Goal: Task Accomplishment & Management: Manage account settings

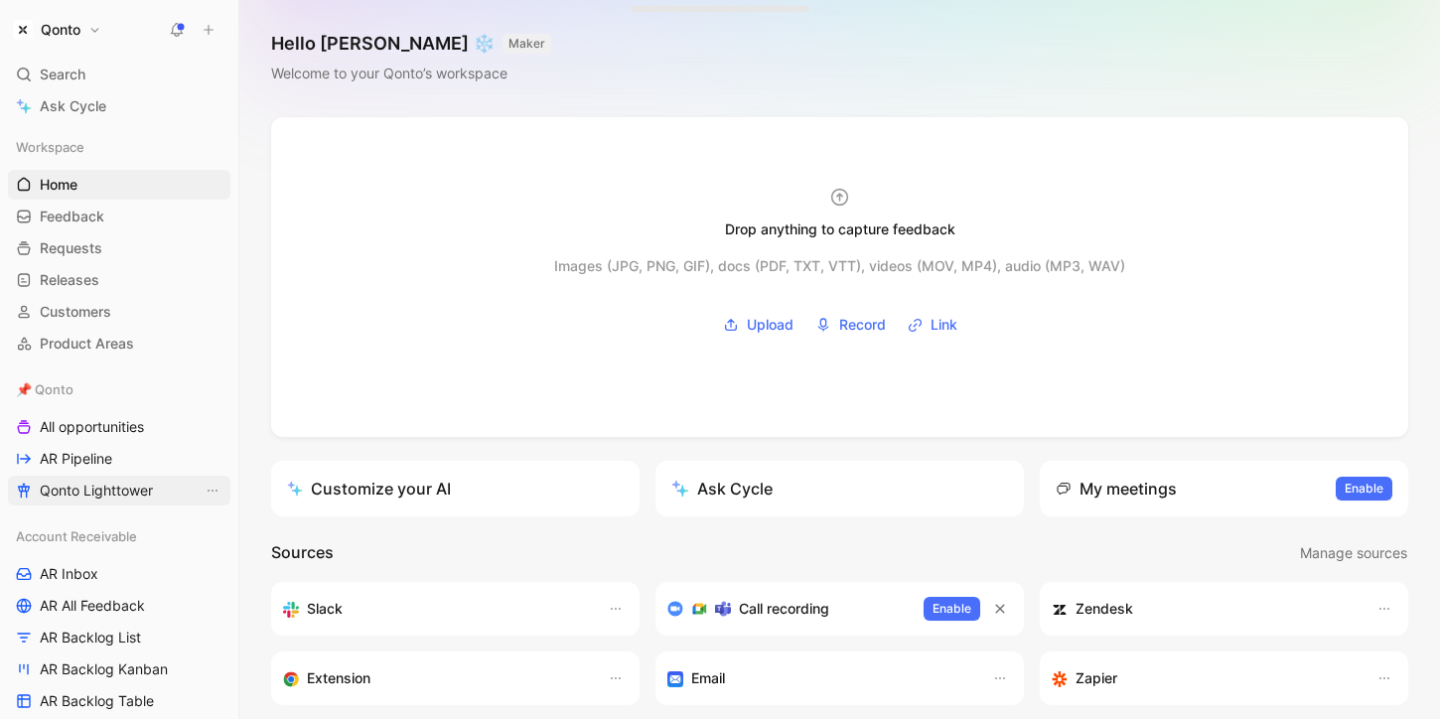
click at [115, 492] on span "Qonto Lighttower" at bounding box center [96, 491] width 113 height 20
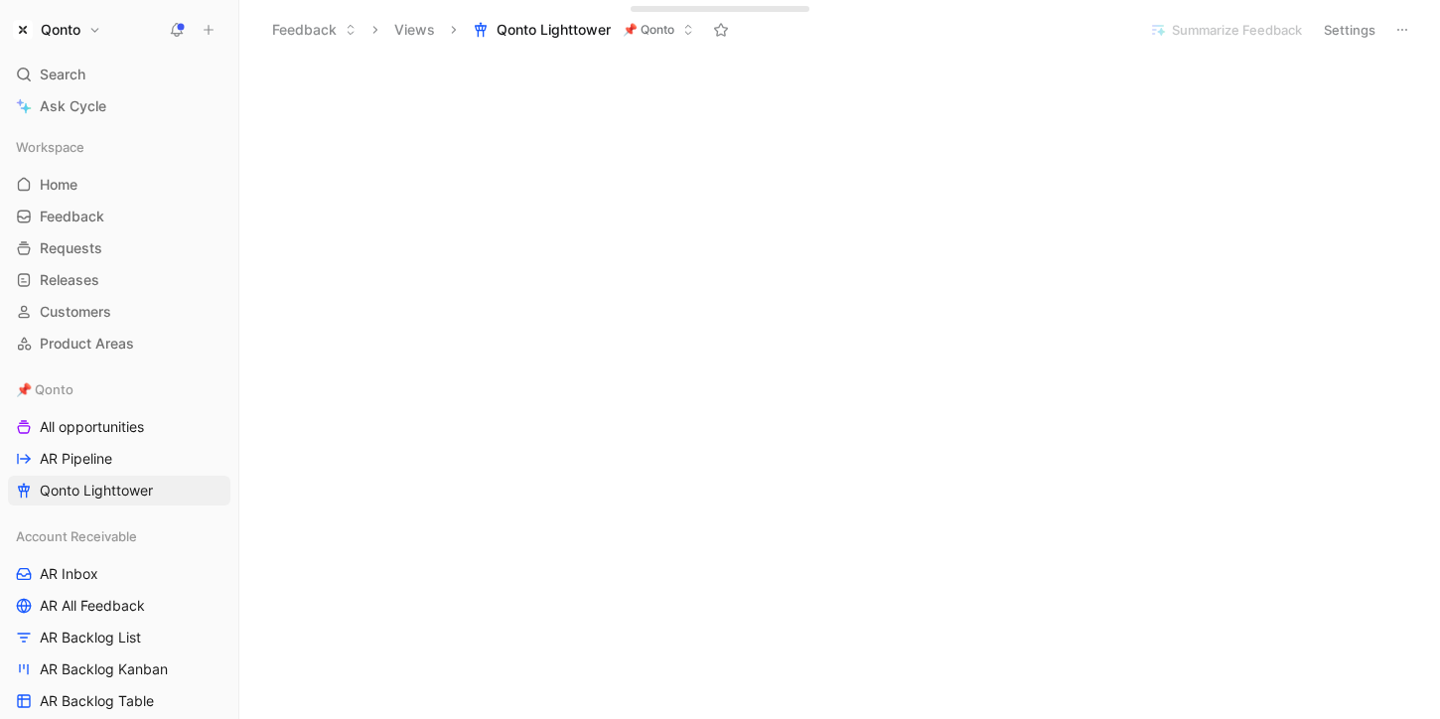
scroll to position [314, 0]
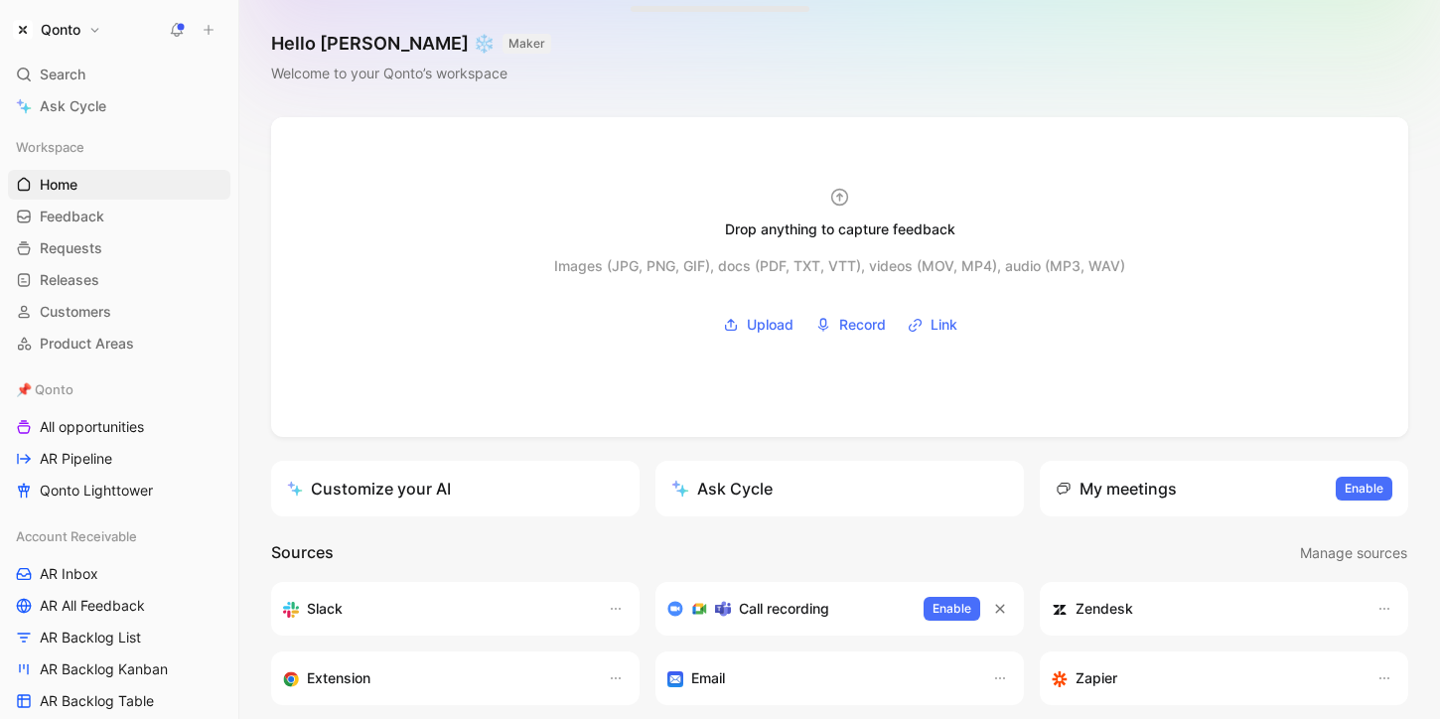
click at [93, 38] on button "Qonto" at bounding box center [57, 30] width 98 height 28
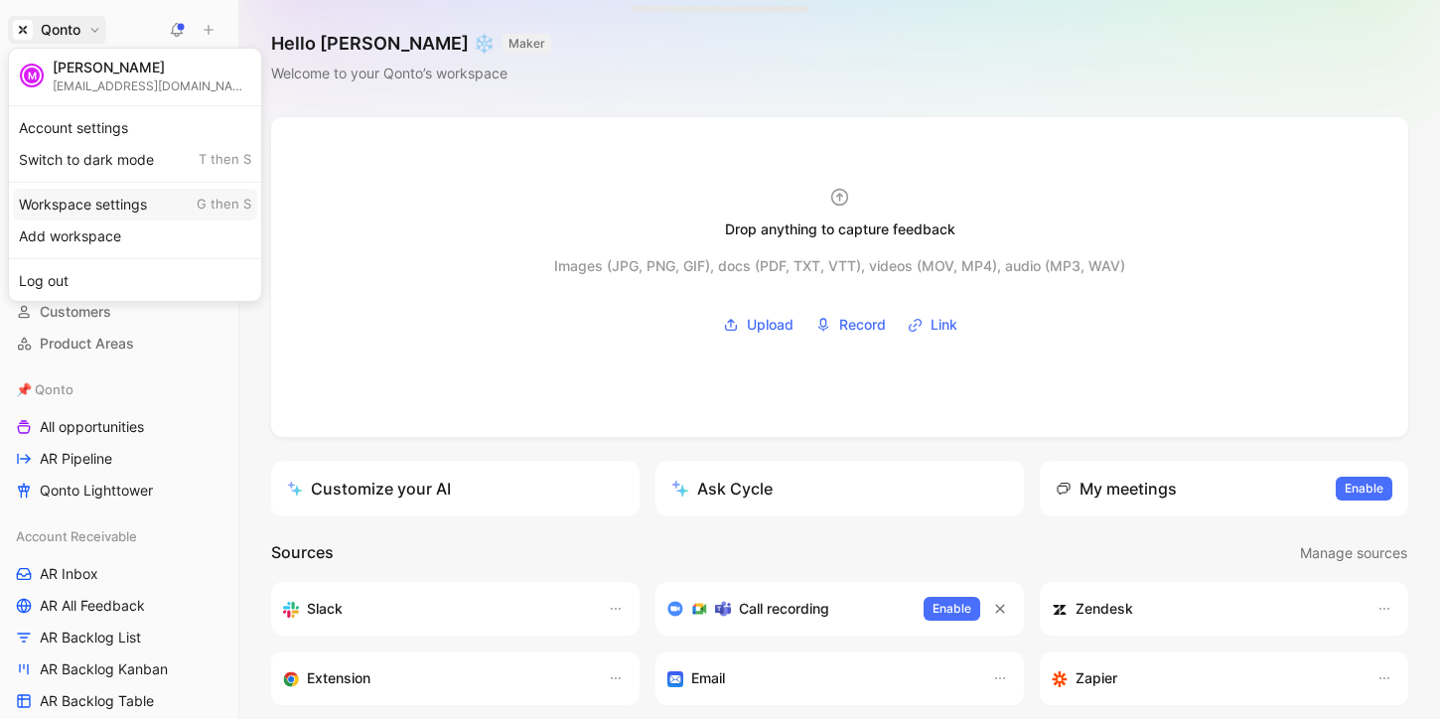
click at [126, 201] on div "Workspace settings G then S" at bounding box center [135, 205] width 244 height 32
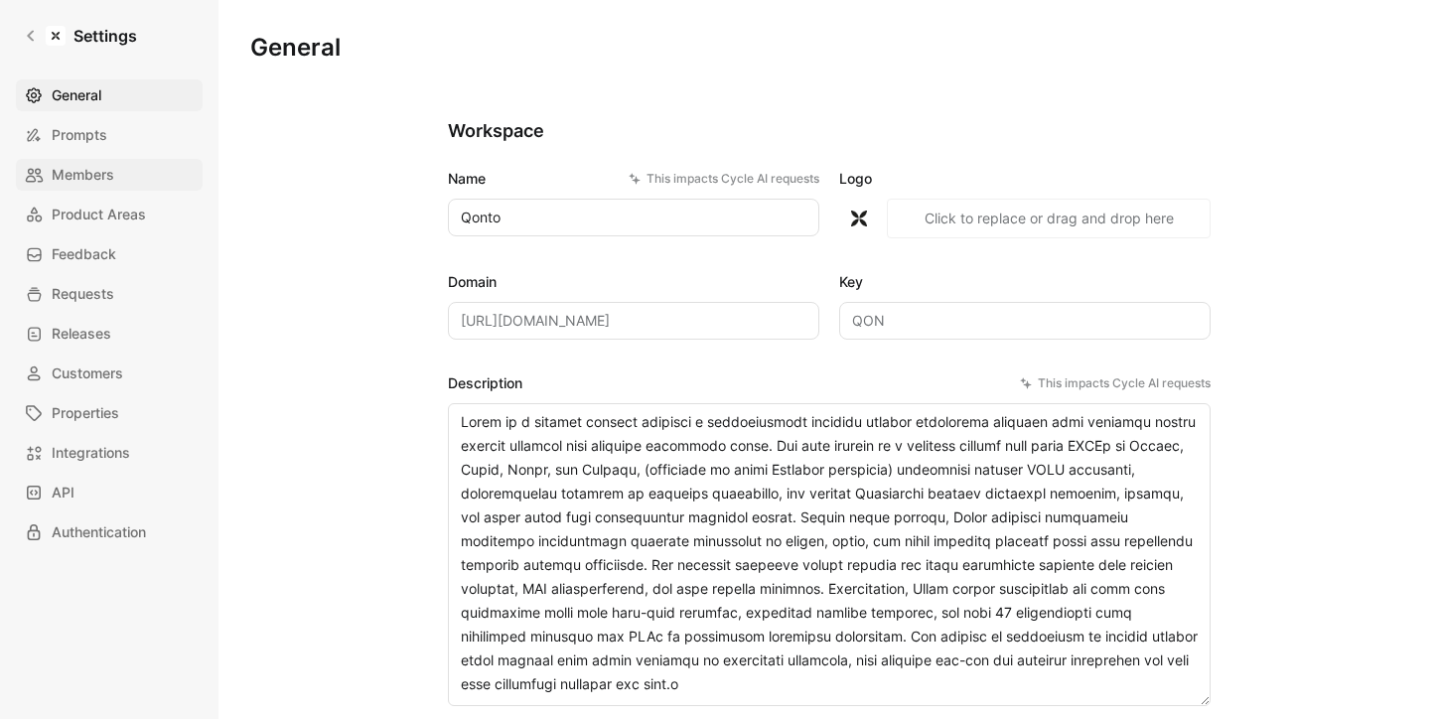
click at [78, 175] on span "Members" at bounding box center [83, 175] width 63 height 24
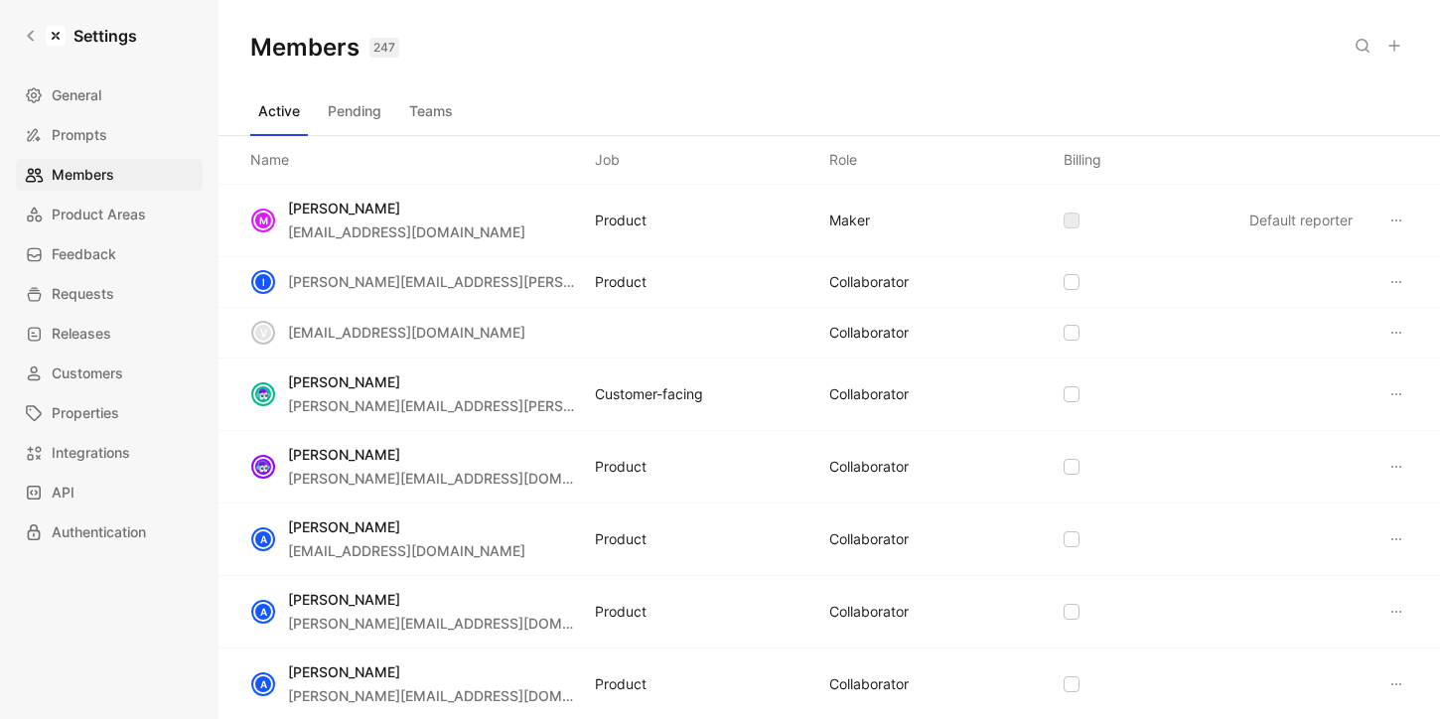
click at [1390, 54] on button at bounding box center [1394, 46] width 28 height 28
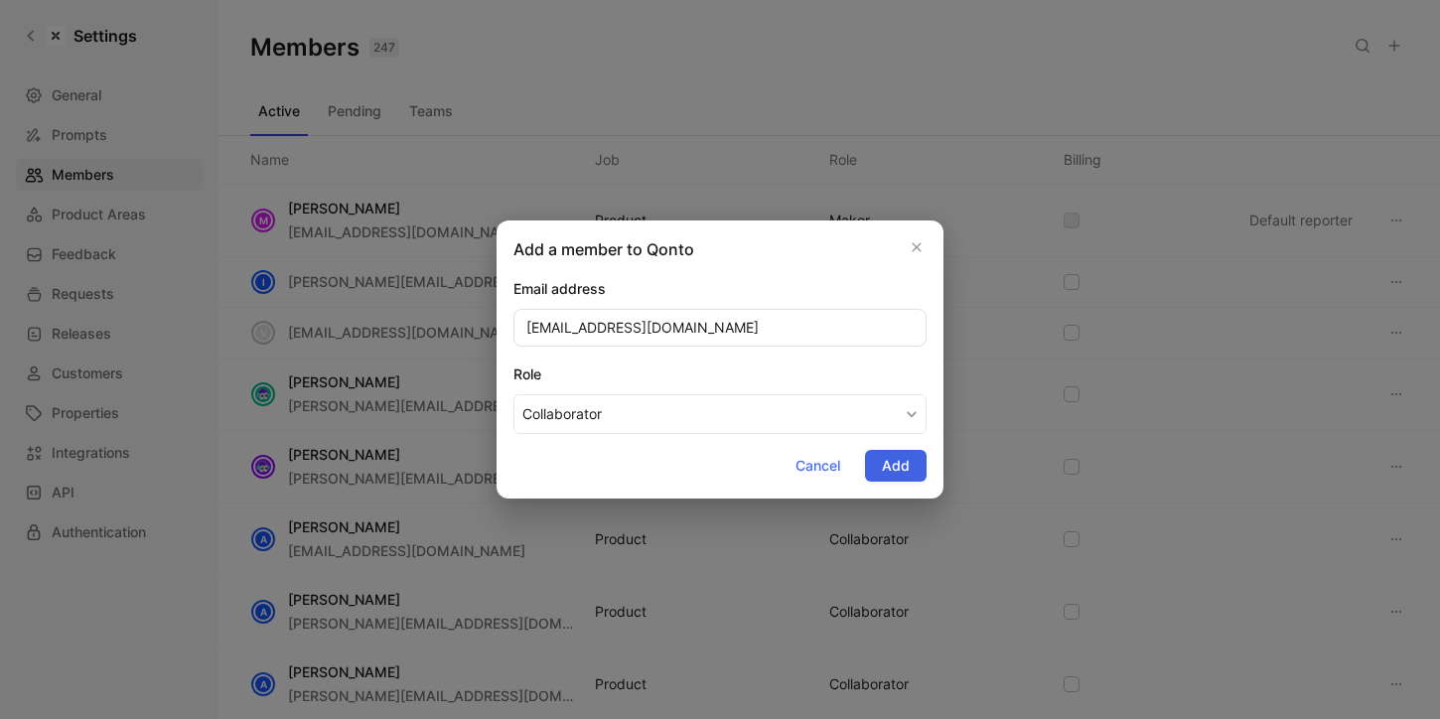
type input "[EMAIL_ADDRESS][DOMAIN_NAME]"
click at [885, 479] on button "Add" at bounding box center [896, 466] width 62 height 32
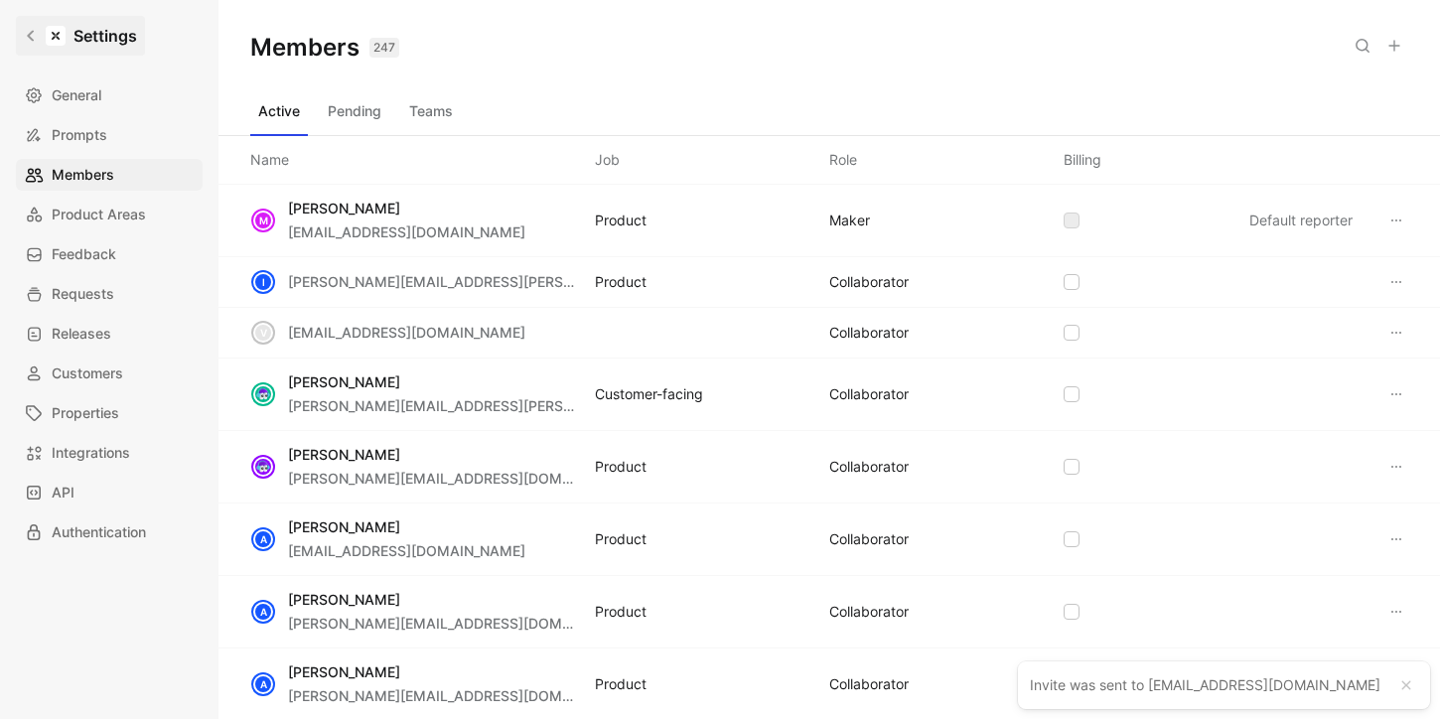
click at [36, 36] on icon at bounding box center [31, 36] width 14 height 14
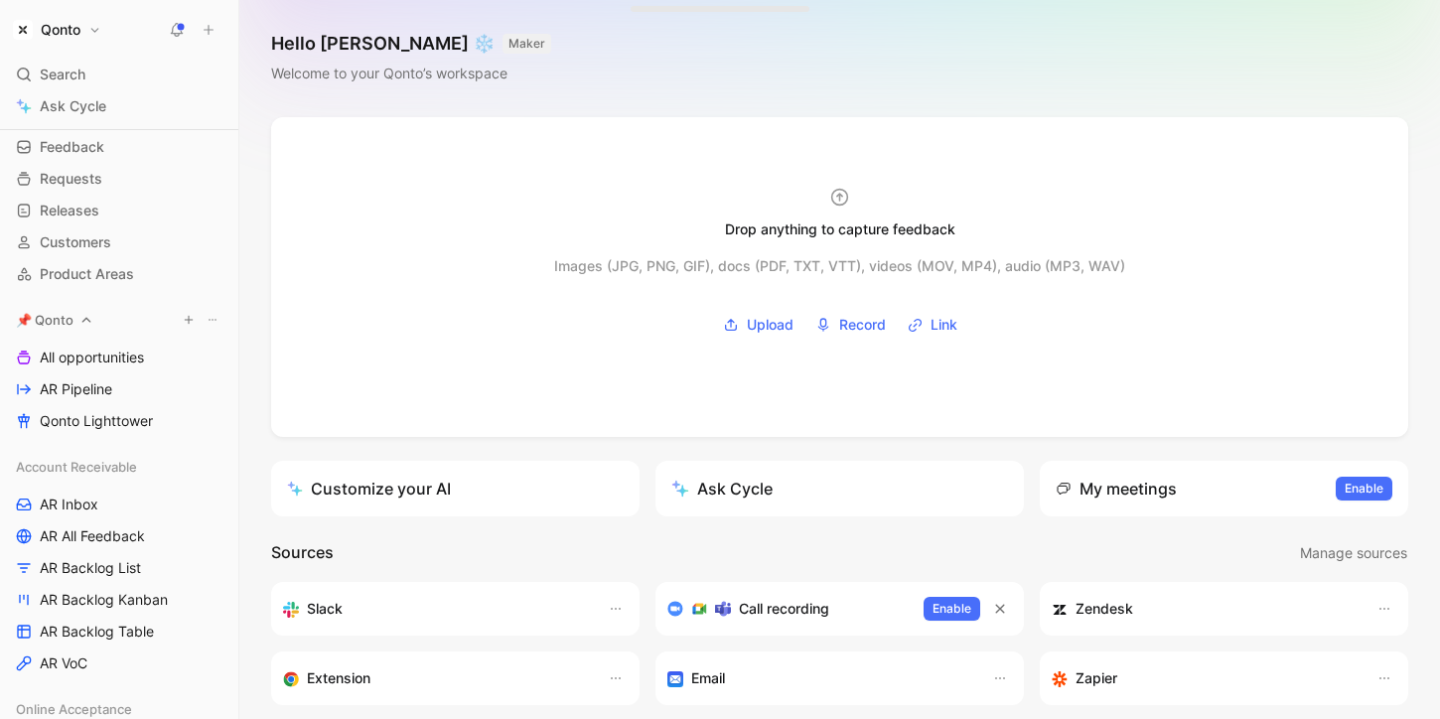
scroll to position [234, 0]
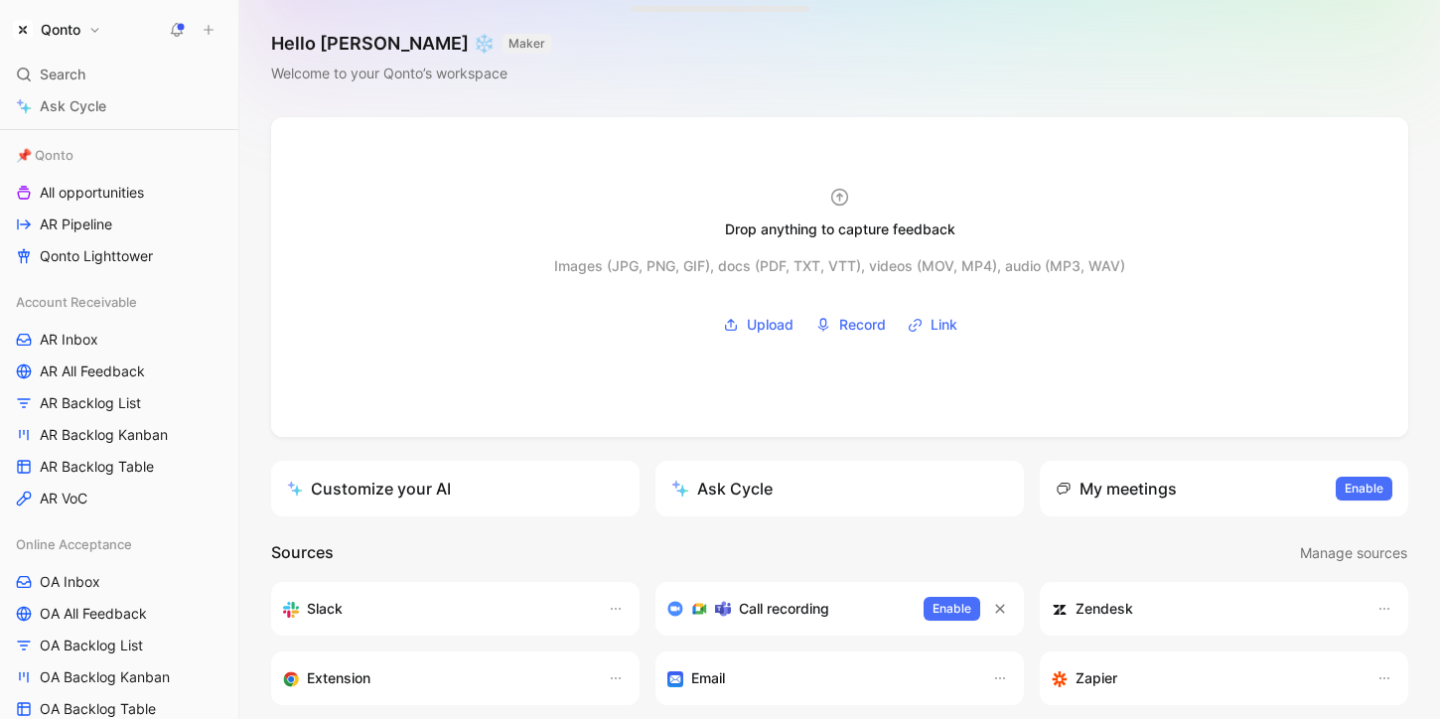
click at [69, 33] on h1 "Qonto" at bounding box center [61, 30] width 40 height 18
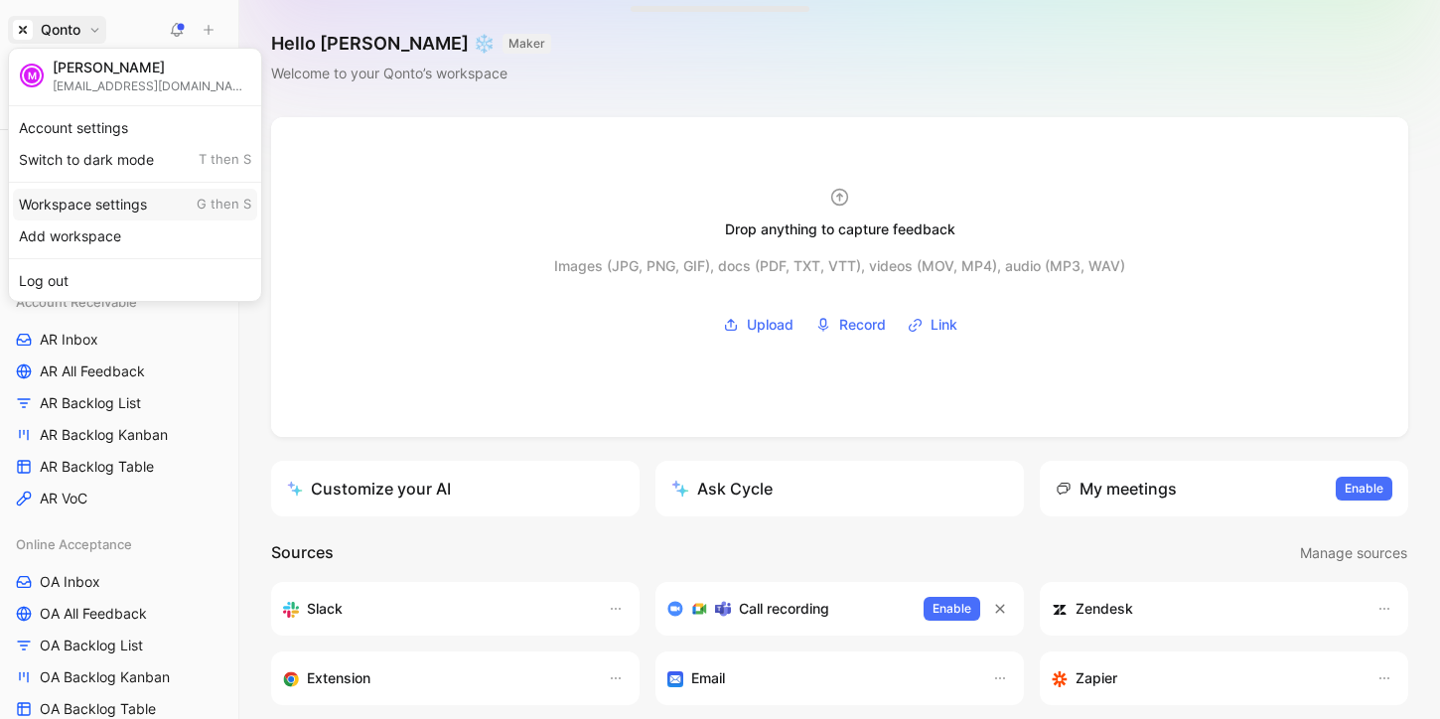
click at [100, 195] on div "Workspace settings G then S" at bounding box center [135, 205] width 244 height 32
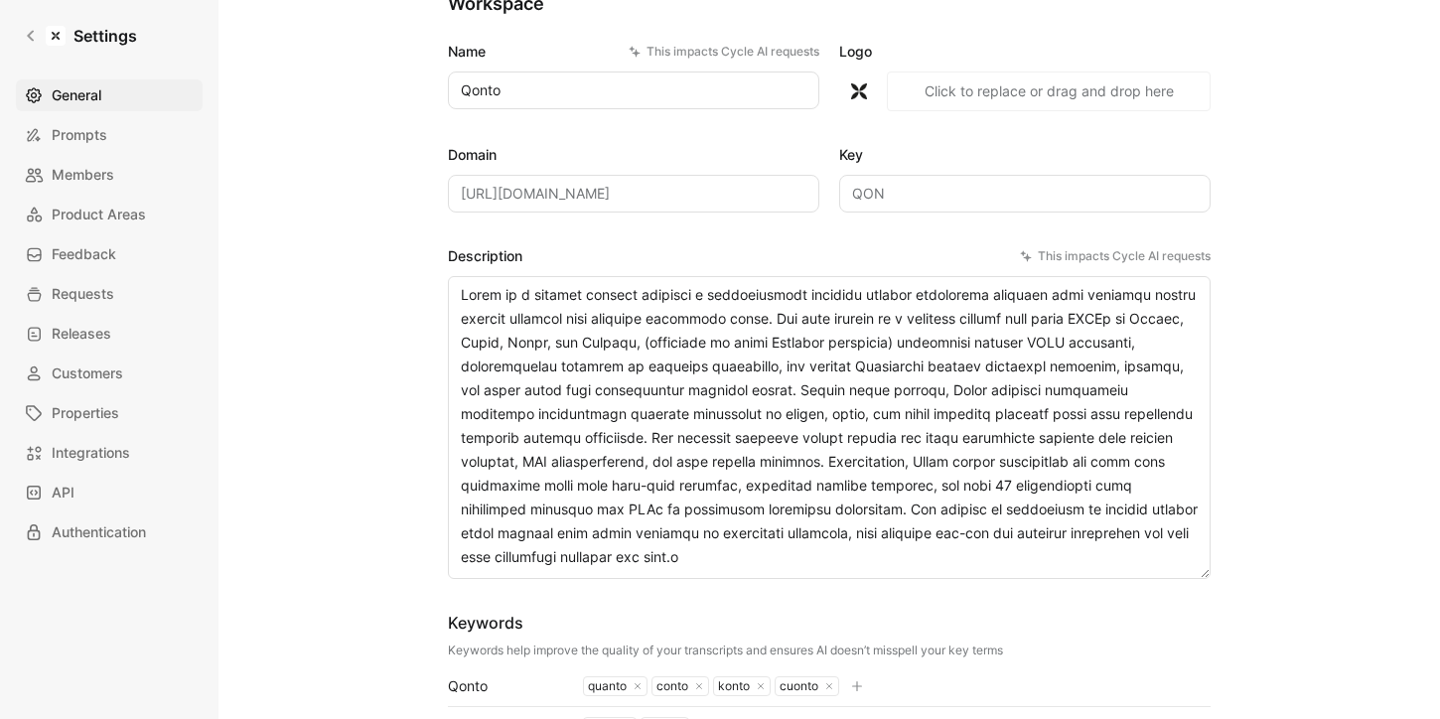
scroll to position [178, 0]
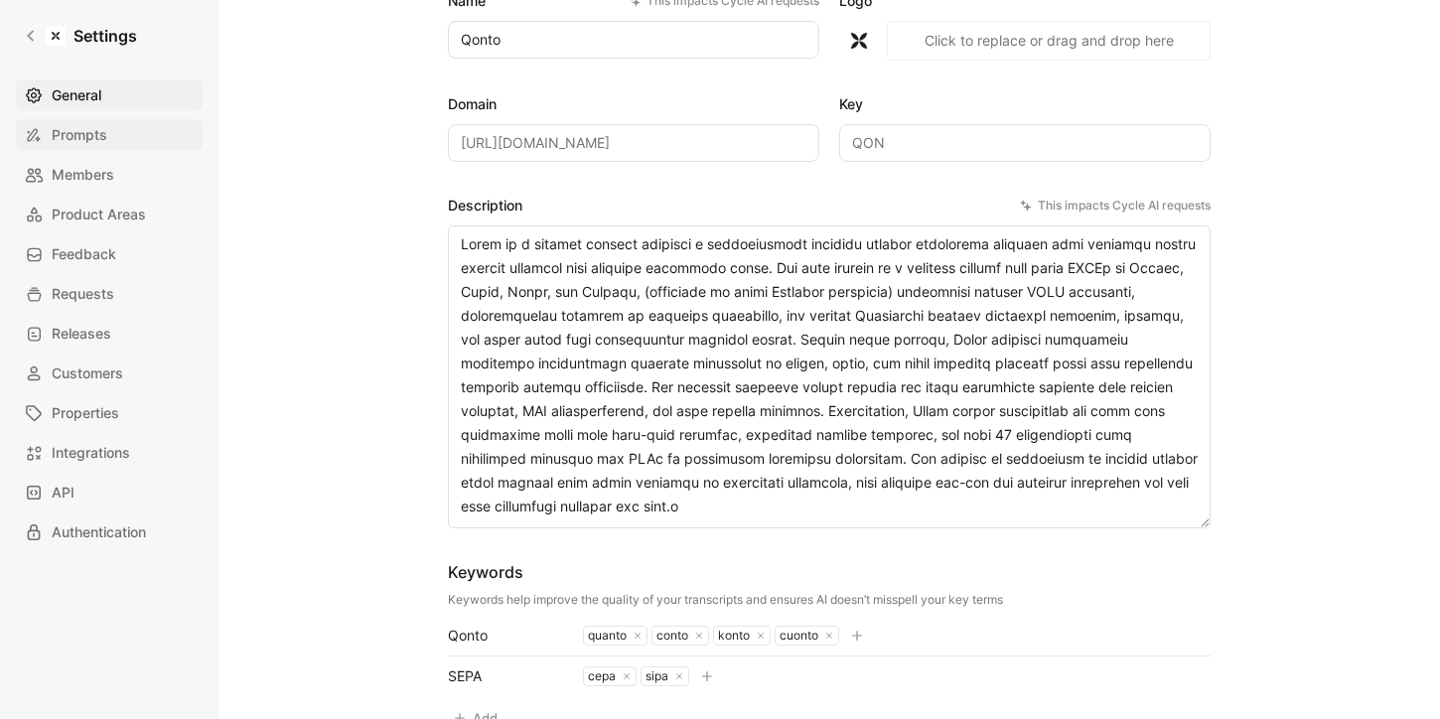
click at [100, 149] on link "Prompts" at bounding box center [109, 135] width 187 height 32
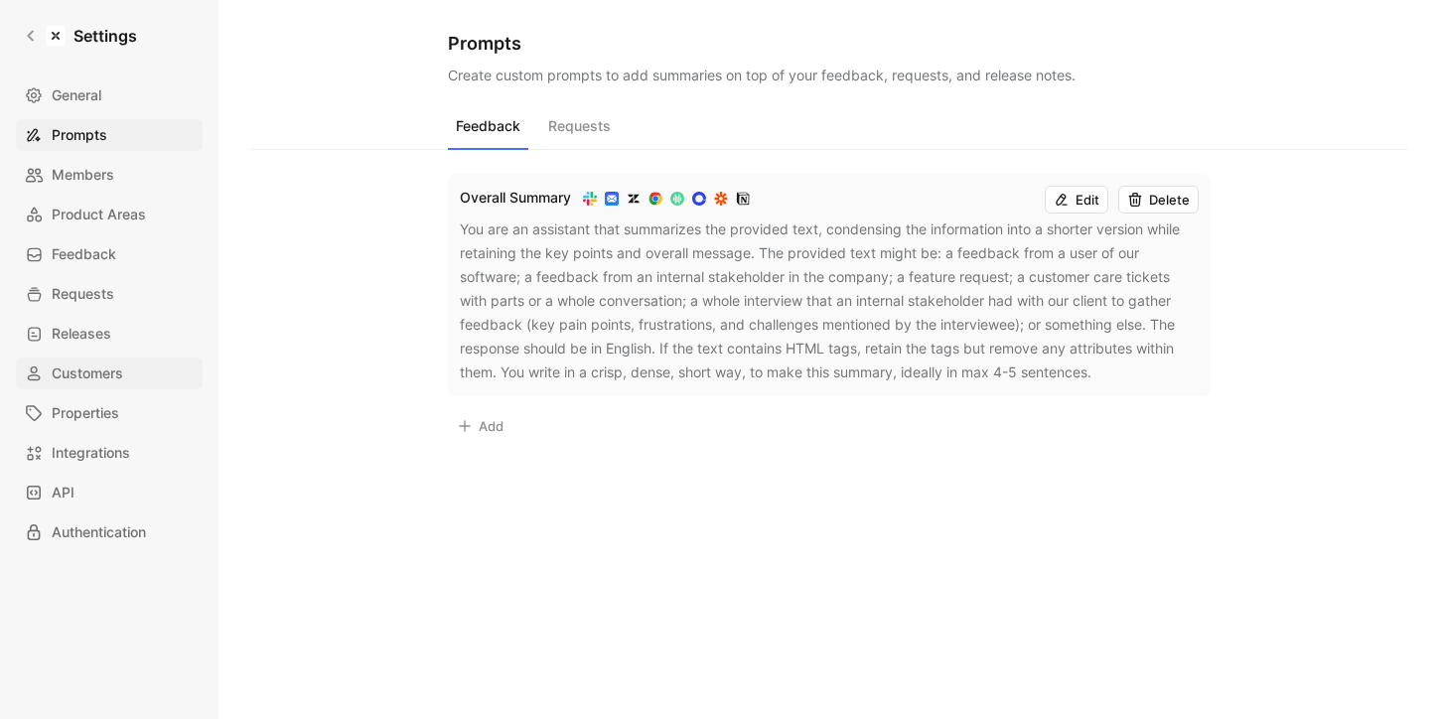
click at [136, 384] on link "Customers" at bounding box center [109, 373] width 187 height 32
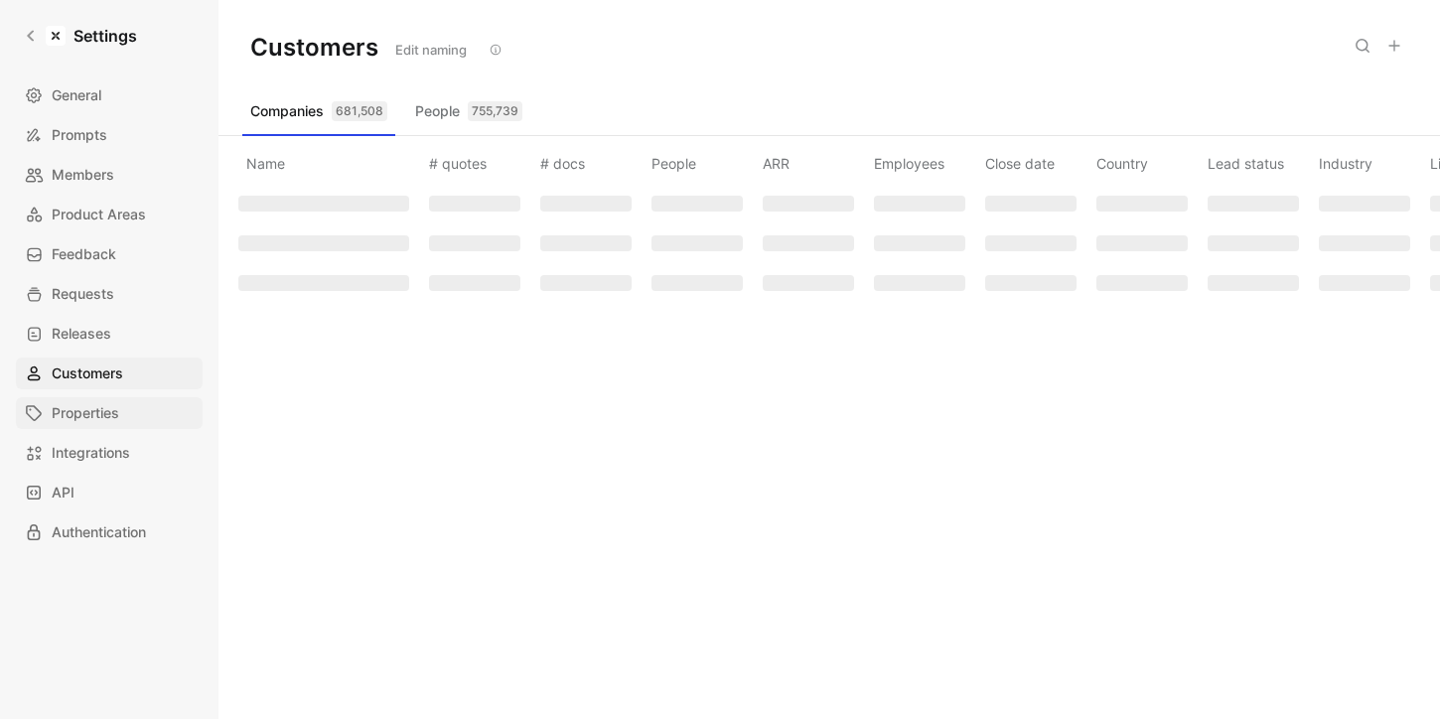
click at [136, 422] on link "Properties" at bounding box center [109, 413] width 187 height 32
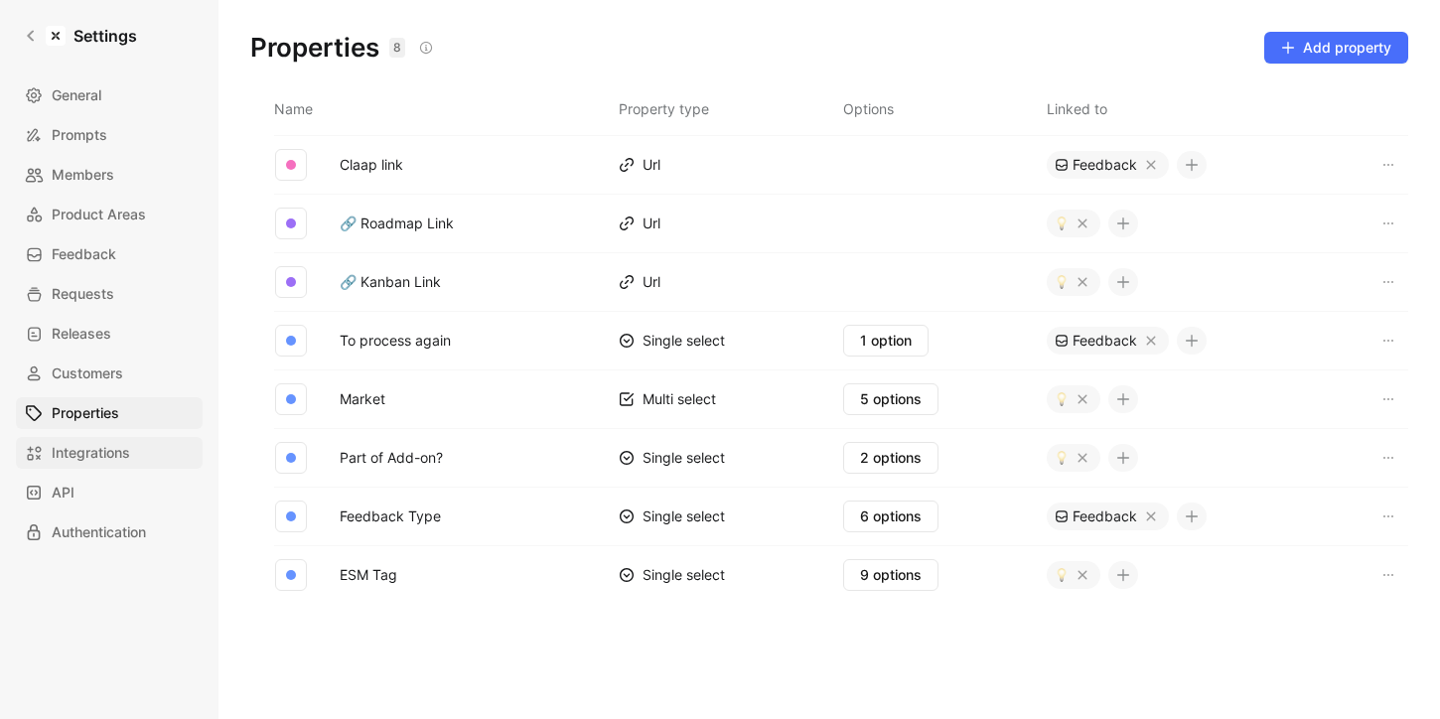
click at [136, 452] on link "Integrations" at bounding box center [109, 453] width 187 height 32
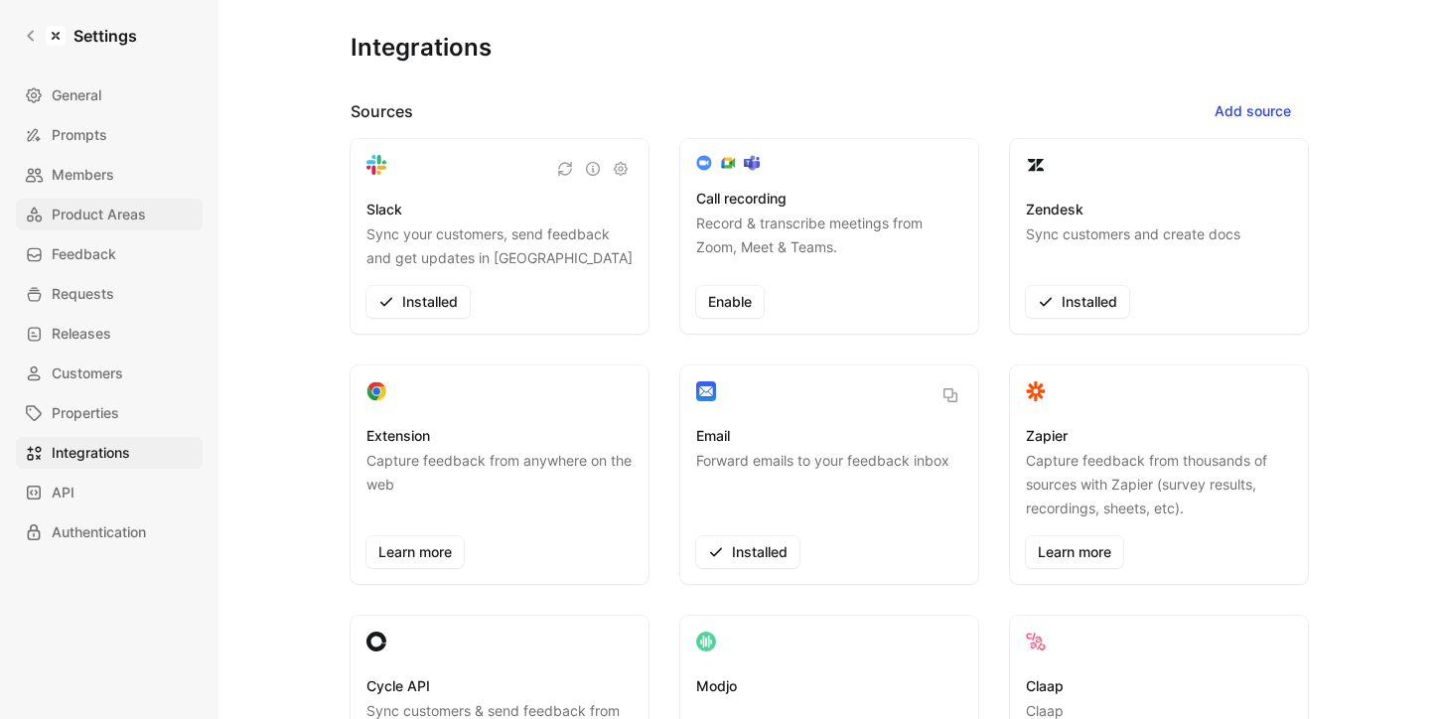
click at [145, 207] on span "Product Areas" at bounding box center [99, 215] width 94 height 24
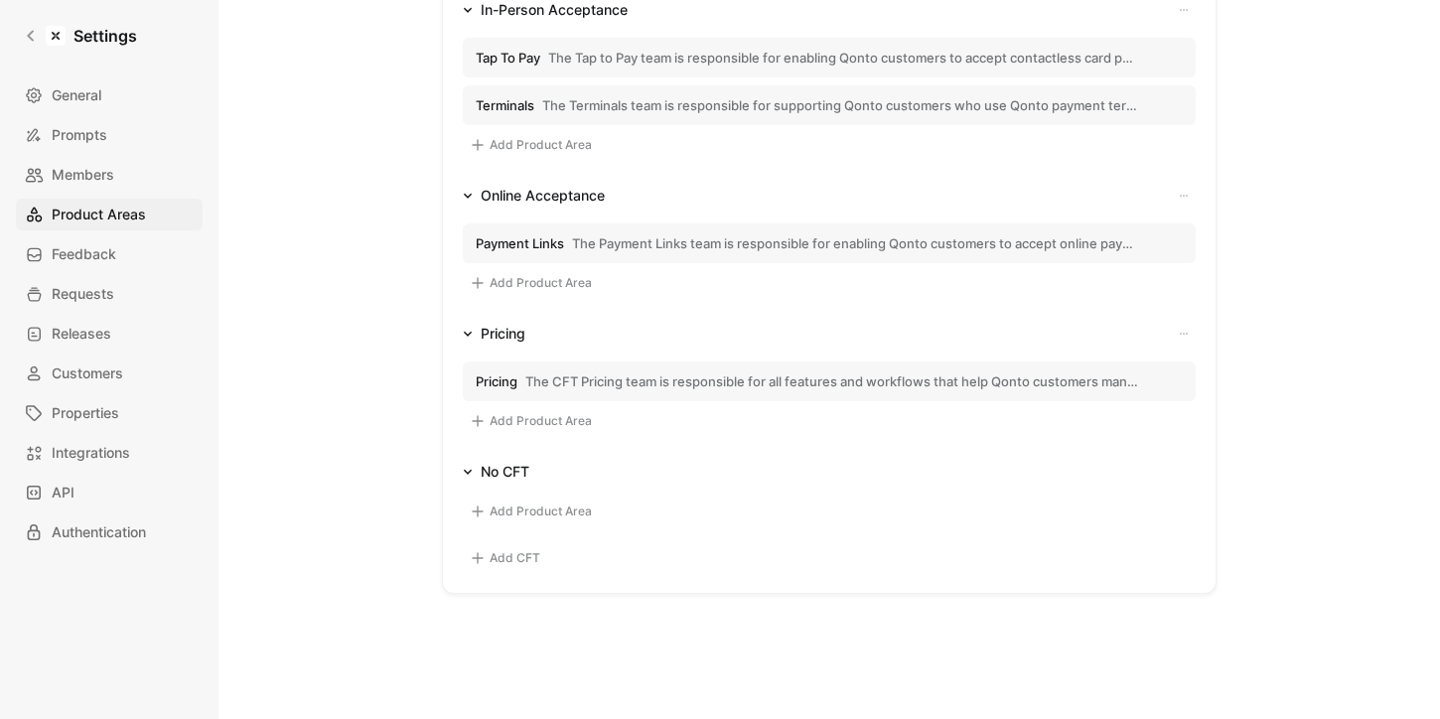
scroll to position [973, 0]
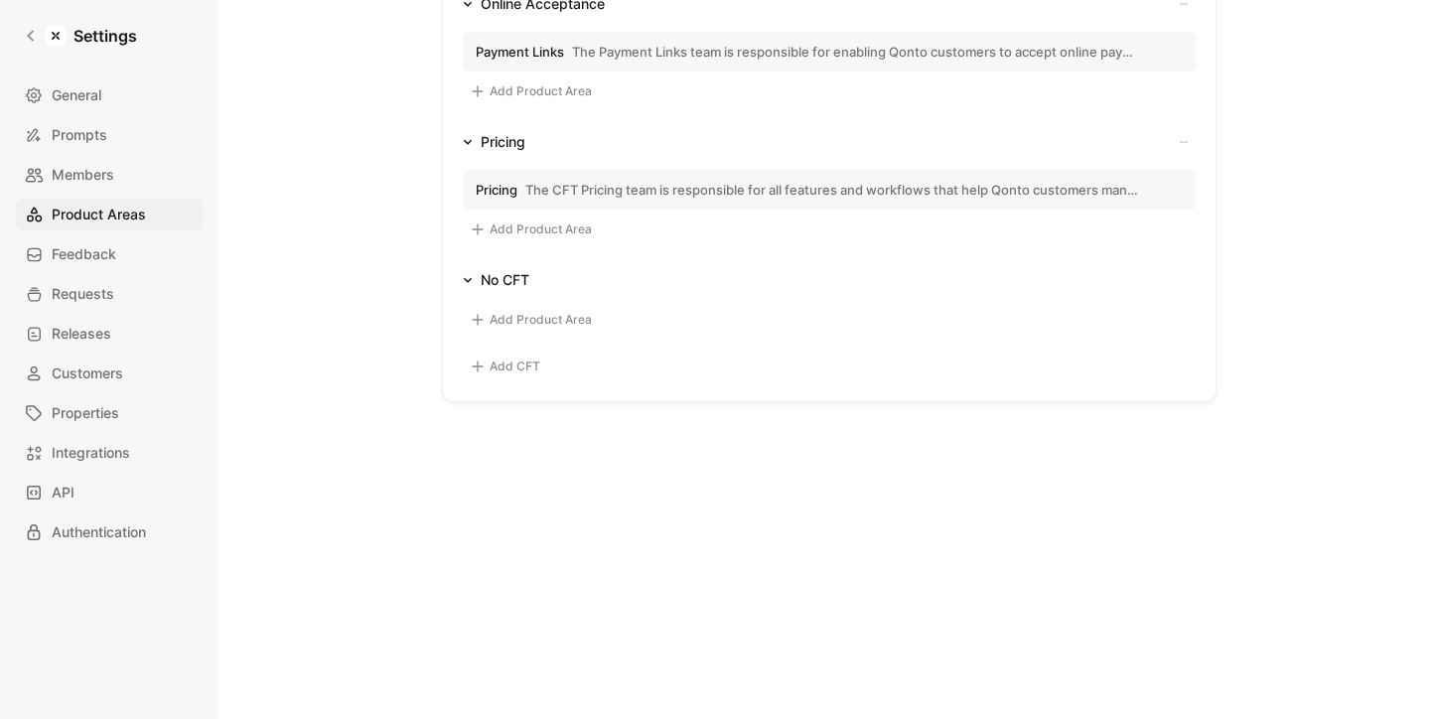
click at [497, 371] on button "Add CFT" at bounding box center [505, 366] width 84 height 24
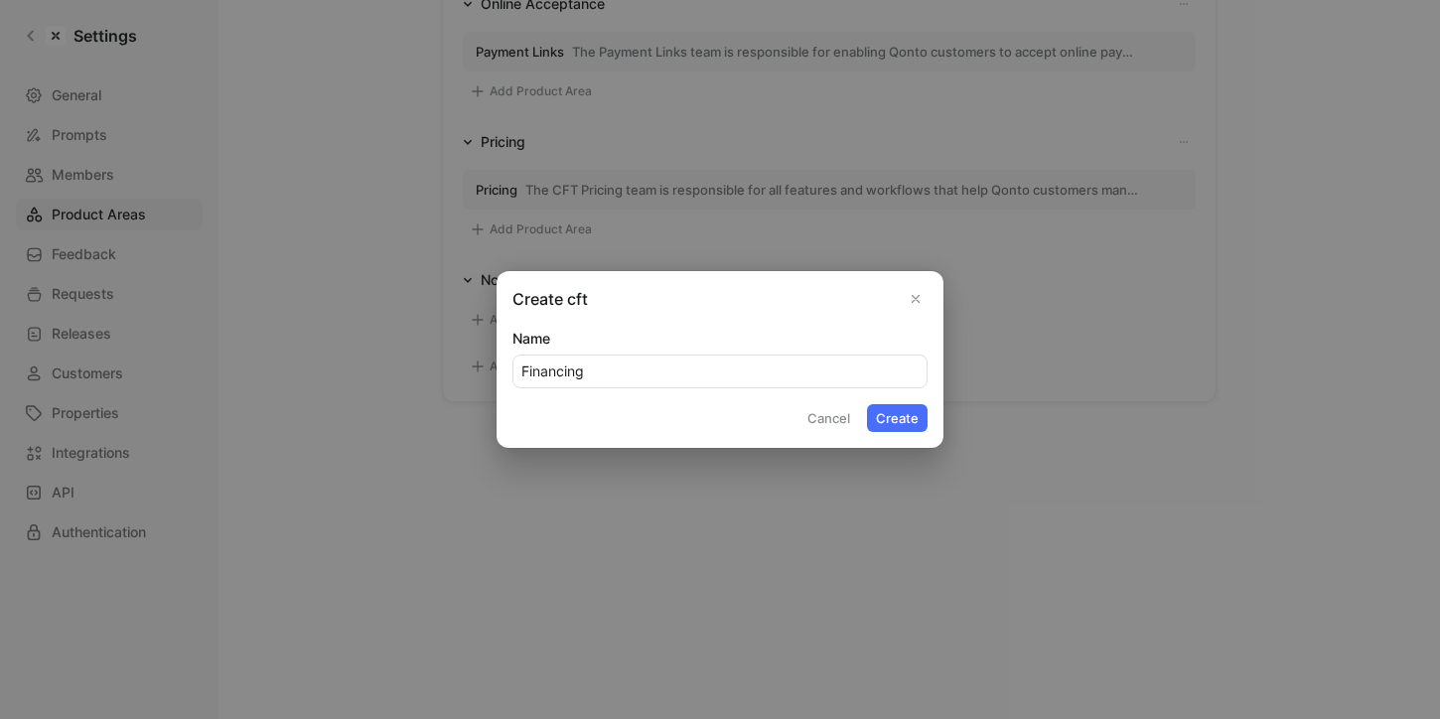
type input "Financing"
click at [867, 404] on button "Create" at bounding box center [897, 418] width 61 height 28
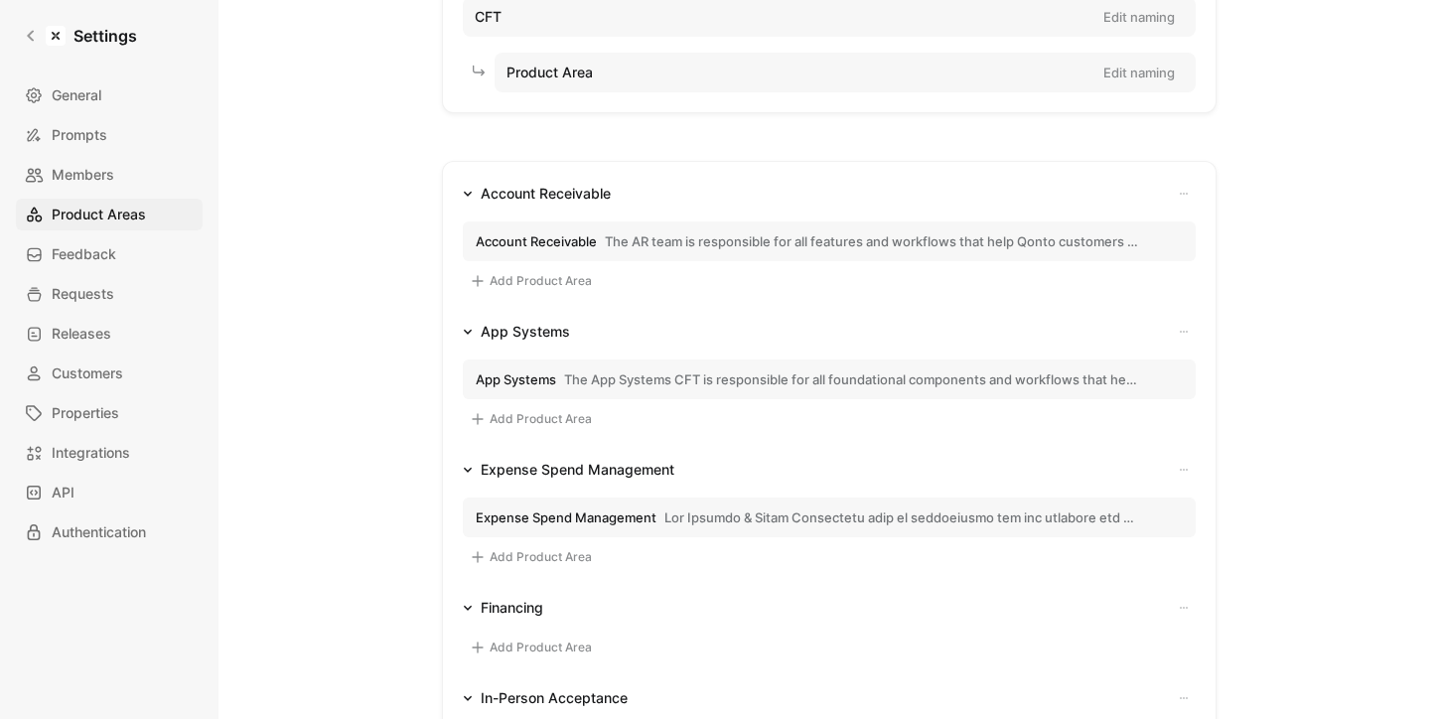
scroll to position [173, 0]
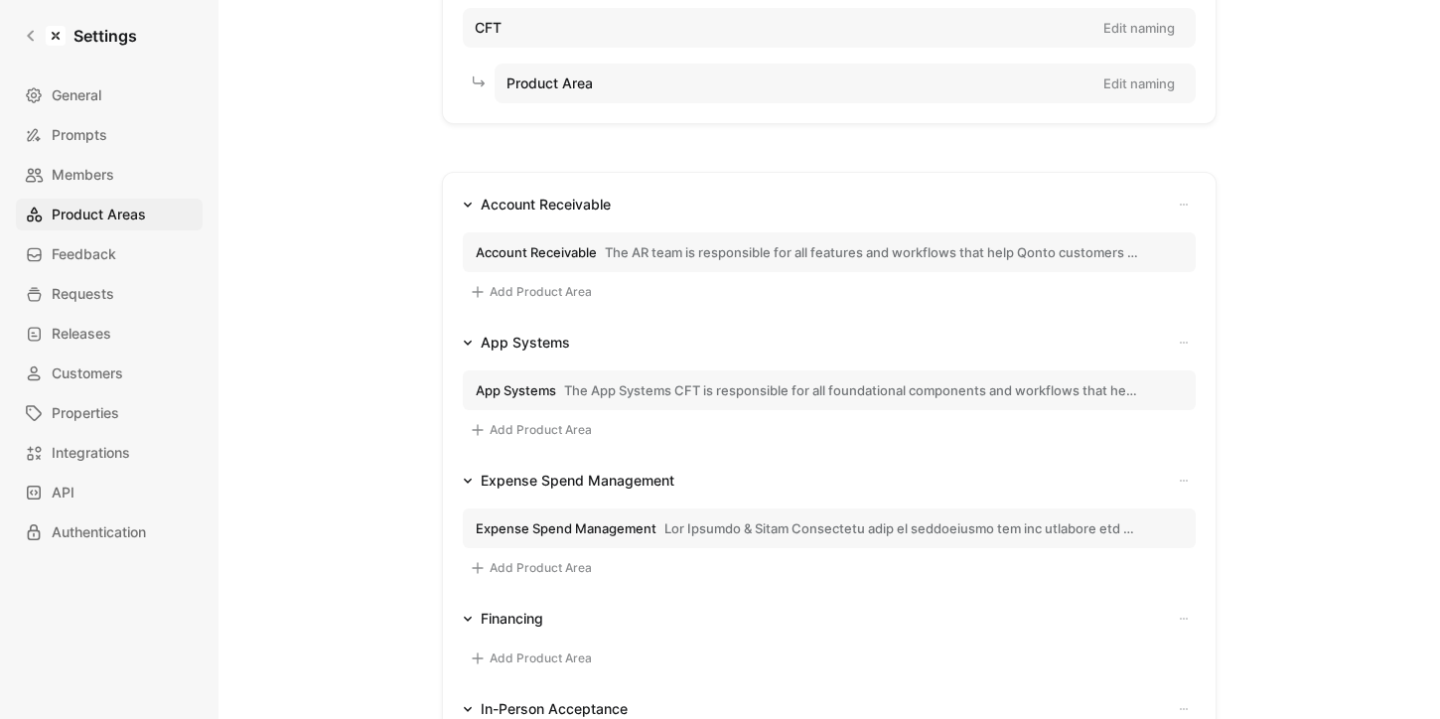
click at [565, 656] on button "Add Product Area" at bounding box center [531, 658] width 136 height 24
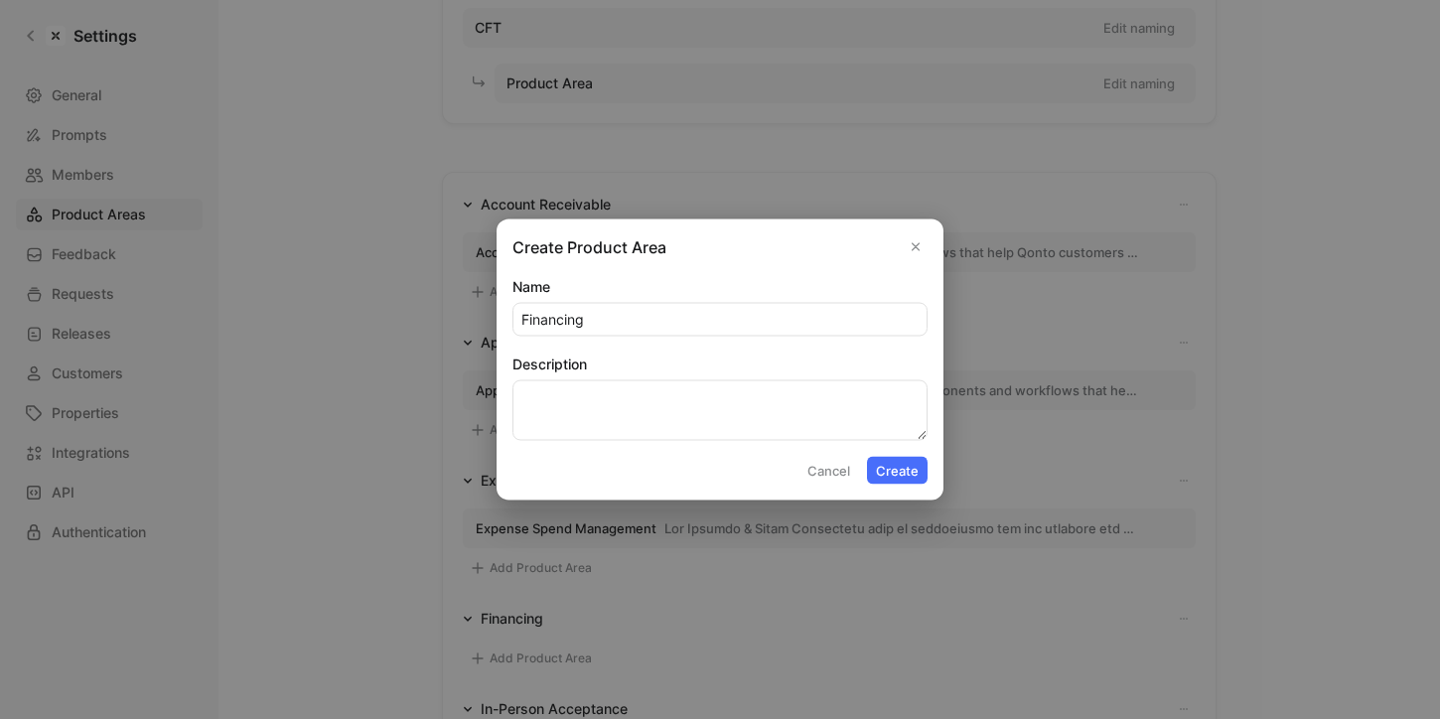
type input "Financing"
type textarea "Lorem Ipsum"
click at [895, 467] on button "Create" at bounding box center [897, 471] width 61 height 28
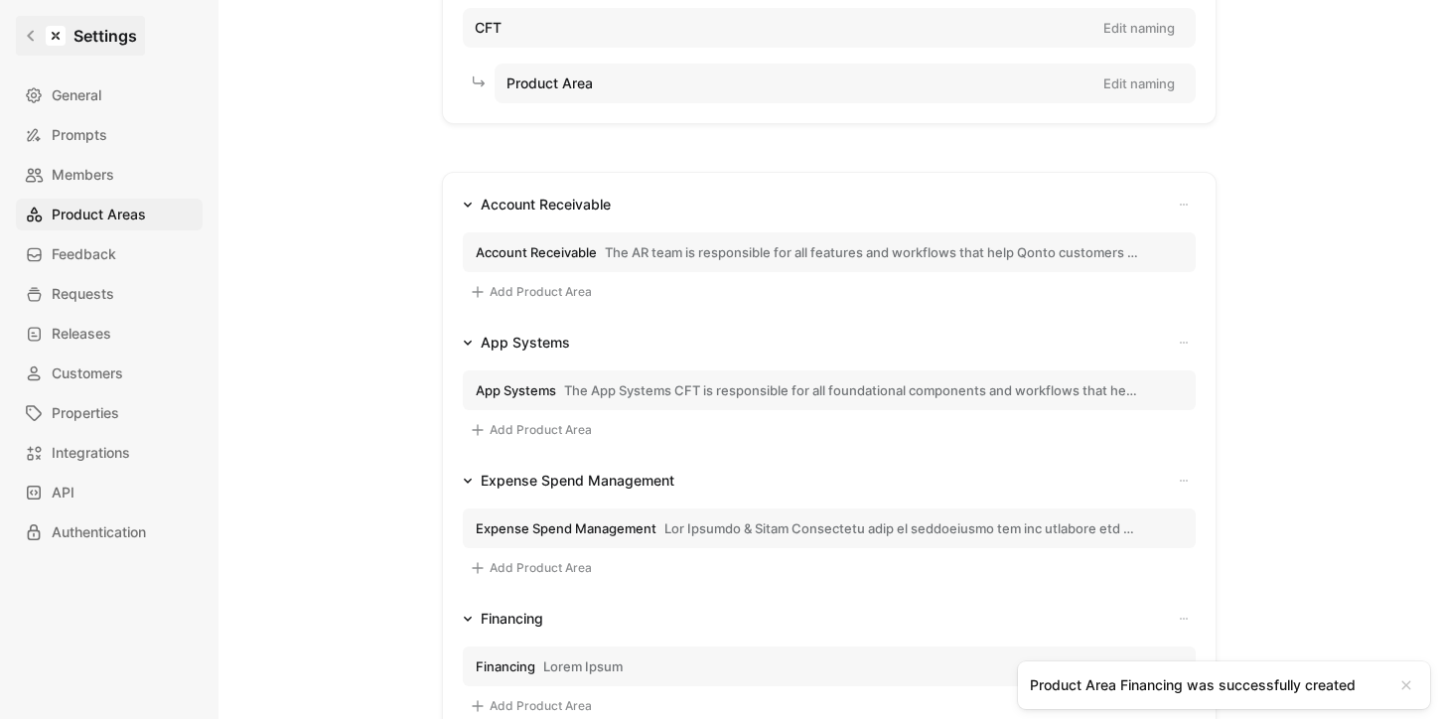
click at [20, 38] on link "Settings" at bounding box center [80, 36] width 129 height 40
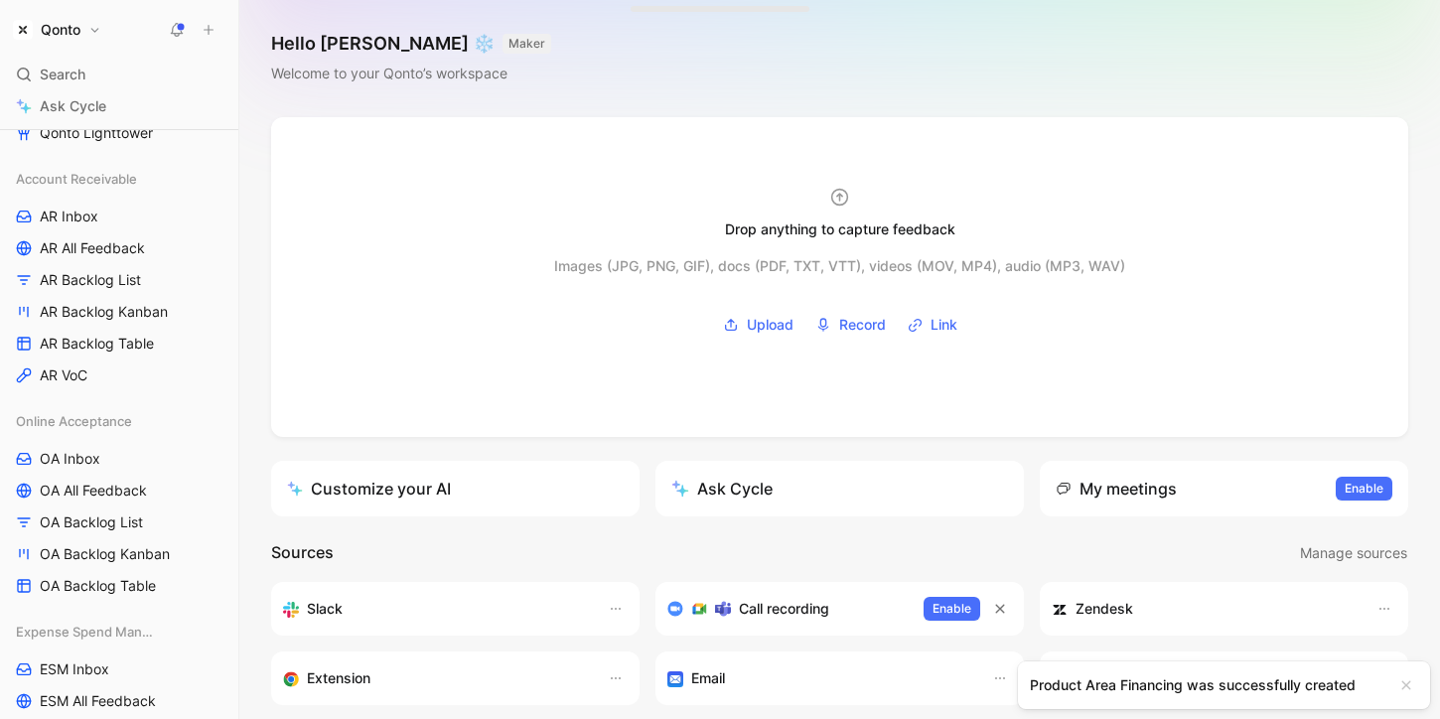
scroll to position [376, 0]
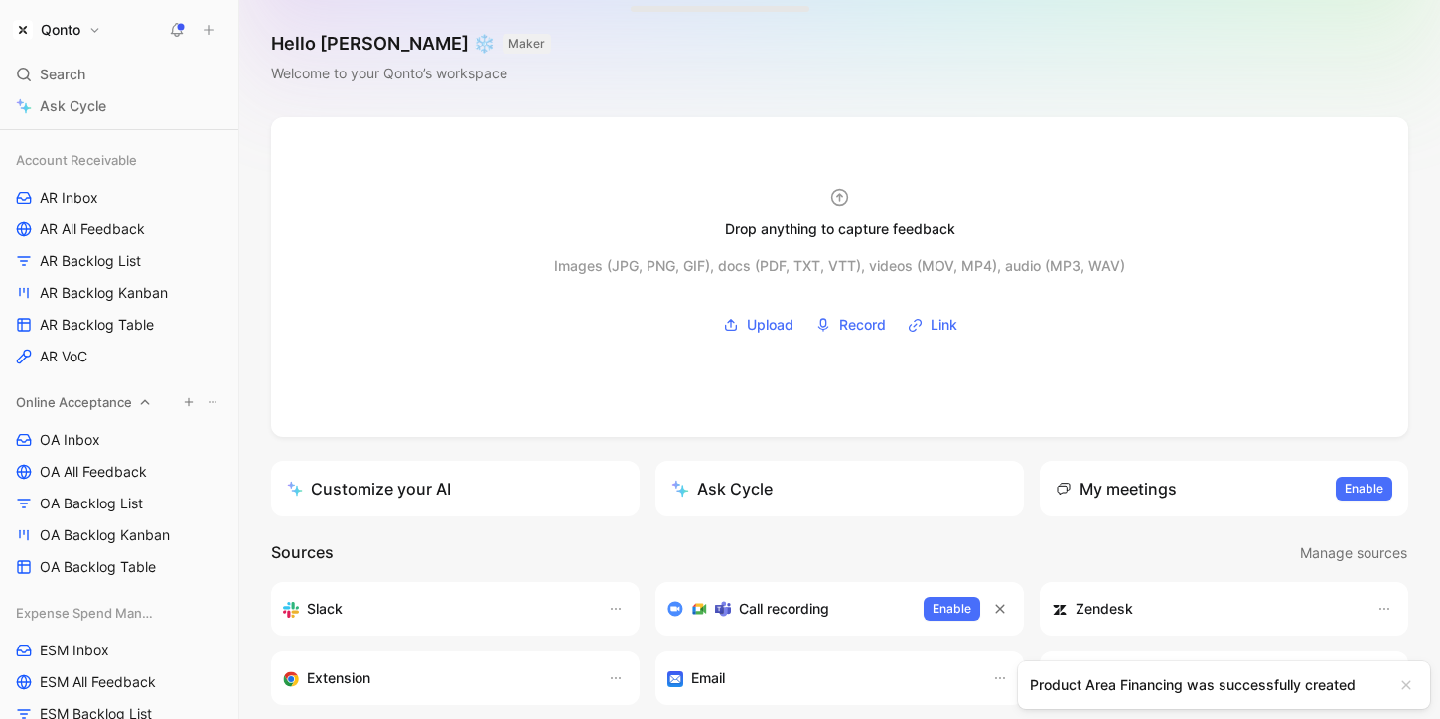
click at [208, 398] on icon at bounding box center [213, 402] width 12 height 12
click at [232, 429] on div "Create section" at bounding box center [224, 440] width 157 height 24
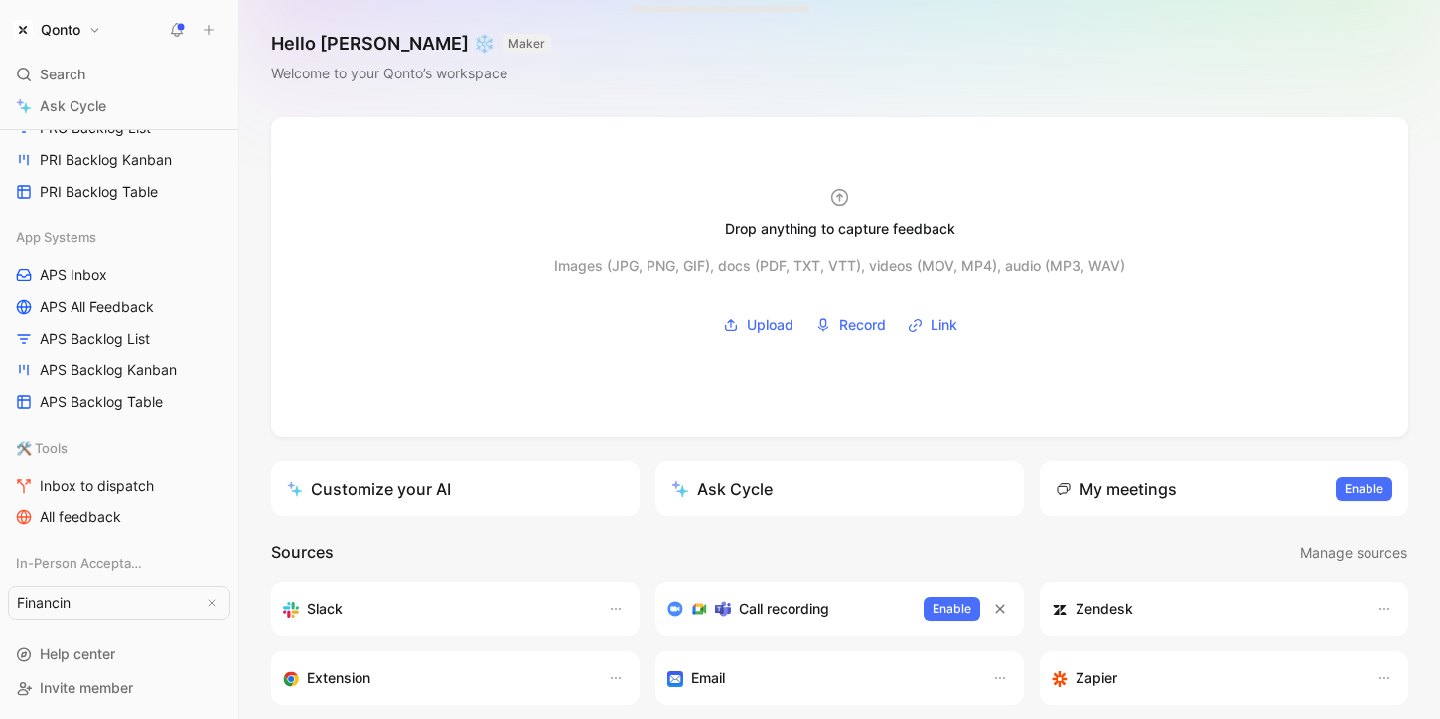
type input "Financing"
drag, startPoint x: 75, startPoint y: 586, endPoint x: 65, endPoint y: 444, distance: 142.4
click at [214, 398] on icon "View actions" at bounding box center [213, 402] width 16 height 16
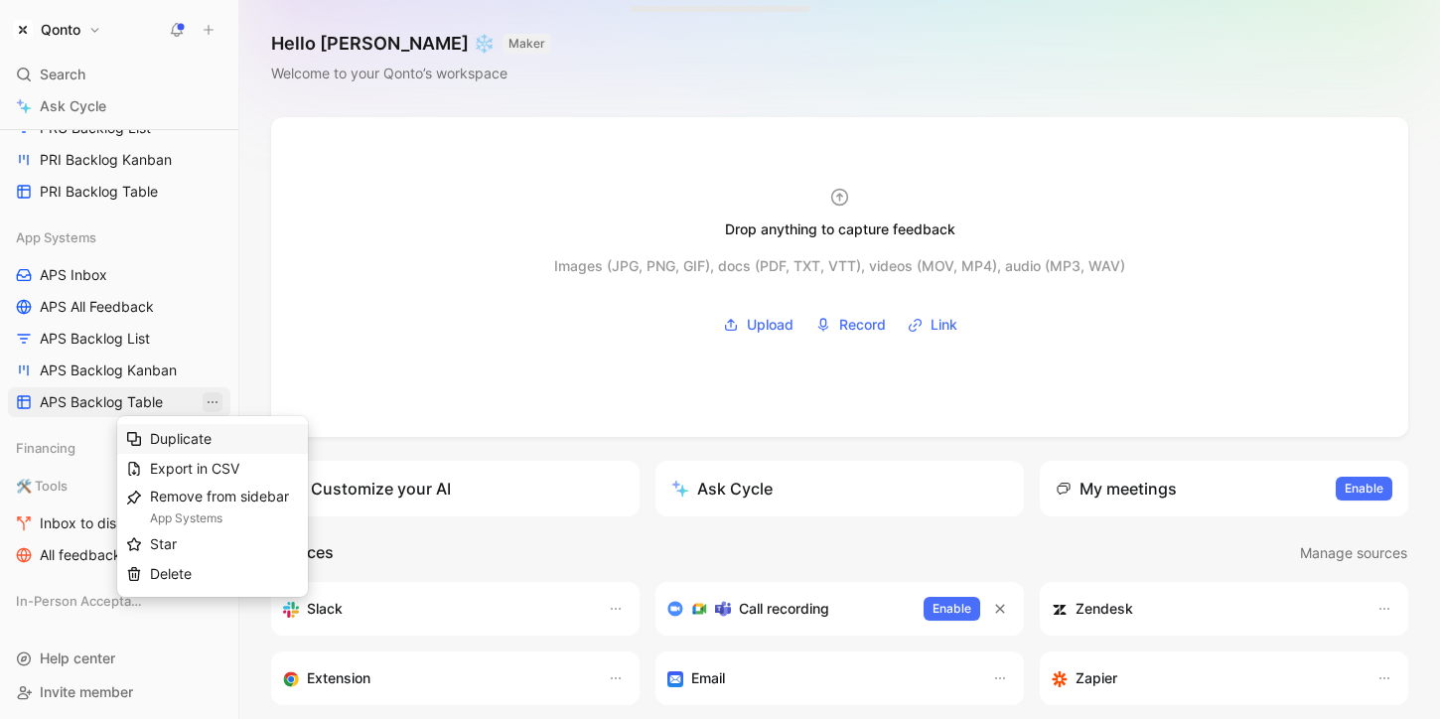
click at [213, 443] on div "Duplicate" at bounding box center [224, 439] width 149 height 24
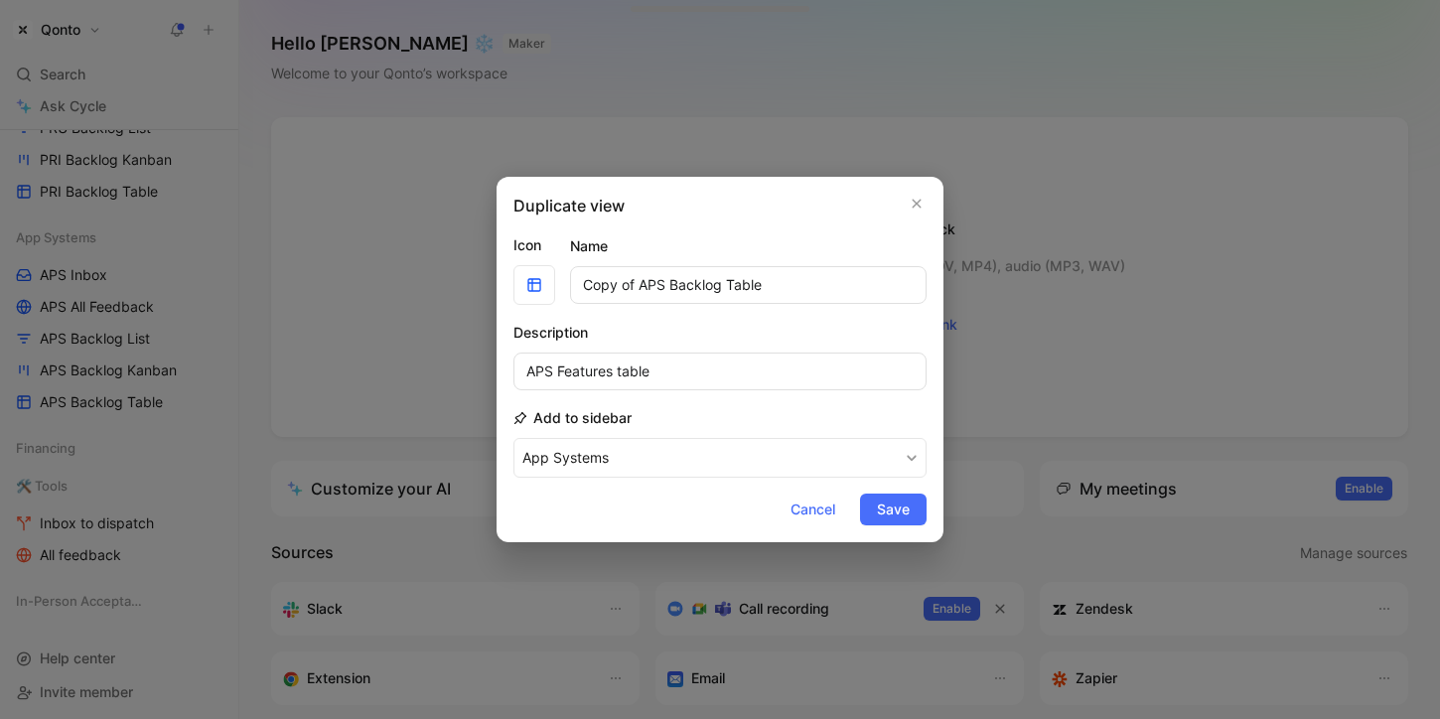
click at [641, 284] on input "Copy of APS Backlog Table" at bounding box center [748, 285] width 356 height 38
drag, startPoint x: 641, startPoint y: 284, endPoint x: 585, endPoint y: 284, distance: 56.6
click at [585, 284] on input "Copy of APS Backlog Table" at bounding box center [748, 285] width 356 height 38
type input "FIN Backlog Table"
click at [531, 373] on input "APS Features table" at bounding box center [719, 371] width 413 height 38
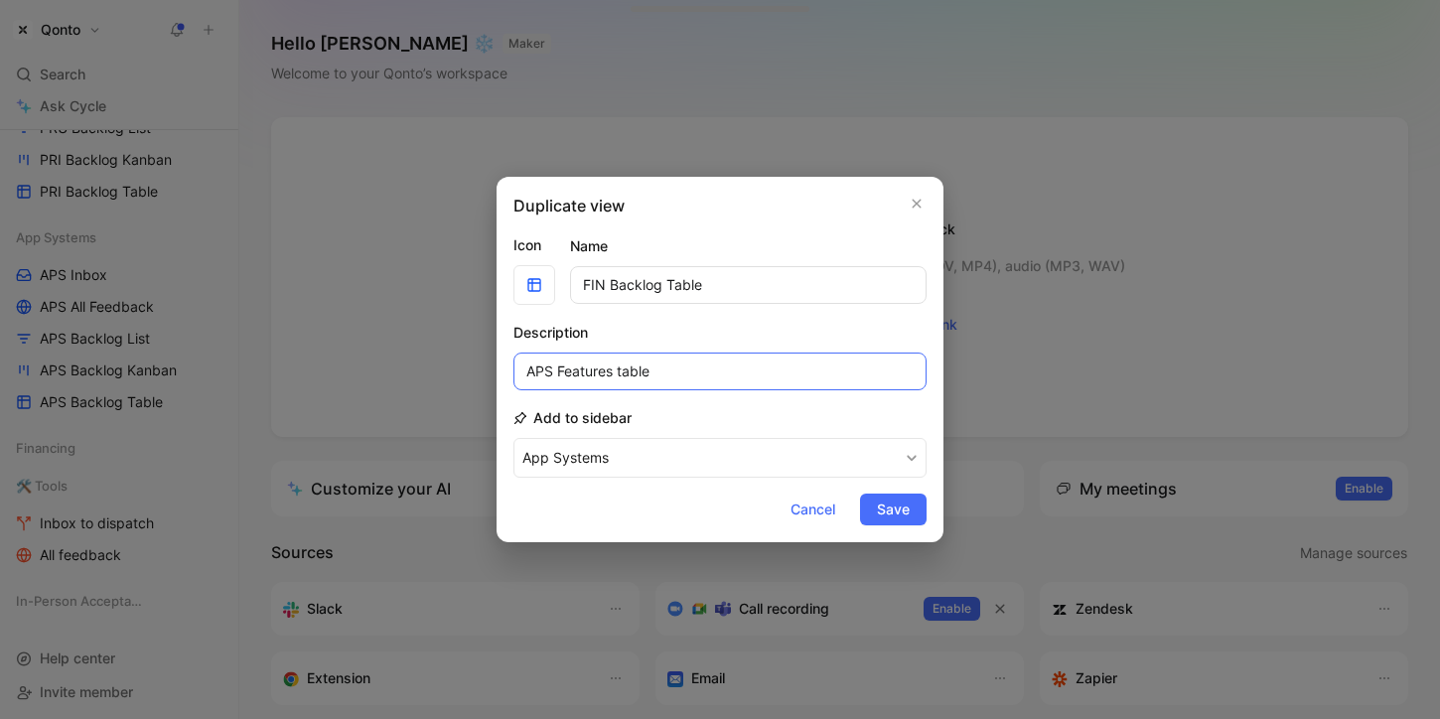
click at [531, 375] on input "APS Features table" at bounding box center [719, 371] width 413 height 38
click at [531, 375] on input "AFPS Features table" at bounding box center [719, 371] width 413 height 38
type input "Financing Features table"
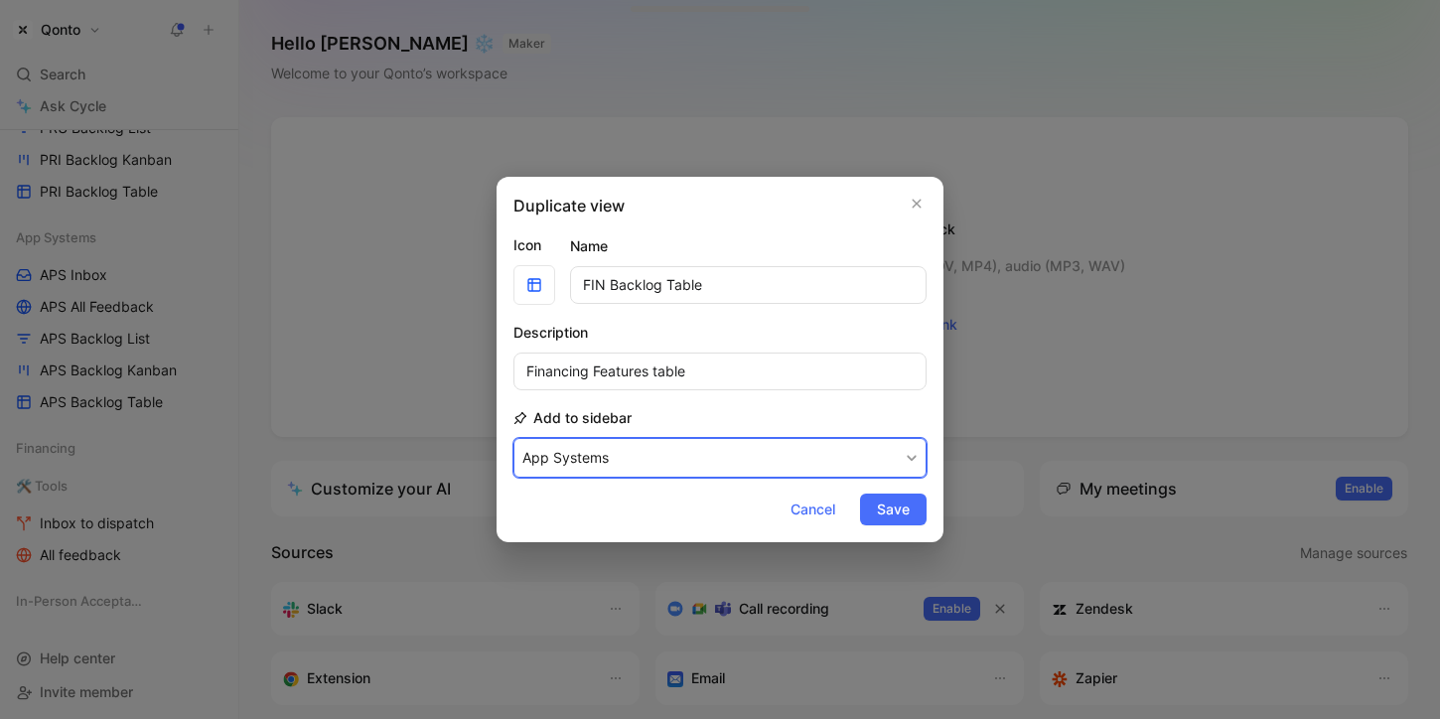
click at [587, 447] on button "App Systems" at bounding box center [719, 458] width 413 height 40
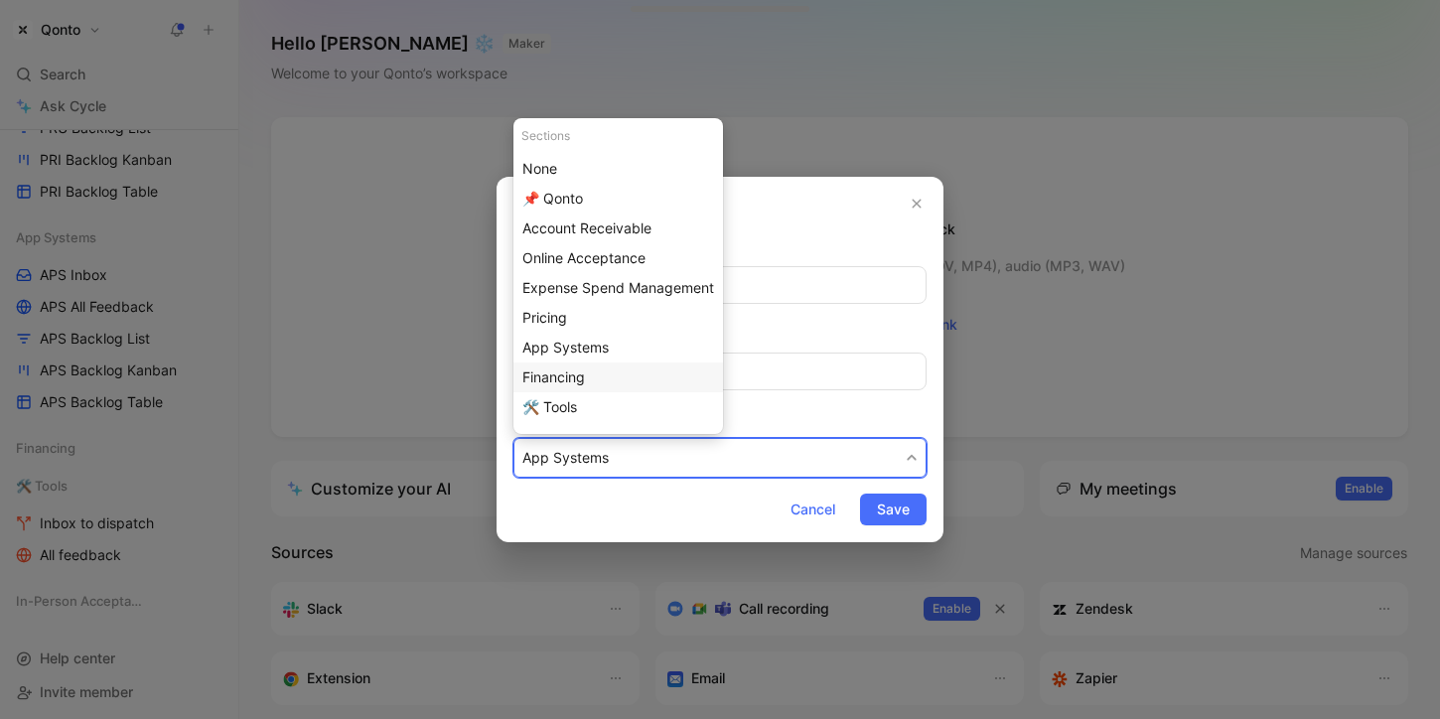
click at [602, 377] on div "Financing" at bounding box center [618, 377] width 192 height 24
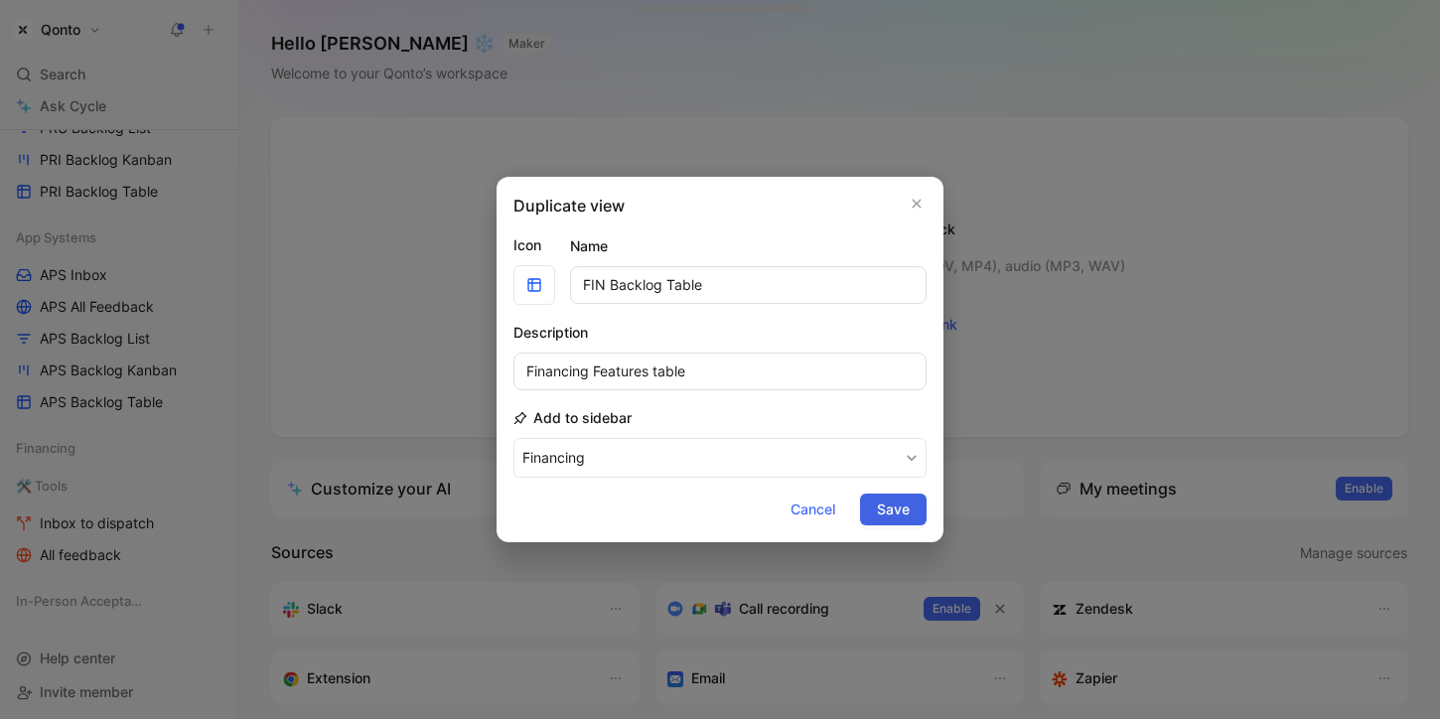
click at [876, 500] on button "Save" at bounding box center [893, 509] width 67 height 32
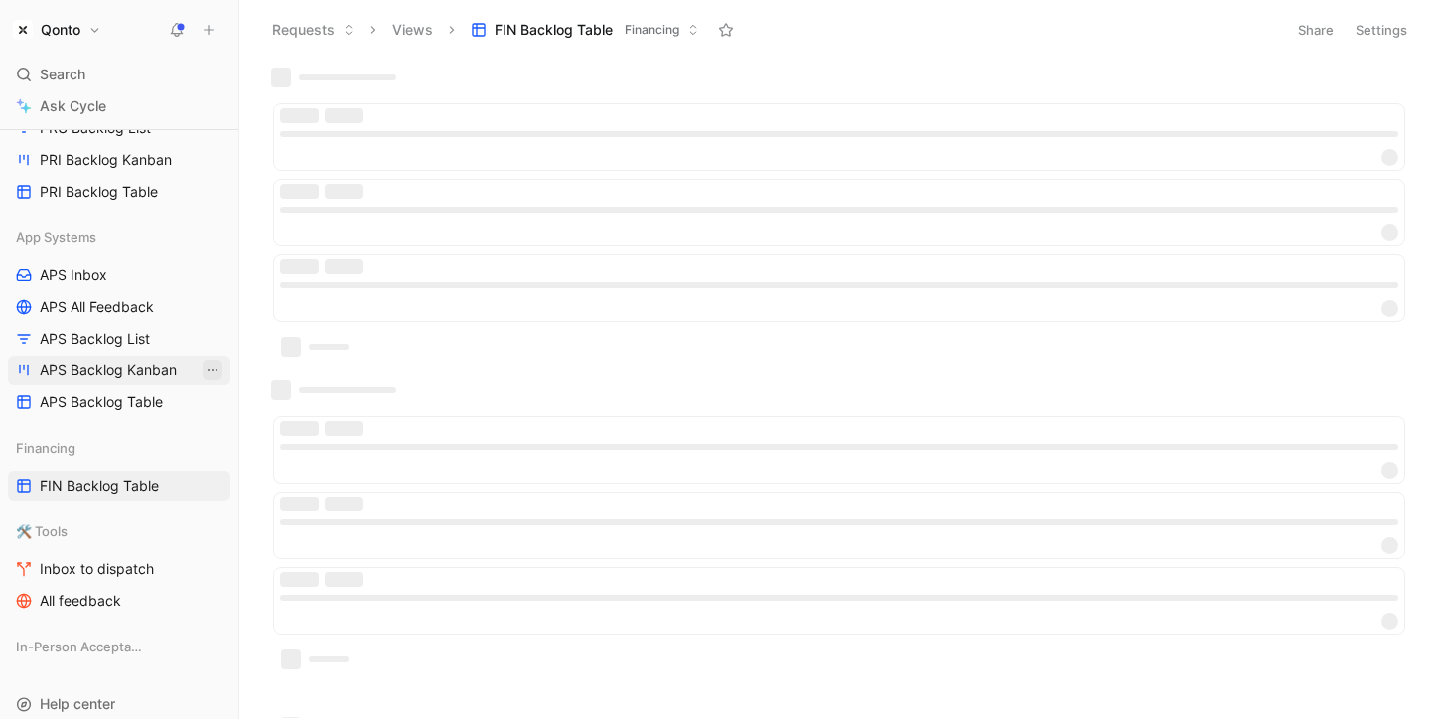
click at [214, 368] on icon "View actions" at bounding box center [213, 370] width 16 height 16
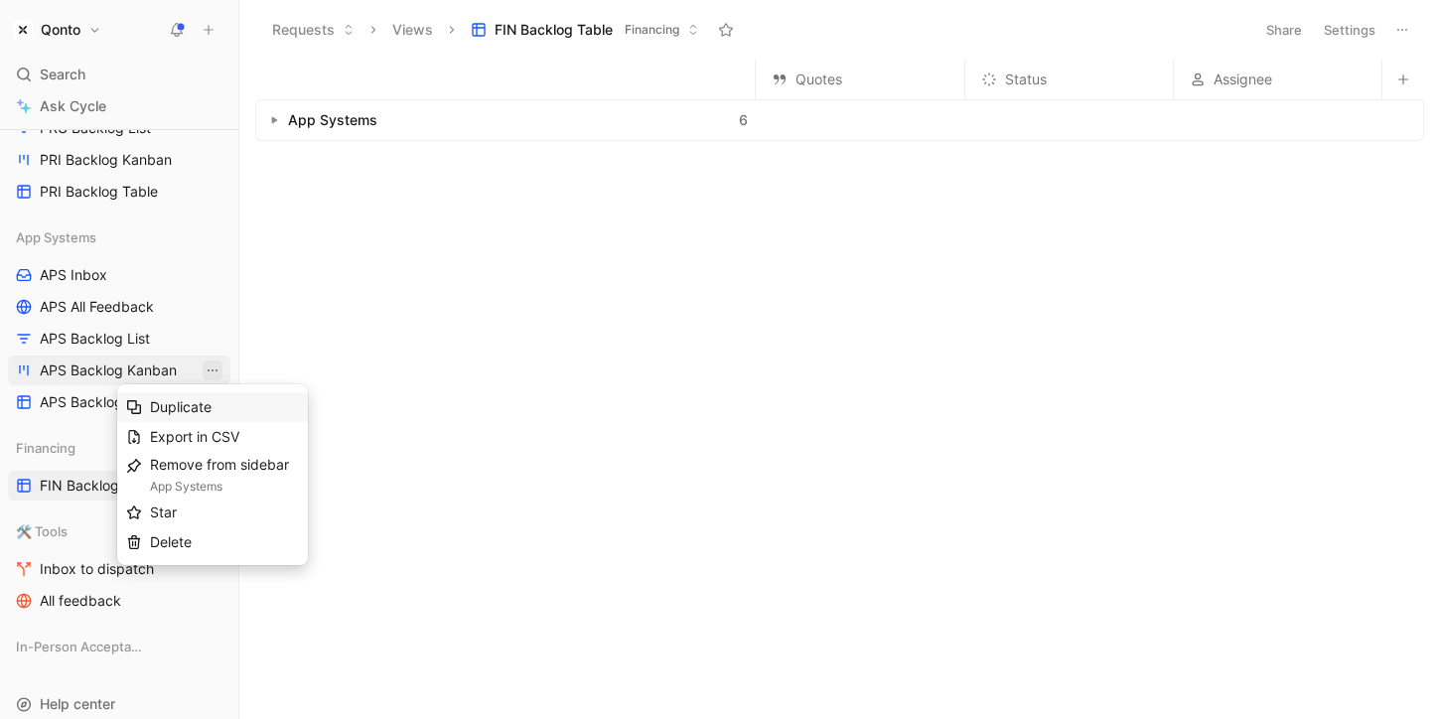
click at [243, 408] on div "Duplicate" at bounding box center [224, 407] width 149 height 24
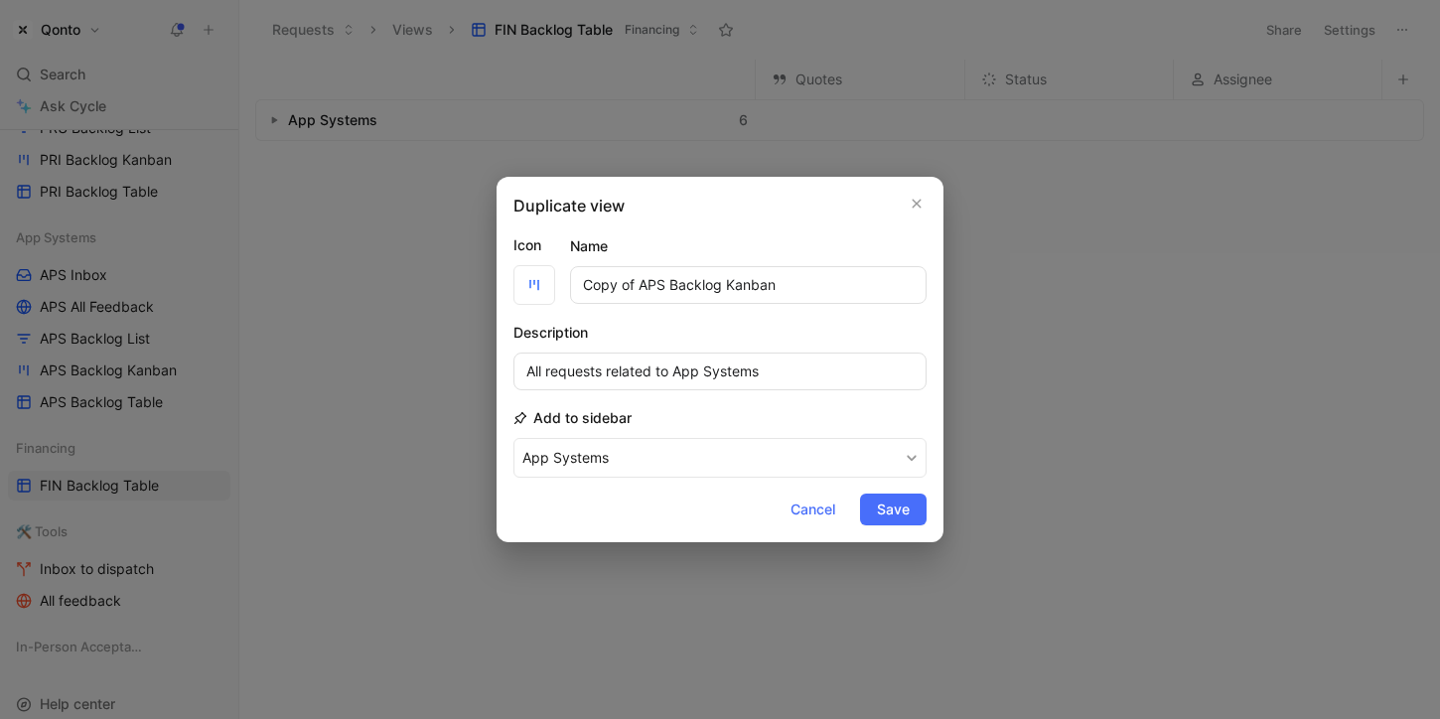
click at [654, 286] on input "Copy of APS Backlog Kanban" at bounding box center [748, 285] width 356 height 38
drag, startPoint x: 654, startPoint y: 286, endPoint x: 558, endPoint y: 286, distance: 96.3
click at [558, 286] on div "Icon Name Copy of APS Backlog Kanban" at bounding box center [719, 268] width 413 height 71
type input "FIN Backlog Kanban"
click at [677, 369] on input "All requests related to App Systems" at bounding box center [719, 371] width 413 height 38
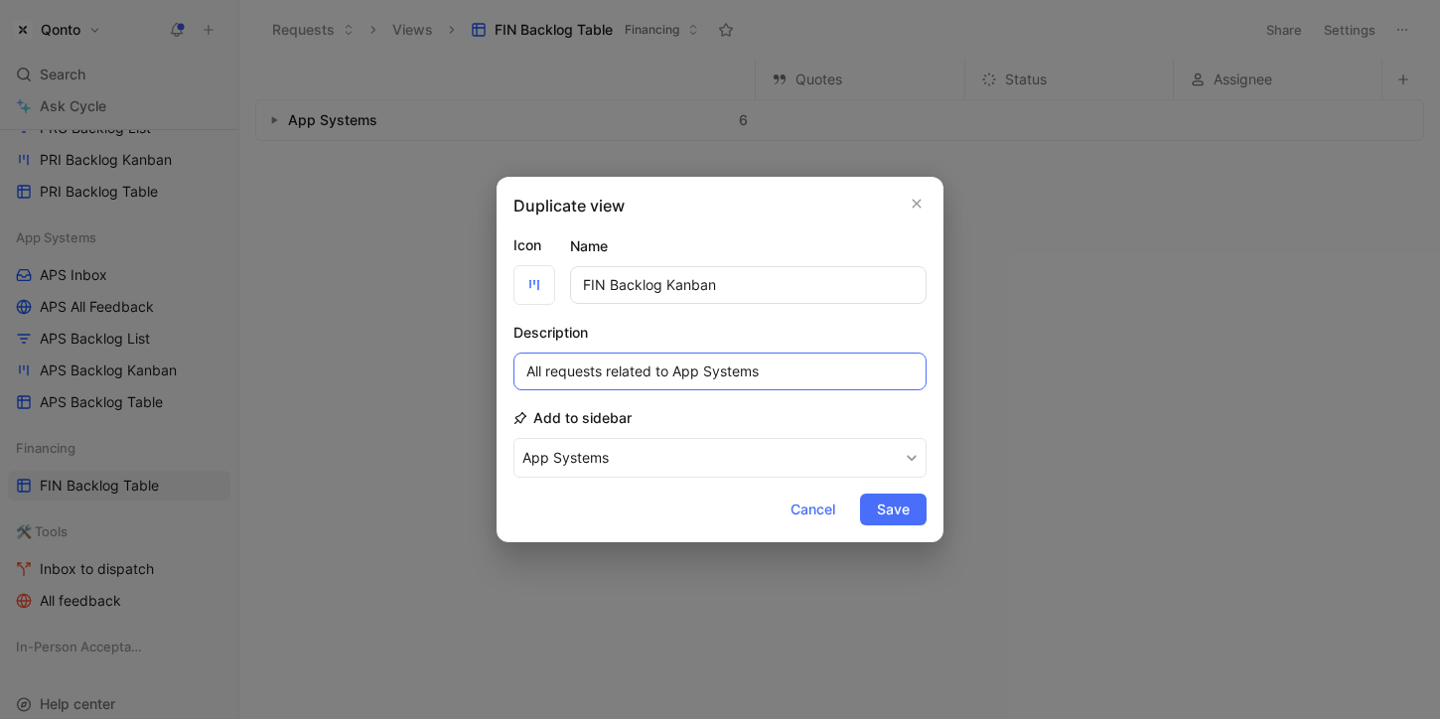
drag, startPoint x: 677, startPoint y: 369, endPoint x: 750, endPoint y: 370, distance: 72.5
click at [750, 369] on input "All requests related to App Systems" at bounding box center [719, 371] width 413 height 38
type input "All requests related to Financing"
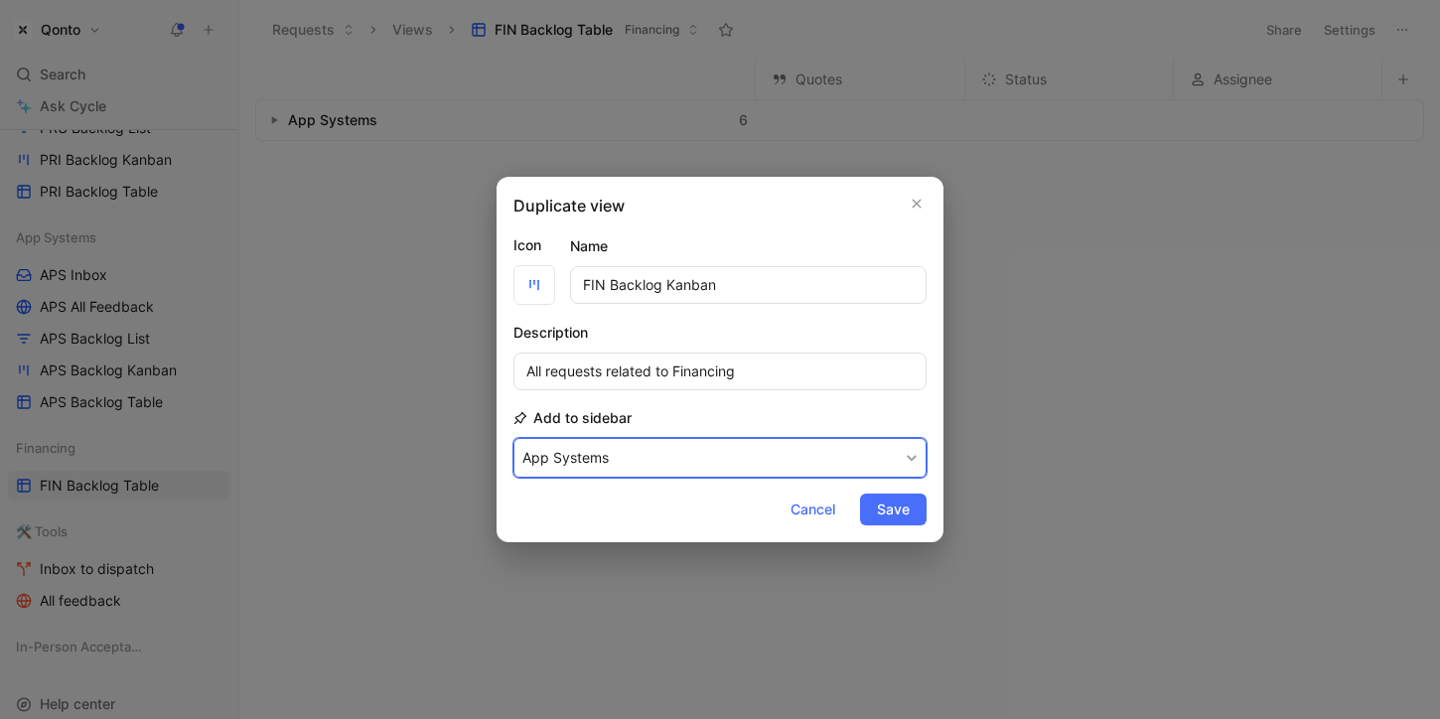
click at [889, 475] on button "App Systems" at bounding box center [719, 458] width 413 height 40
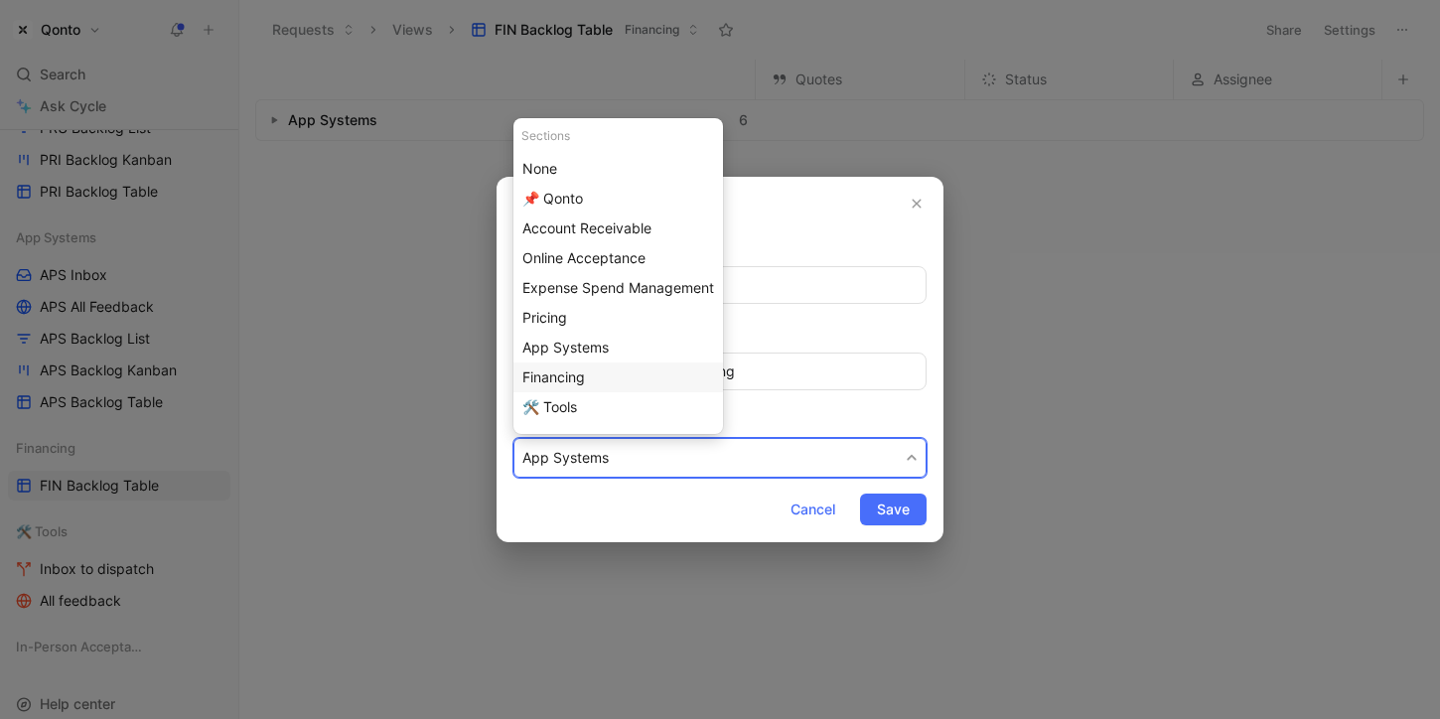
click at [711, 378] on div "Financing" at bounding box center [618, 377] width 192 height 24
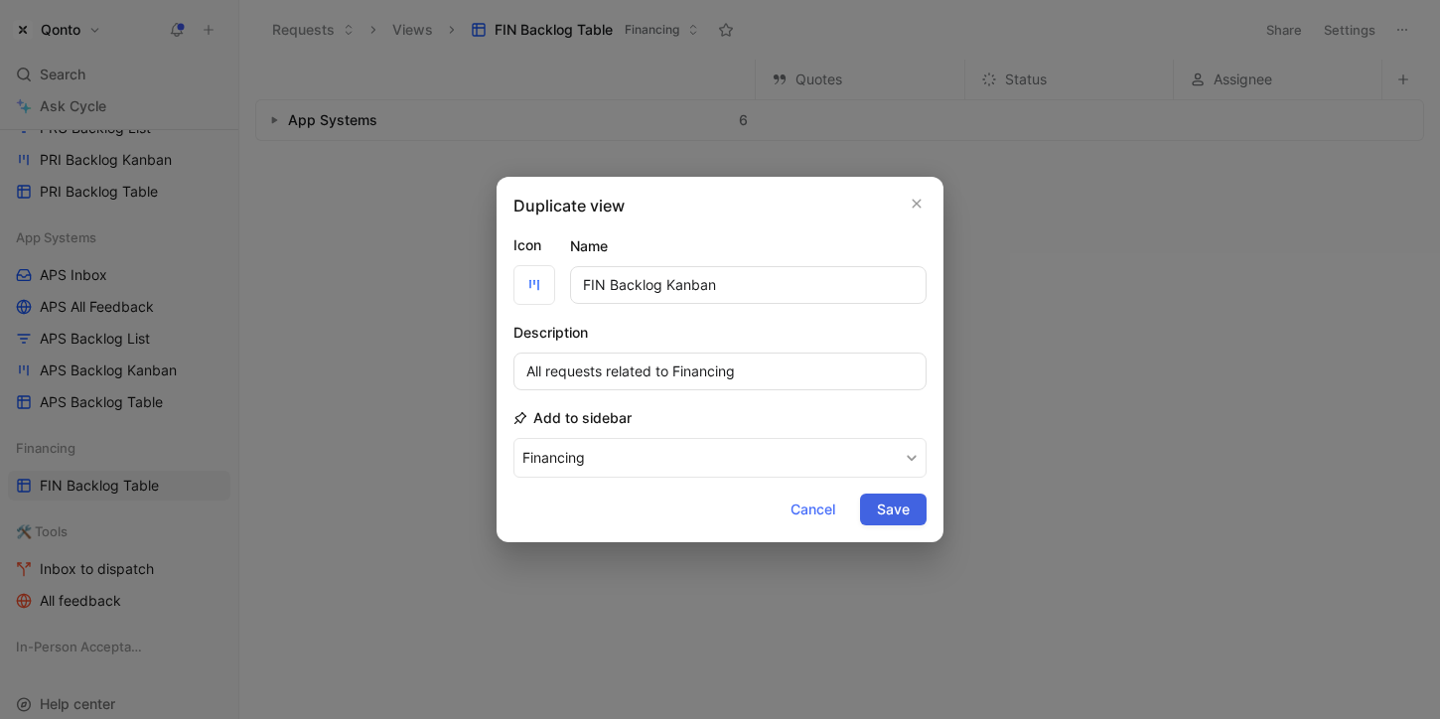
click at [900, 510] on span "Save" at bounding box center [893, 509] width 33 height 24
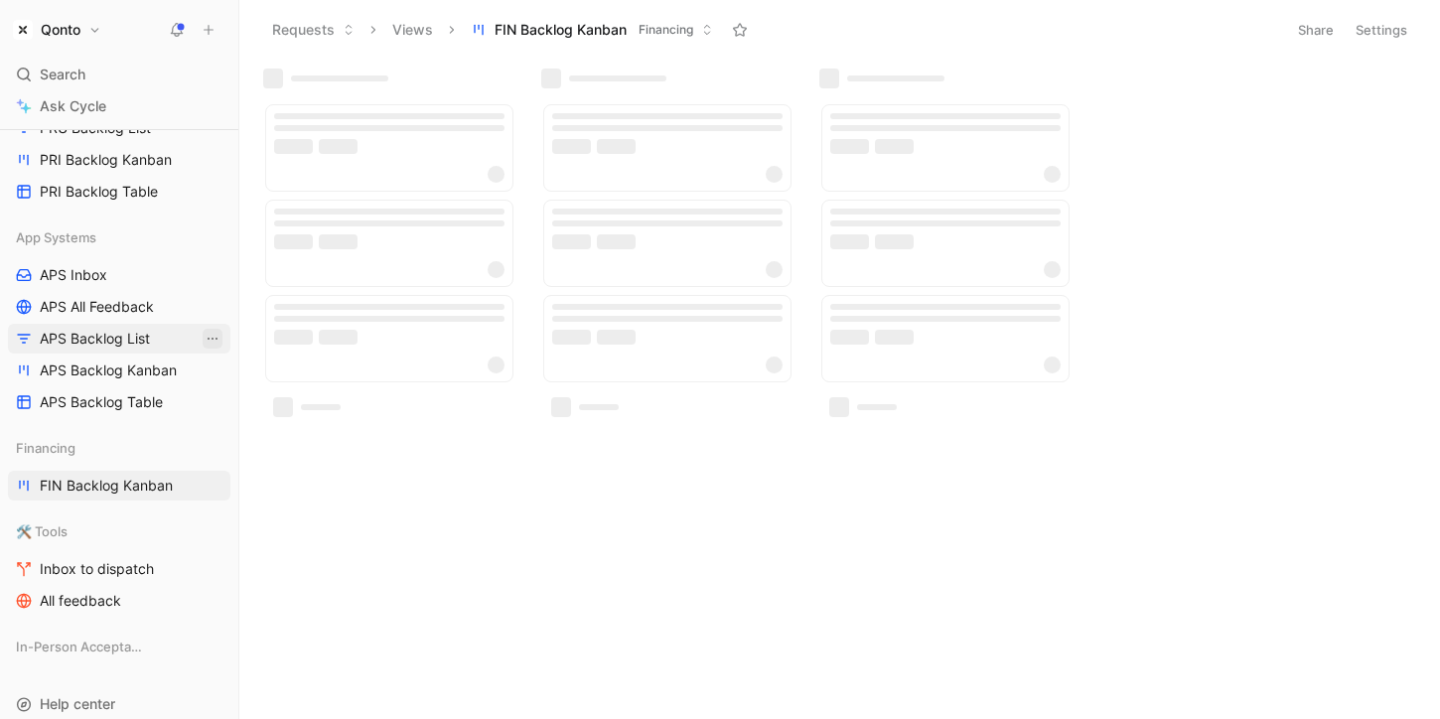
click at [214, 339] on icon "View actions" at bounding box center [213, 339] width 16 height 16
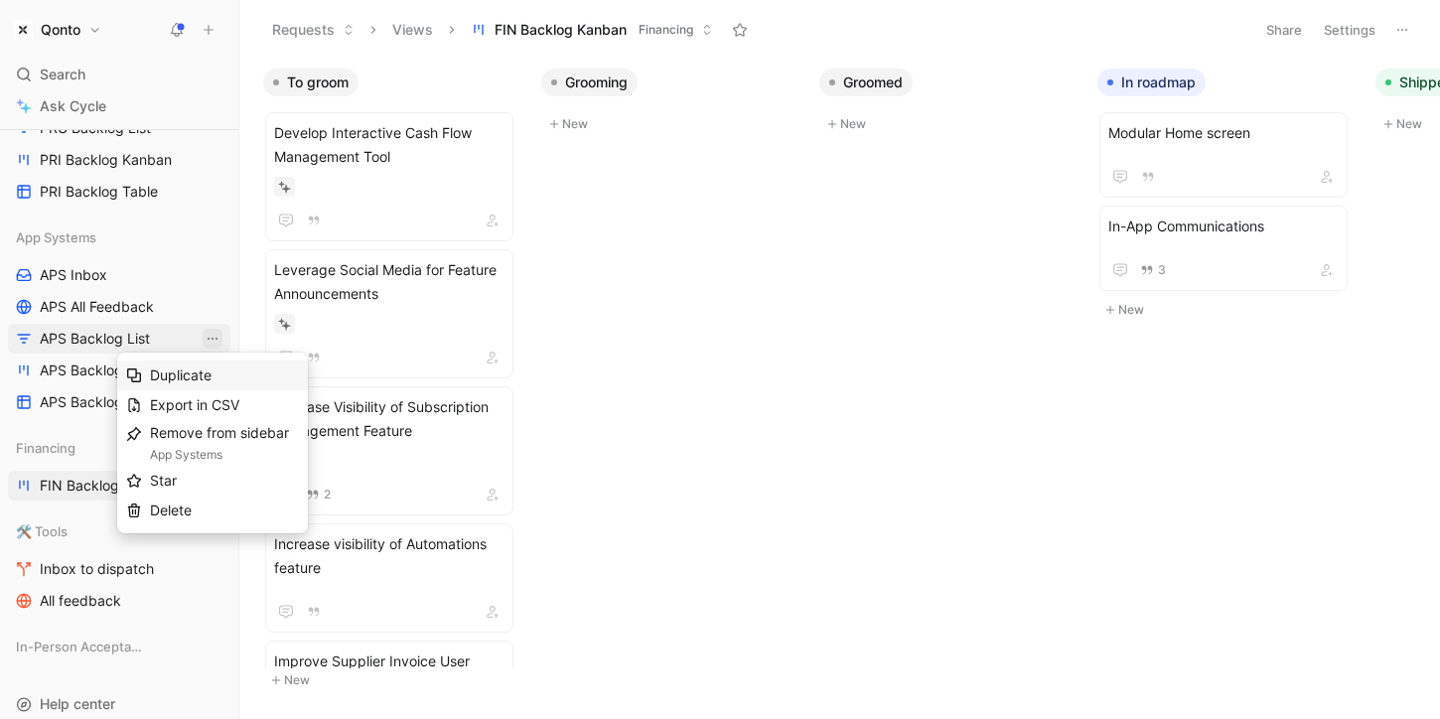
click at [237, 366] on div "Duplicate" at bounding box center [224, 375] width 149 height 24
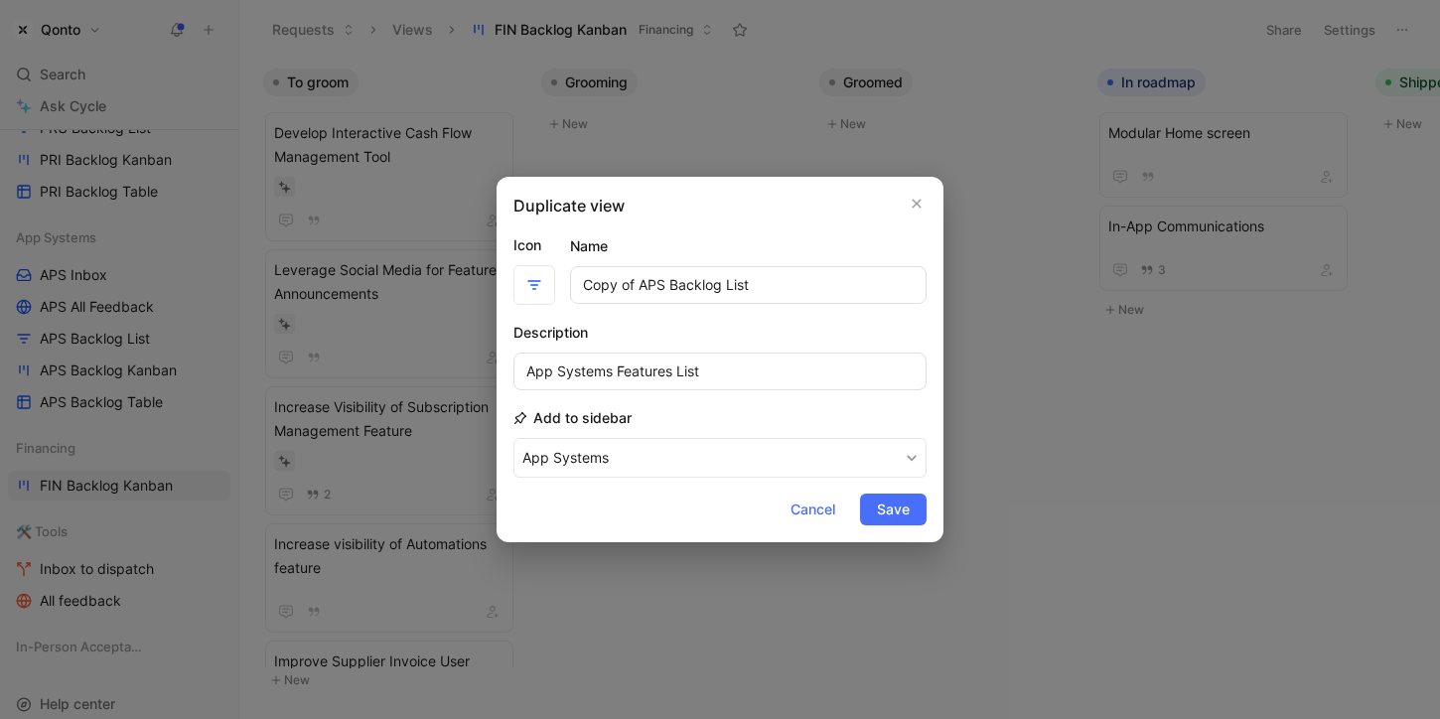
click at [647, 284] on input "Copy of APS Backlog List" at bounding box center [748, 285] width 356 height 38
drag, startPoint x: 647, startPoint y: 284, endPoint x: 568, endPoint y: 281, distance: 79.5
click at [568, 281] on div "Icon Name Copy of APS Backlog List" at bounding box center [719, 268] width 413 height 71
type input "FIN Backlog List"
click at [549, 379] on input "App Systems Features List" at bounding box center [719, 371] width 413 height 38
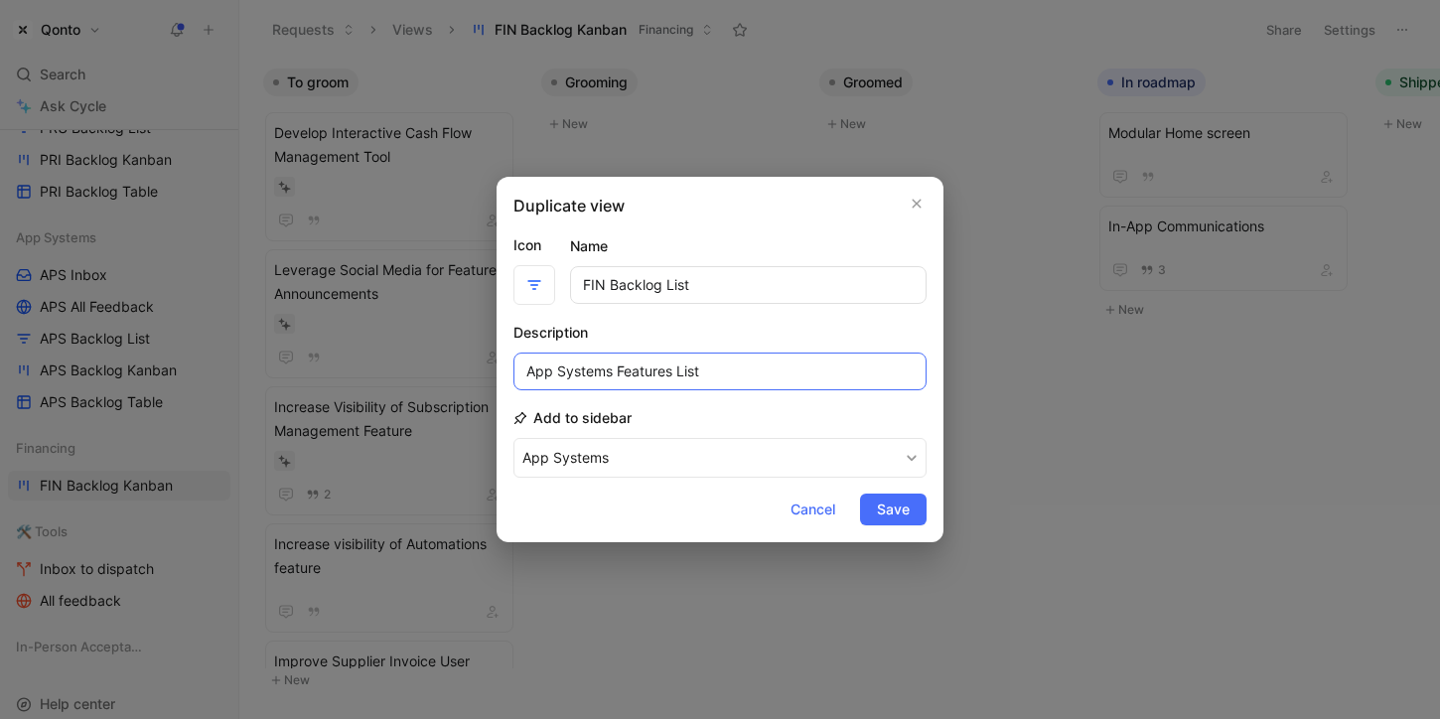
drag, startPoint x: 549, startPoint y: 379, endPoint x: 568, endPoint y: 379, distance: 18.9
click at [568, 379] on input "App Systems Features List" at bounding box center [719, 371] width 413 height 38
click at [569, 379] on input "App Systems Features List" at bounding box center [719, 371] width 413 height 38
drag, startPoint x: 568, startPoint y: 379, endPoint x: 539, endPoint y: 378, distance: 28.8
click at [539, 378] on input "App Systems Features List" at bounding box center [719, 371] width 413 height 38
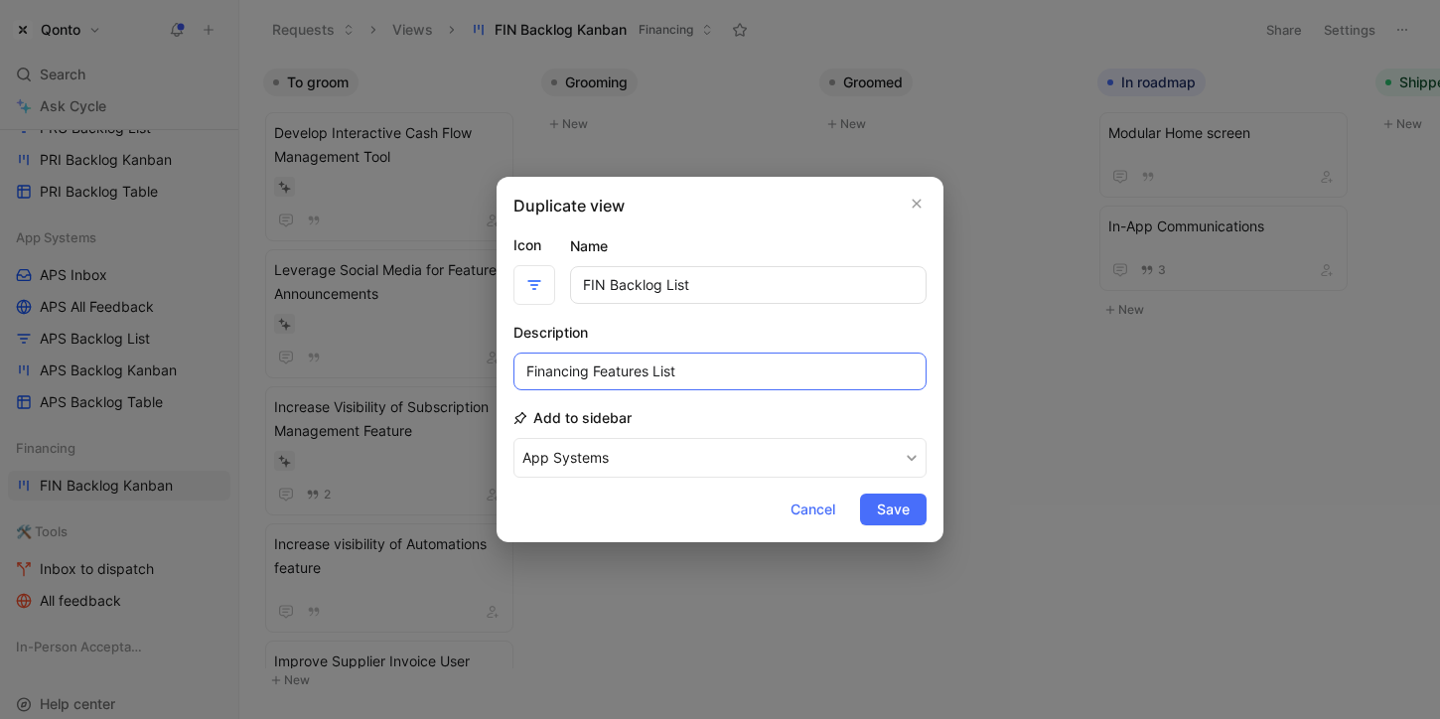
type input "Financing Features List"
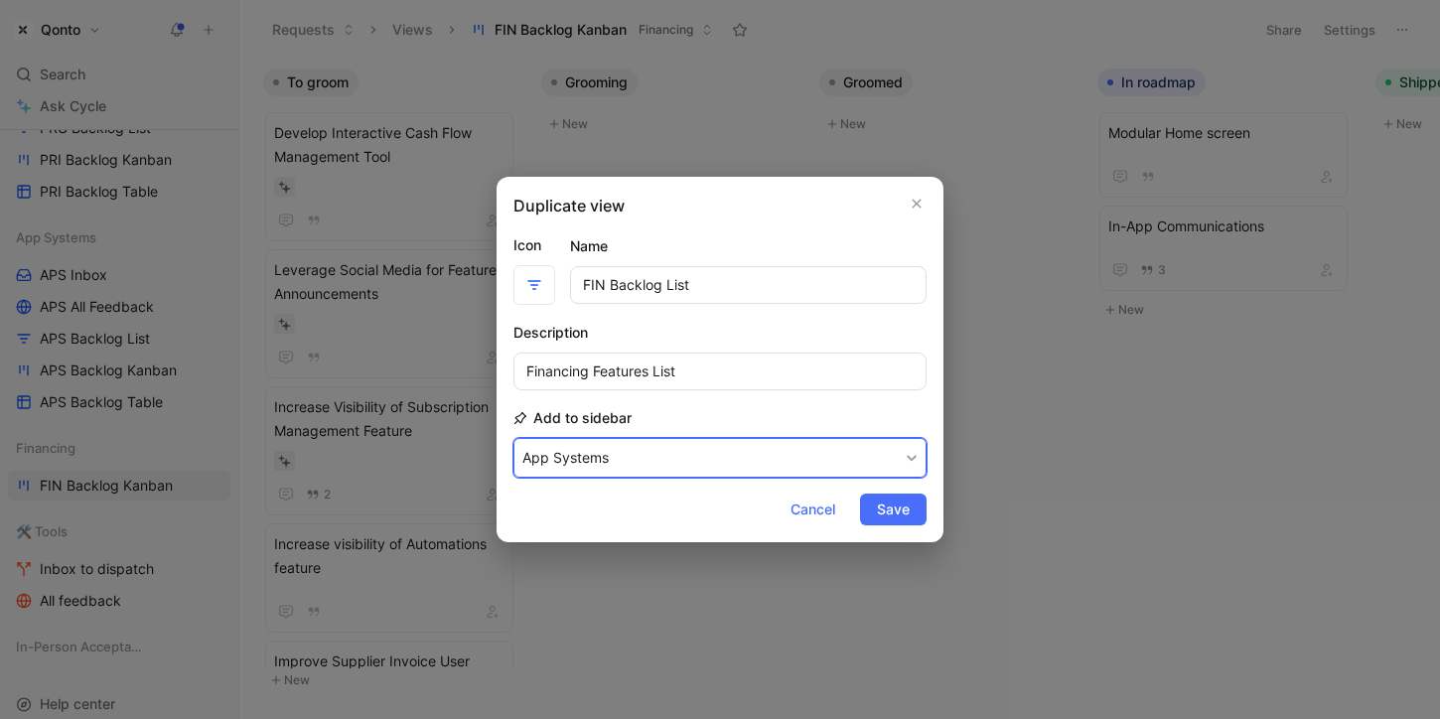
click at [579, 456] on button "App Systems" at bounding box center [719, 458] width 413 height 40
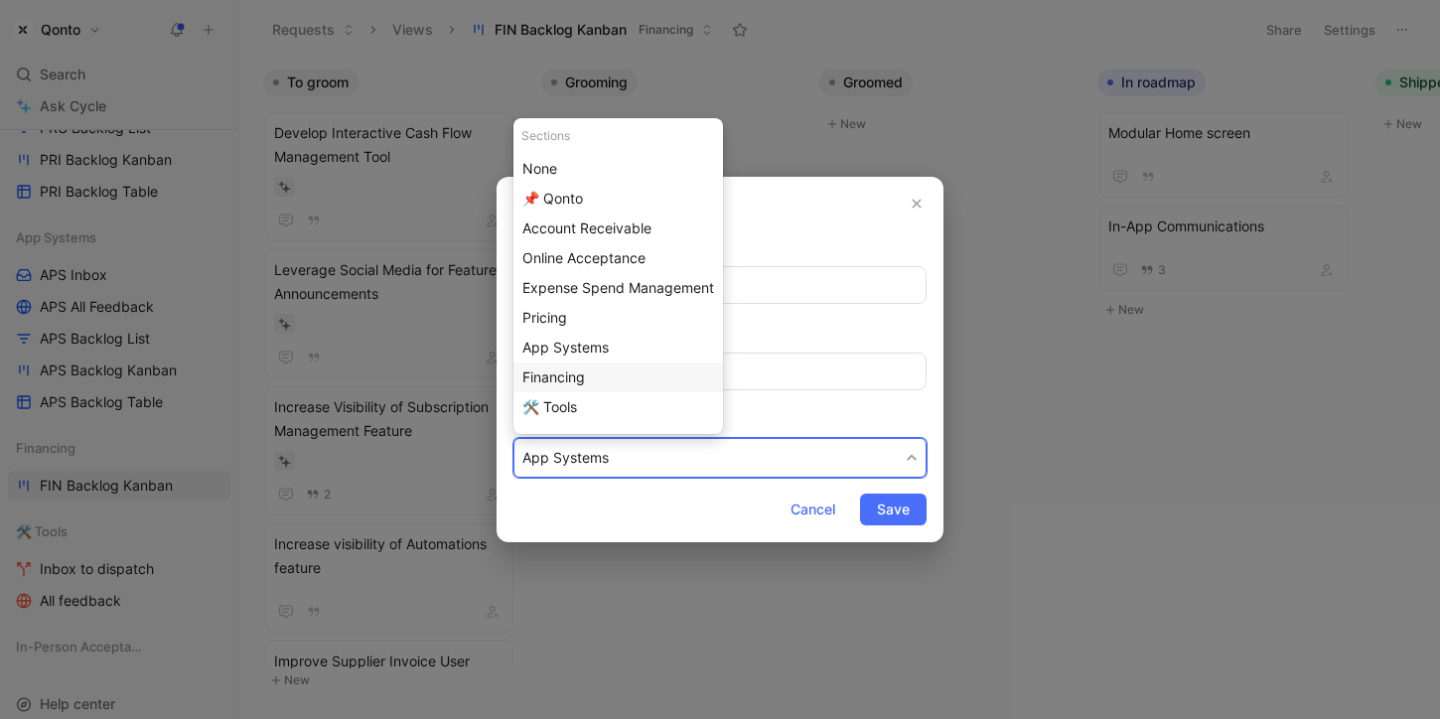
click at [573, 375] on span "Financing" at bounding box center [553, 376] width 63 height 17
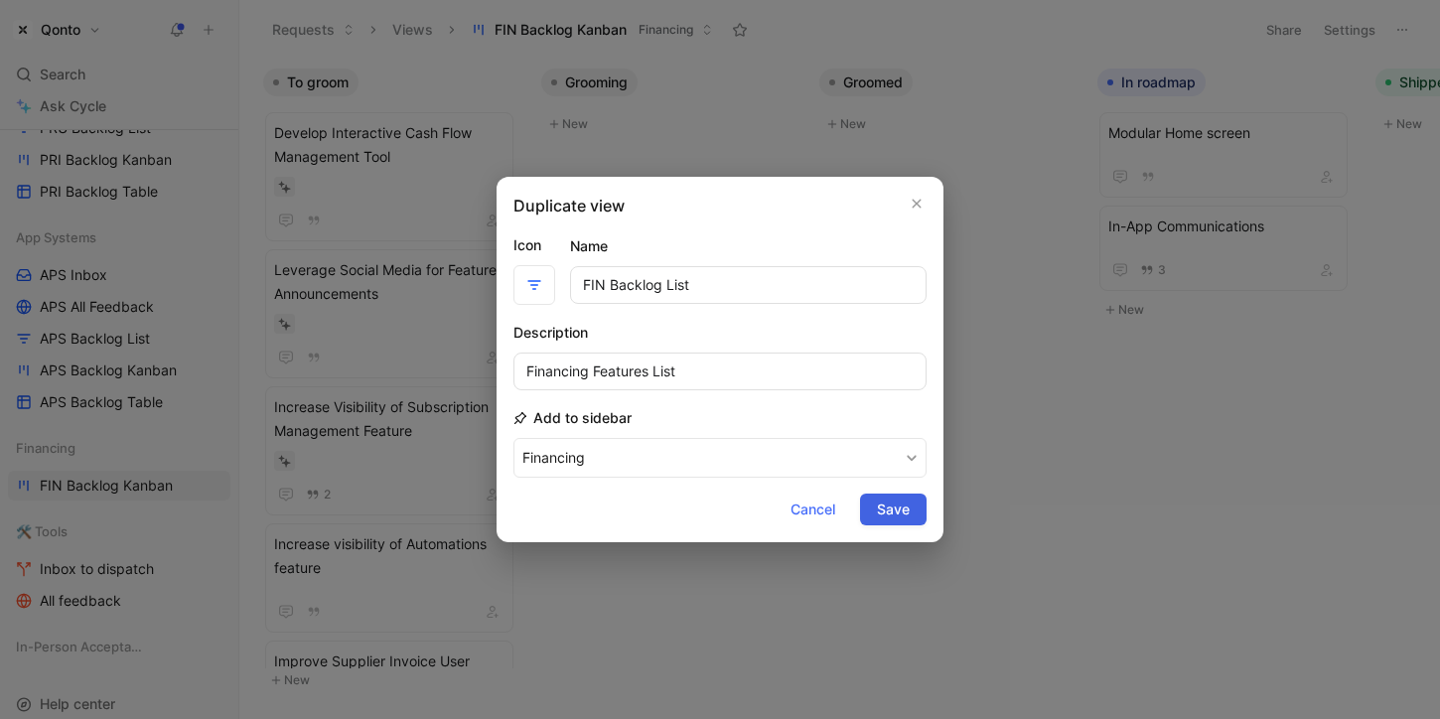
click at [895, 501] on span "Save" at bounding box center [893, 509] width 33 height 24
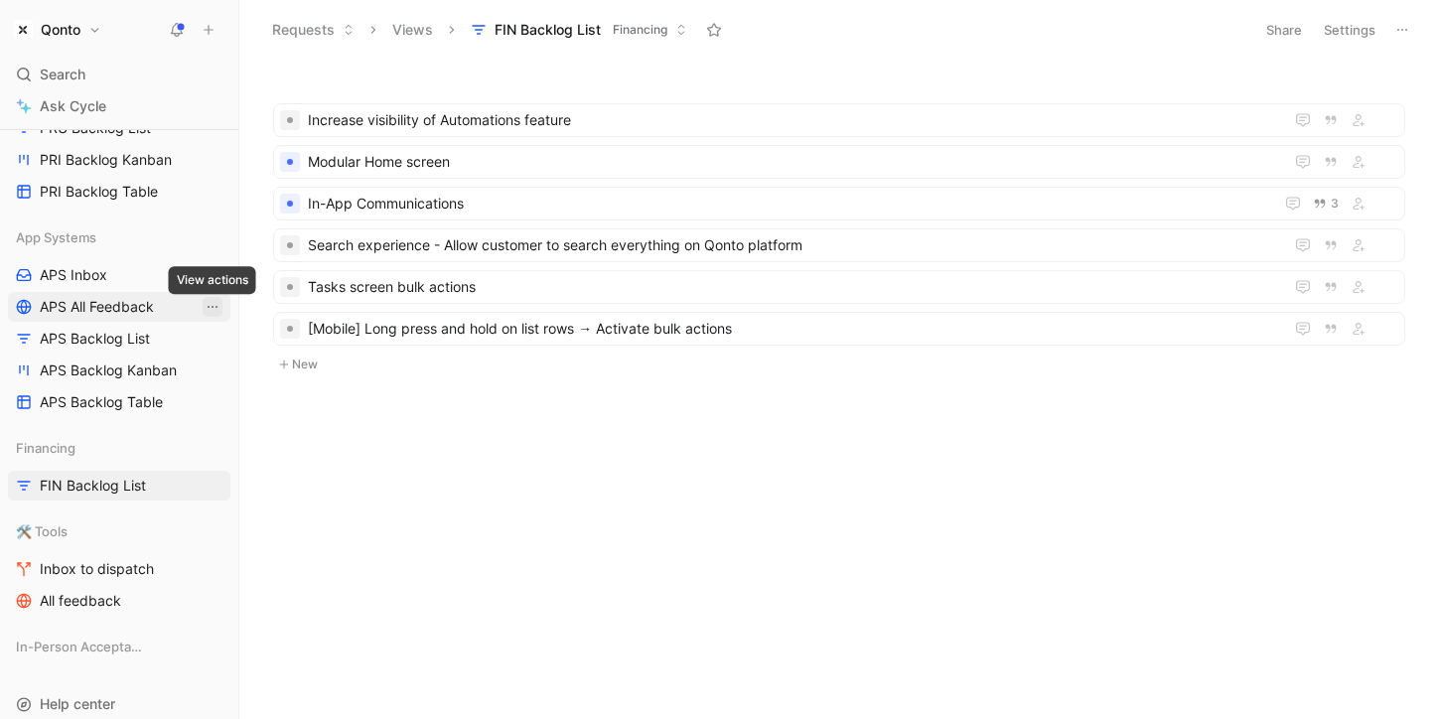
click at [217, 299] on icon "View actions" at bounding box center [213, 307] width 16 height 16
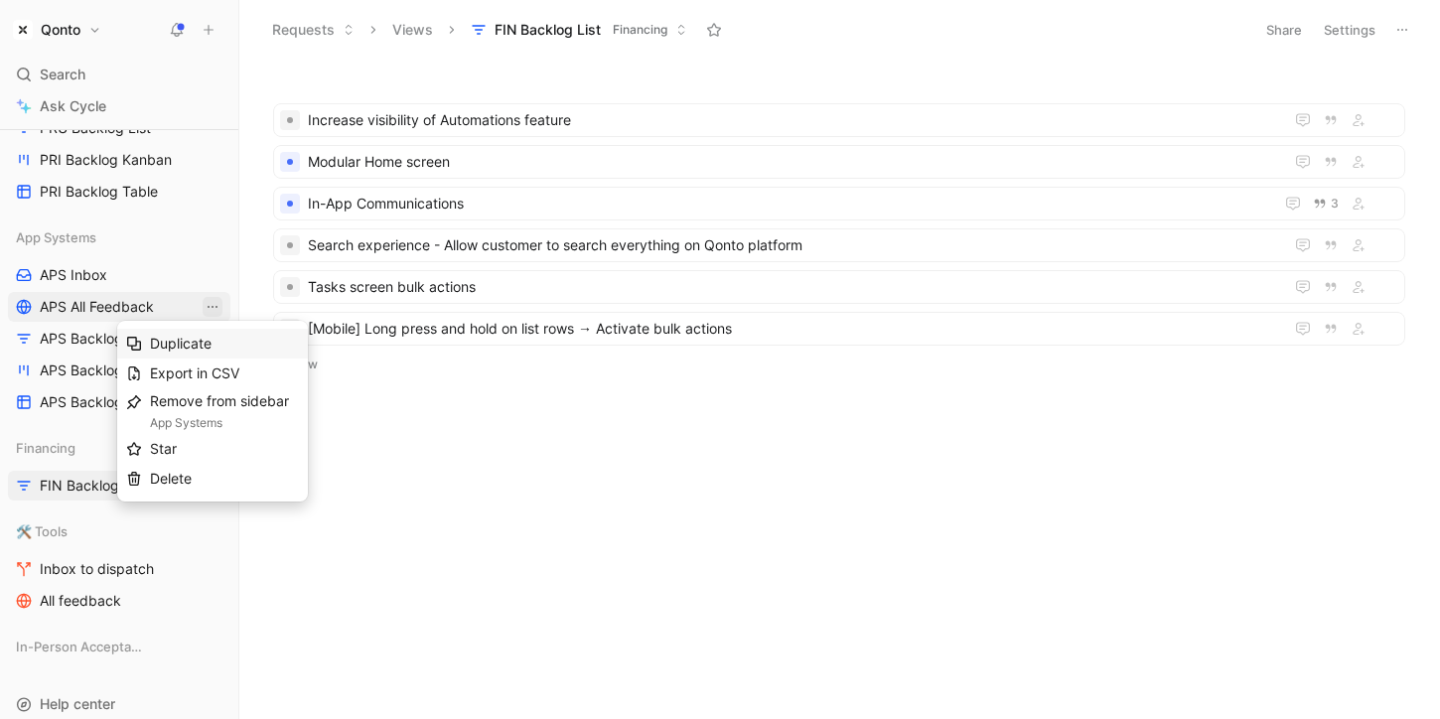
click at [247, 344] on div "Duplicate" at bounding box center [224, 344] width 149 height 24
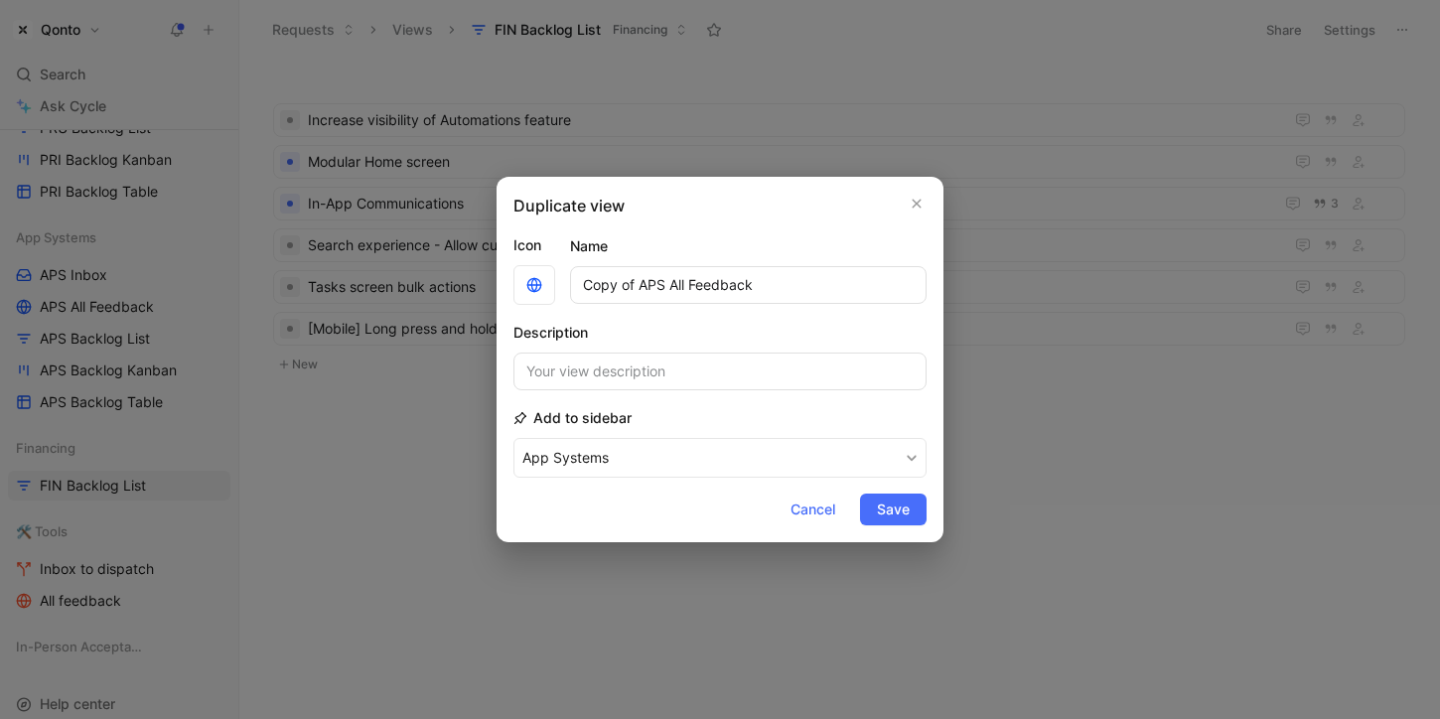
click at [650, 286] on input "Copy of APS All Feedback" at bounding box center [748, 285] width 356 height 38
drag, startPoint x: 650, startPoint y: 286, endPoint x: 563, endPoint y: 284, distance: 87.4
click at [563, 284] on div "Icon Name Copy of APS All Feedback" at bounding box center [719, 268] width 413 height 71
type input "FIN All Feedback"
click at [569, 451] on button "App Systems" at bounding box center [719, 458] width 413 height 40
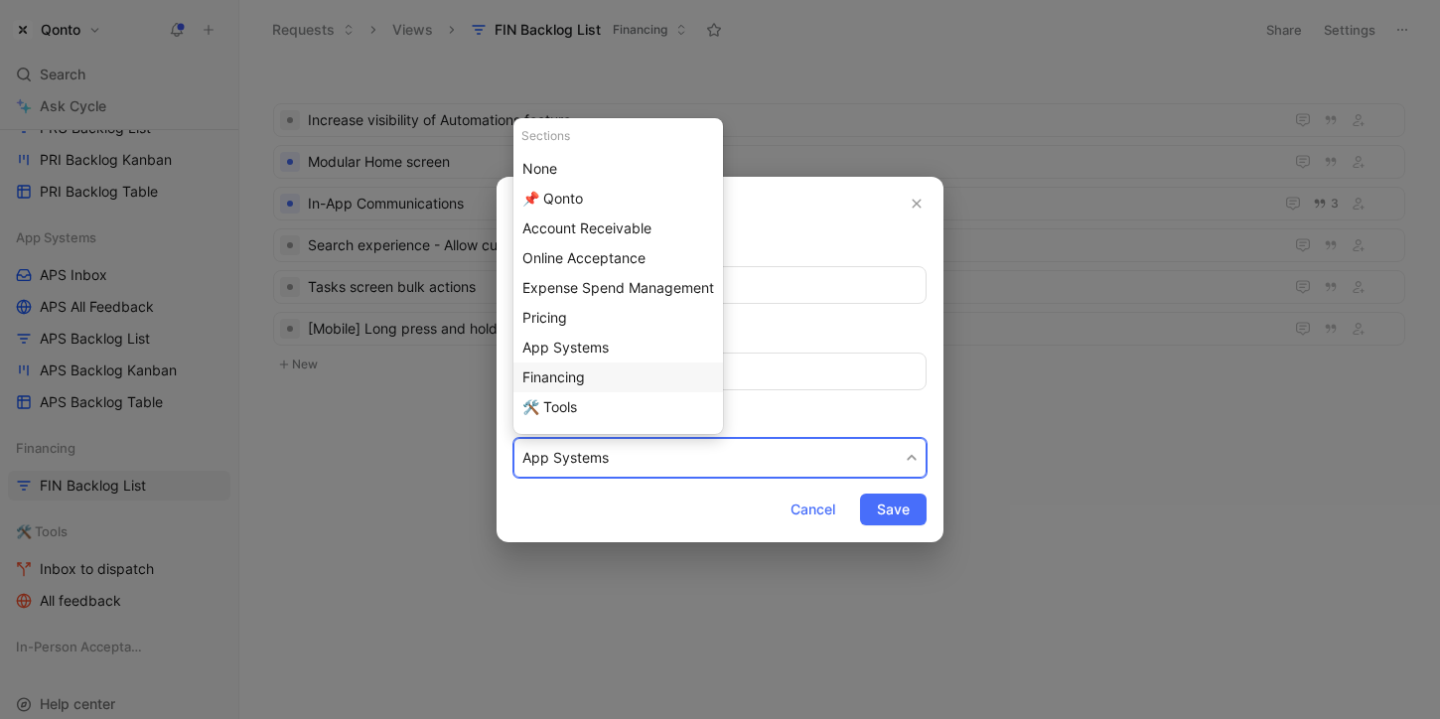
click at [585, 375] on span "Financing" at bounding box center [553, 376] width 63 height 17
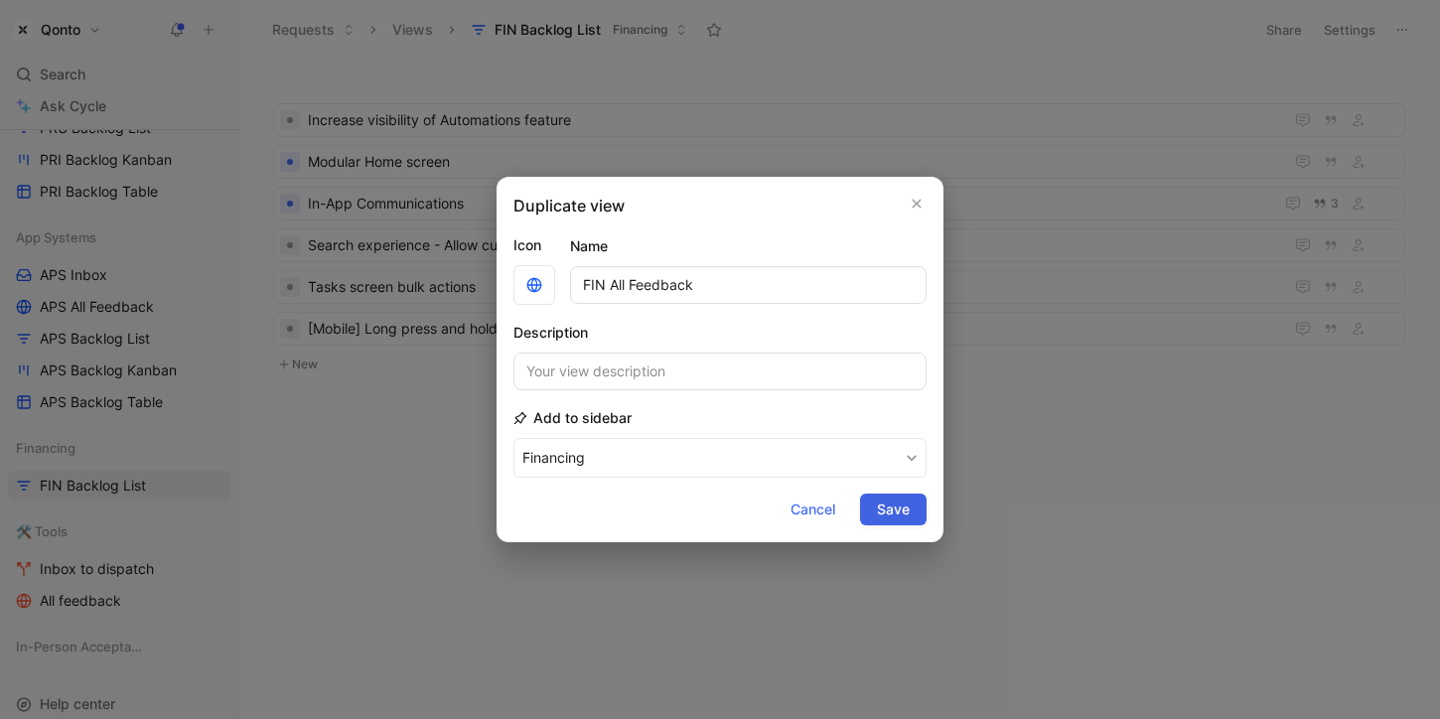
click at [885, 510] on span "Save" at bounding box center [893, 509] width 33 height 24
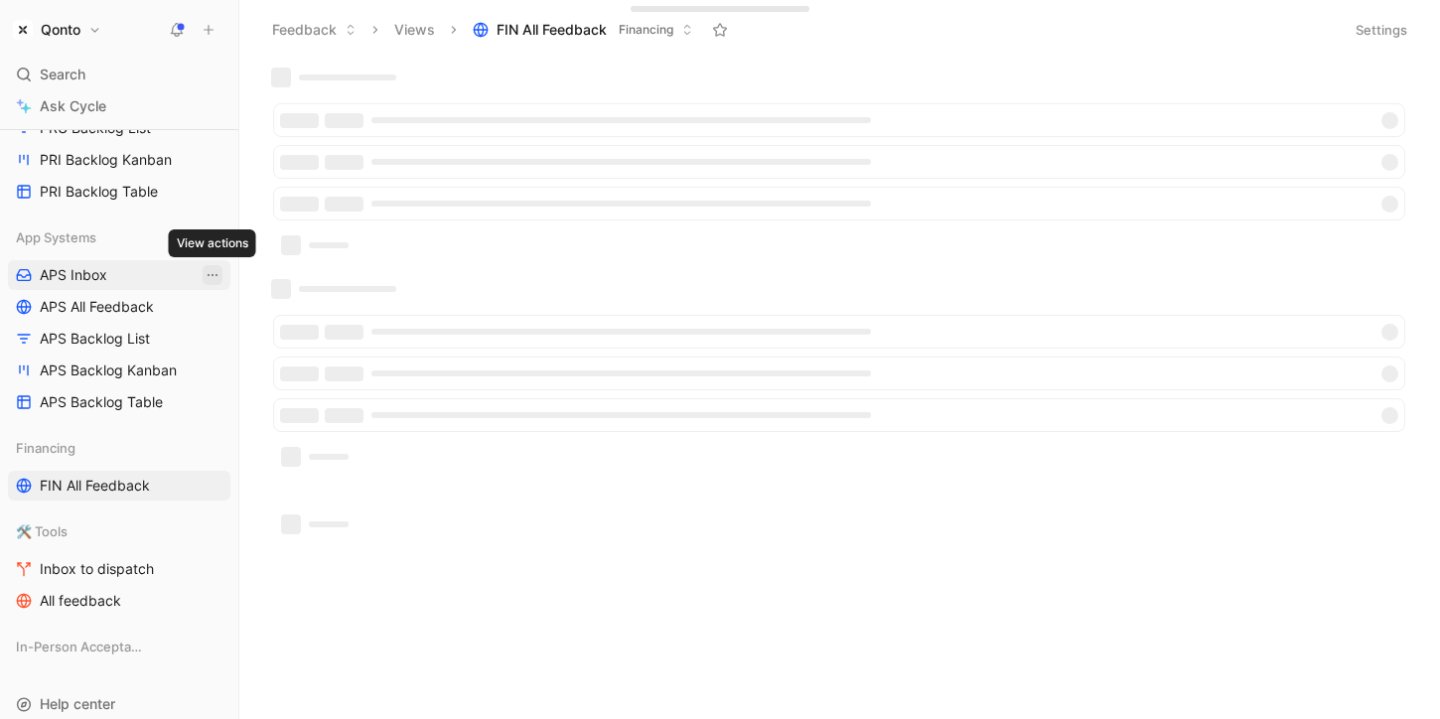
click at [216, 267] on icon "View actions" at bounding box center [213, 275] width 16 height 16
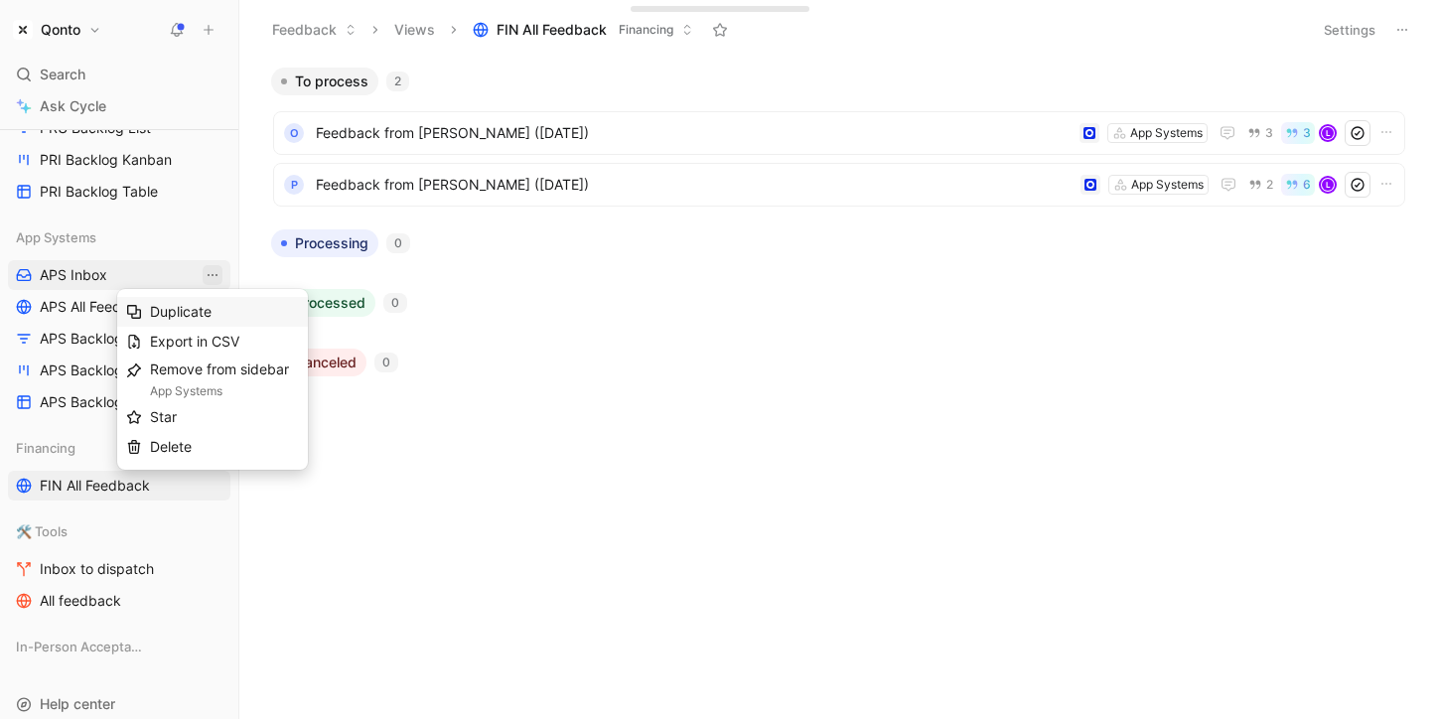
click at [205, 319] on span "Duplicate" at bounding box center [181, 311] width 62 height 17
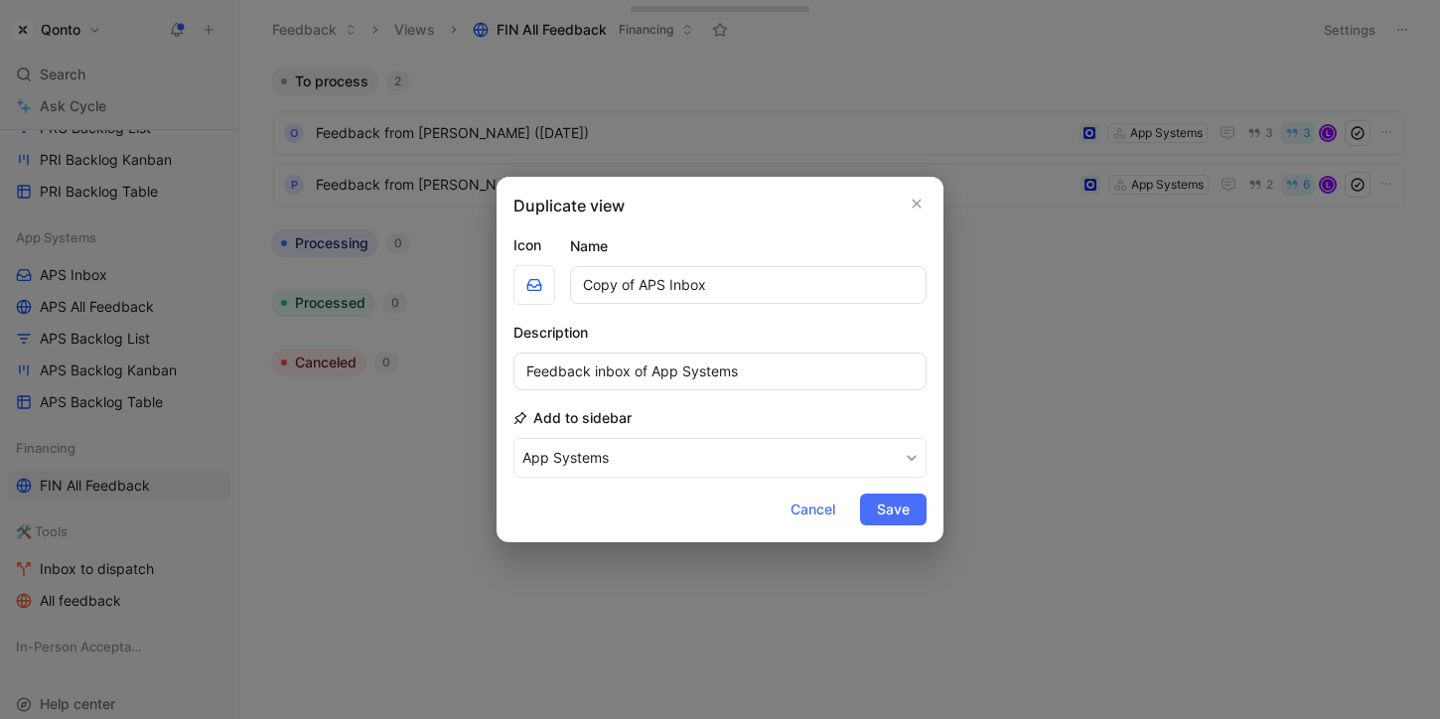
click at [654, 289] on input "Copy of APS Inbox" at bounding box center [748, 285] width 356 height 38
drag, startPoint x: 654, startPoint y: 289, endPoint x: 535, endPoint y: 275, distance: 119.9
click at [535, 275] on div "Icon Name Copy of APS Inbox" at bounding box center [719, 268] width 413 height 71
type input "FIN Inbox"
click at [661, 372] on input "Feedback inbox of App Systems" at bounding box center [719, 371] width 413 height 38
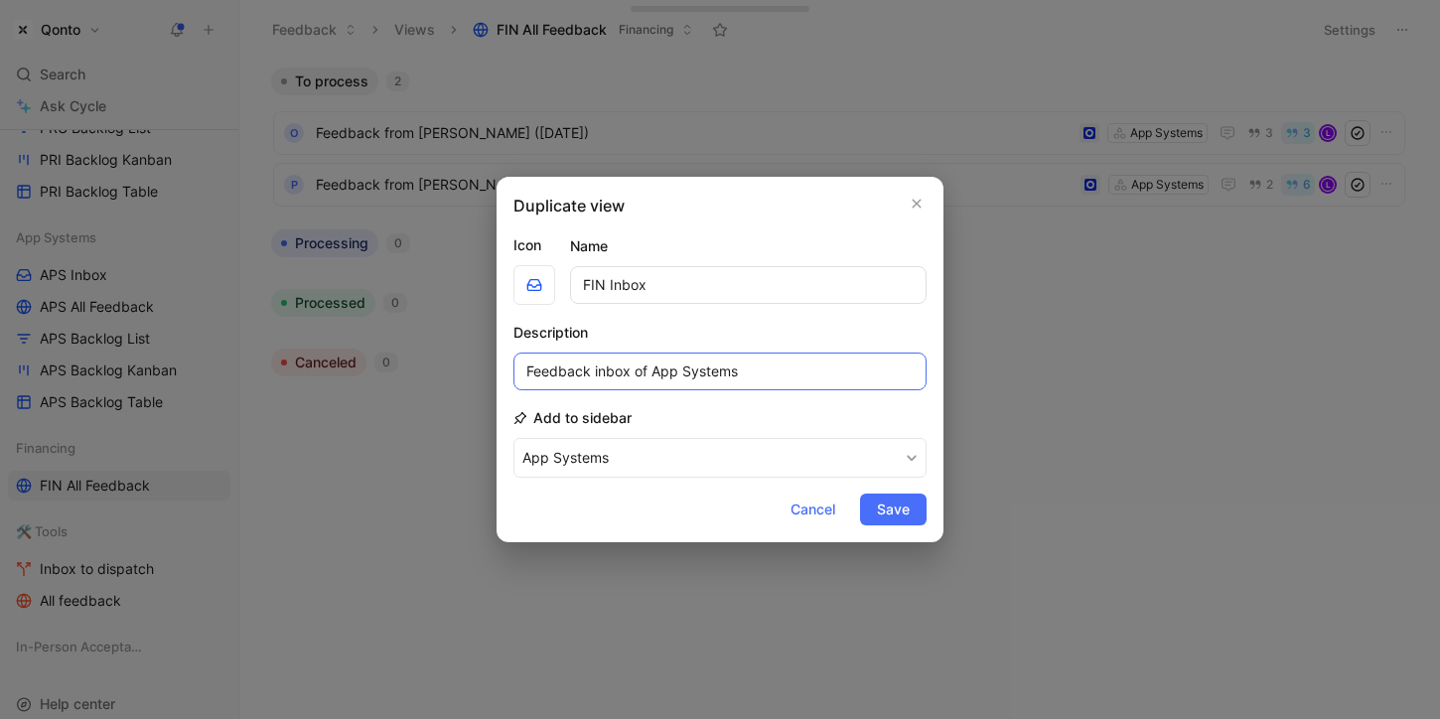
drag, startPoint x: 661, startPoint y: 372, endPoint x: 779, endPoint y: 373, distance: 118.1
click at [779, 373] on input "Feedback inbox of App Systems" at bounding box center [719, 371] width 413 height 38
type input "Feedback inbox of Financing"
click at [903, 510] on span "Save" at bounding box center [893, 509] width 33 height 24
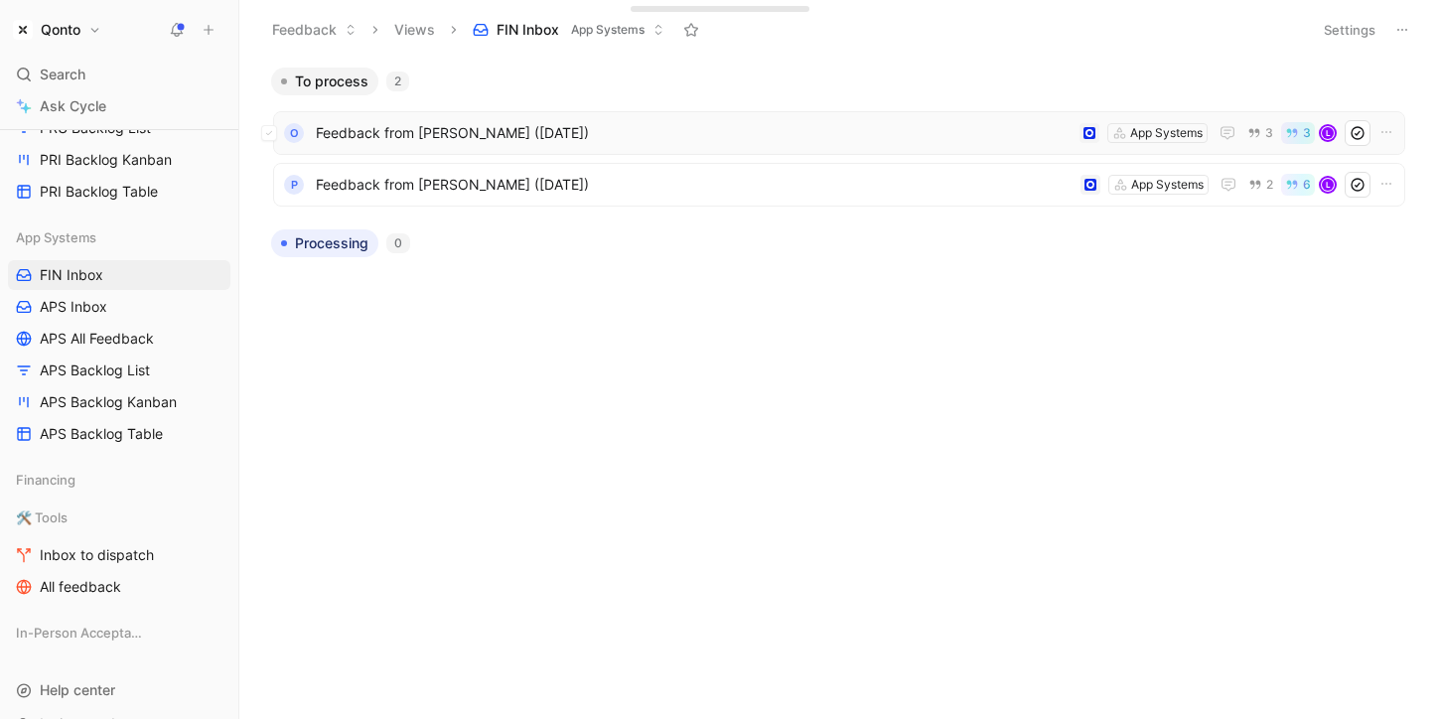
click at [507, 125] on span "Feedback from [PERSON_NAME] ([DATE])" at bounding box center [694, 133] width 756 height 24
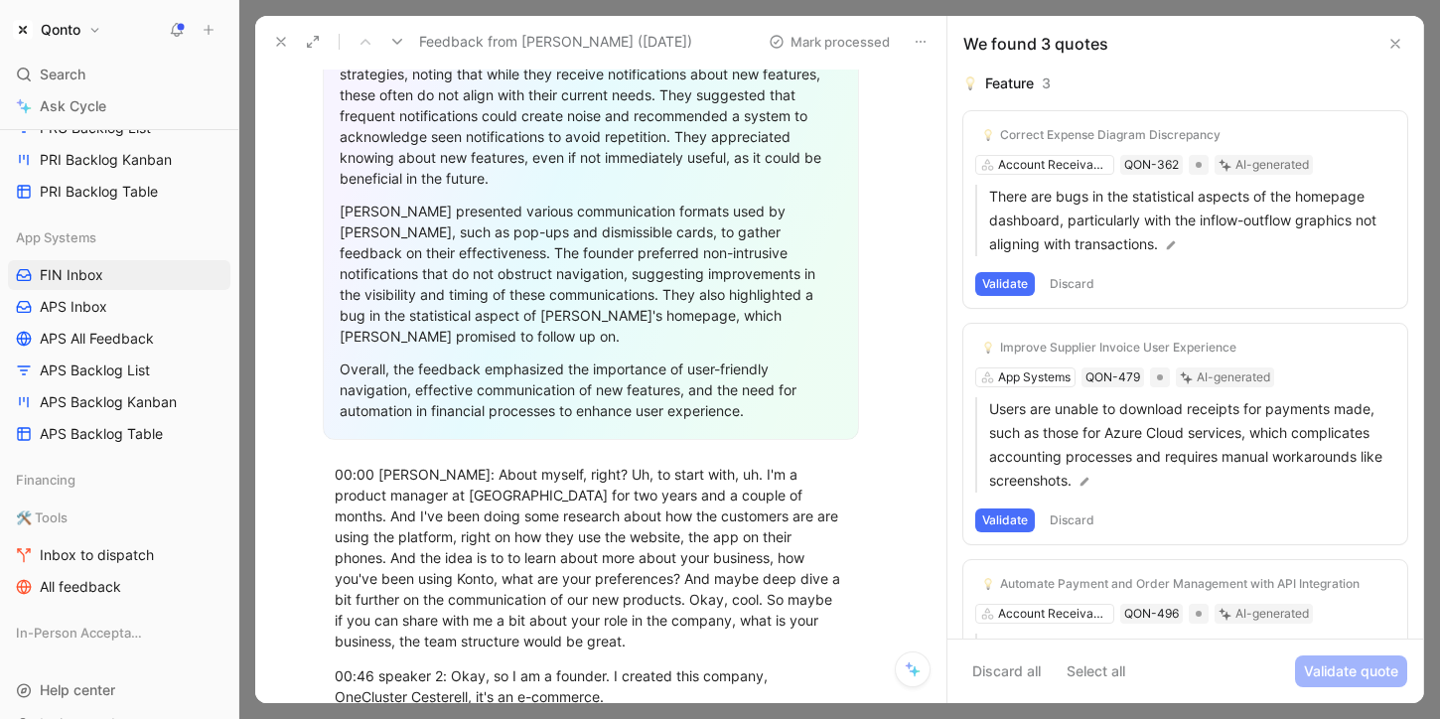
click at [278, 32] on button at bounding box center [281, 42] width 28 height 28
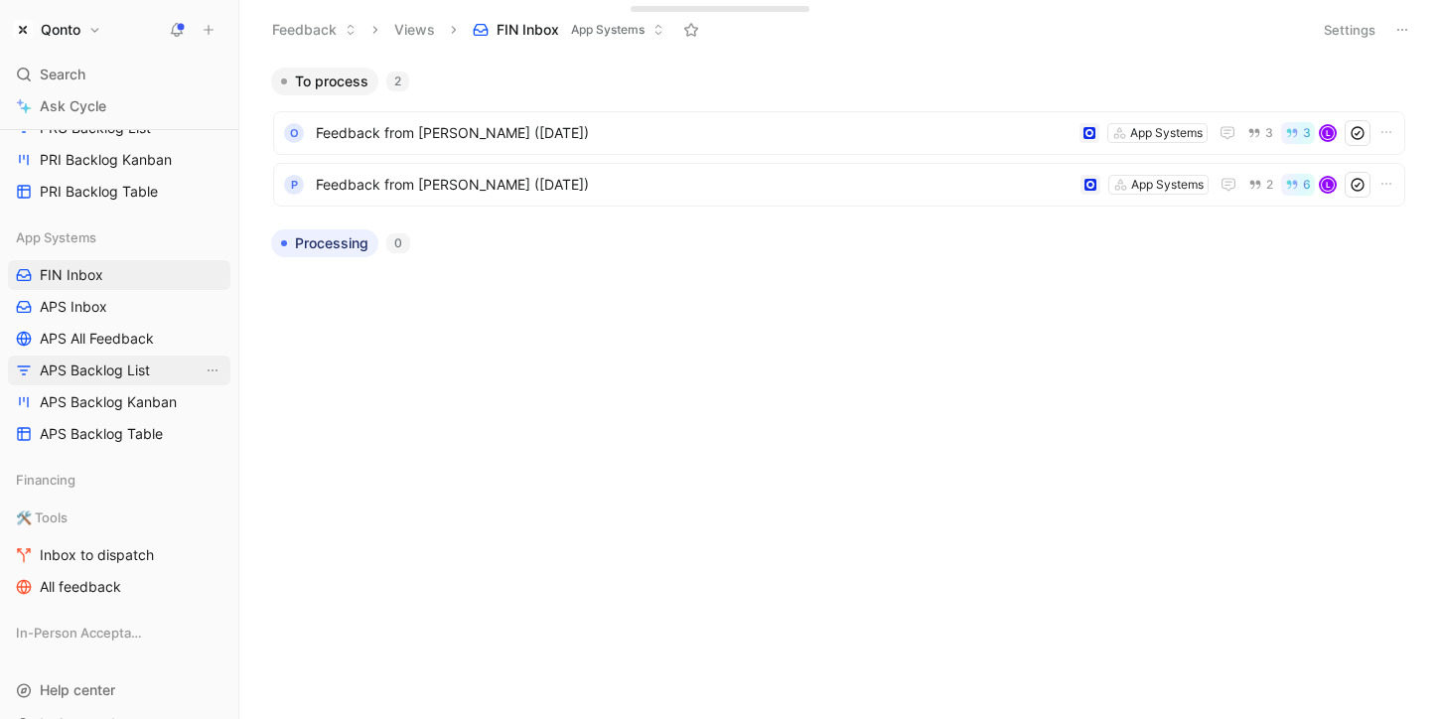
click at [153, 379] on link "APS Backlog List" at bounding box center [119, 370] width 222 height 30
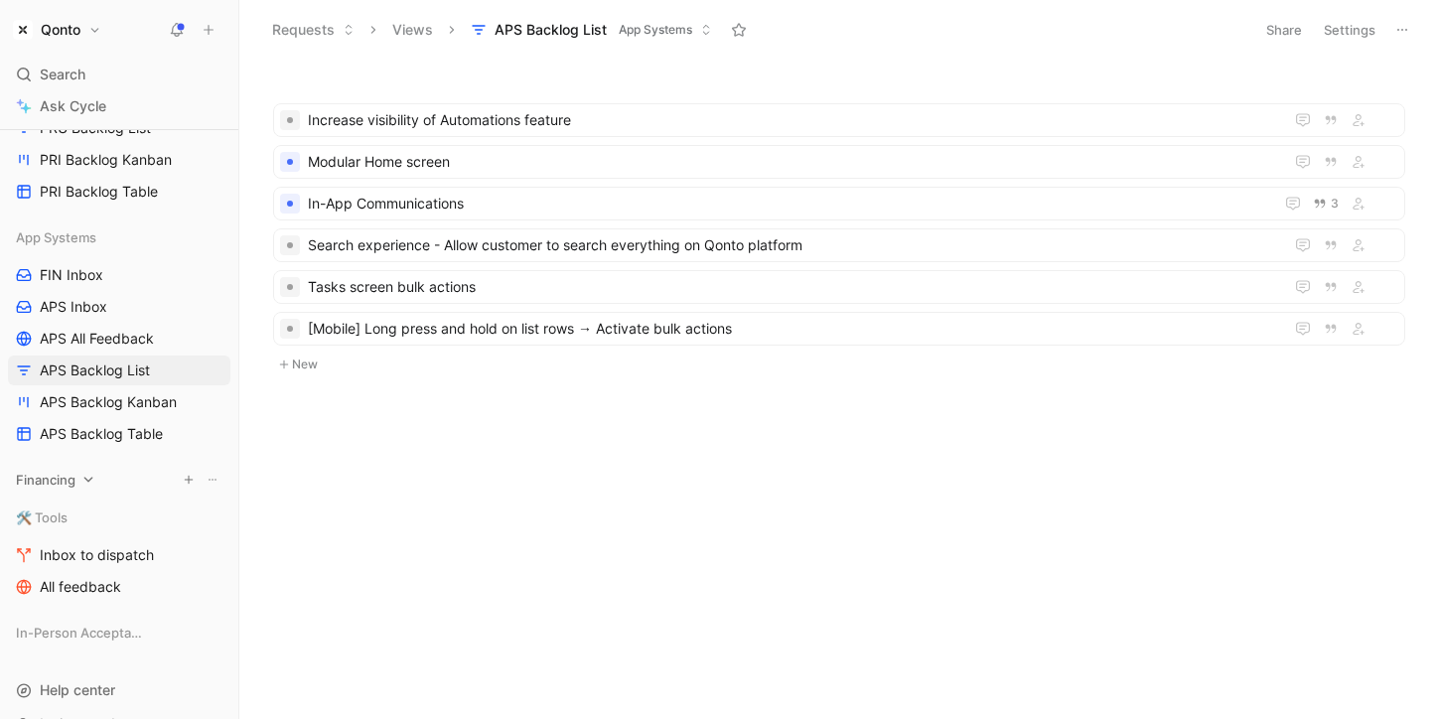
click at [79, 474] on div "Financing" at bounding box center [119, 480] width 222 height 30
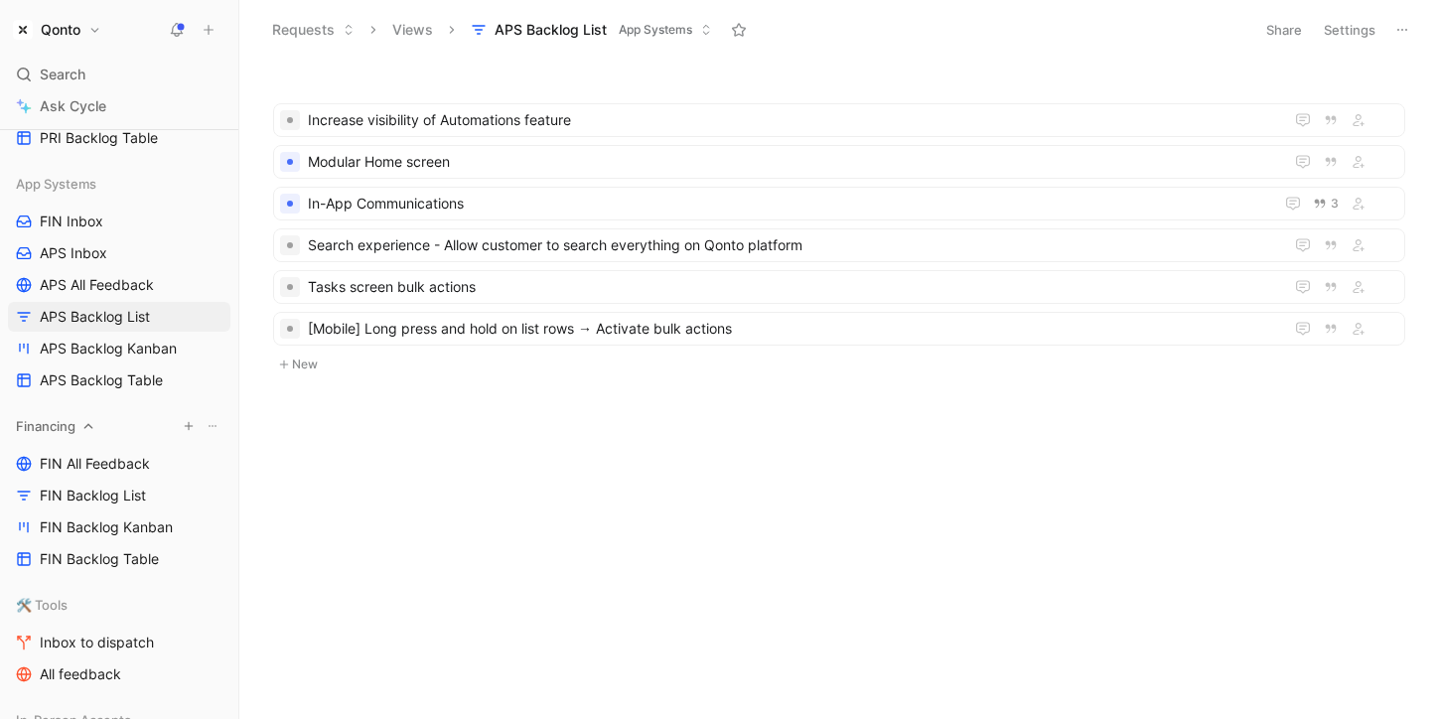
scroll to position [1297, 0]
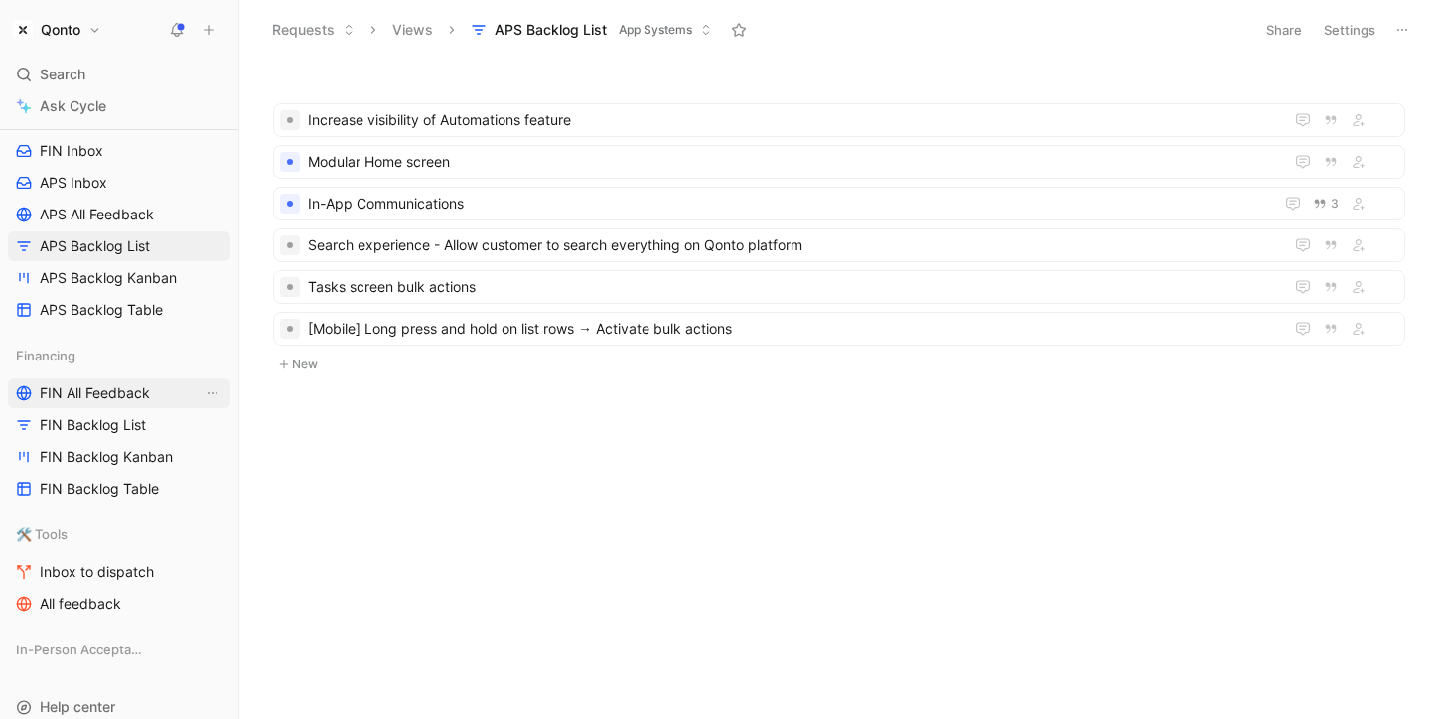
click at [103, 391] on span "FIN All Feedback" at bounding box center [95, 393] width 110 height 20
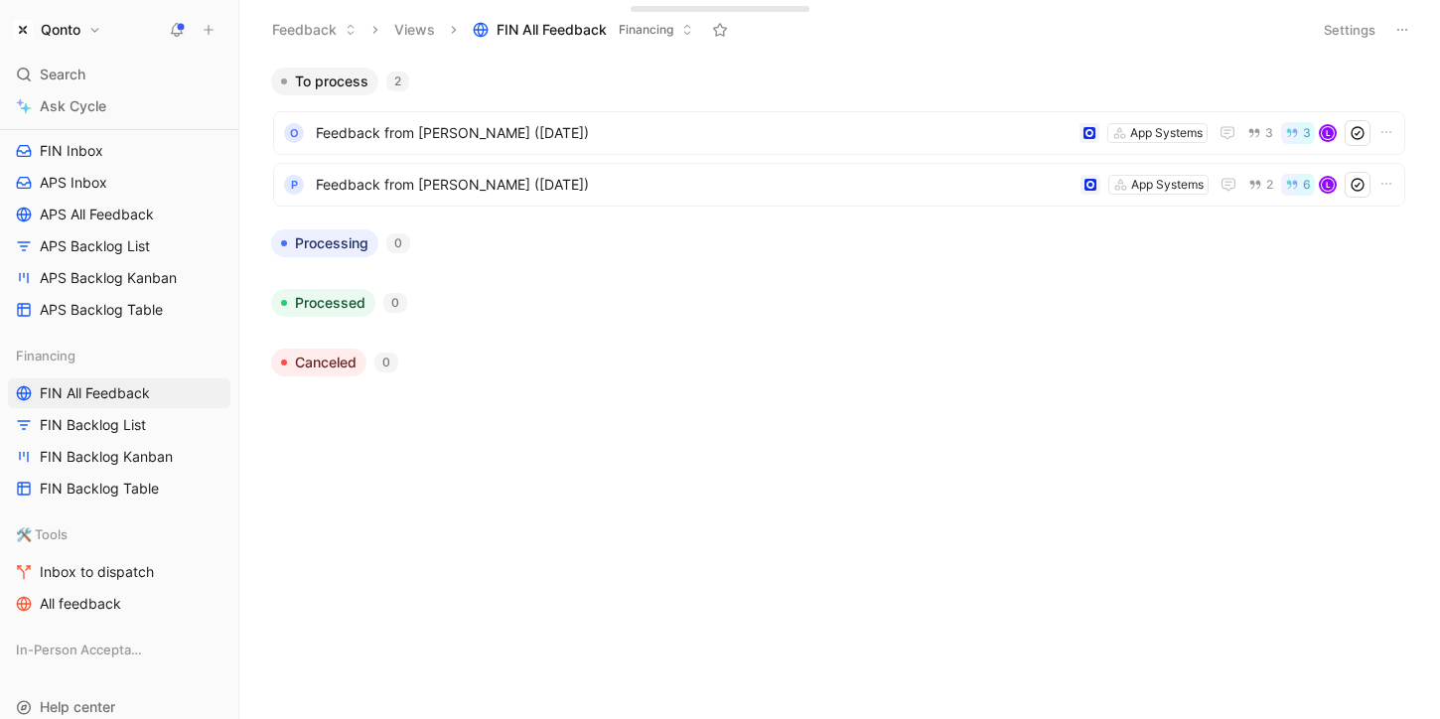
click at [1369, 33] on button "Settings" at bounding box center [1348, 30] width 69 height 28
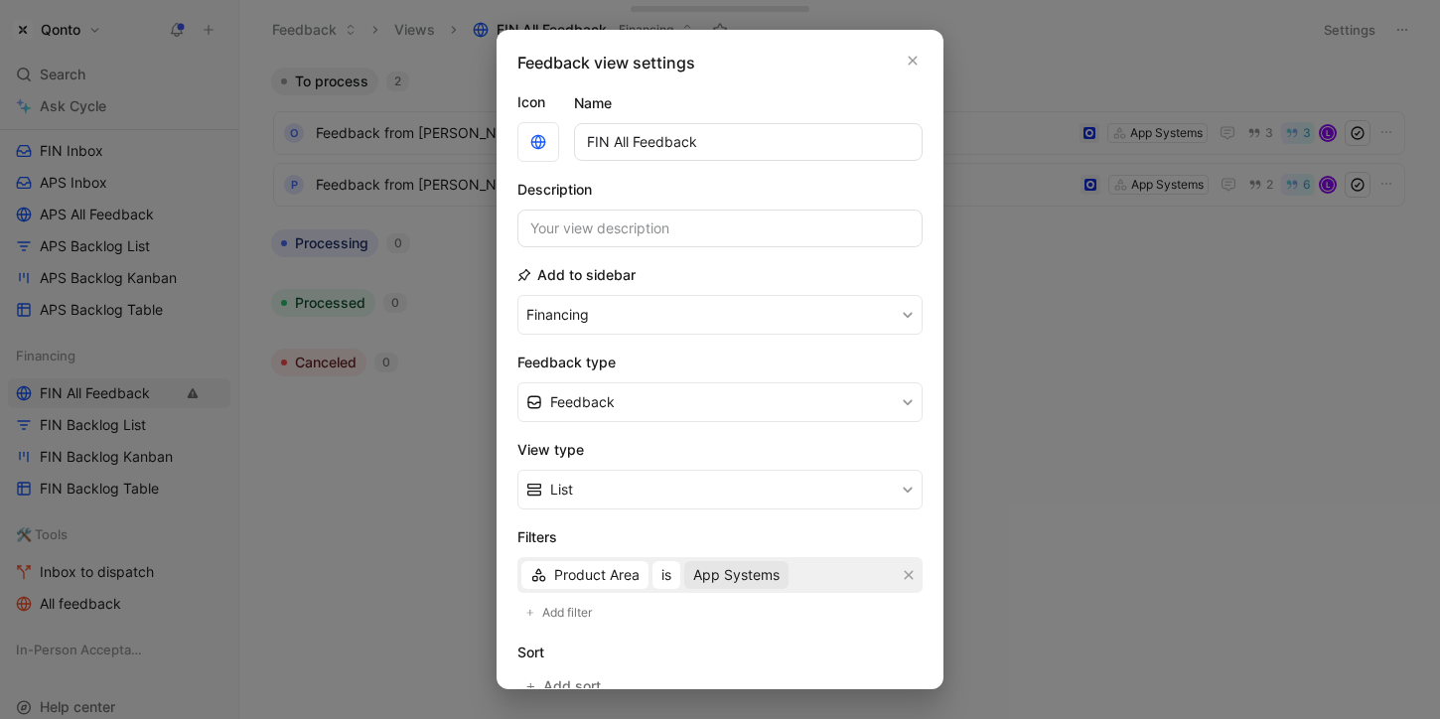
click at [739, 573] on span "App Systems" at bounding box center [736, 575] width 86 height 24
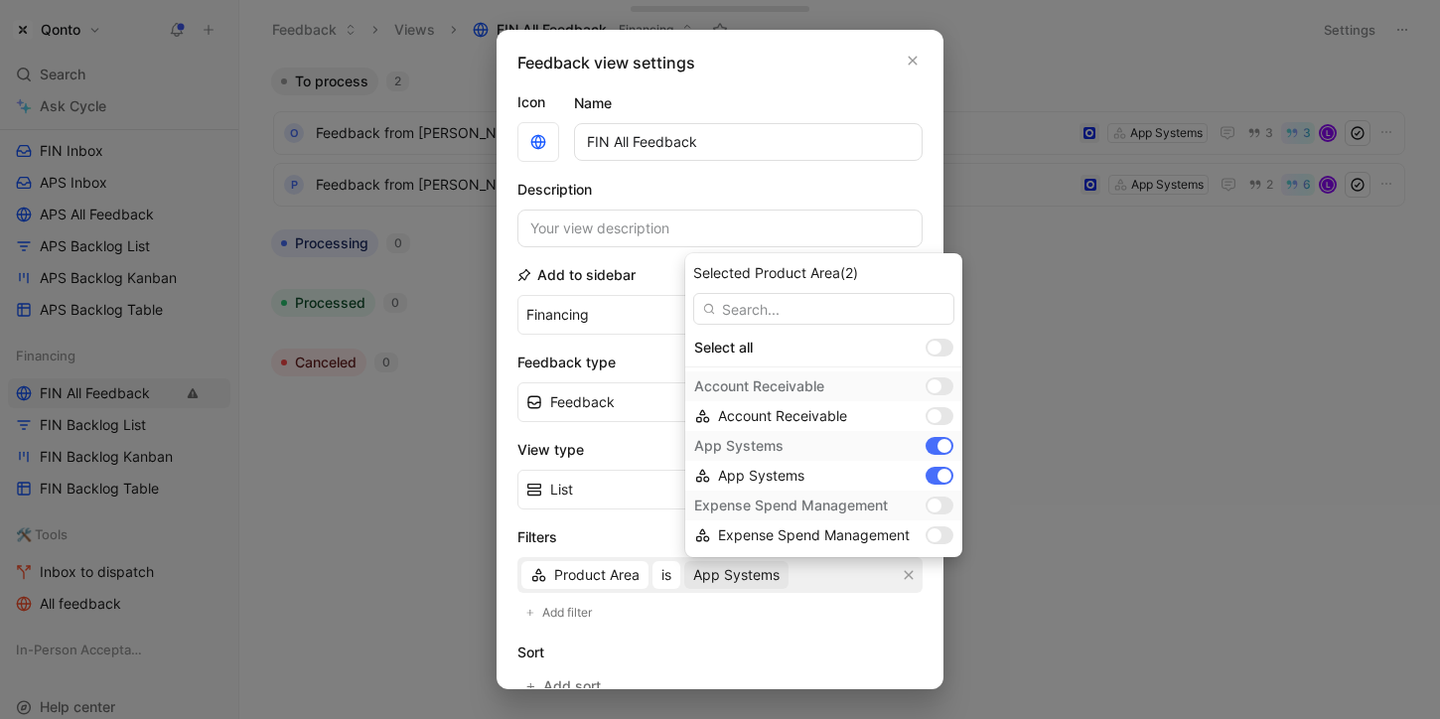
click at [807, 449] on div "App Systems" at bounding box center [805, 446] width 223 height 24
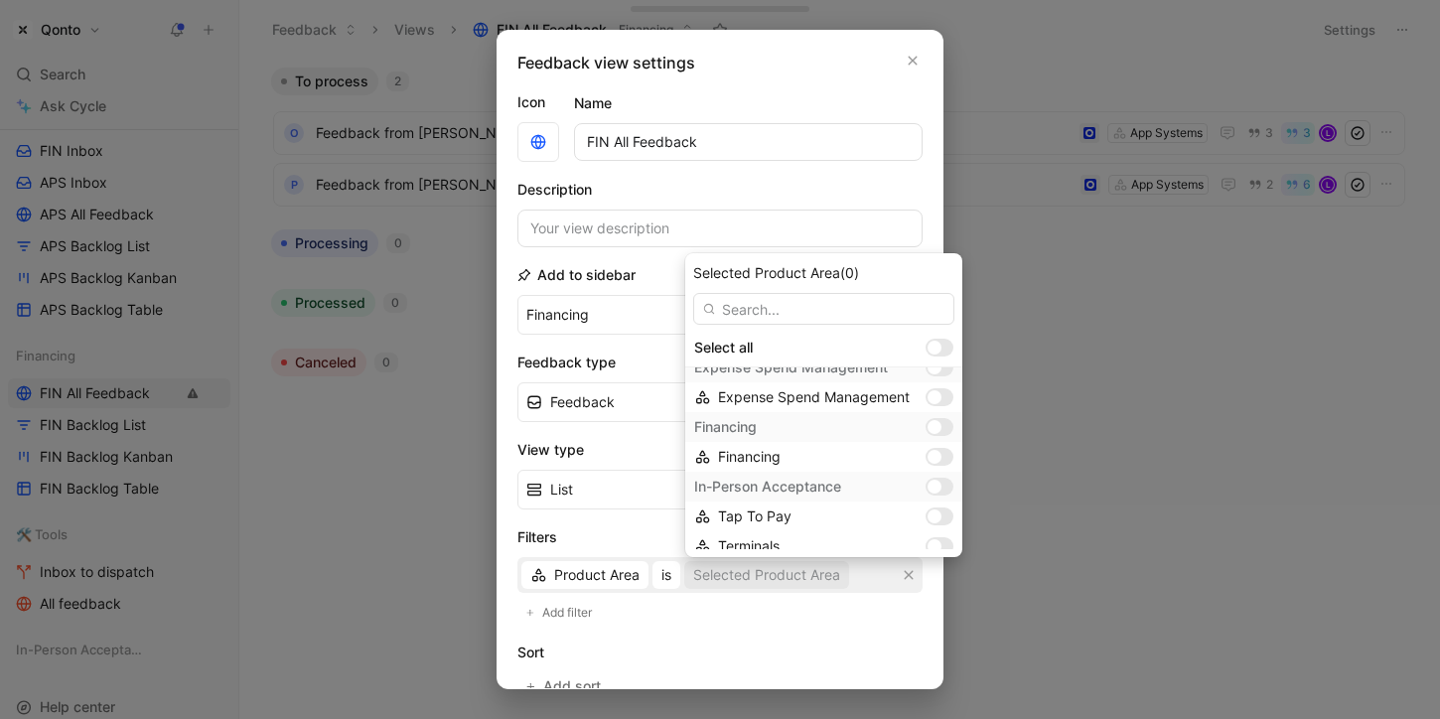
scroll to position [120, 0]
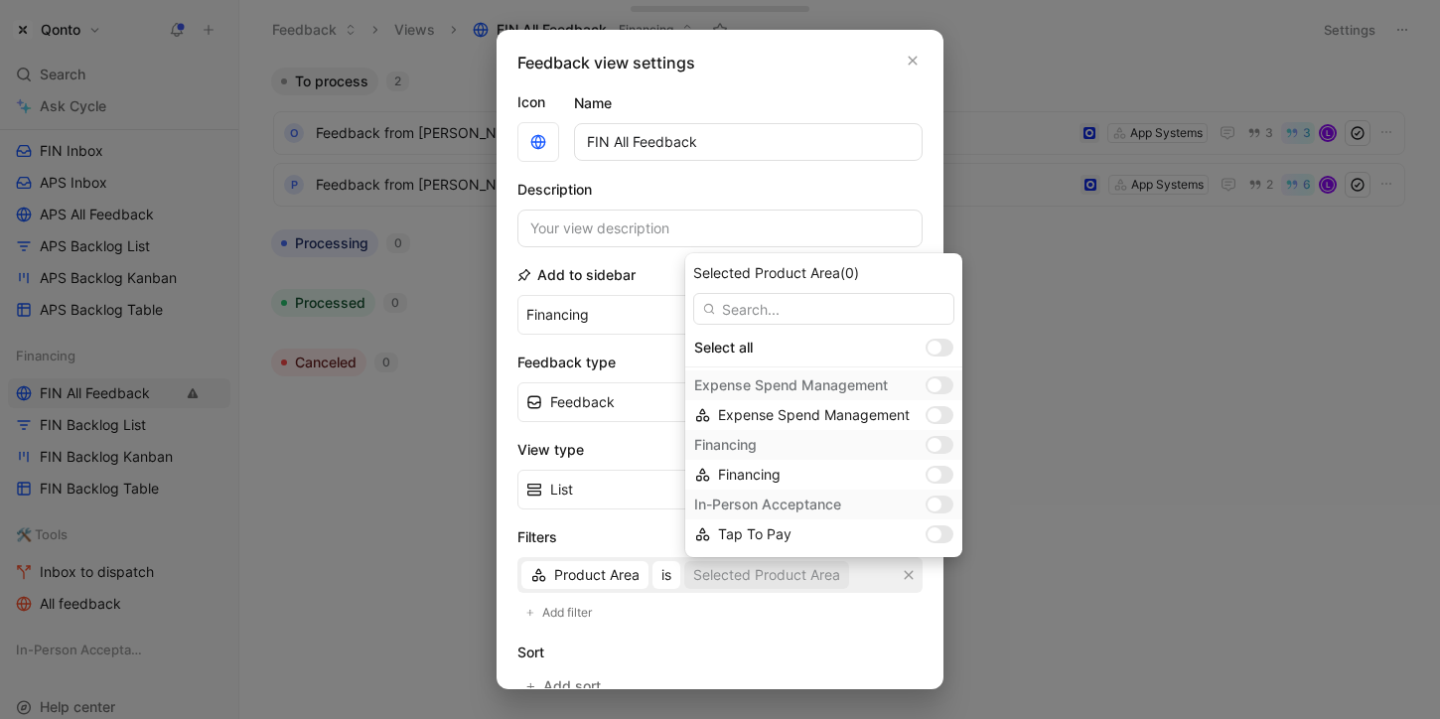
click at [801, 441] on div "Financing" at bounding box center [805, 445] width 223 height 24
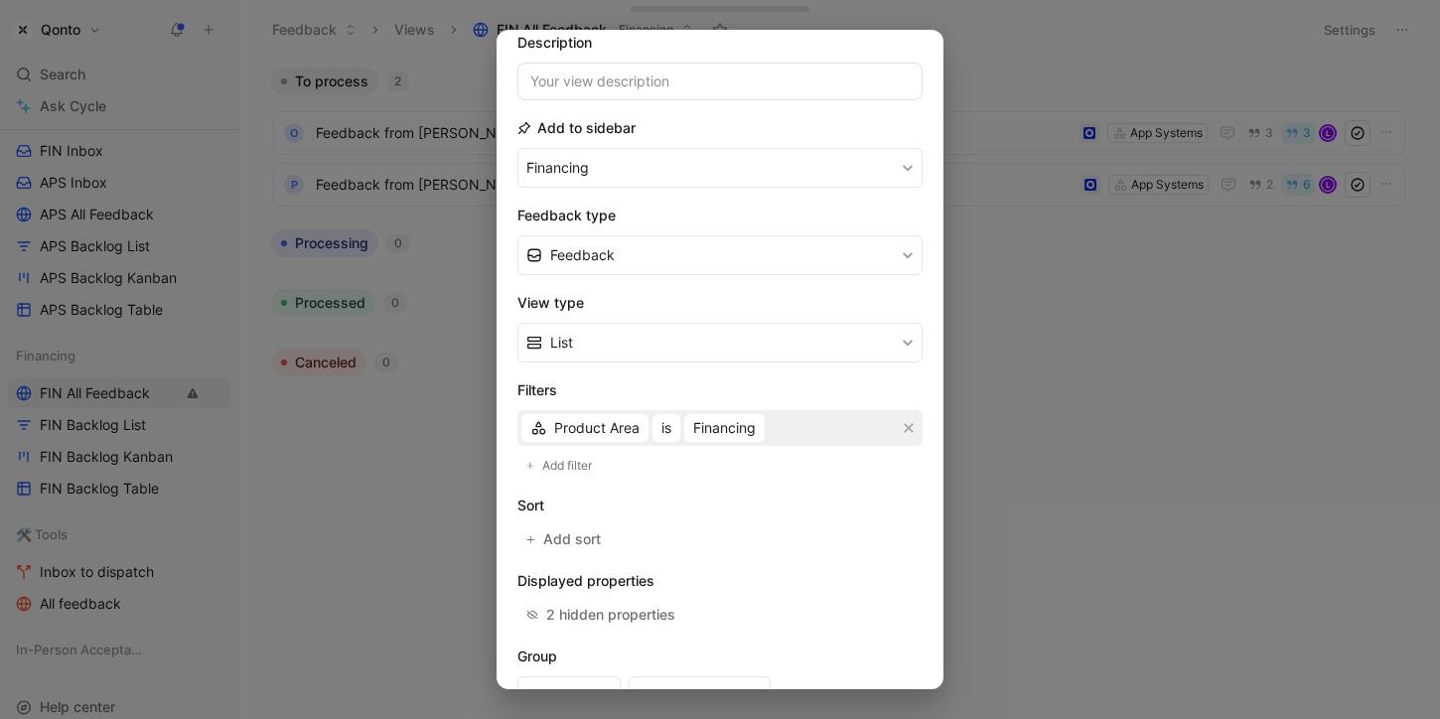
scroll to position [278, 0]
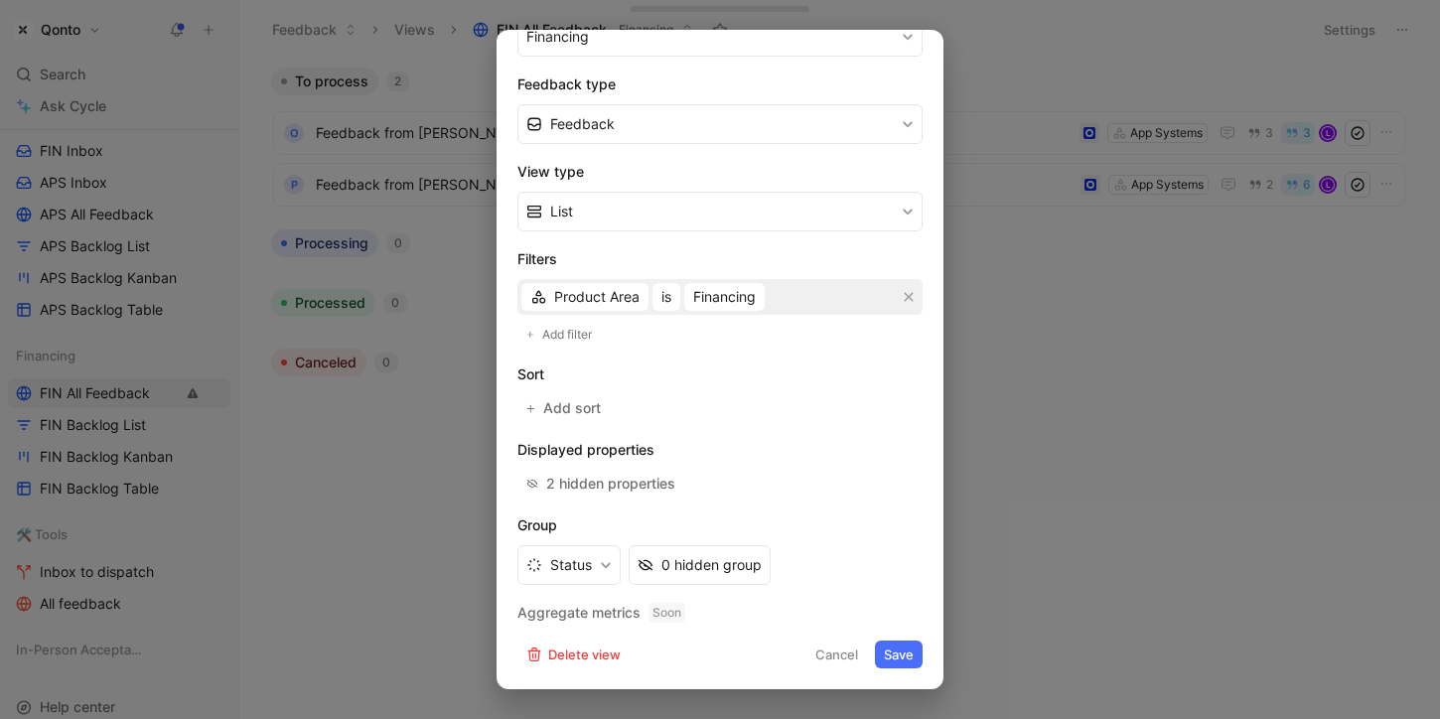
click at [901, 652] on button "Save" at bounding box center [899, 654] width 48 height 28
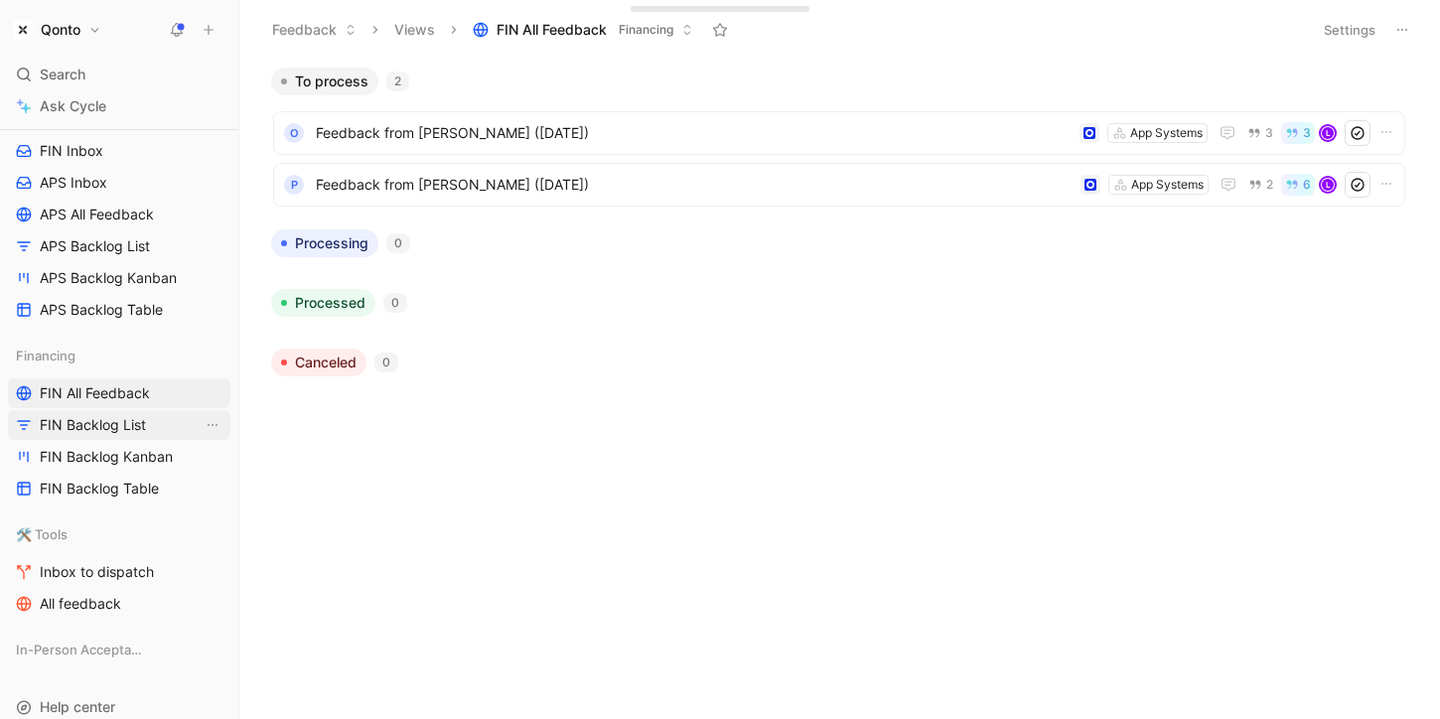
click at [135, 429] on span "FIN Backlog List" at bounding box center [93, 425] width 106 height 20
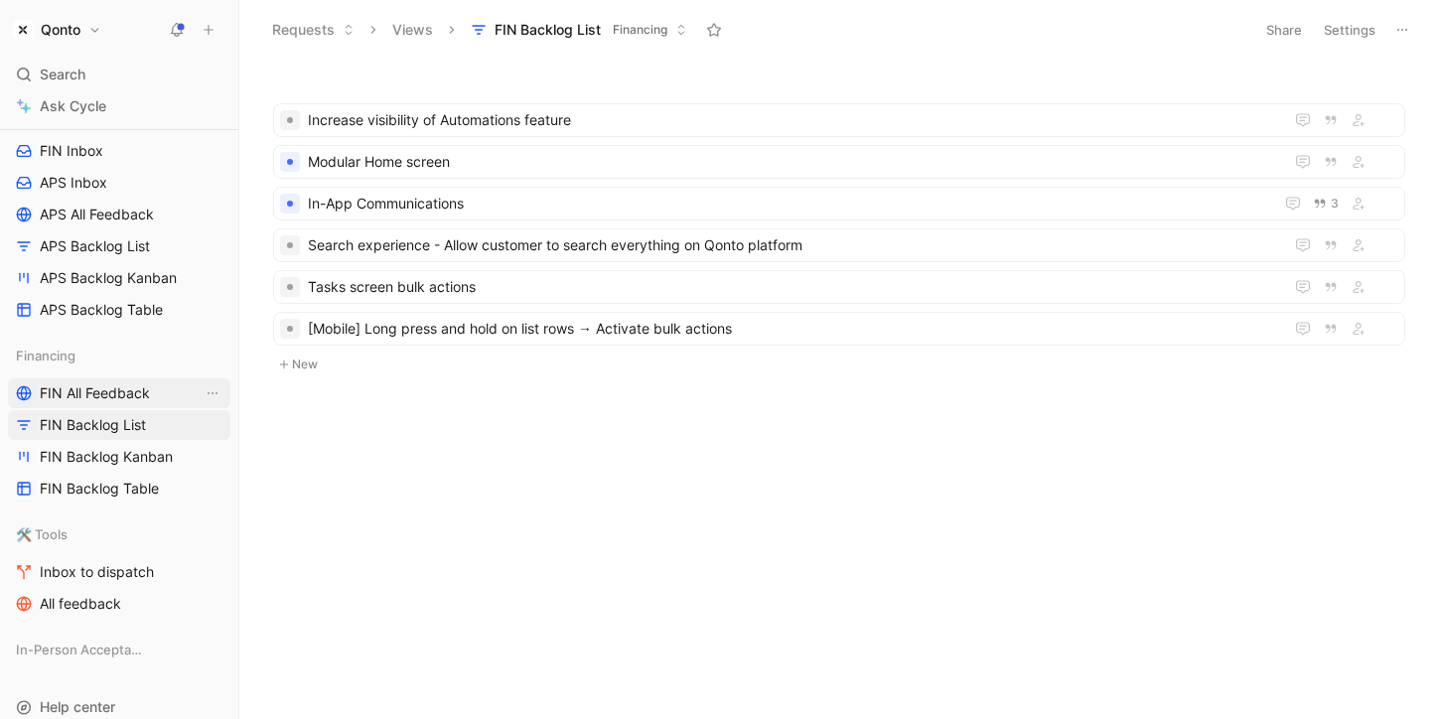
click at [147, 393] on span "FIN All Feedback" at bounding box center [95, 393] width 110 height 20
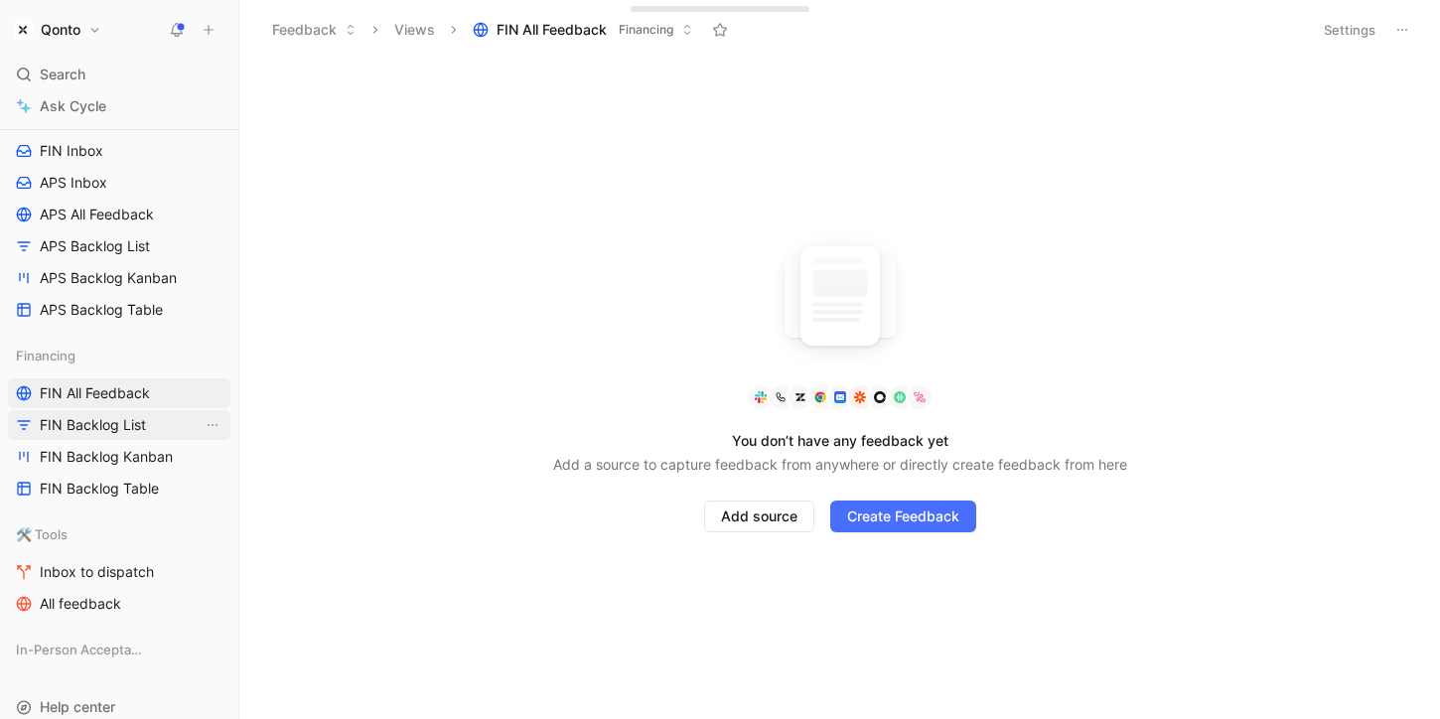
click at [145, 419] on link "FIN Backlog List" at bounding box center [119, 425] width 222 height 30
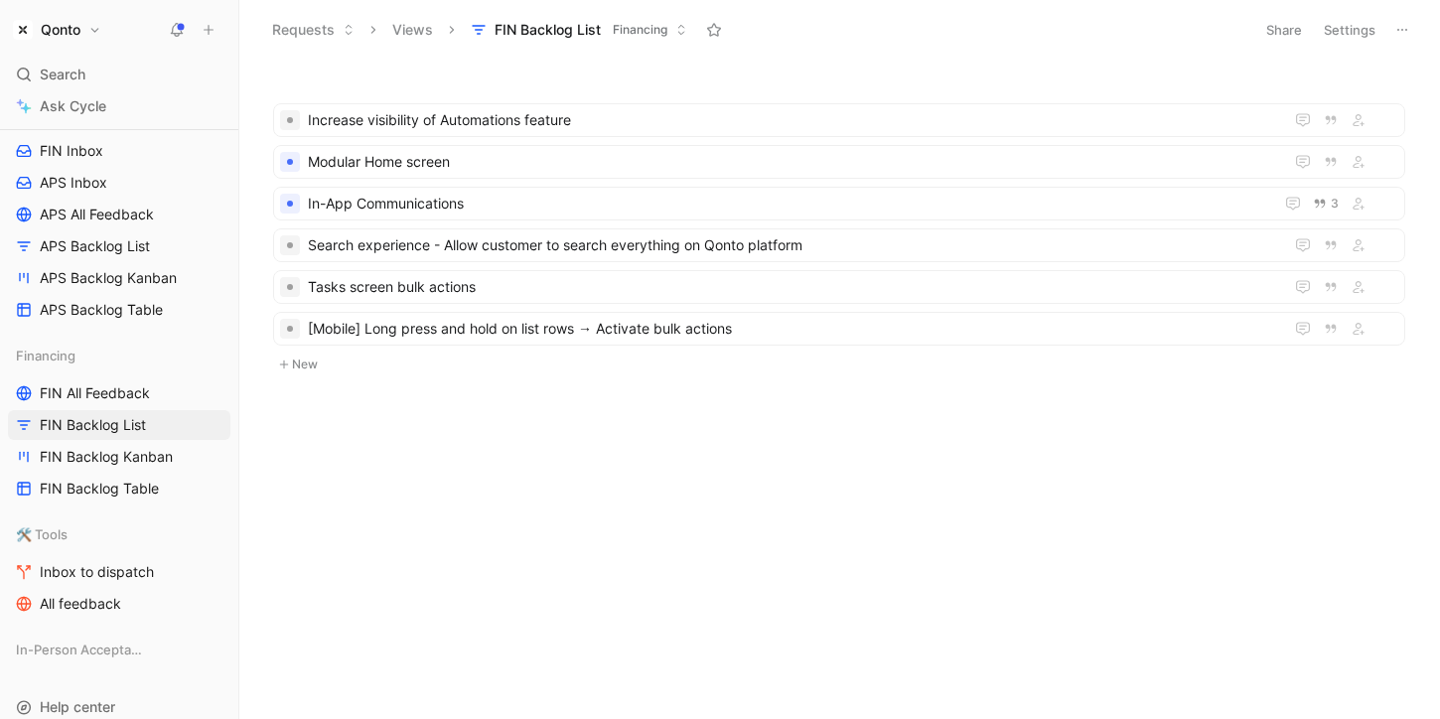
click at [1339, 26] on button "Settings" at bounding box center [1348, 30] width 69 height 28
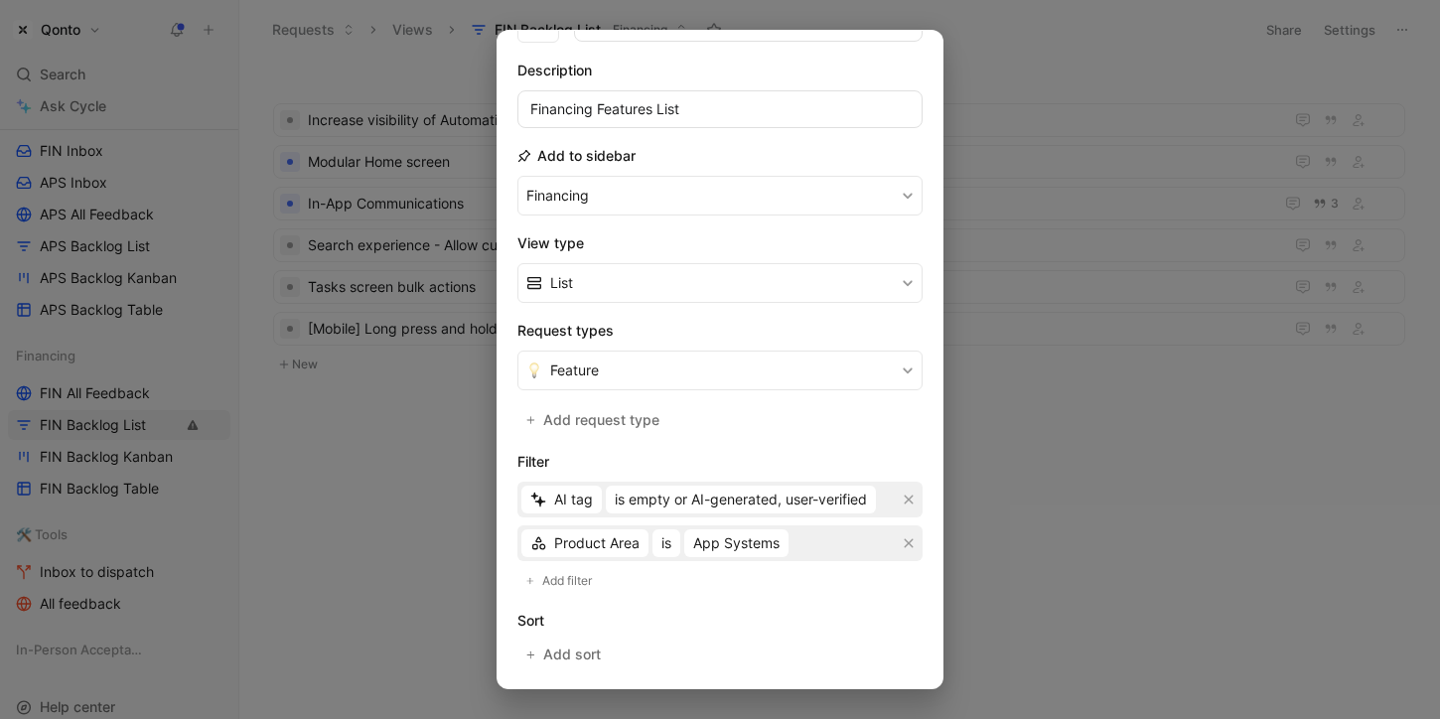
scroll to position [142, 0]
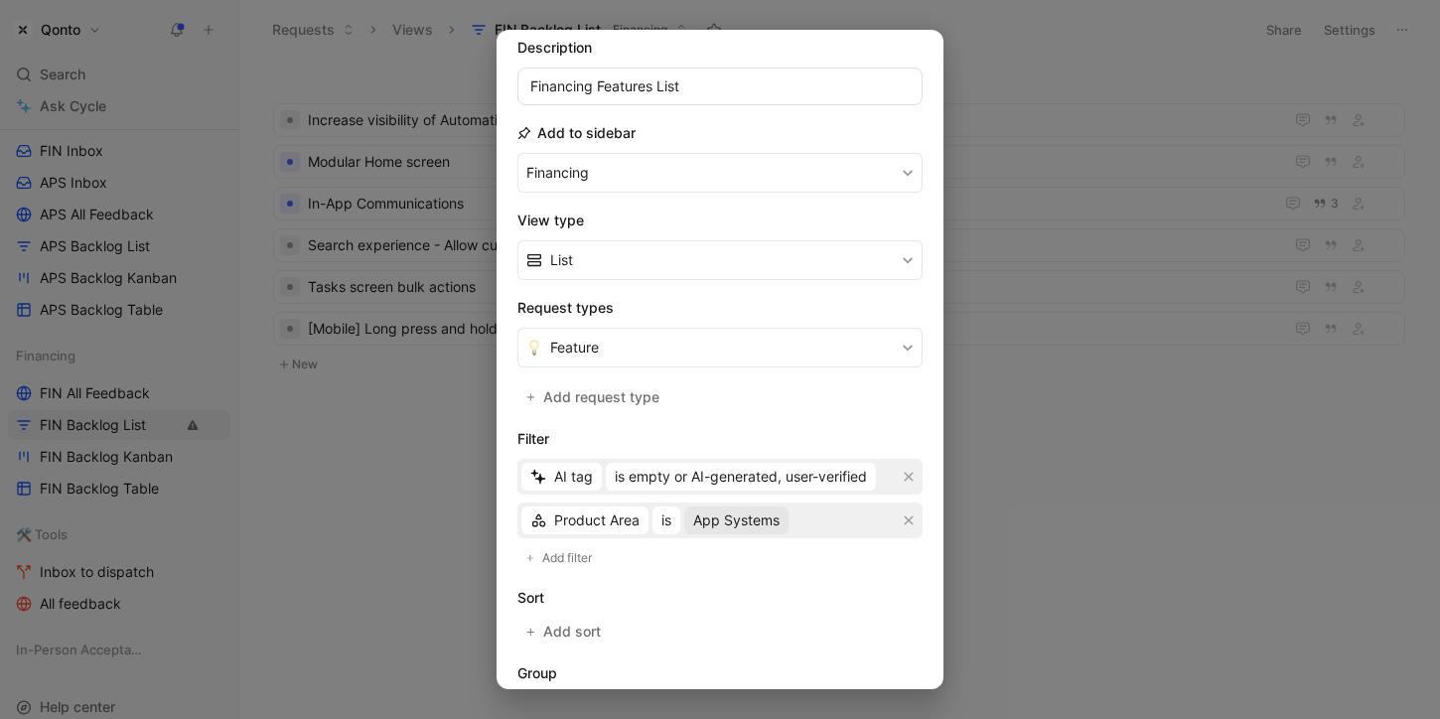
click at [744, 508] on span "App Systems" at bounding box center [736, 520] width 86 height 24
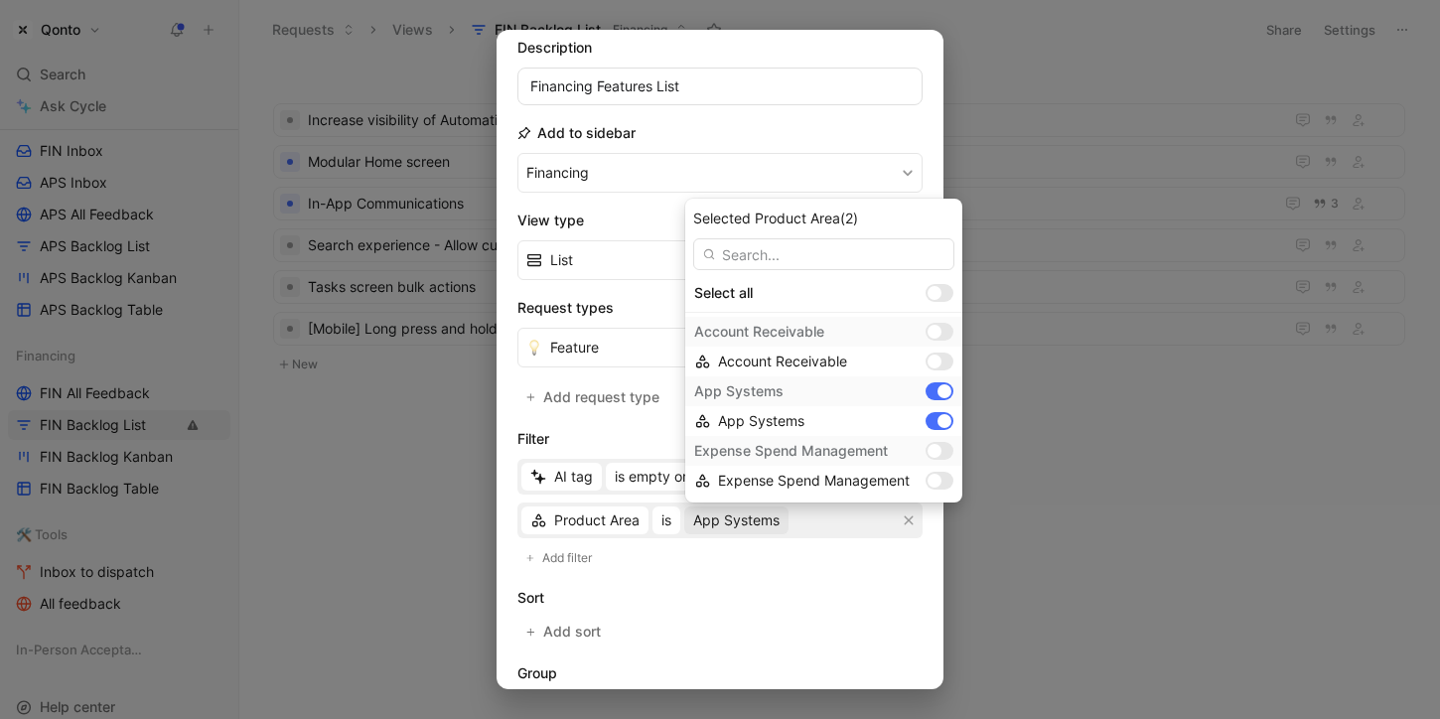
click at [817, 393] on div "App Systems" at bounding box center [805, 391] width 223 height 24
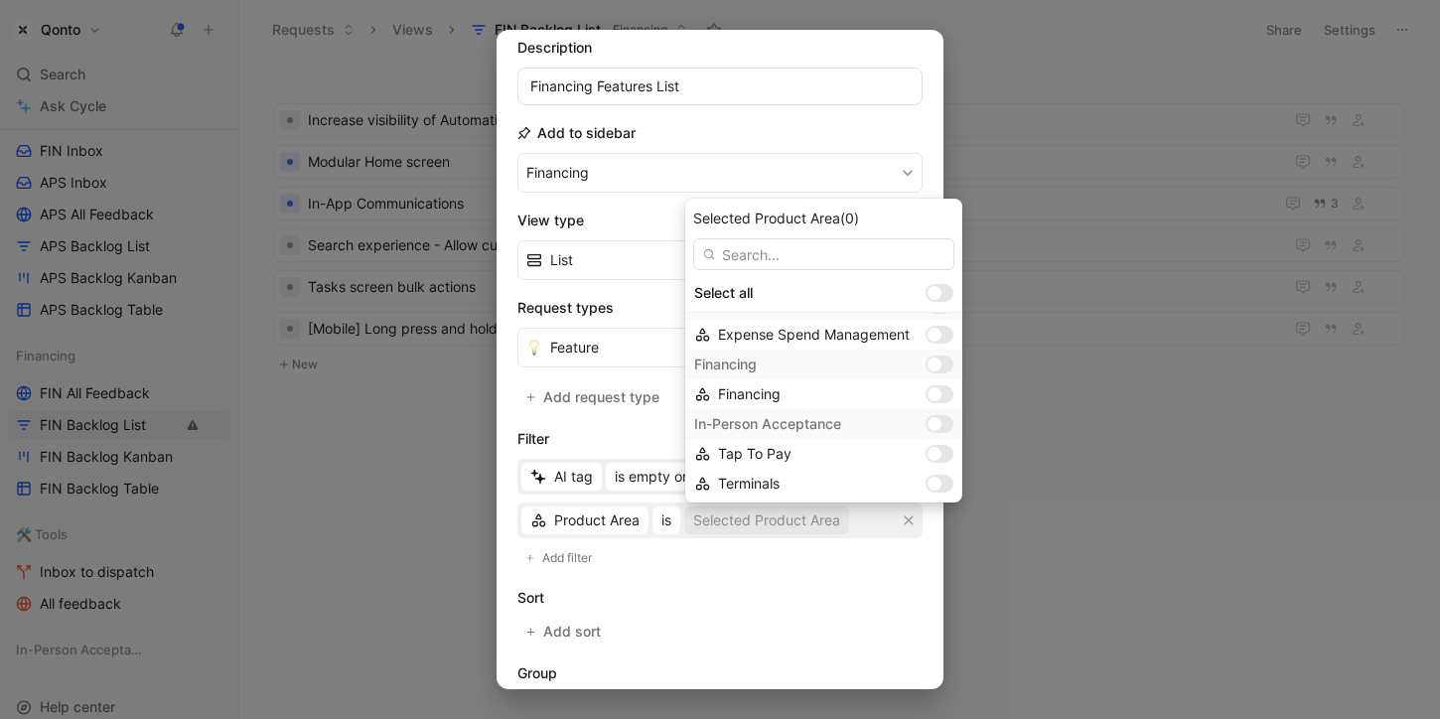
scroll to position [138, 0]
click at [796, 371] on div "Financing" at bounding box center [805, 372] width 223 height 24
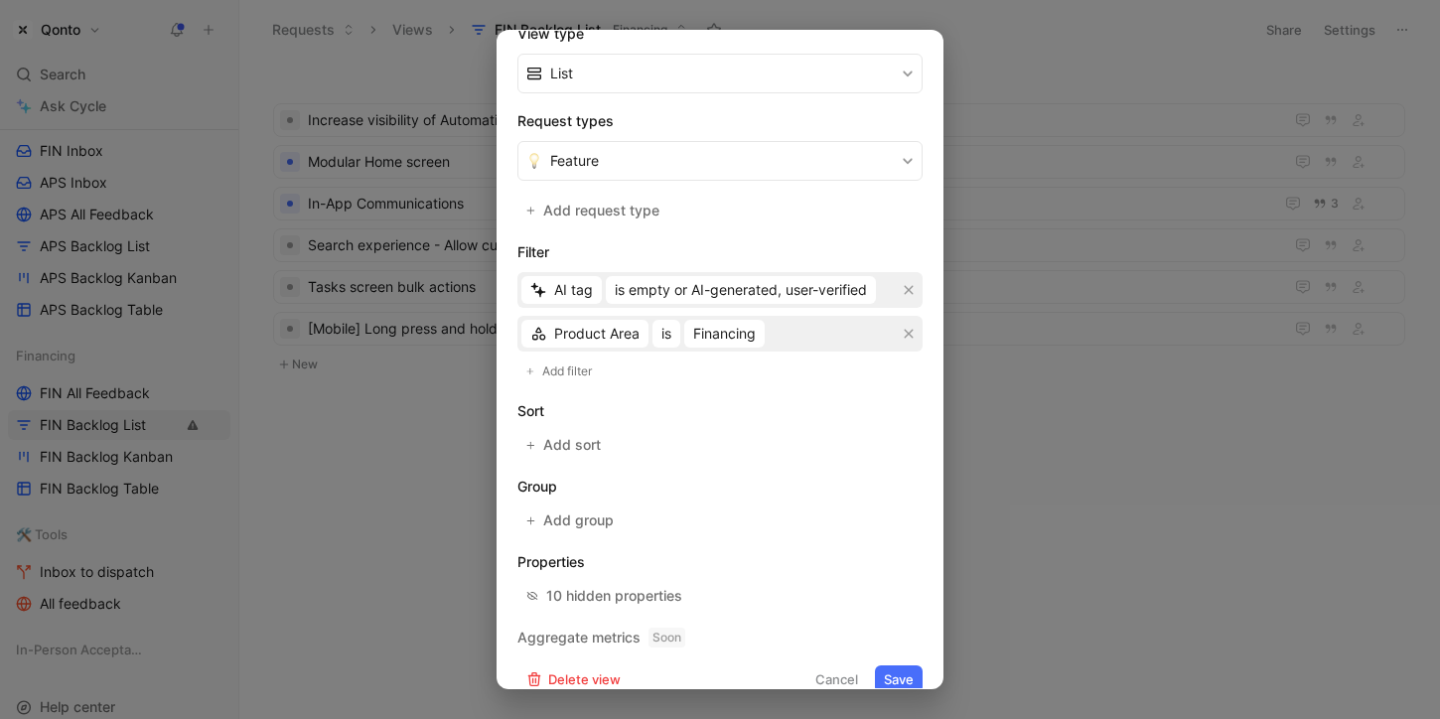
scroll to position [353, 0]
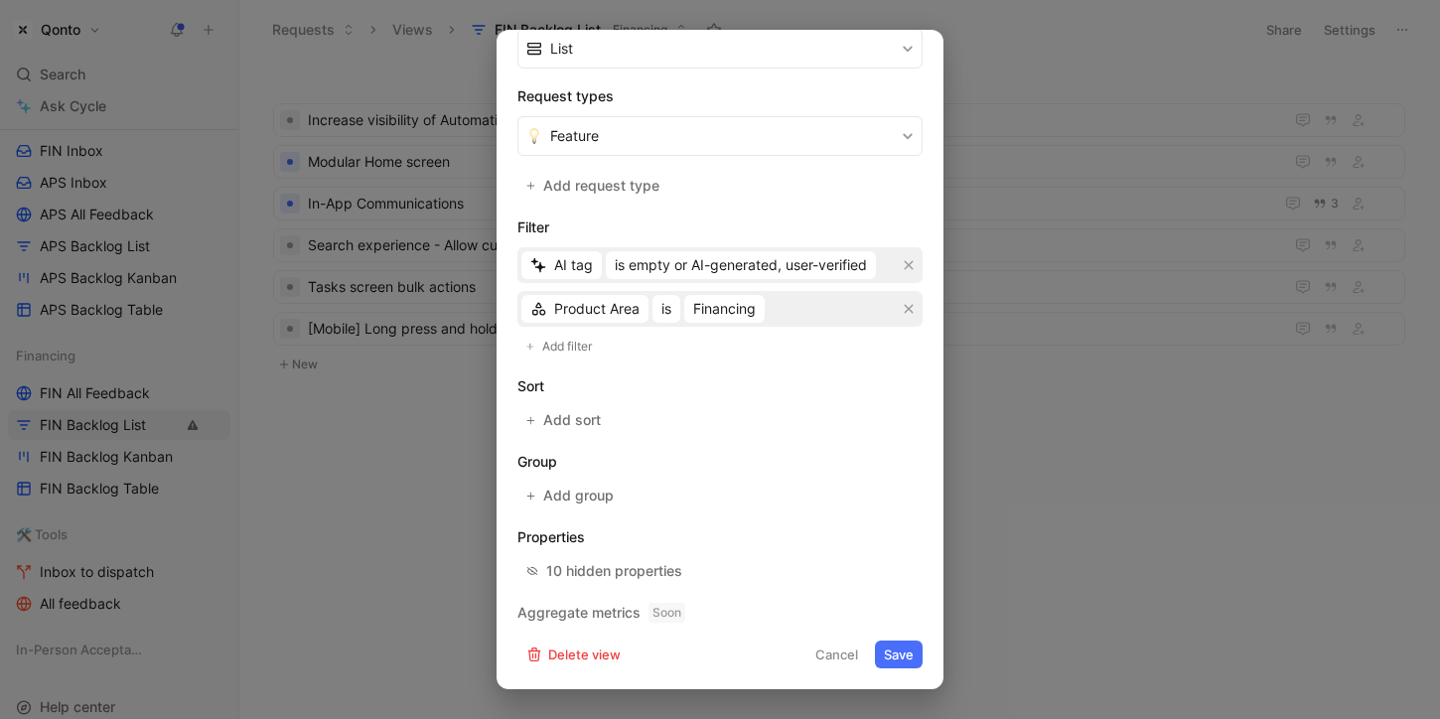
click at [903, 653] on button "Save" at bounding box center [899, 654] width 48 height 28
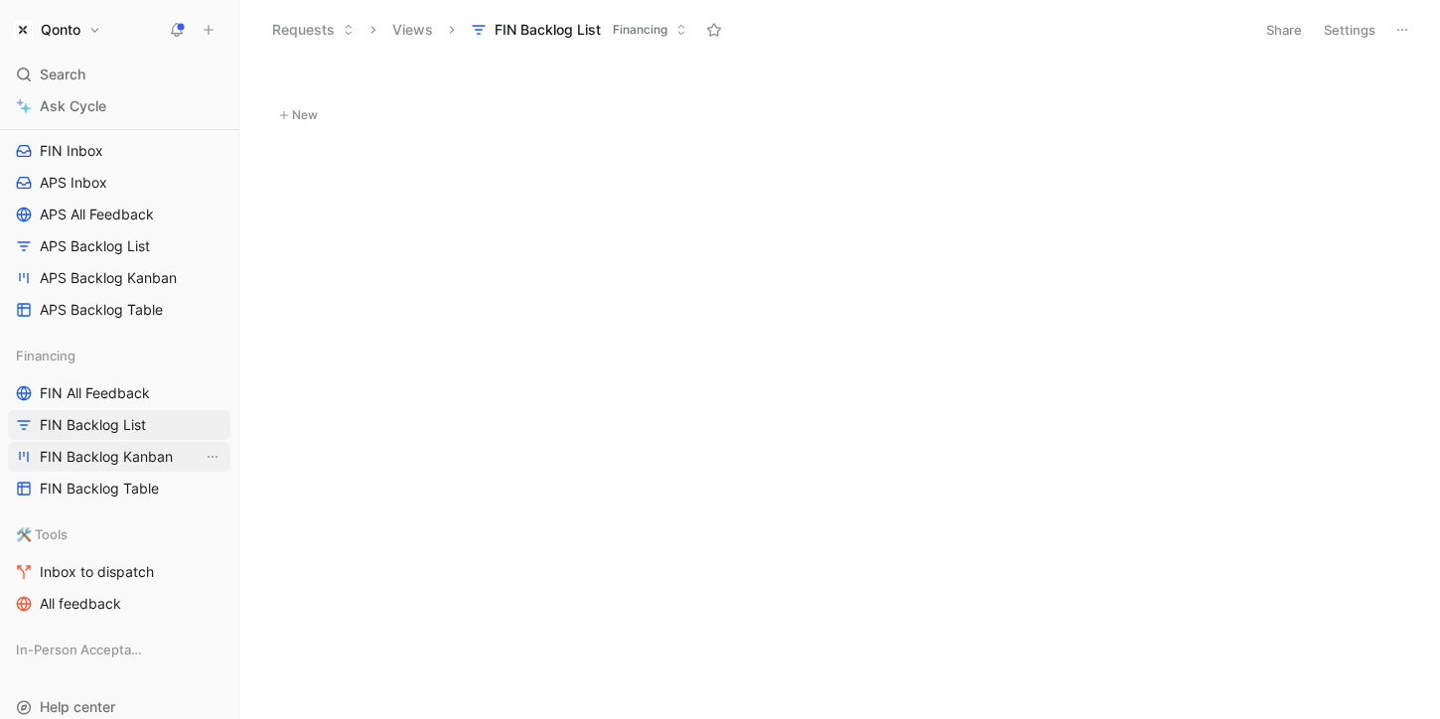
click at [163, 447] on span "FIN Backlog Kanban" at bounding box center [106, 457] width 133 height 20
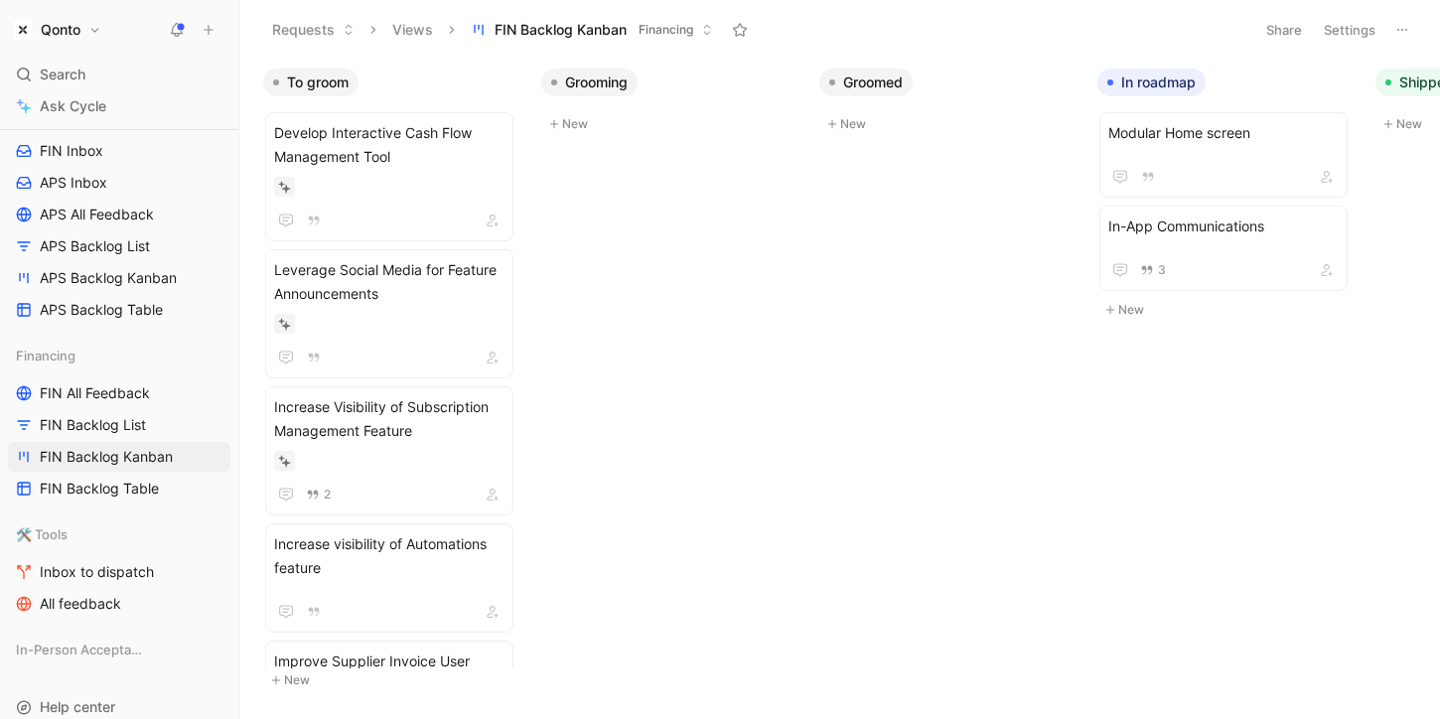
click at [1339, 38] on button "Settings" at bounding box center [1348, 30] width 69 height 28
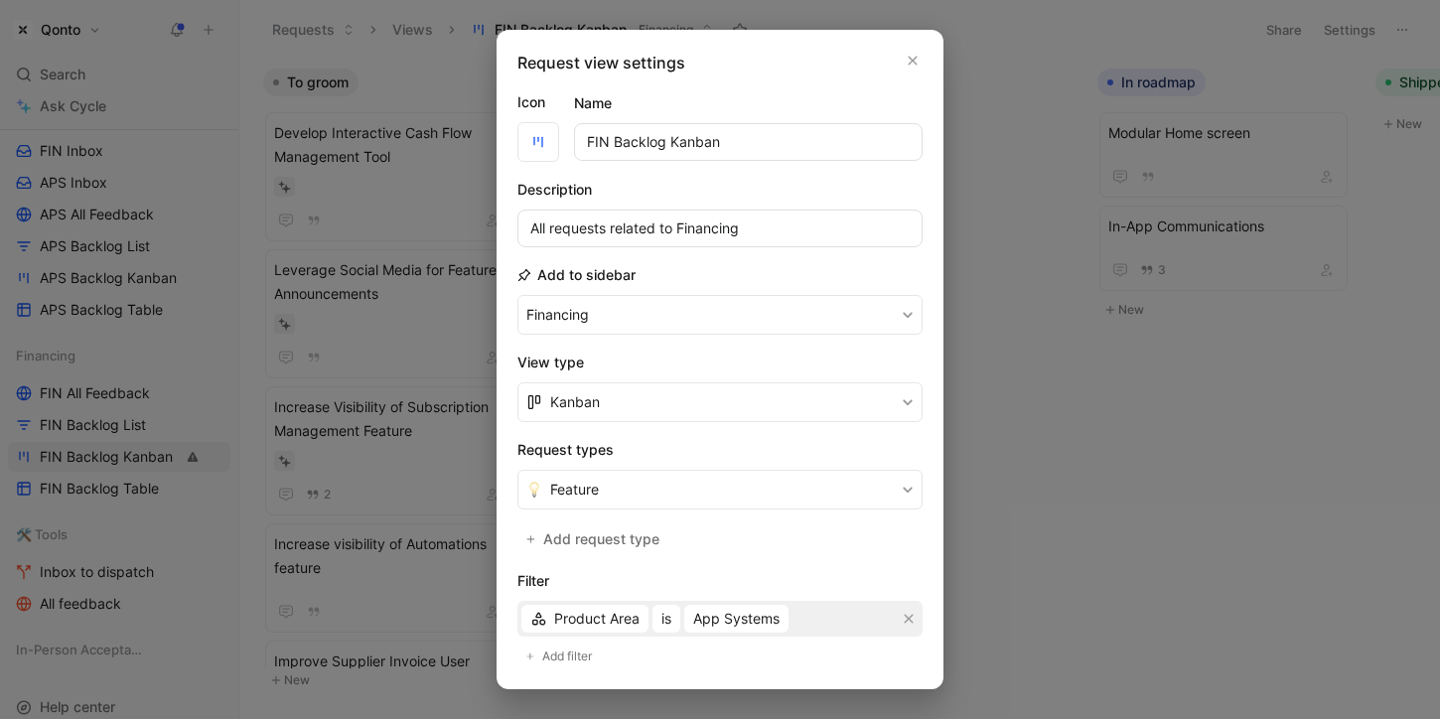
scroll to position [397, 0]
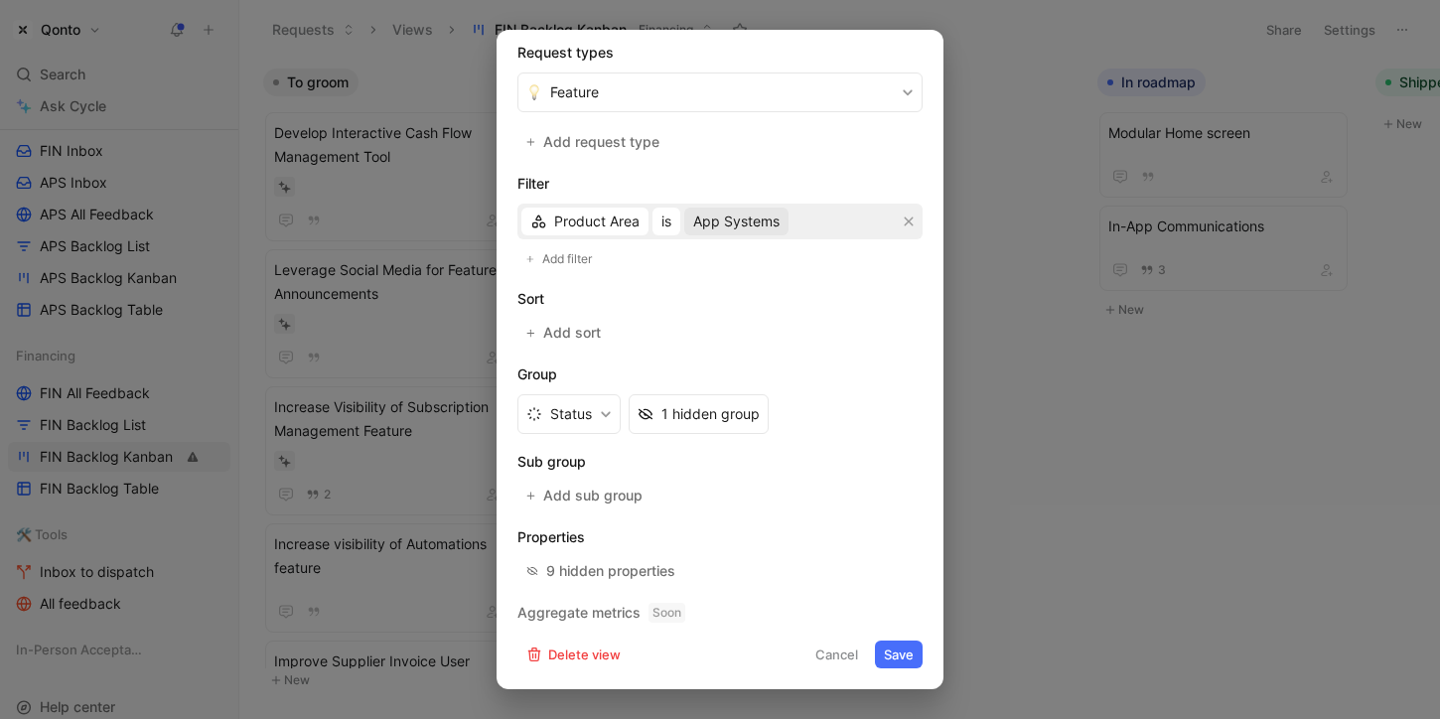
click at [736, 216] on span "App Systems" at bounding box center [736, 221] width 86 height 24
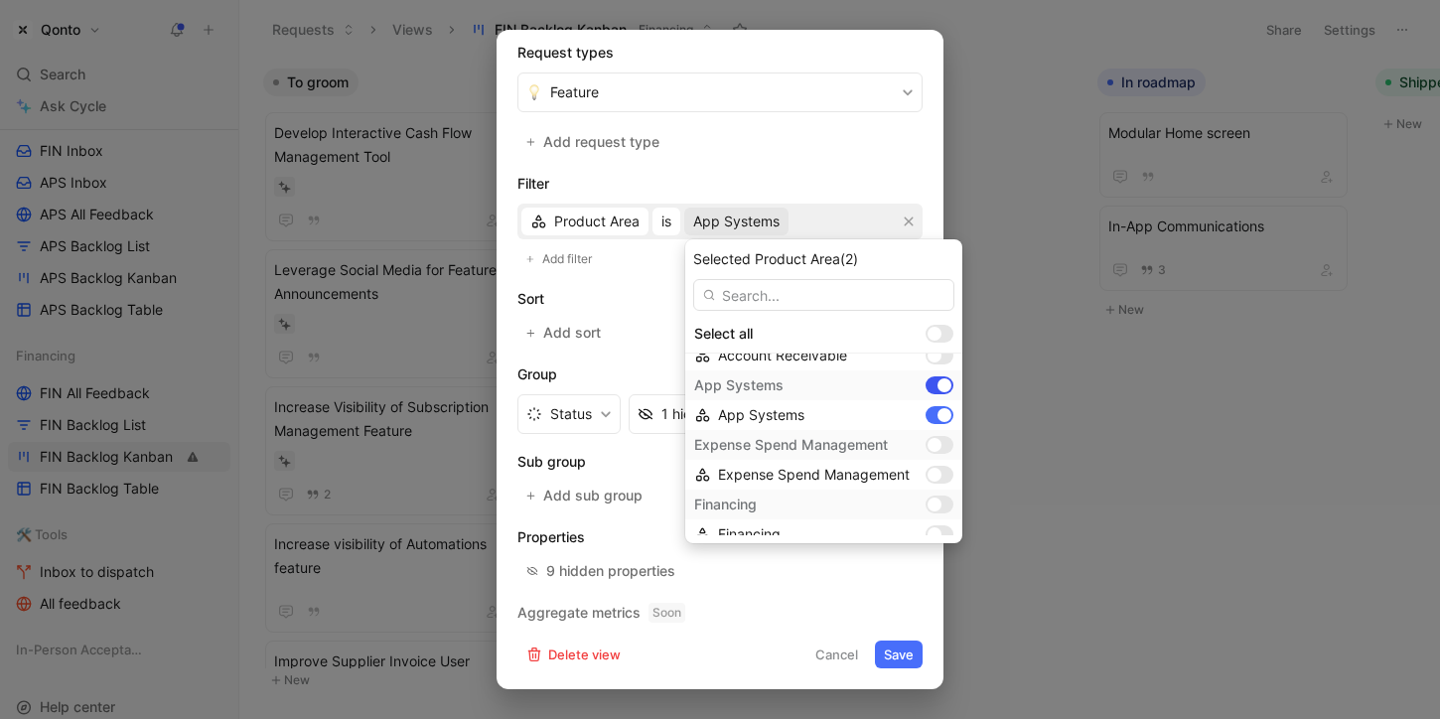
click at [937, 384] on div at bounding box center [944, 385] width 14 height 14
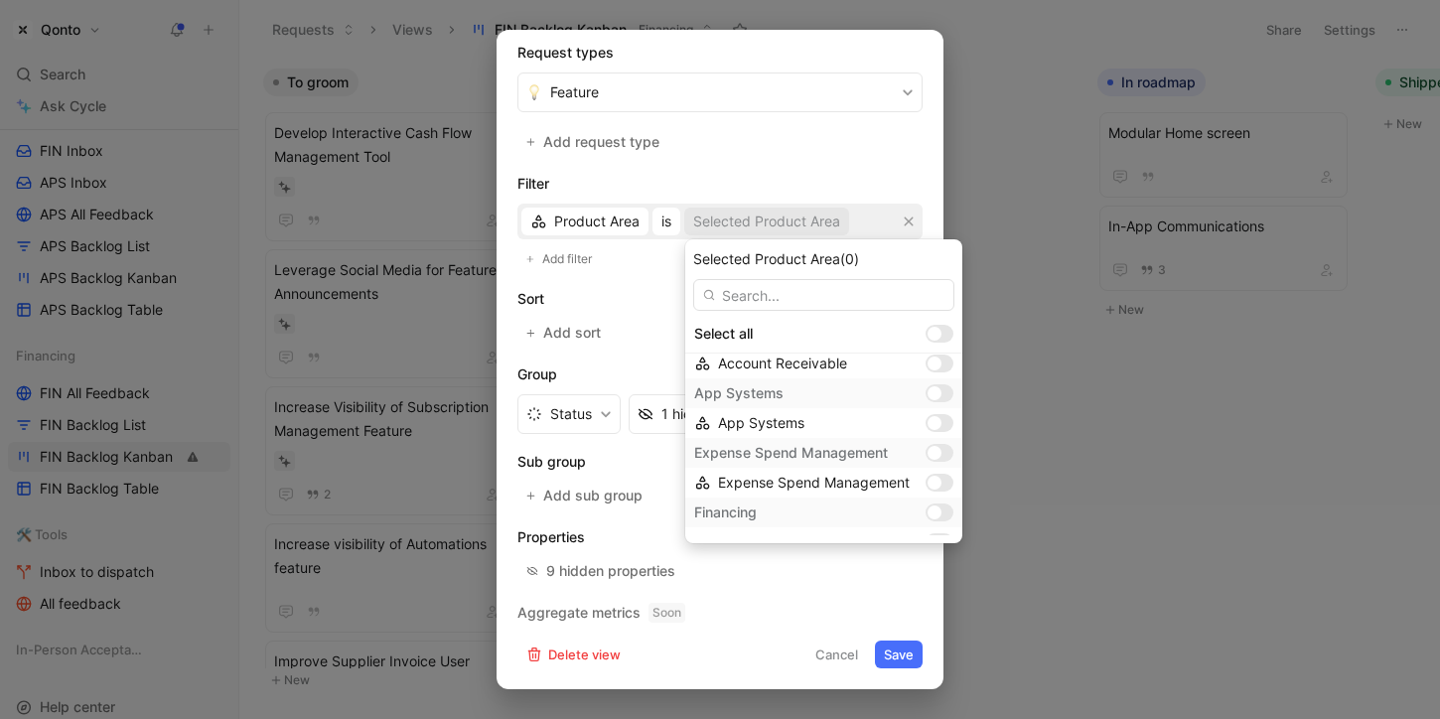
click at [936, 508] on div at bounding box center [939, 512] width 28 height 18
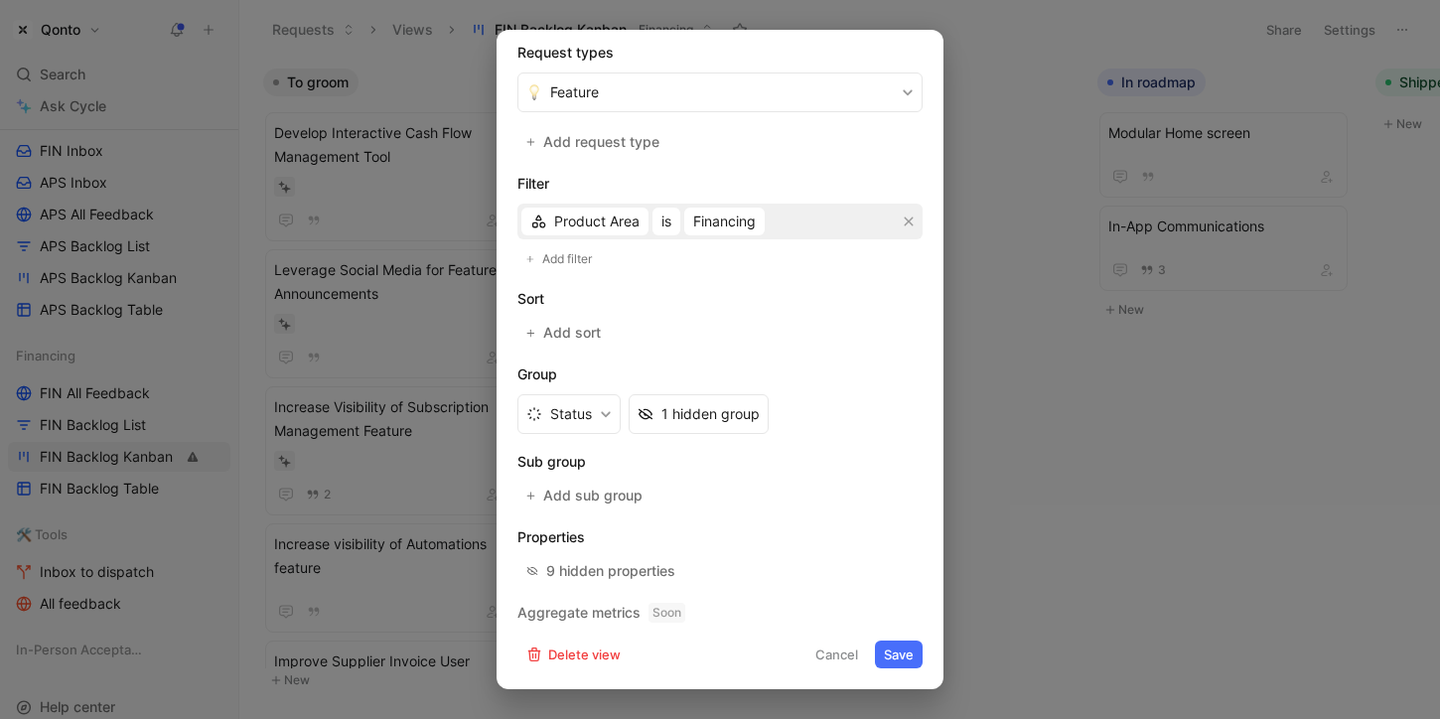
click at [897, 652] on button "Save" at bounding box center [899, 654] width 48 height 28
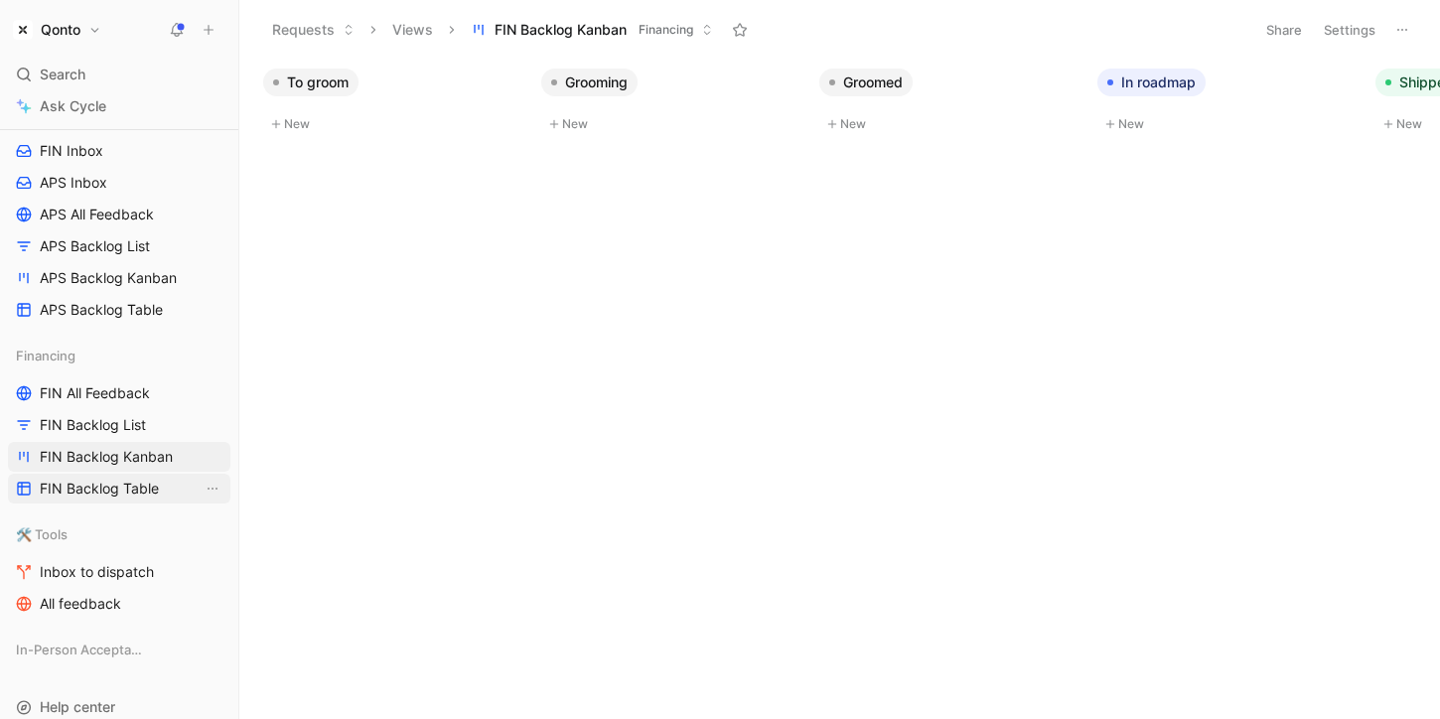
click at [149, 482] on span "FIN Backlog Table" at bounding box center [99, 489] width 119 height 20
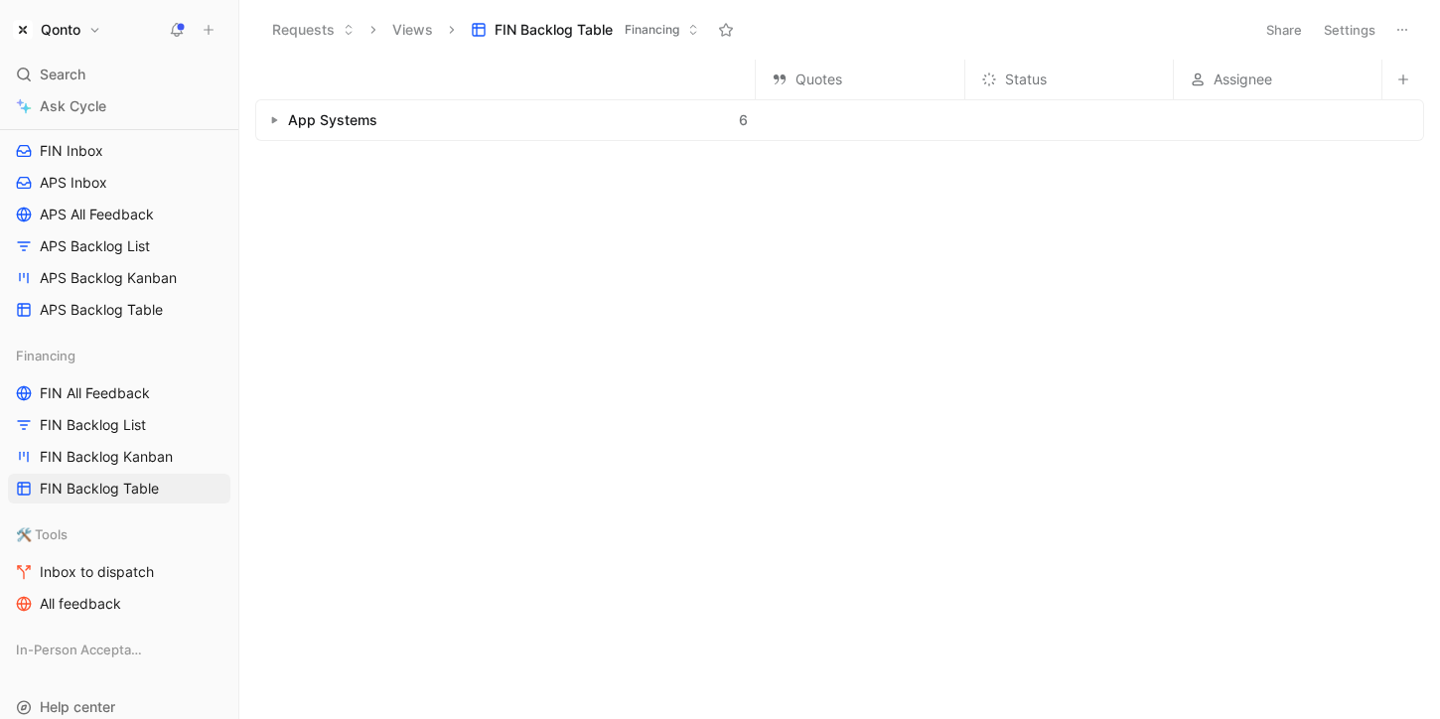
click at [1357, 37] on button "Settings" at bounding box center [1348, 30] width 69 height 28
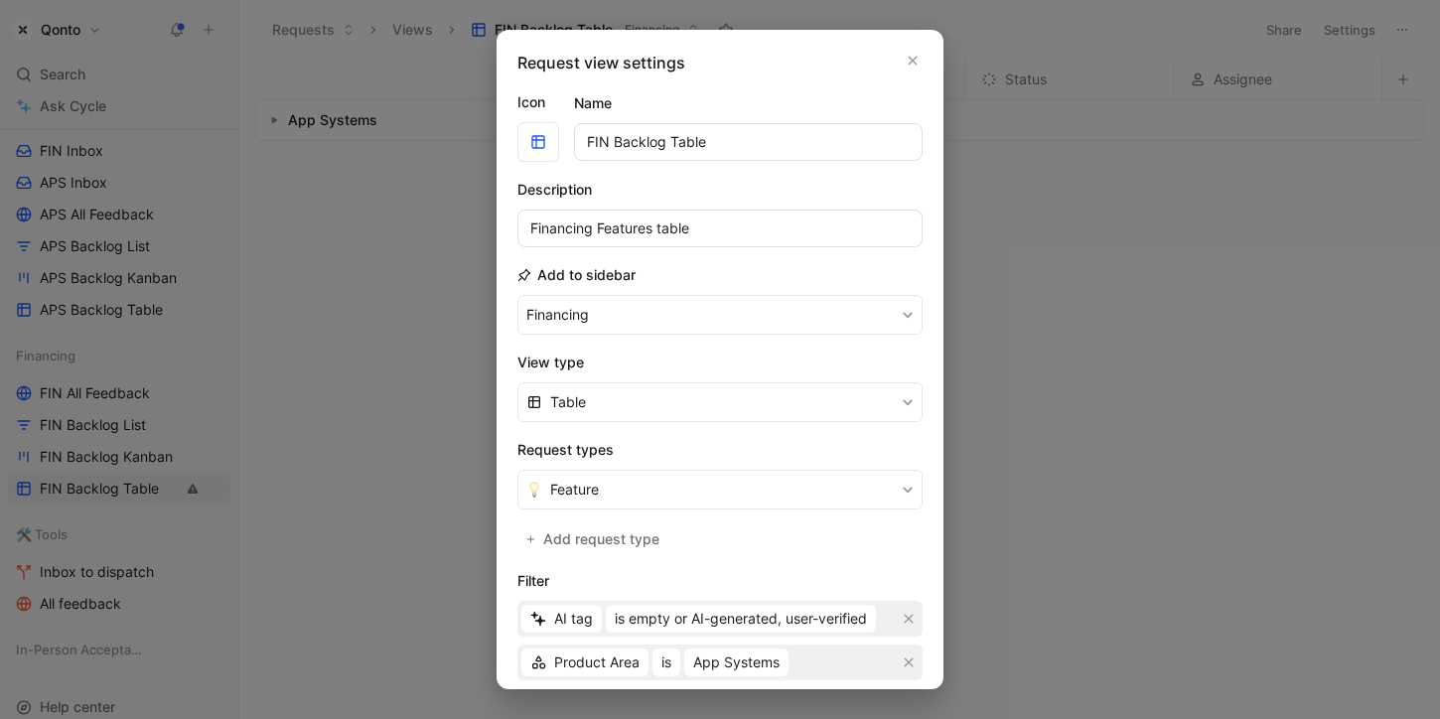
scroll to position [207, 0]
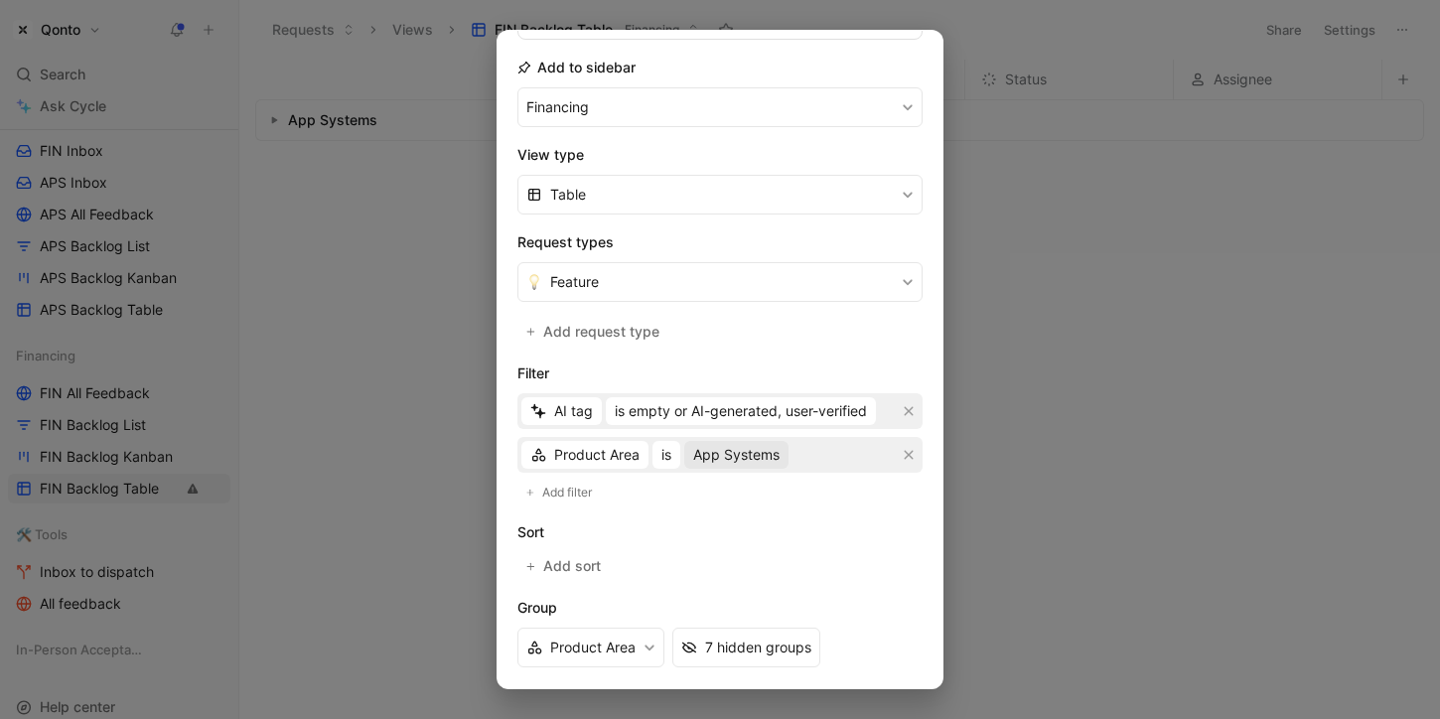
click at [766, 446] on span "App Systems" at bounding box center [736, 455] width 86 height 24
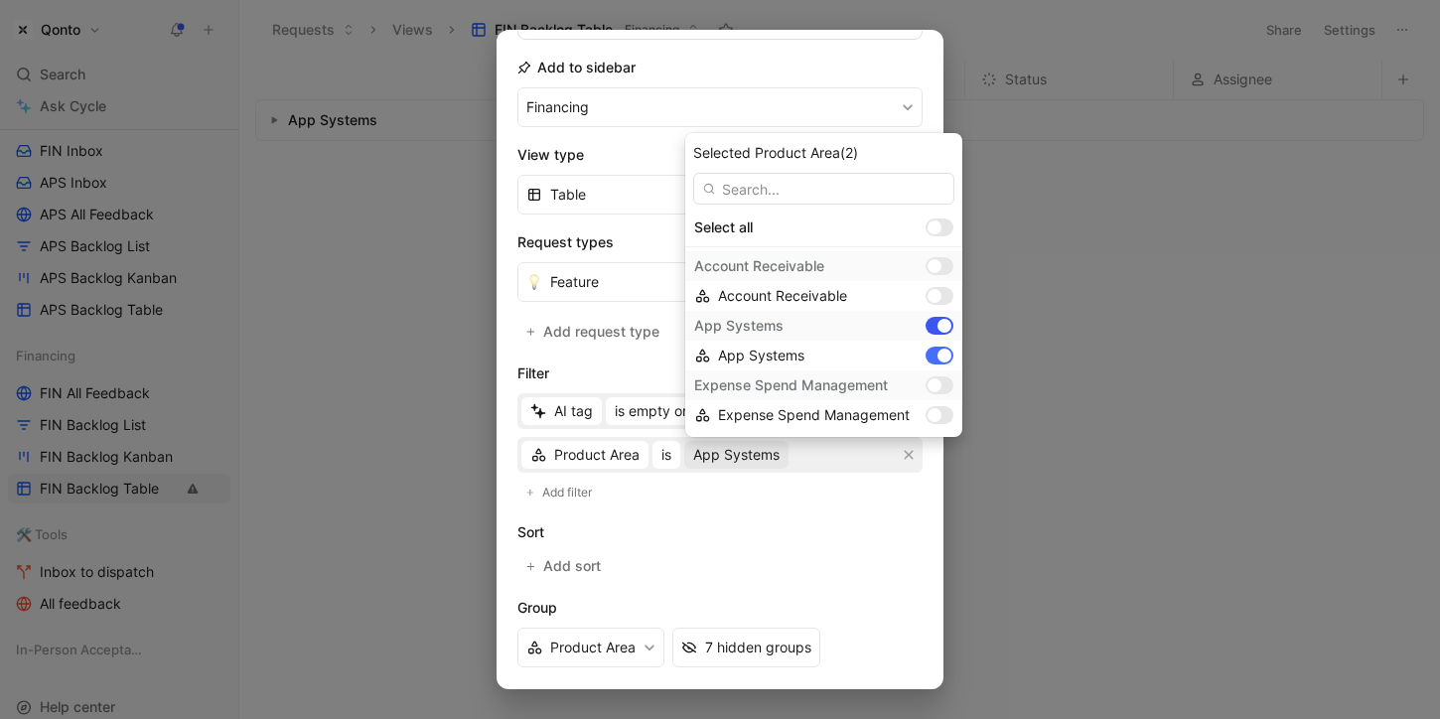
click at [938, 329] on div at bounding box center [944, 326] width 14 height 14
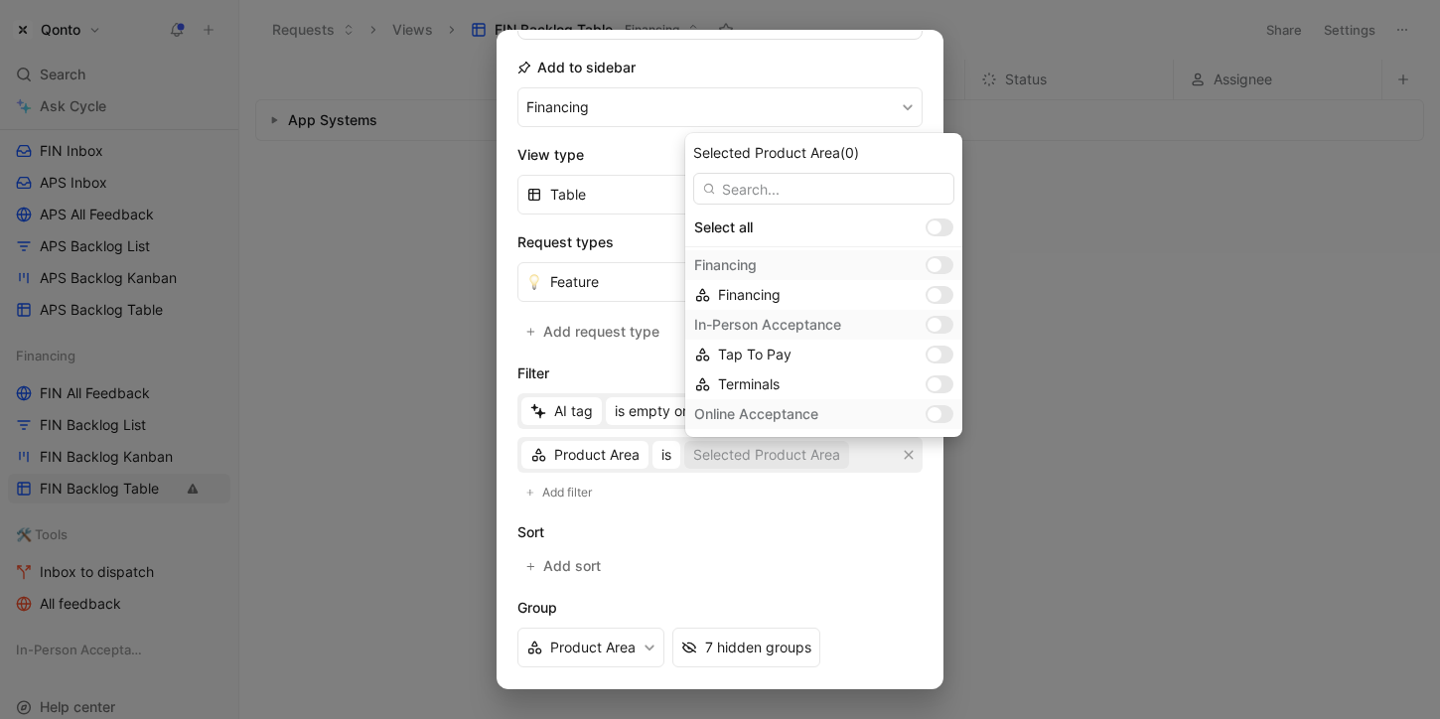
scroll to position [178, 0]
click at [934, 269] on div at bounding box center [939, 267] width 28 height 18
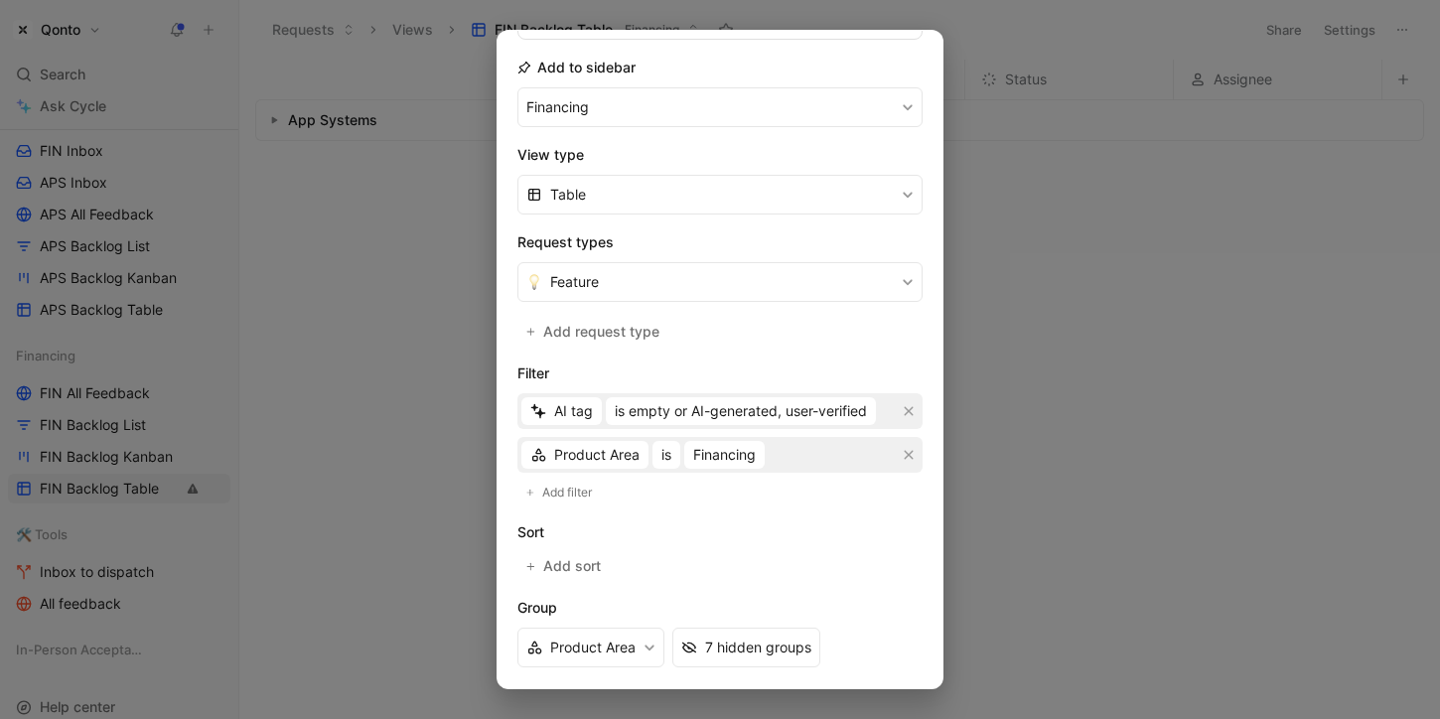
scroll to position [365, 0]
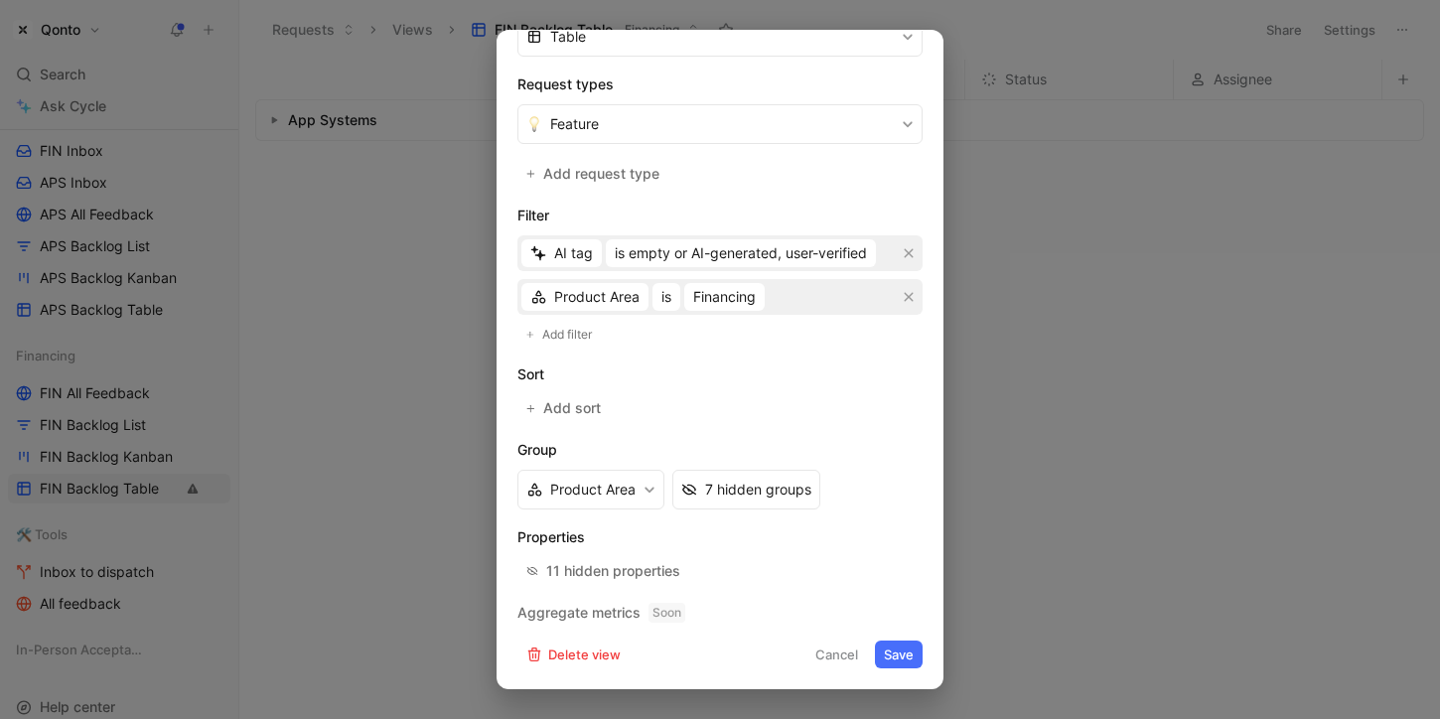
click at [903, 661] on button "Save" at bounding box center [899, 654] width 48 height 28
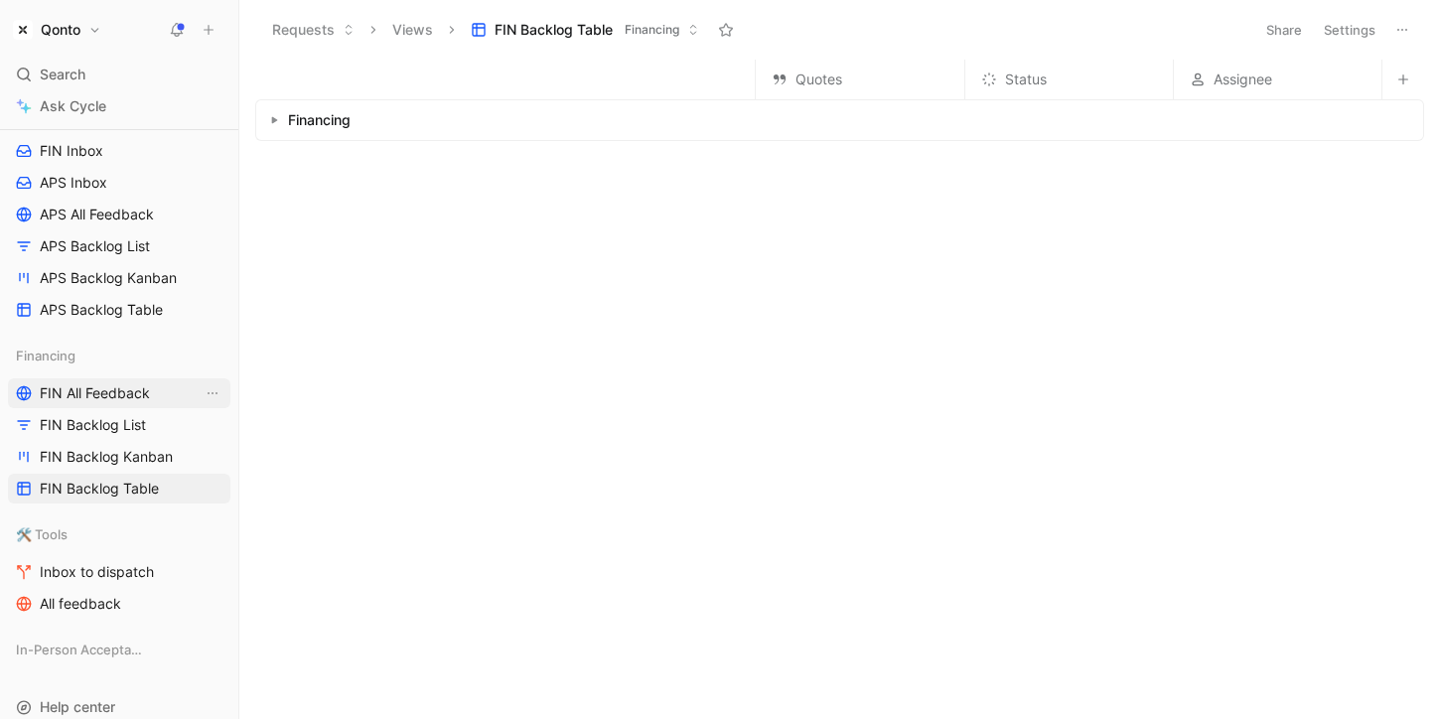
scroll to position [1197, 0]
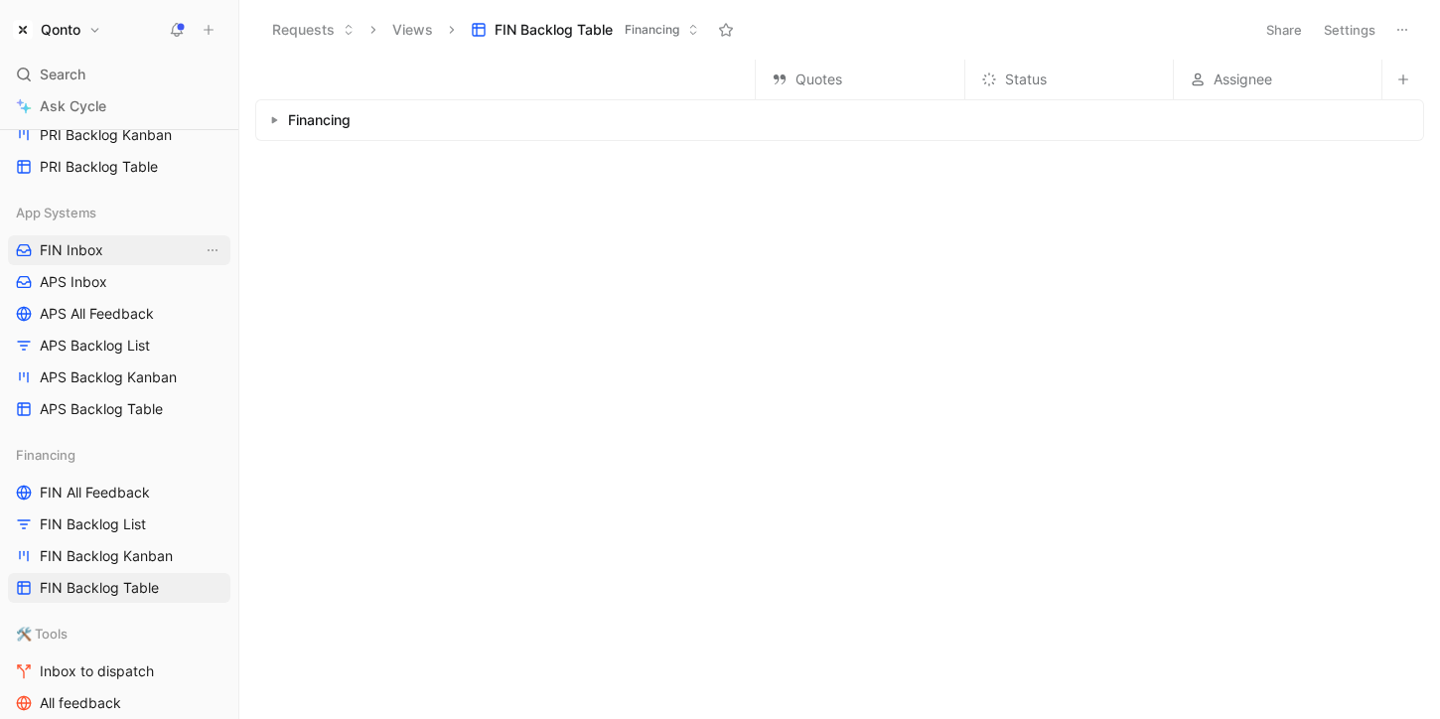
click at [146, 247] on link "FIN Inbox" at bounding box center [119, 250] width 222 height 30
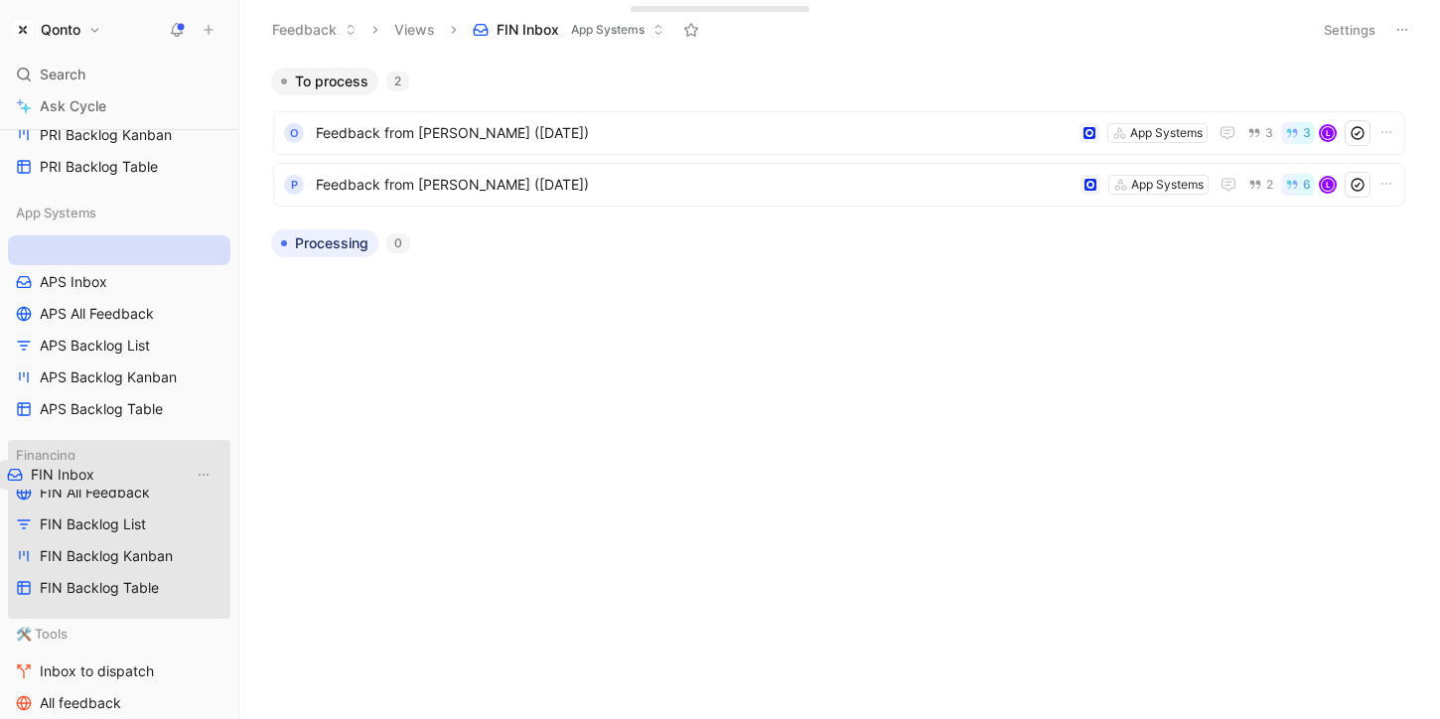
drag, startPoint x: 140, startPoint y: 255, endPoint x: 131, endPoint y: 480, distance: 224.5
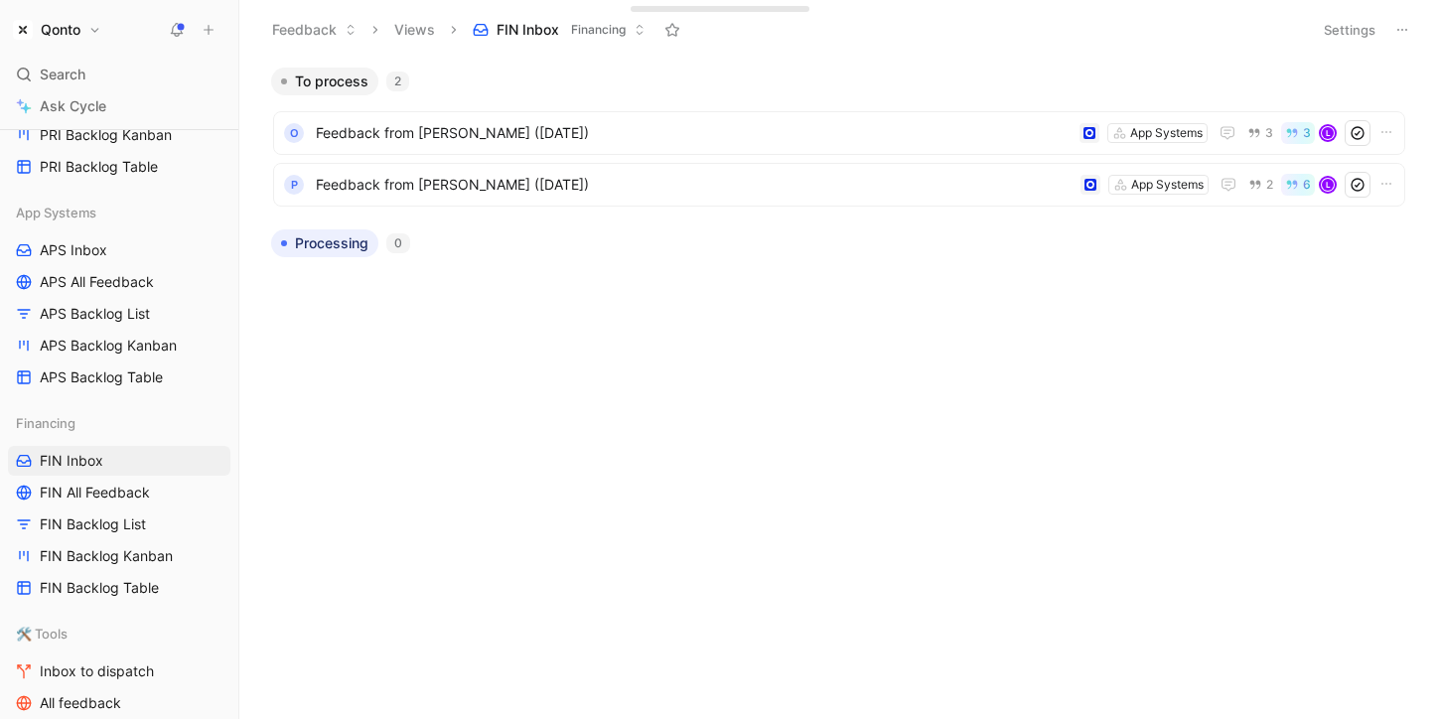
click at [1351, 34] on button "Settings" at bounding box center [1348, 30] width 69 height 28
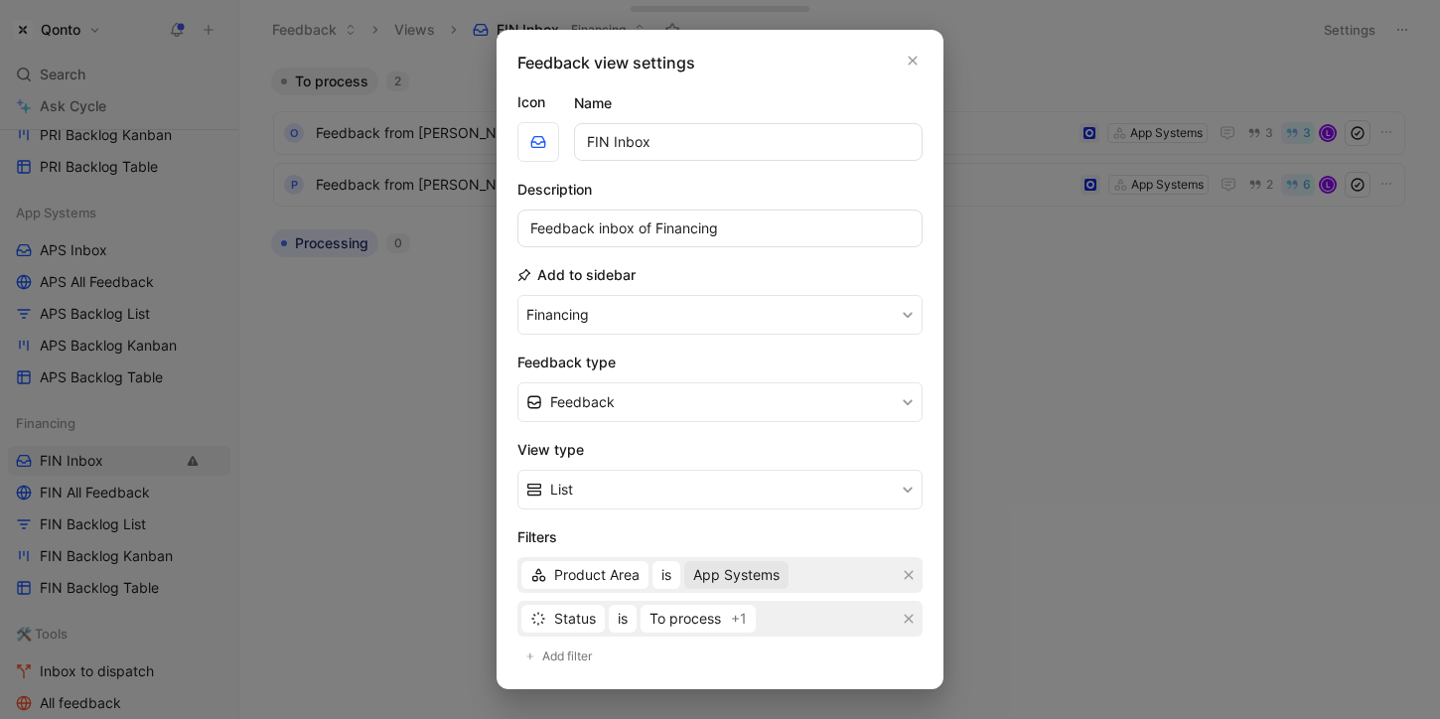
click at [738, 584] on span "App Systems" at bounding box center [736, 575] width 86 height 24
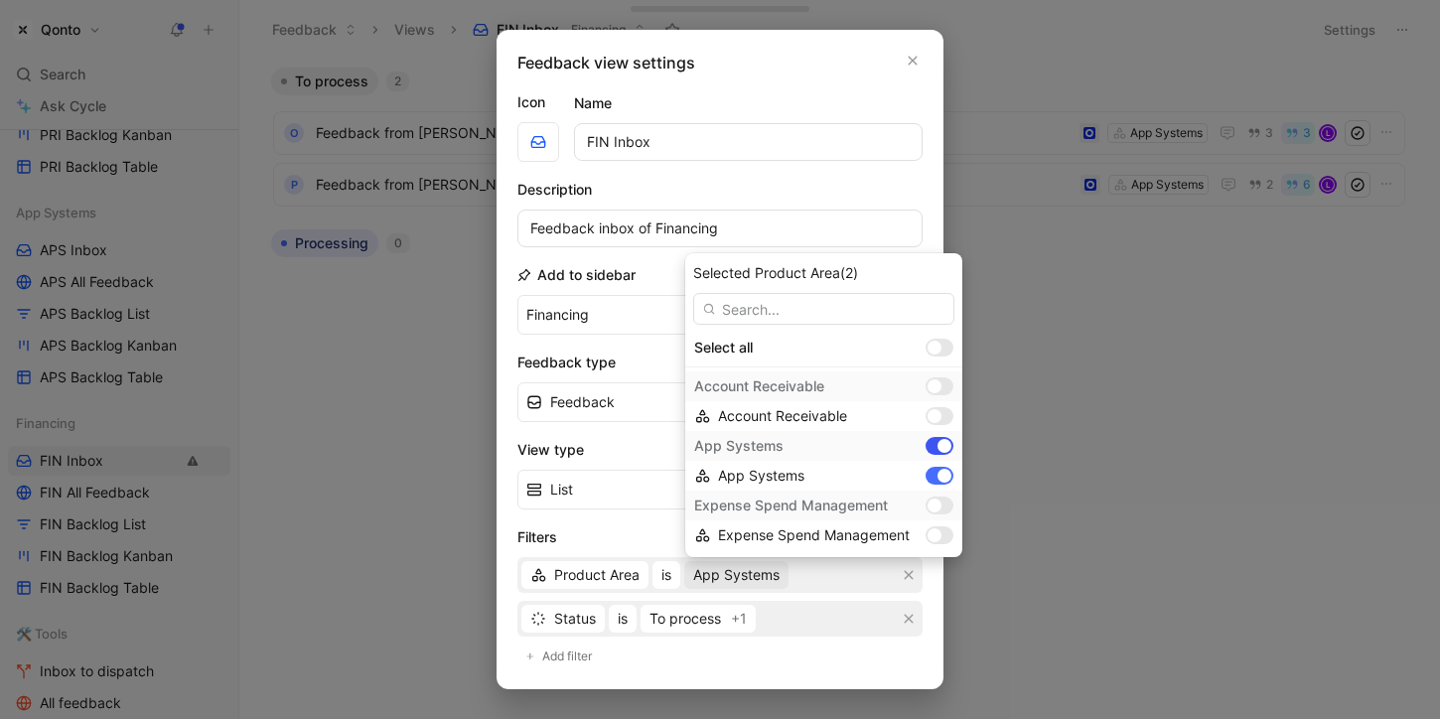
click at [937, 443] on div at bounding box center [944, 446] width 14 height 14
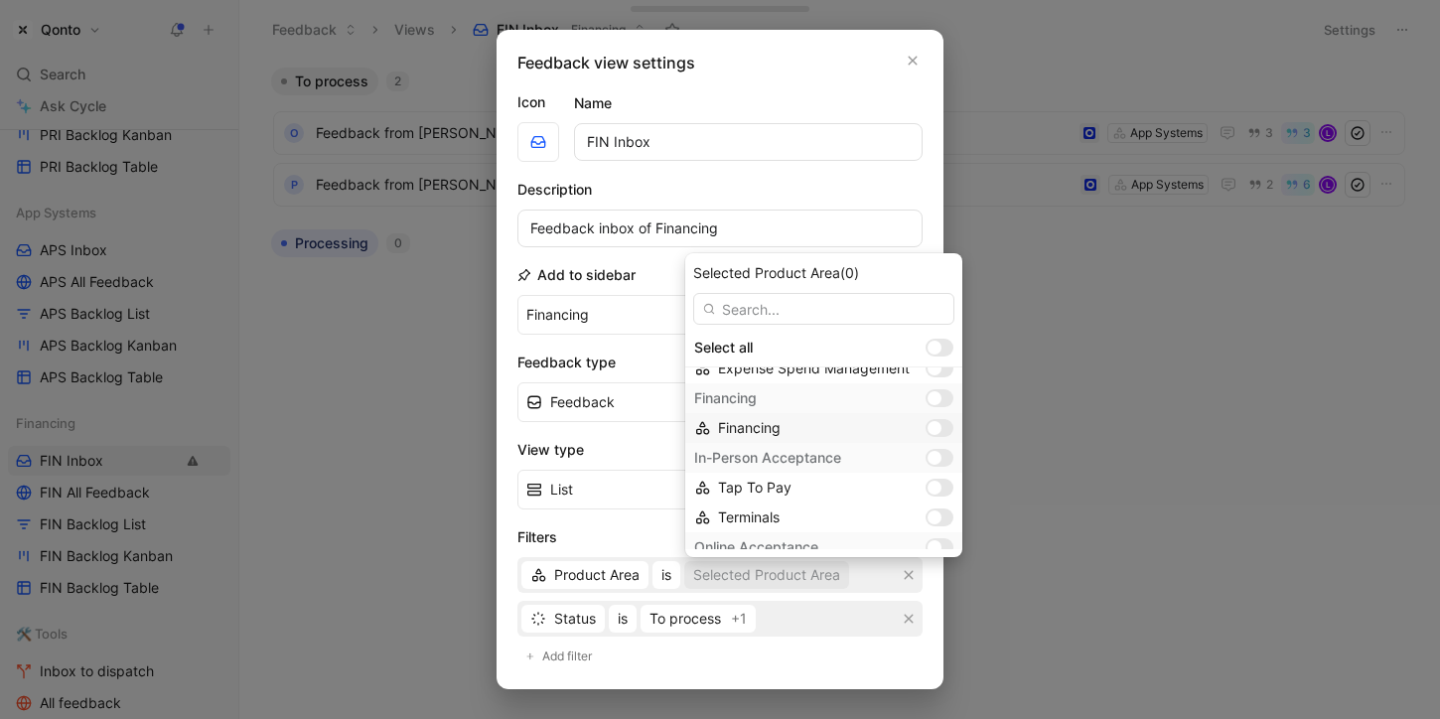
scroll to position [167, 0]
click at [930, 396] on div at bounding box center [934, 398] width 14 height 14
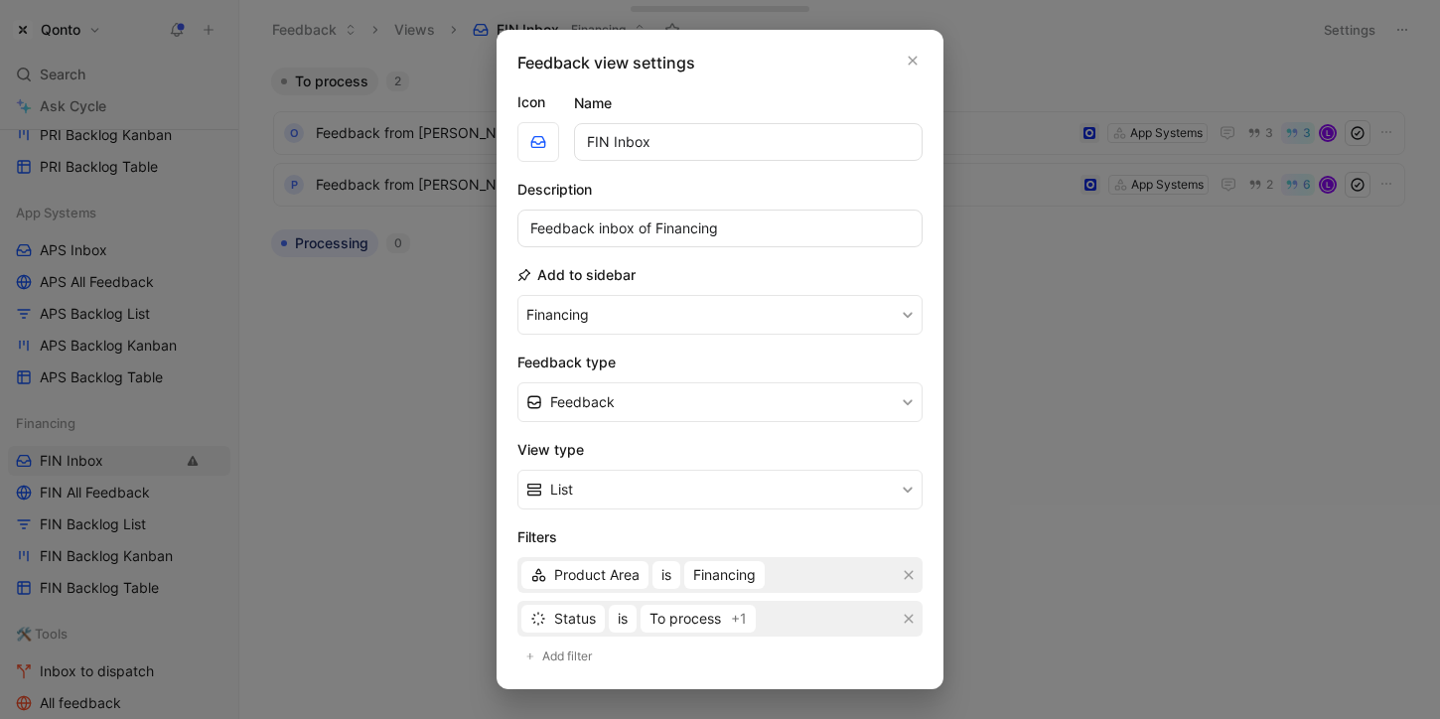
scroll to position [322, 0]
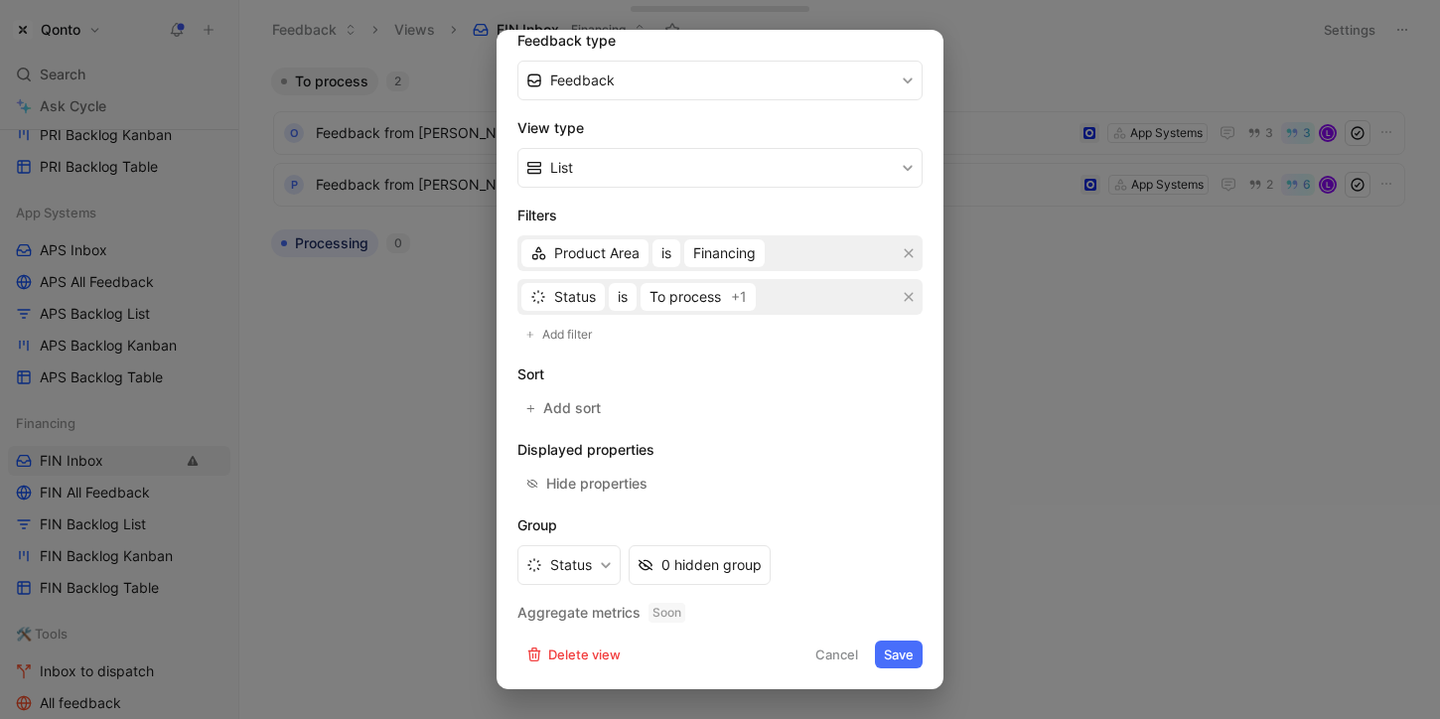
click at [907, 655] on button "Save" at bounding box center [899, 654] width 48 height 28
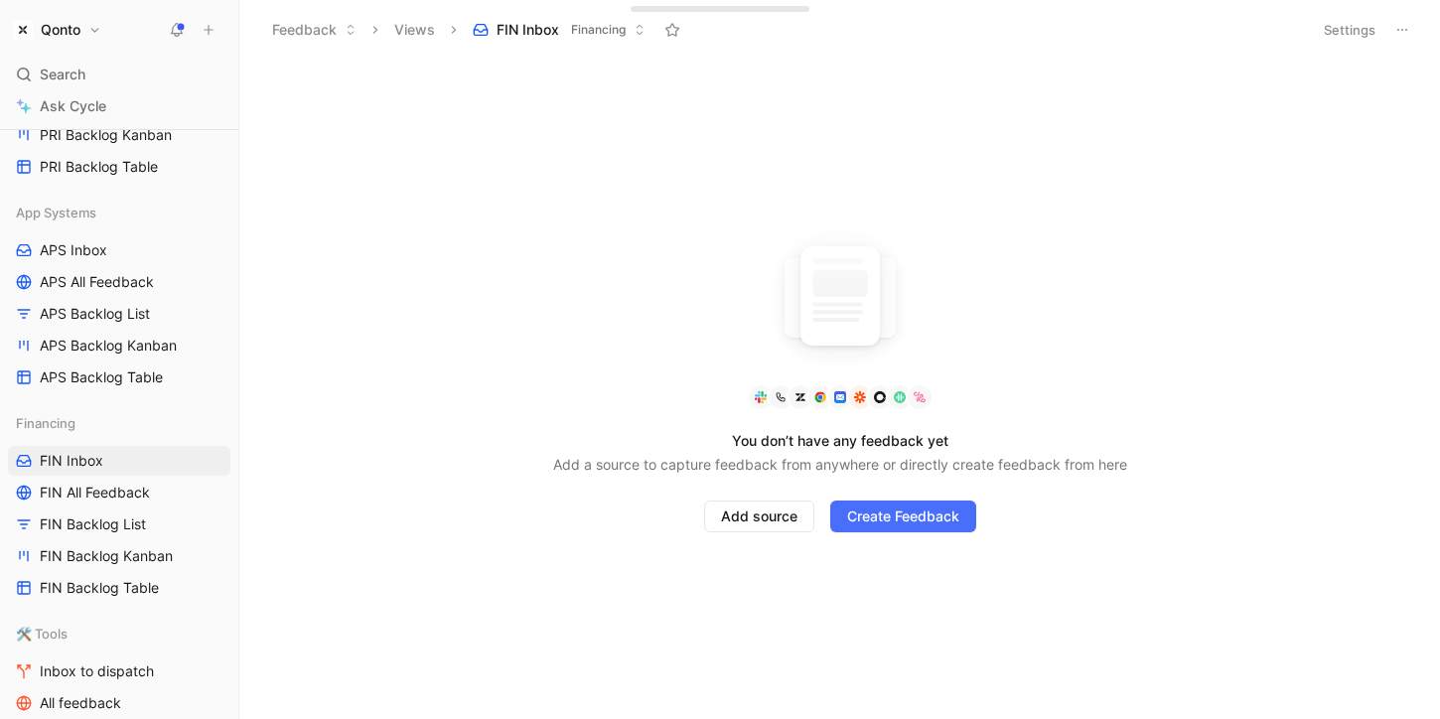
click at [85, 26] on button "Qonto" at bounding box center [57, 30] width 98 height 28
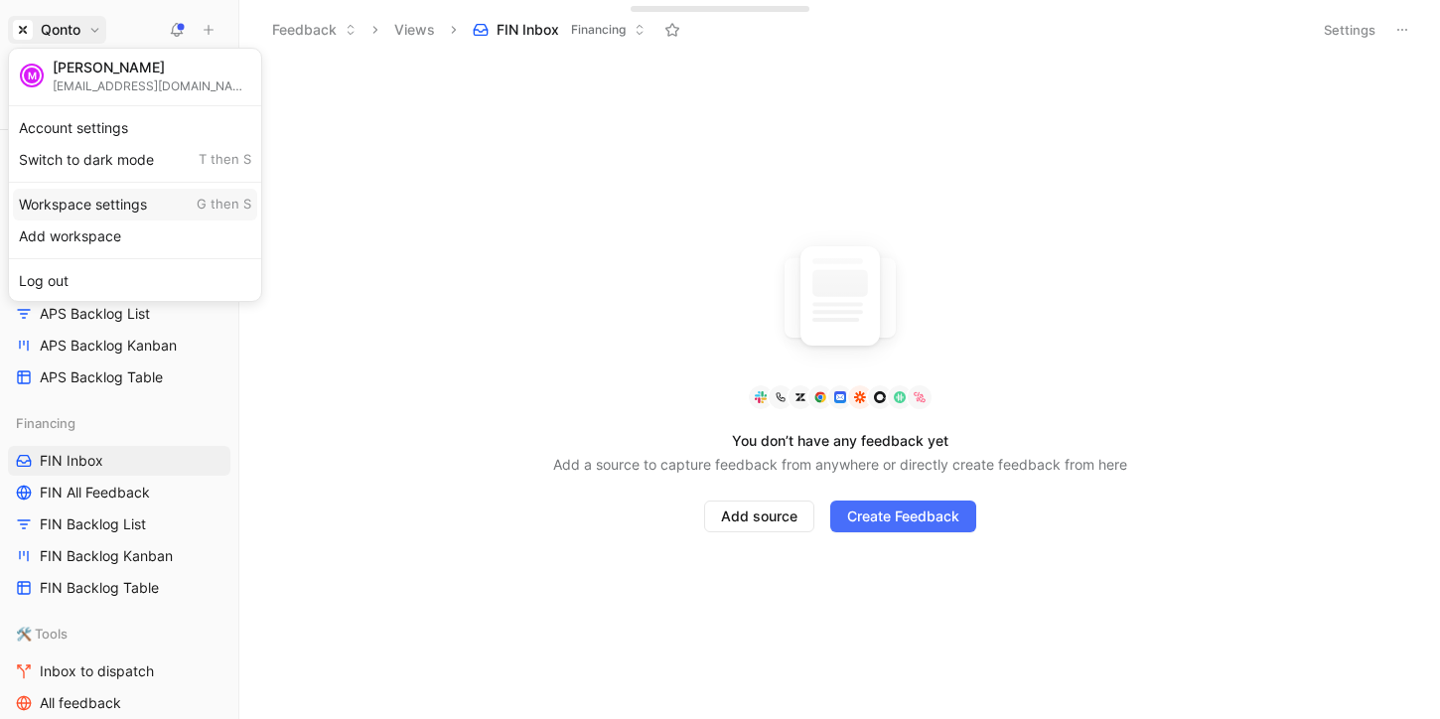
click at [91, 215] on div "Workspace settings G then S" at bounding box center [135, 205] width 244 height 32
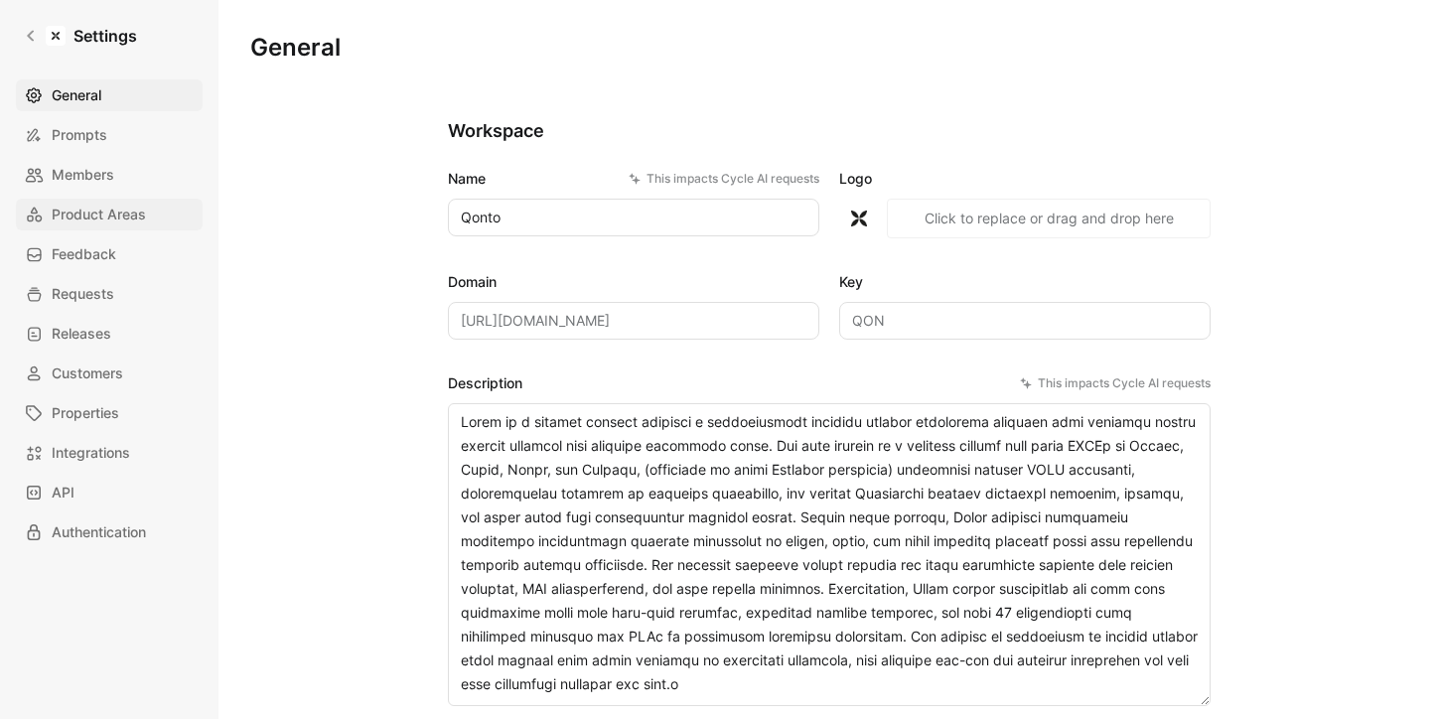
click at [119, 208] on span "Product Areas" at bounding box center [99, 215] width 94 height 24
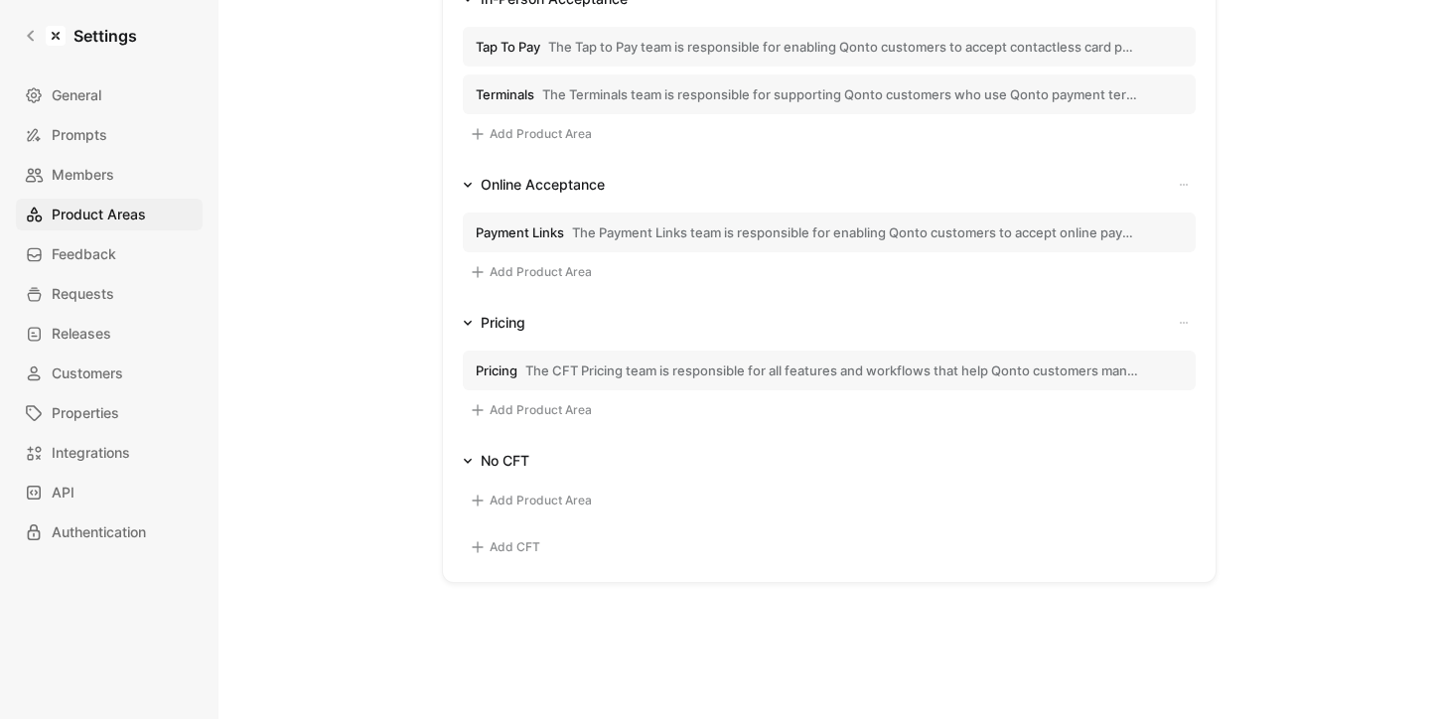
scroll to position [939, 0]
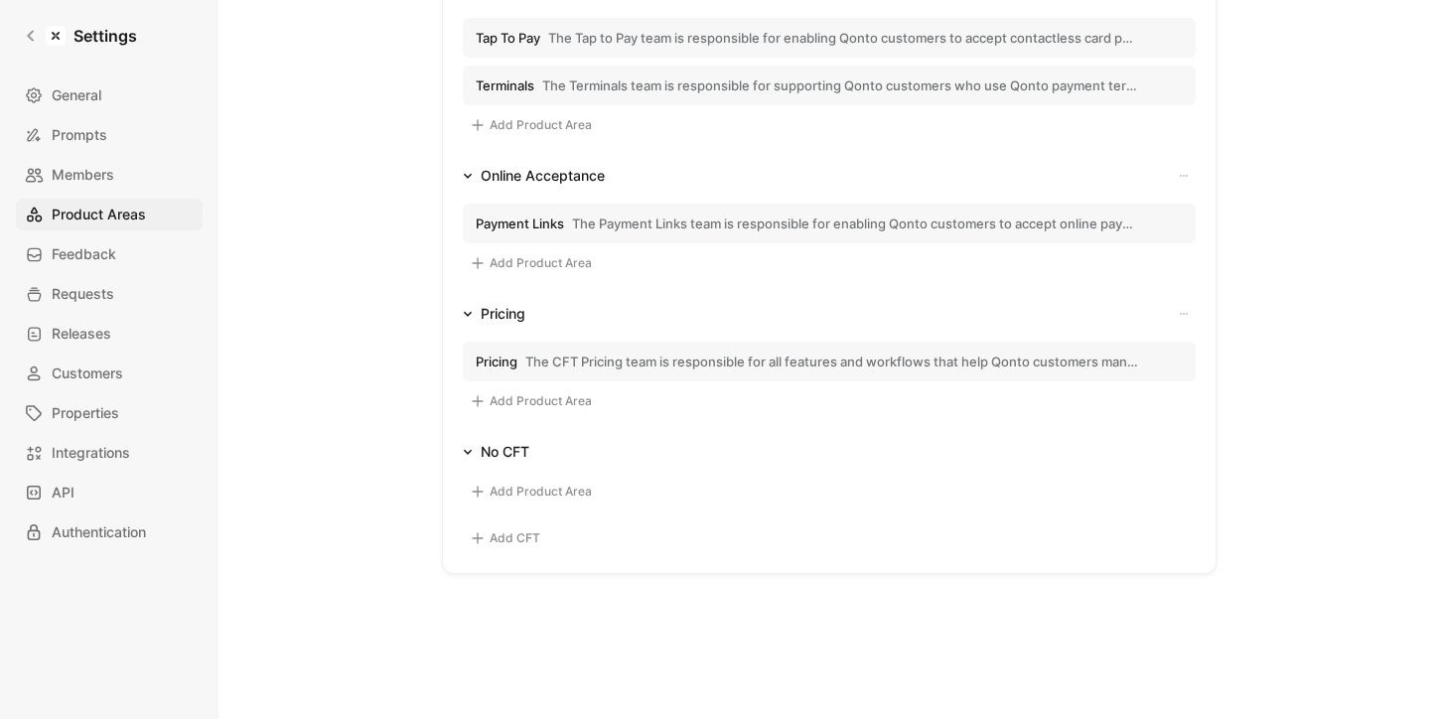
click at [492, 548] on button "Add CFT" at bounding box center [505, 538] width 84 height 24
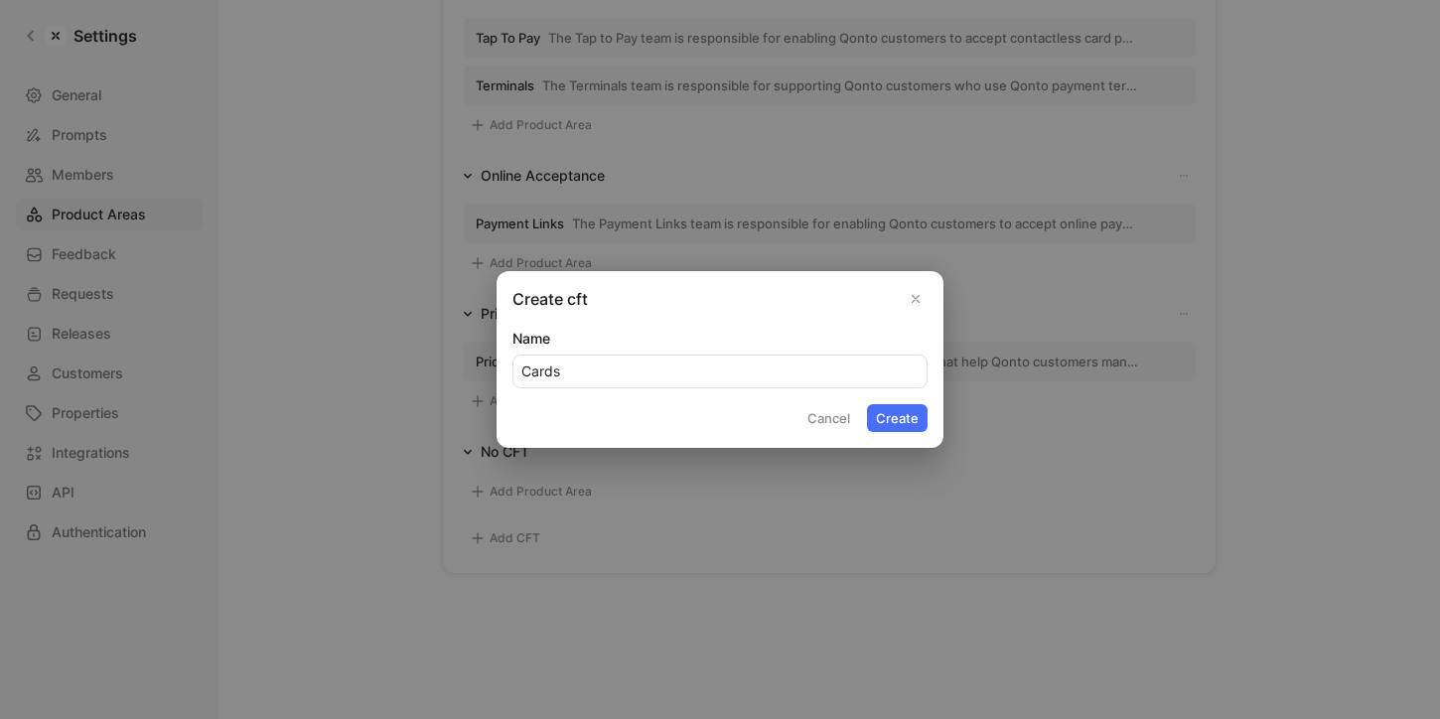
type input "Cards"
click at [867, 404] on button "Create" at bounding box center [897, 418] width 61 height 28
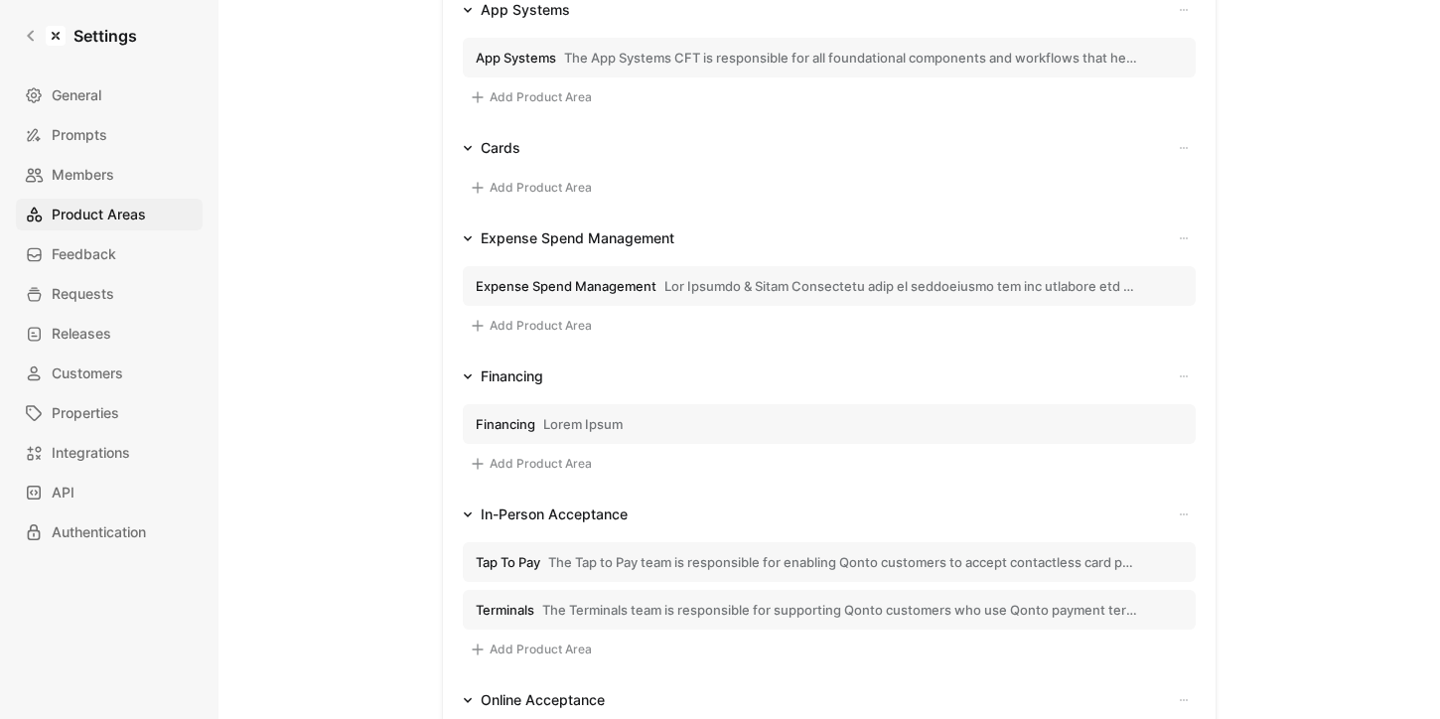
scroll to position [502, 0]
click at [547, 186] on button "Add Product Area" at bounding box center [531, 191] width 136 height 24
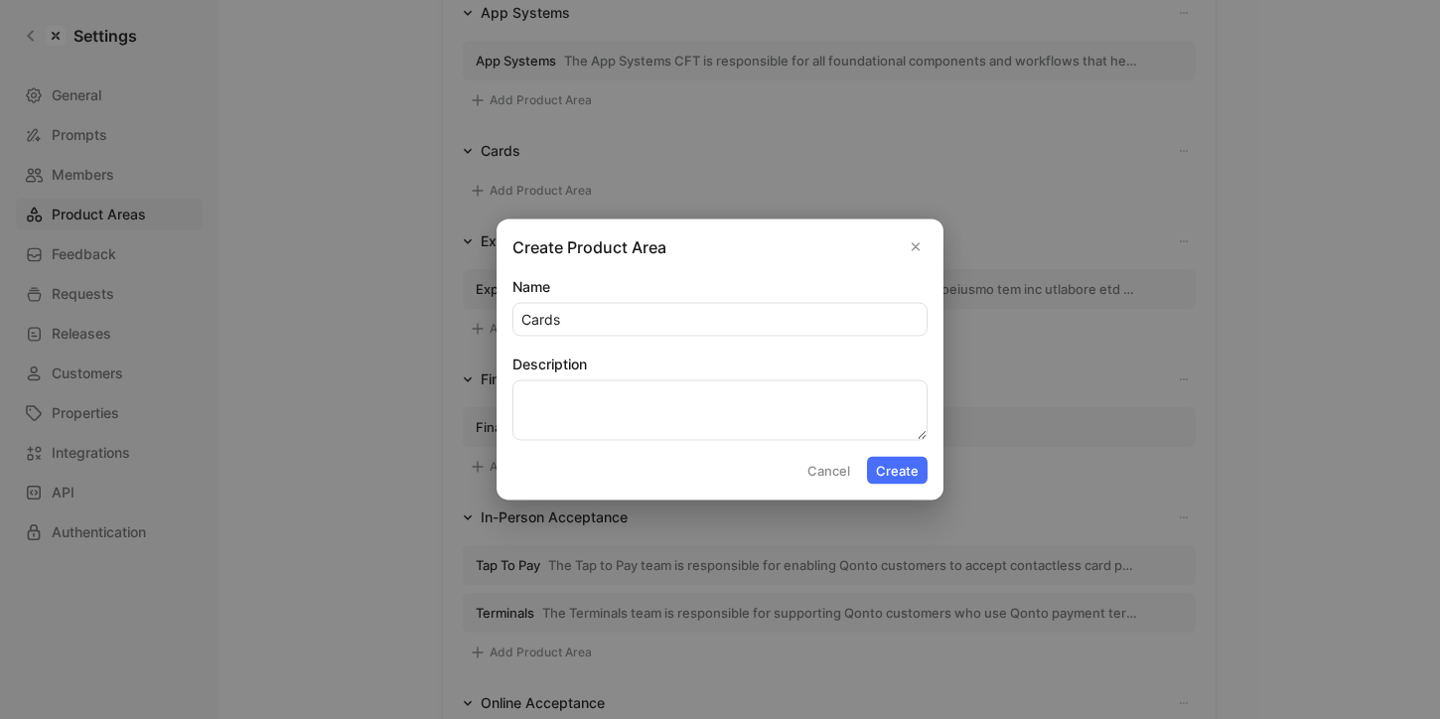
type input "Cards"
click at [672, 429] on textarea "Description" at bounding box center [719, 410] width 415 height 61
paste textarea "The Cards Issuing team is responsible for all features and workflows that help …"
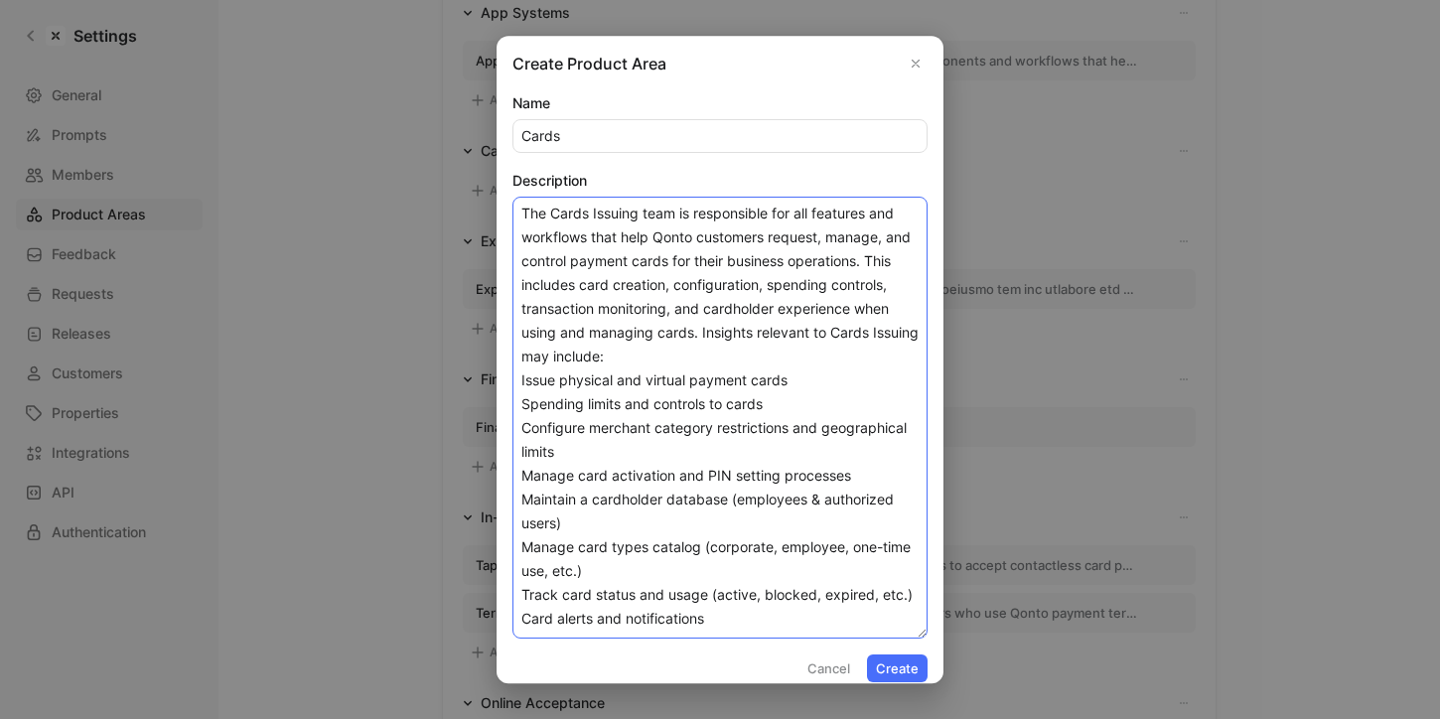
scroll to position [15, 0]
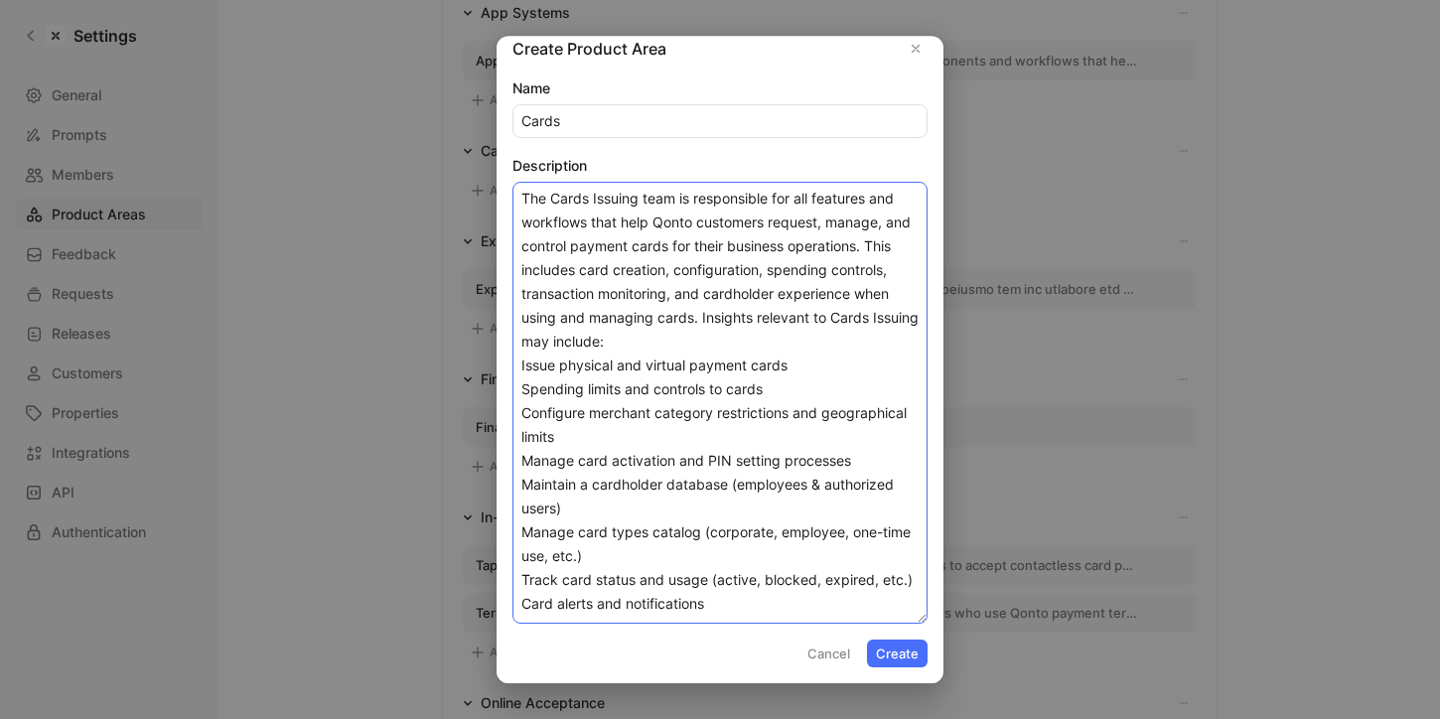
click at [525, 604] on textarea "The Cards Issuing team is responsible for all features and workflows that help …" at bounding box center [719, 403] width 415 height 442
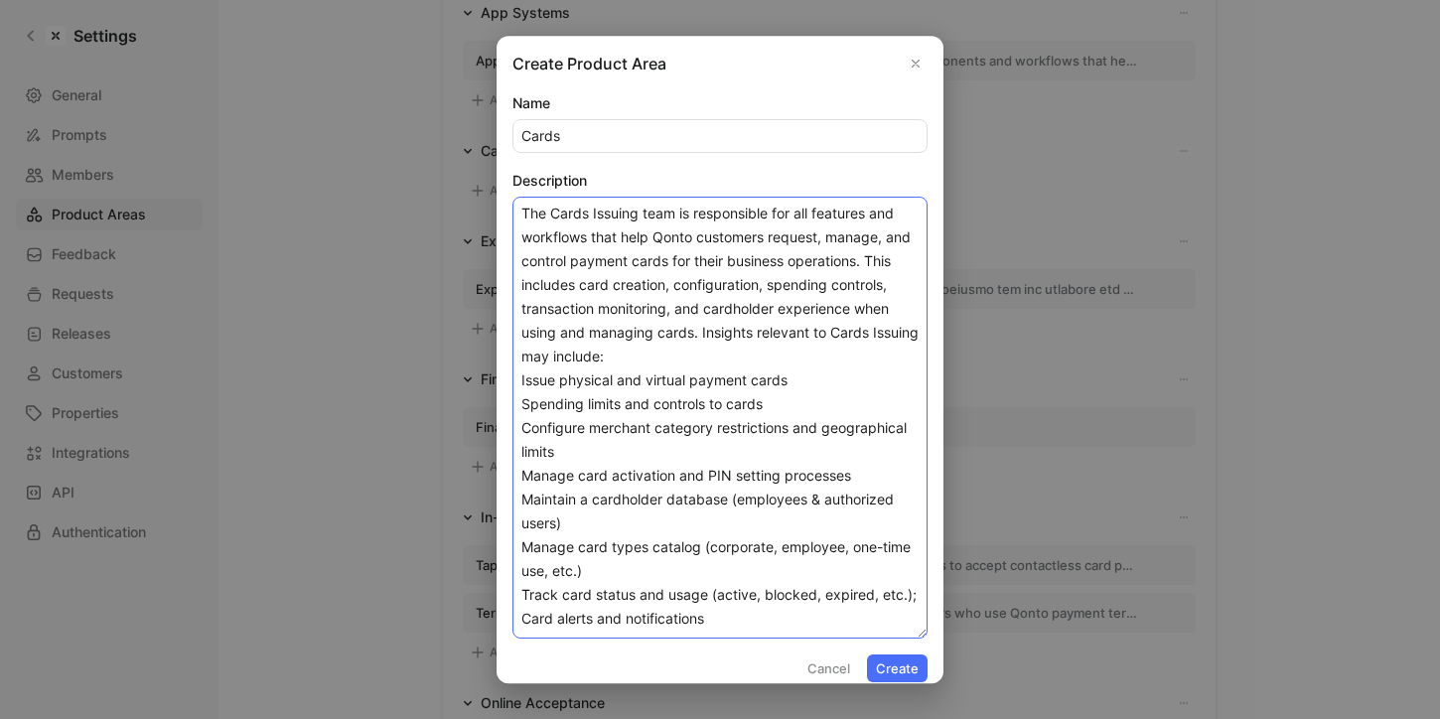
click at [525, 592] on textarea "The Cards Issuing team is responsible for all features and workflows that help …" at bounding box center [719, 418] width 415 height 442
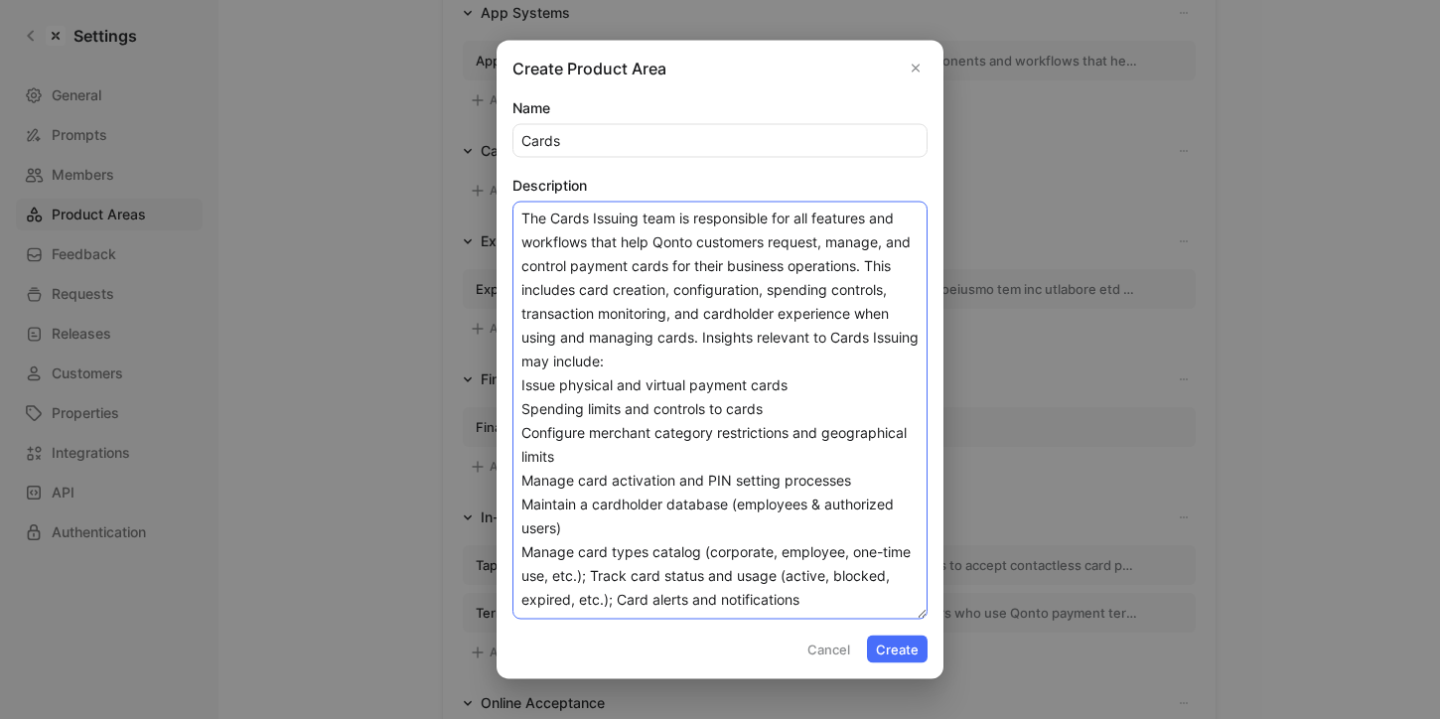
click at [520, 556] on textarea "The Cards Issuing team is responsible for all features and workflows that help …" at bounding box center [719, 411] width 415 height 418
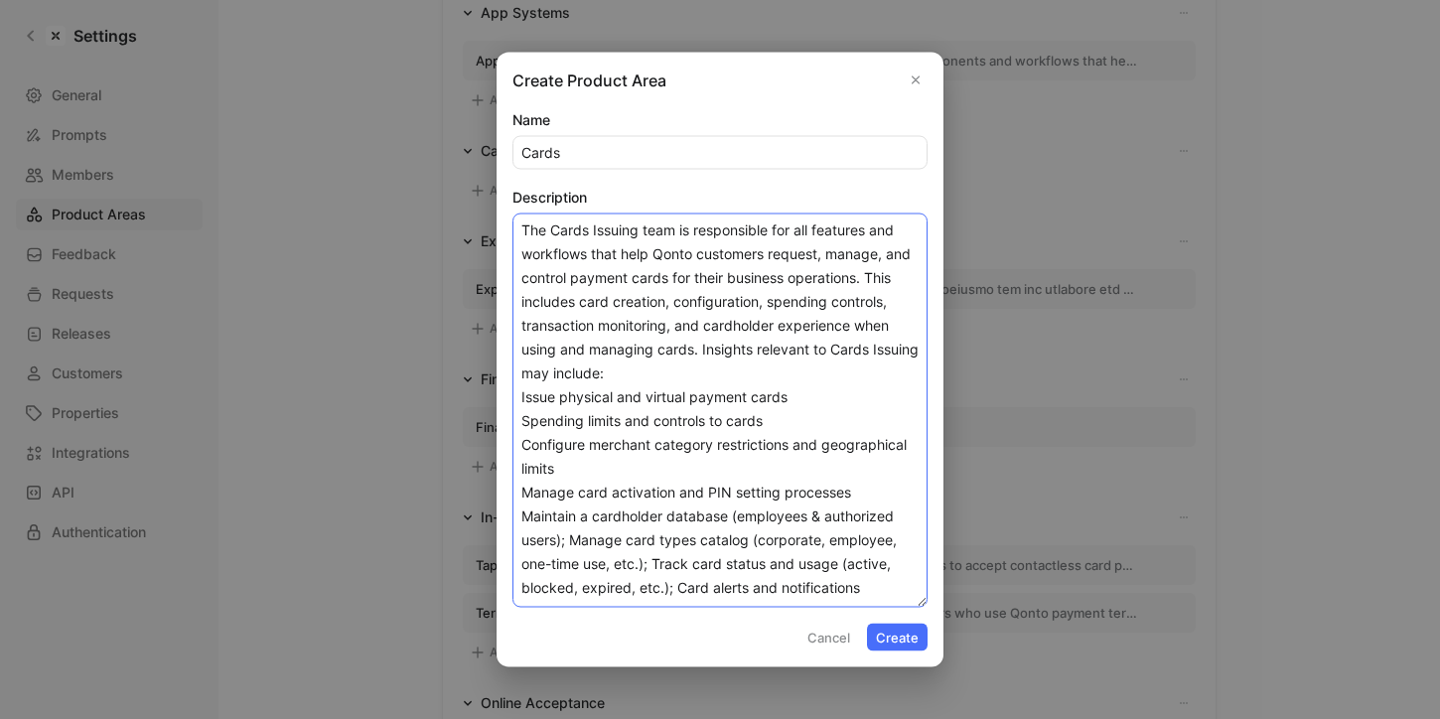
click at [517, 515] on textarea "The Cards Issuing team is responsible for all features and workflows that help …" at bounding box center [719, 410] width 415 height 394
click at [518, 494] on textarea "The Cards Issuing team is responsible for all features and workflows that help …" at bounding box center [719, 410] width 415 height 394
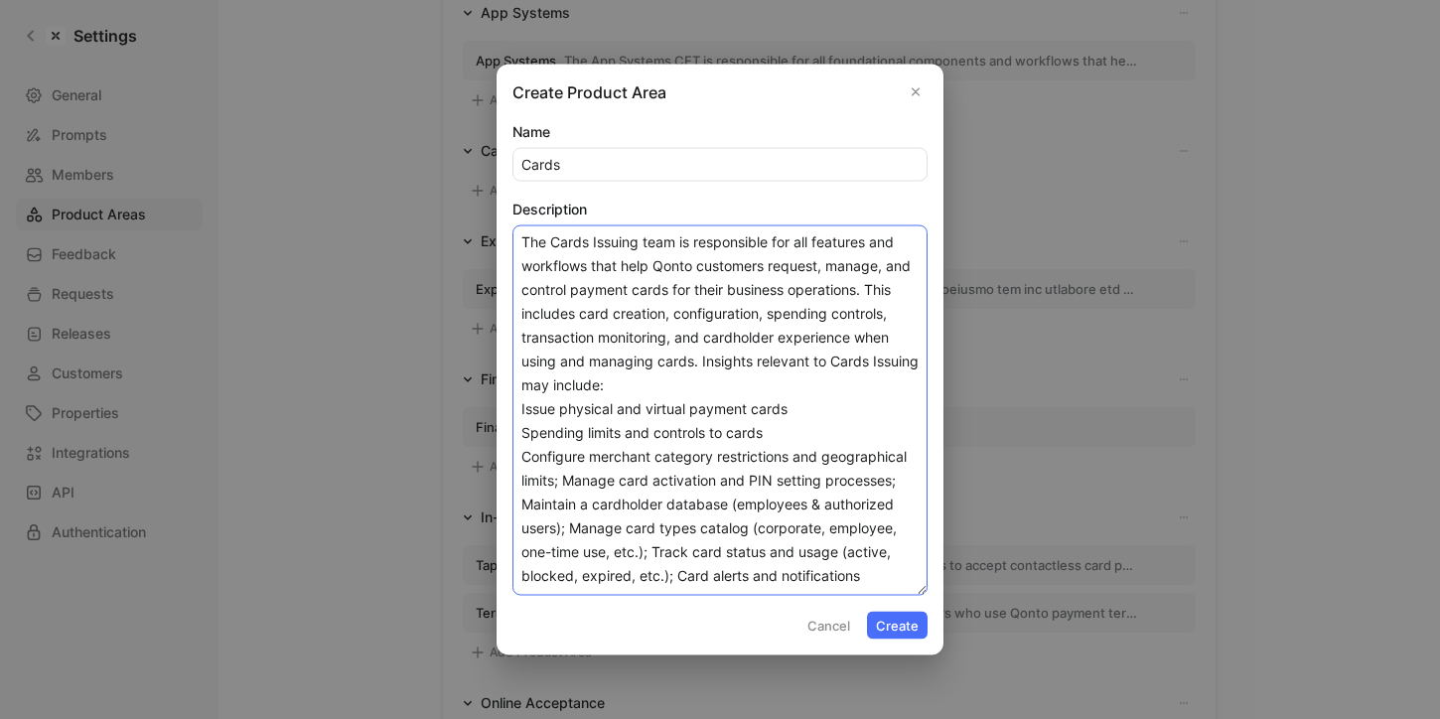
click at [521, 456] on textarea "The Cards Issuing team is responsible for all features and workflows that help …" at bounding box center [719, 410] width 415 height 370
click at [519, 430] on textarea "The Cards Issuing team is responsible for all features and workflows that help …" at bounding box center [719, 410] width 415 height 370
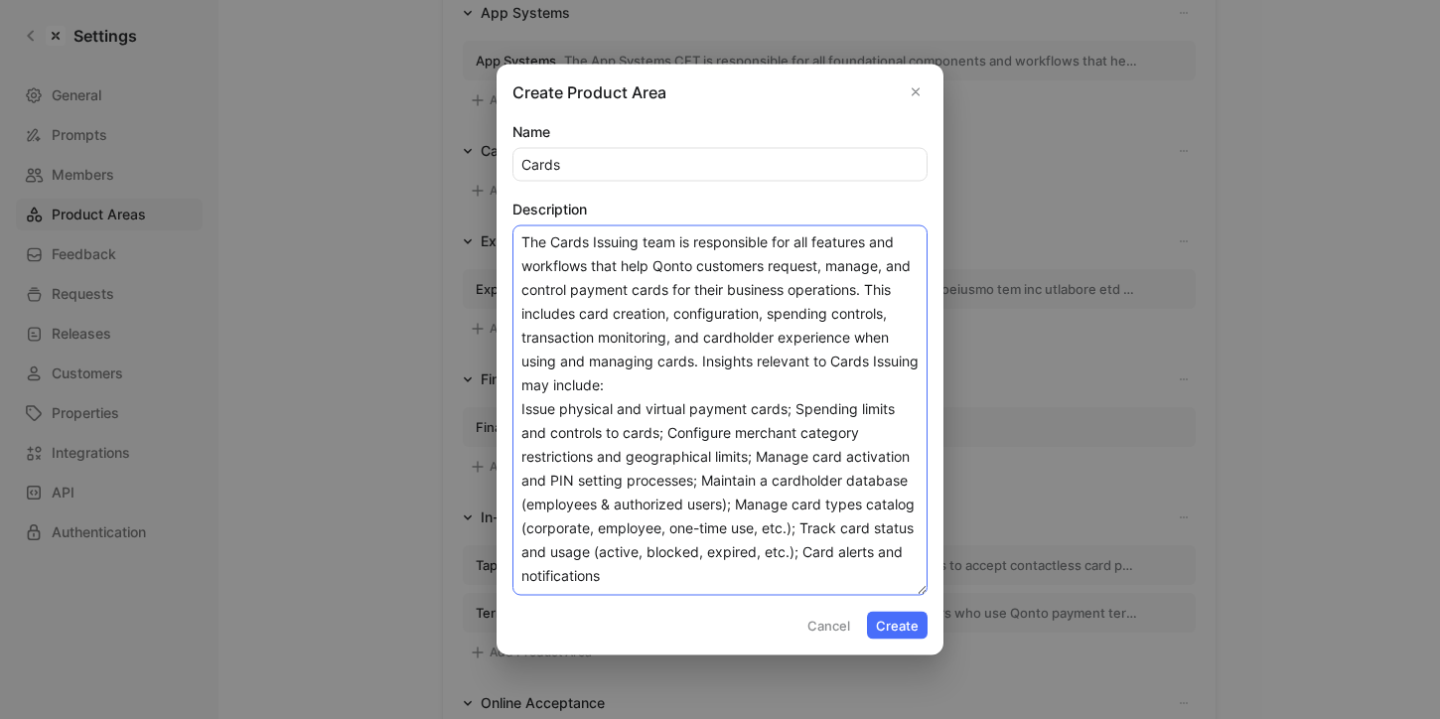
click at [522, 403] on textarea "The Cards Issuing team is responsible for all features and workflows that help …" at bounding box center [719, 410] width 415 height 370
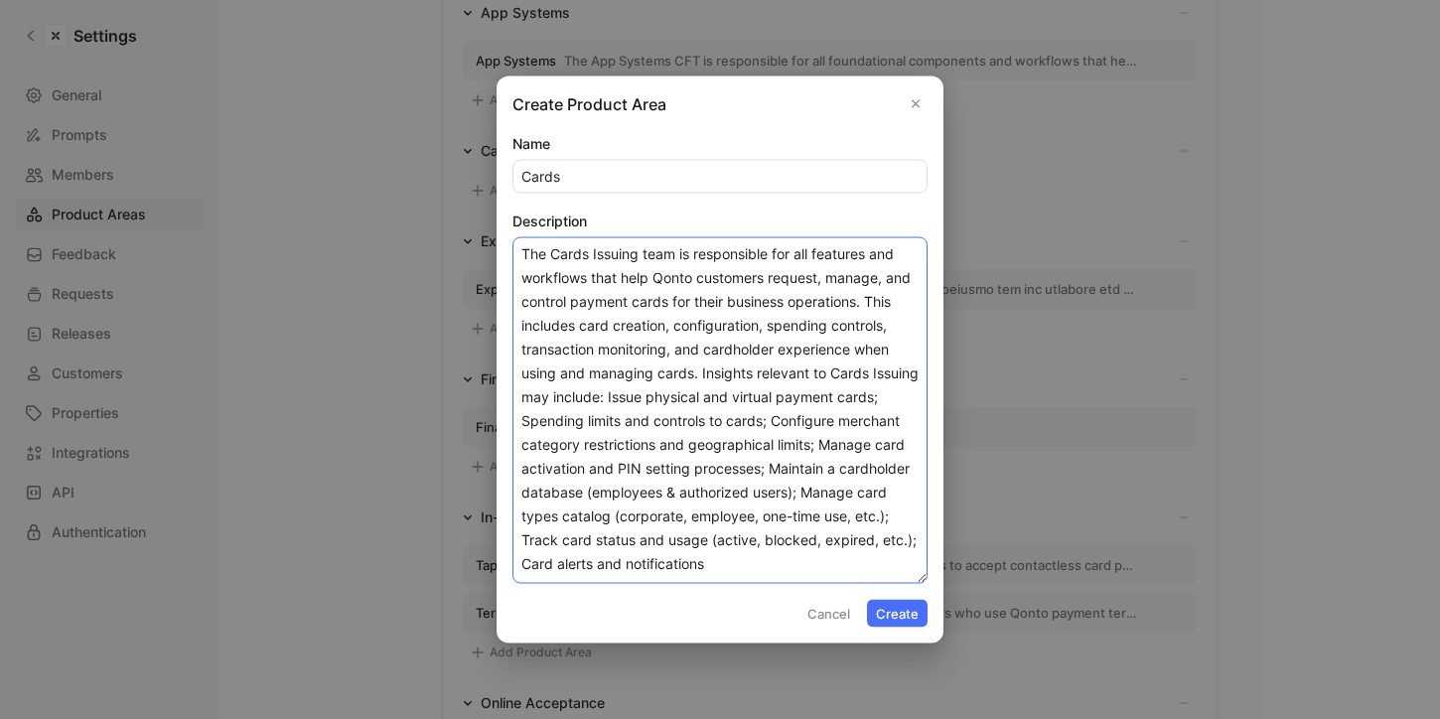
click at [523, 401] on textarea "The Cards Issuing team is responsible for all features and workflows that help …" at bounding box center [719, 410] width 415 height 346
type textarea "The Cards Issuing team is responsible for all features and workflows that help …"
click at [613, 166] on input "Cards" at bounding box center [719, 177] width 413 height 32
type input "Cards Issuing"
click at [890, 605] on button "Create" at bounding box center [897, 614] width 61 height 28
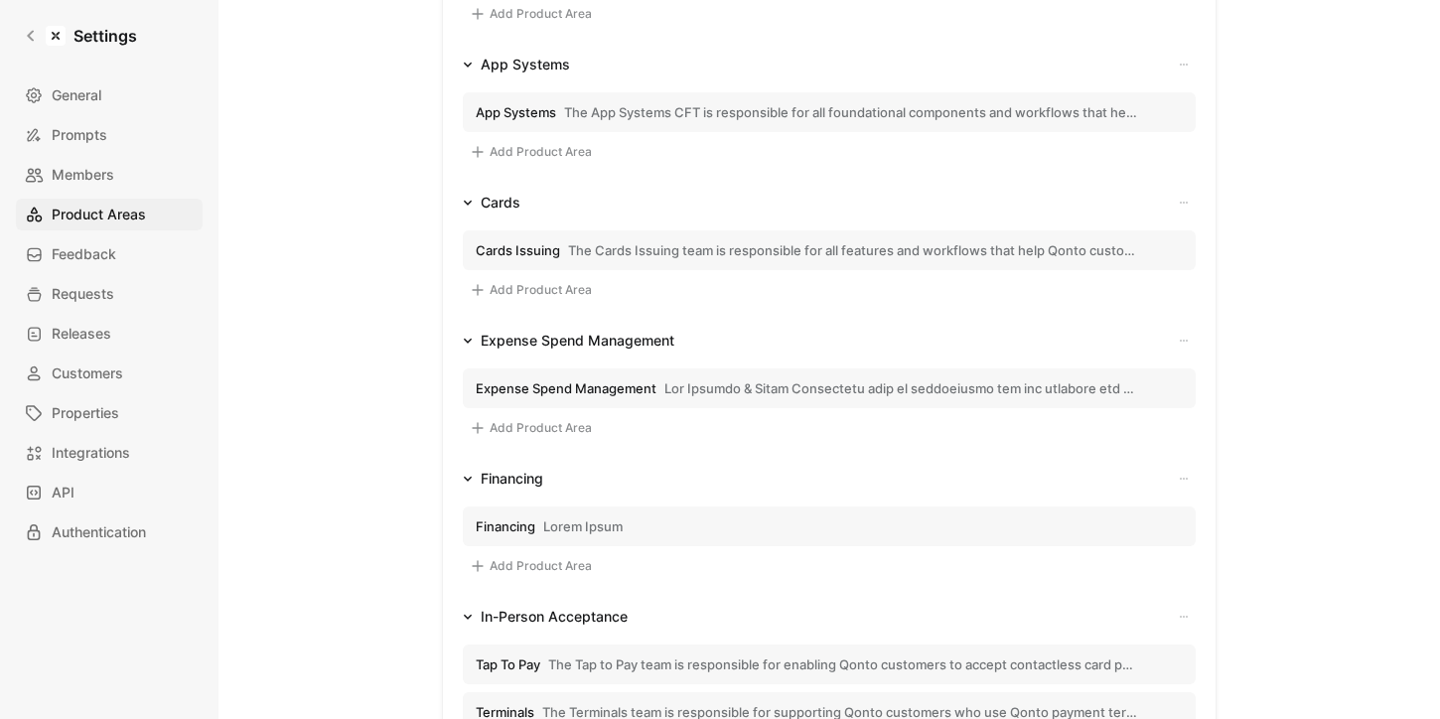
scroll to position [457, 0]
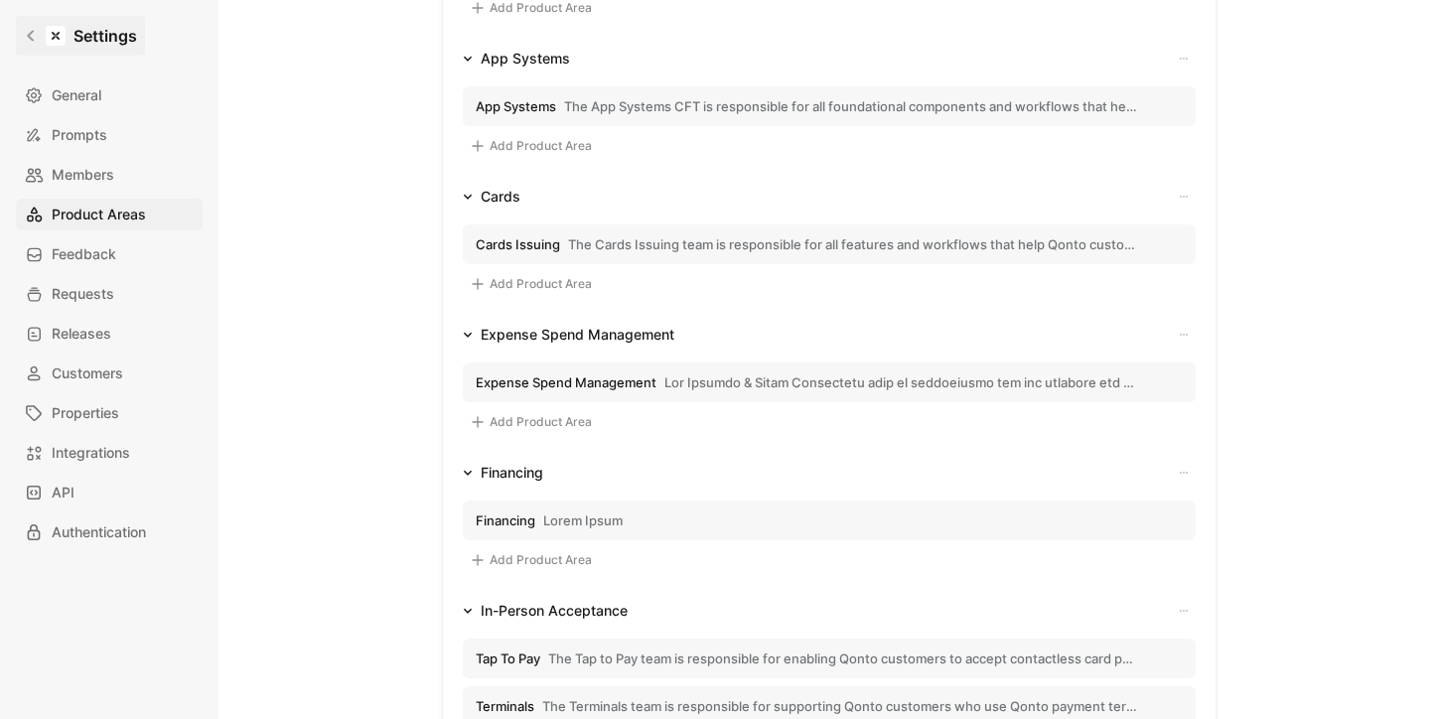
click at [31, 25] on link "Settings" at bounding box center [80, 36] width 129 height 40
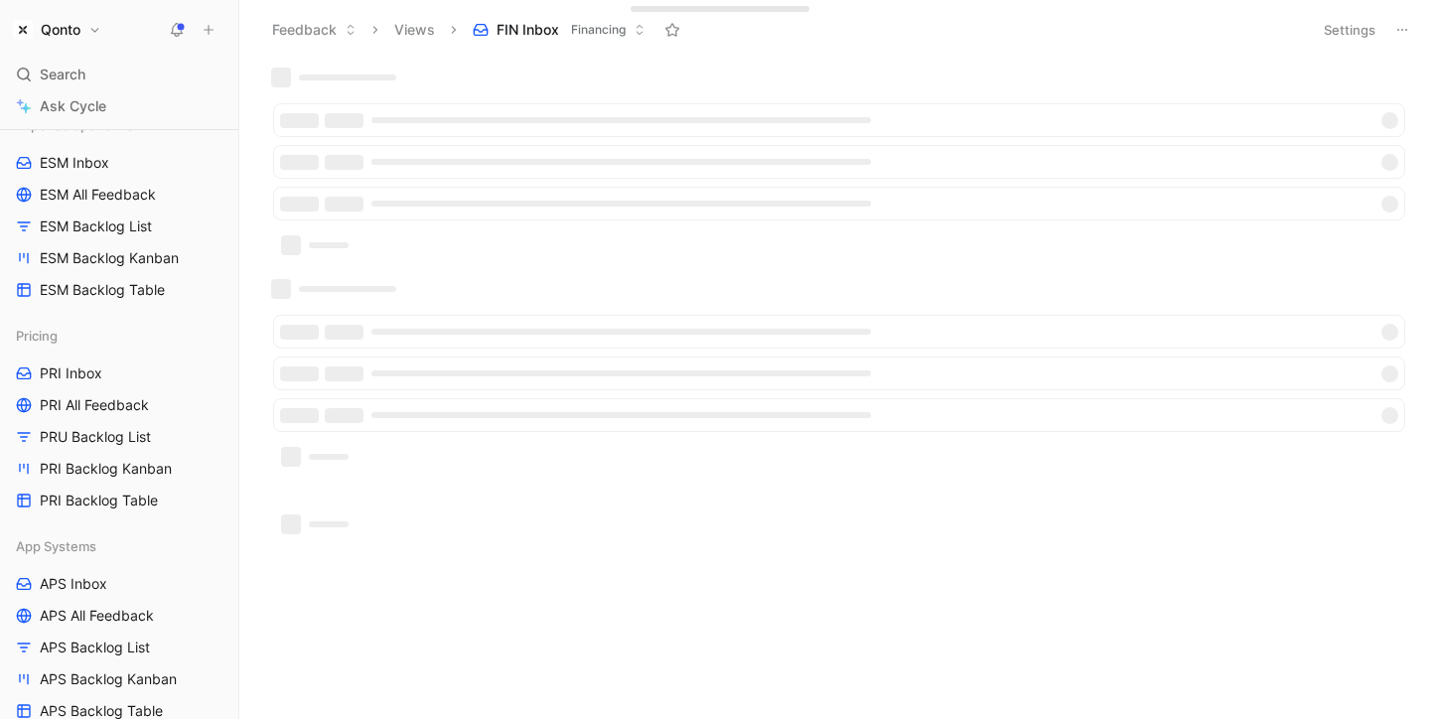
scroll to position [914, 0]
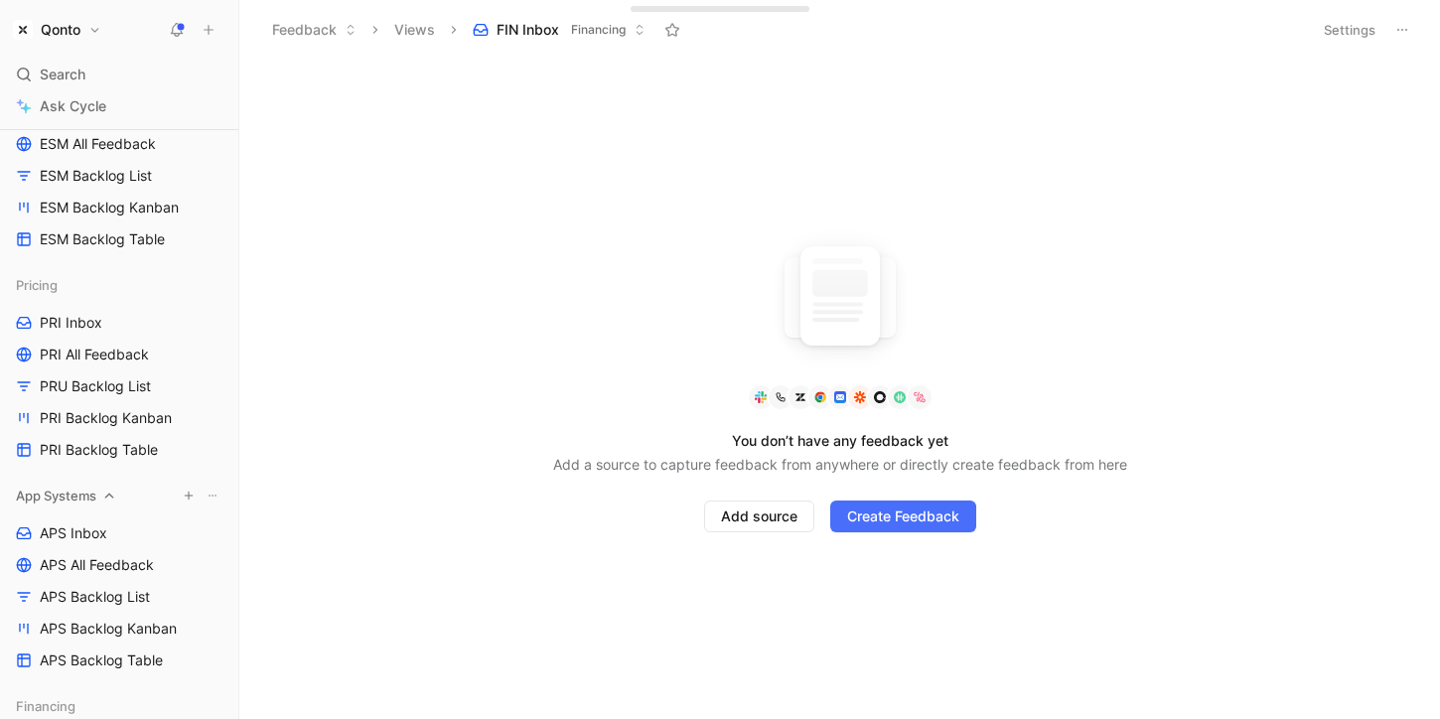
click at [210, 493] on icon at bounding box center [213, 495] width 12 height 12
click at [241, 518] on div "Create section" at bounding box center [212, 533] width 199 height 30
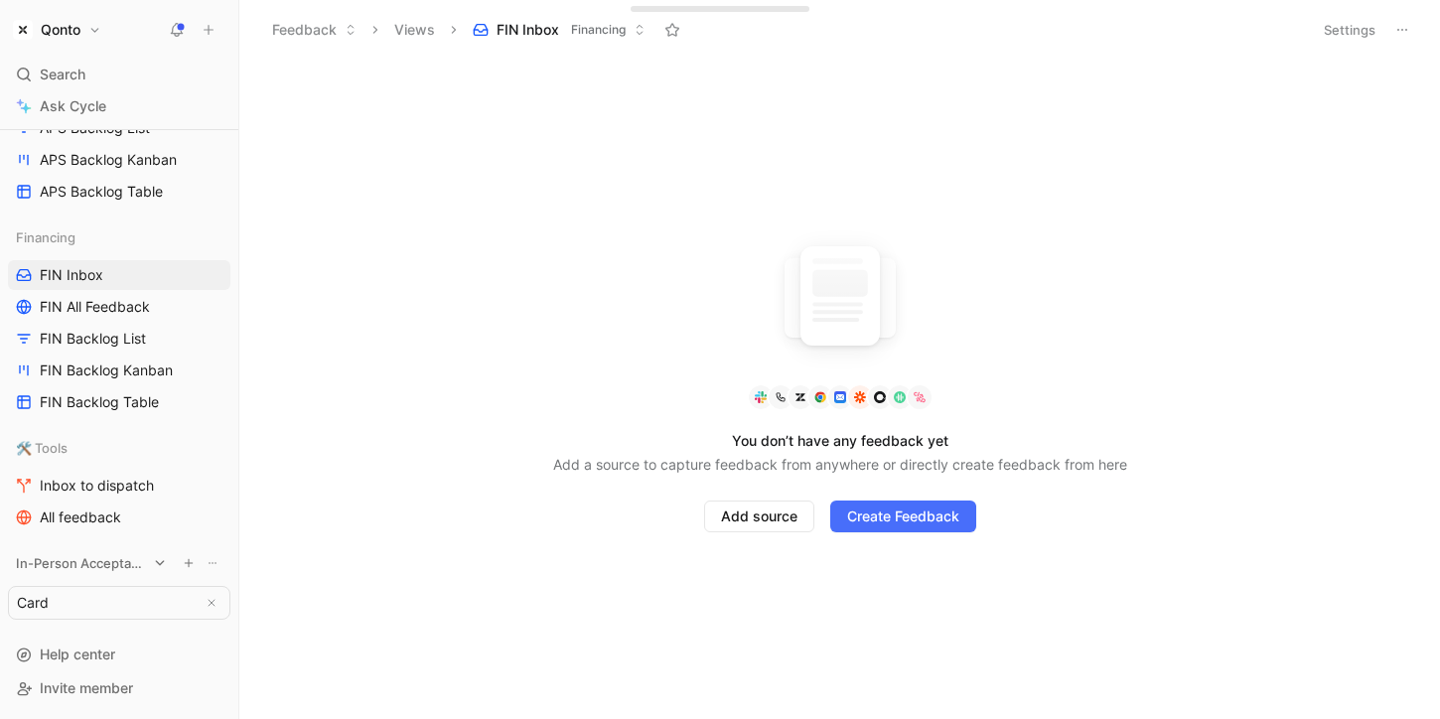
type input "Cards"
click at [102, 590] on input "Cards" at bounding box center [105, 603] width 193 height 32
click at [307, 540] on div "You don’t have any feedback yet Add a source to capture feedback from anywhere …" at bounding box center [839, 389] width 1200 height 659
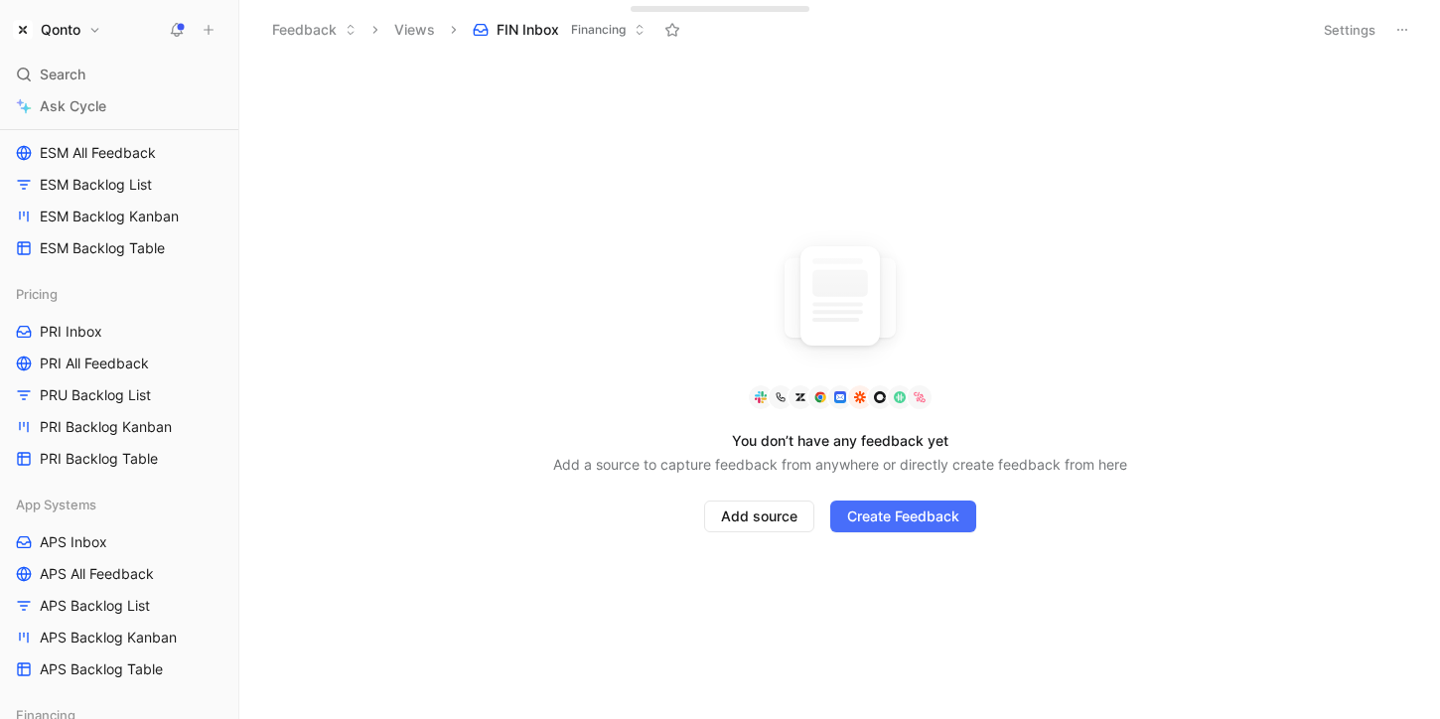
scroll to position [1349, 0]
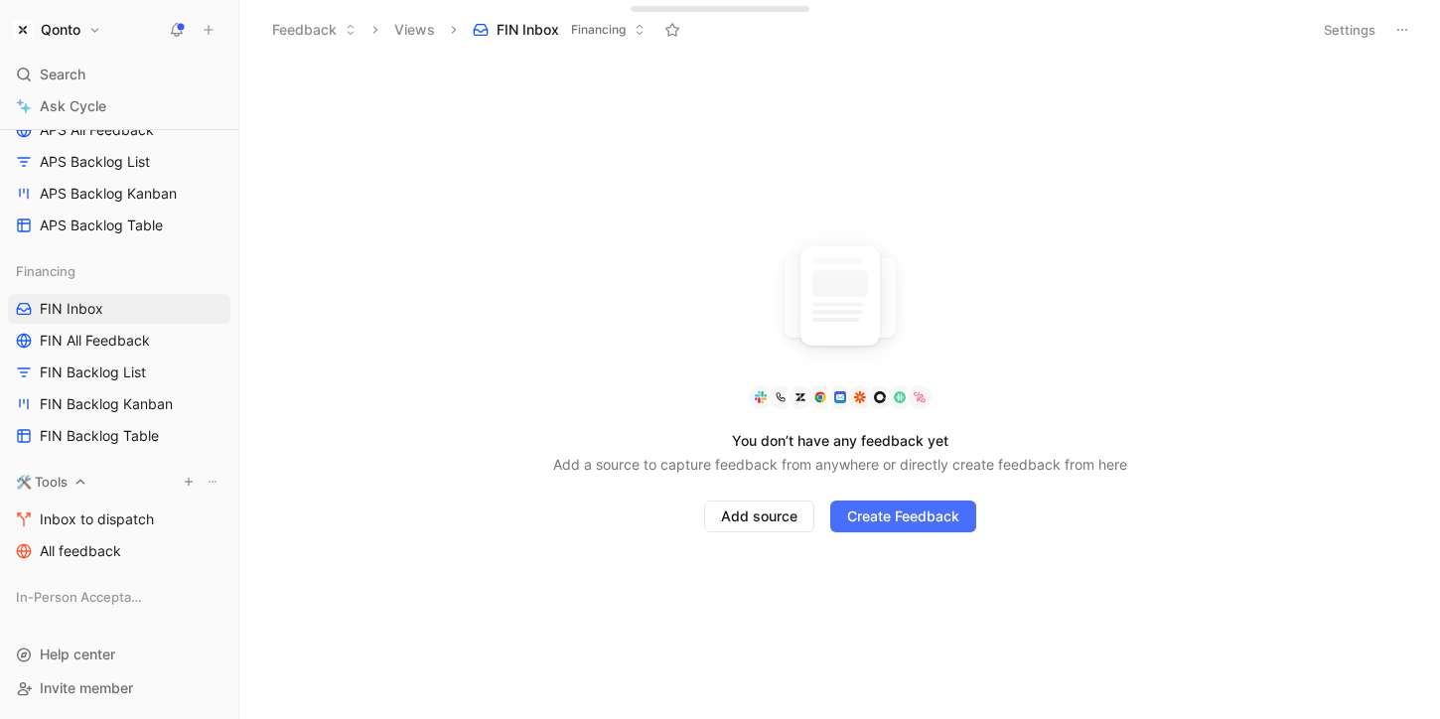
click at [211, 481] on use at bounding box center [212, 482] width 8 height 2
click at [207, 513] on span "Create section" at bounding box center [193, 518] width 94 height 17
type input "Cards"
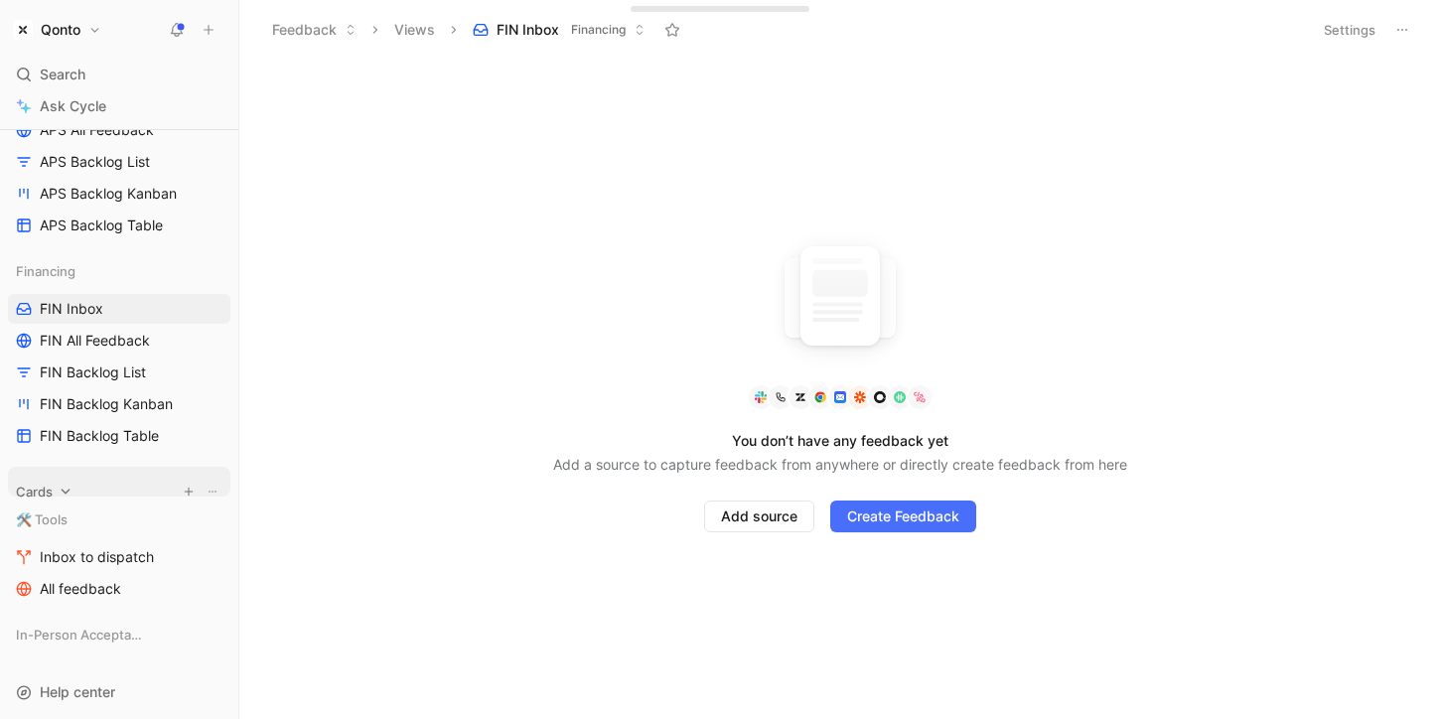
drag, startPoint x: 119, startPoint y: 633, endPoint x: 119, endPoint y: 493, distance: 140.0
click at [214, 437] on icon "View actions" at bounding box center [213, 436] width 16 height 16
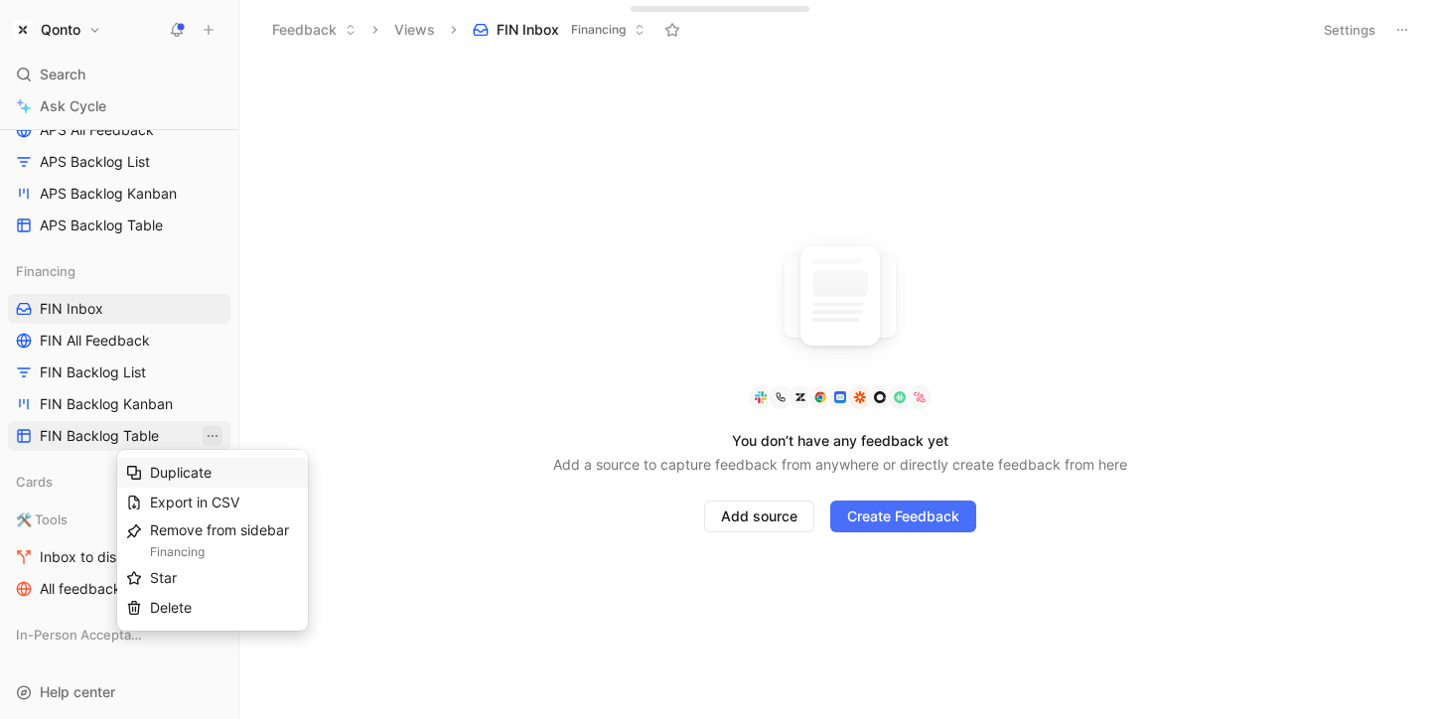
click at [219, 466] on div "Duplicate" at bounding box center [224, 473] width 149 height 24
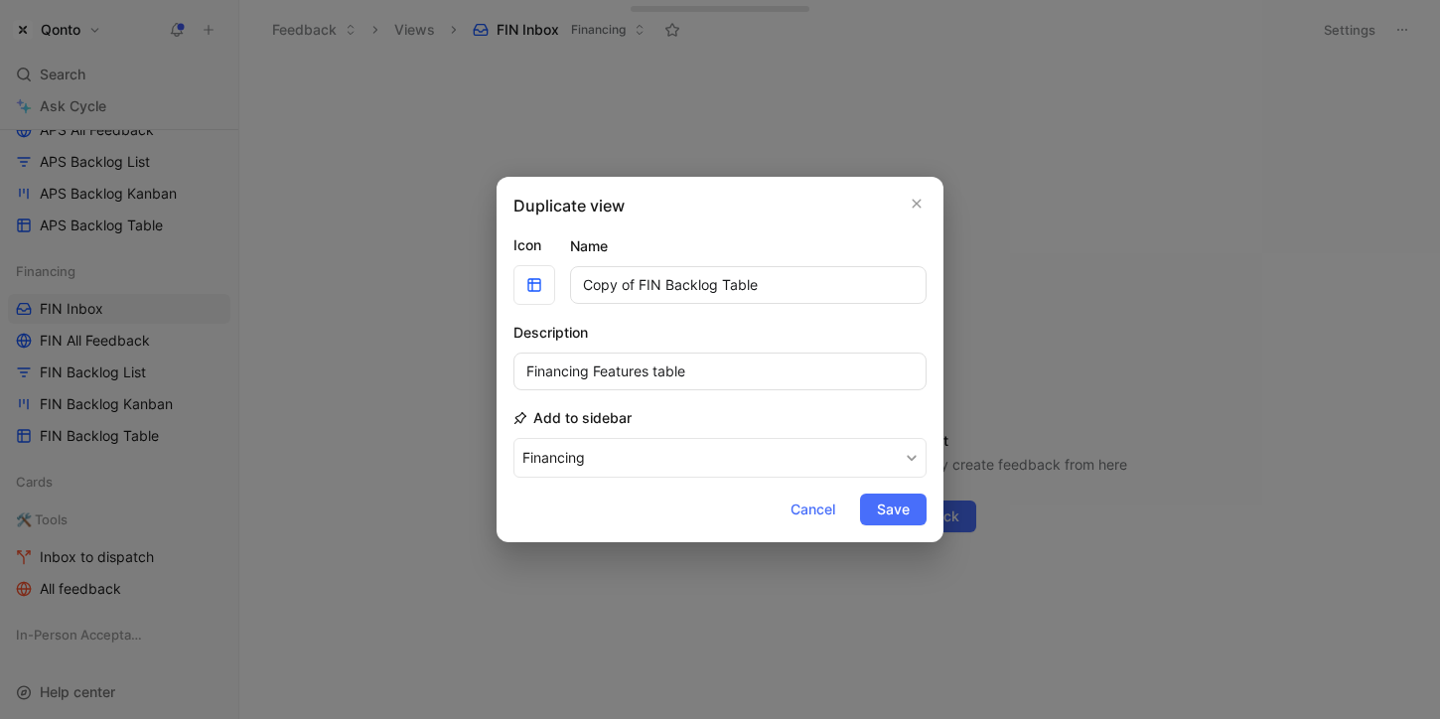
click at [644, 293] on input "Copy of FIN Backlog Table" at bounding box center [748, 285] width 356 height 38
drag, startPoint x: 644, startPoint y: 293, endPoint x: 597, endPoint y: 293, distance: 47.7
click at [597, 293] on input "Copy of FIN Backlog Table" at bounding box center [748, 285] width 356 height 38
type input "CAR Backlog Table"
click at [571, 377] on input "Financing Features table" at bounding box center [719, 371] width 413 height 38
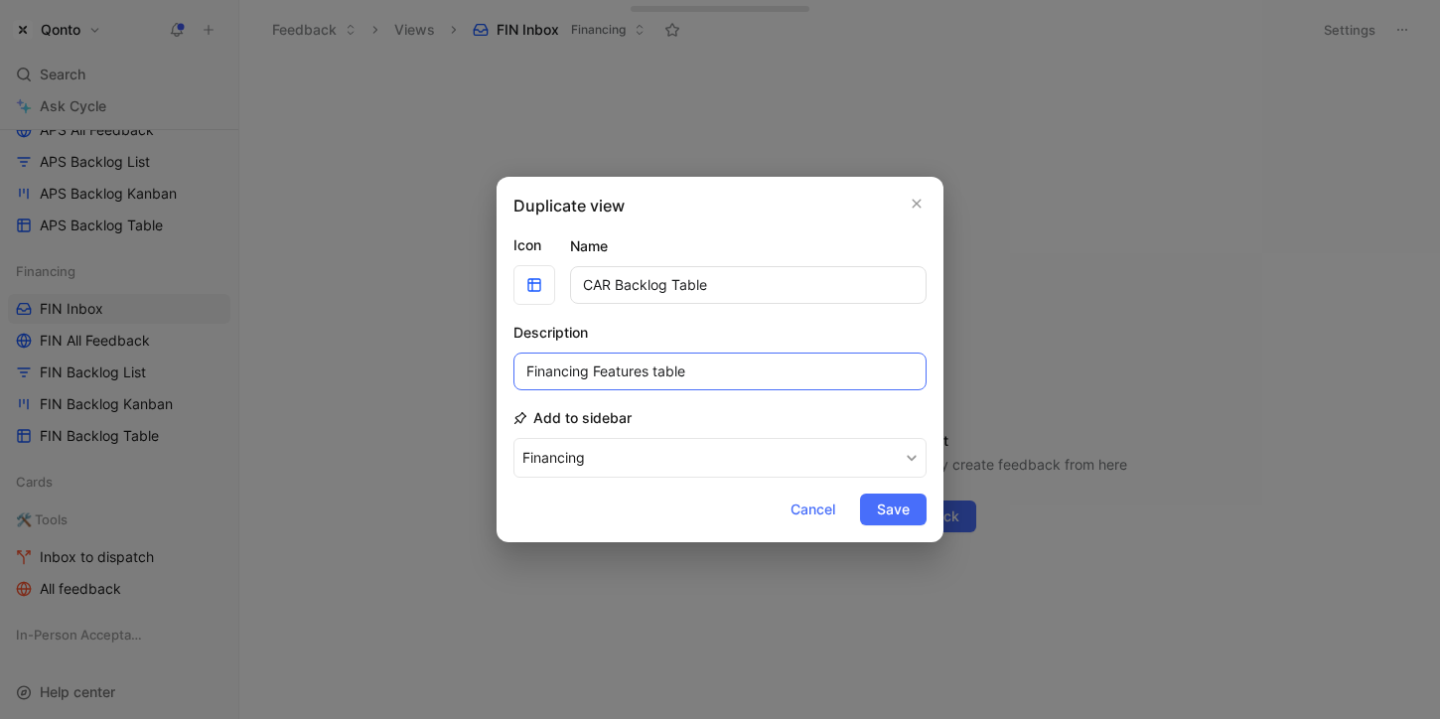
click at [571, 377] on input "Financing Features table" at bounding box center [719, 371] width 413 height 38
click at [571, 377] on input "FinancCaing Features table" at bounding box center [719, 371] width 413 height 38
type input "Cards Features table"
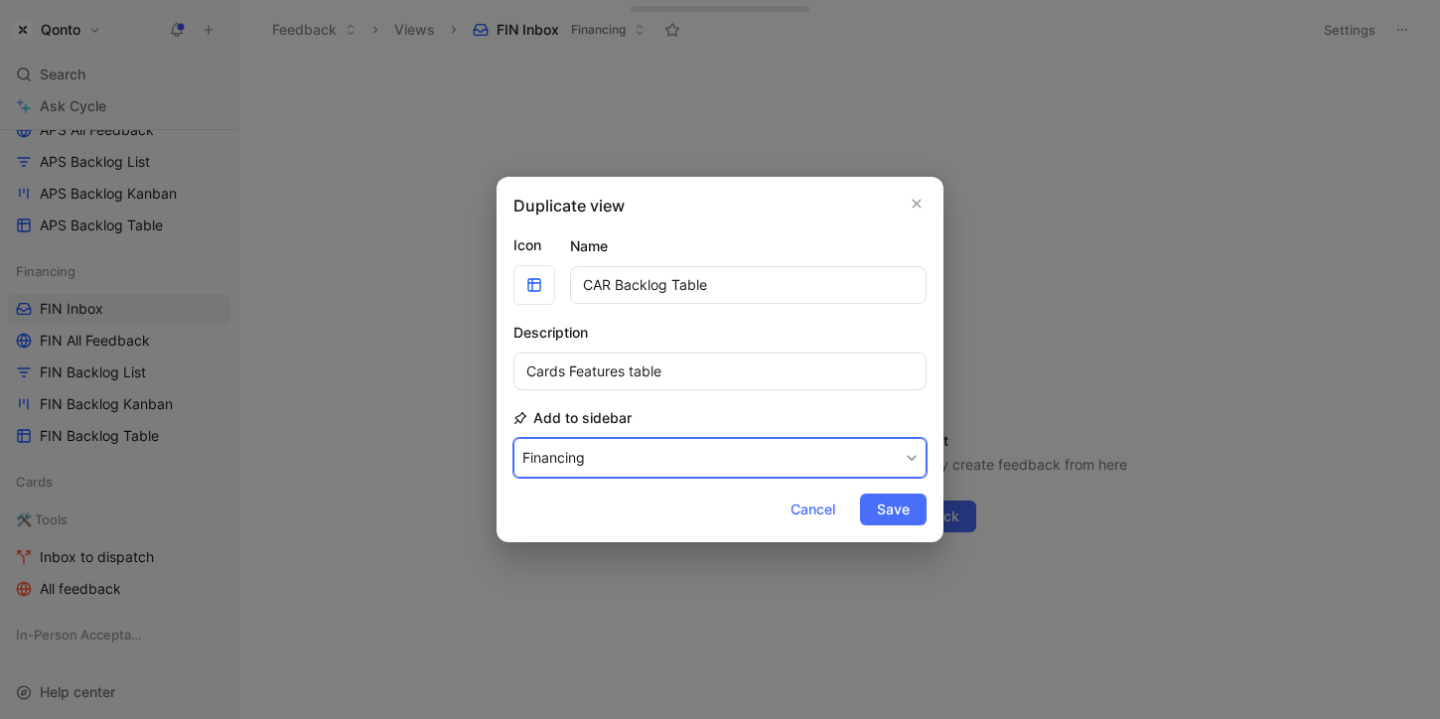
click at [604, 454] on button "Financing" at bounding box center [719, 458] width 413 height 40
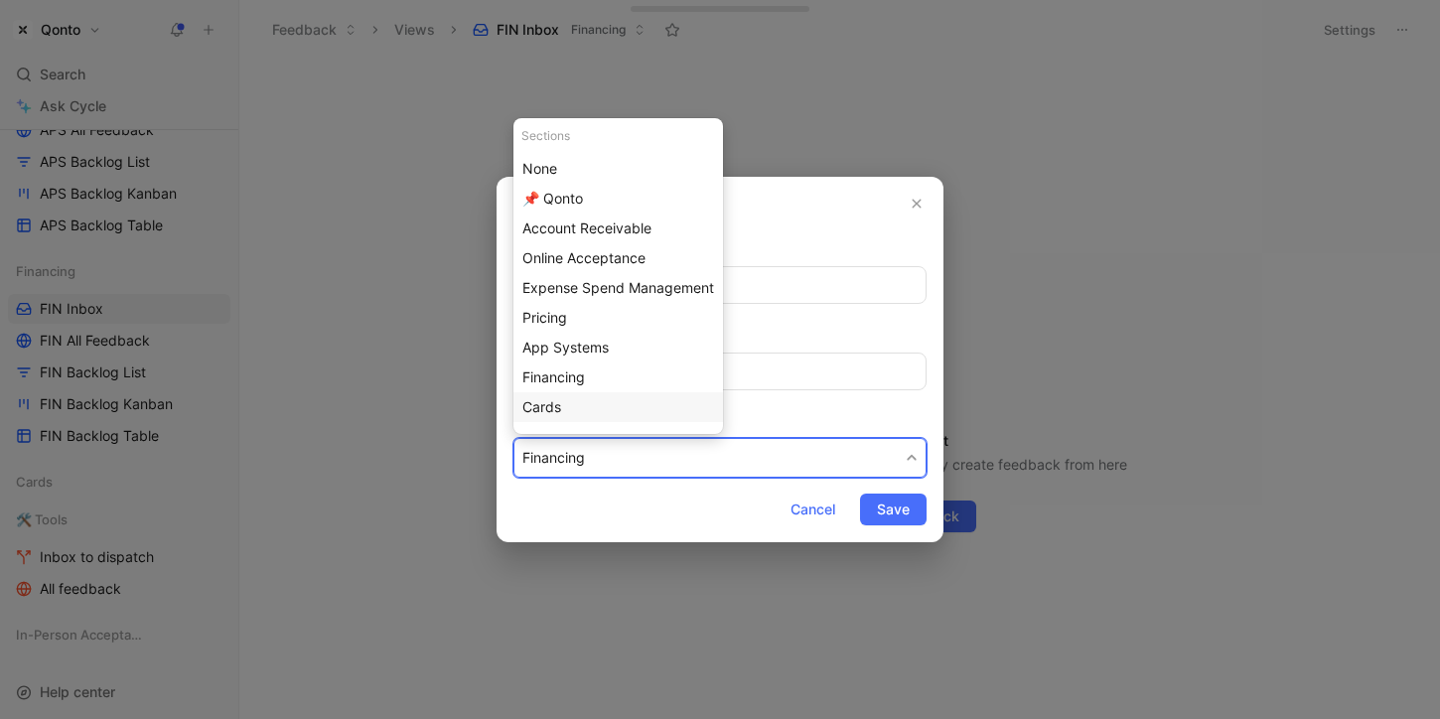
click at [593, 397] on div "Cards" at bounding box center [618, 407] width 192 height 24
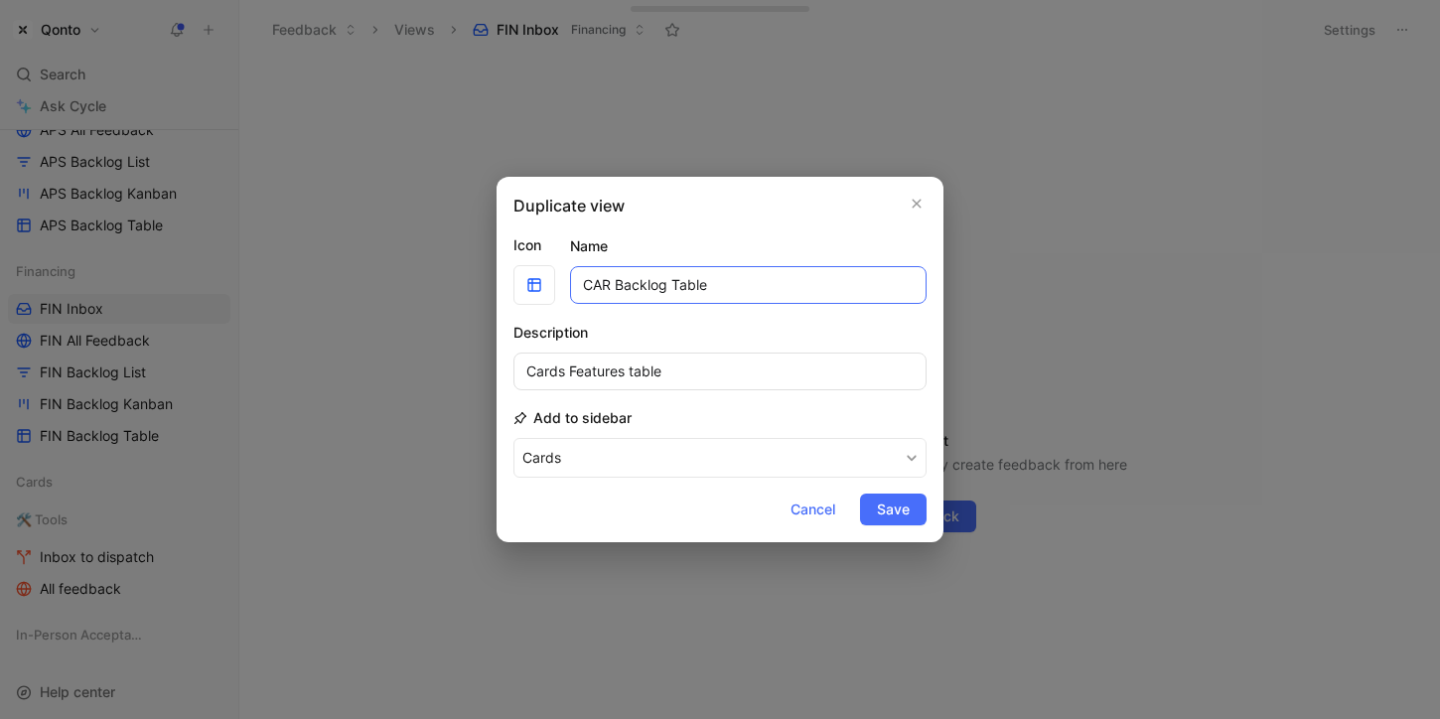
click at [611, 288] on input "CAR Backlog Table" at bounding box center [748, 285] width 356 height 38
type input "CDI Backlog Table"
click at [546, 374] on input "Cards Features table" at bounding box center [719, 371] width 413 height 38
type input "CDI Features table"
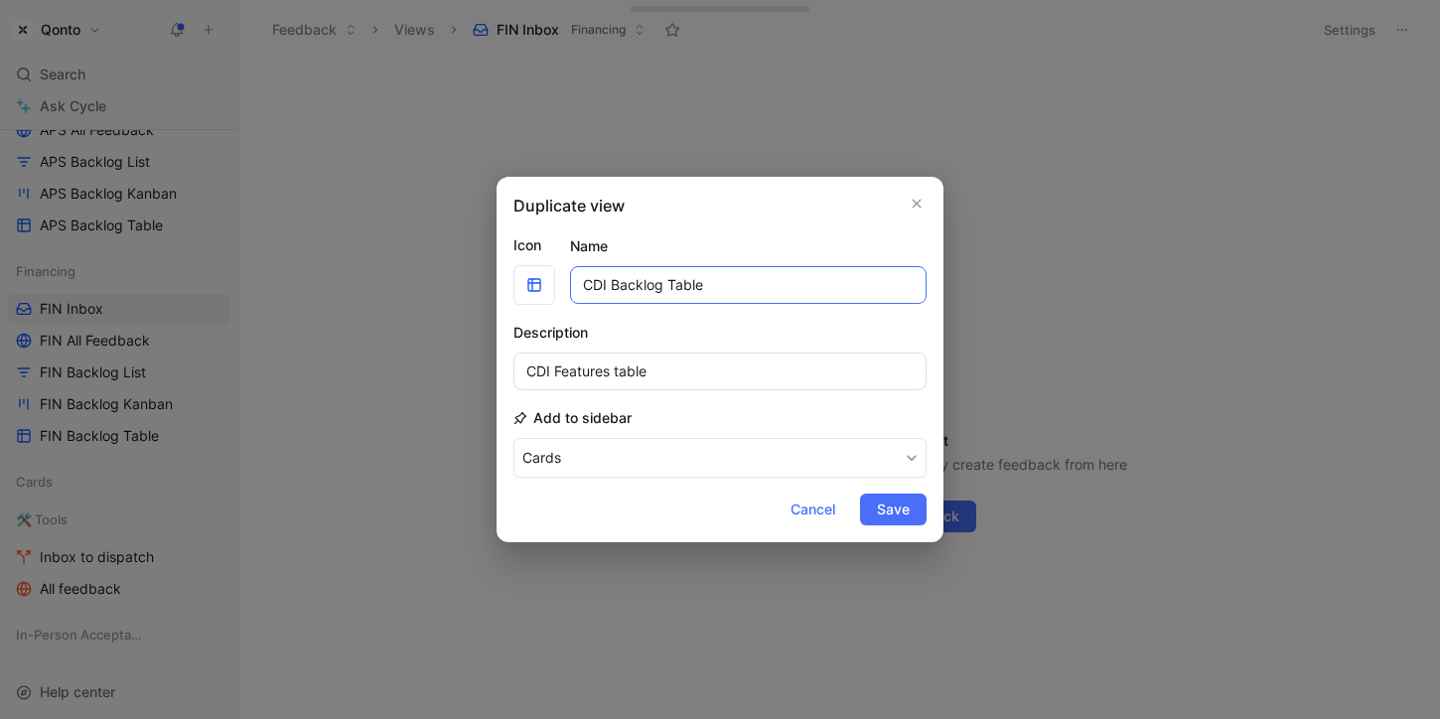
click at [607, 288] on input "CDI Backlog Table" at bounding box center [748, 285] width 356 height 38
click at [890, 507] on span "Save" at bounding box center [893, 509] width 33 height 24
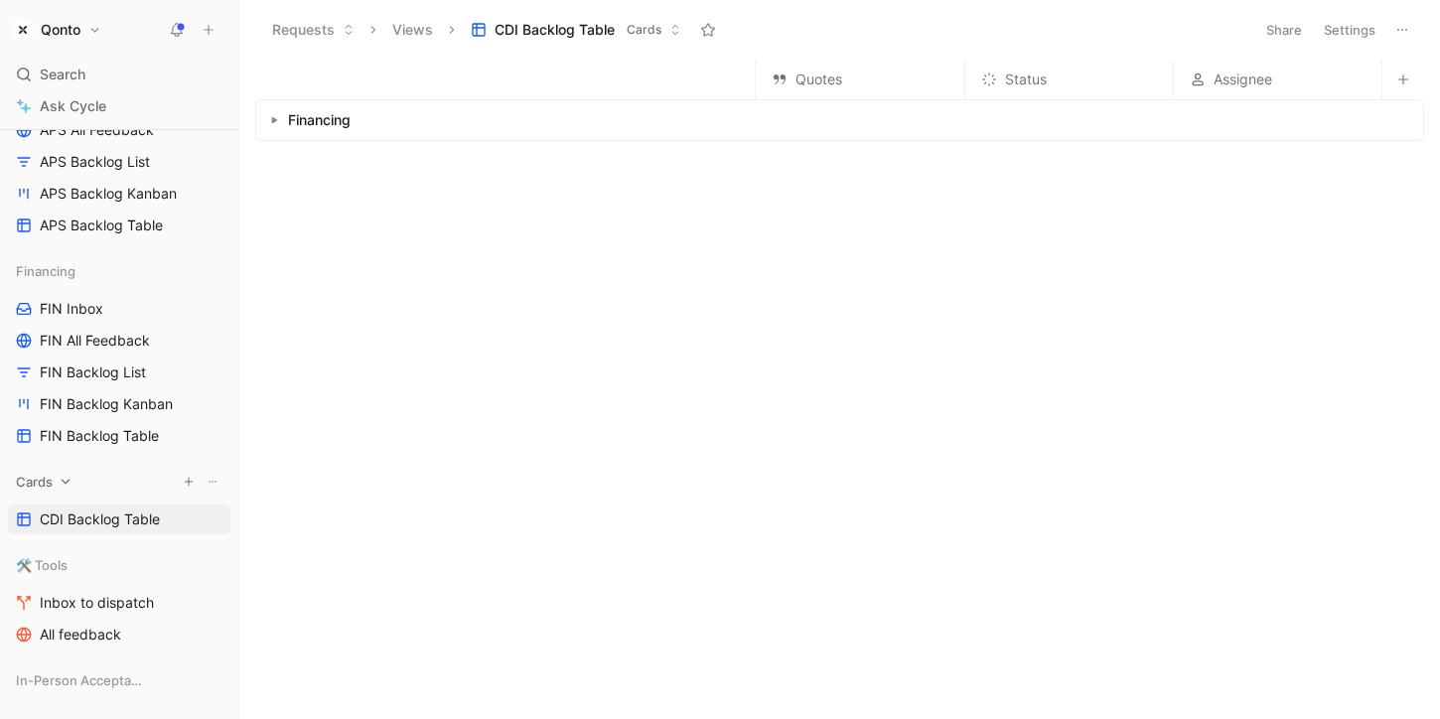
click at [70, 482] on icon at bounding box center [66, 482] width 14 height 14
click at [93, 480] on div "Cards" at bounding box center [119, 482] width 222 height 30
click at [212, 484] on icon at bounding box center [213, 482] width 12 height 12
click at [205, 579] on div "Rename" at bounding box center [224, 579] width 157 height 24
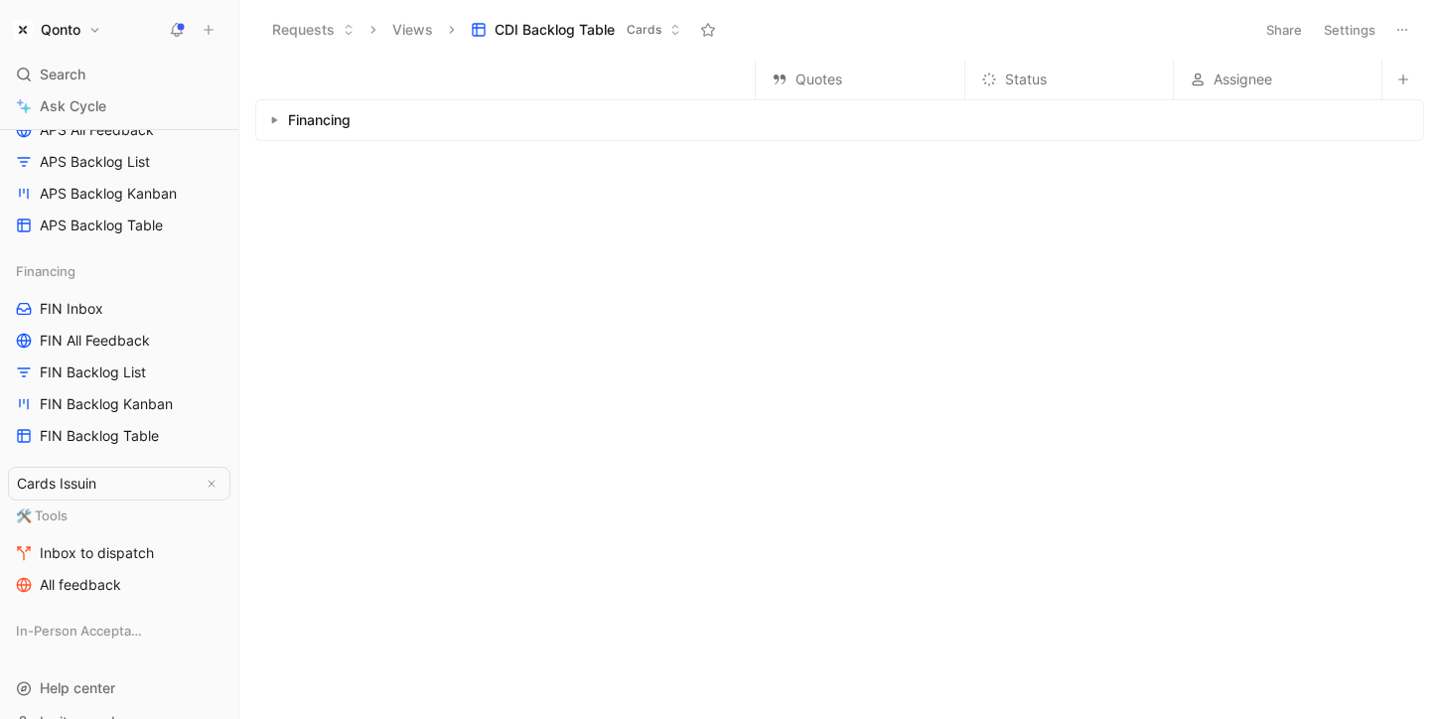
type input "Cards Issuing"
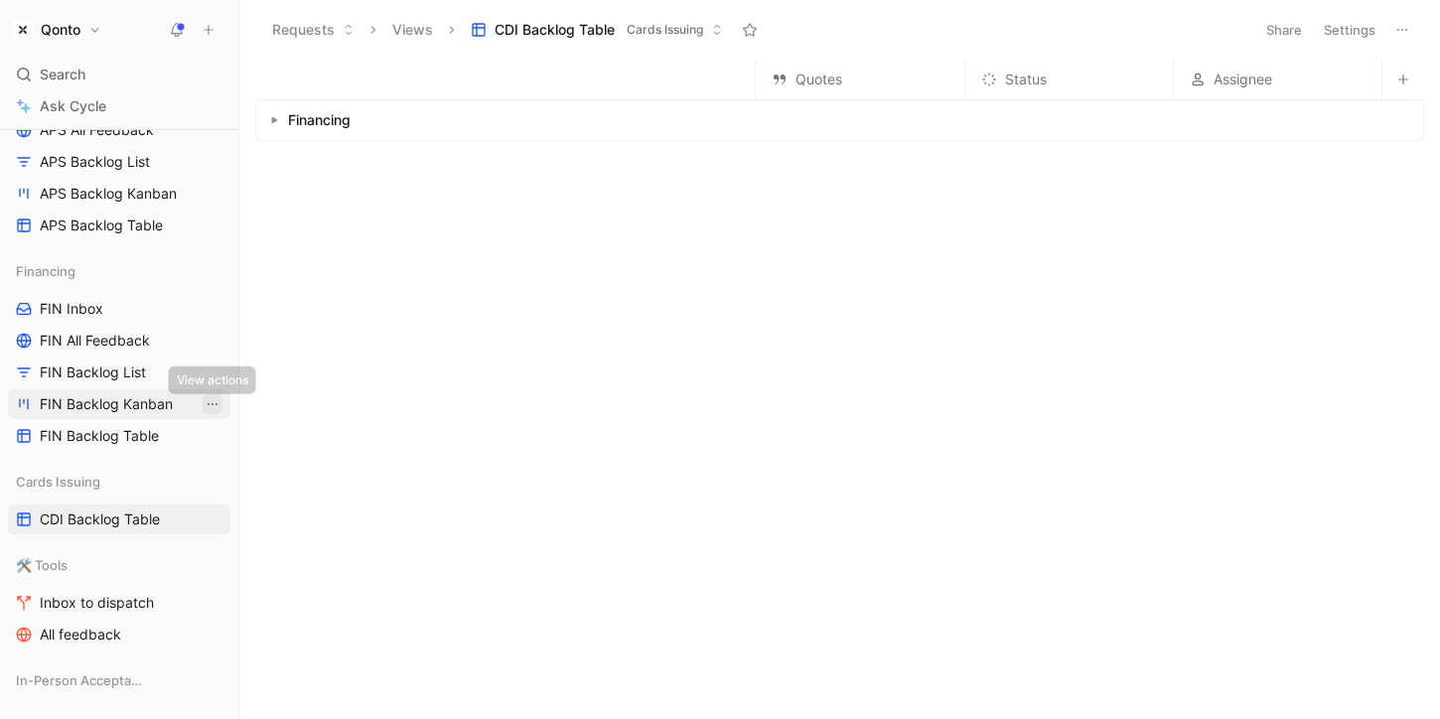
click at [207, 400] on icon "View actions" at bounding box center [213, 404] width 16 height 16
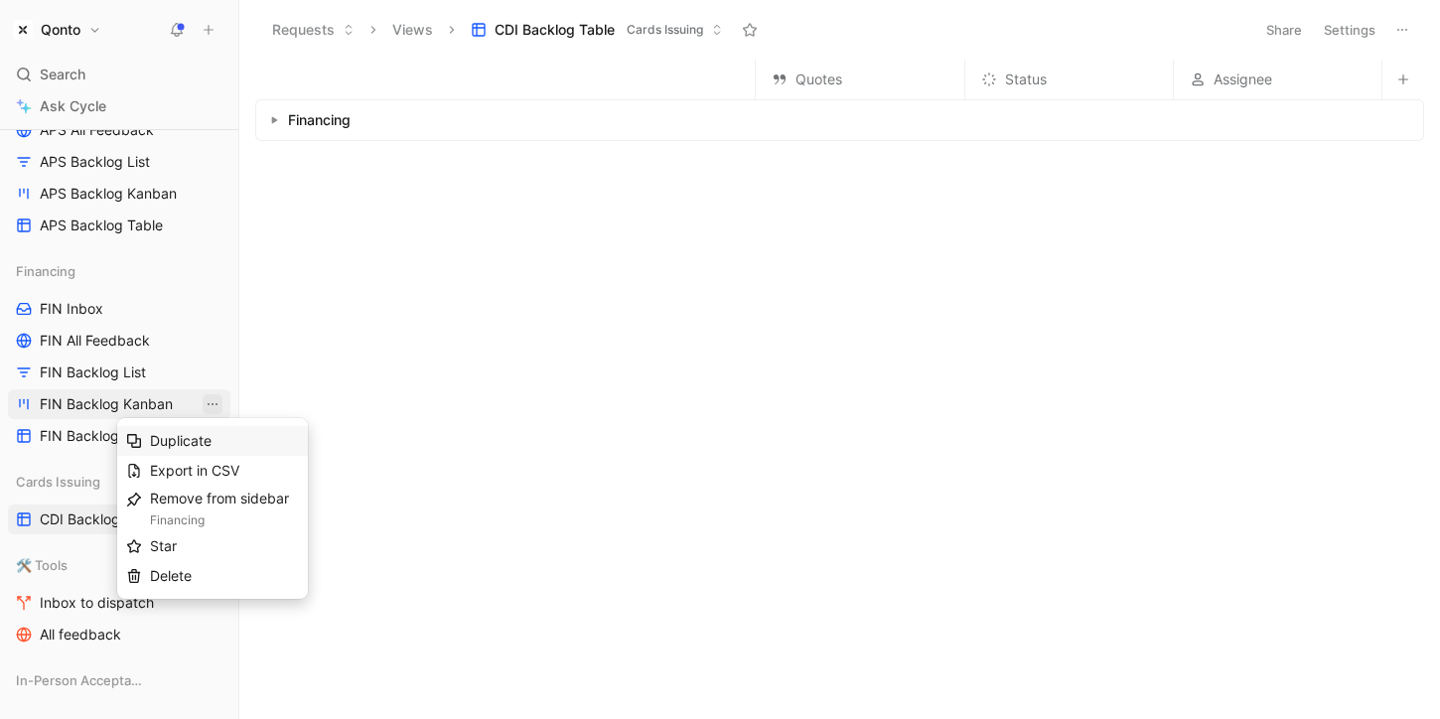
click at [224, 436] on div "Duplicate" at bounding box center [224, 441] width 149 height 24
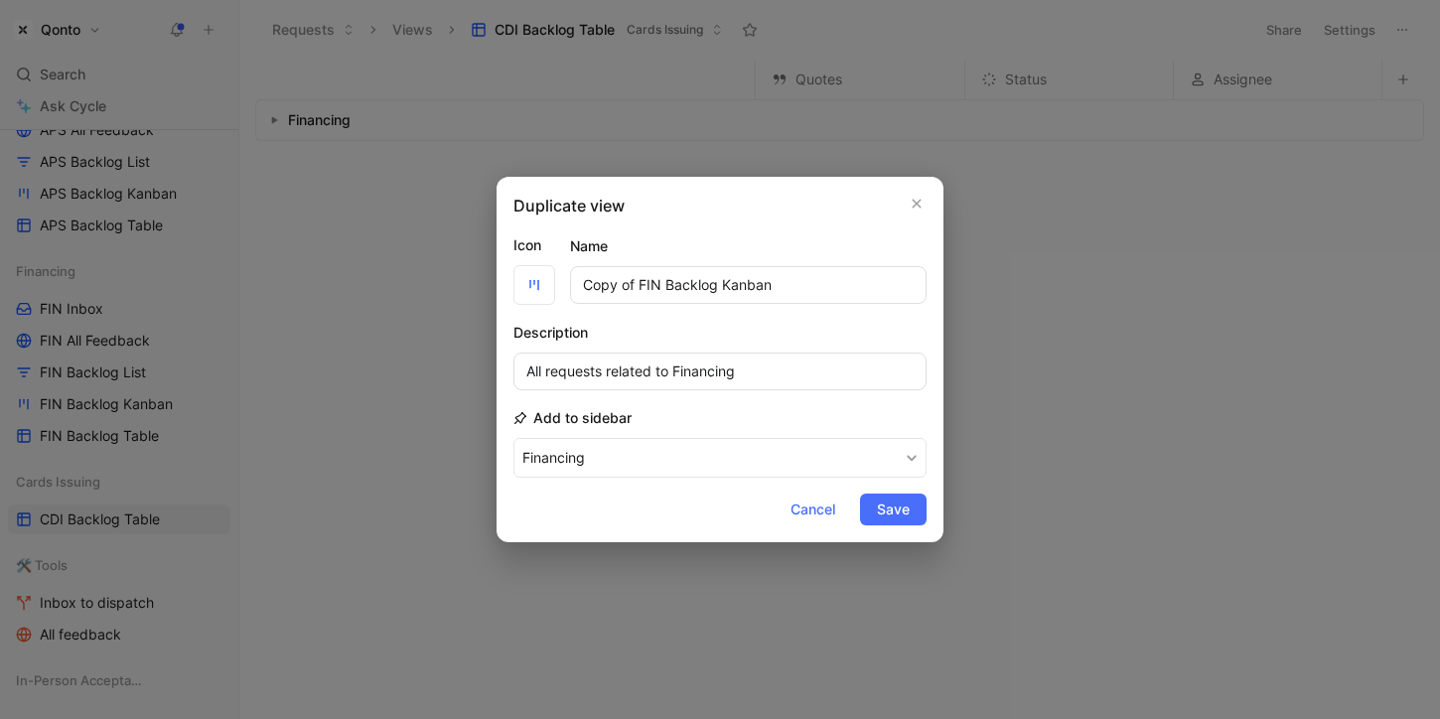
click at [656, 284] on input "Copy of FIN Backlog Kanban" at bounding box center [748, 285] width 356 height 38
drag, startPoint x: 656, startPoint y: 284, endPoint x: 568, endPoint y: 284, distance: 88.4
click at [568, 284] on div "Icon Name Copy of FIN Backlog Kanban" at bounding box center [719, 268] width 413 height 71
type input "CDI Backlog Kanban"
click at [701, 368] on input "All requests related to Financing" at bounding box center [719, 371] width 413 height 38
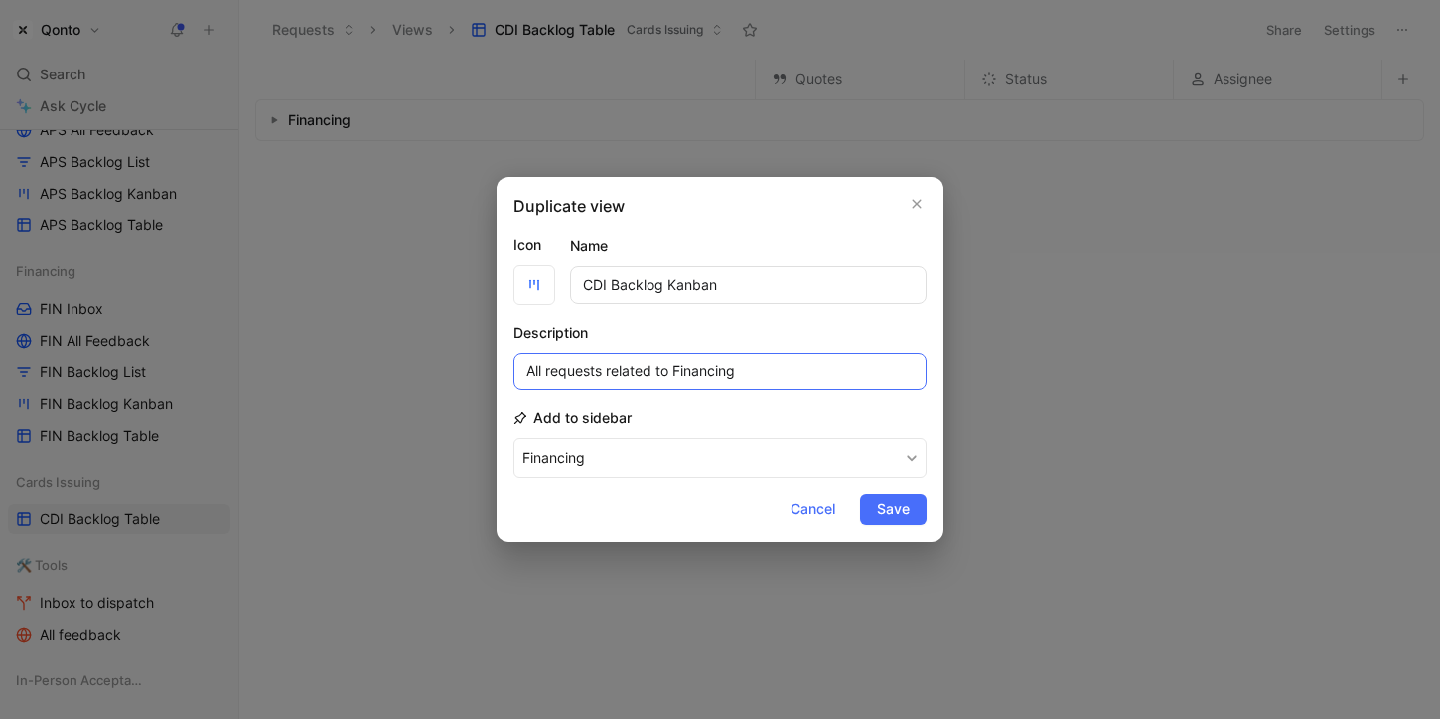
click at [701, 368] on input "All requests related to Financing" at bounding box center [719, 371] width 413 height 38
type input "All requests related to Cards Issuing"
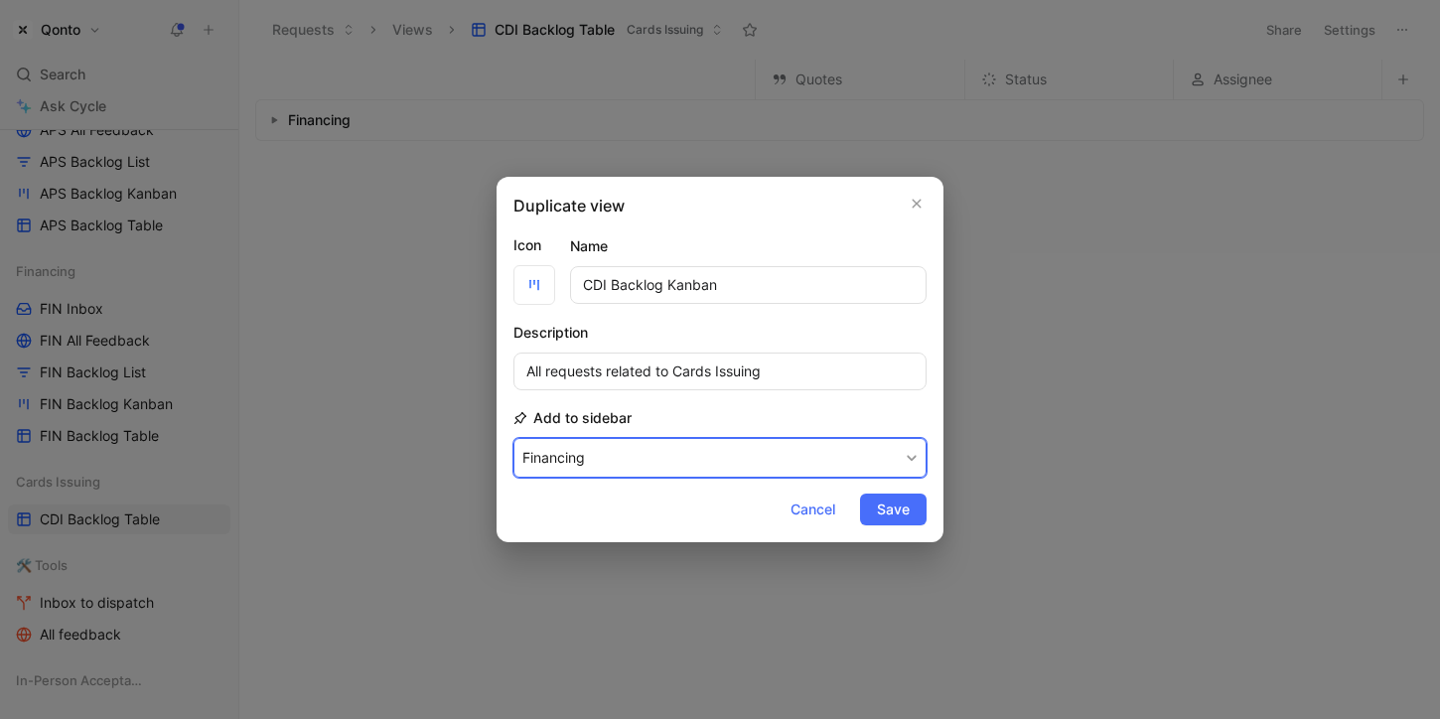
click at [726, 452] on button "Financing" at bounding box center [719, 458] width 413 height 40
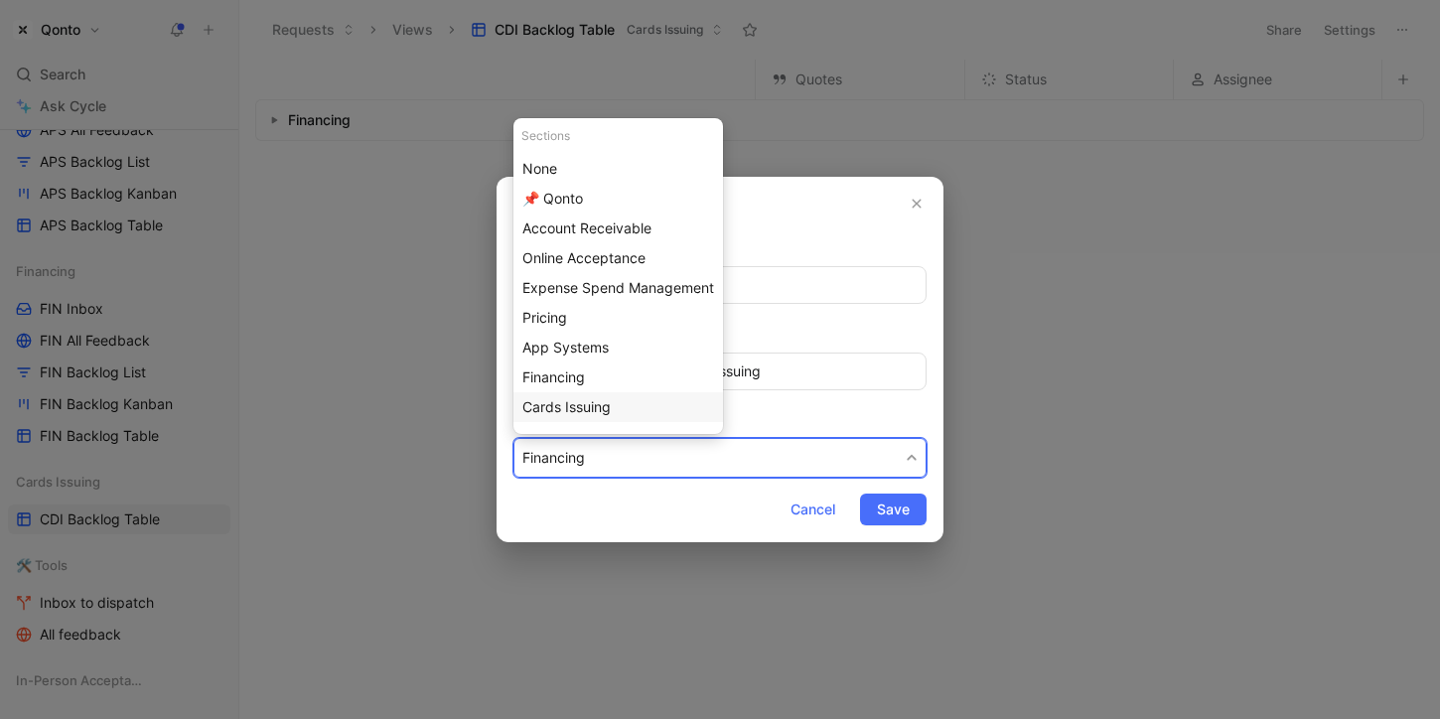
click at [647, 398] on div "Cards Issuing" at bounding box center [618, 407] width 192 height 24
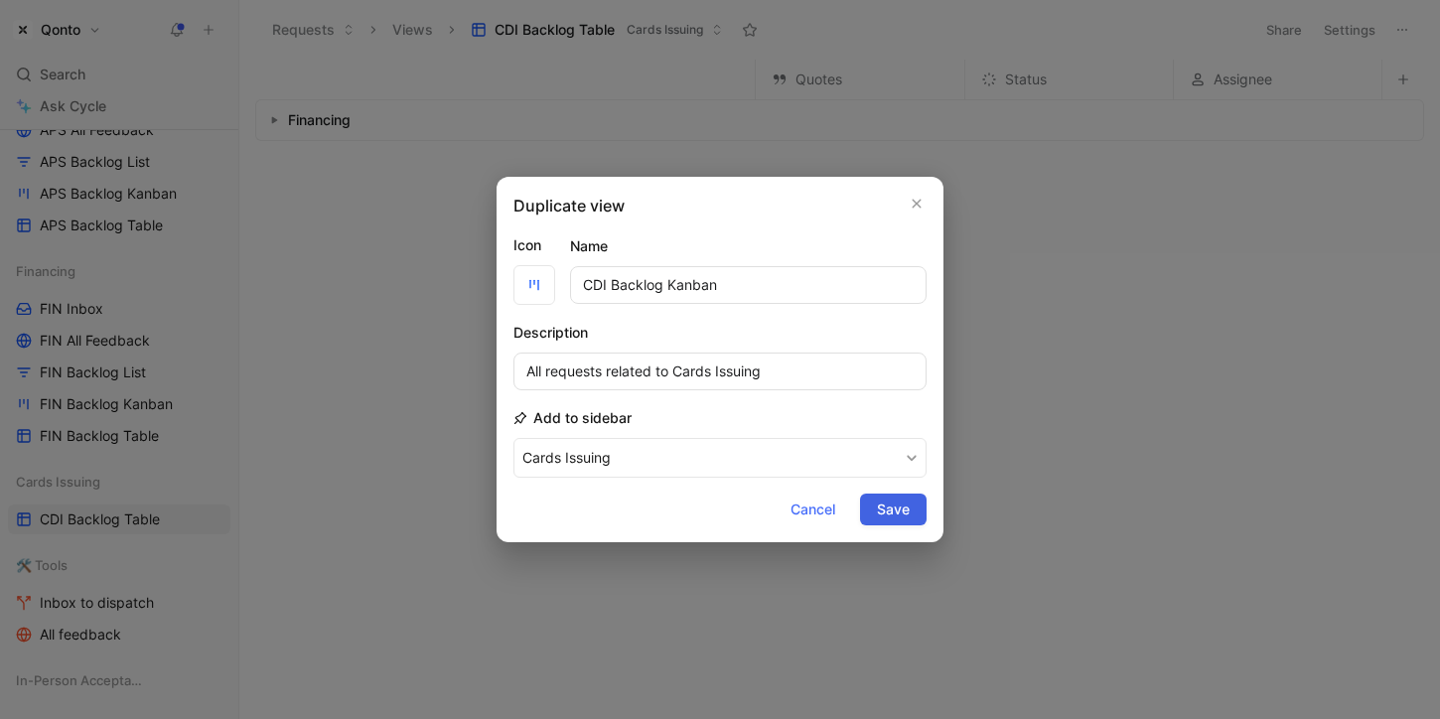
click at [904, 506] on span "Save" at bounding box center [893, 509] width 33 height 24
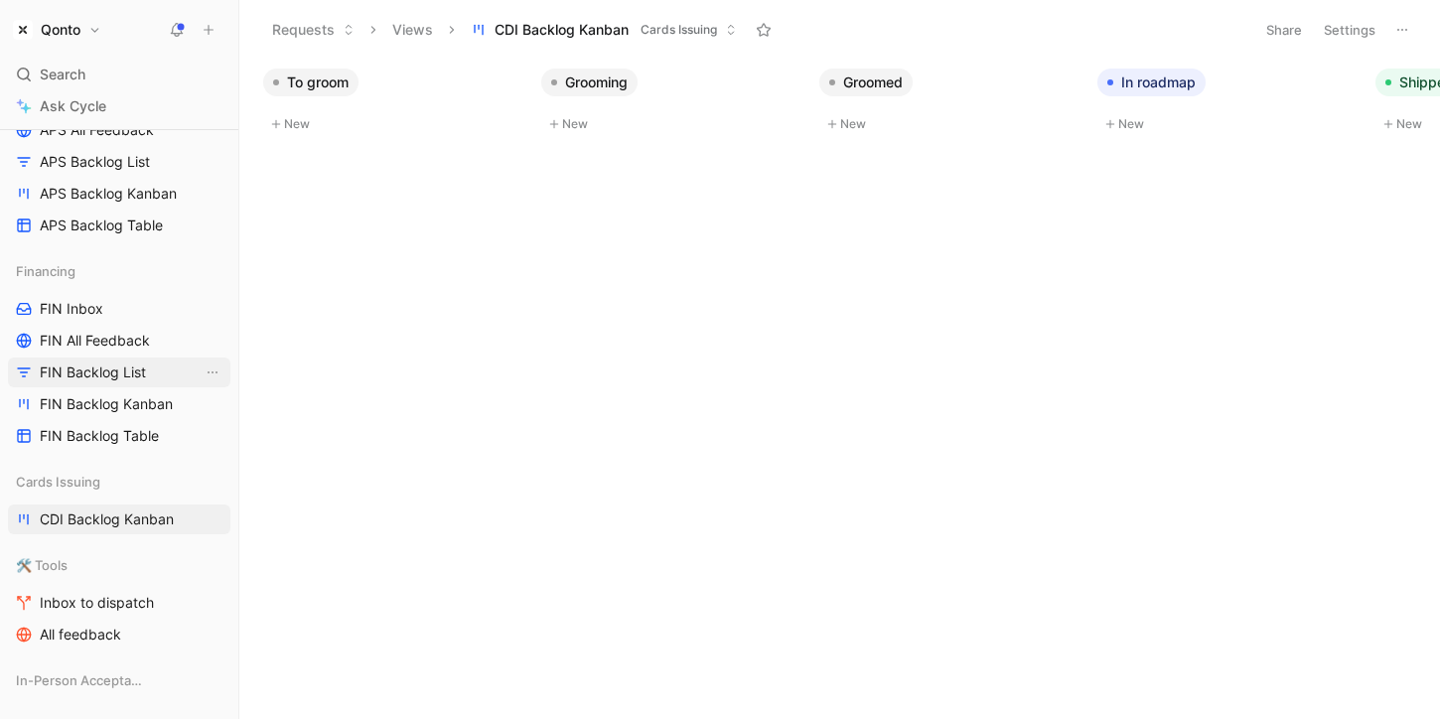
click at [222, 375] on link "FIN Backlog List" at bounding box center [119, 372] width 222 height 30
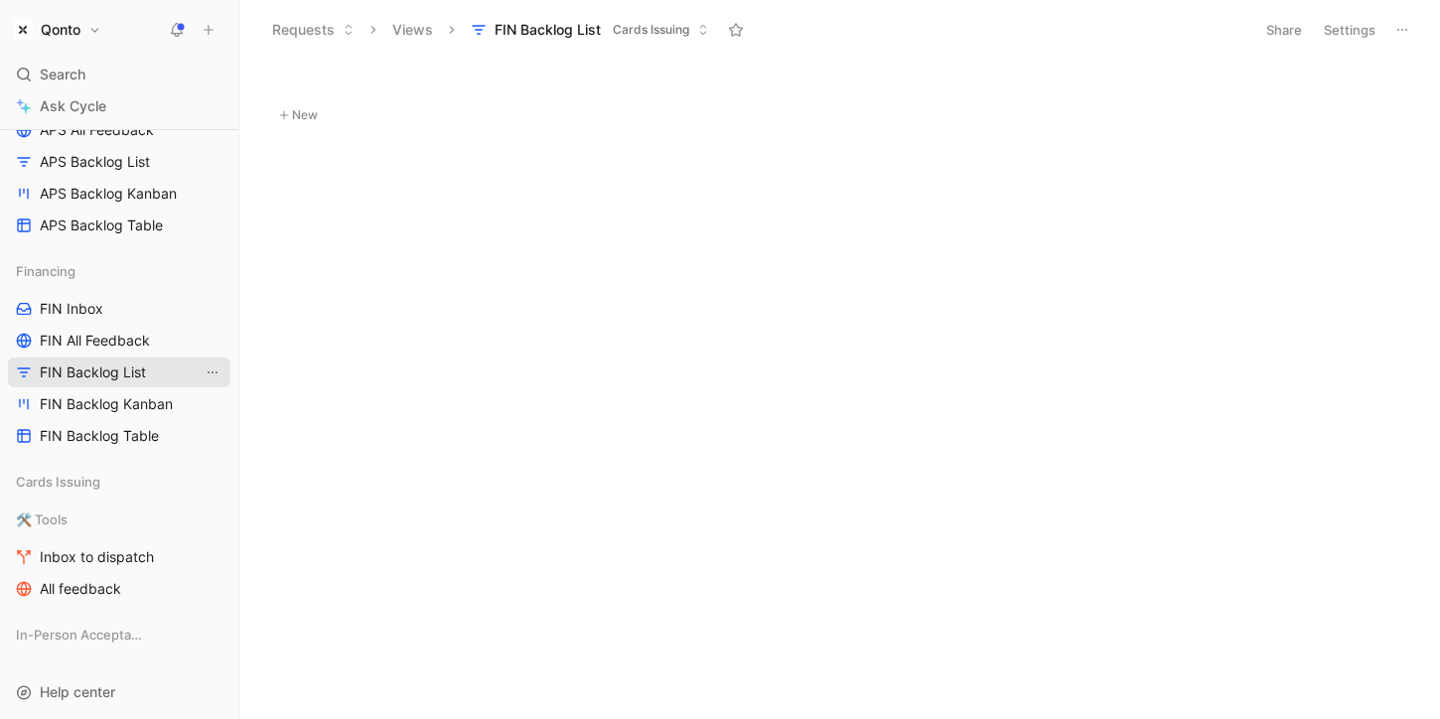
click at [214, 371] on icon "View actions" at bounding box center [213, 372] width 16 height 16
click at [227, 403] on div "Duplicate" at bounding box center [224, 409] width 149 height 24
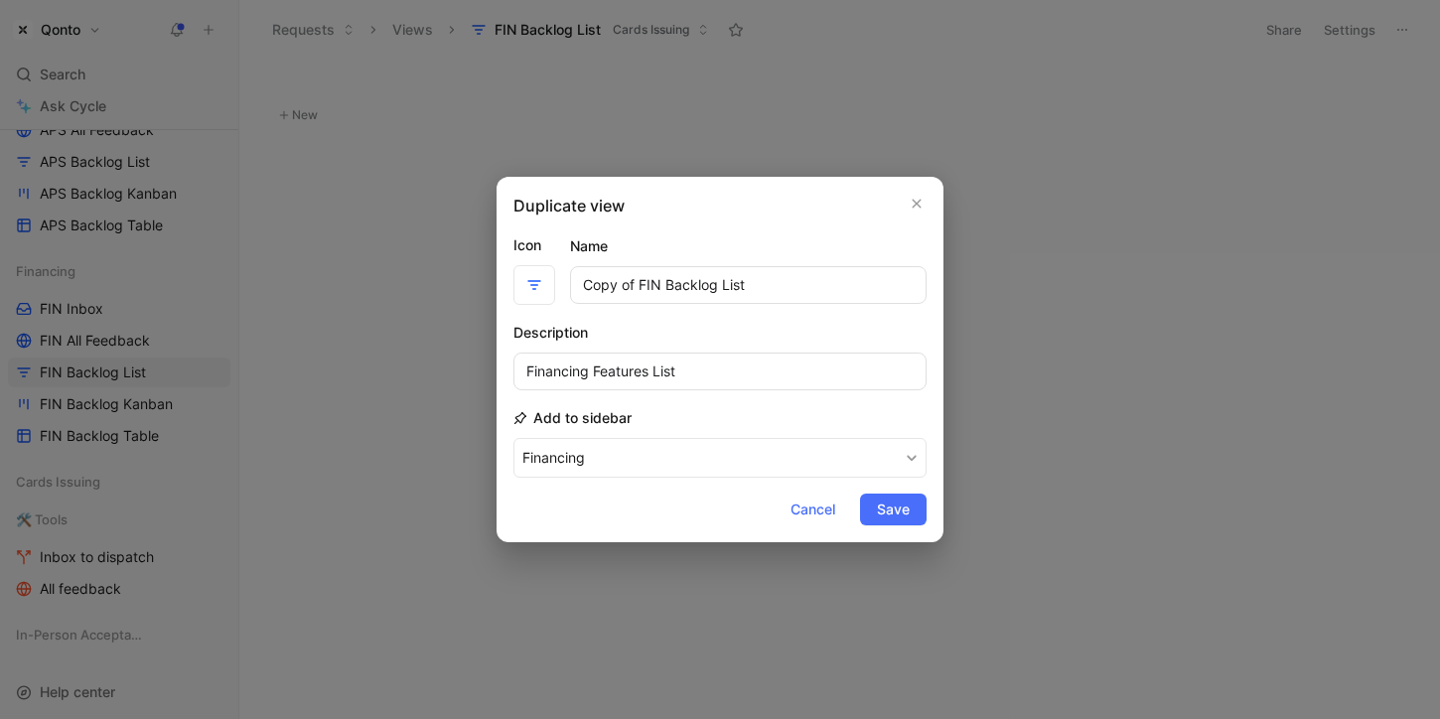
click at [652, 283] on input "Copy of FIN Backlog List" at bounding box center [748, 285] width 356 height 38
drag, startPoint x: 652, startPoint y: 283, endPoint x: 531, endPoint y: 283, distance: 121.1
click at [531, 283] on div "Icon Name Copy of FIN Backlog List" at bounding box center [719, 268] width 413 height 71
type input "CDI Backlog List"
click at [562, 375] on input "Financing Features List" at bounding box center [719, 371] width 413 height 38
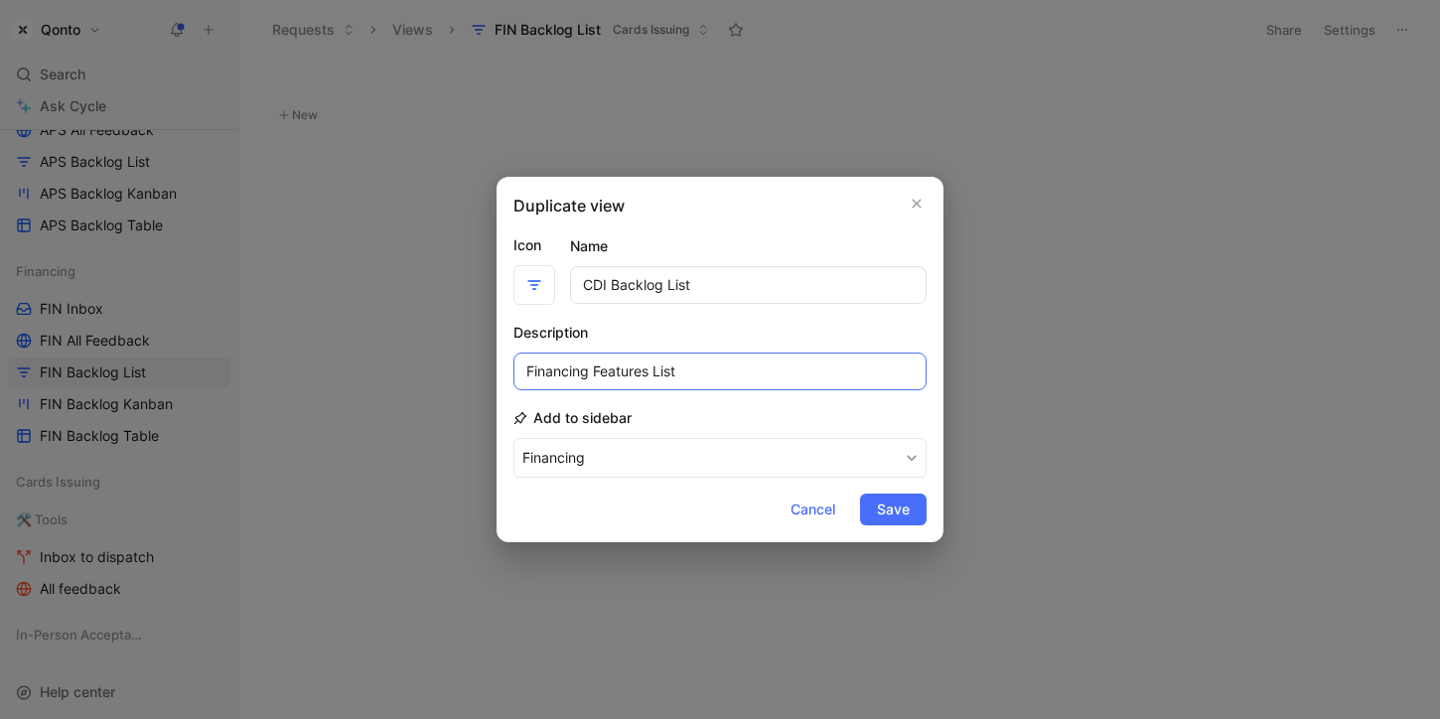
click at [562, 375] on input "Financing Features List" at bounding box center [719, 371] width 413 height 38
type input "Cards Issuing Features List"
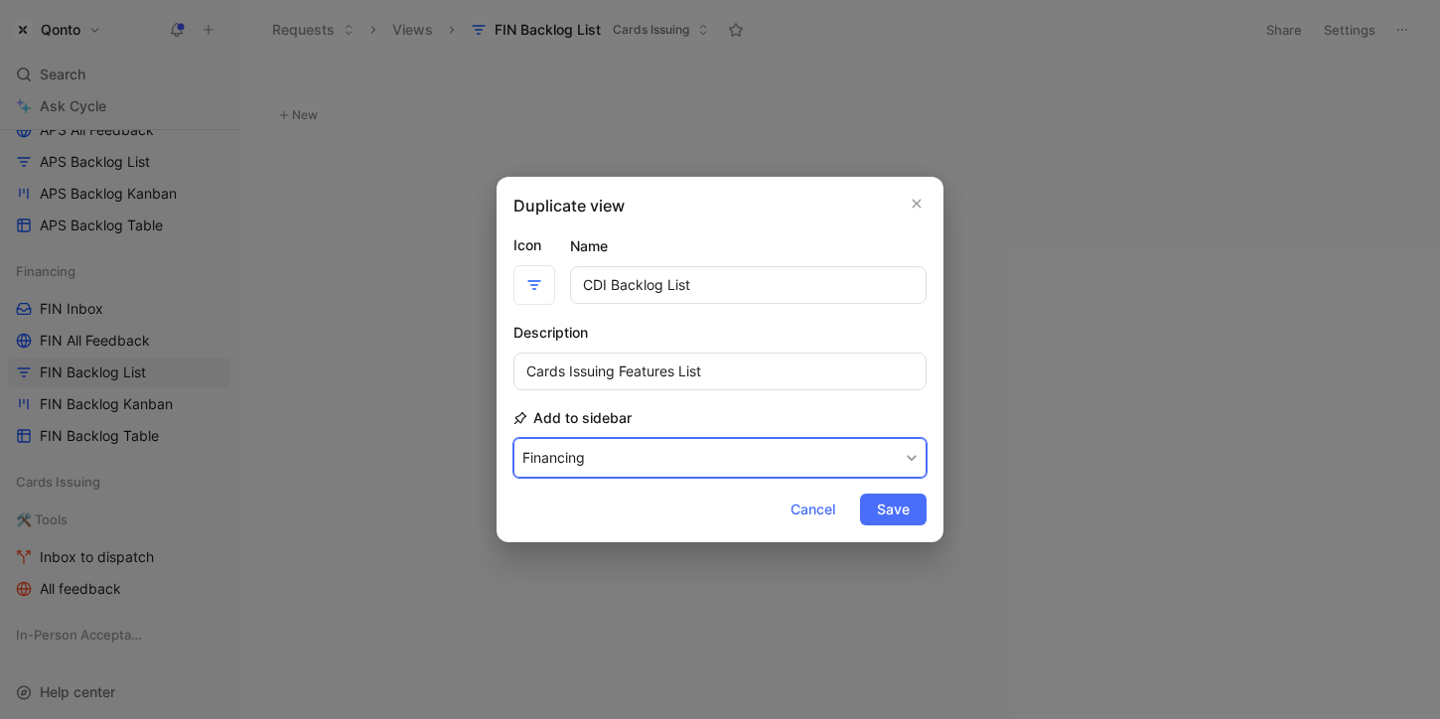
click at [606, 465] on button "Financing" at bounding box center [719, 458] width 413 height 40
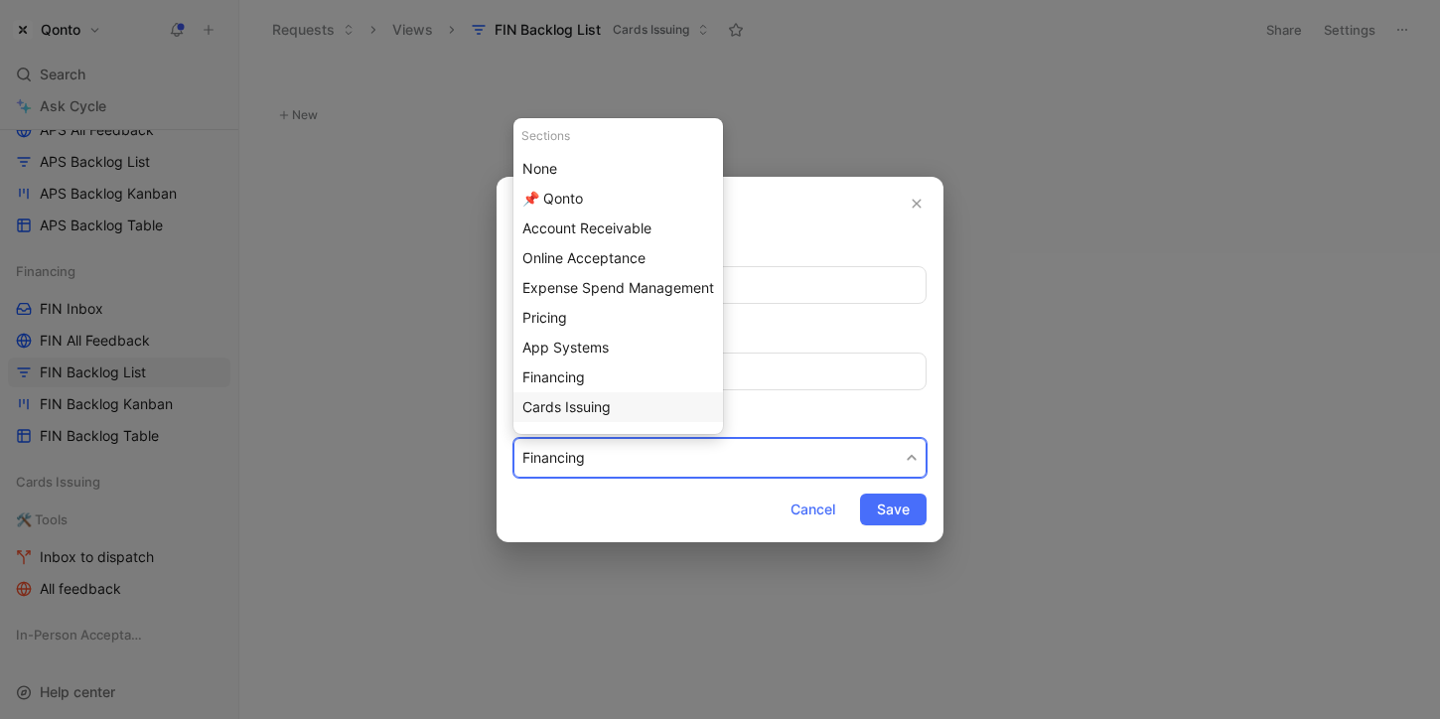
click at [598, 409] on span "Cards Issuing" at bounding box center [566, 406] width 88 height 17
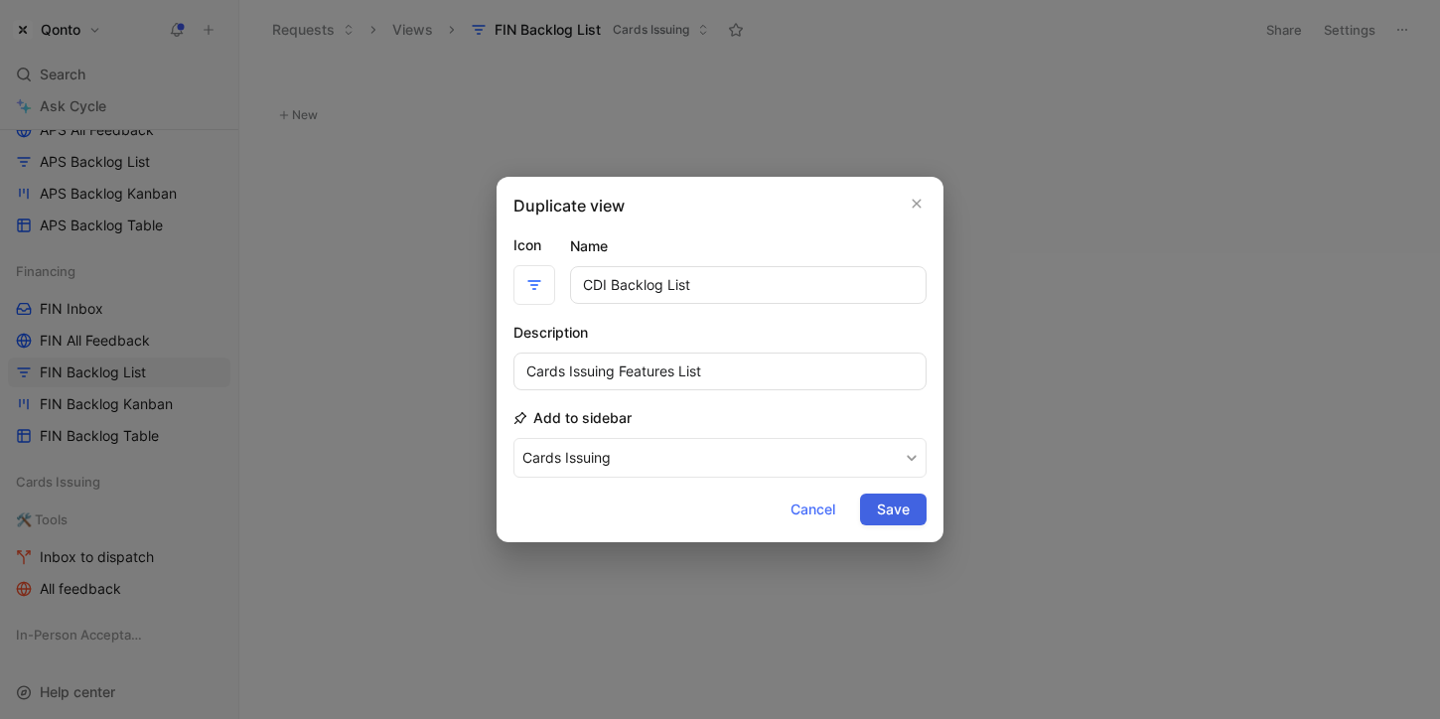
click at [896, 497] on span "Save" at bounding box center [893, 509] width 33 height 24
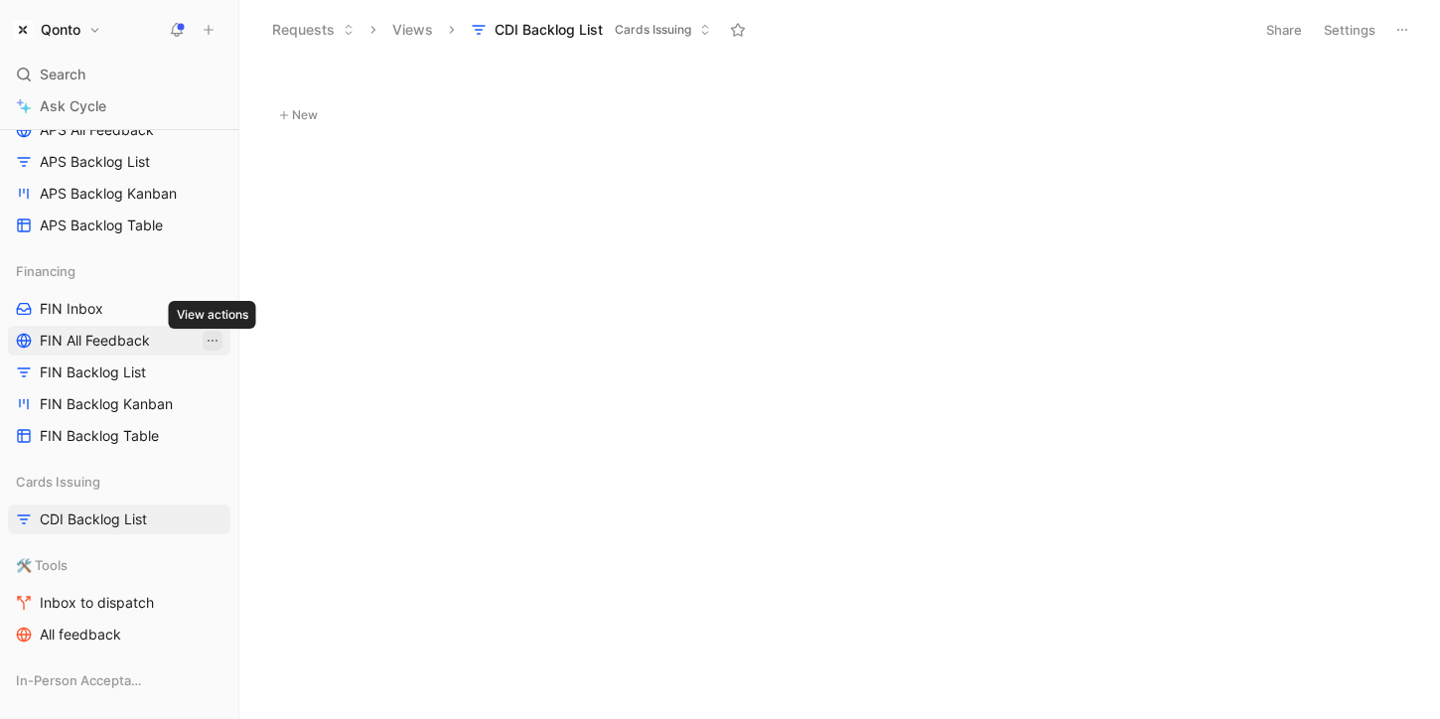
click at [212, 339] on icon "View actions" at bounding box center [213, 341] width 16 height 16
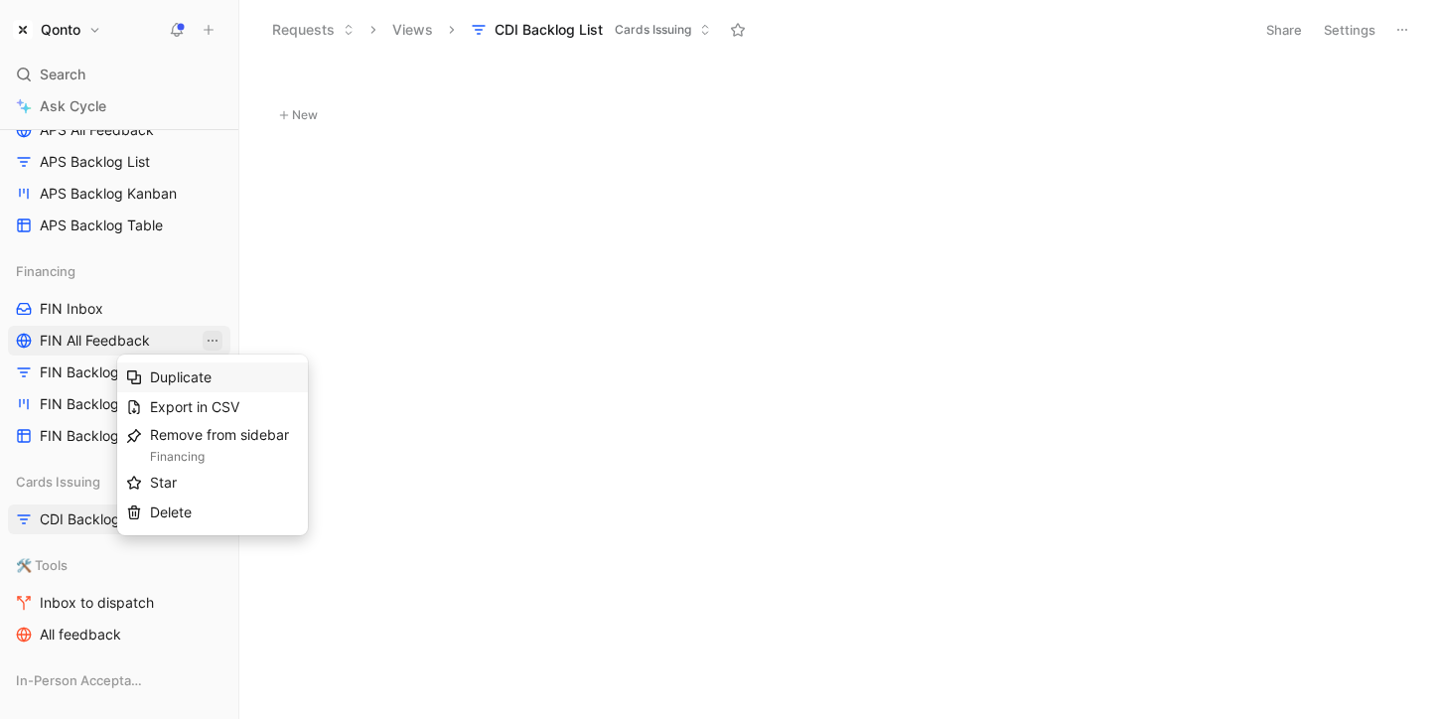
click at [225, 375] on div "Duplicate" at bounding box center [224, 377] width 149 height 24
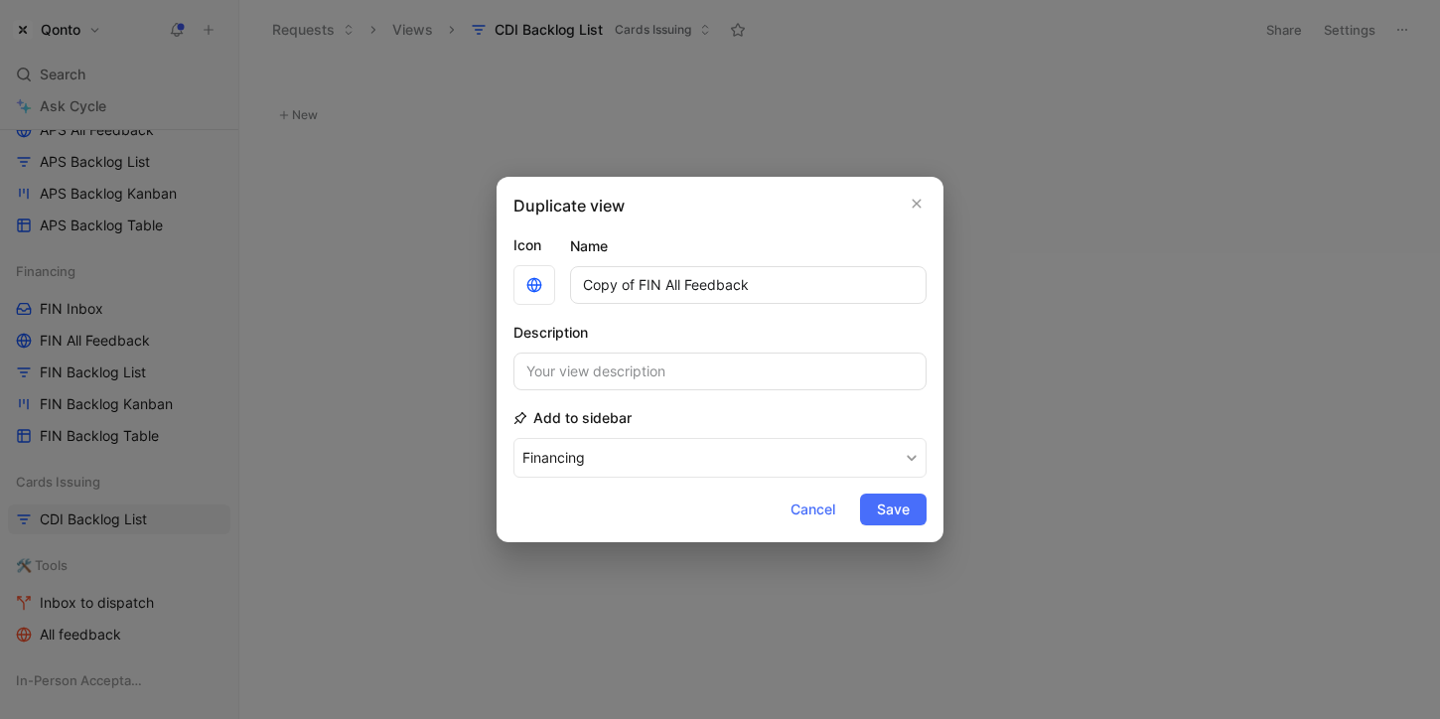
click at [646, 284] on input "Copy of FIN All Feedback" at bounding box center [748, 285] width 356 height 38
drag, startPoint x: 646, startPoint y: 284, endPoint x: 498, endPoint y: 284, distance: 147.9
click at [498, 284] on div "Duplicate view Icon Name Copy of FIN All Feedback Description Add to sidebar Fi…" at bounding box center [719, 359] width 447 height 365
type input "CDI All Feedback"
click at [652, 441] on button "Financing" at bounding box center [719, 458] width 413 height 40
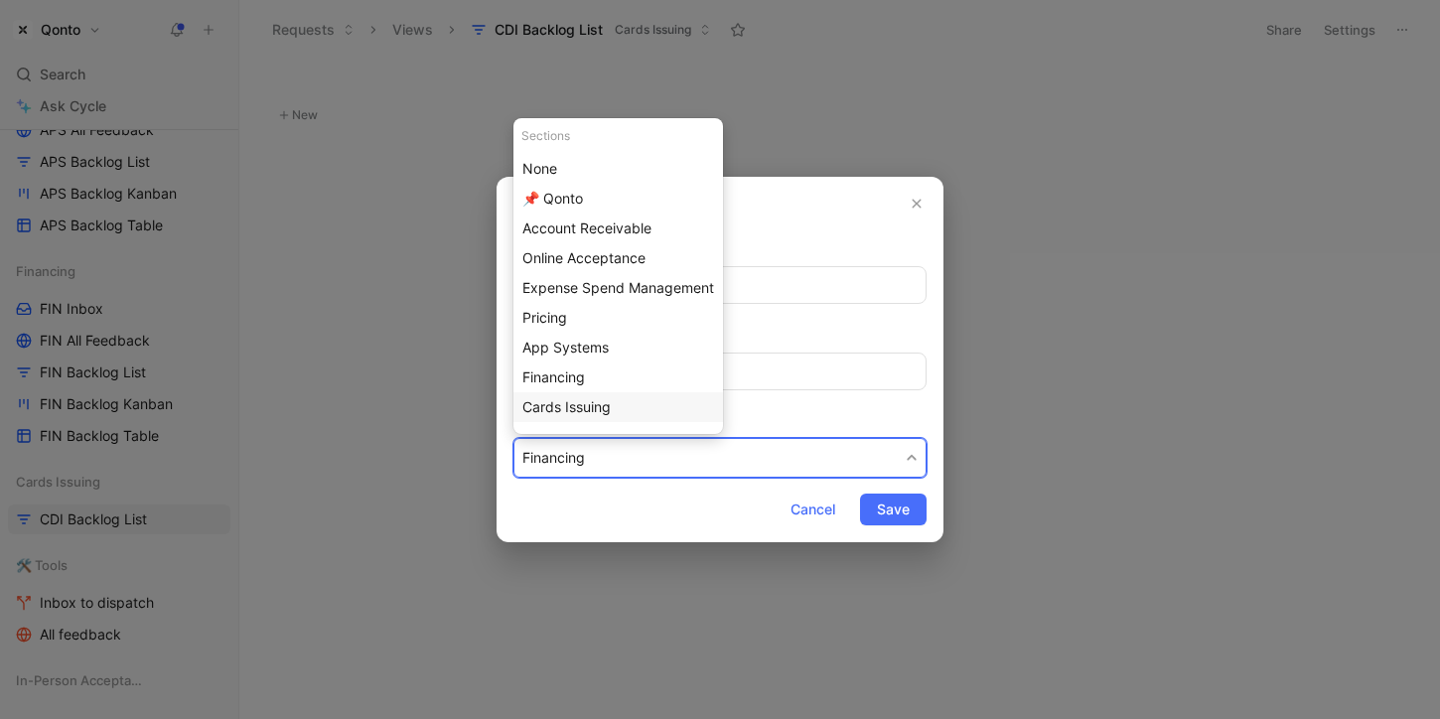
click at [609, 408] on span "Cards Issuing" at bounding box center [566, 406] width 88 height 17
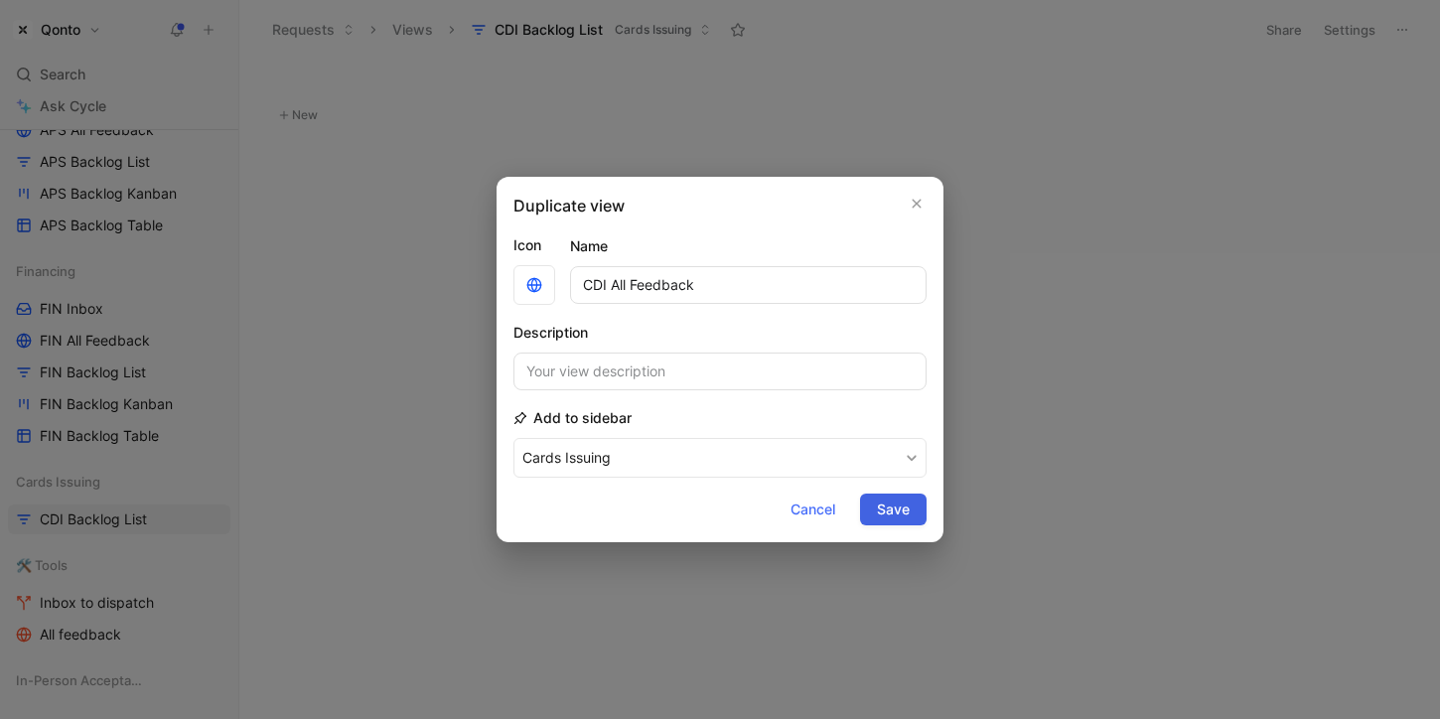
click at [894, 509] on span "Save" at bounding box center [893, 509] width 33 height 24
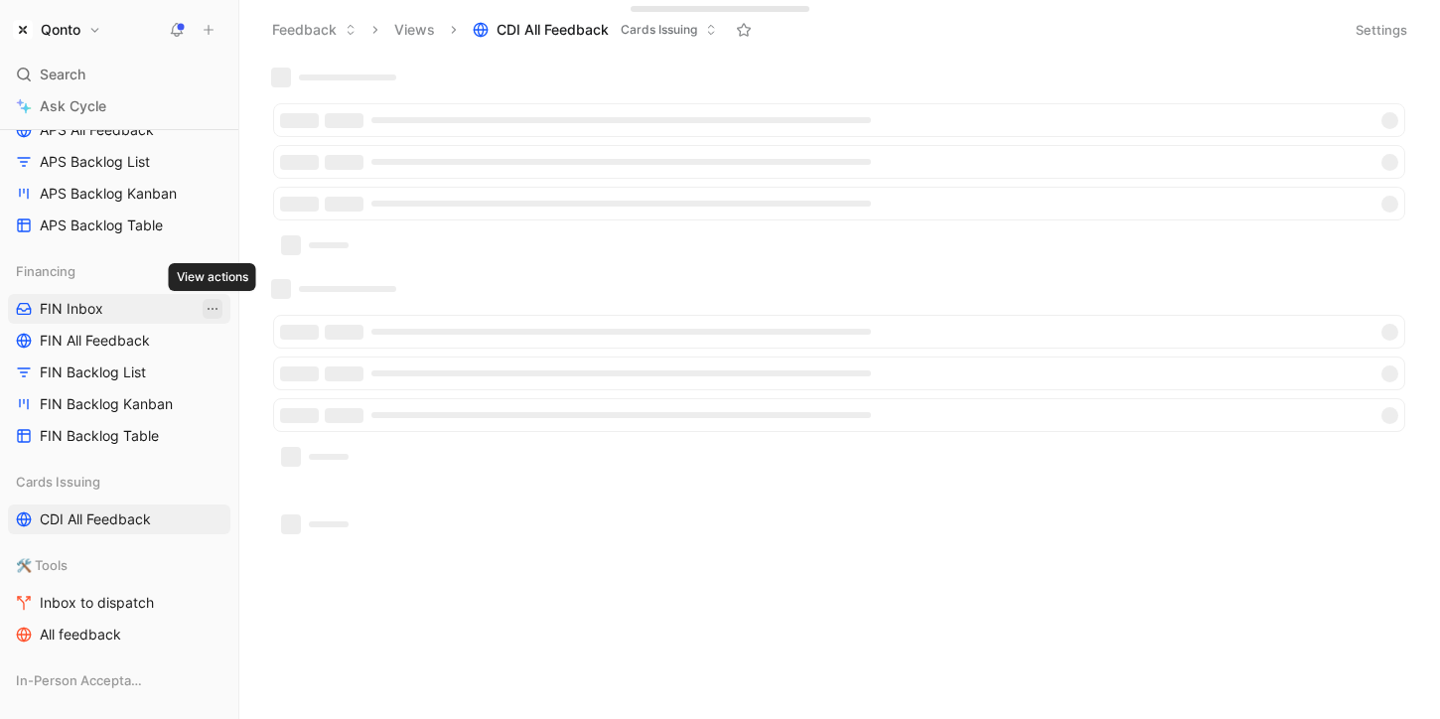
click at [211, 309] on icon "View actions" at bounding box center [212, 309] width 10 height 2
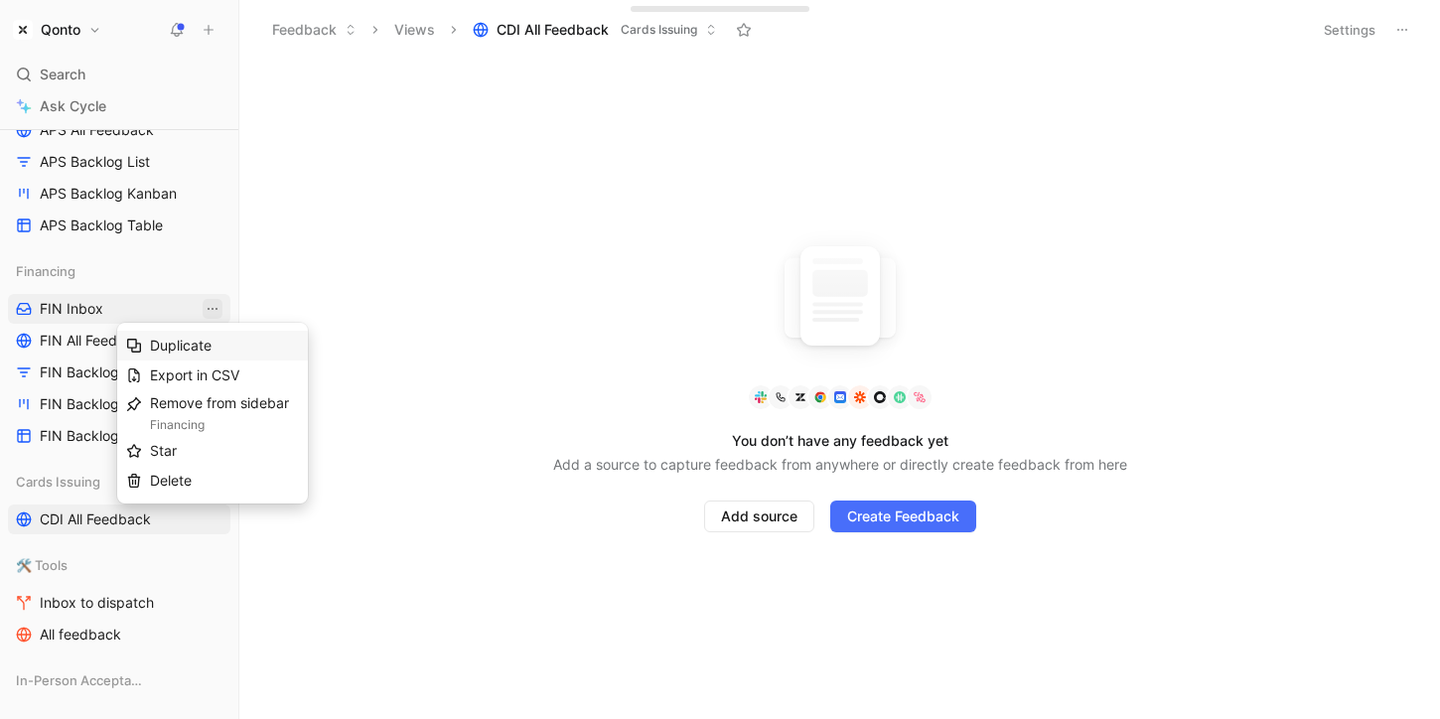
click at [217, 335] on div "Duplicate" at bounding box center [224, 346] width 149 height 24
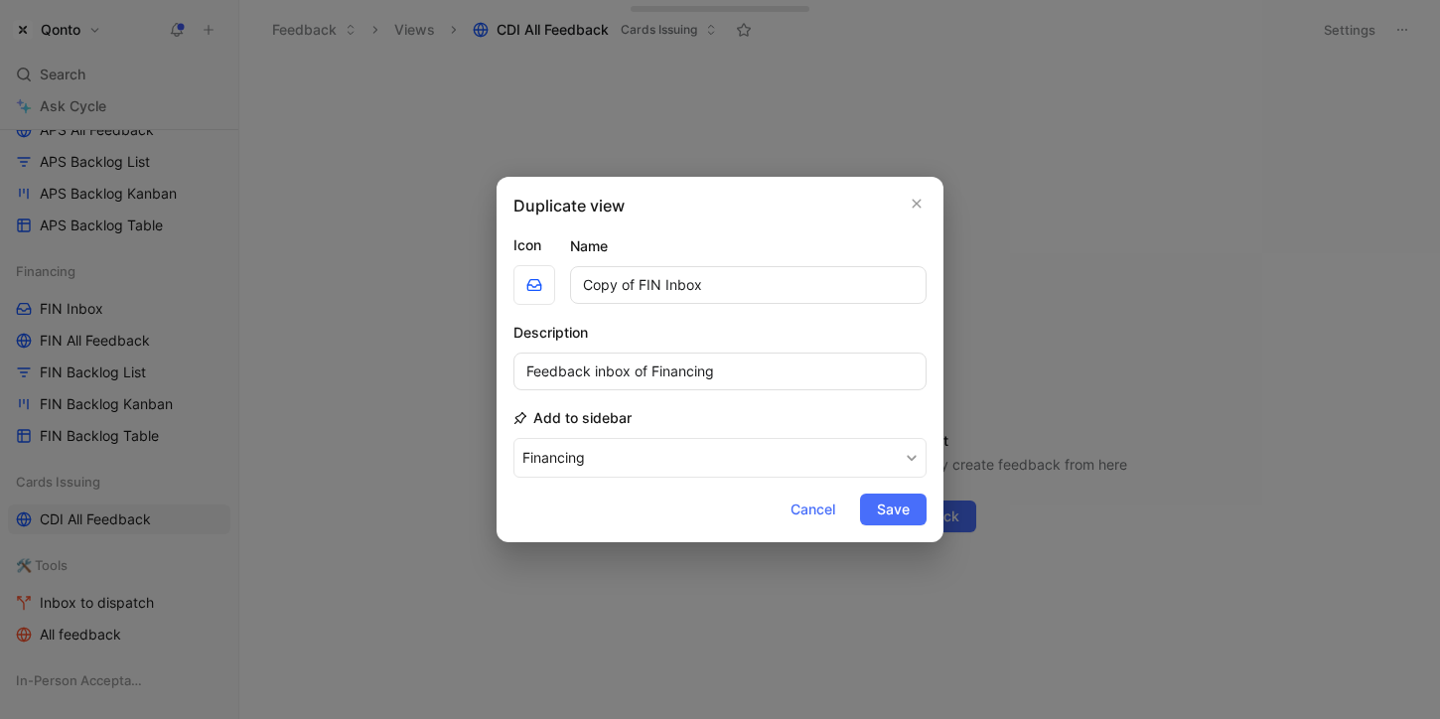
click at [650, 292] on input "Copy of FIN Inbox" at bounding box center [748, 285] width 356 height 38
drag, startPoint x: 650, startPoint y: 292, endPoint x: 456, endPoint y: 254, distance: 198.2
click at [456, 254] on div "Duplicate view Icon Name Copy of FIN Inbox Description Feedback inbox of Financ…" at bounding box center [720, 359] width 1440 height 719
type input "CDI Inbox"
click at [567, 373] on input "Feedback inbox of Financing" at bounding box center [719, 371] width 413 height 38
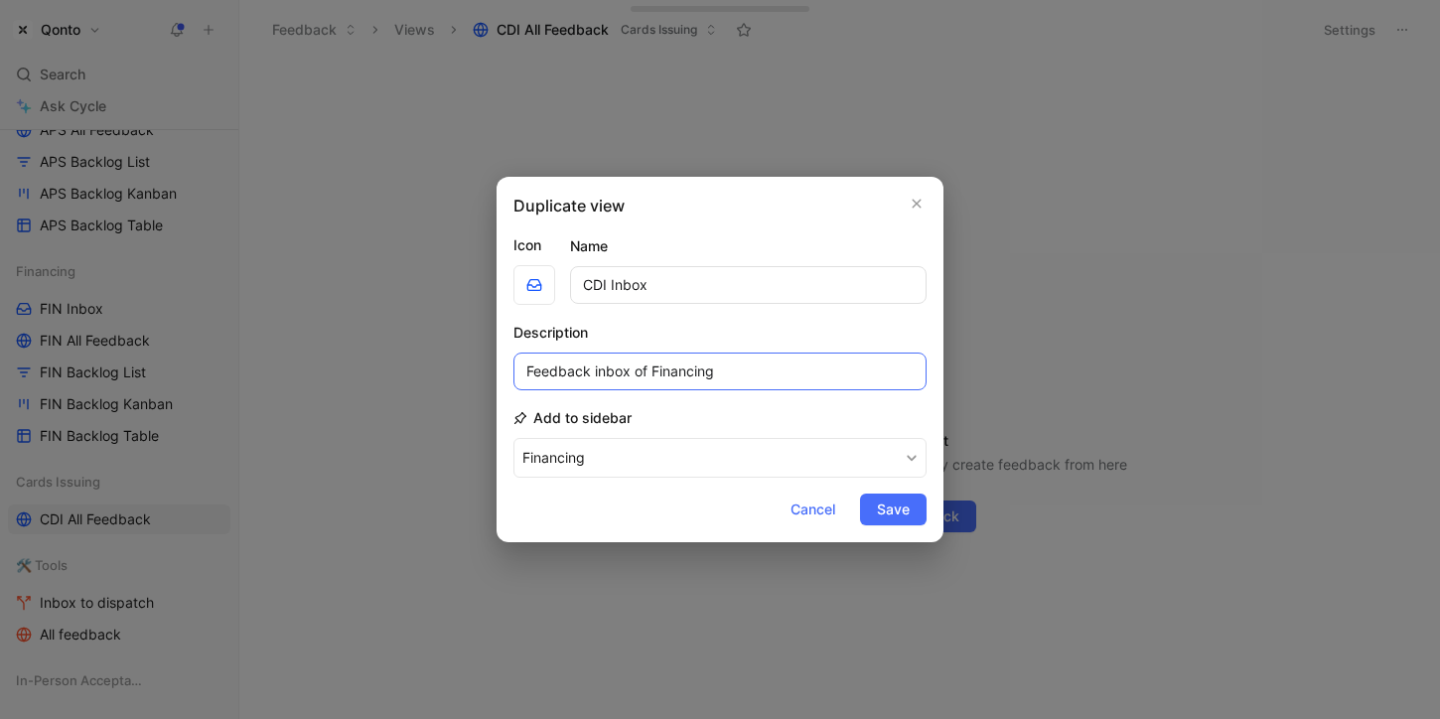
click at [567, 373] on input "Feedback inbox of Financing" at bounding box center [719, 371] width 413 height 38
click at [654, 377] on input "Feedback inbox of Financing" at bounding box center [719, 371] width 413 height 38
type input "Feedback inbox of Cards Issuing"
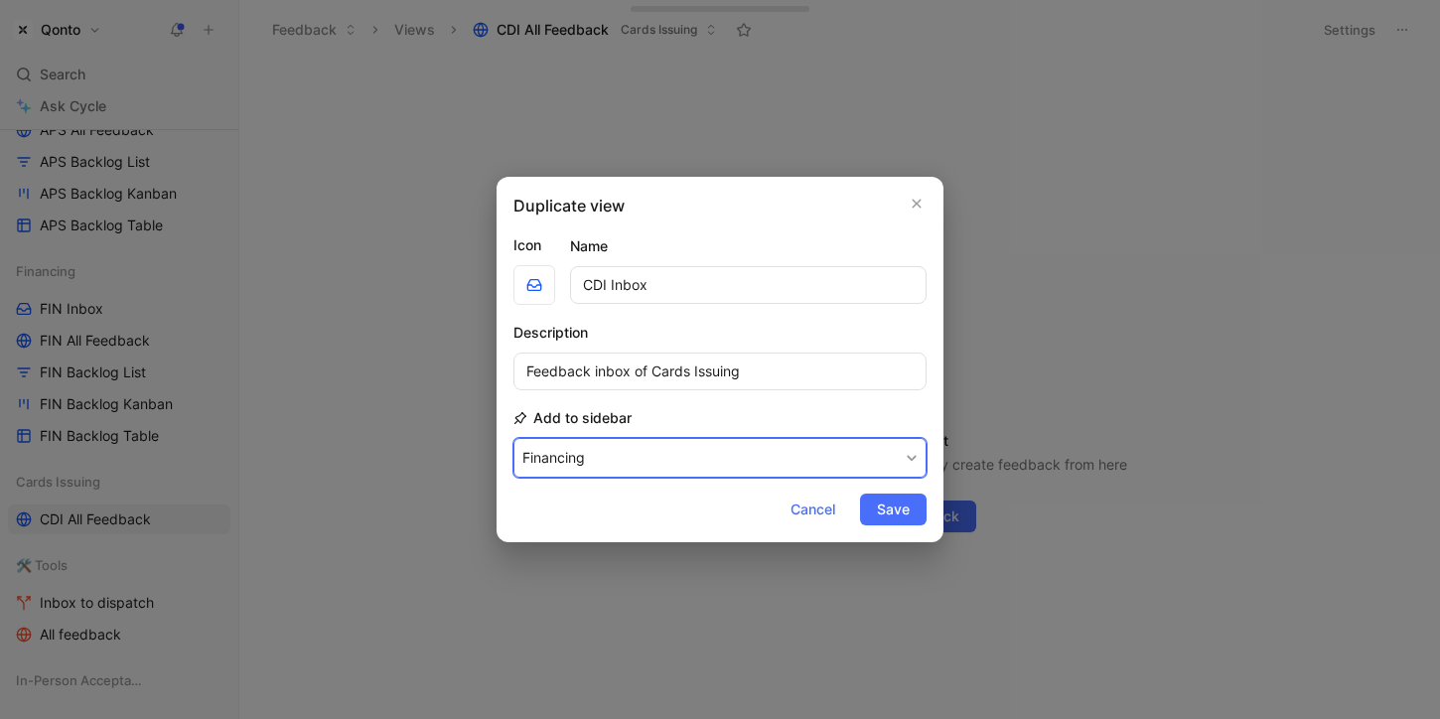
click at [679, 477] on button "Financing" at bounding box center [719, 458] width 413 height 40
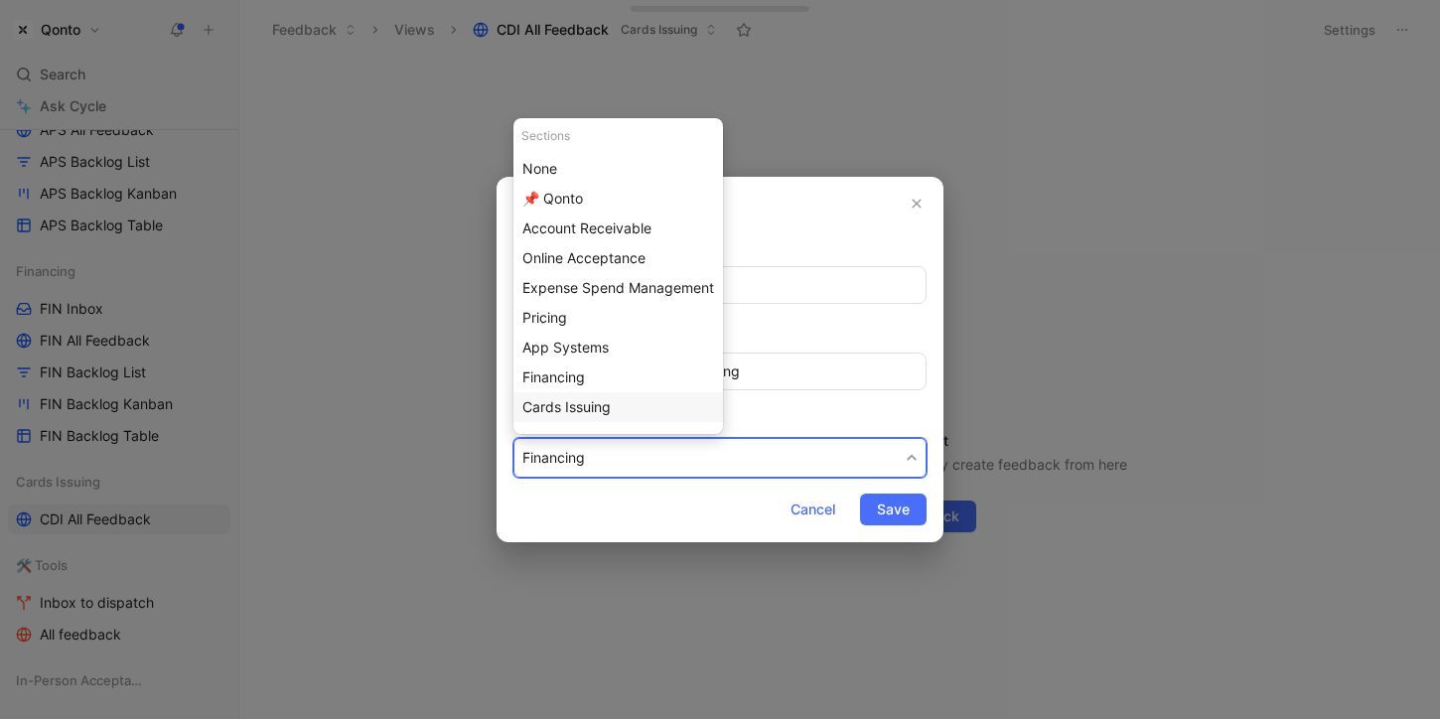
click at [633, 394] on div "Cards Issuing" at bounding box center [617, 407] width 209 height 30
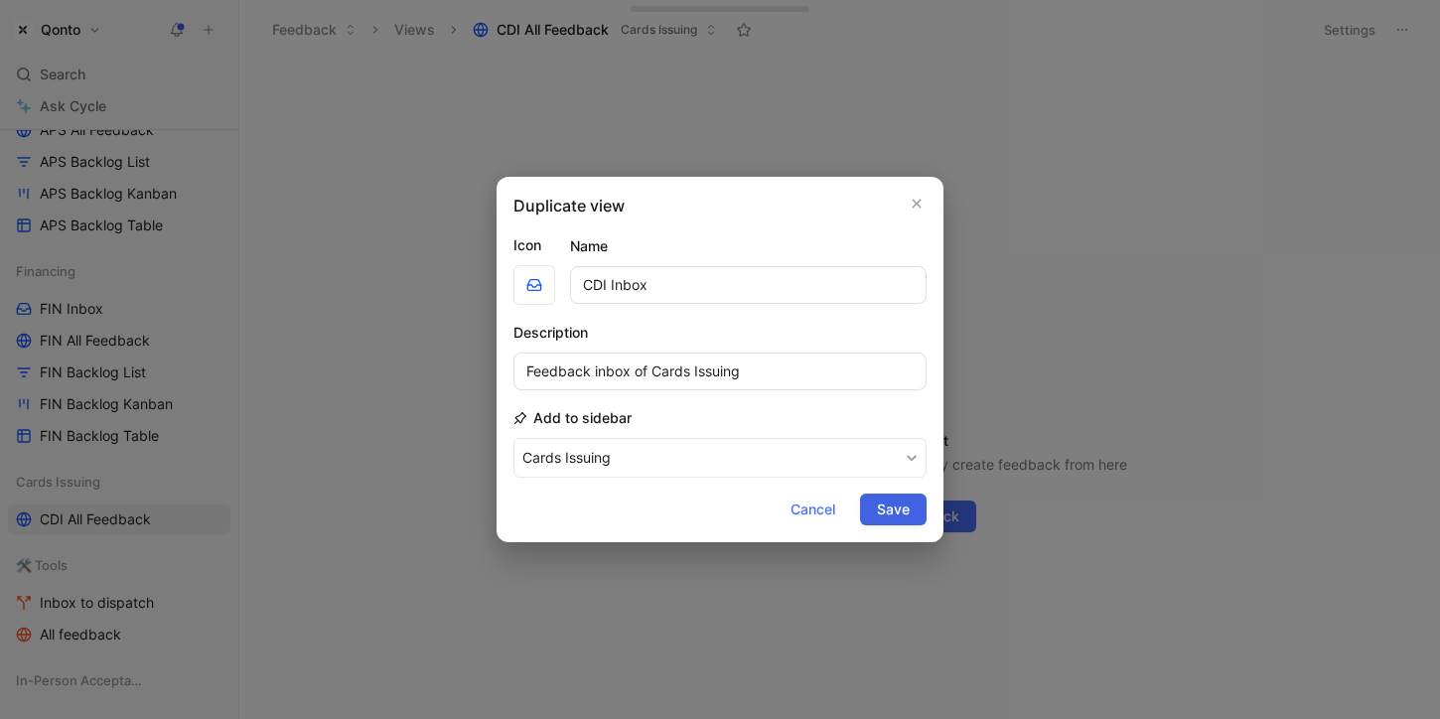
click at [893, 507] on span "Save" at bounding box center [893, 509] width 33 height 24
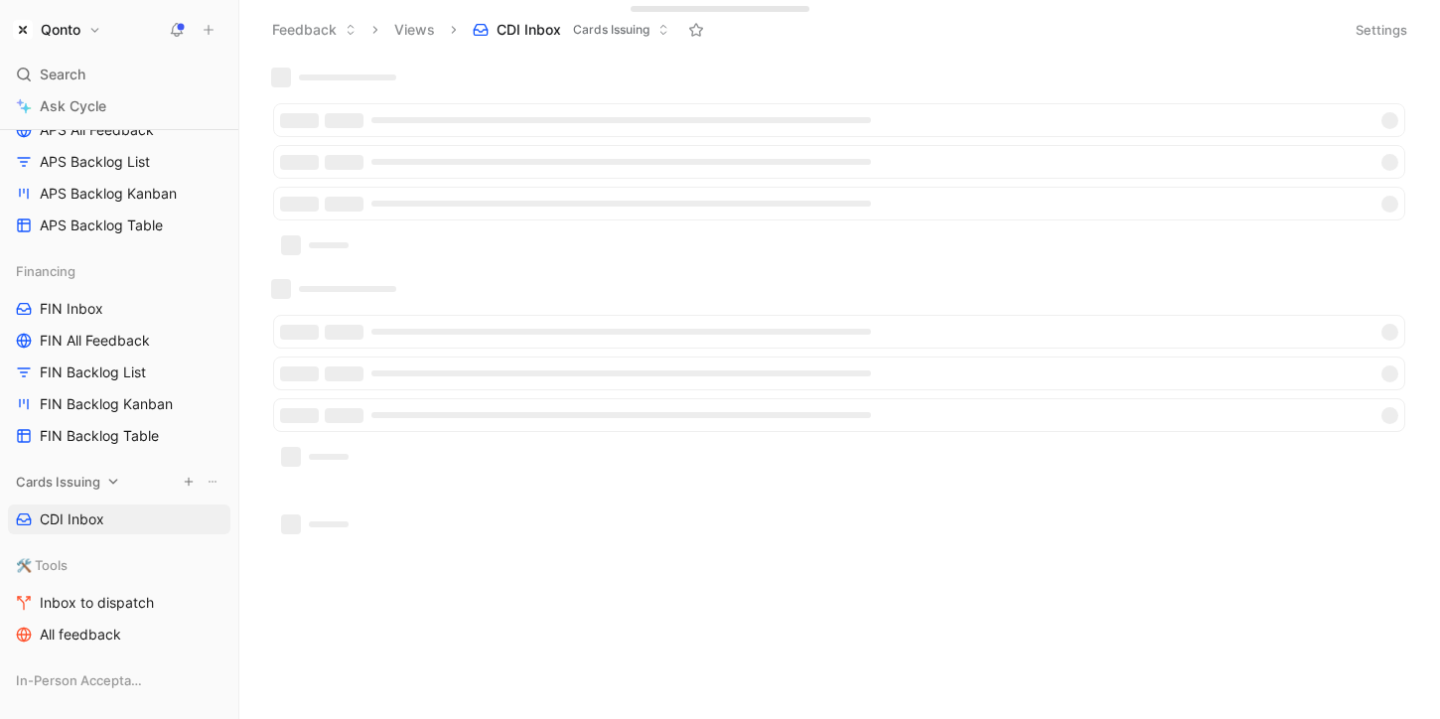
click at [102, 487] on div "Cards Issuing" at bounding box center [119, 482] width 222 height 30
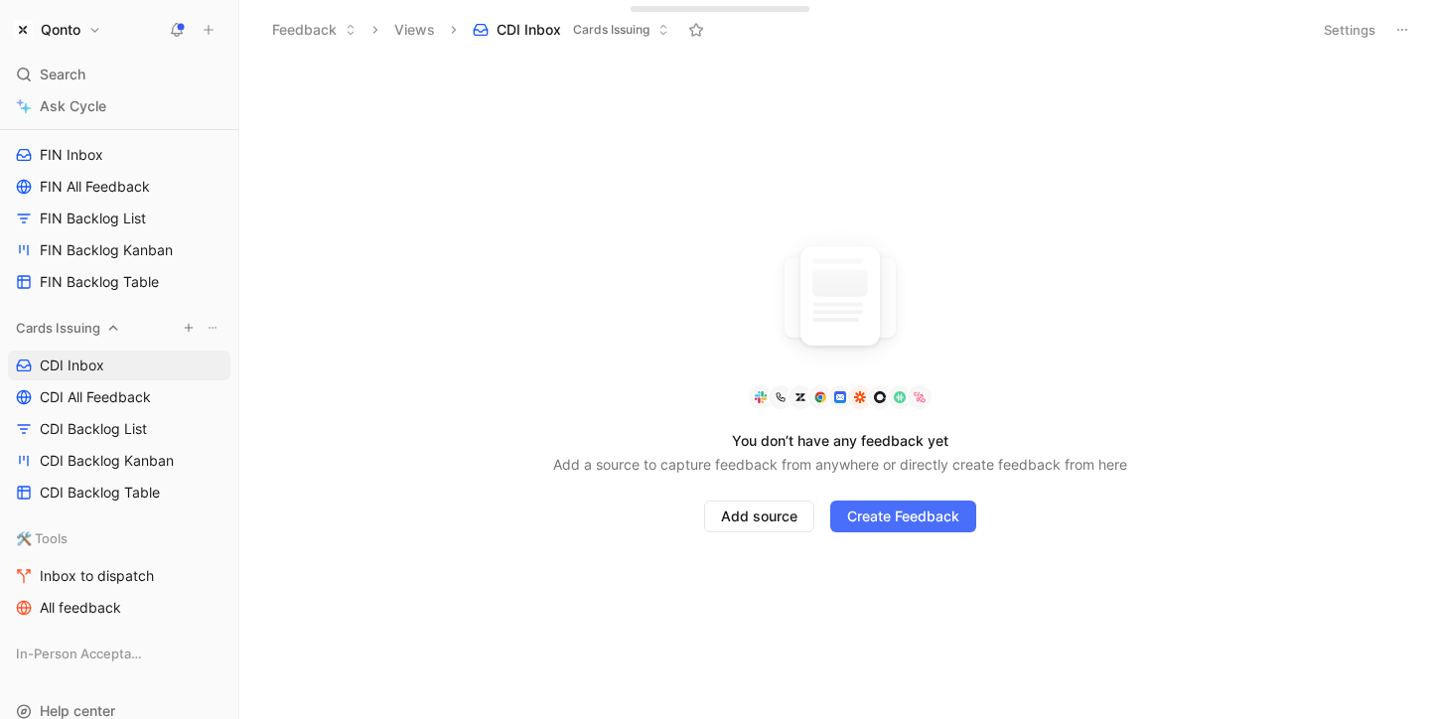
scroll to position [1560, 0]
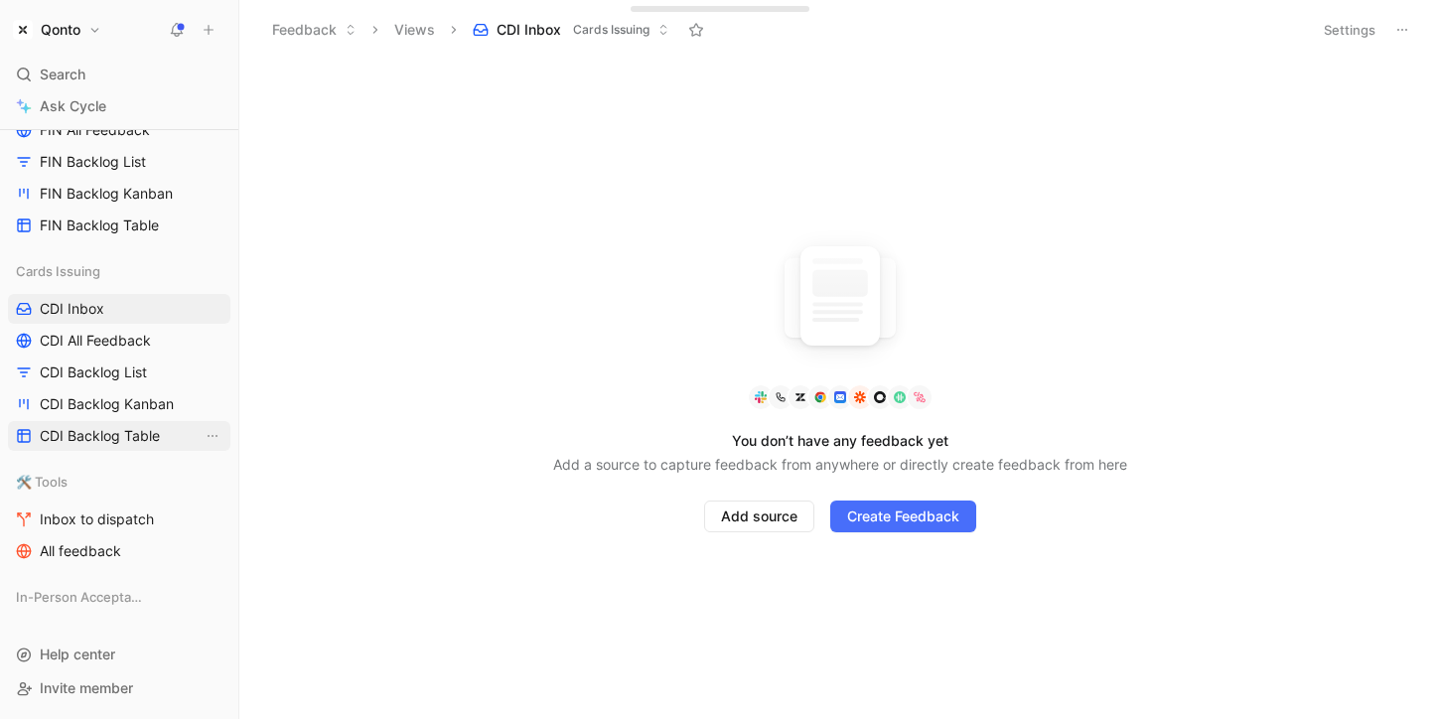
click at [100, 436] on span "CDI Backlog Table" at bounding box center [100, 436] width 120 height 20
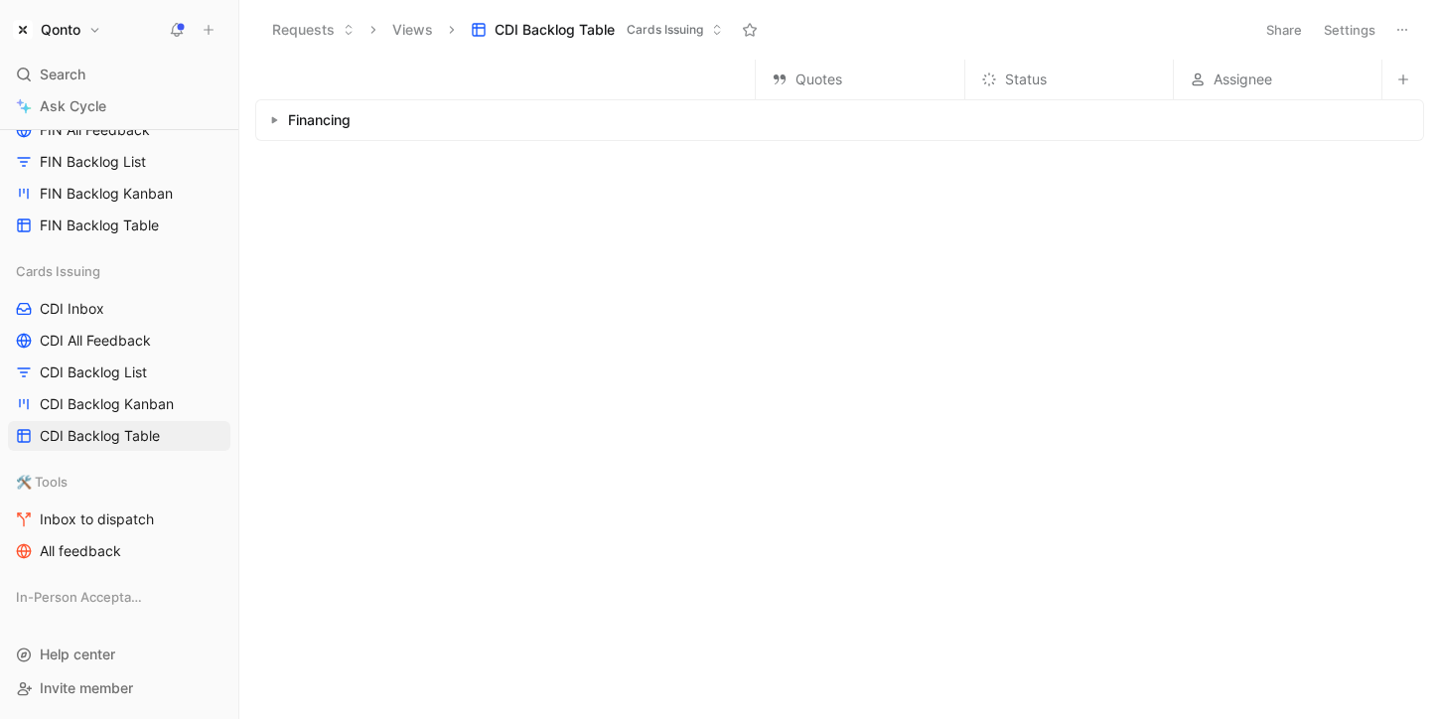
click at [1350, 28] on button "Settings" at bounding box center [1348, 30] width 69 height 28
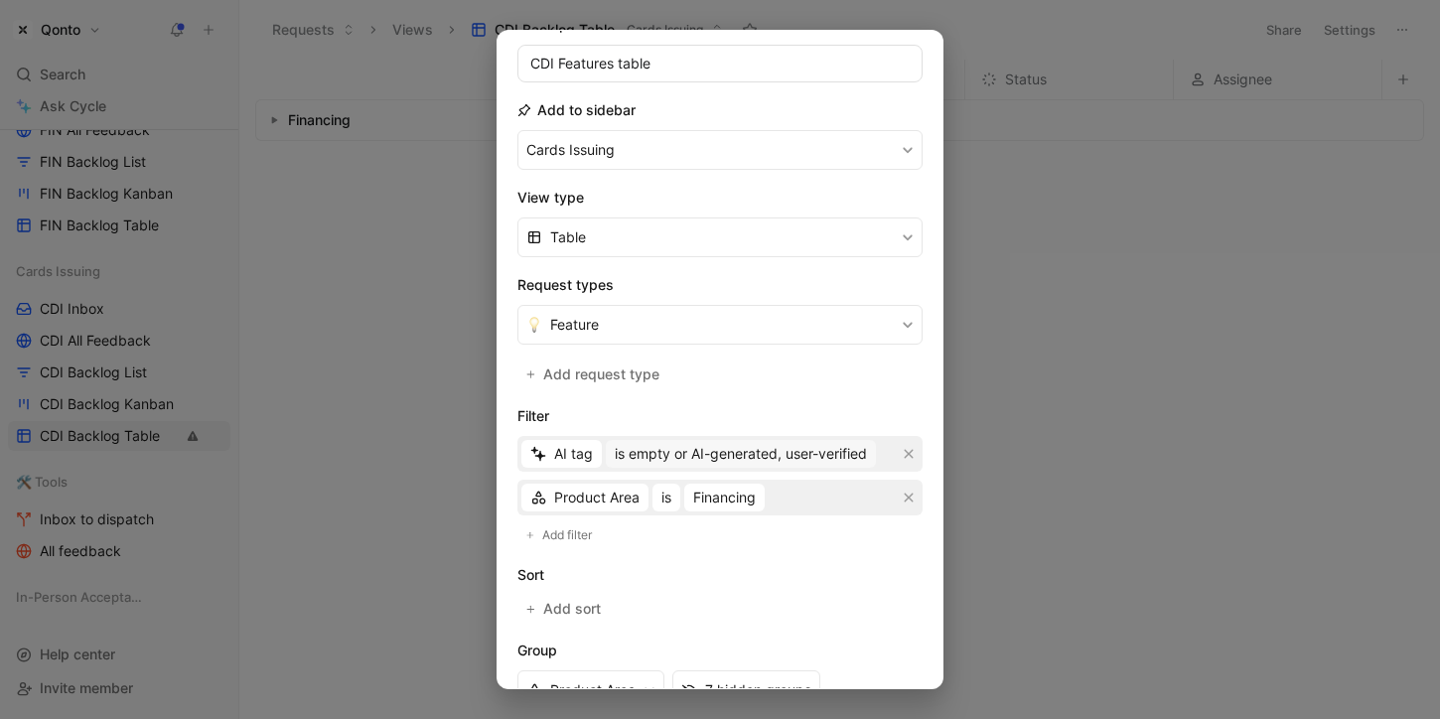
scroll to position [304, 0]
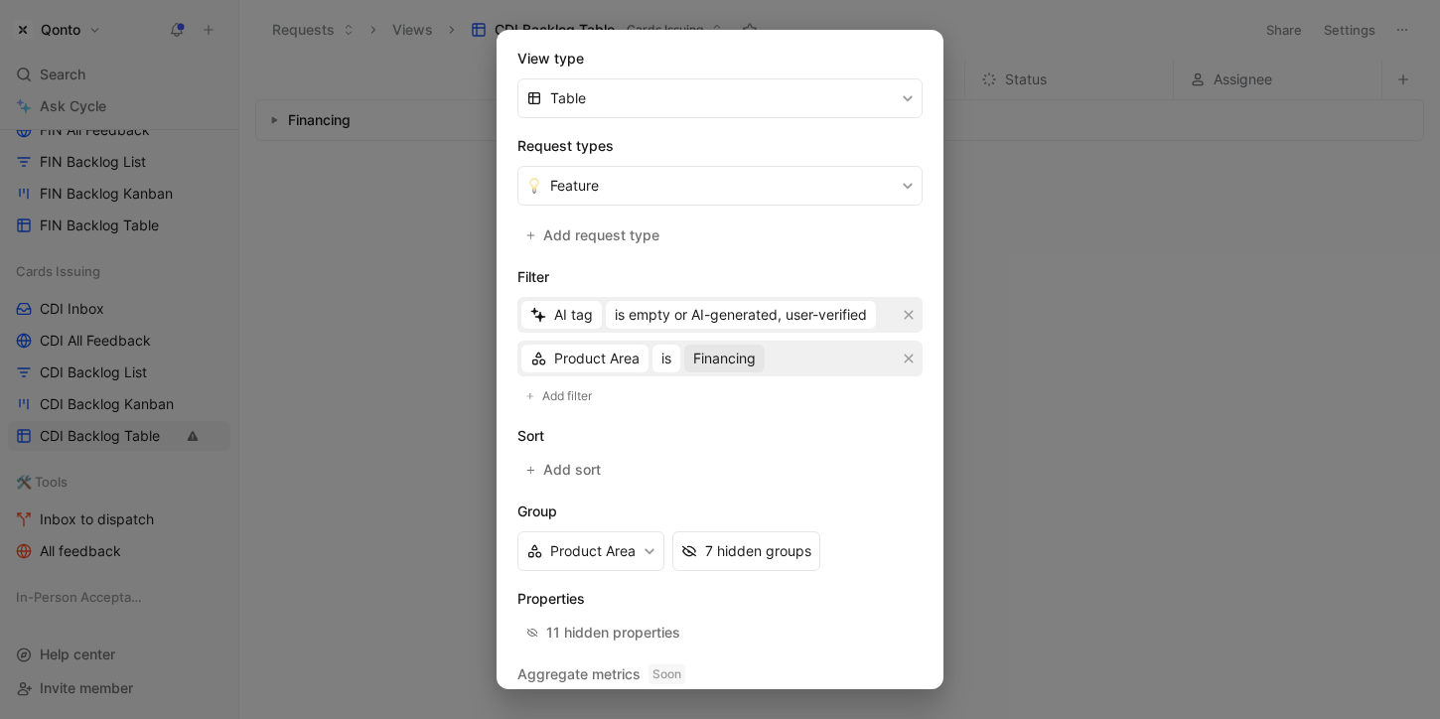
click at [721, 353] on span "Financing" at bounding box center [724, 358] width 63 height 24
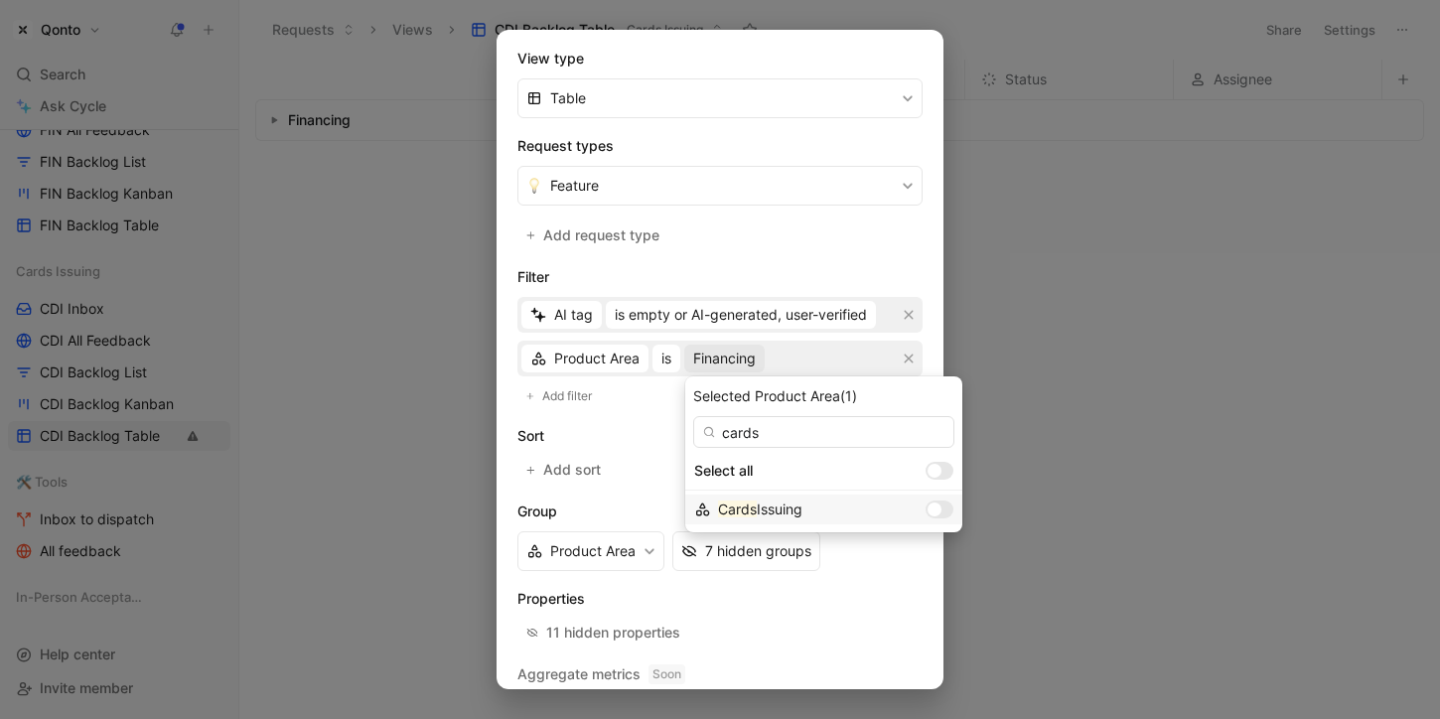
type input "cards"
click at [927, 506] on div at bounding box center [934, 509] width 14 height 14
click at [815, 444] on input "cards" at bounding box center [823, 432] width 261 height 32
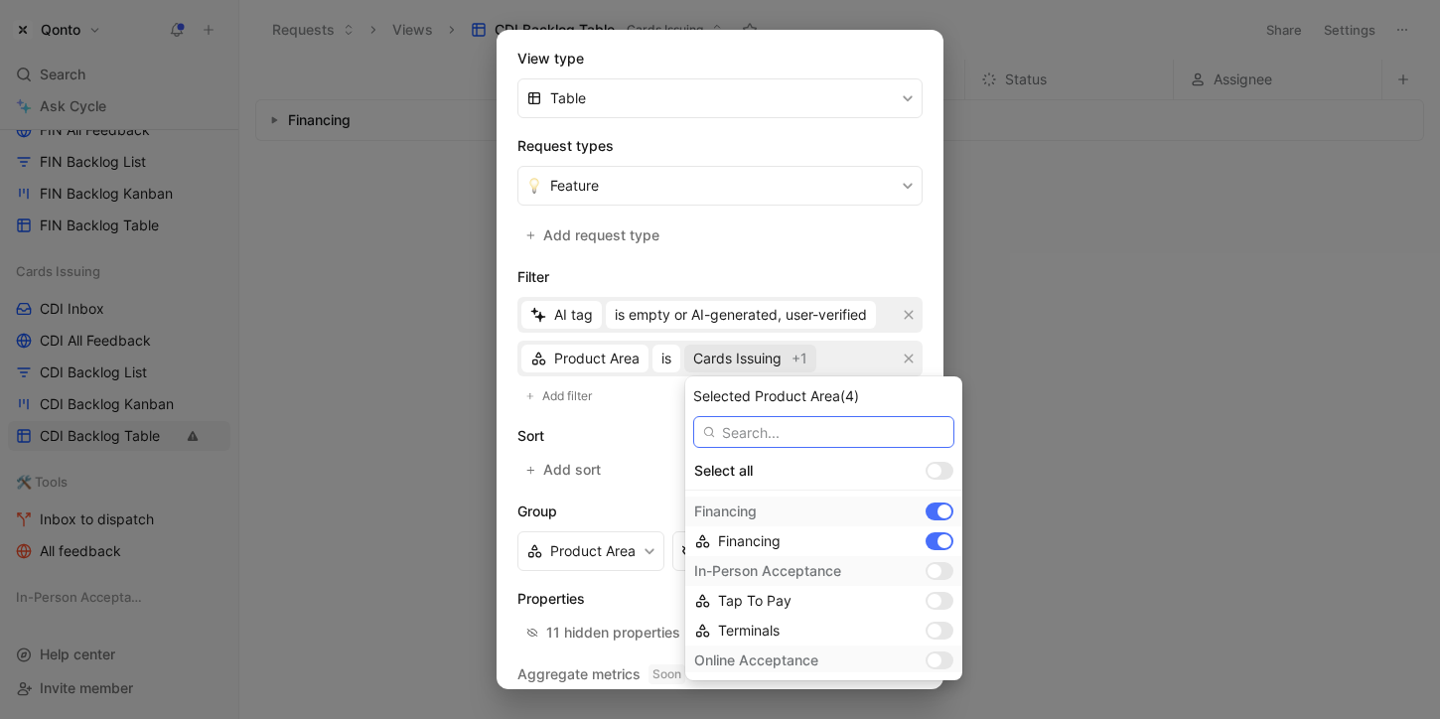
scroll to position [228, 0]
click at [937, 519] on div at bounding box center [944, 519] width 14 height 14
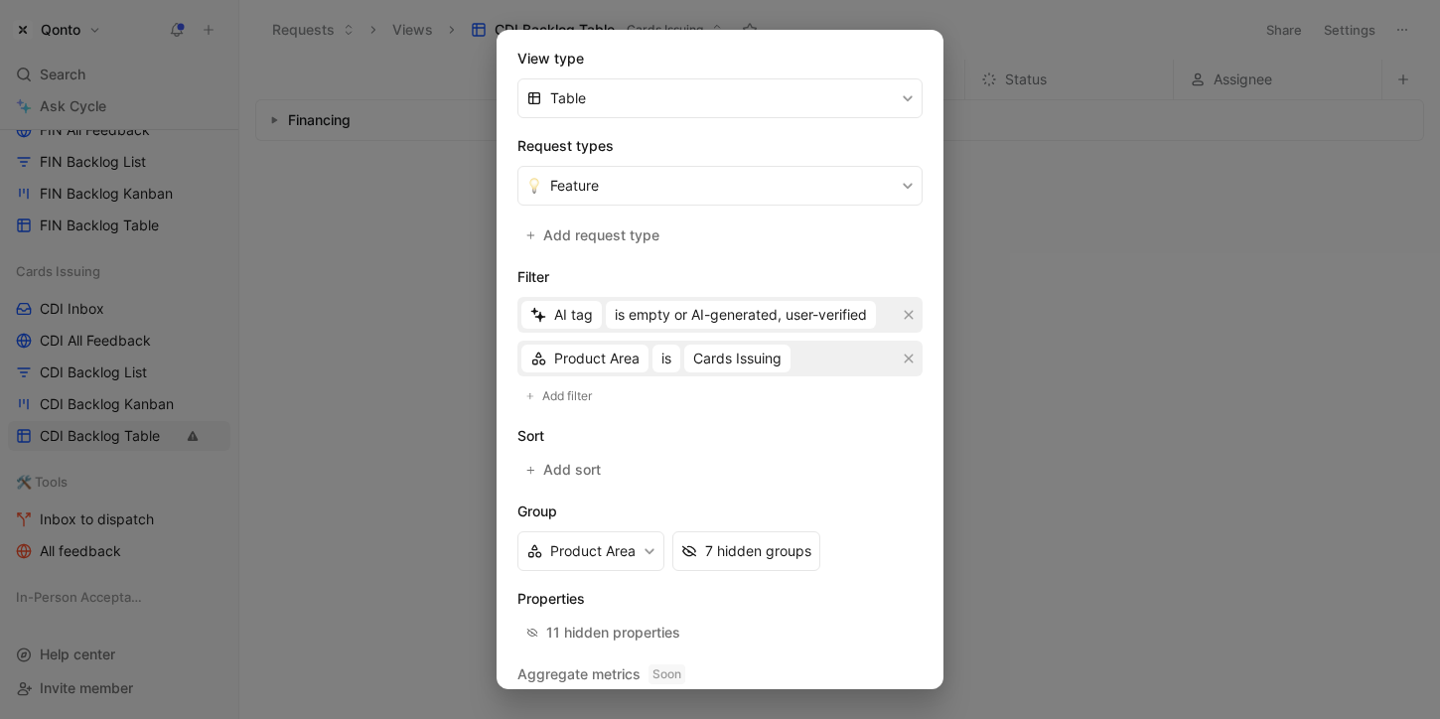
scroll to position [365, 0]
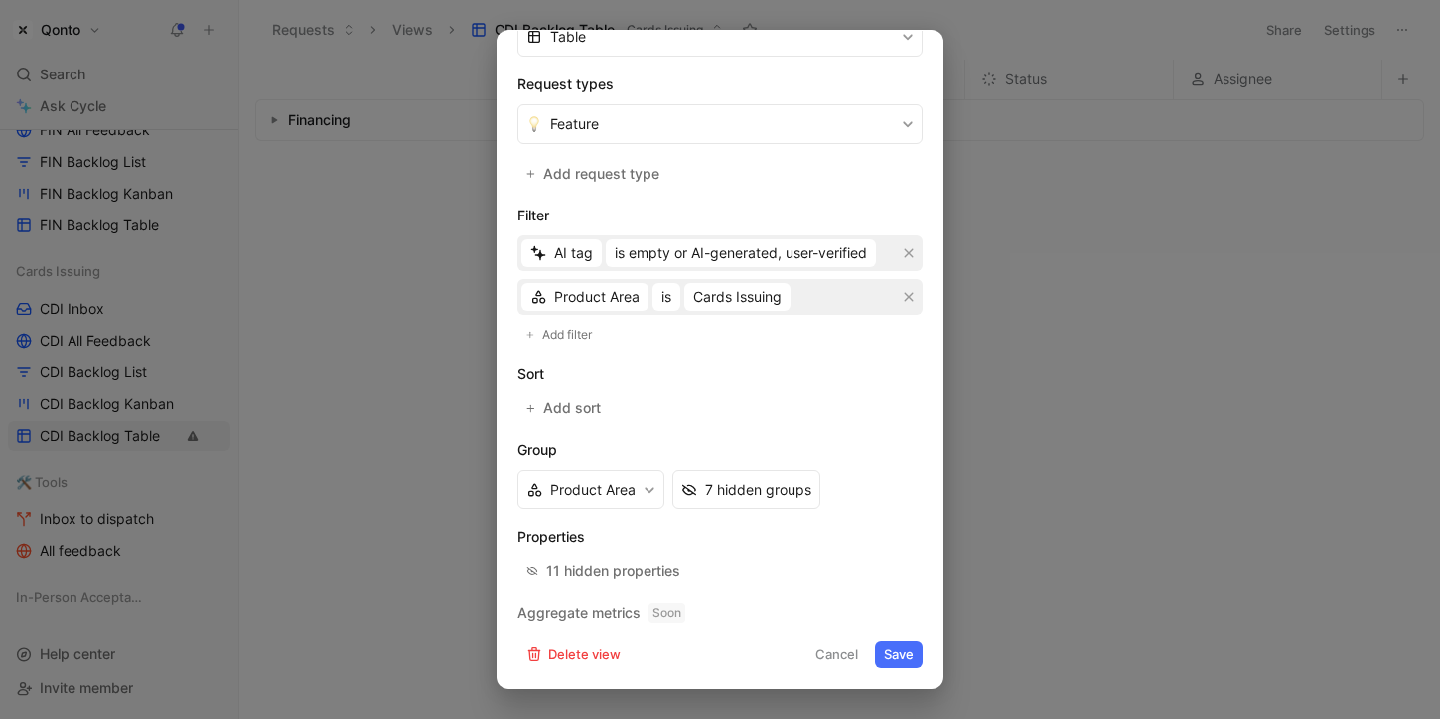
click at [910, 656] on button "Save" at bounding box center [899, 654] width 48 height 28
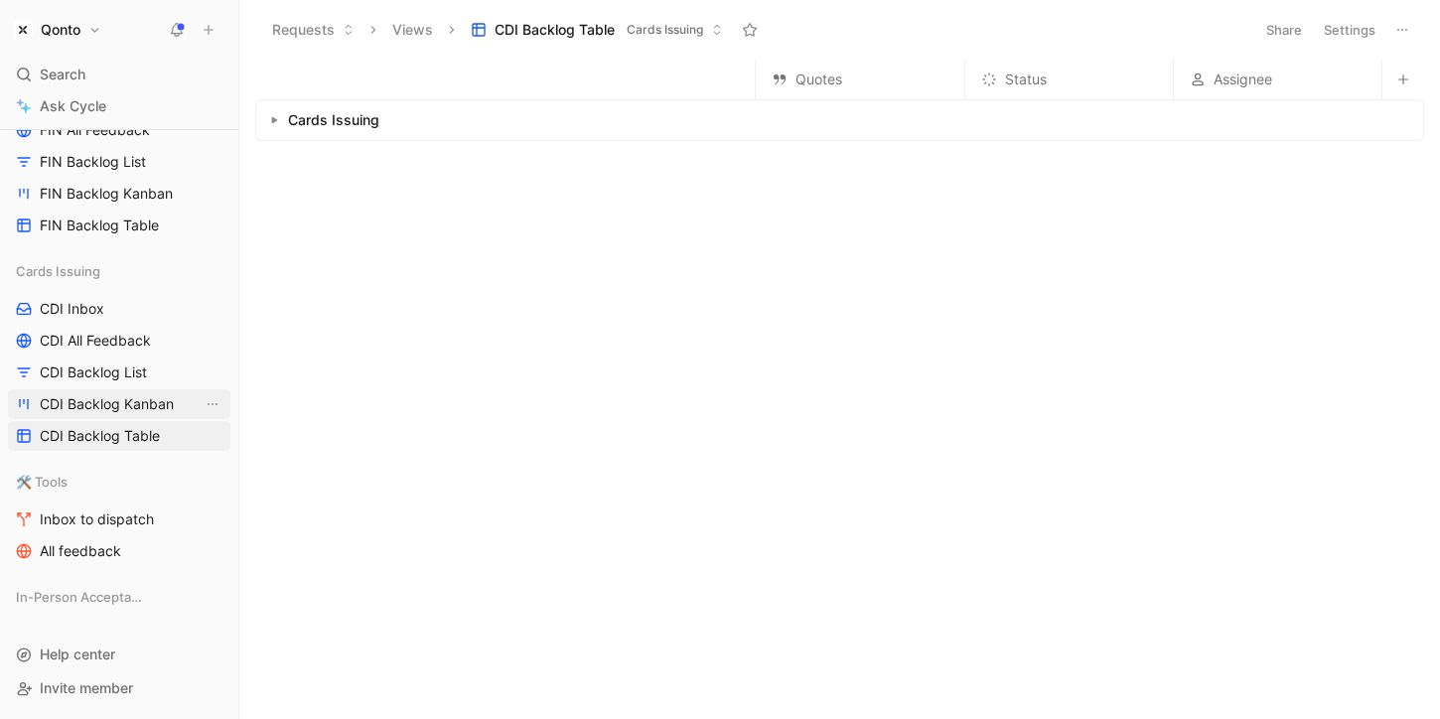
click at [128, 403] on span "CDI Backlog Kanban" at bounding box center [107, 404] width 134 height 20
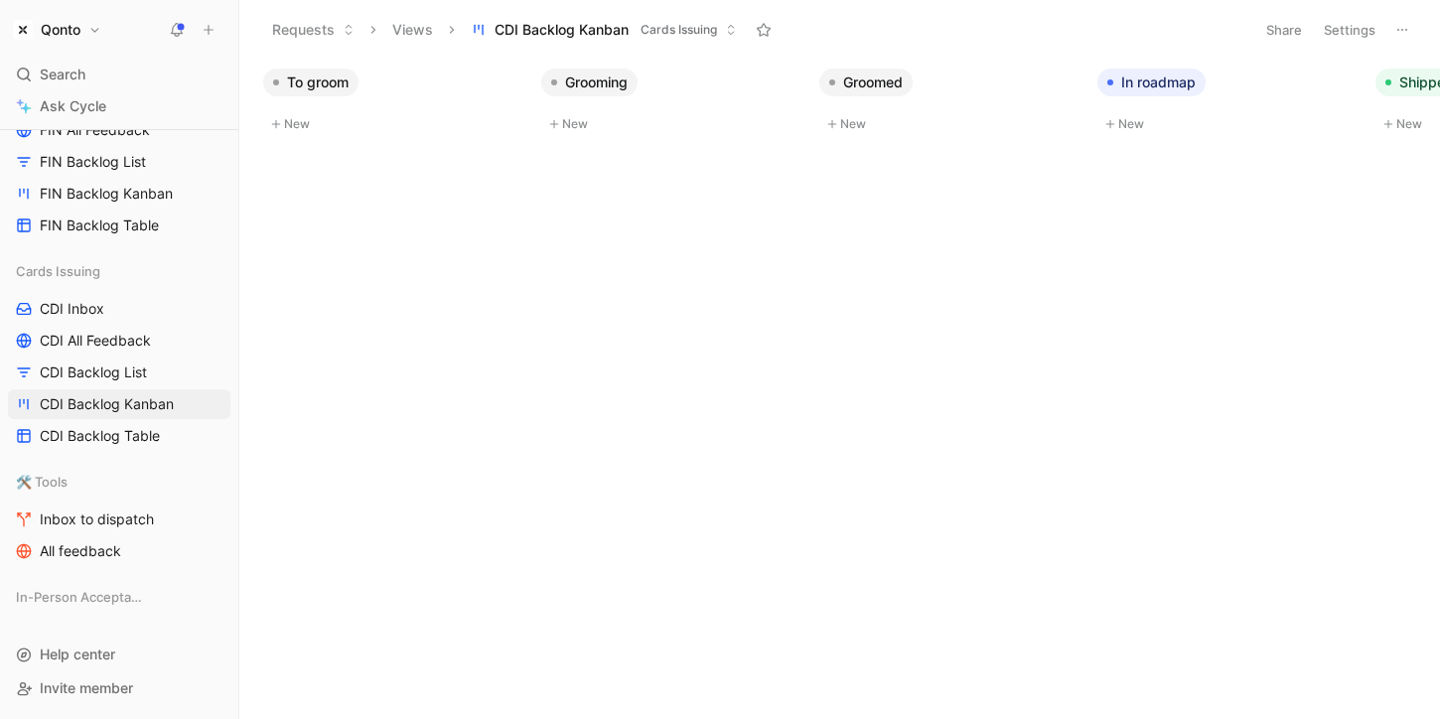
click at [1348, 24] on button "Settings" at bounding box center [1348, 30] width 69 height 28
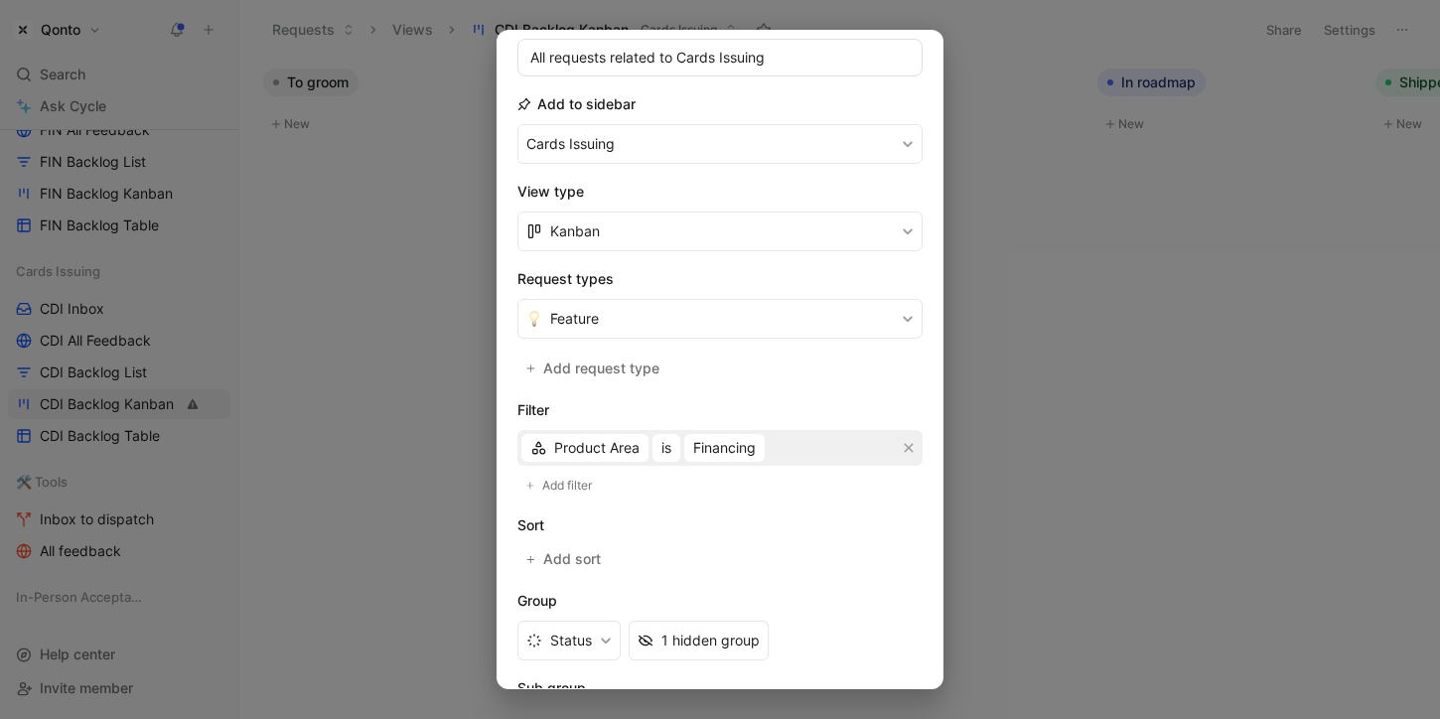
scroll to position [191, 0]
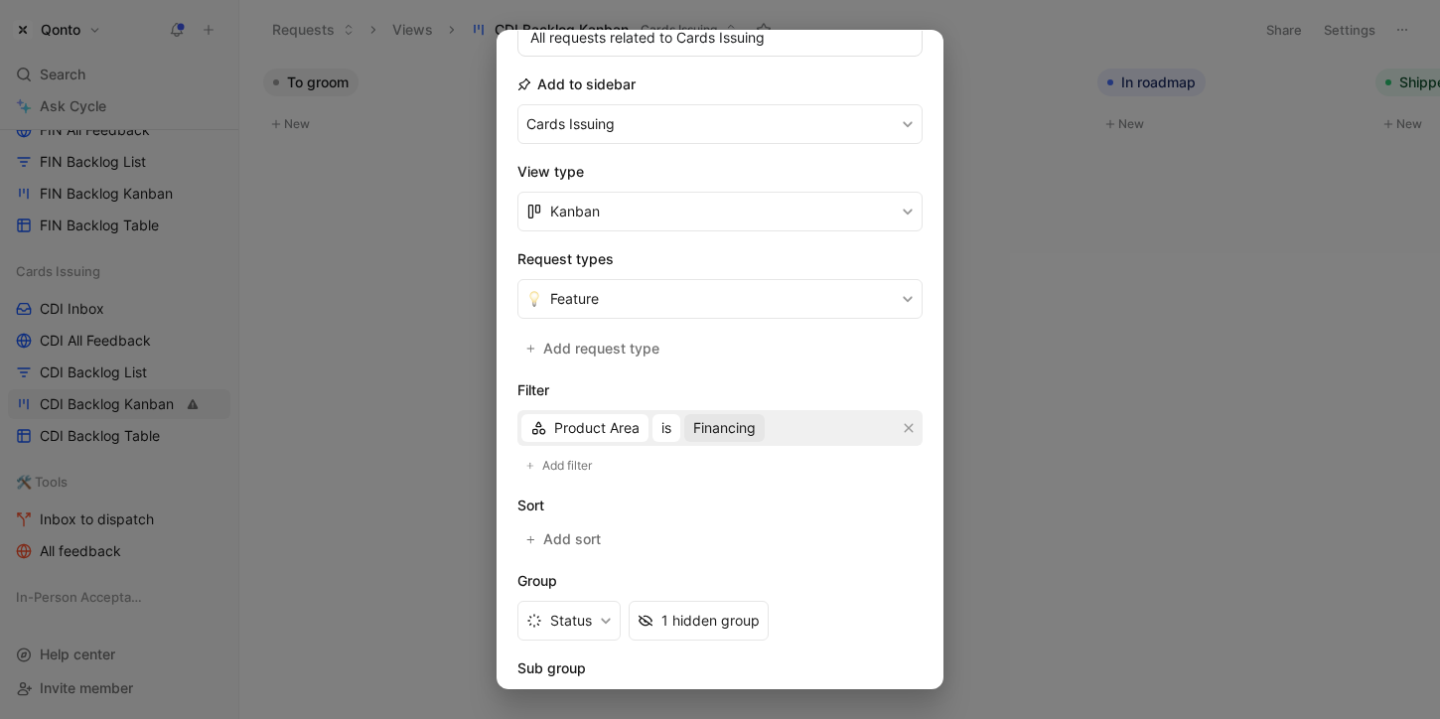
click at [717, 424] on span "Financing" at bounding box center [724, 428] width 63 height 24
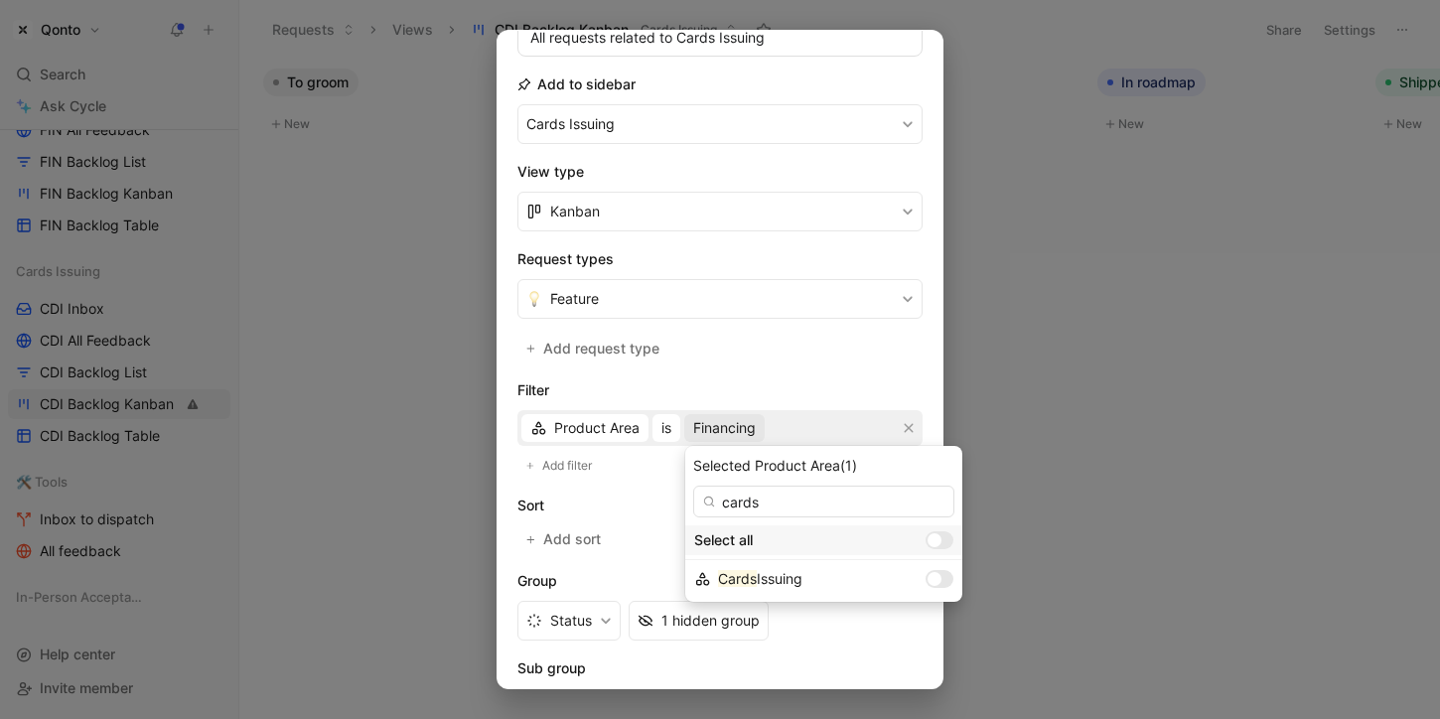
type input "cards"
click at [927, 533] on div at bounding box center [934, 540] width 14 height 14
click at [0, 0] on input "checkbox" at bounding box center [0, 0] width 0 height 0
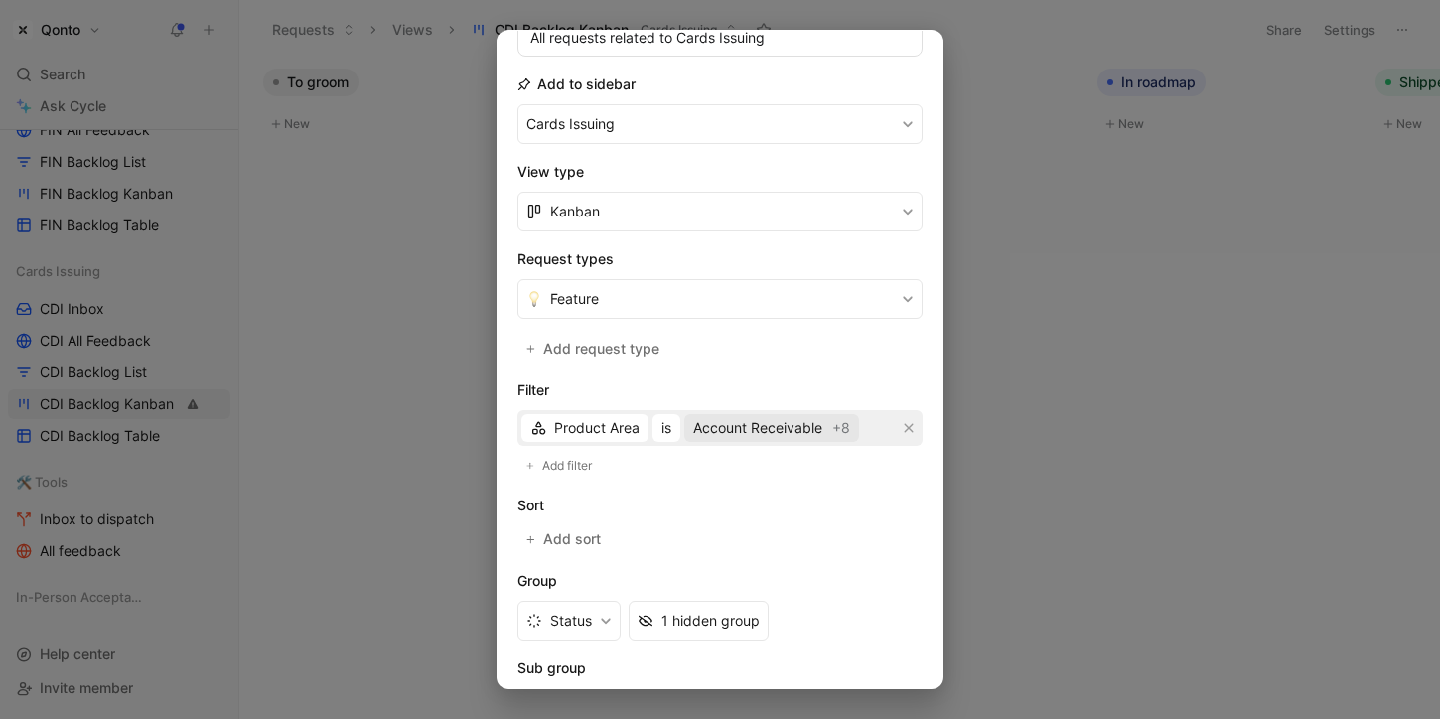
click at [783, 422] on span "Account Receivable" at bounding box center [757, 428] width 129 height 24
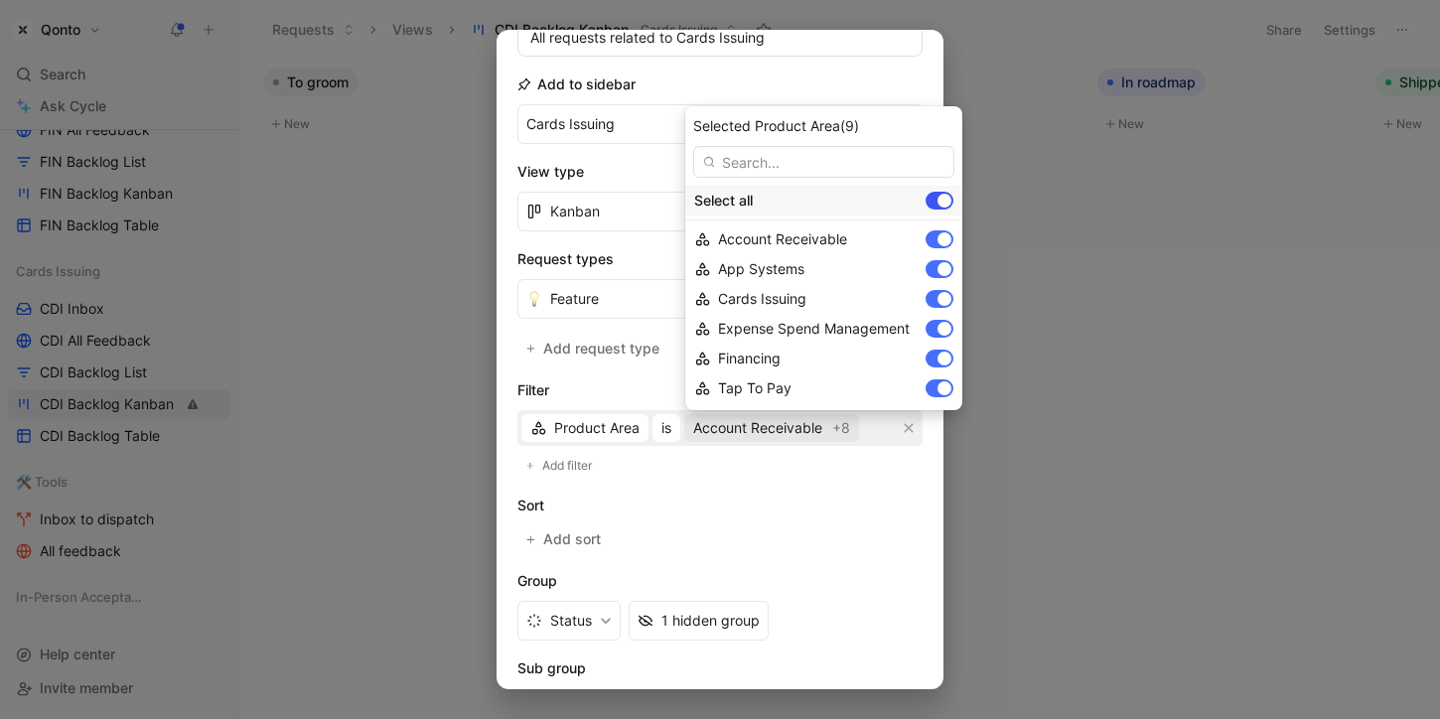
click at [925, 204] on div at bounding box center [939, 201] width 28 height 18
click at [0, 0] on input "checkbox" at bounding box center [0, 0] width 0 height 0
click at [936, 296] on div at bounding box center [939, 299] width 28 height 18
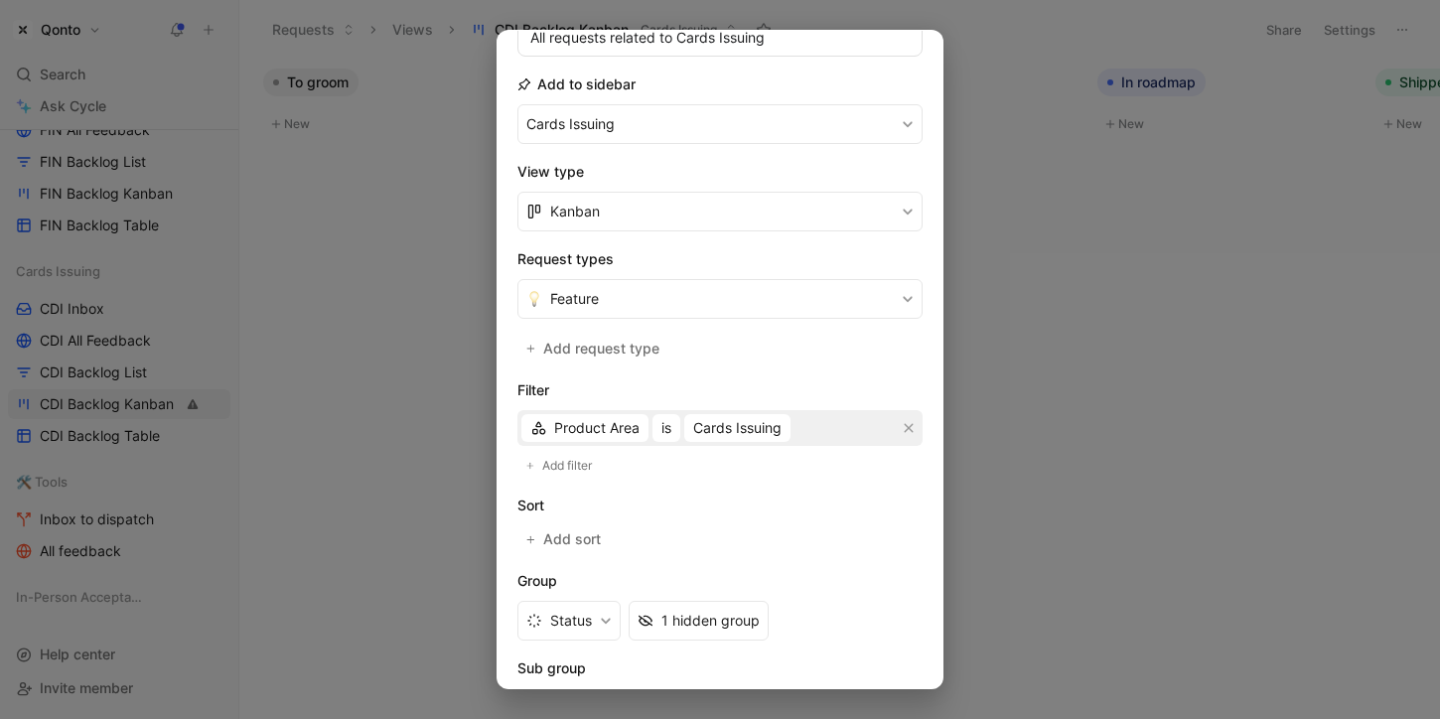
scroll to position [397, 0]
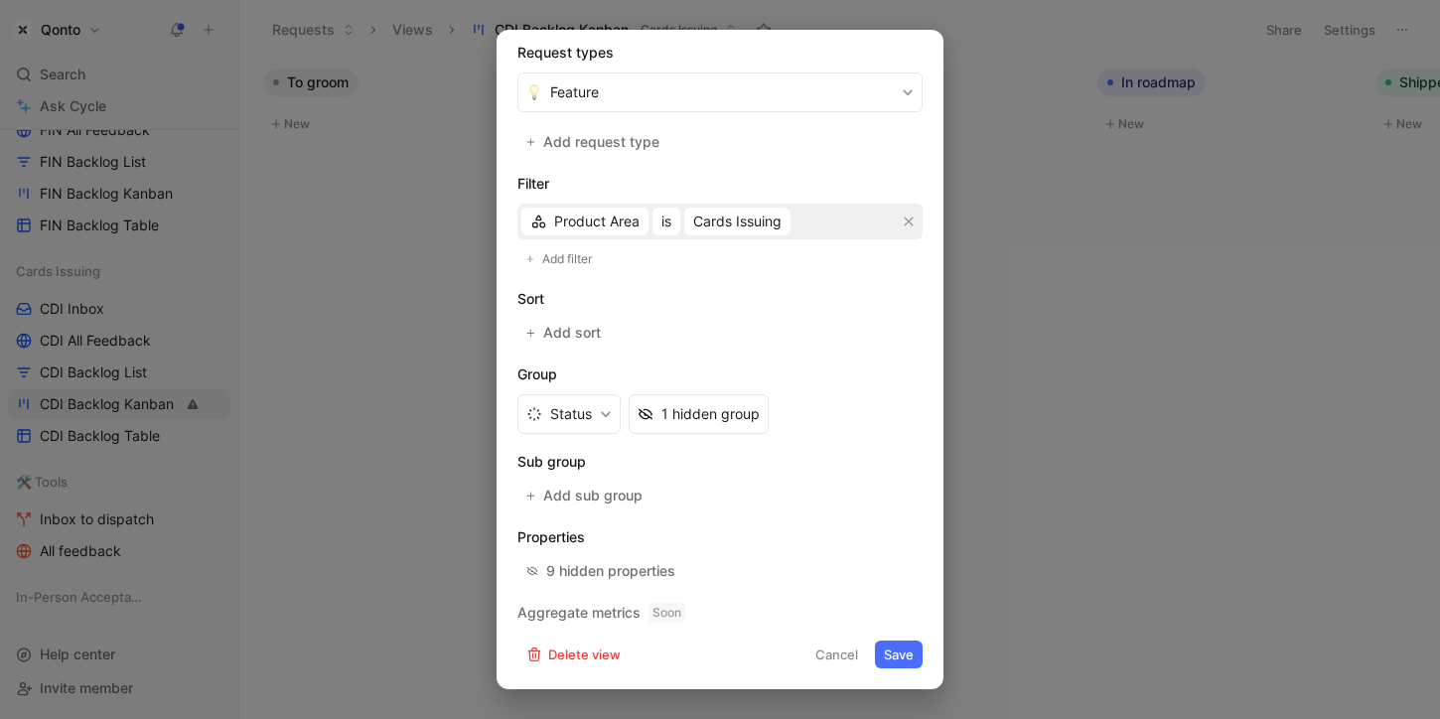
click at [911, 663] on button "Save" at bounding box center [899, 654] width 48 height 28
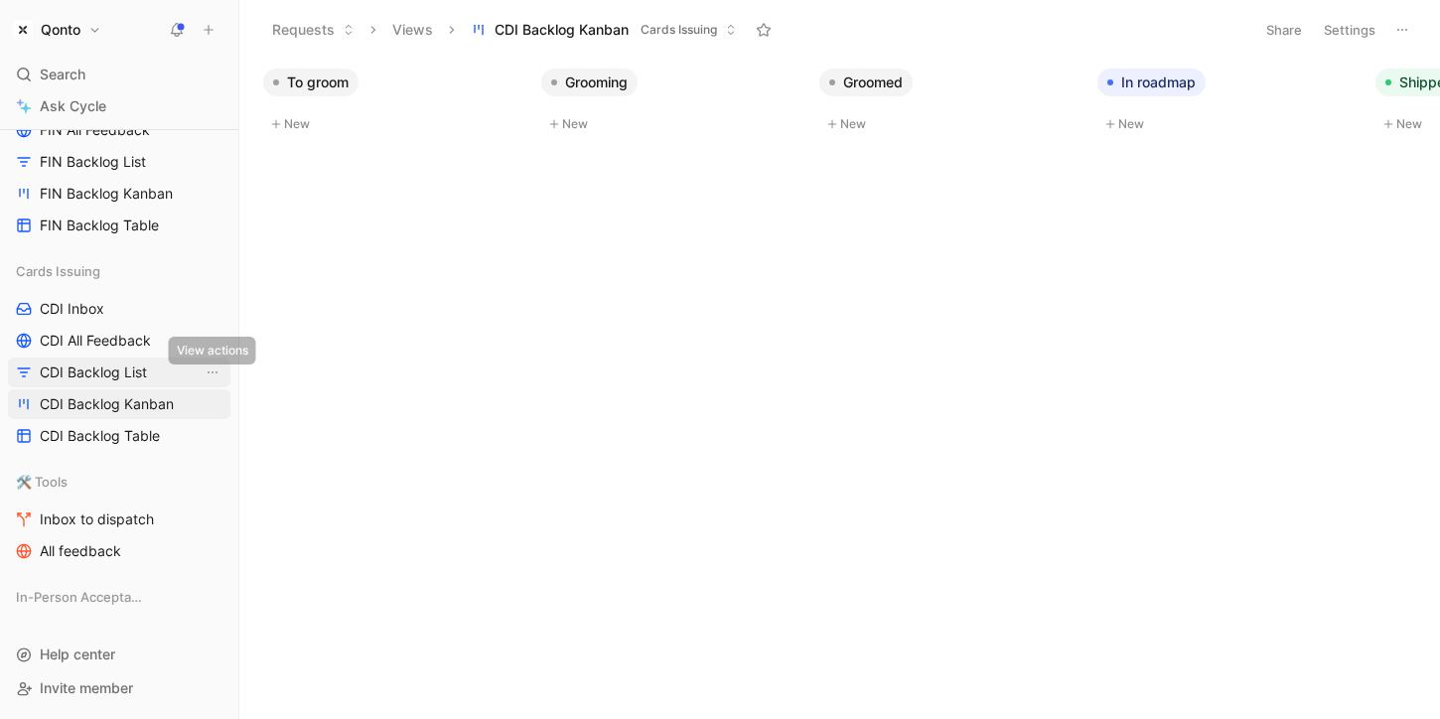
click at [160, 376] on link "CDI Backlog List" at bounding box center [119, 372] width 222 height 30
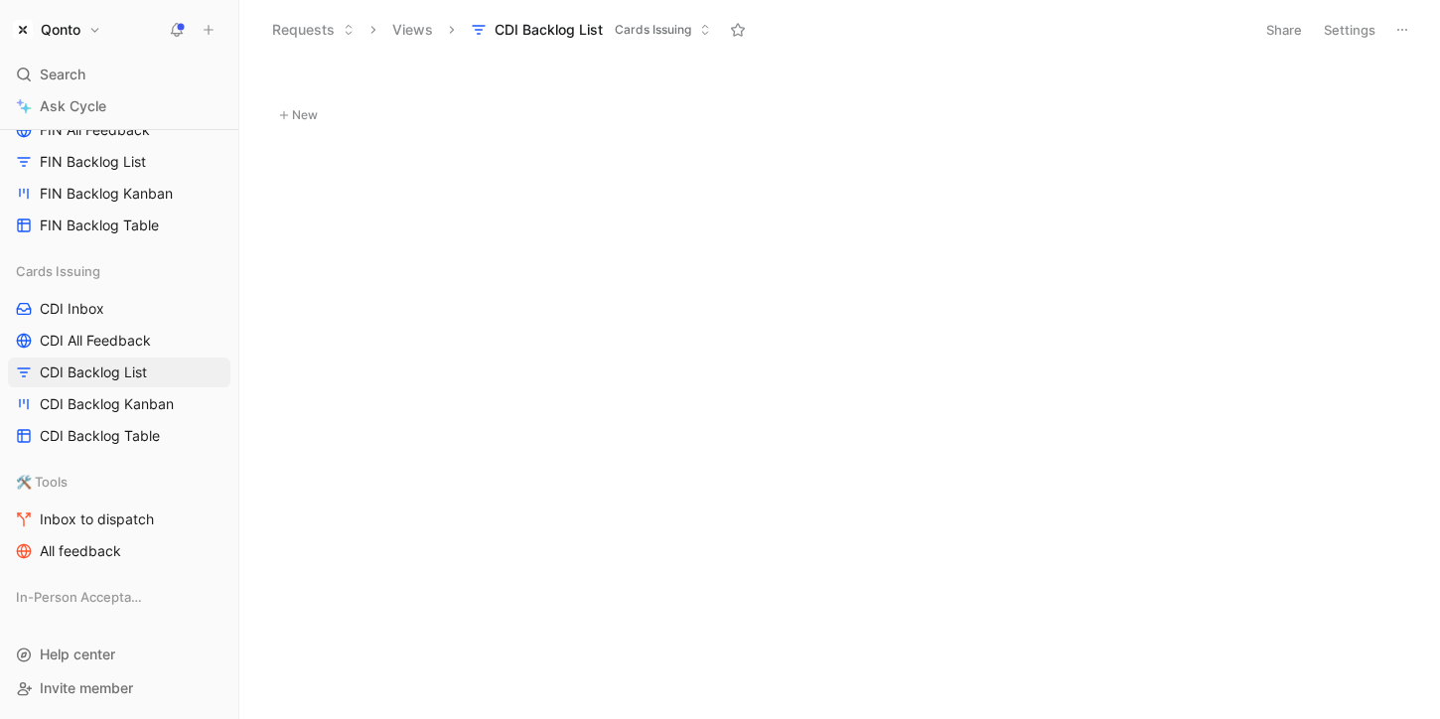
click at [1347, 36] on button "Settings" at bounding box center [1348, 30] width 69 height 28
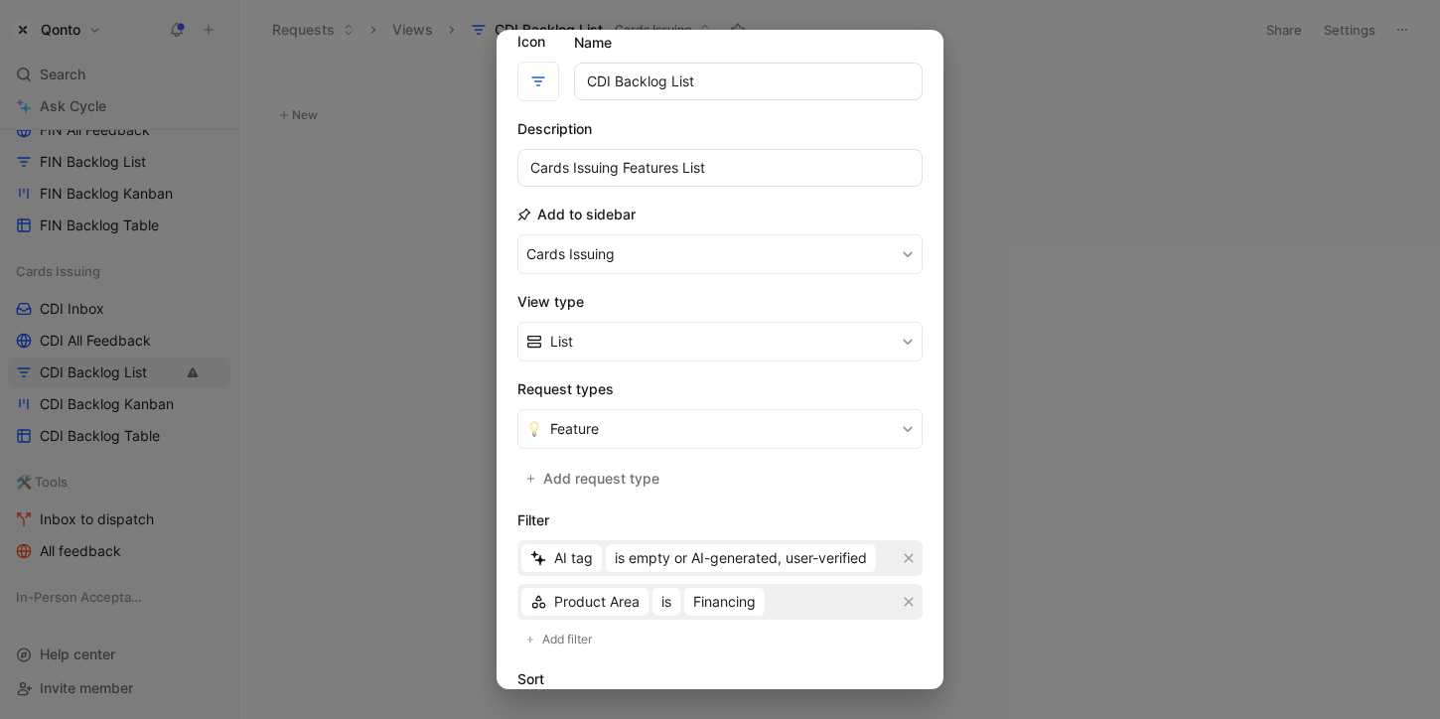
scroll to position [74, 0]
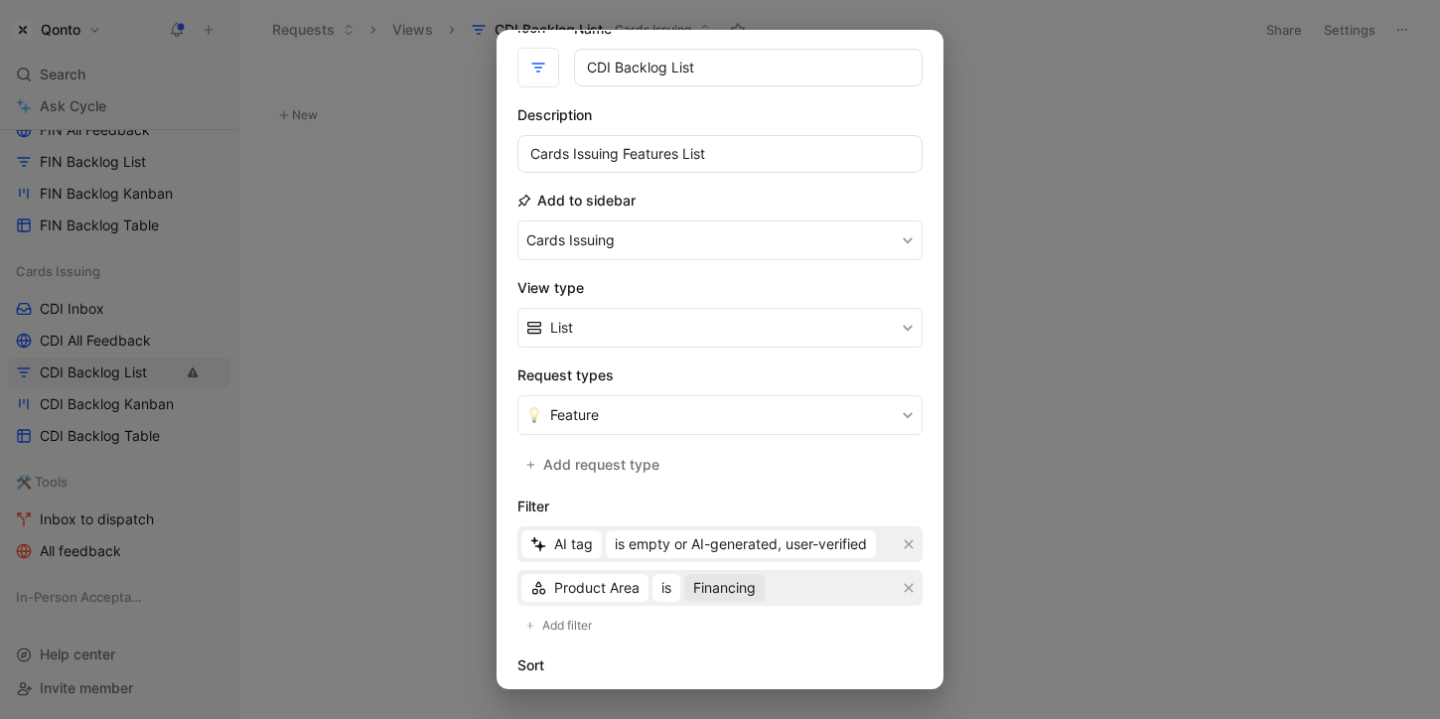
click at [742, 585] on span "Financing" at bounding box center [724, 588] width 63 height 24
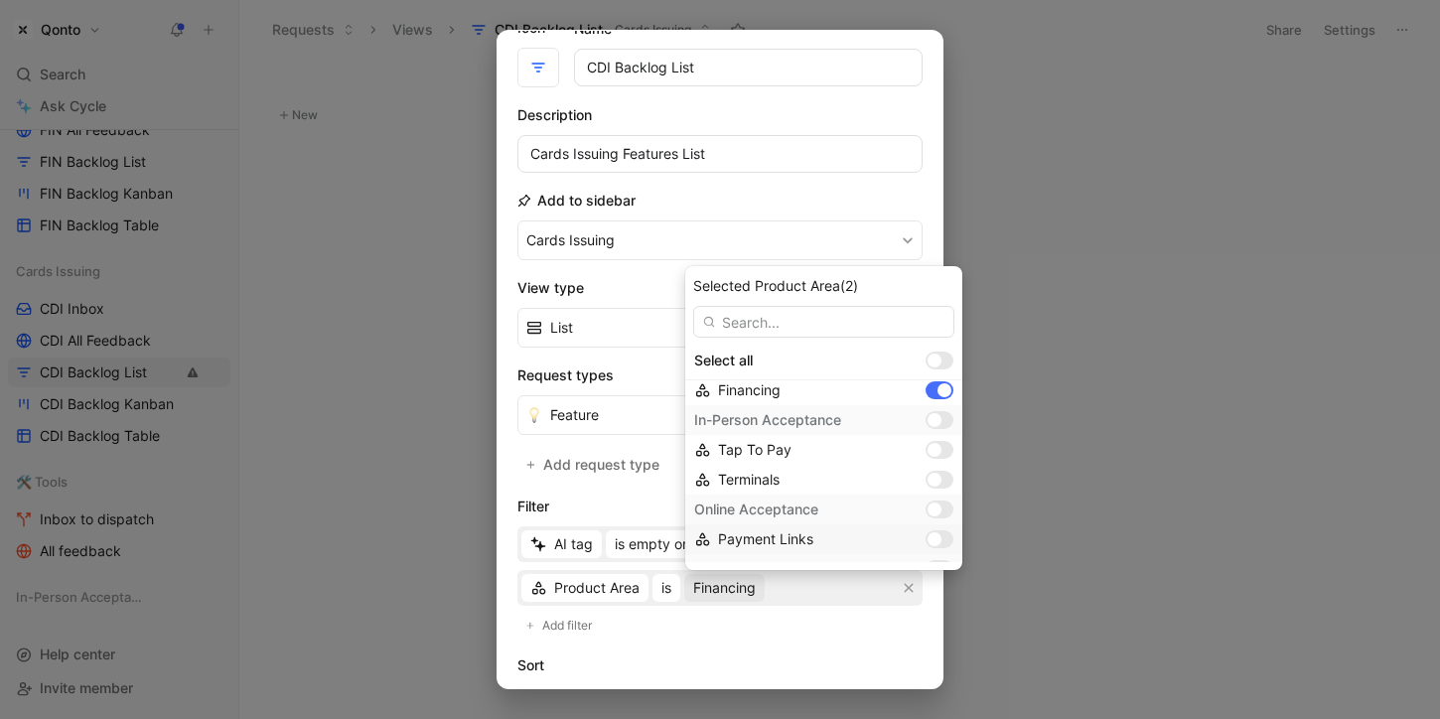
scroll to position [225, 0]
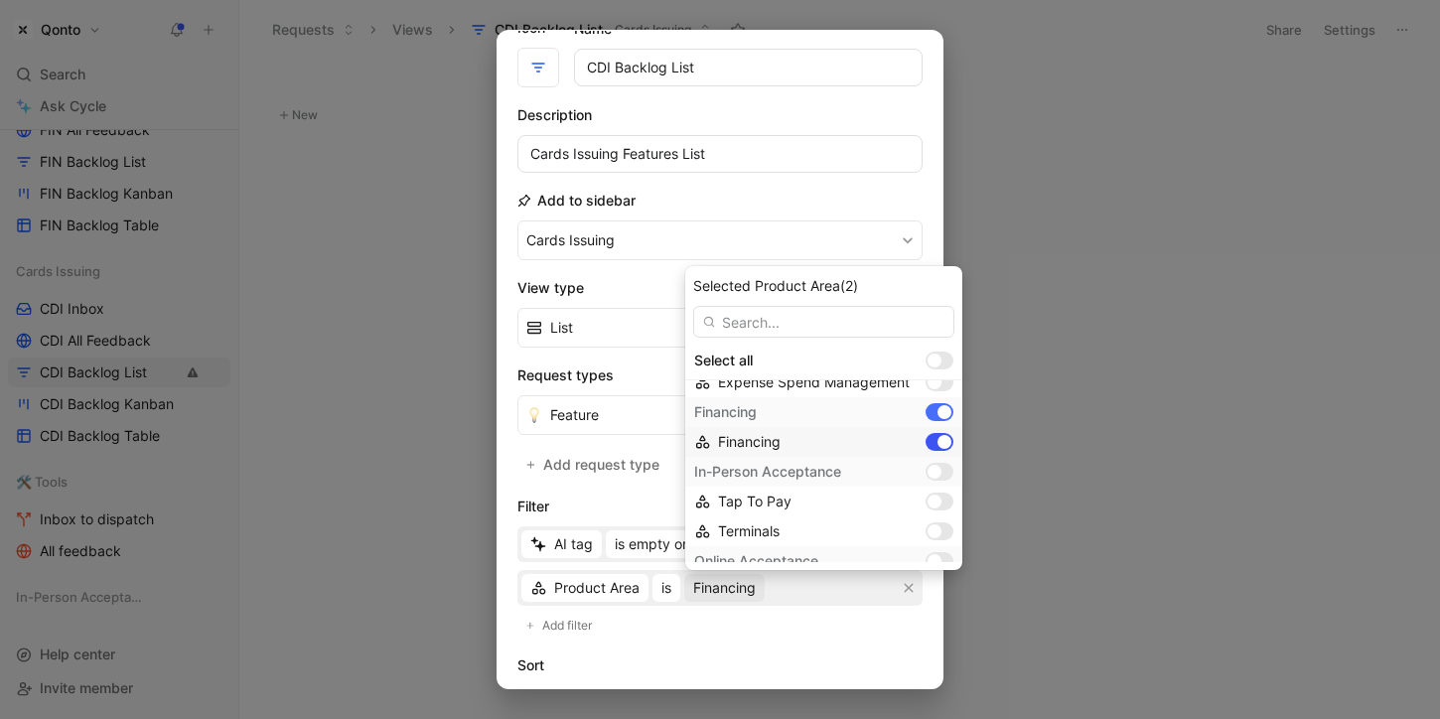
click at [937, 437] on div at bounding box center [944, 442] width 14 height 14
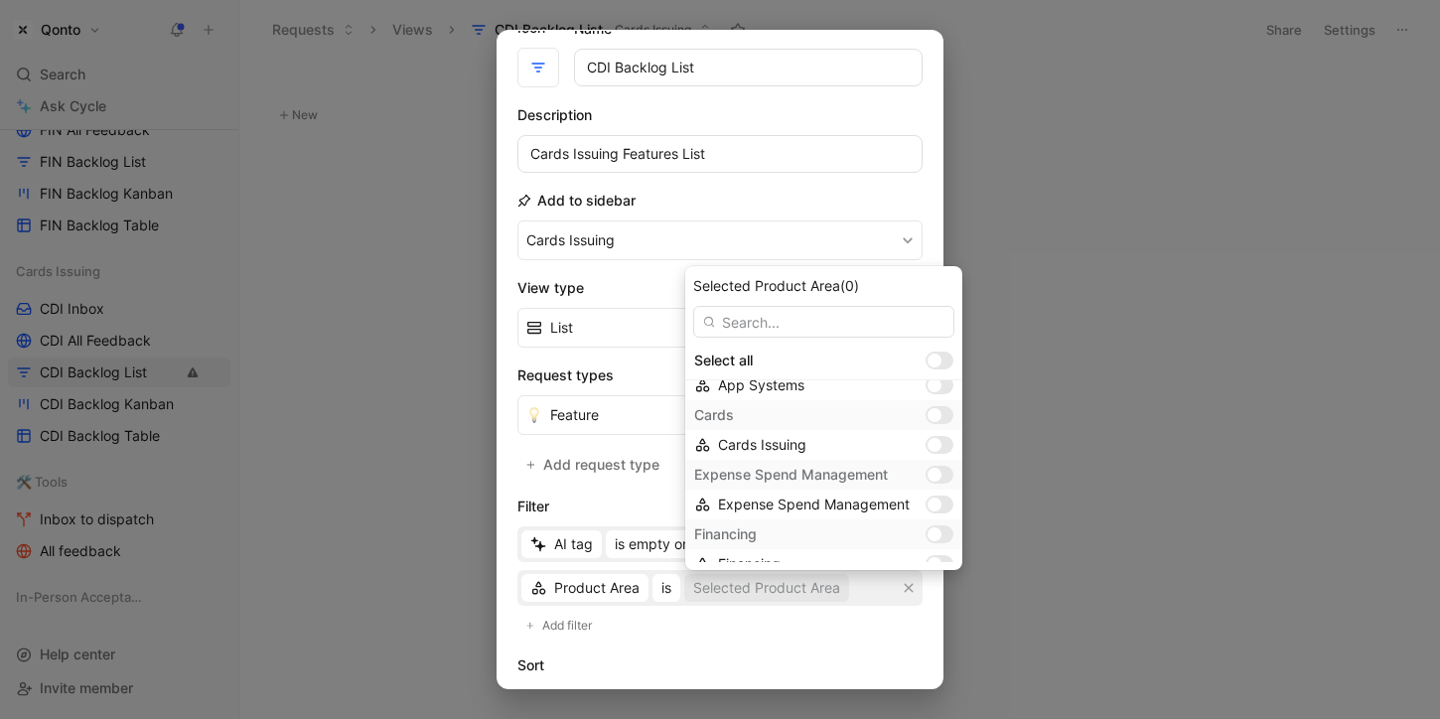
scroll to position [77, 0]
click at [927, 466] on div at bounding box center [934, 471] width 14 height 14
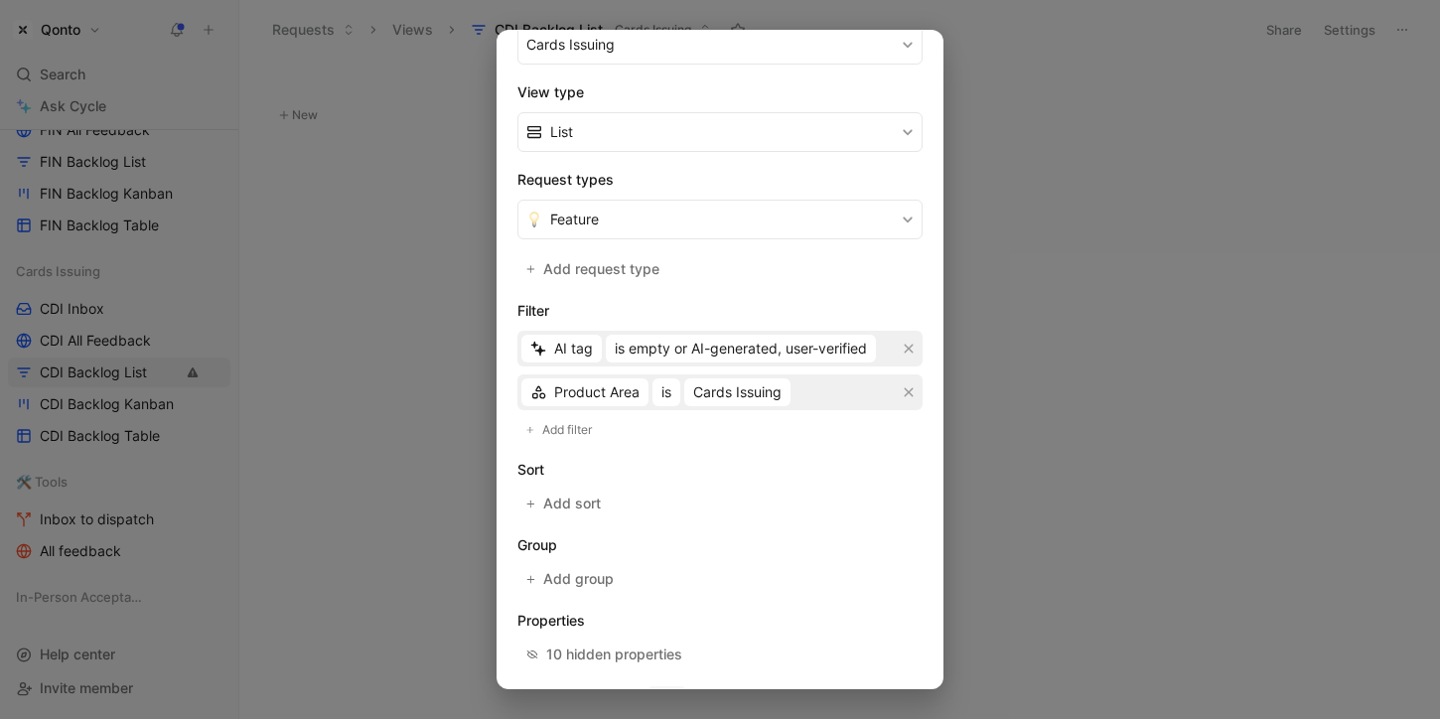
scroll to position [353, 0]
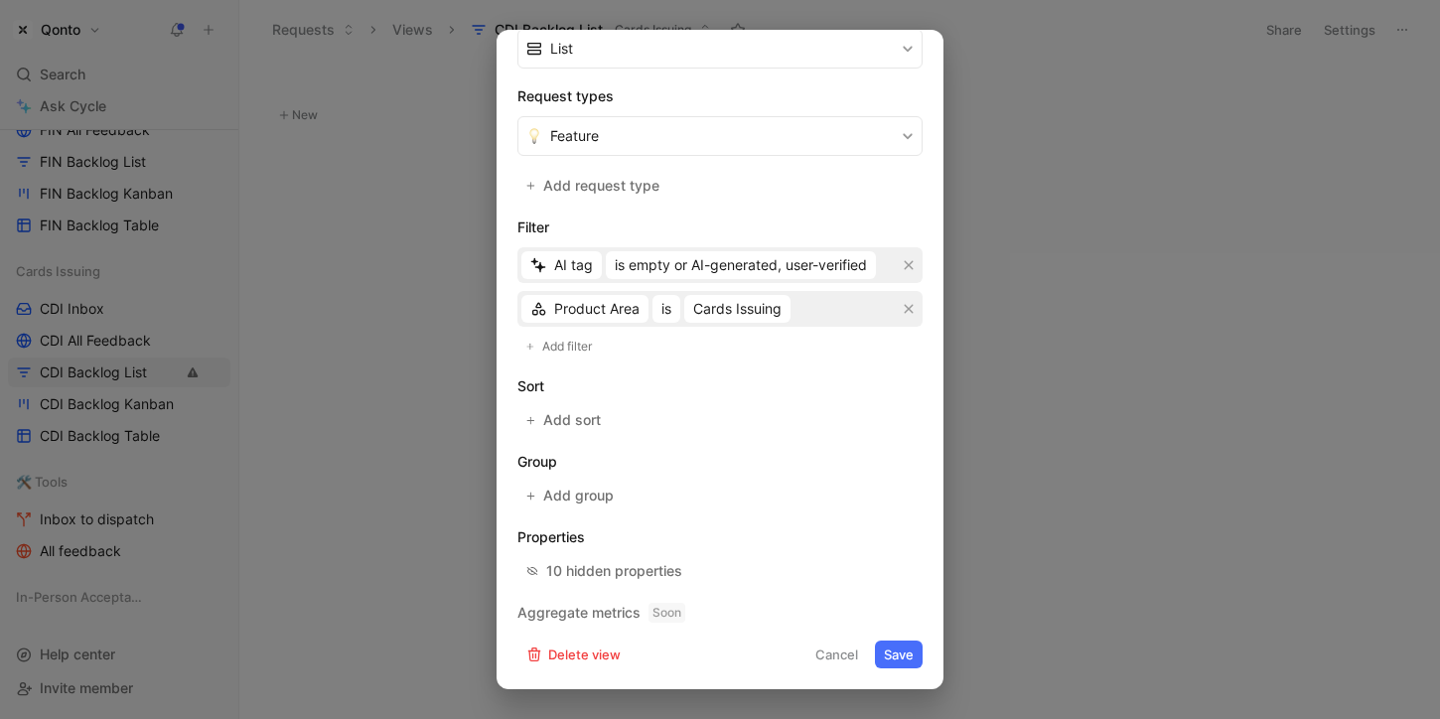
click at [904, 661] on button "Save" at bounding box center [899, 654] width 48 height 28
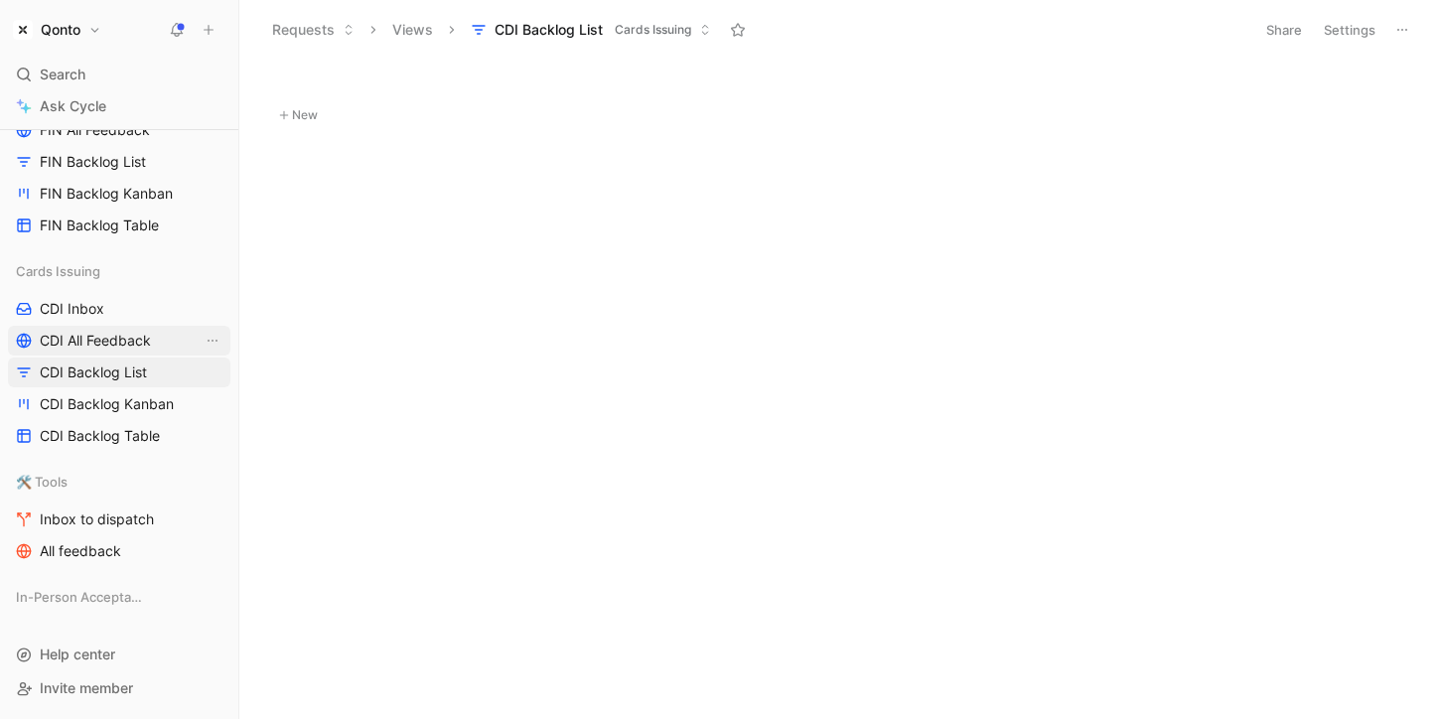
click at [151, 350] on link "CDI All Feedback" at bounding box center [119, 341] width 222 height 30
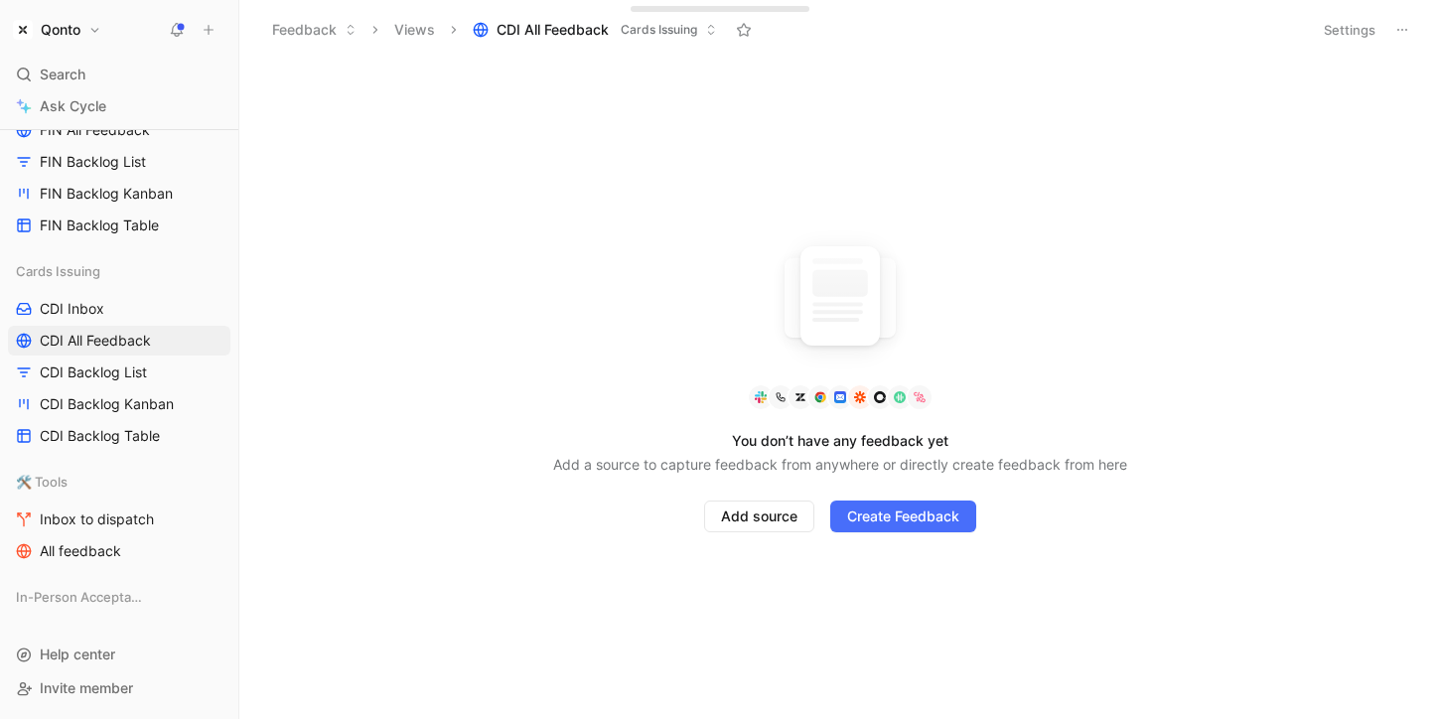
click at [1339, 27] on button "Settings" at bounding box center [1348, 30] width 69 height 28
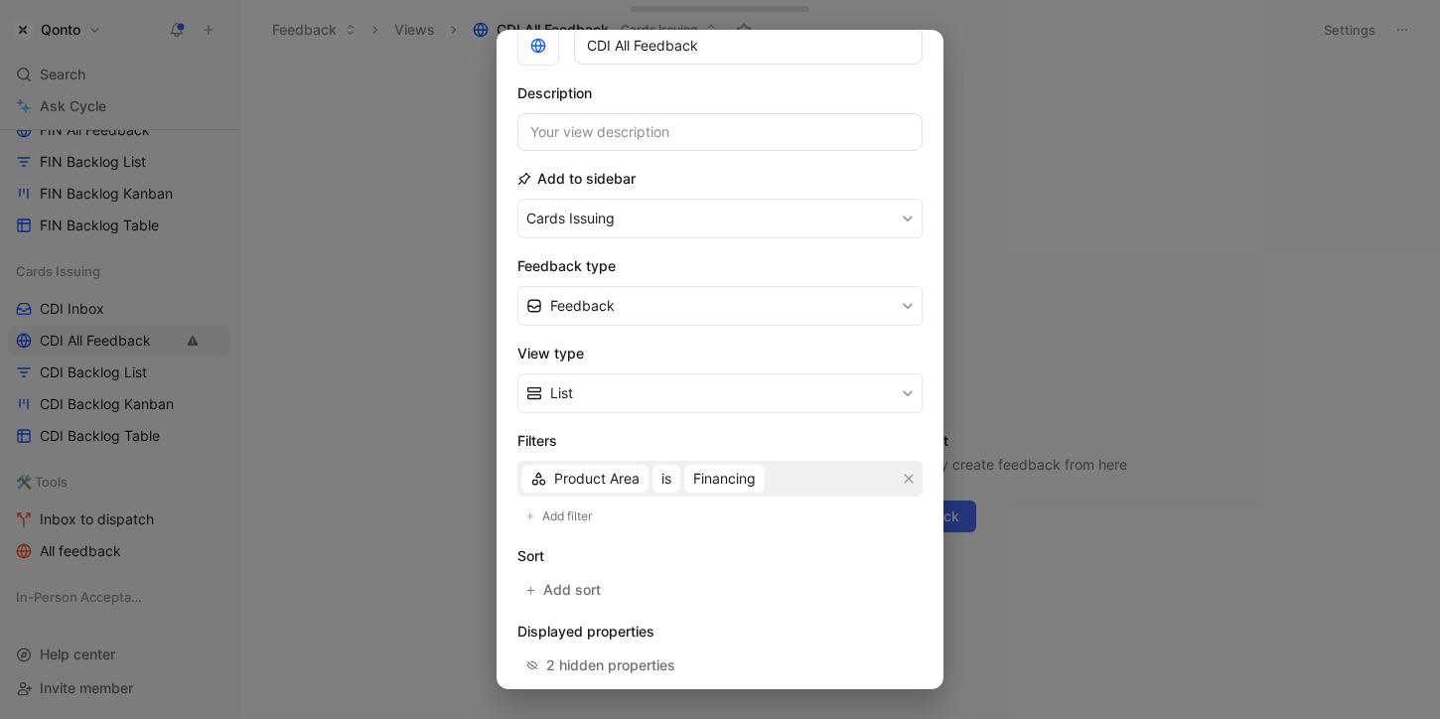
scroll to position [266, 0]
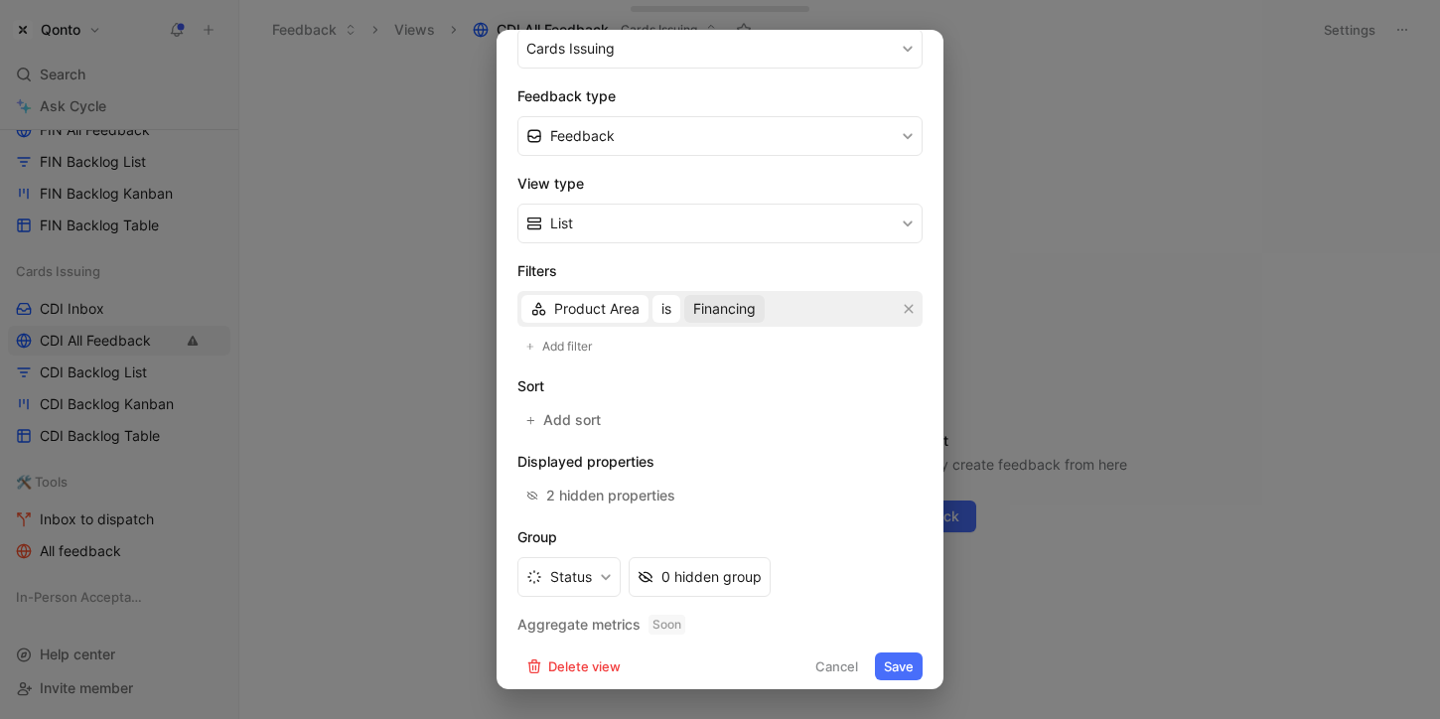
click at [743, 303] on span "Financing" at bounding box center [724, 309] width 63 height 24
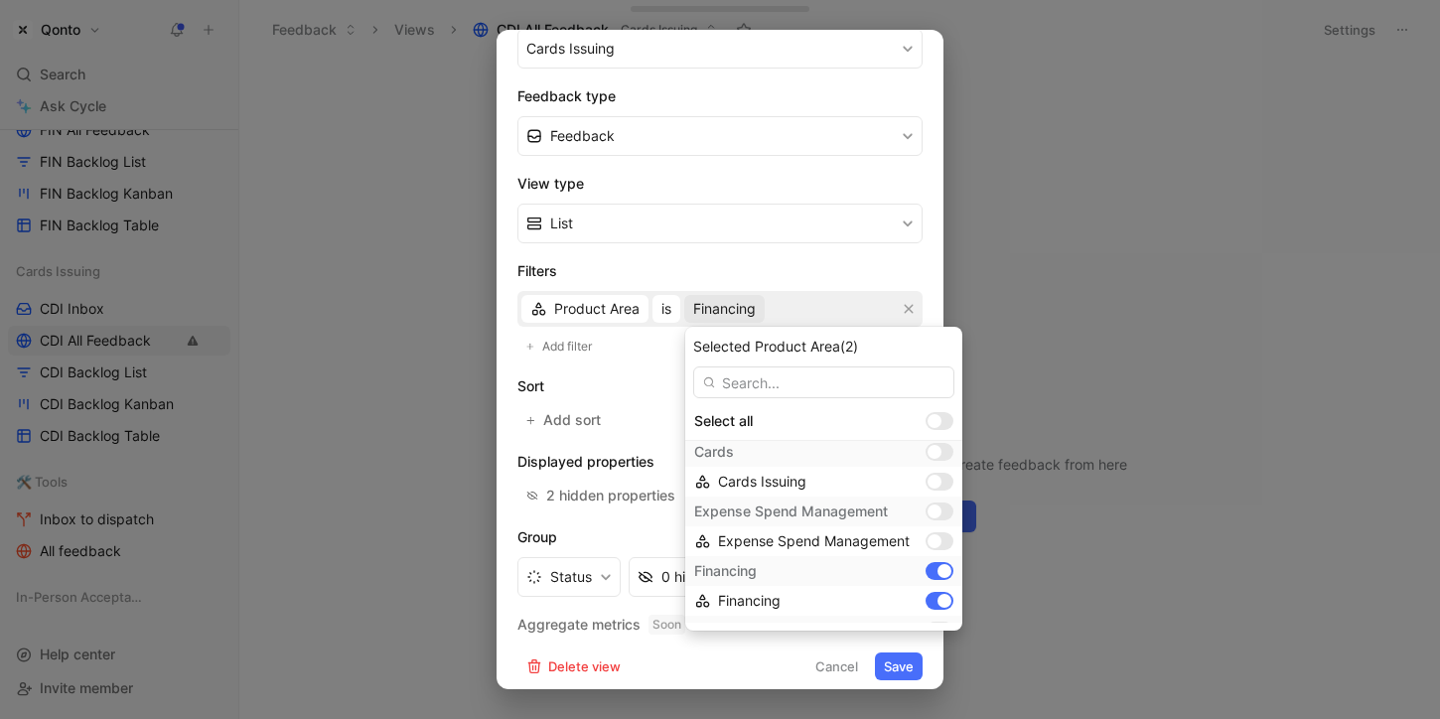
scroll to position [238, 0]
click at [939, 459] on div at bounding box center [944, 460] width 14 height 14
click at [825, 377] on input "c" at bounding box center [823, 382] width 261 height 32
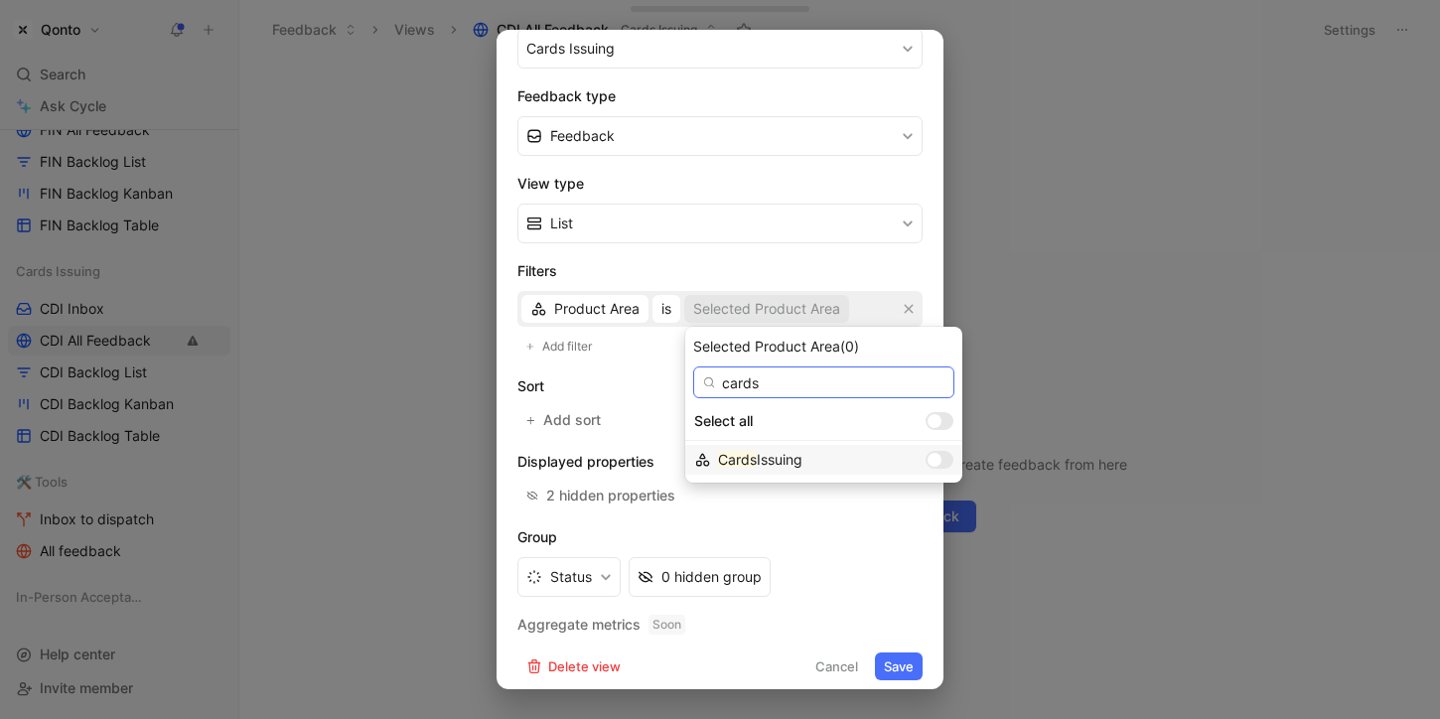
type input "cards"
click at [927, 461] on div at bounding box center [934, 460] width 14 height 14
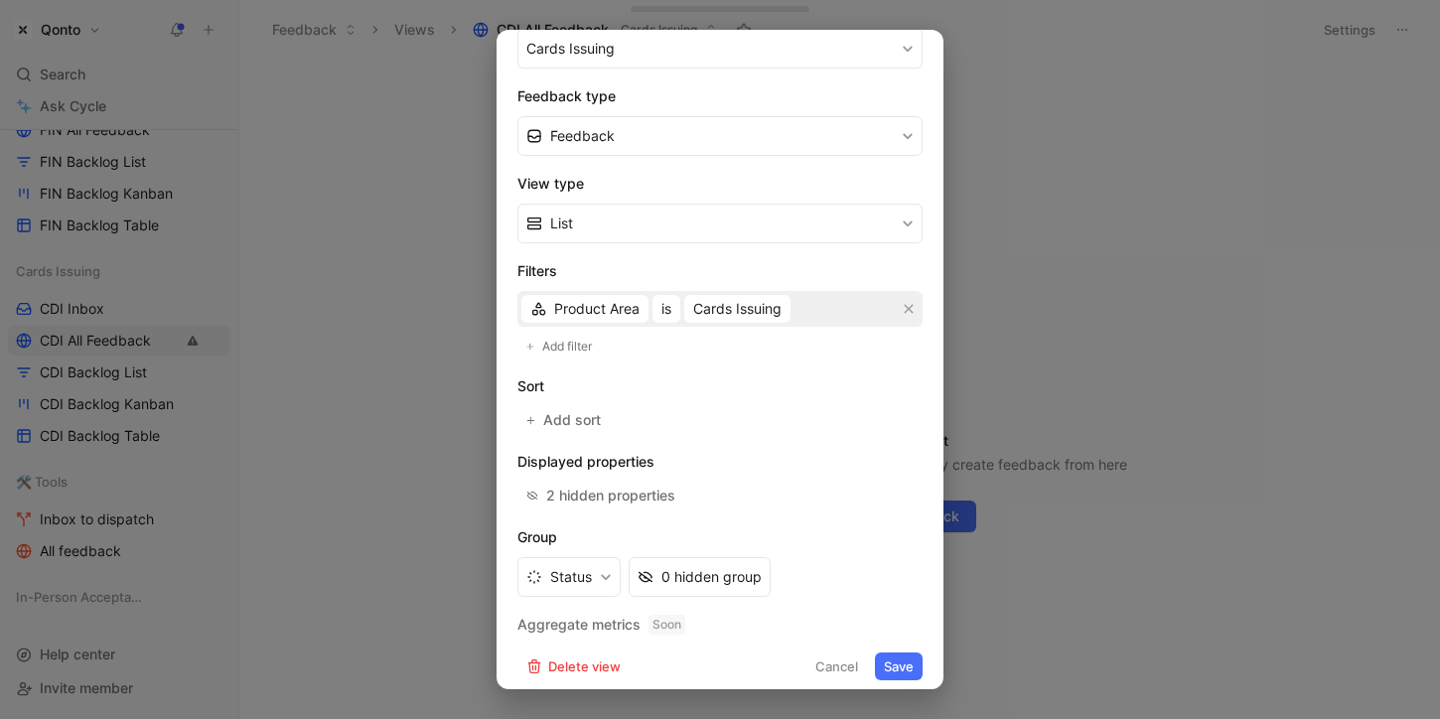
click at [903, 665] on button "Save" at bounding box center [899, 666] width 48 height 28
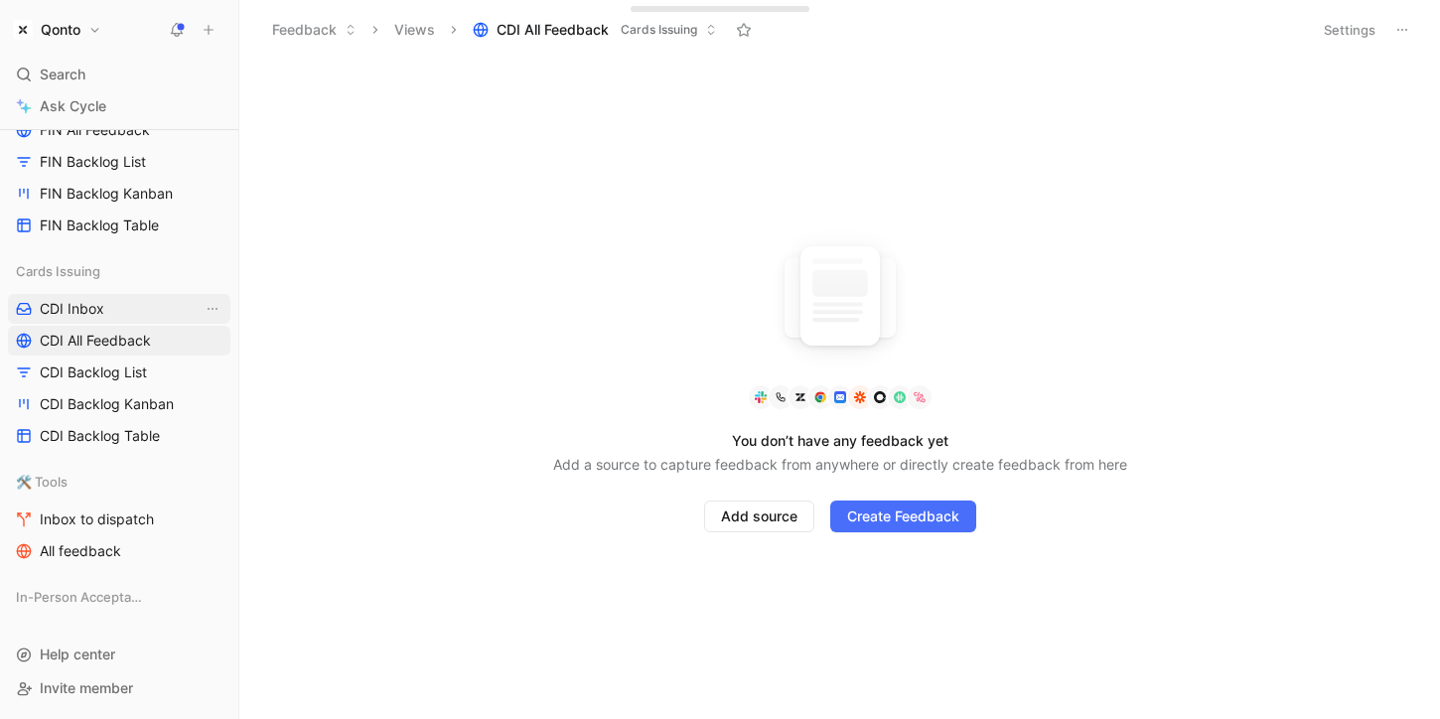
click at [121, 316] on link "CDI Inbox" at bounding box center [119, 309] width 222 height 30
click at [1338, 20] on button "Settings" at bounding box center [1348, 30] width 69 height 28
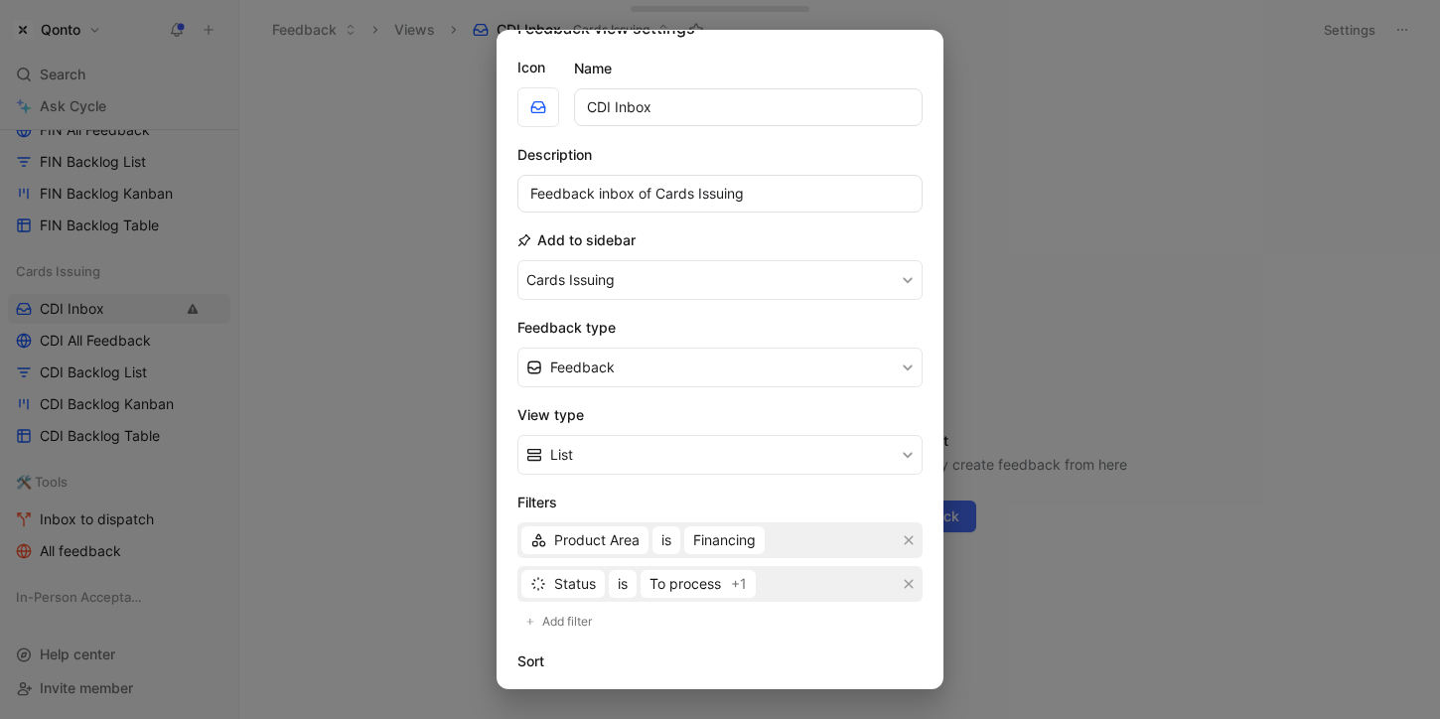
scroll to position [39, 0]
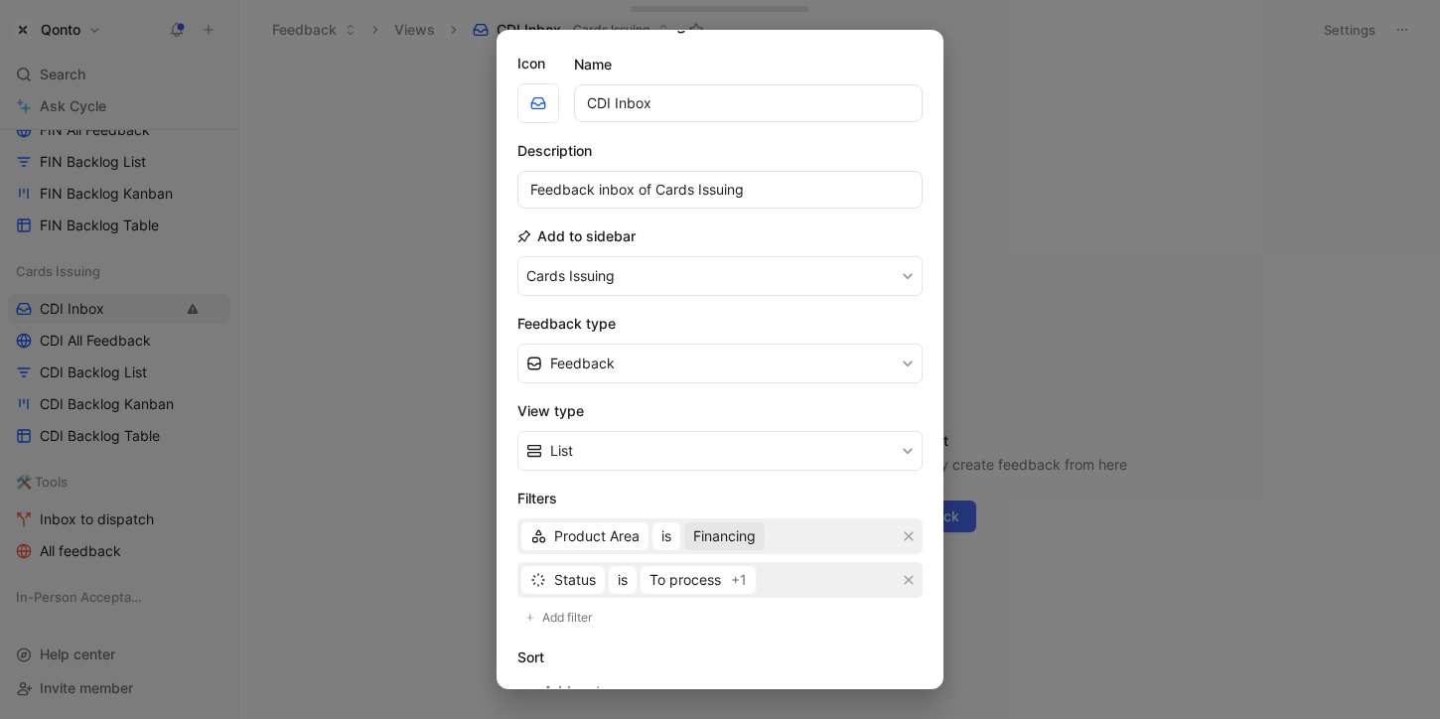
click at [712, 529] on span "Financing" at bounding box center [724, 536] width 63 height 24
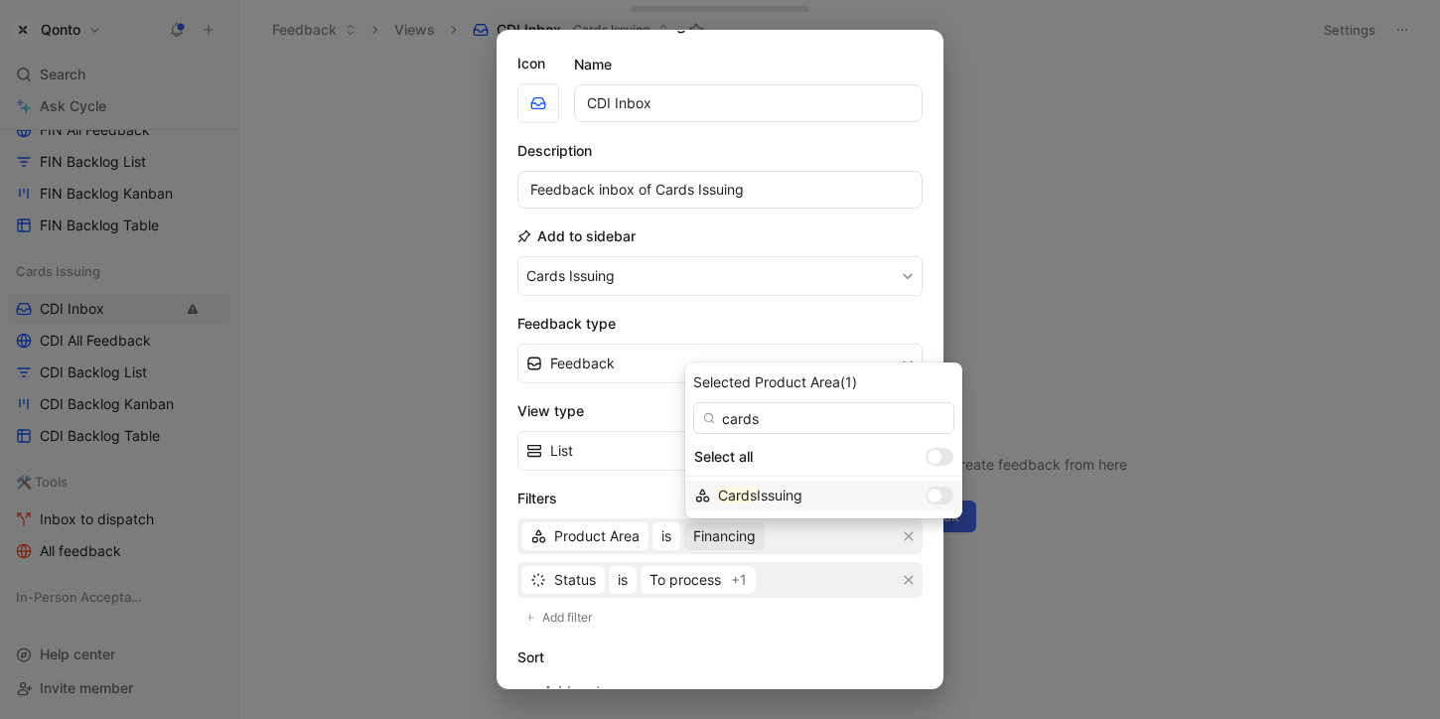
type input "cards"
click at [927, 500] on div at bounding box center [934, 495] width 14 height 14
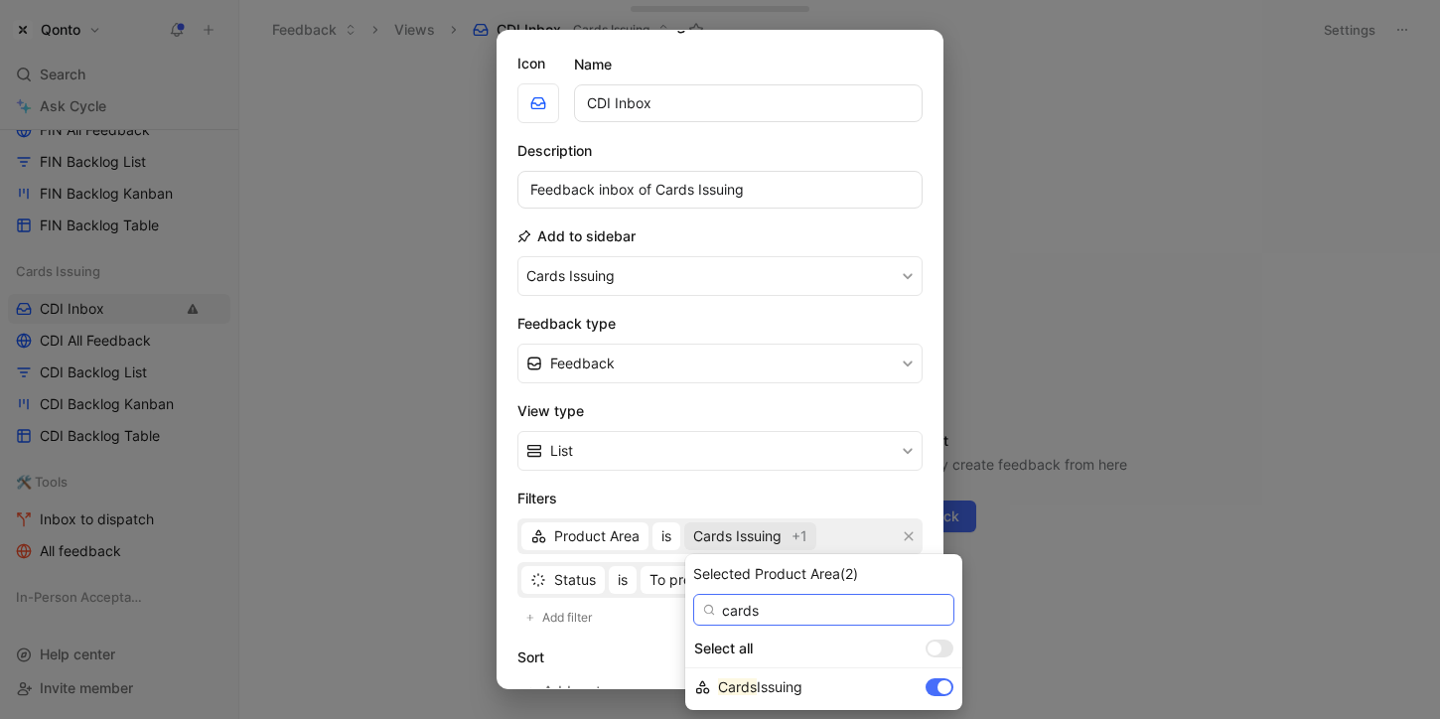
click at [826, 615] on input "cards" at bounding box center [823, 610] width 261 height 32
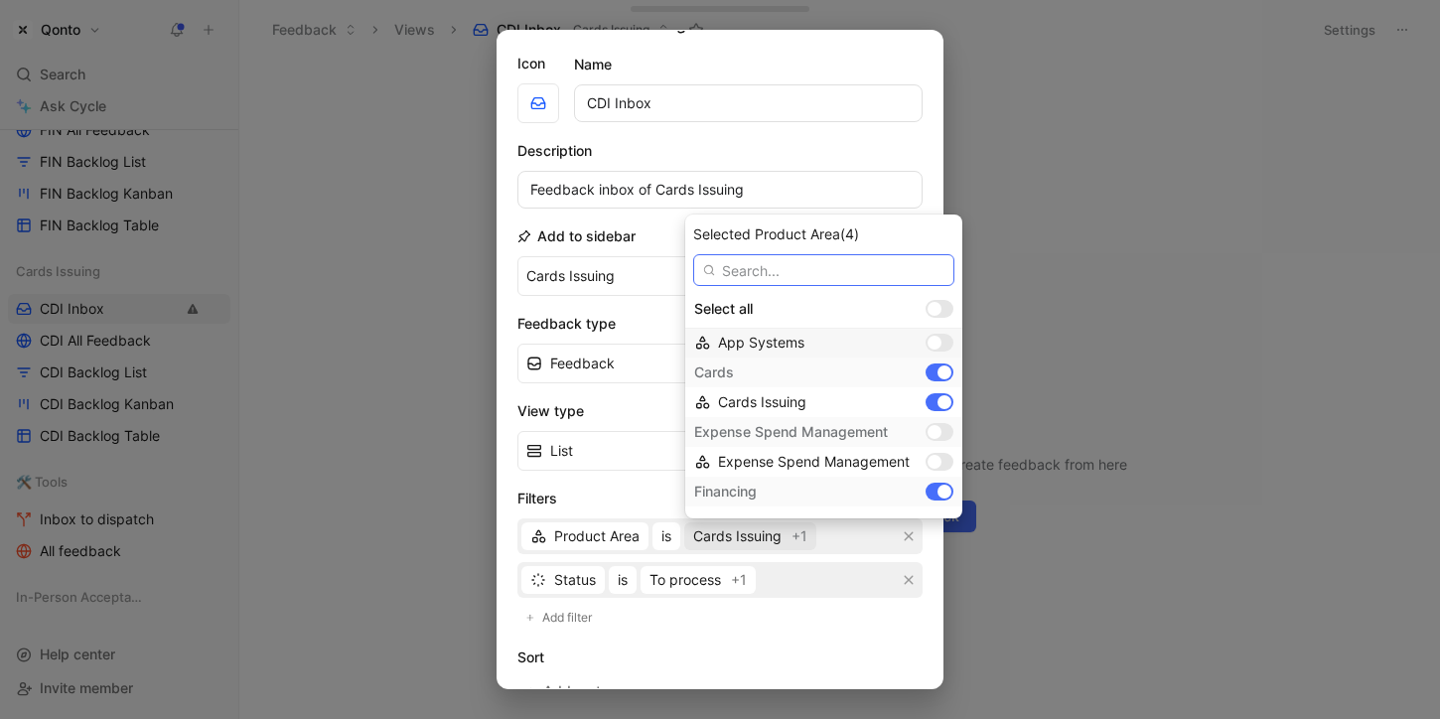
scroll to position [191, 0]
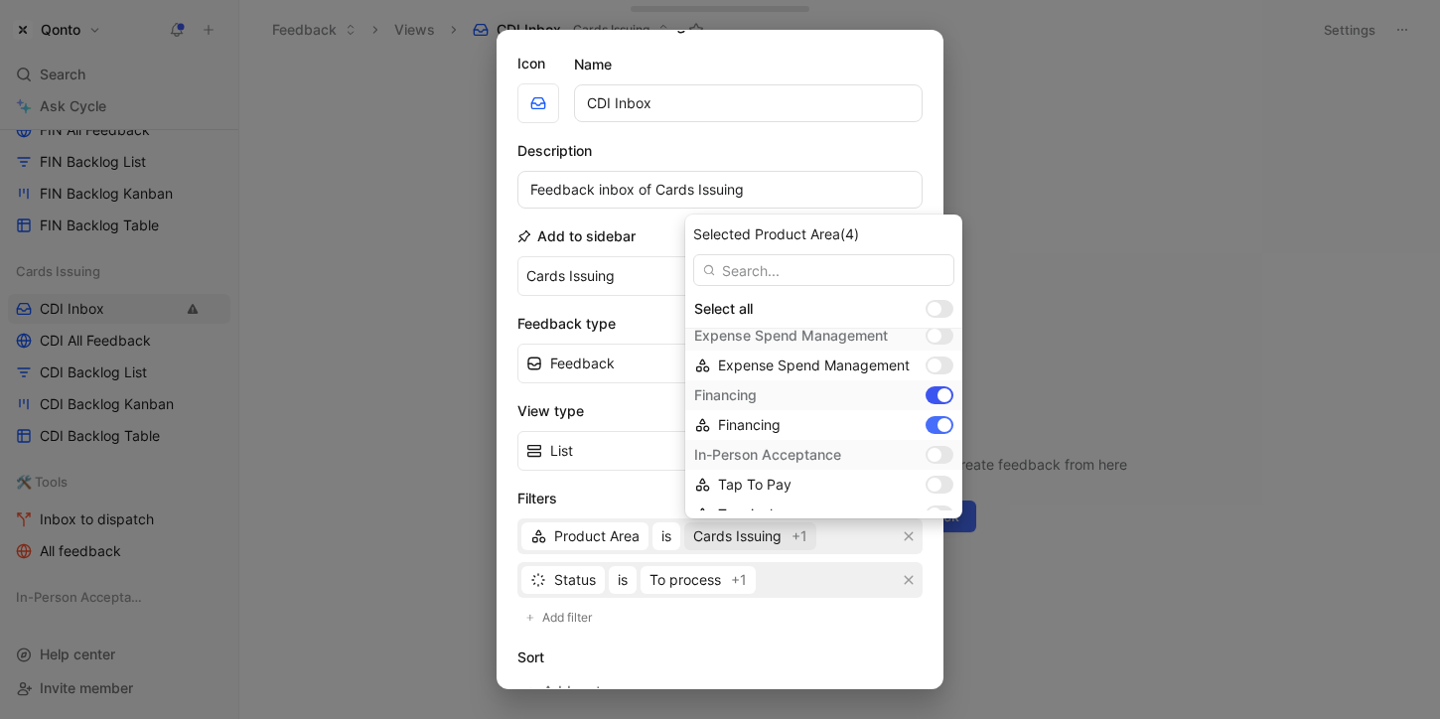
click at [937, 395] on div at bounding box center [944, 395] width 14 height 14
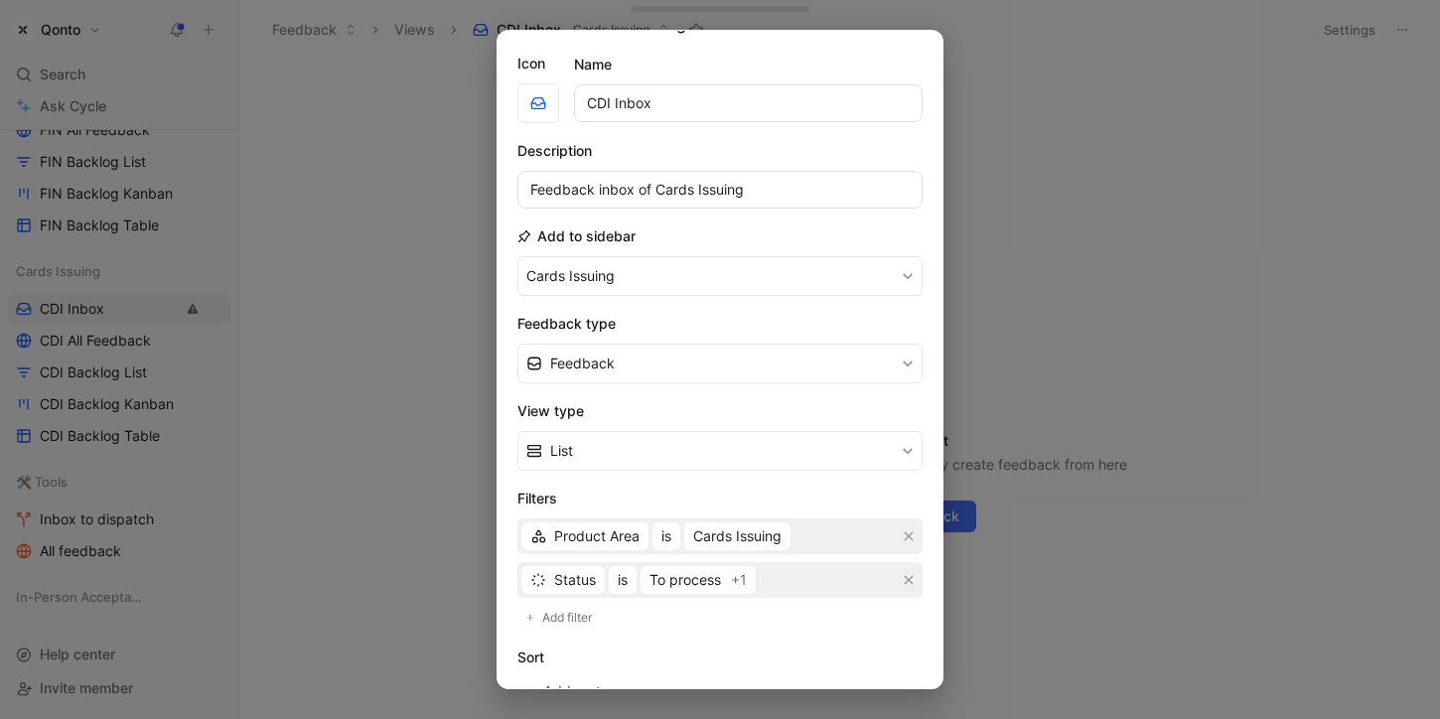
scroll to position [322, 0]
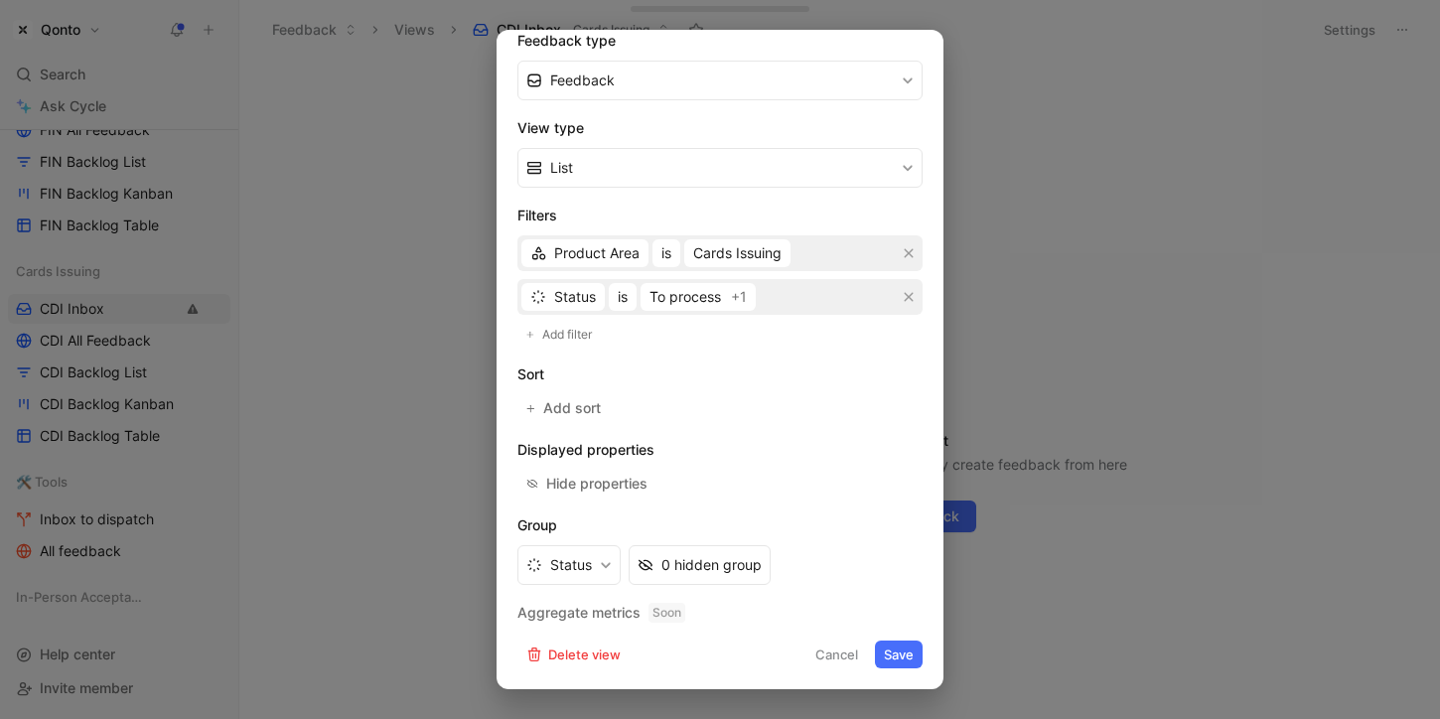
click at [897, 649] on button "Save" at bounding box center [899, 654] width 48 height 28
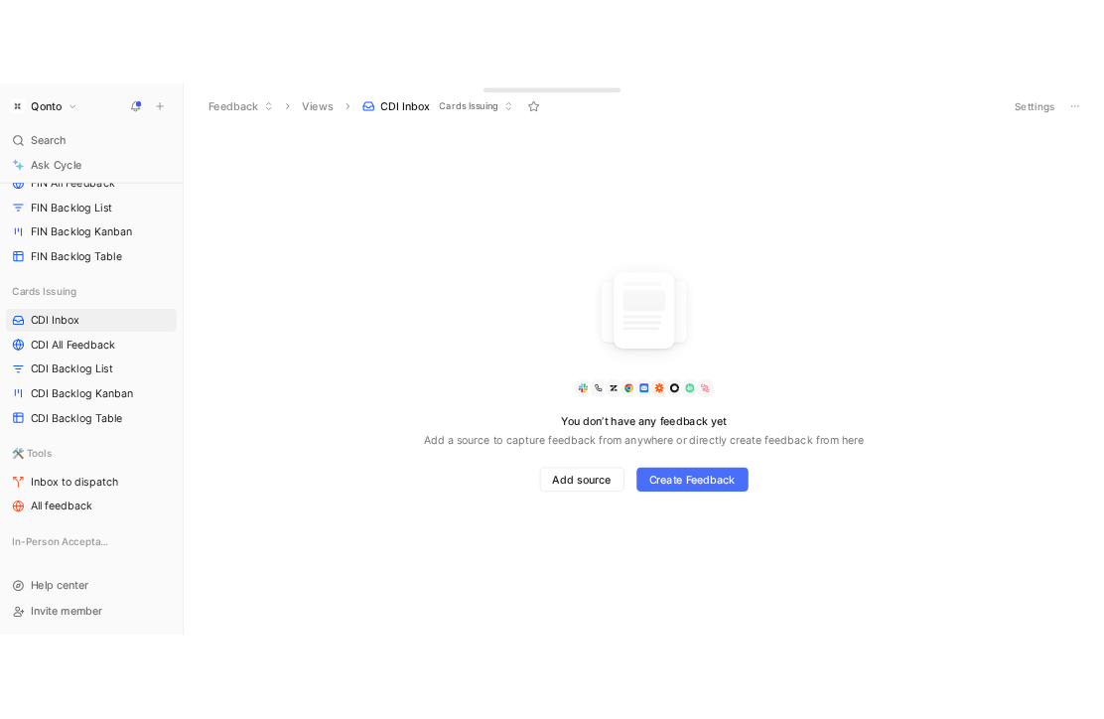
scroll to position [1285, 0]
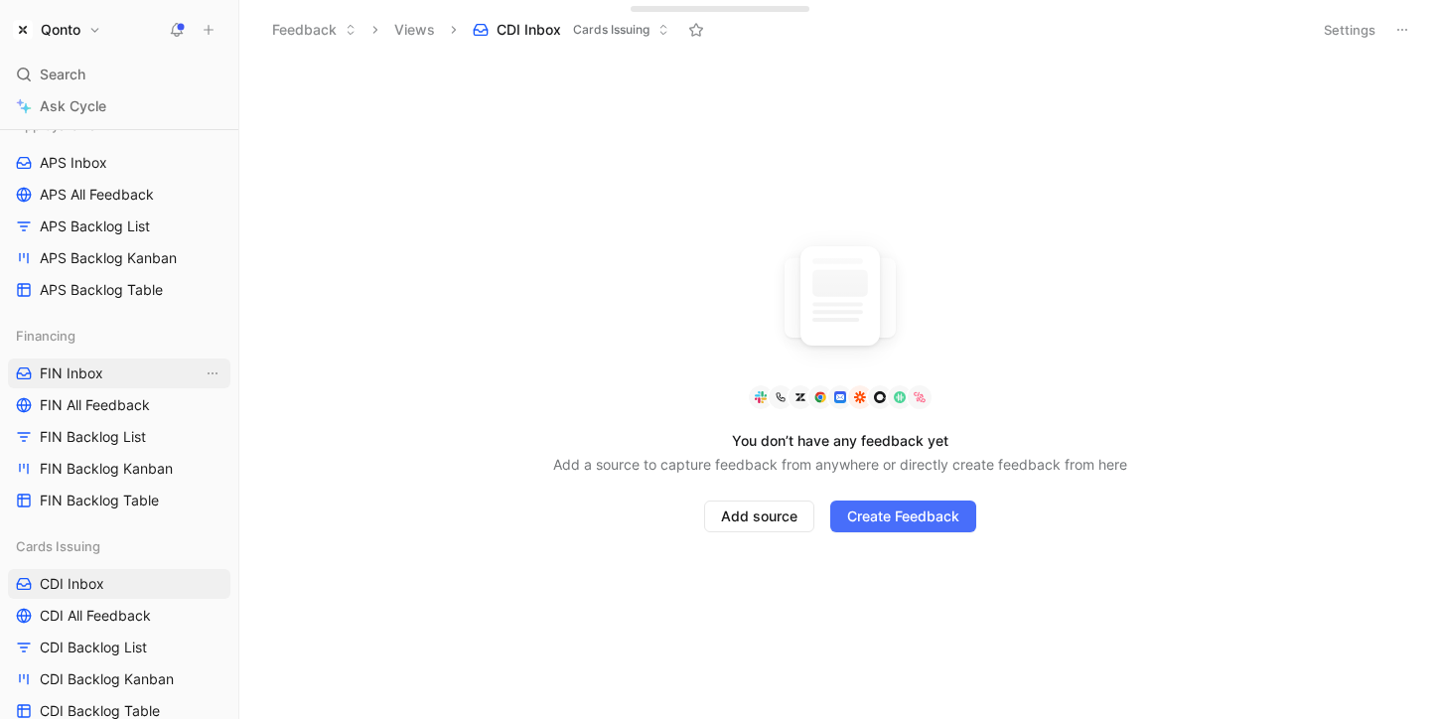
click at [118, 365] on link "FIN Inbox" at bounding box center [119, 373] width 222 height 30
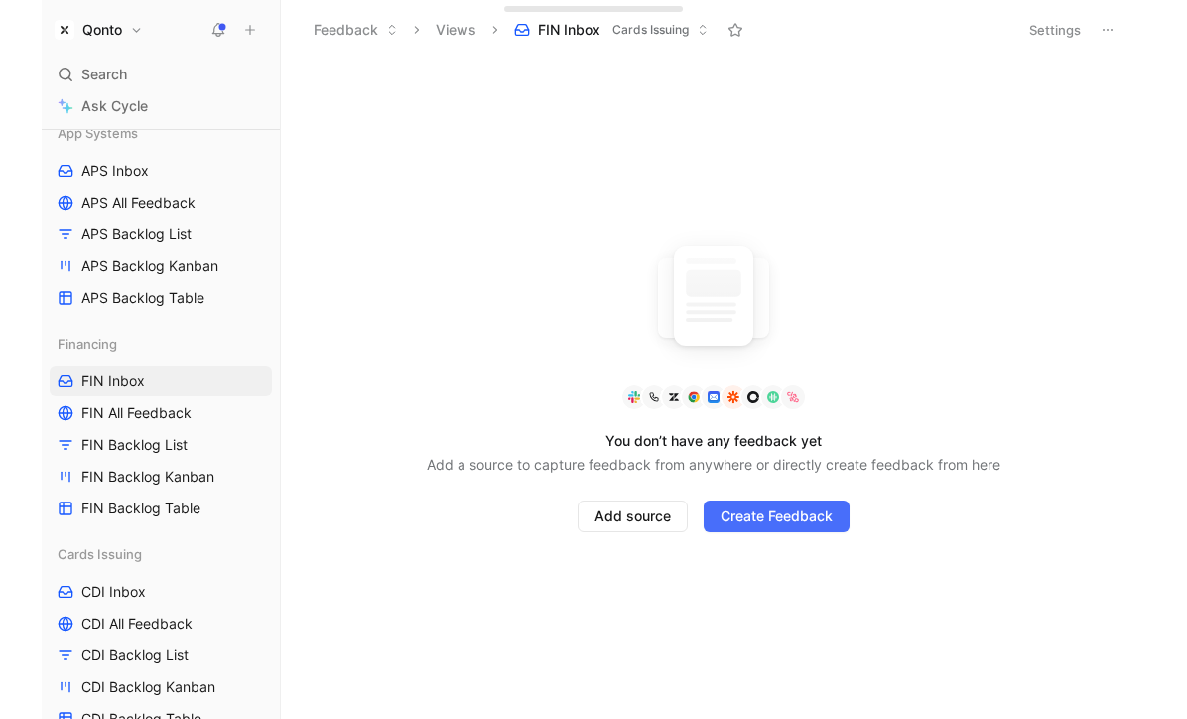
scroll to position [1253, 0]
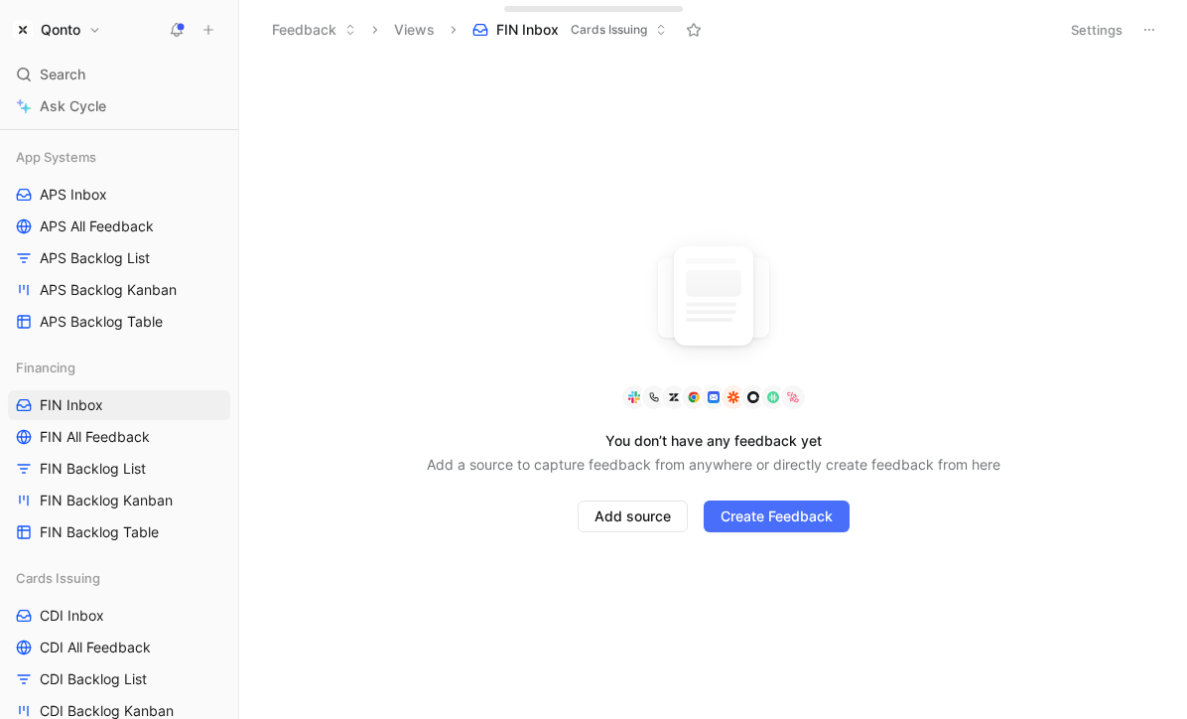
click at [58, 35] on h1 "Qonto" at bounding box center [61, 30] width 40 height 18
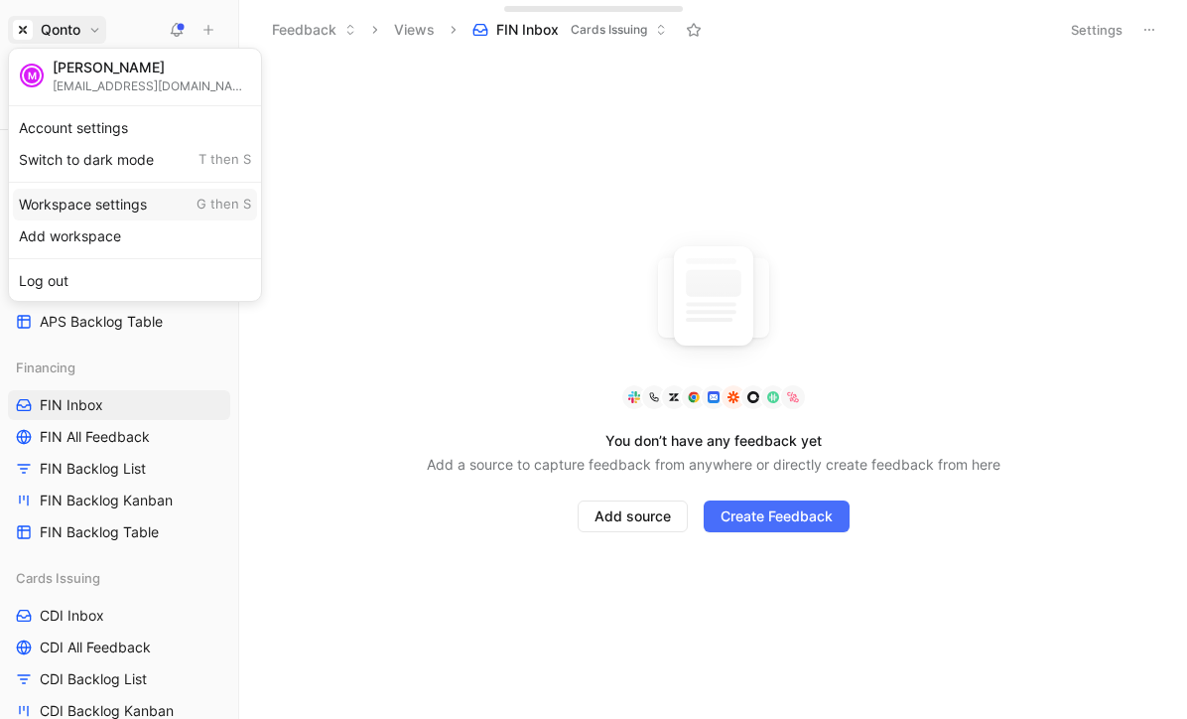
click at [105, 203] on div "Workspace settings G then S" at bounding box center [135, 205] width 244 height 32
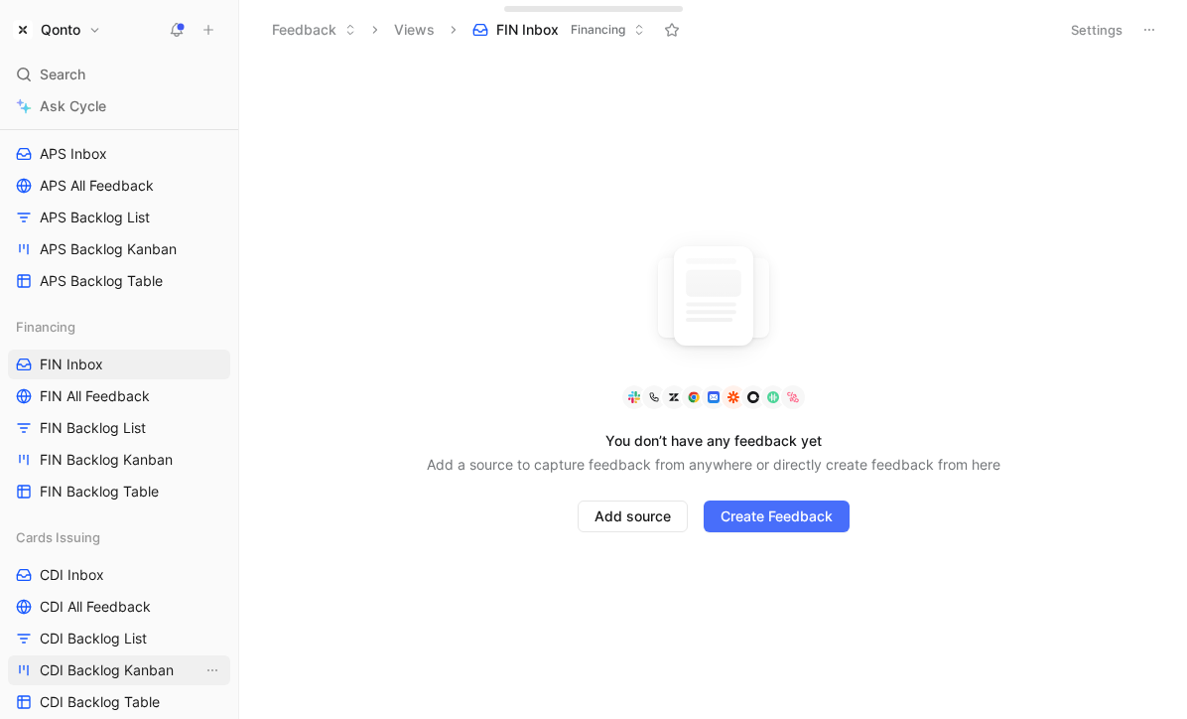
scroll to position [1280, 0]
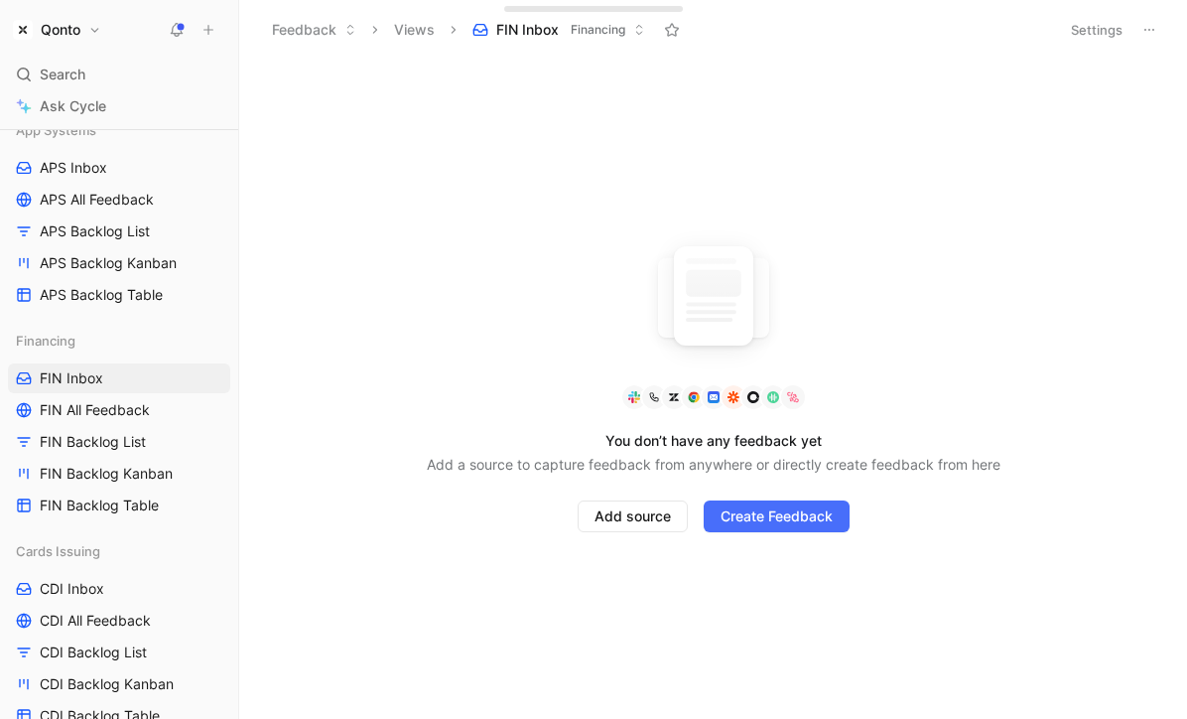
click at [94, 26] on button "Qonto" at bounding box center [57, 30] width 98 height 28
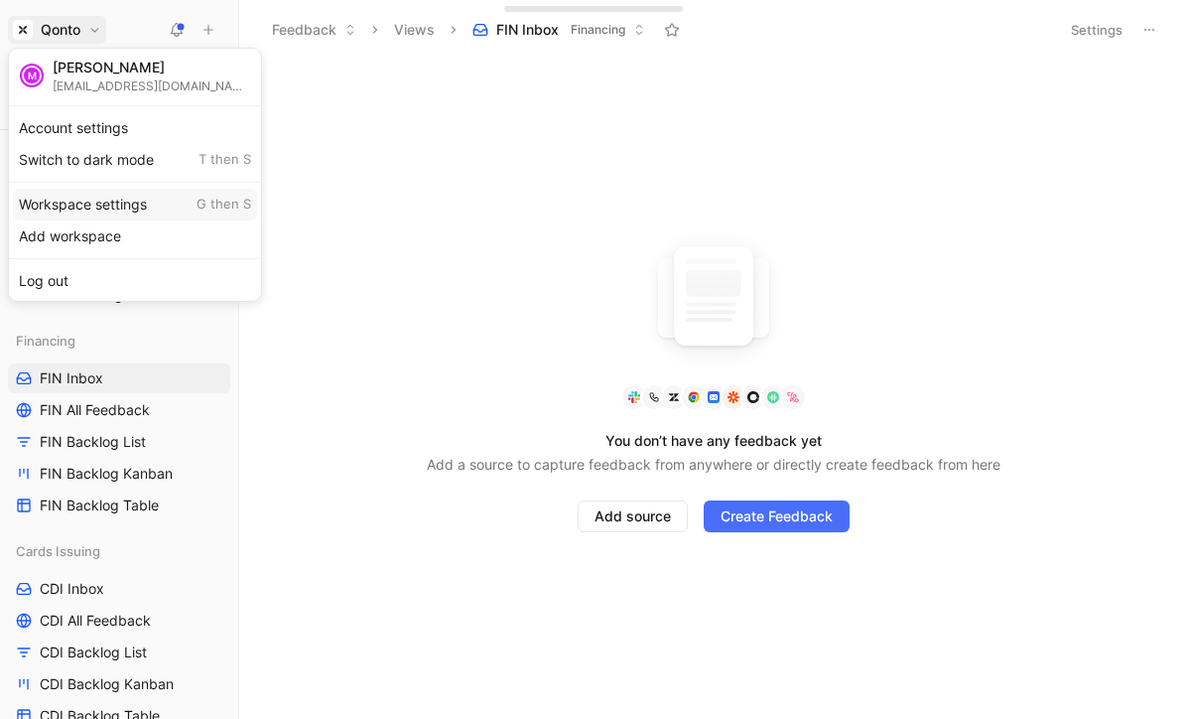
click at [133, 195] on div "Workspace settings G then S" at bounding box center [135, 205] width 244 height 32
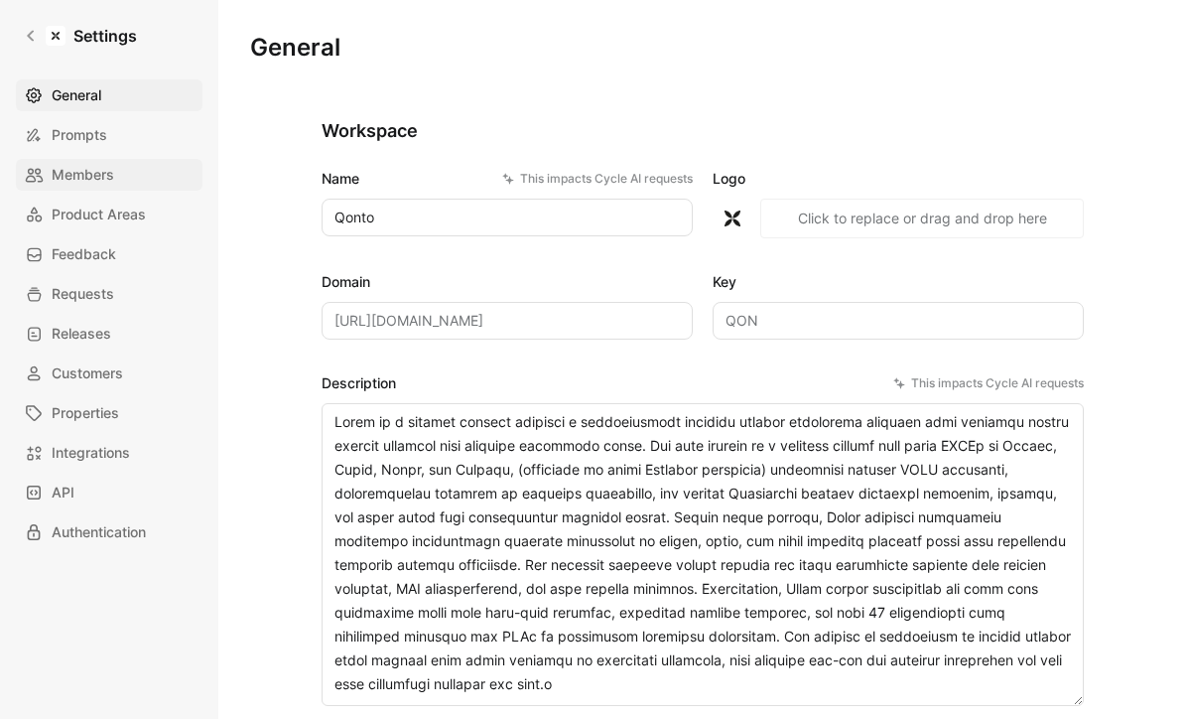
click at [92, 181] on span "Members" at bounding box center [83, 175] width 63 height 24
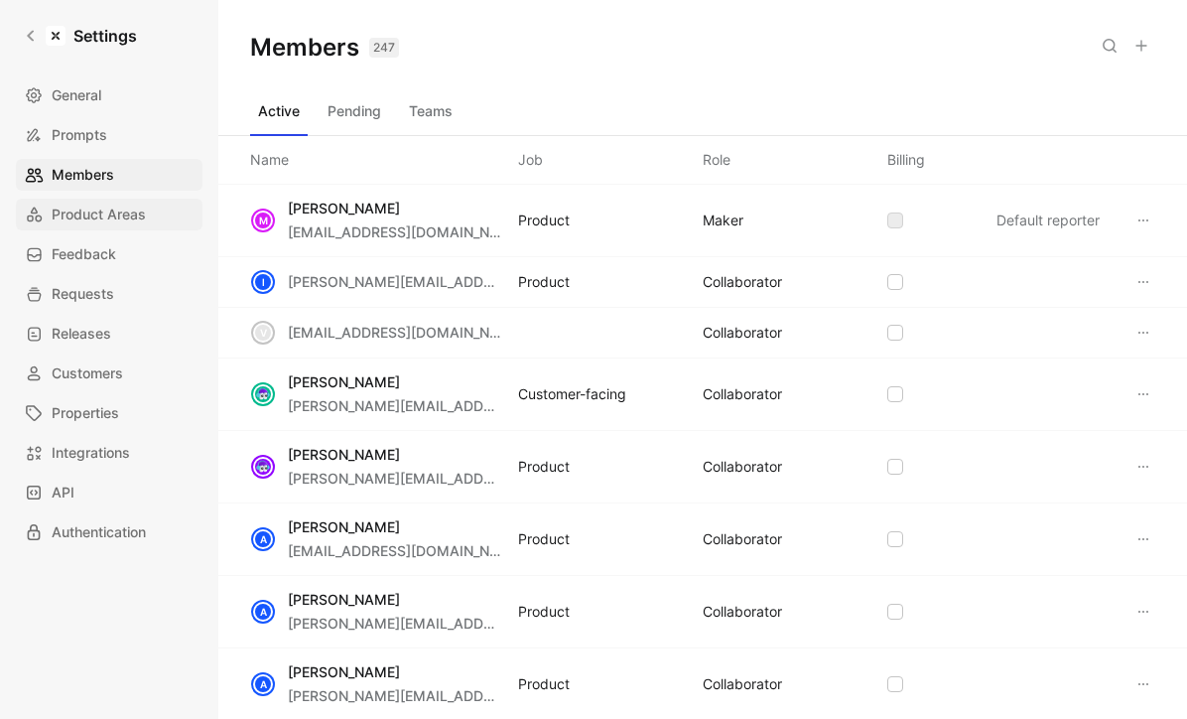
click at [137, 211] on span "Product Areas" at bounding box center [99, 215] width 94 height 24
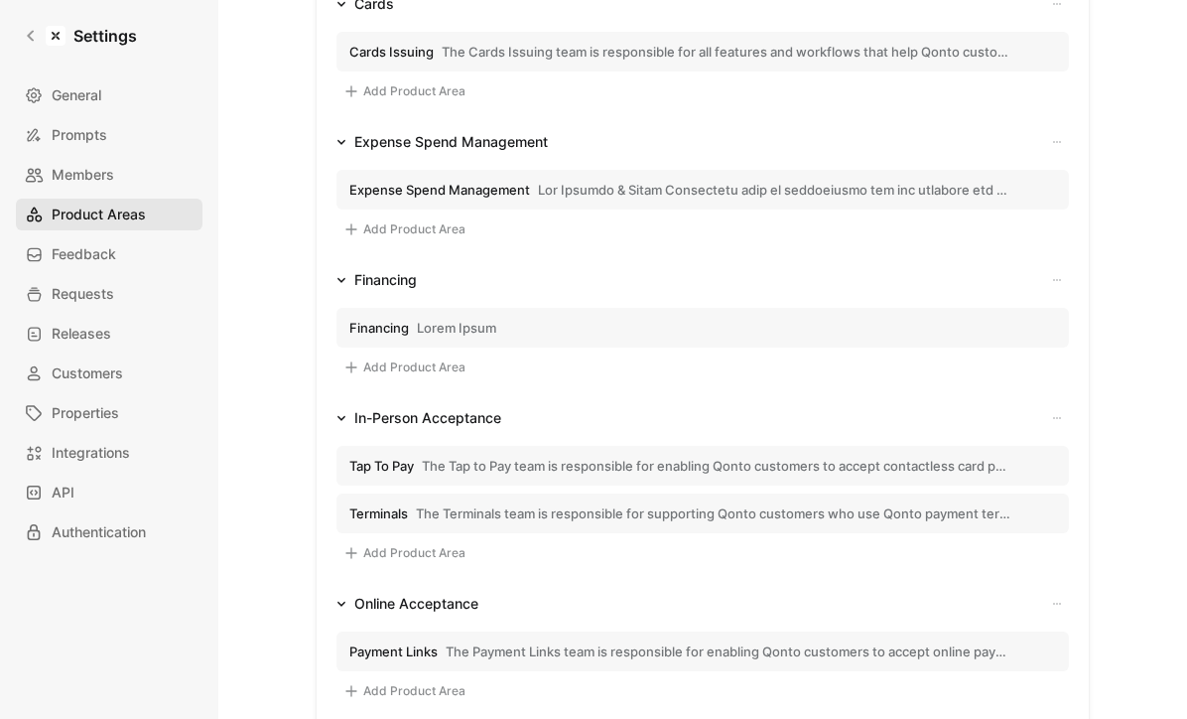
scroll to position [658, 0]
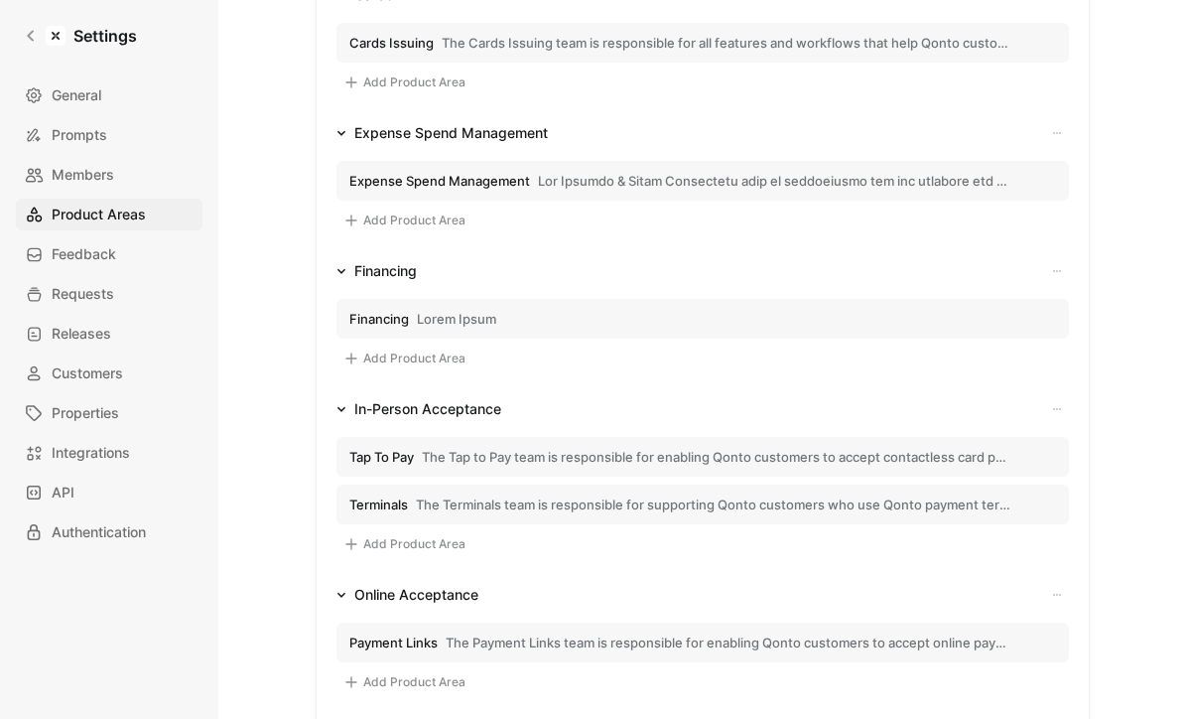
click at [407, 318] on span "Financing" at bounding box center [379, 319] width 60 height 18
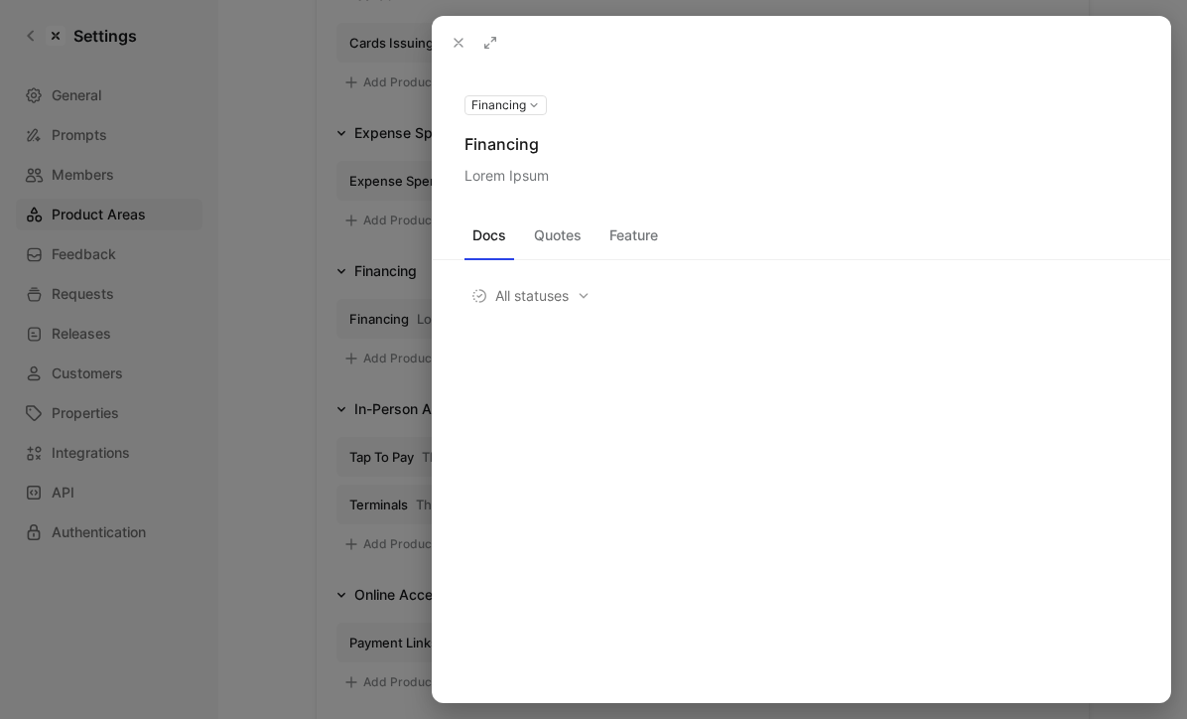
click at [515, 130] on div "Financing Financing Lorem Ipsum" at bounding box center [802, 139] width 738 height 95
click at [0, 0] on button at bounding box center [0, 0] width 0 height 0
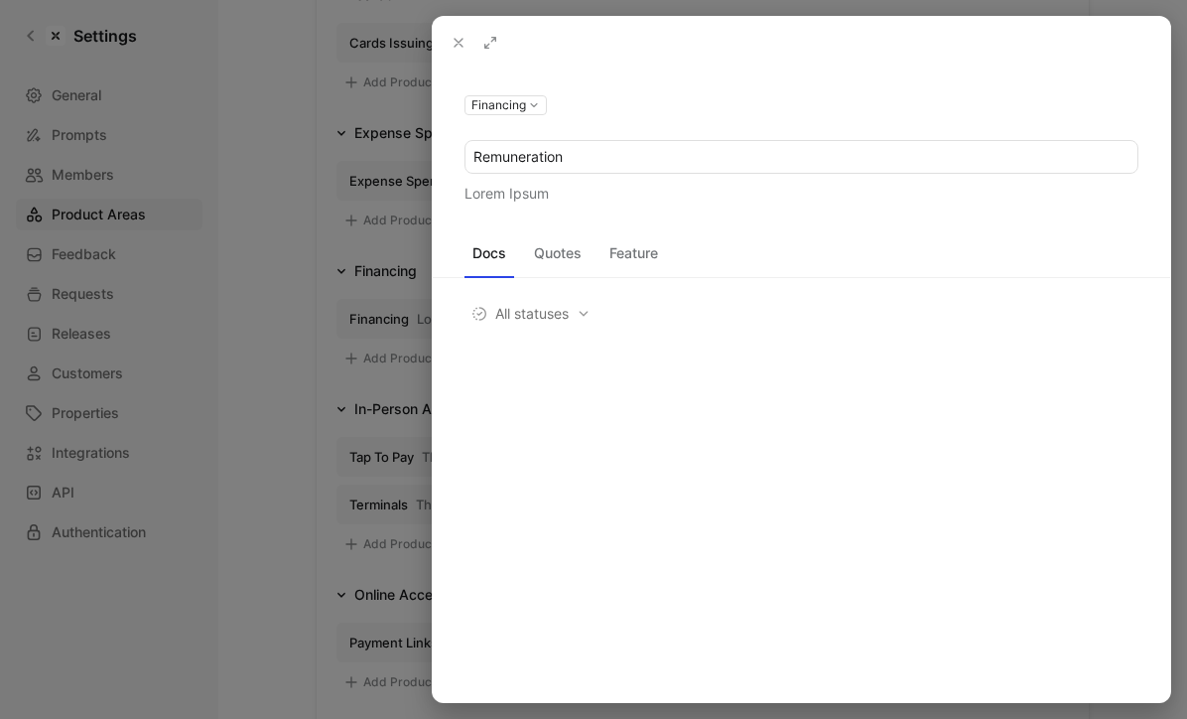
type input "Remuneration"
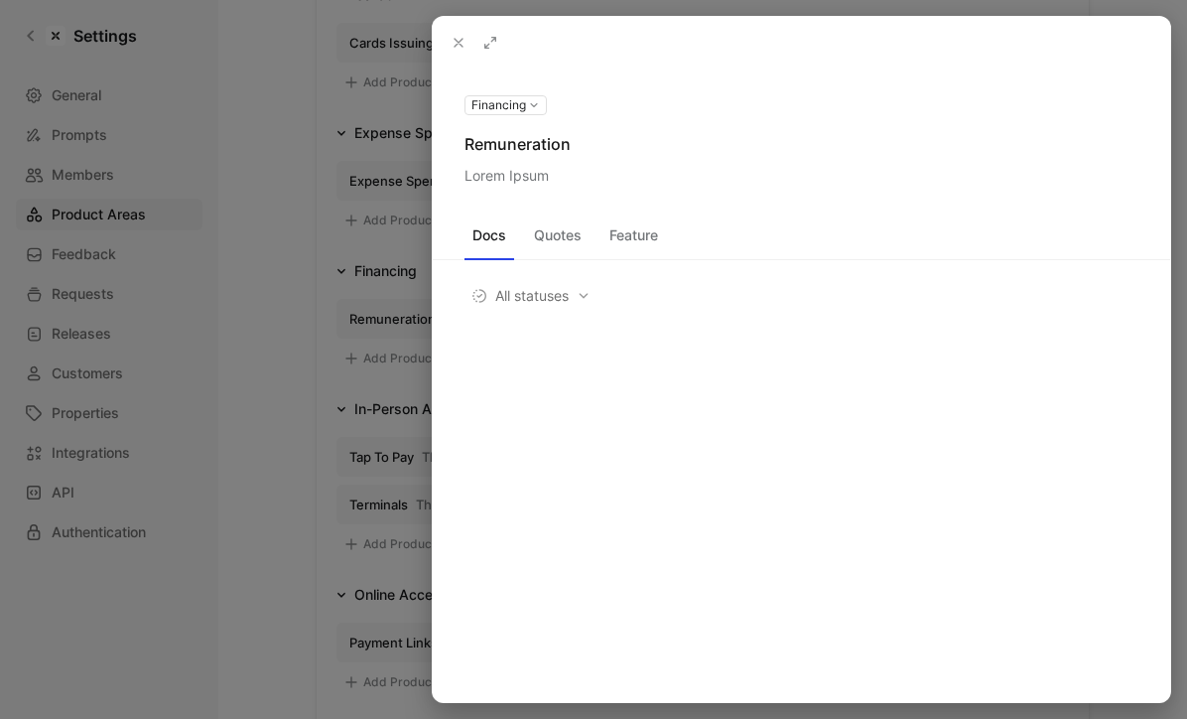
click at [456, 34] on button at bounding box center [459, 43] width 28 height 28
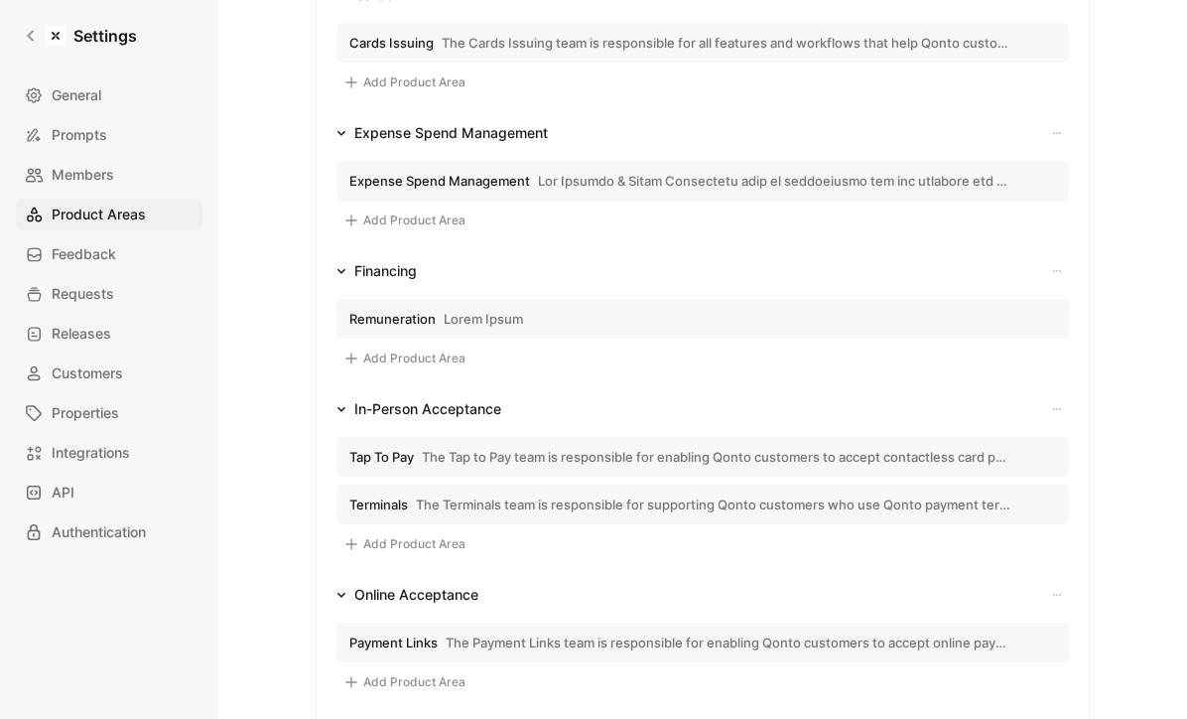
click at [400, 273] on div "Financing" at bounding box center [385, 271] width 63 height 24
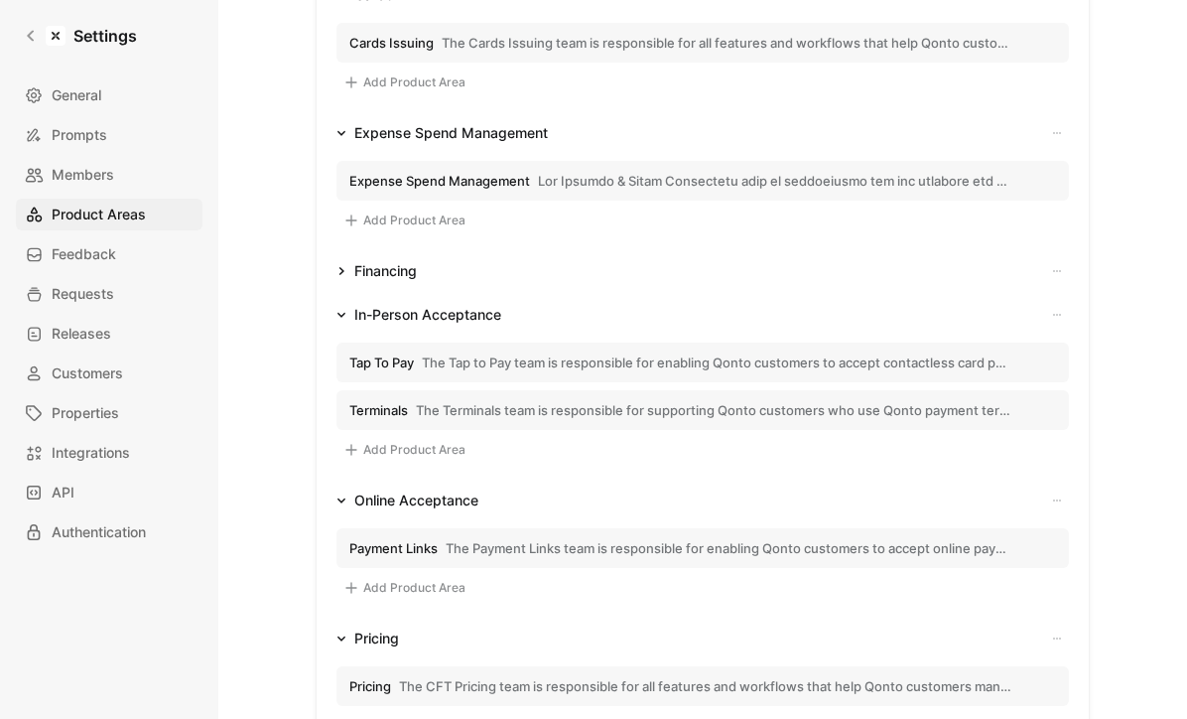
click at [400, 273] on div "Financing" at bounding box center [385, 271] width 63 height 24
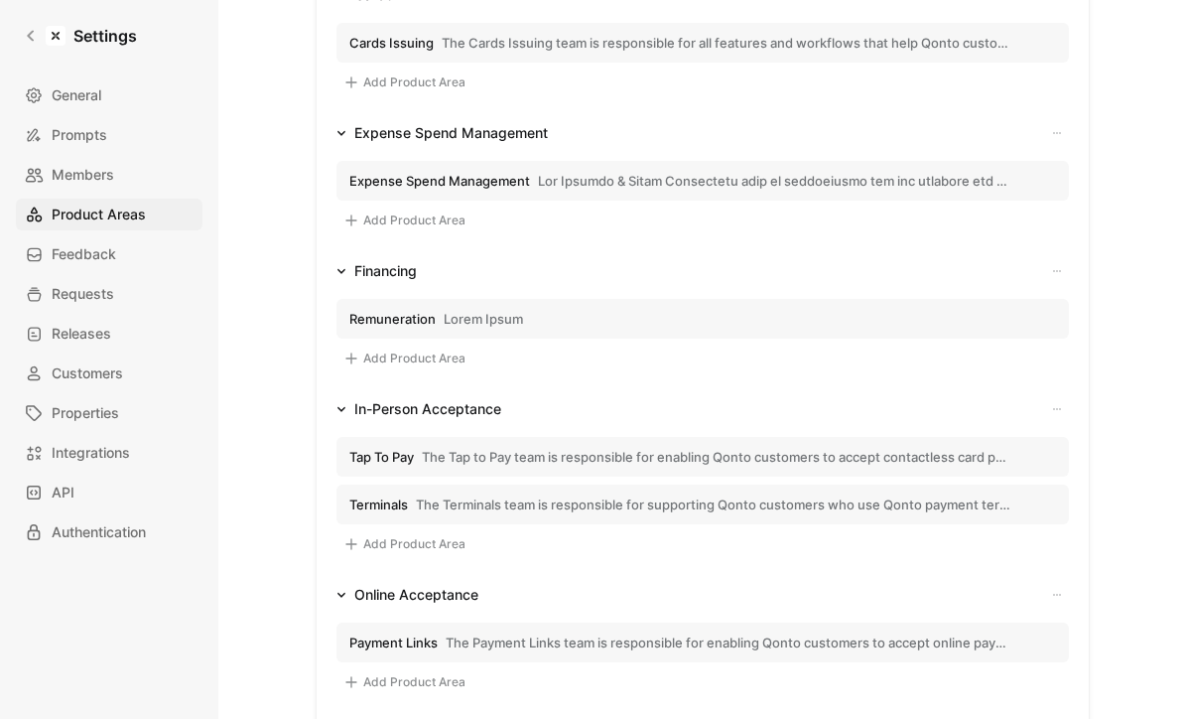
click at [1056, 265] on icon "button" at bounding box center [1057, 271] width 12 height 12
click at [1016, 313] on span "Edit title CFT" at bounding box center [1014, 307] width 83 height 19
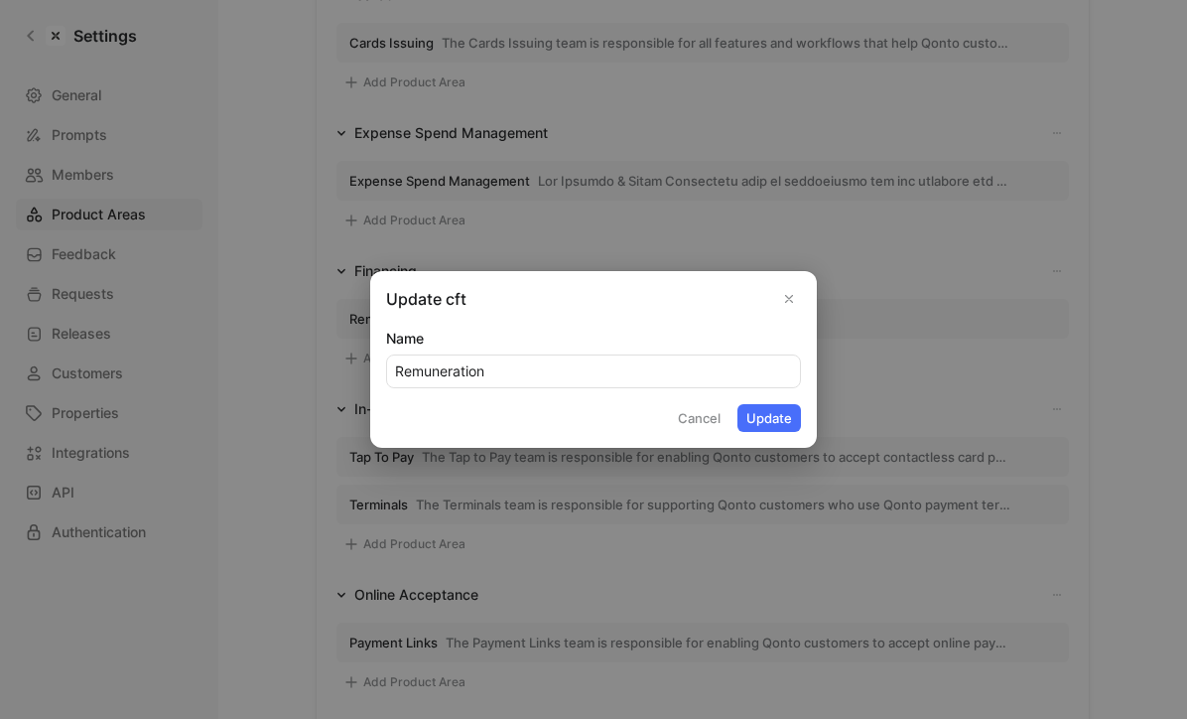
type input "Remuneration"
click at [775, 424] on button "Update" at bounding box center [770, 418] width 64 height 28
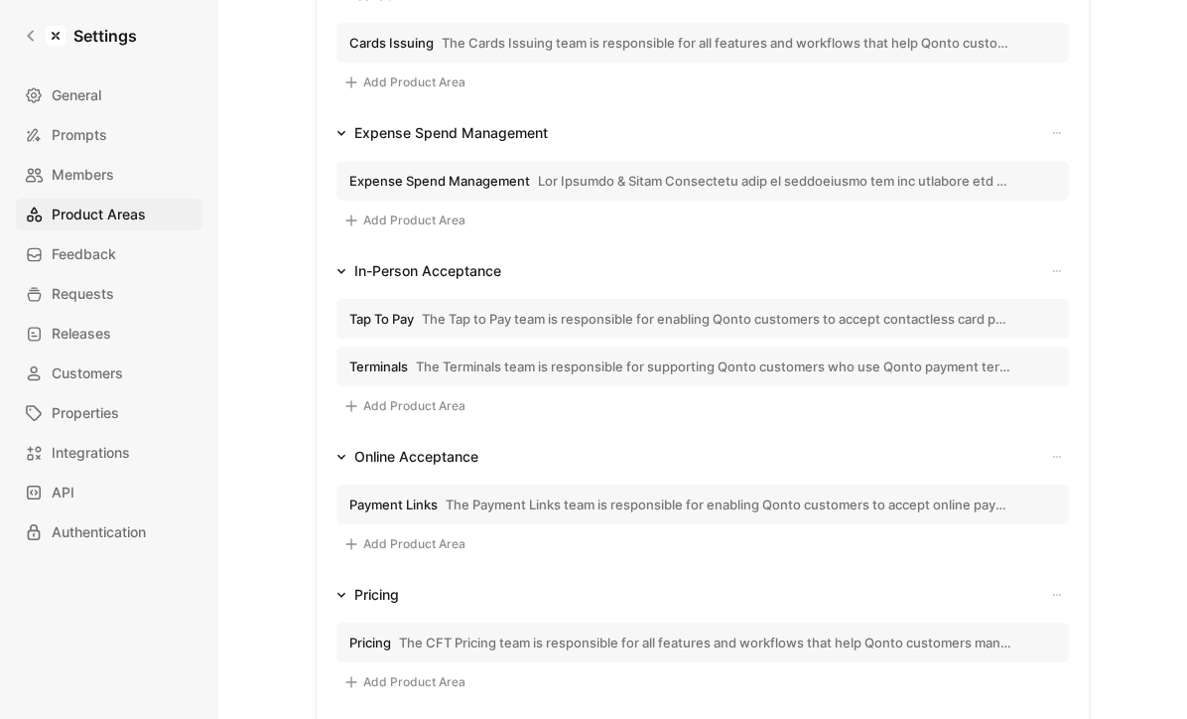
scroll to position [630, 0]
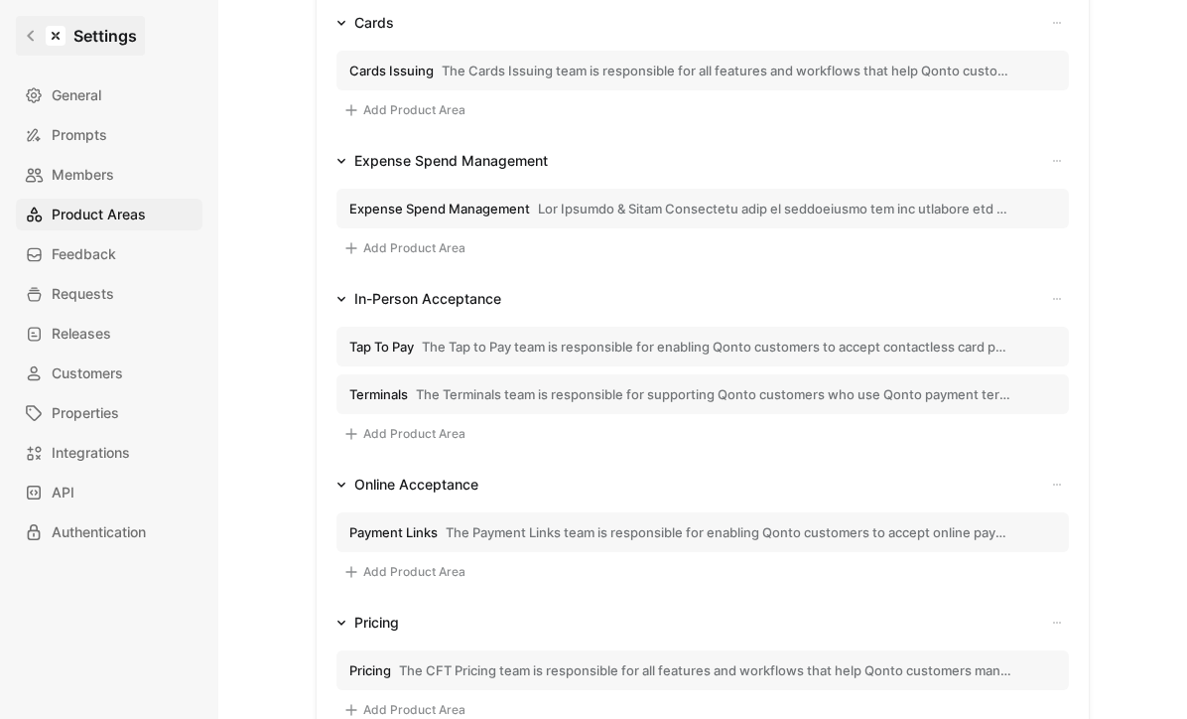
click at [23, 38] on link "Settings" at bounding box center [80, 36] width 129 height 40
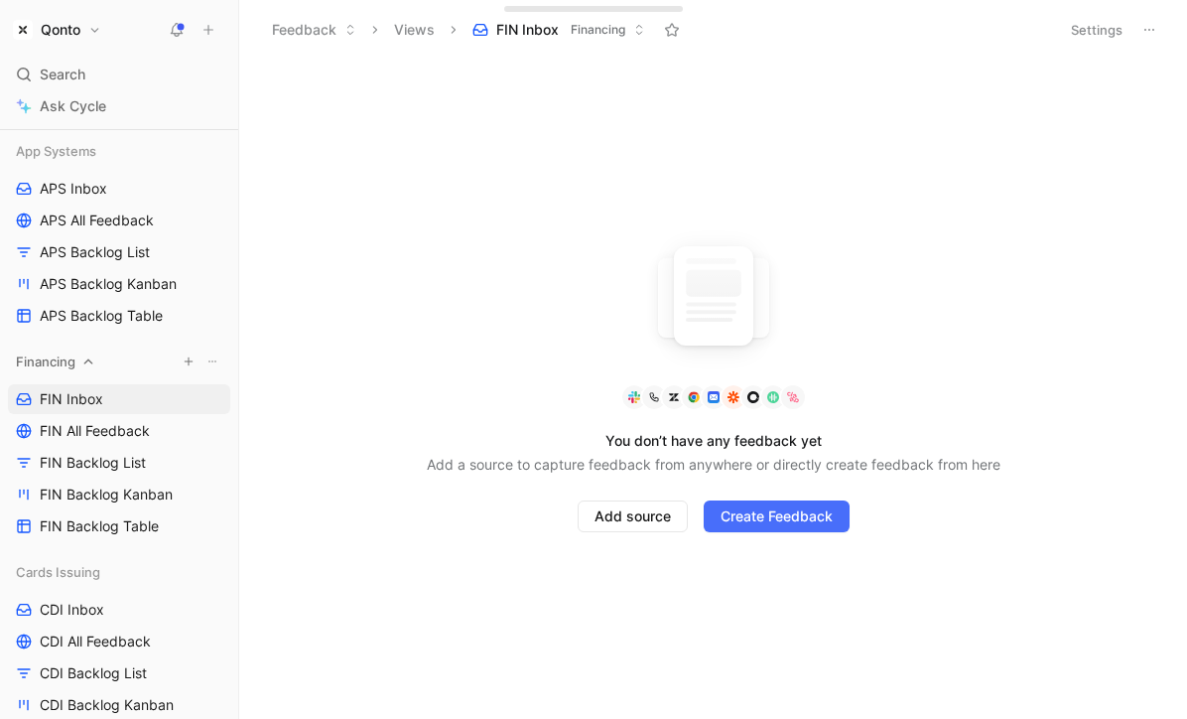
scroll to position [1229, 0]
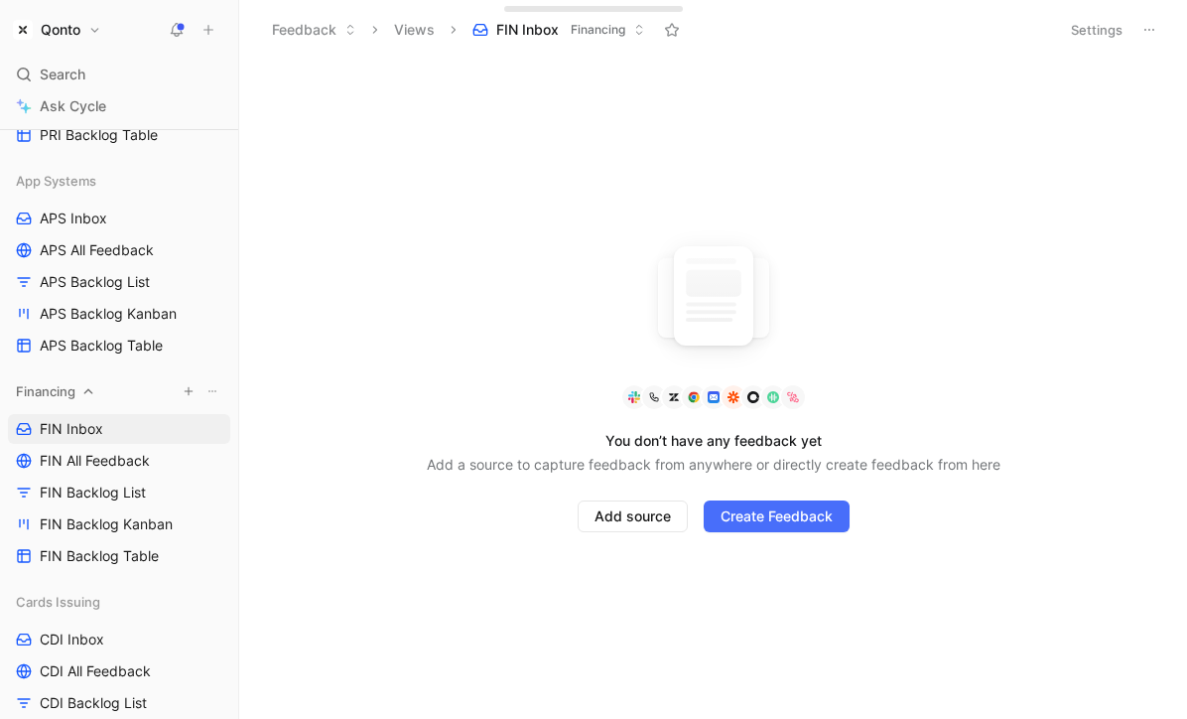
click at [216, 391] on icon at bounding box center [213, 391] width 12 height 12
click at [202, 490] on div "Rename" at bounding box center [224, 489] width 157 height 24
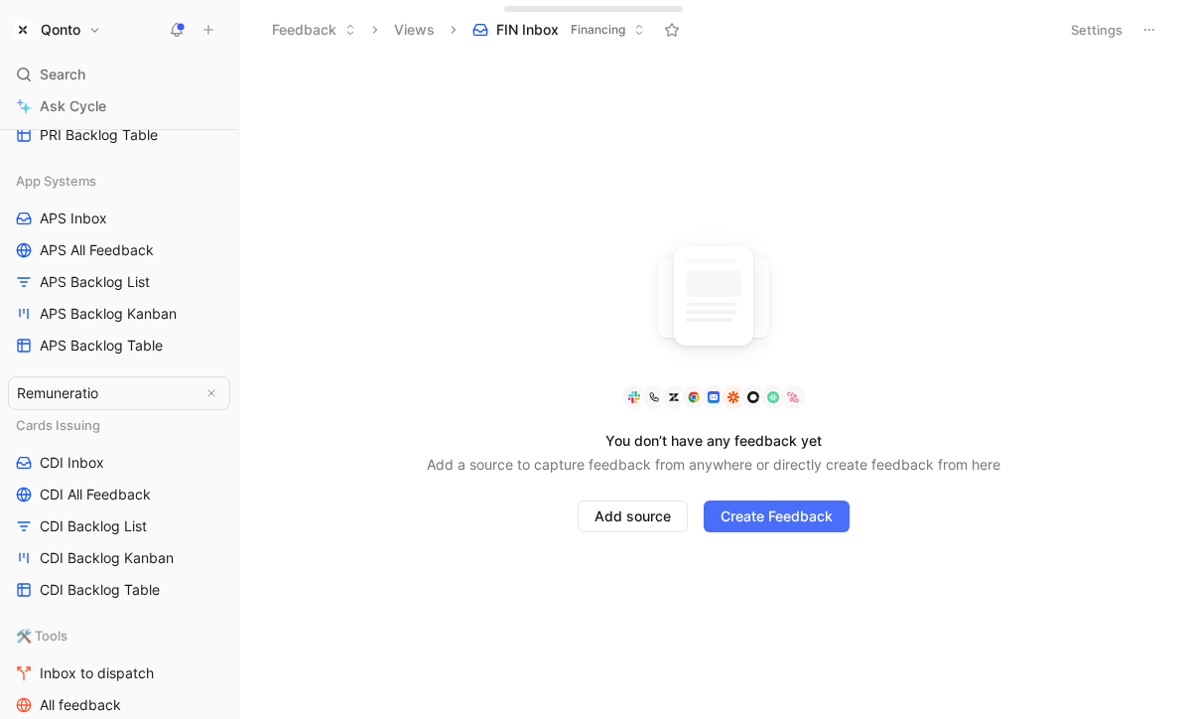
type input "Remuneration"
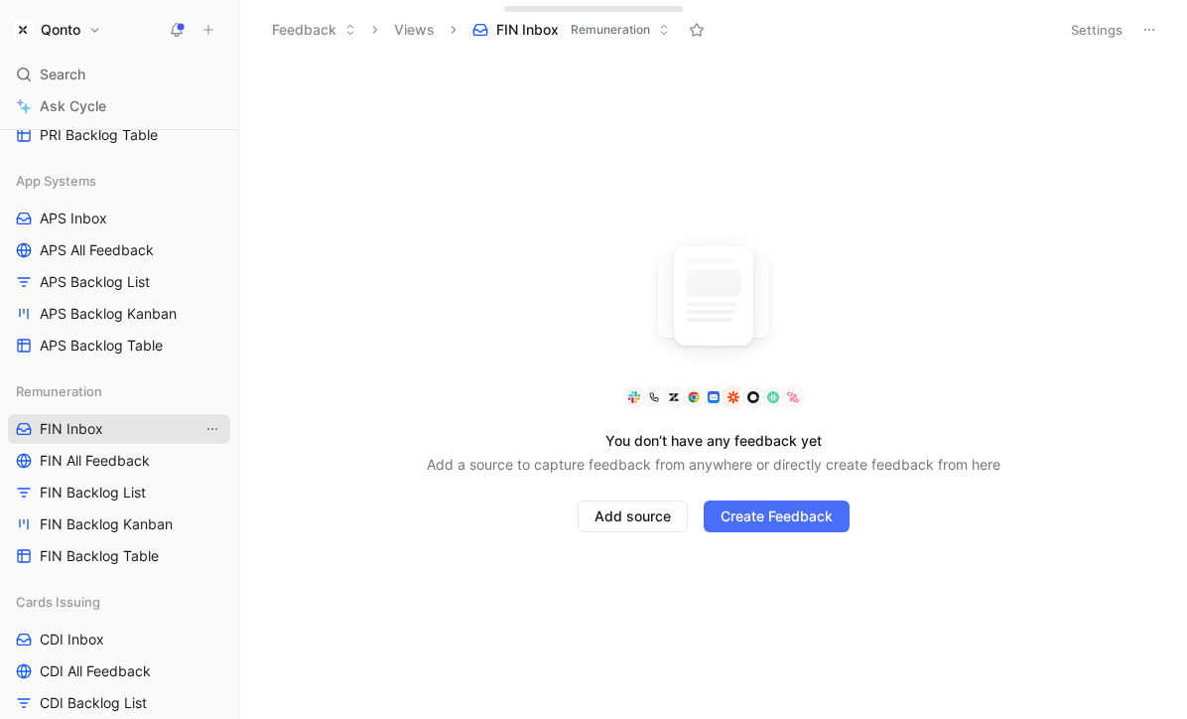
click at [215, 428] on icon "View actions" at bounding box center [212, 429] width 10 height 2
click at [105, 427] on link "FIN Inbox" at bounding box center [119, 429] width 222 height 30
click at [211, 433] on icon "View actions" at bounding box center [213, 429] width 16 height 16
click at [115, 427] on link "FIN Inbox" at bounding box center [119, 429] width 222 height 30
click at [121, 469] on span "FIN All Feedback" at bounding box center [95, 461] width 110 height 20
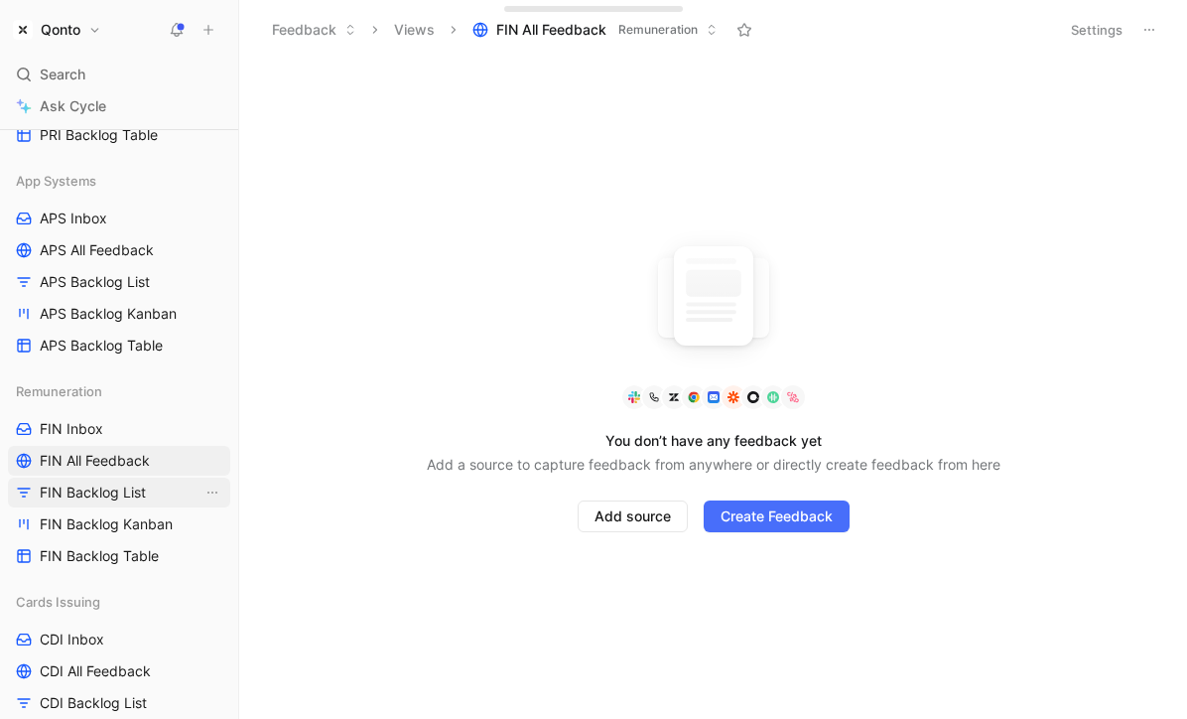
click at [136, 497] on span "FIN Backlog List" at bounding box center [93, 492] width 106 height 20
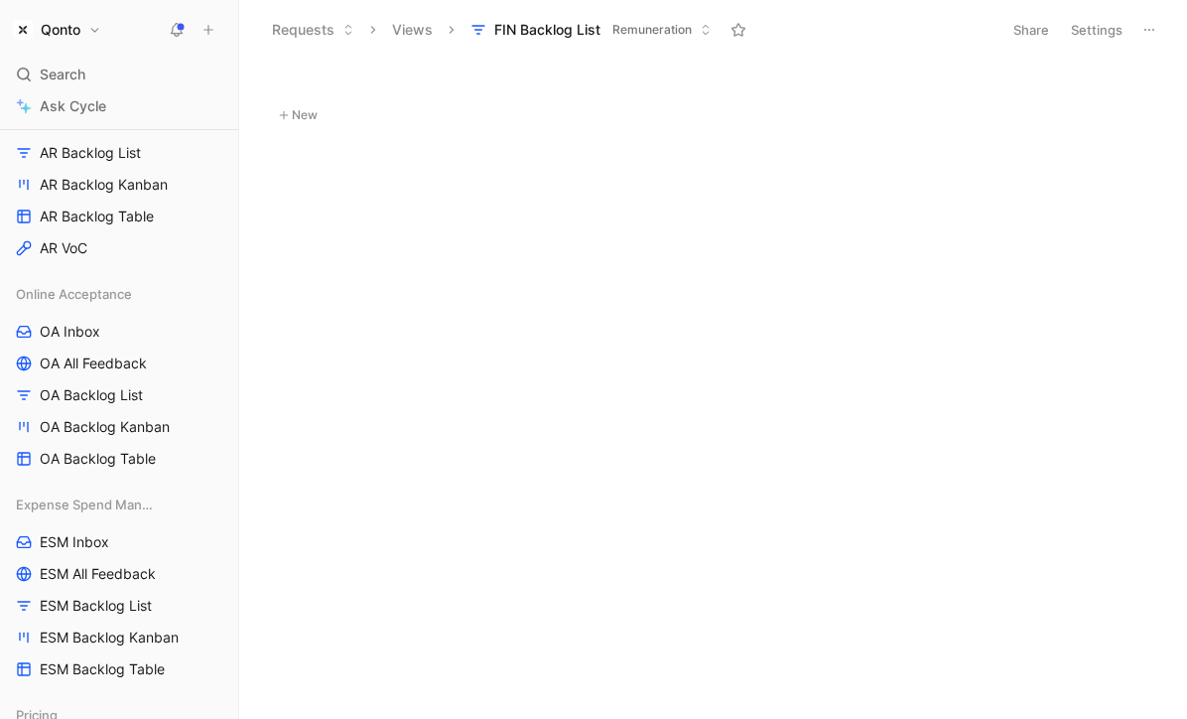
scroll to position [333, 0]
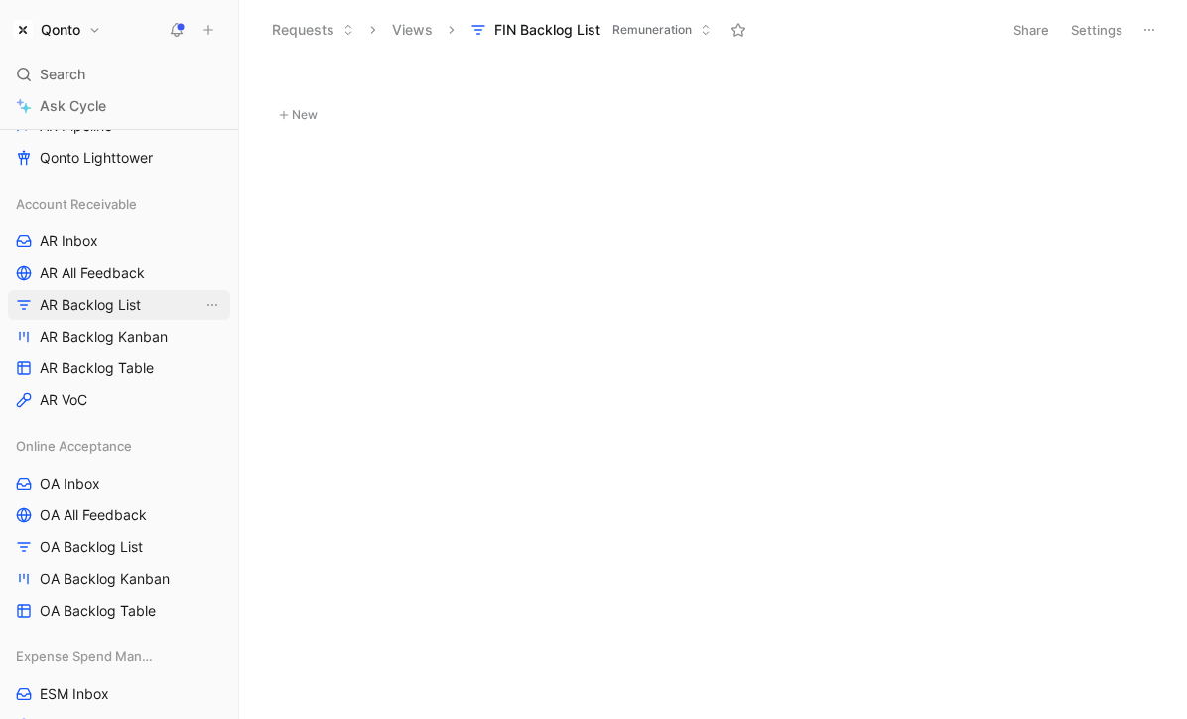
click at [122, 311] on span "AR Backlog List" at bounding box center [90, 305] width 101 height 20
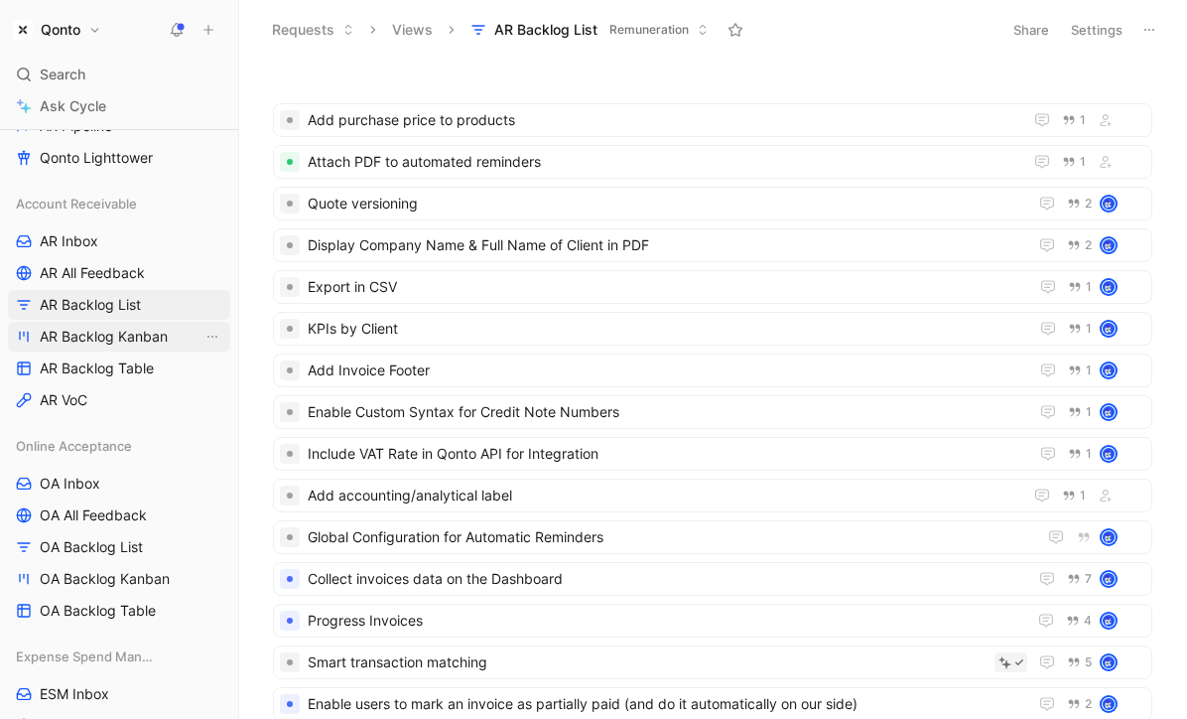
click at [114, 333] on span "AR Backlog Kanban" at bounding box center [104, 337] width 128 height 20
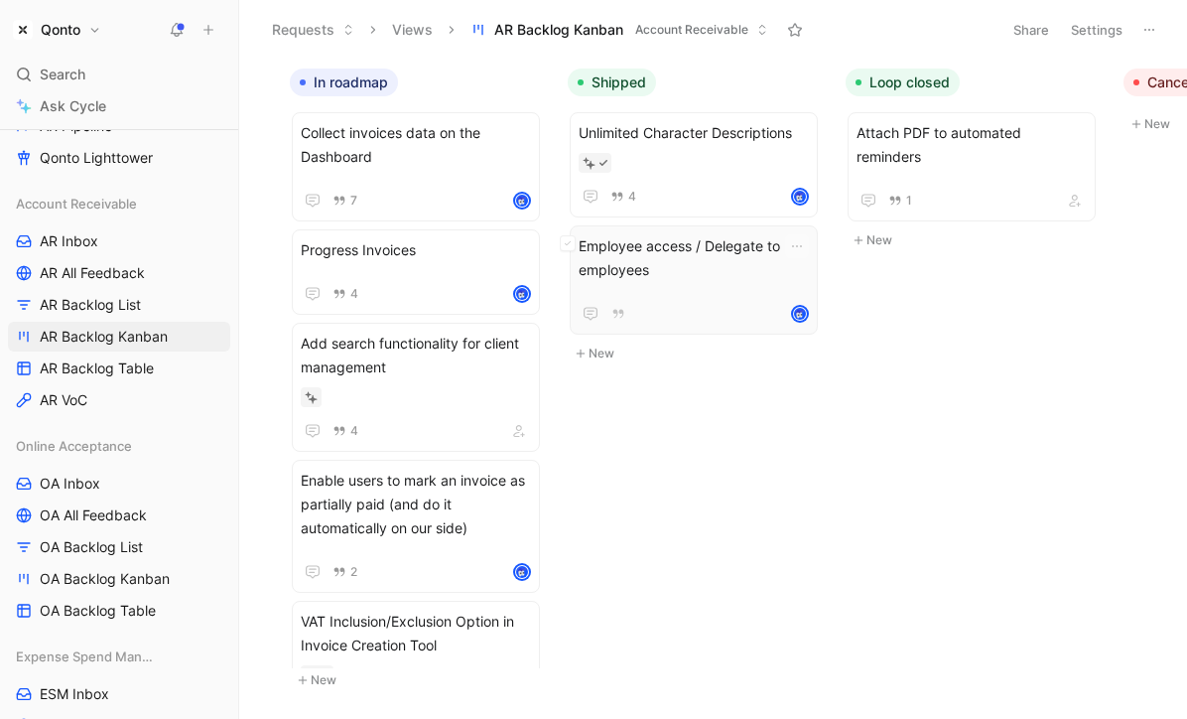
scroll to position [0, 818]
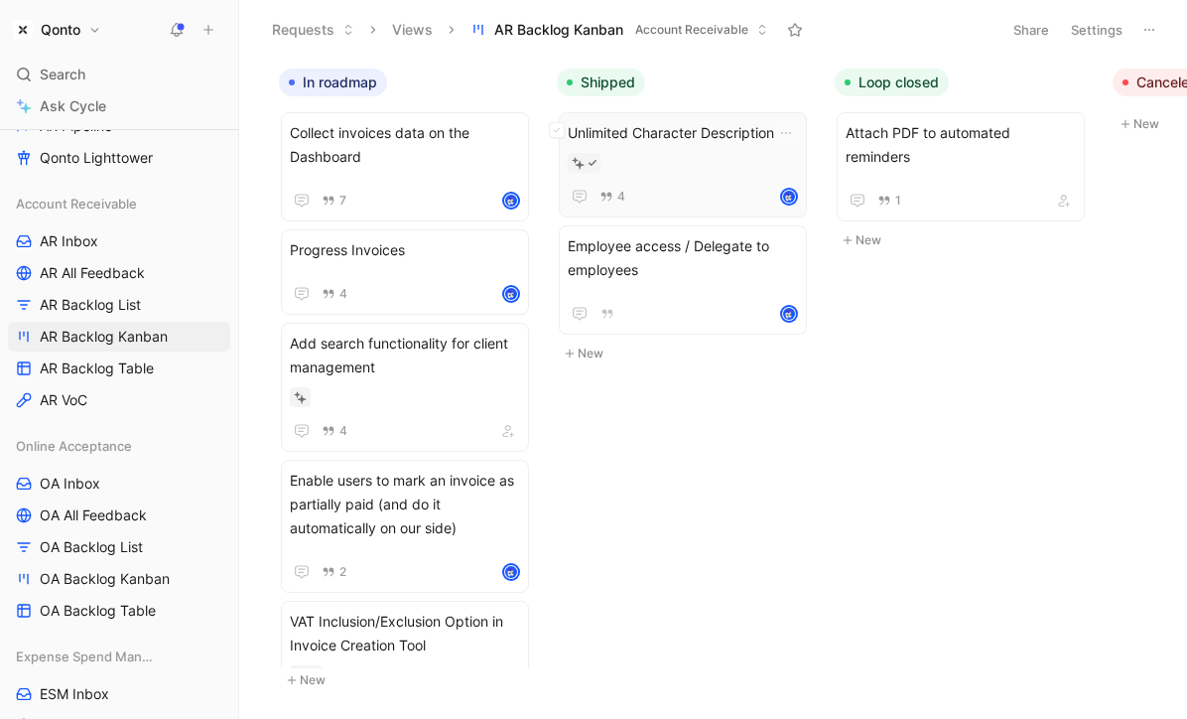
click at [686, 164] on div at bounding box center [683, 163] width 230 height 20
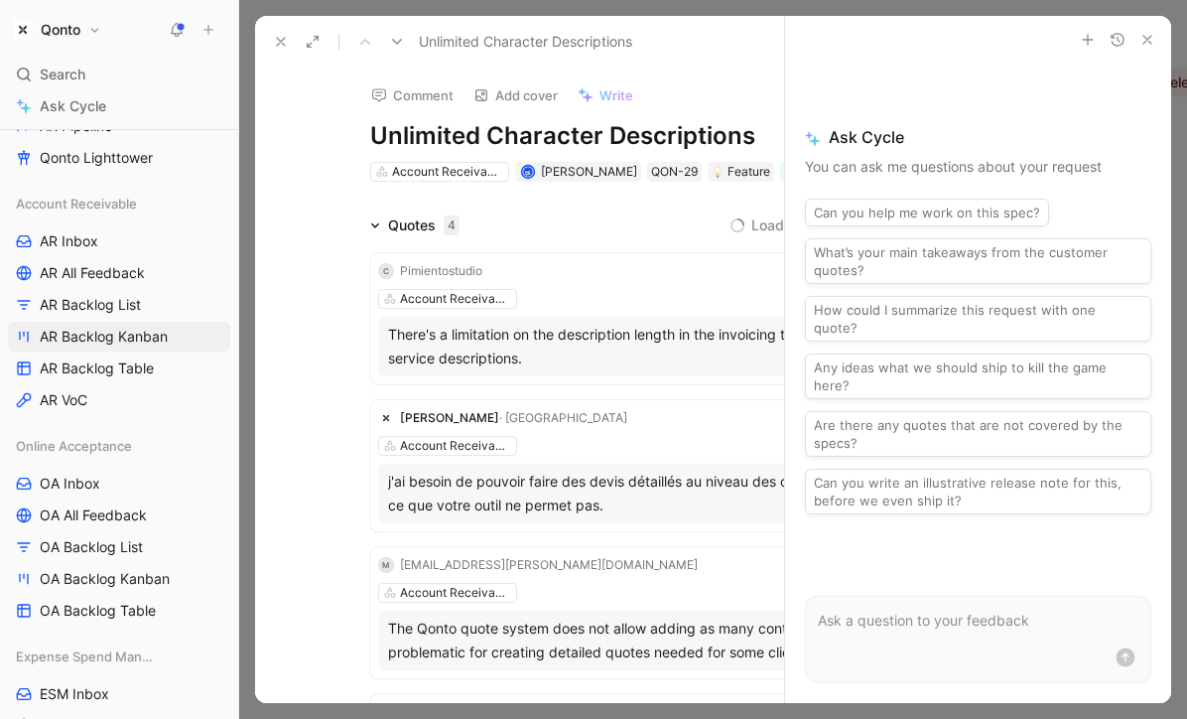
click at [1147, 36] on icon "button" at bounding box center [1148, 40] width 16 height 16
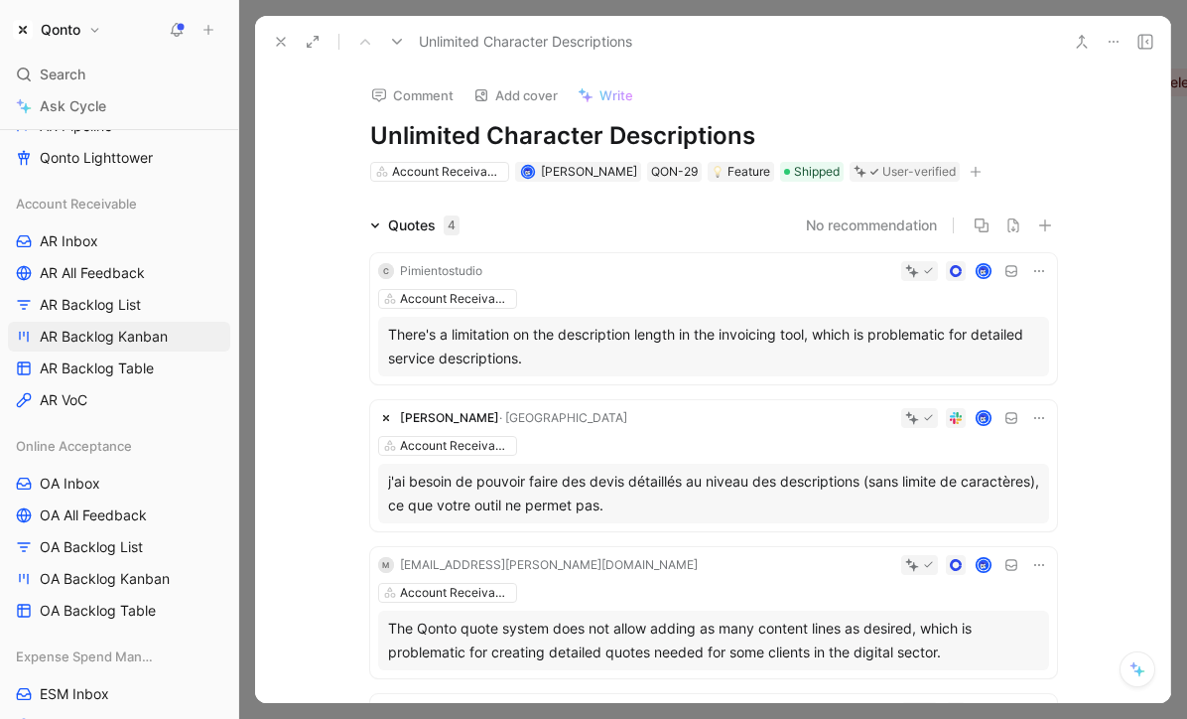
click at [273, 44] on icon at bounding box center [281, 42] width 16 height 16
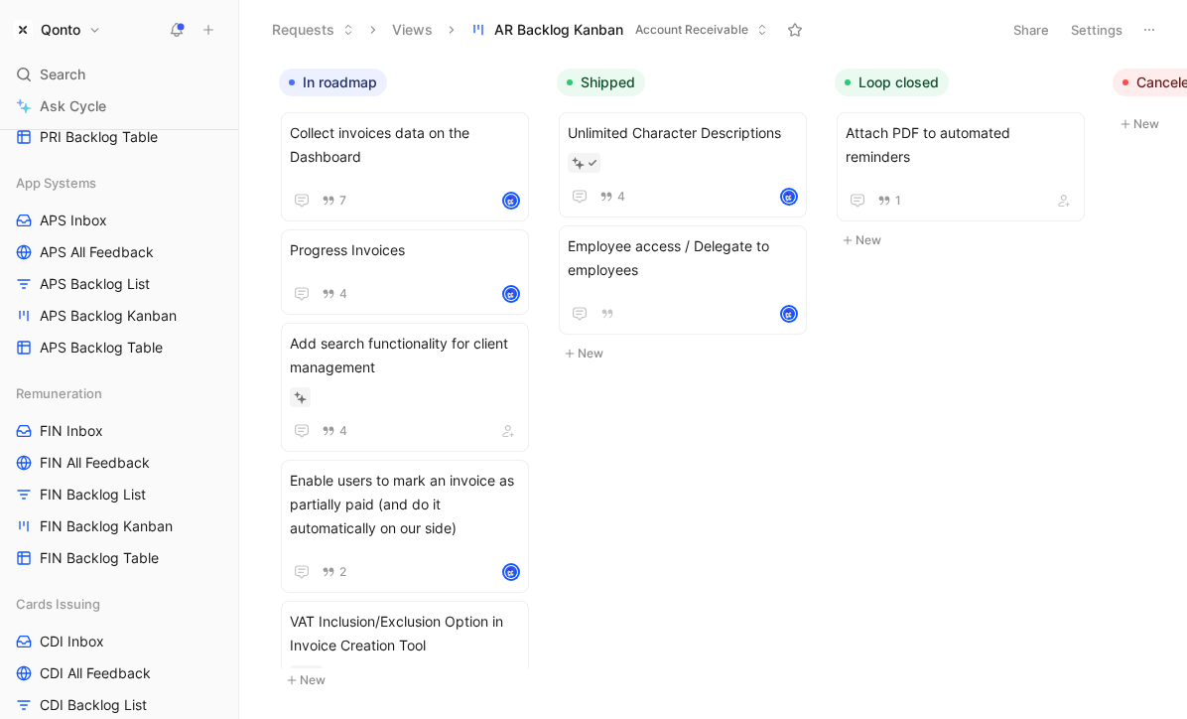
scroll to position [1226, 0]
click at [106, 496] on span "FIN Backlog List" at bounding box center [93, 495] width 106 height 20
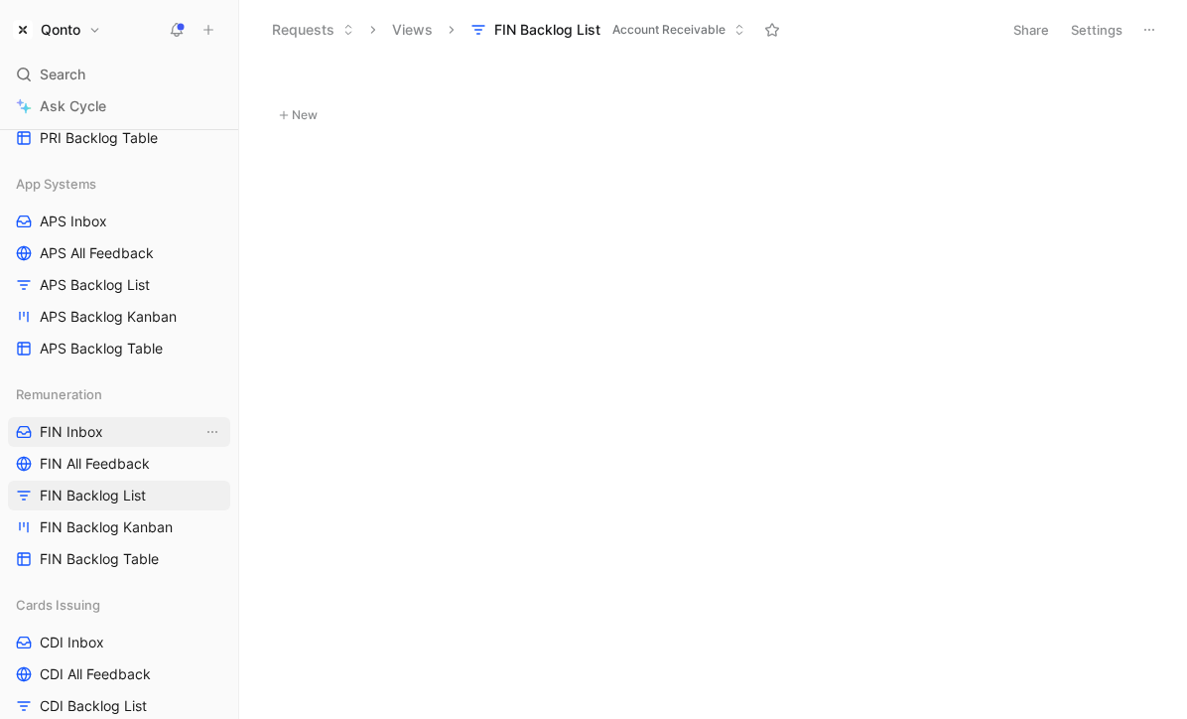
click at [89, 426] on span "FIN Inbox" at bounding box center [72, 432] width 64 height 20
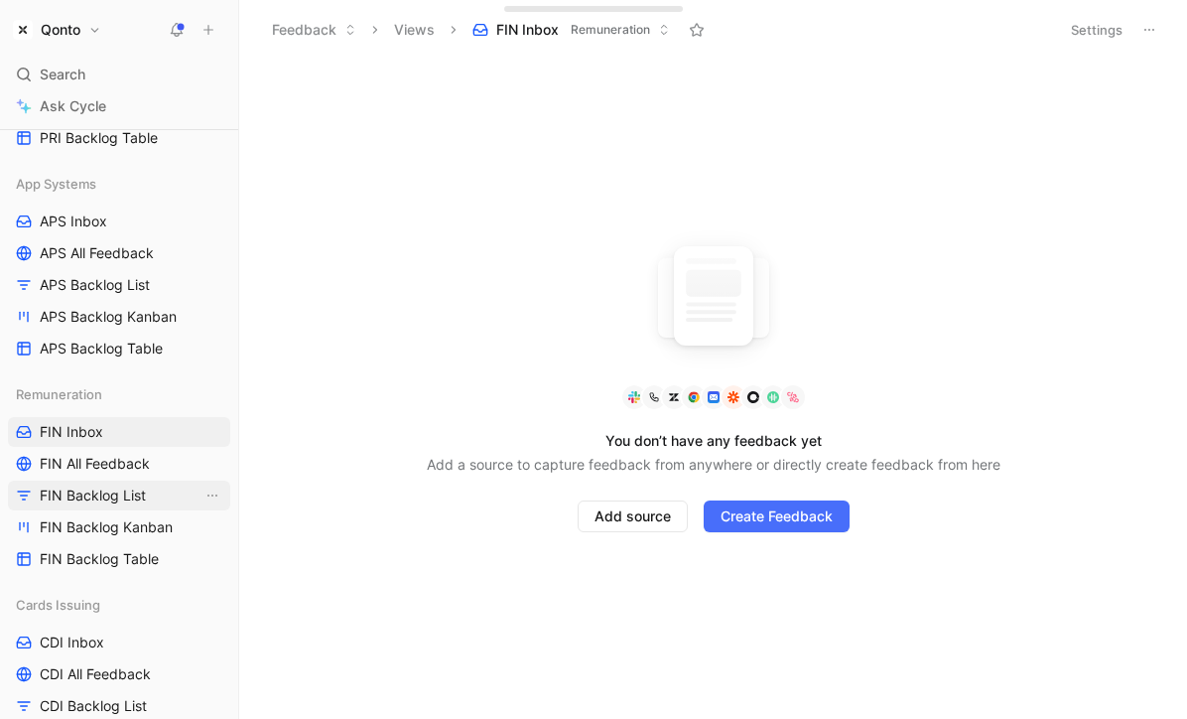
click at [120, 482] on link "FIN Backlog List" at bounding box center [119, 496] width 222 height 30
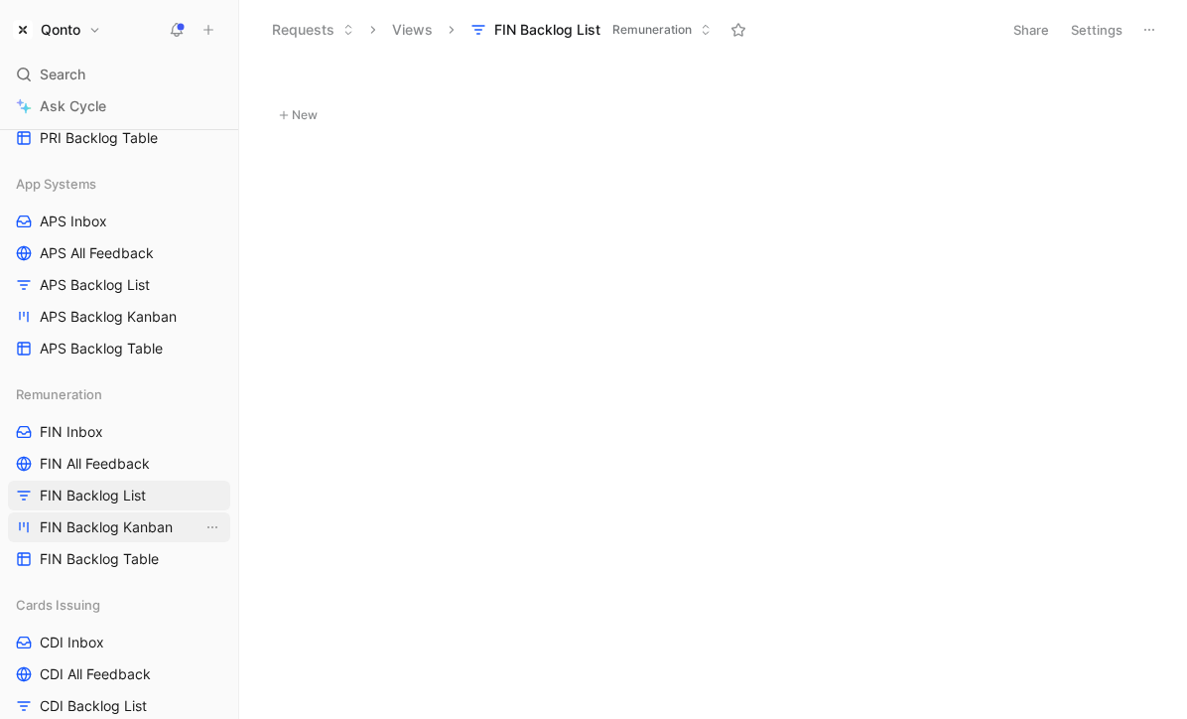
click at [164, 526] on span "FIN Backlog Kanban" at bounding box center [106, 527] width 133 height 20
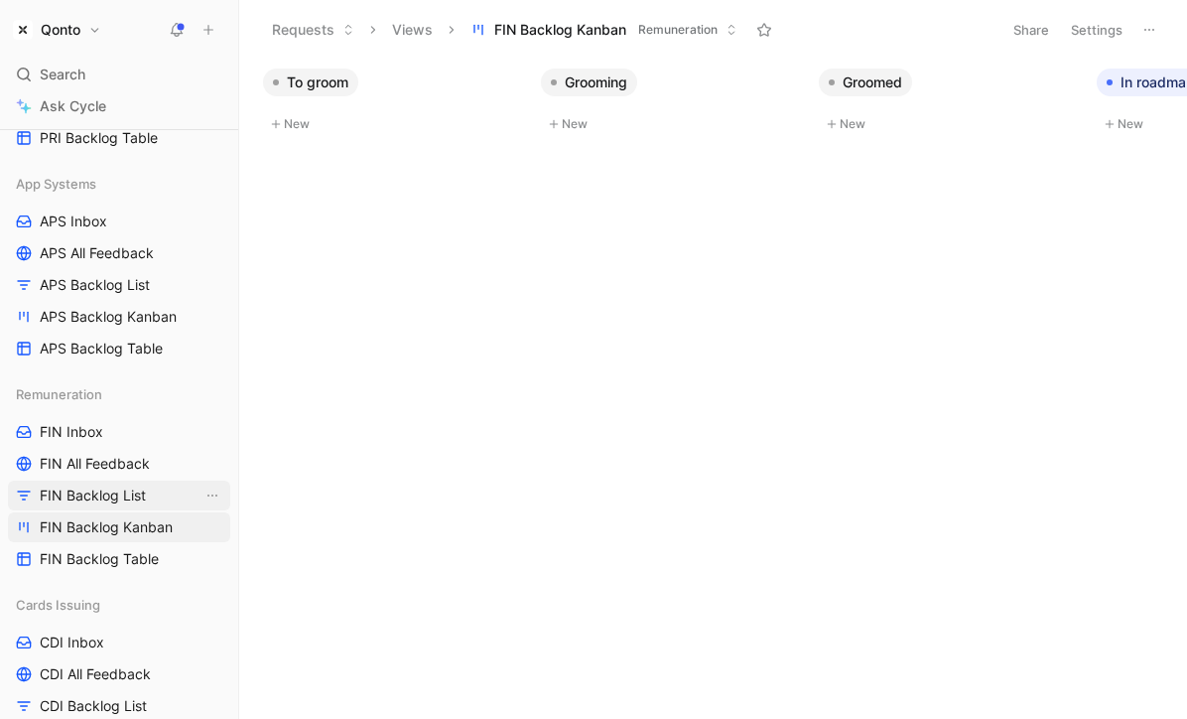
click at [163, 494] on link "FIN Backlog List" at bounding box center [119, 496] width 222 height 30
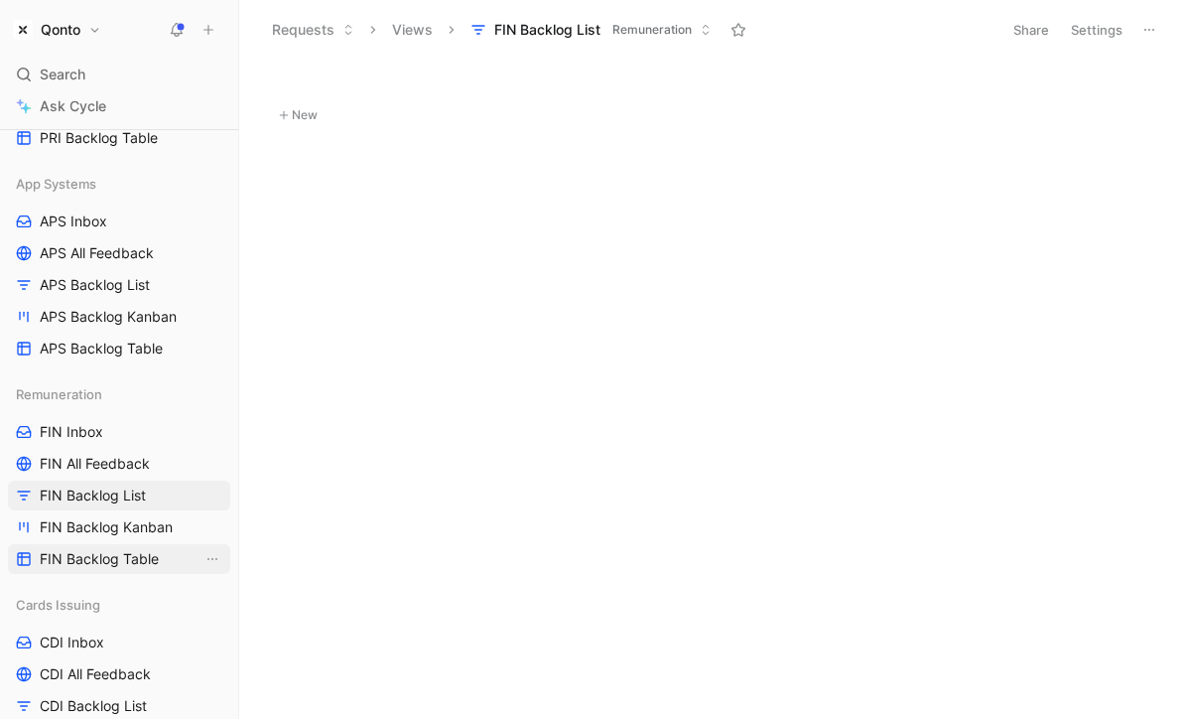
click at [147, 553] on span "FIN Backlog Table" at bounding box center [99, 559] width 119 height 20
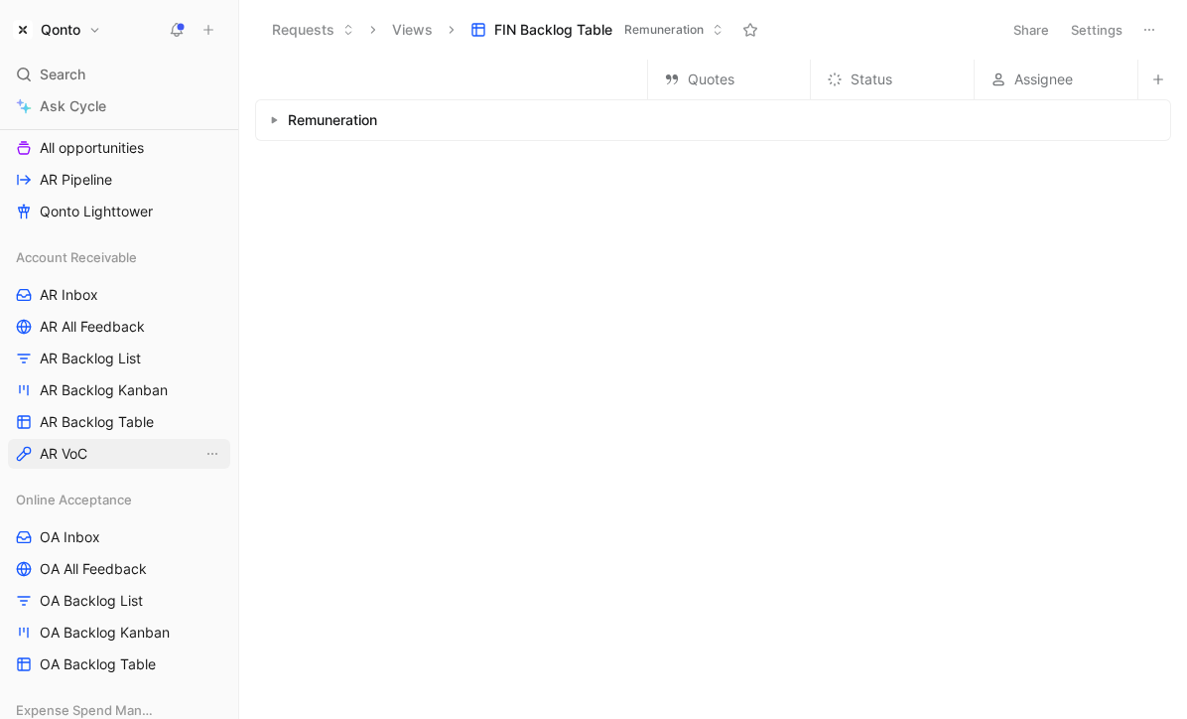
scroll to position [203, 0]
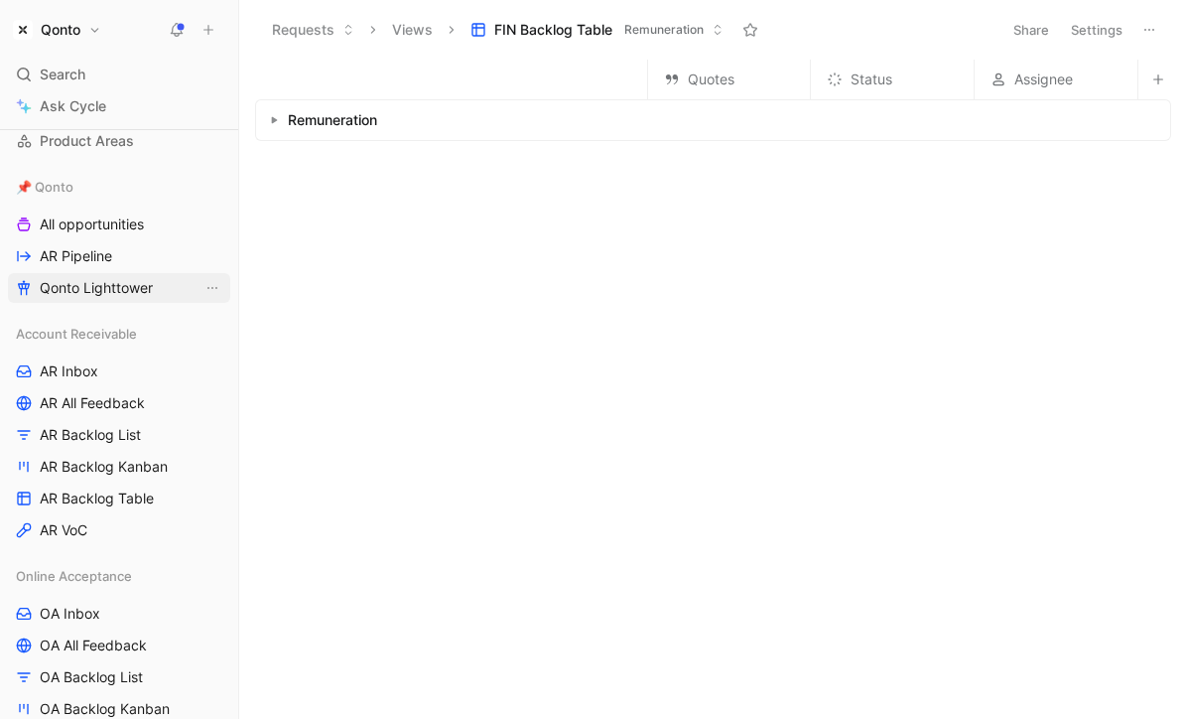
click at [112, 284] on span "Qonto Lighttower" at bounding box center [96, 288] width 113 height 20
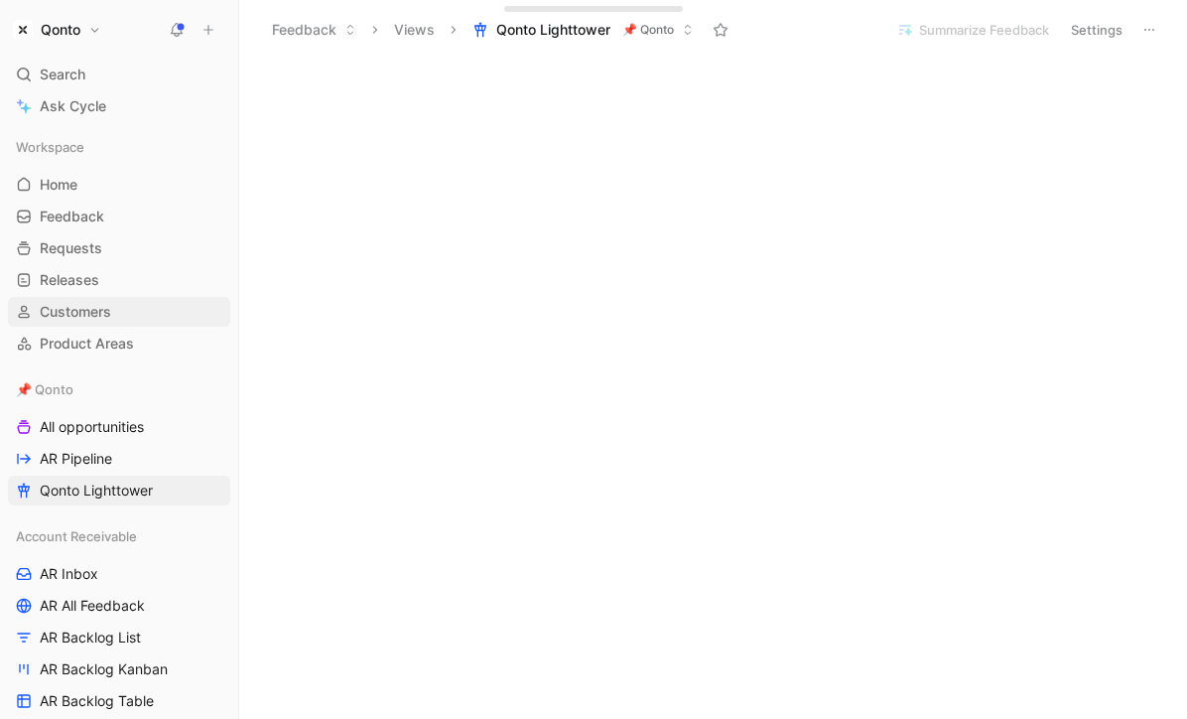
click at [81, 309] on span "Customers" at bounding box center [75, 312] width 71 height 20
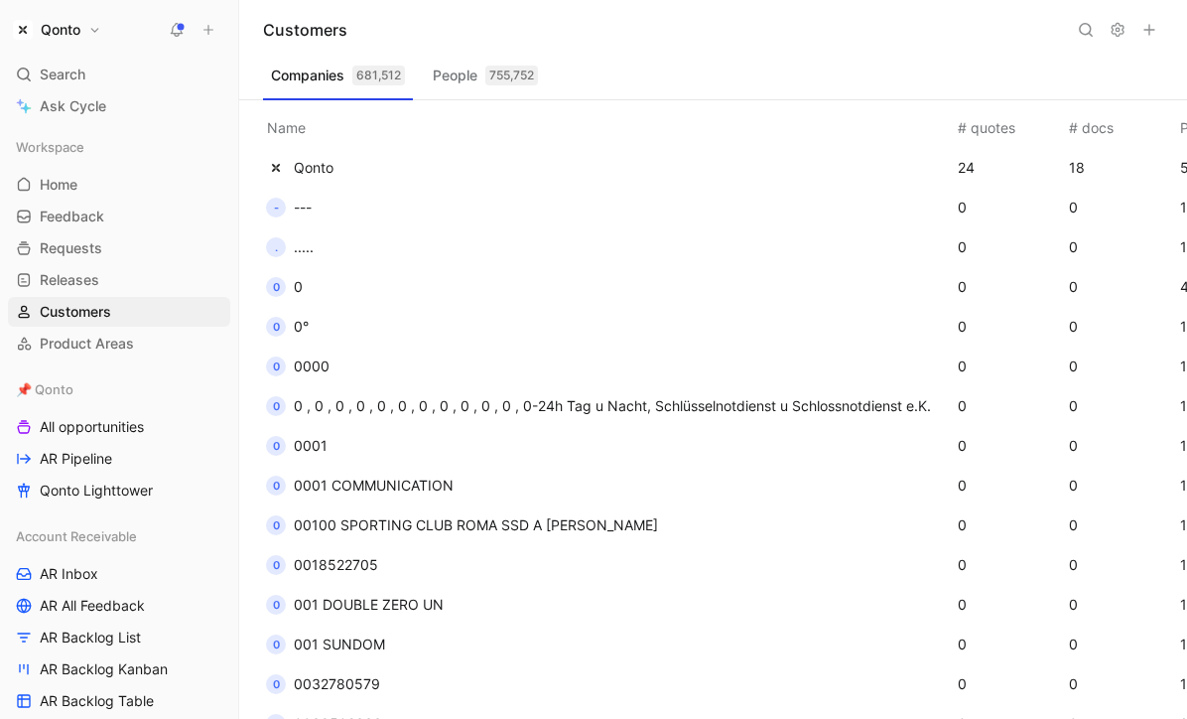
click at [200, 31] on button at bounding box center [209, 30] width 28 height 28
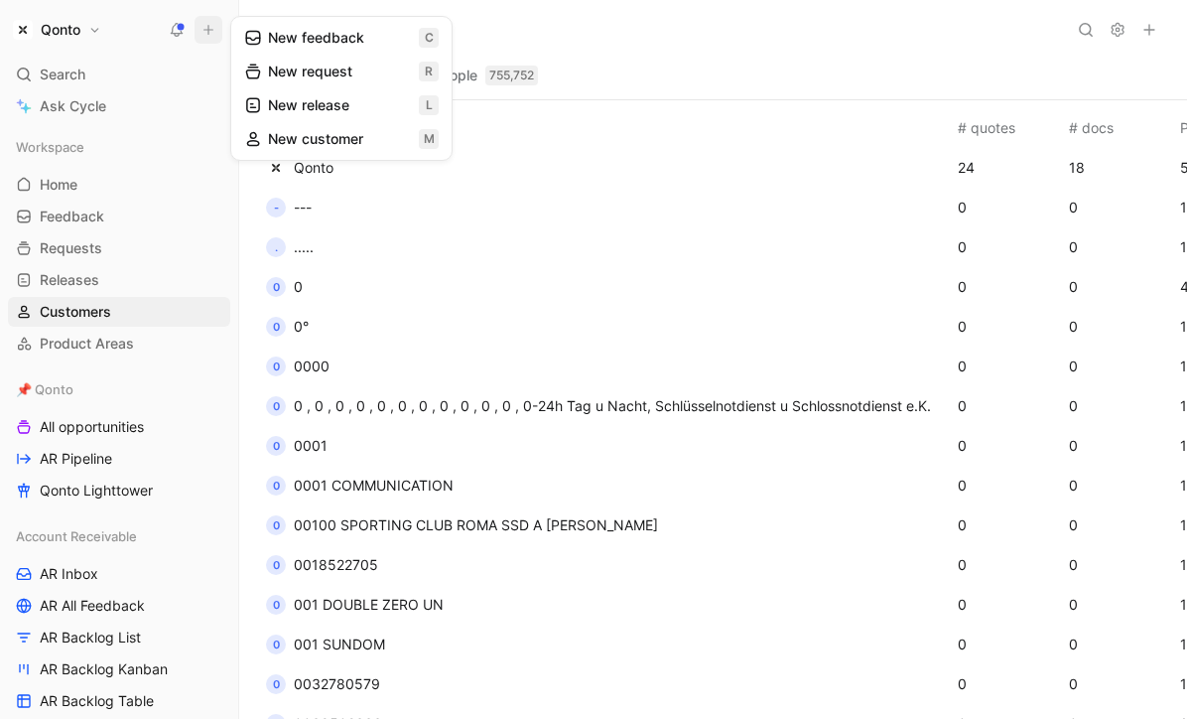
click at [282, 41] on button "New feedback c" at bounding box center [341, 38] width 212 height 34
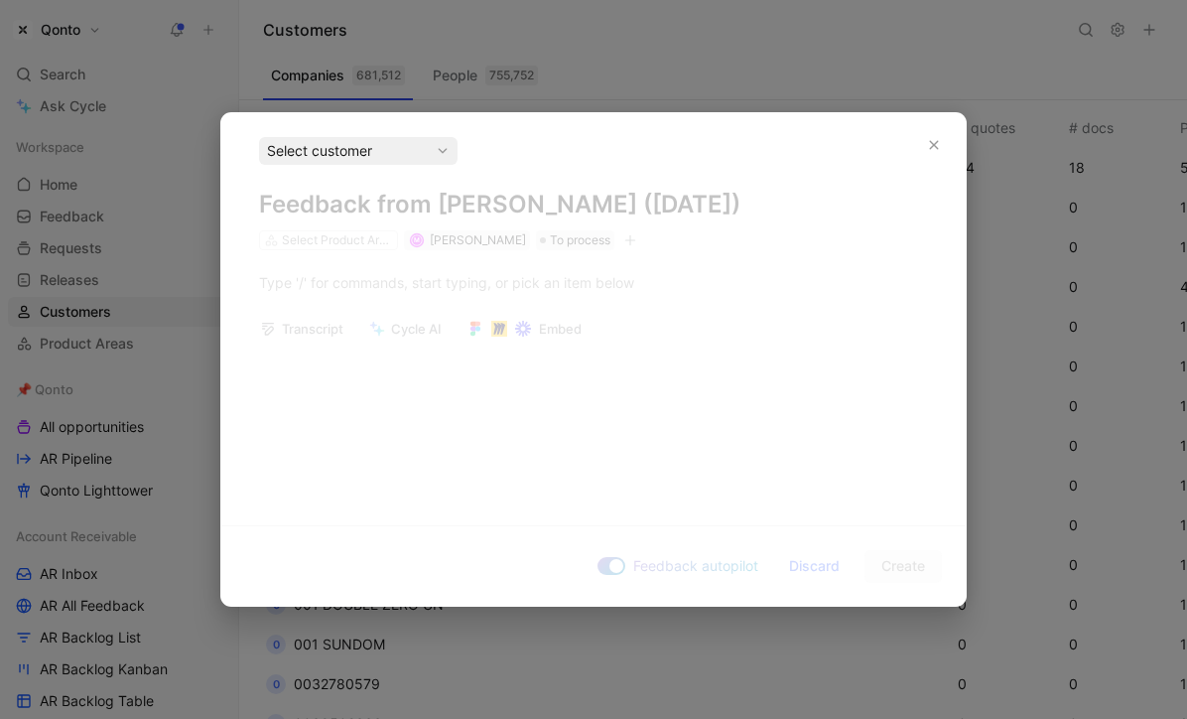
click at [430, 158] on div "Select customer" at bounding box center [358, 151] width 183 height 24
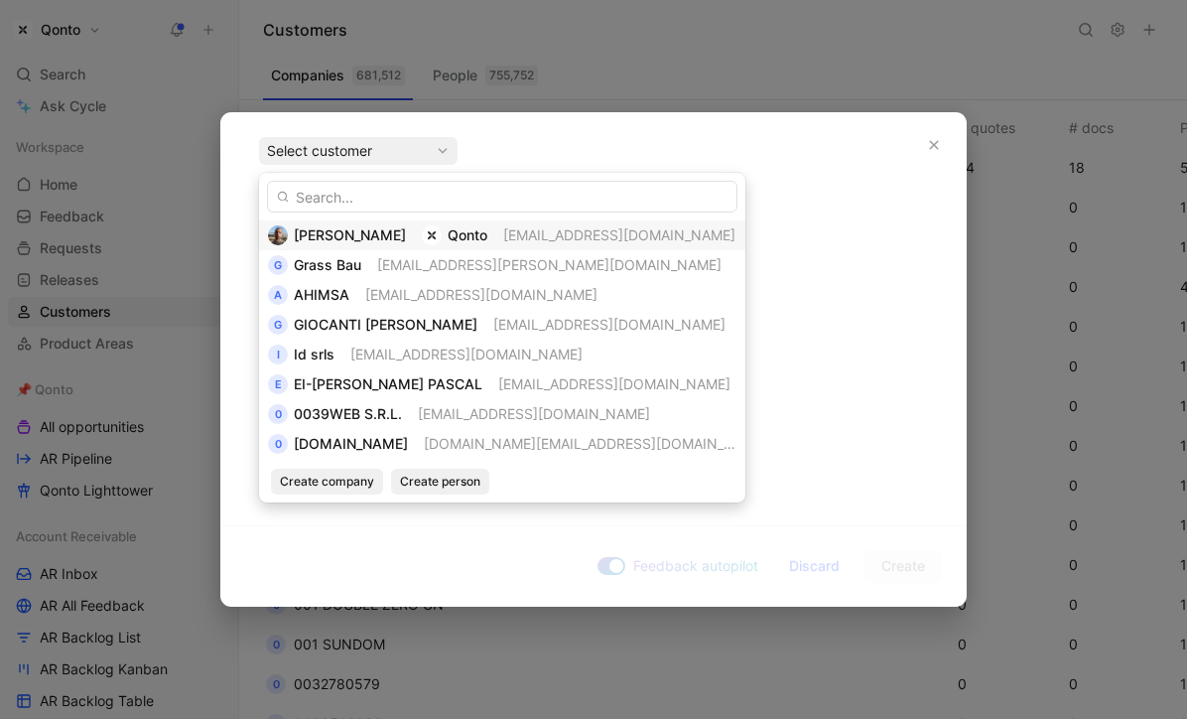
click at [394, 231] on div "[PERSON_NAME] Qonto [PERSON_NAME][EMAIL_ADDRESS][DOMAIN_NAME]" at bounding box center [502, 235] width 469 height 24
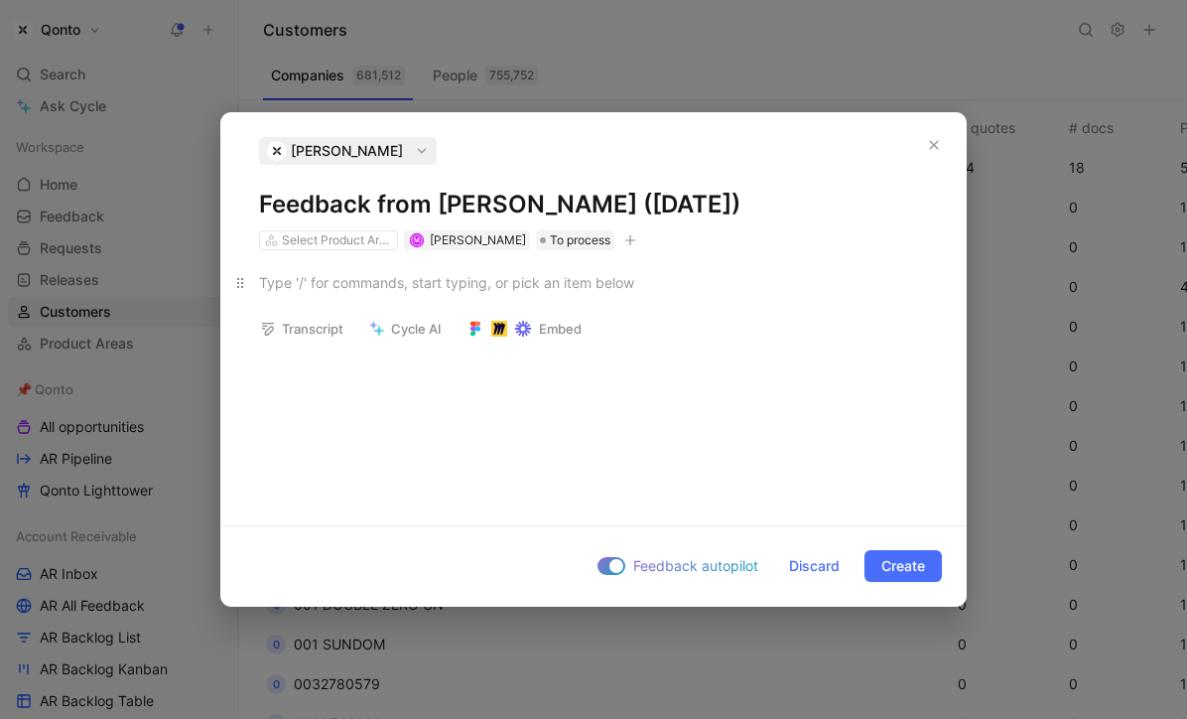
click at [565, 273] on div at bounding box center [593, 282] width 669 height 21
click at [937, 141] on icon "button" at bounding box center [934, 145] width 9 height 9
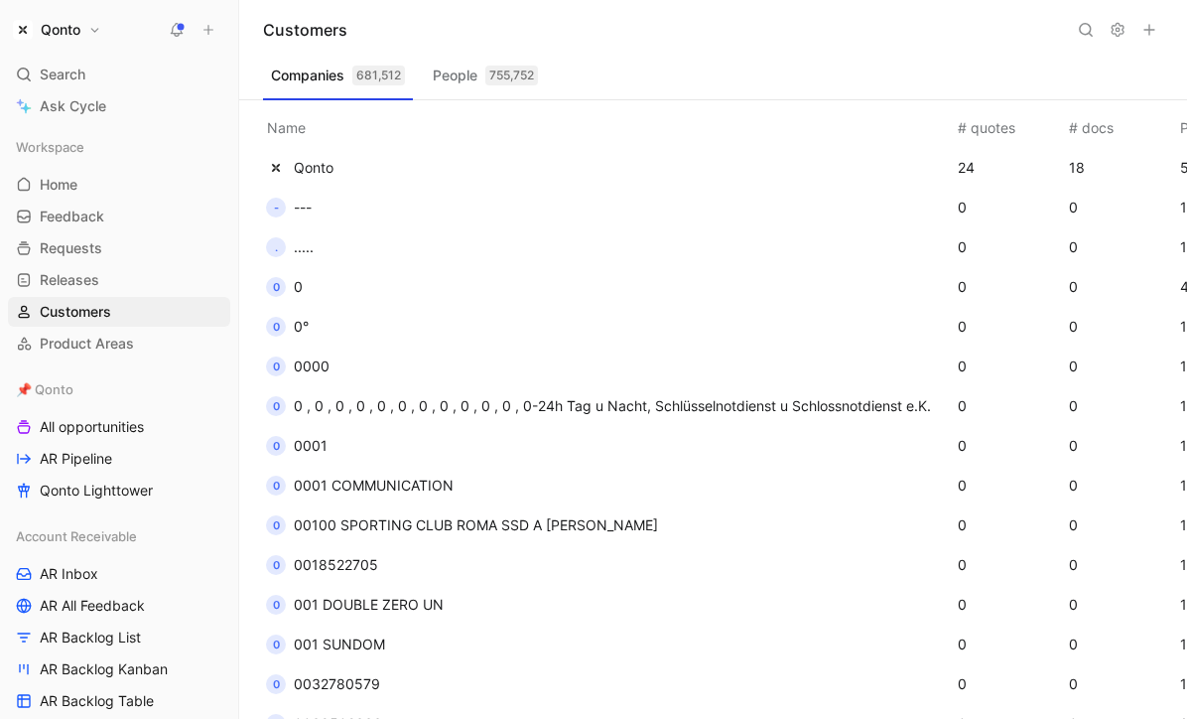
click at [83, 24] on button "Qonto" at bounding box center [57, 30] width 98 height 28
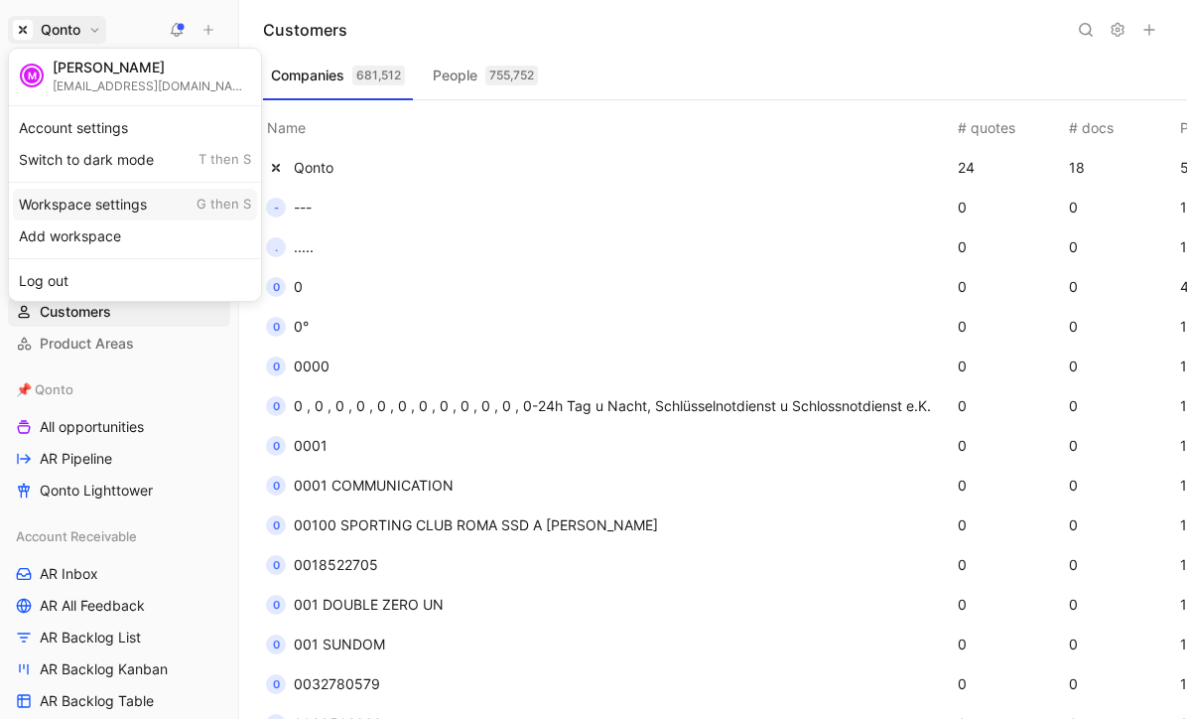
click at [135, 201] on div "Workspace settings G then S" at bounding box center [135, 205] width 244 height 32
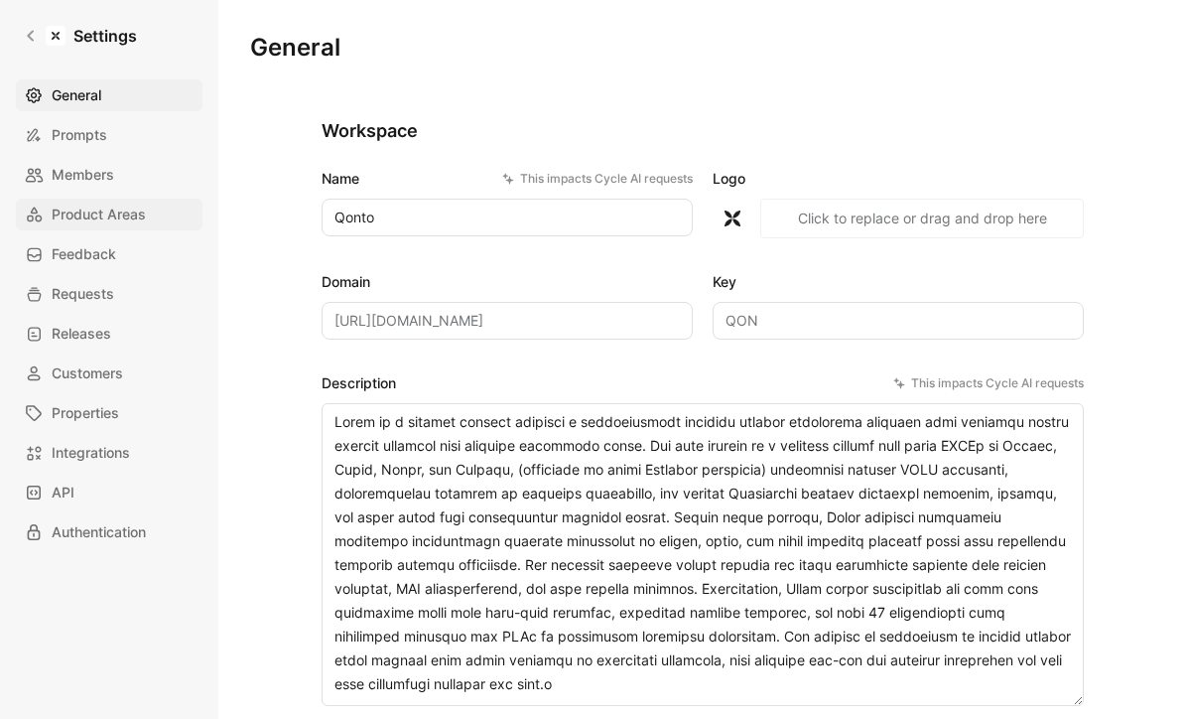
click at [128, 221] on span "Product Areas" at bounding box center [99, 215] width 94 height 24
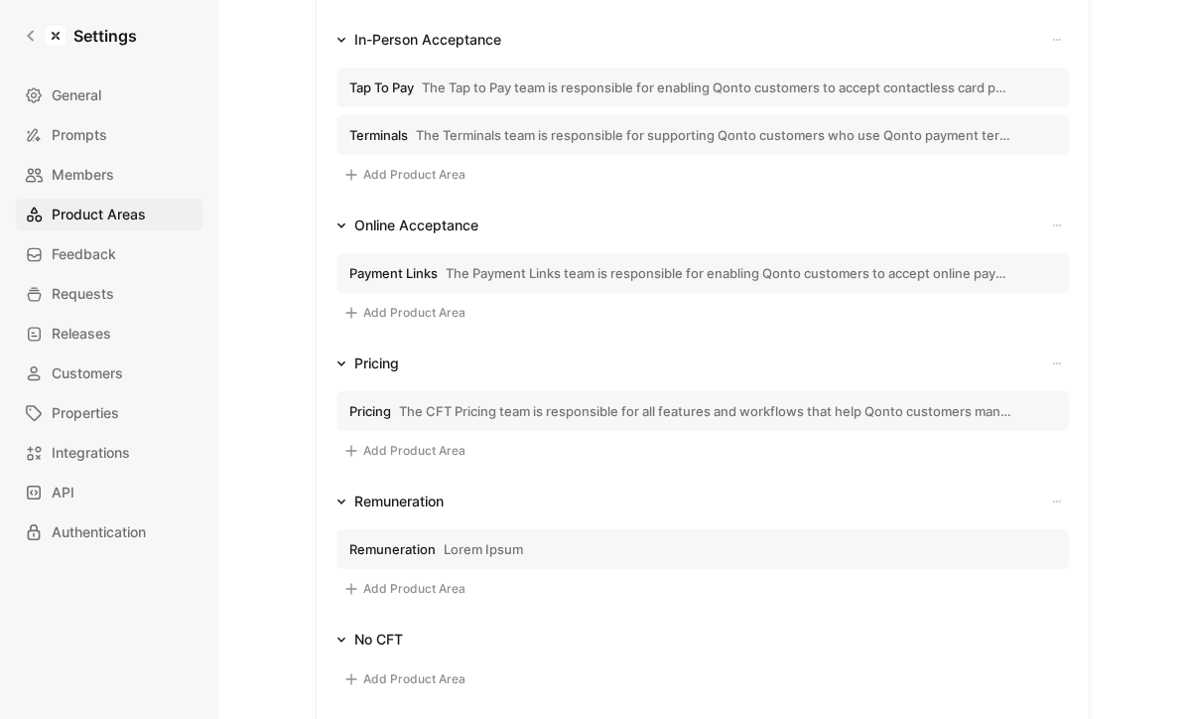
scroll to position [908, 0]
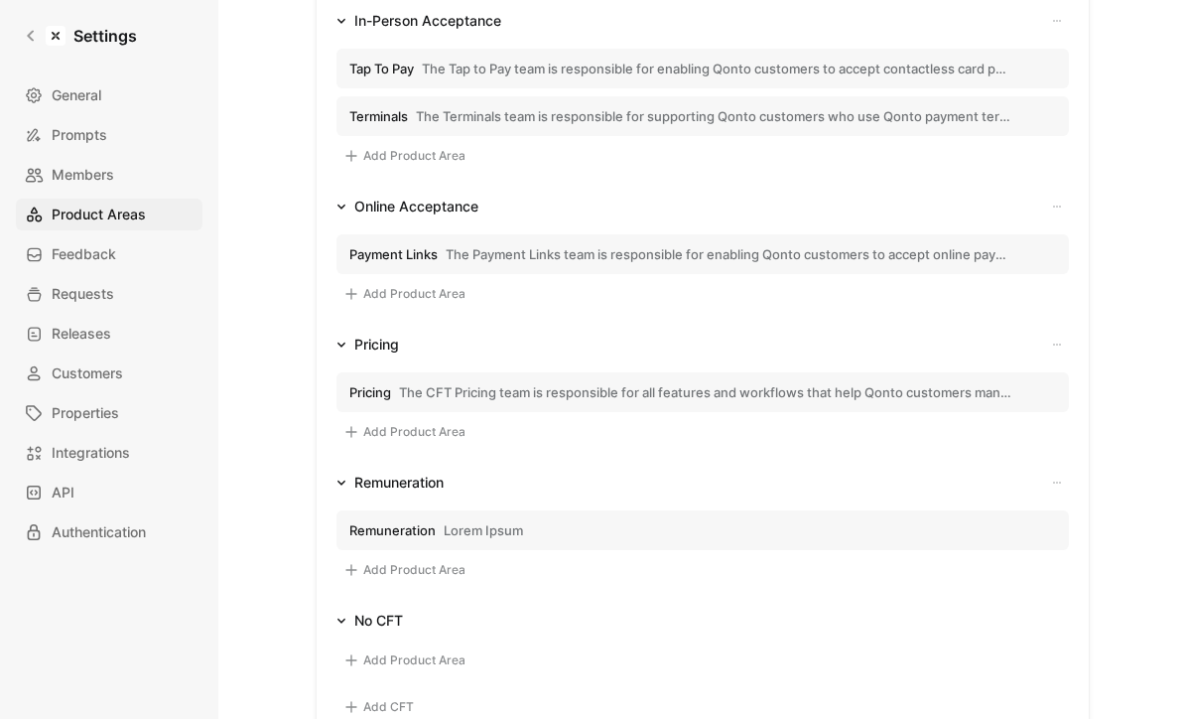
click at [422, 532] on span "Remuneration" at bounding box center [392, 530] width 86 height 18
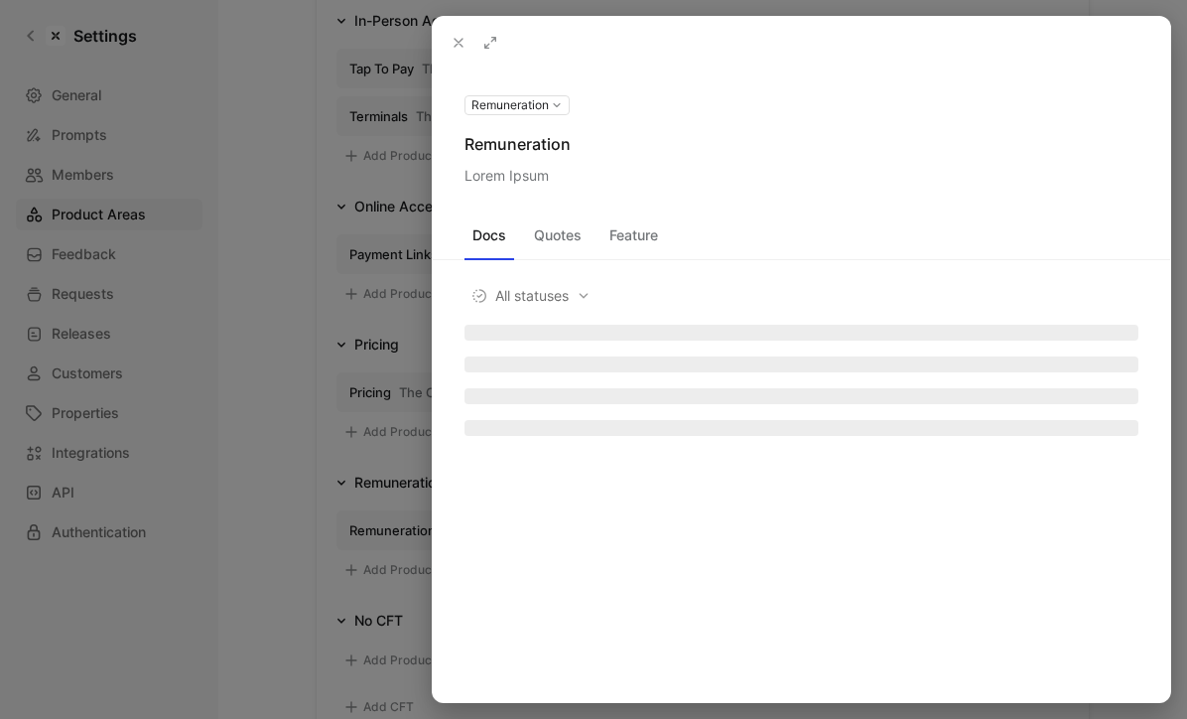
click at [357, 261] on div at bounding box center [593, 359] width 1187 height 719
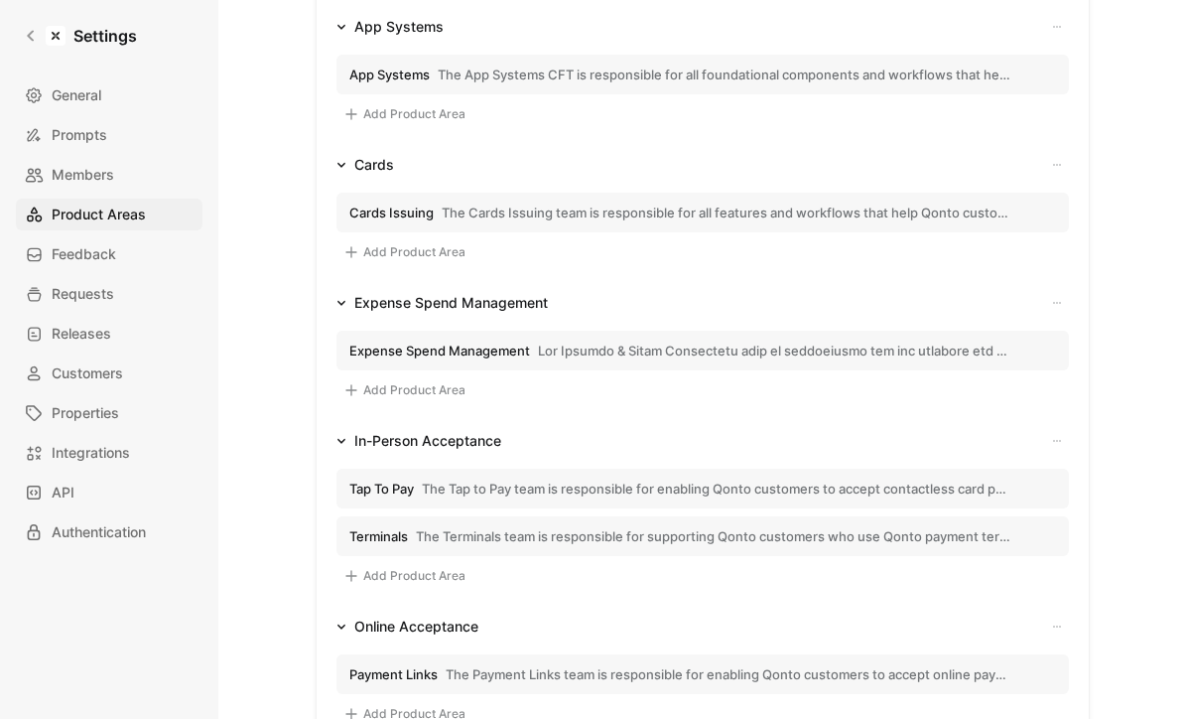
scroll to position [321, 0]
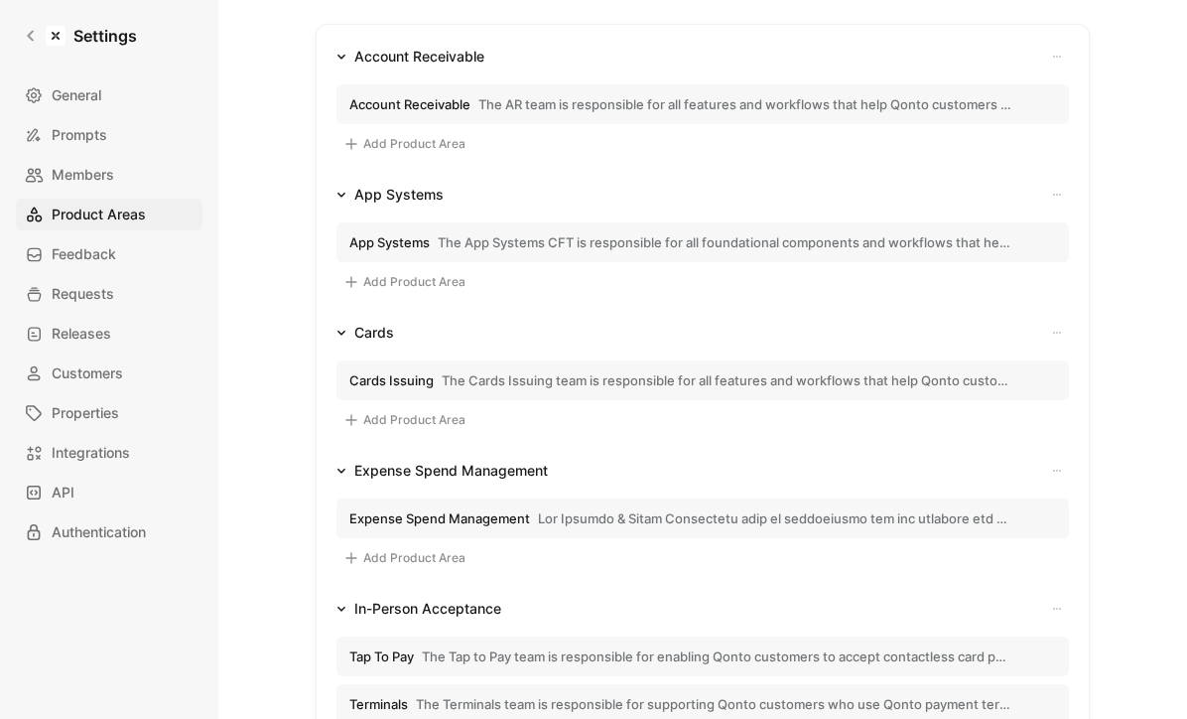
click at [456, 92] on button "Account Receivable The AR team is responsible for all features and workflows th…" at bounding box center [703, 104] width 733 height 40
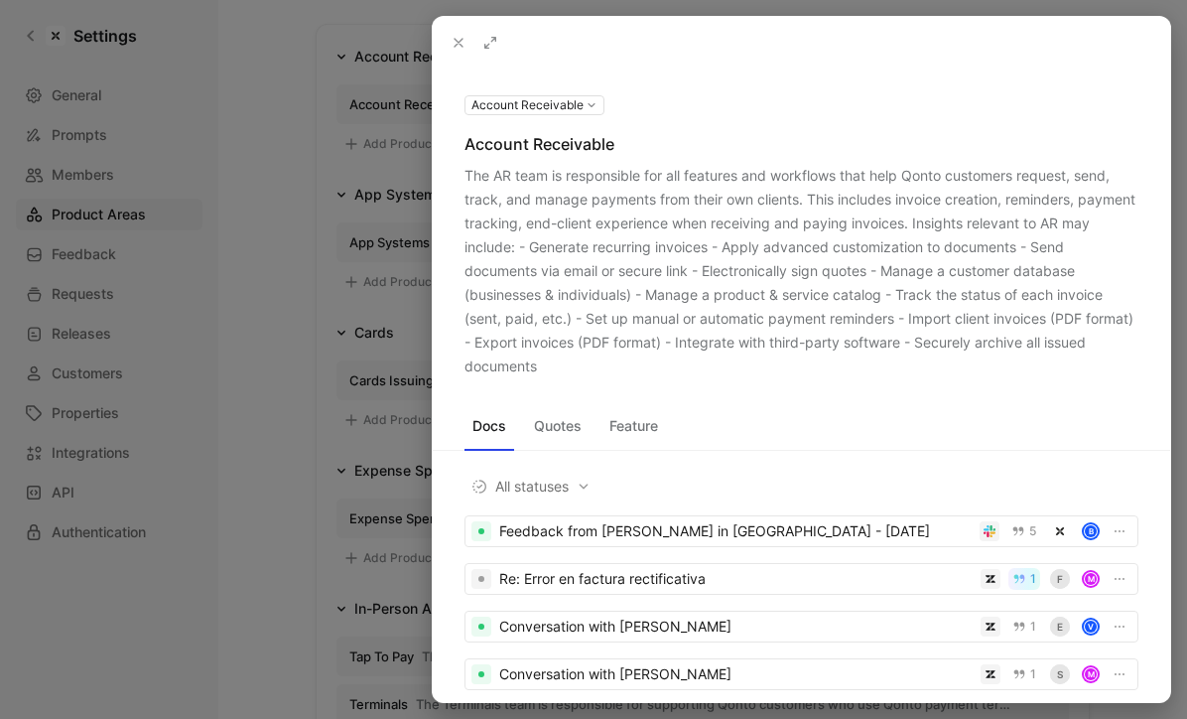
click at [474, 171] on div "The AR team is responsible for all features and workflows that help Qonto custo…" at bounding box center [802, 271] width 674 height 214
drag, startPoint x: 474, startPoint y: 171, endPoint x: 527, endPoint y: 364, distance: 200.9
click at [527, 364] on div "The AR team is responsible for all features and workflows that help Qonto custo…" at bounding box center [802, 271] width 674 height 214
click at [341, 302] on div at bounding box center [593, 359] width 1187 height 719
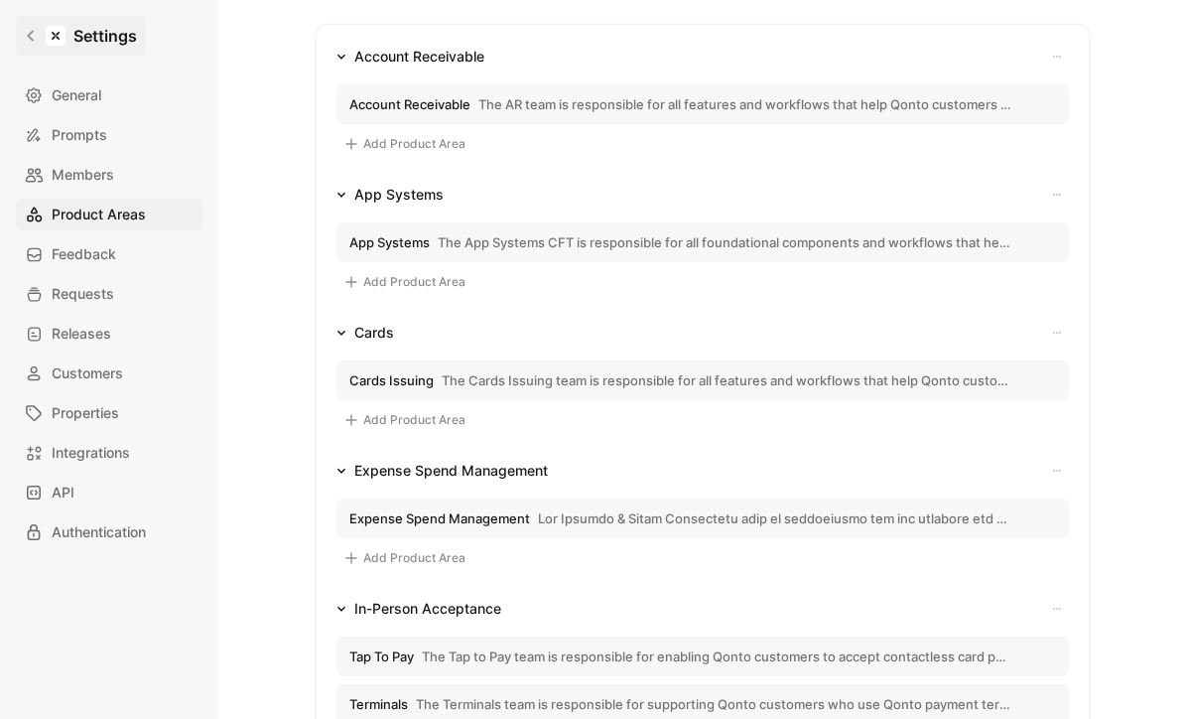
click at [16, 40] on link "Settings" at bounding box center [80, 36] width 129 height 40
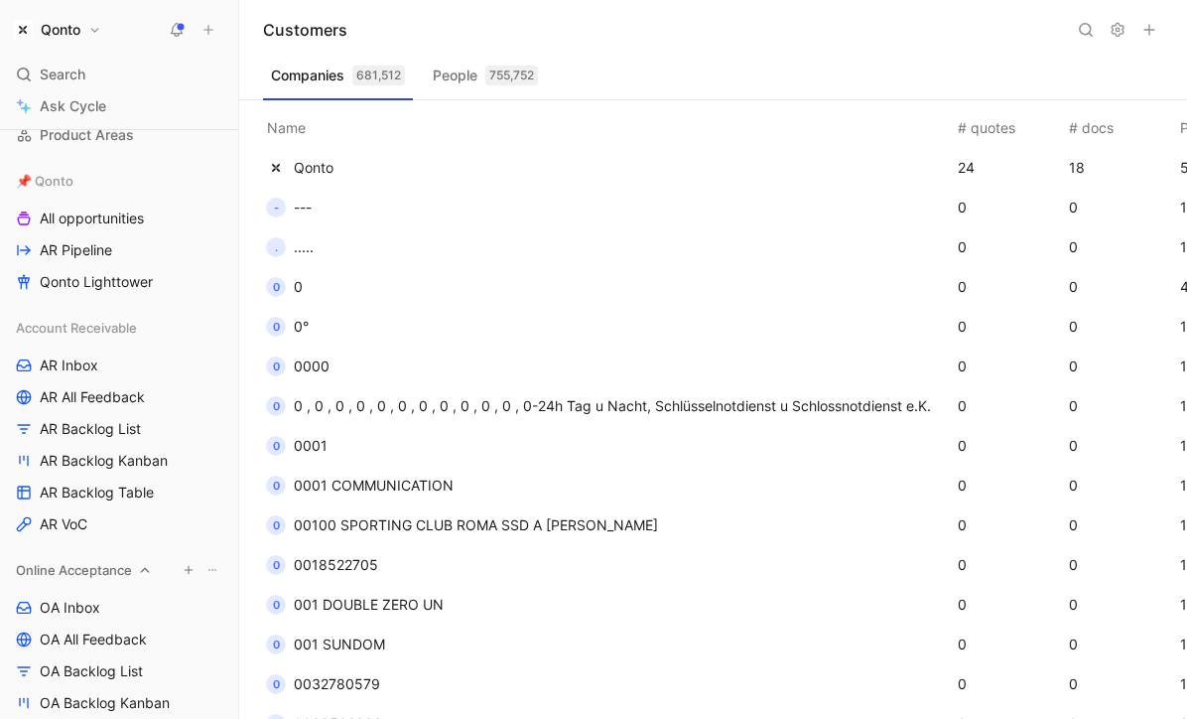
scroll to position [188, 0]
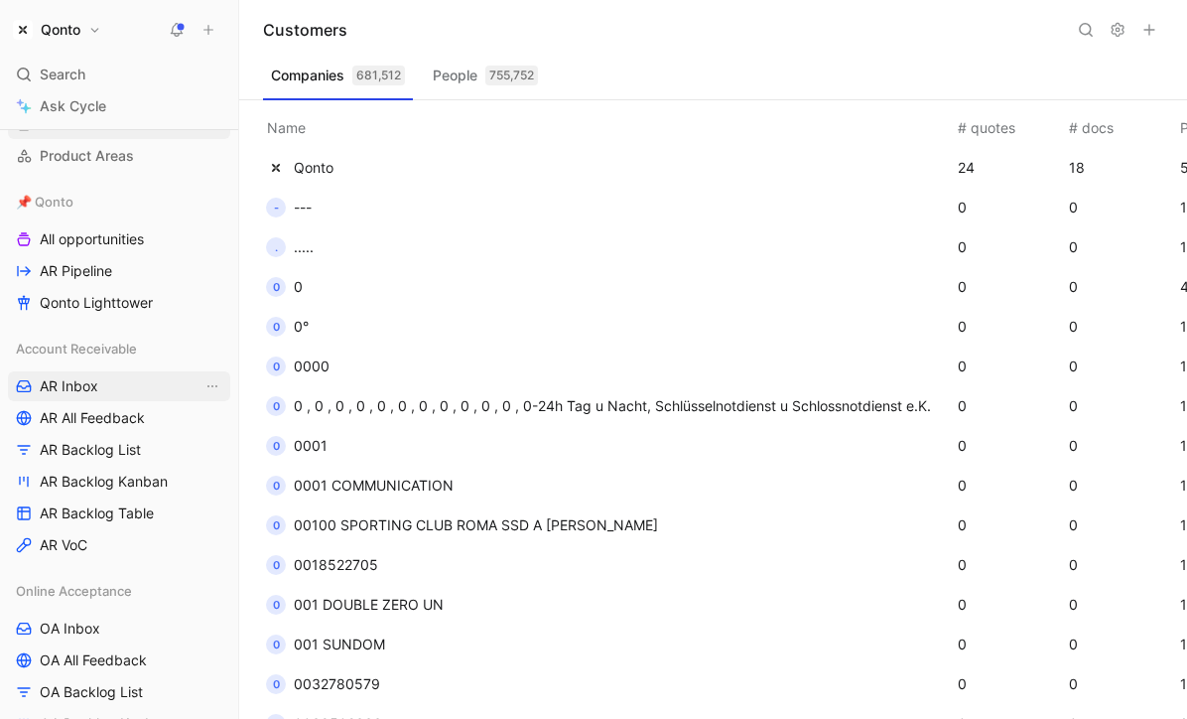
click at [81, 393] on span "AR Inbox" at bounding box center [69, 386] width 59 height 20
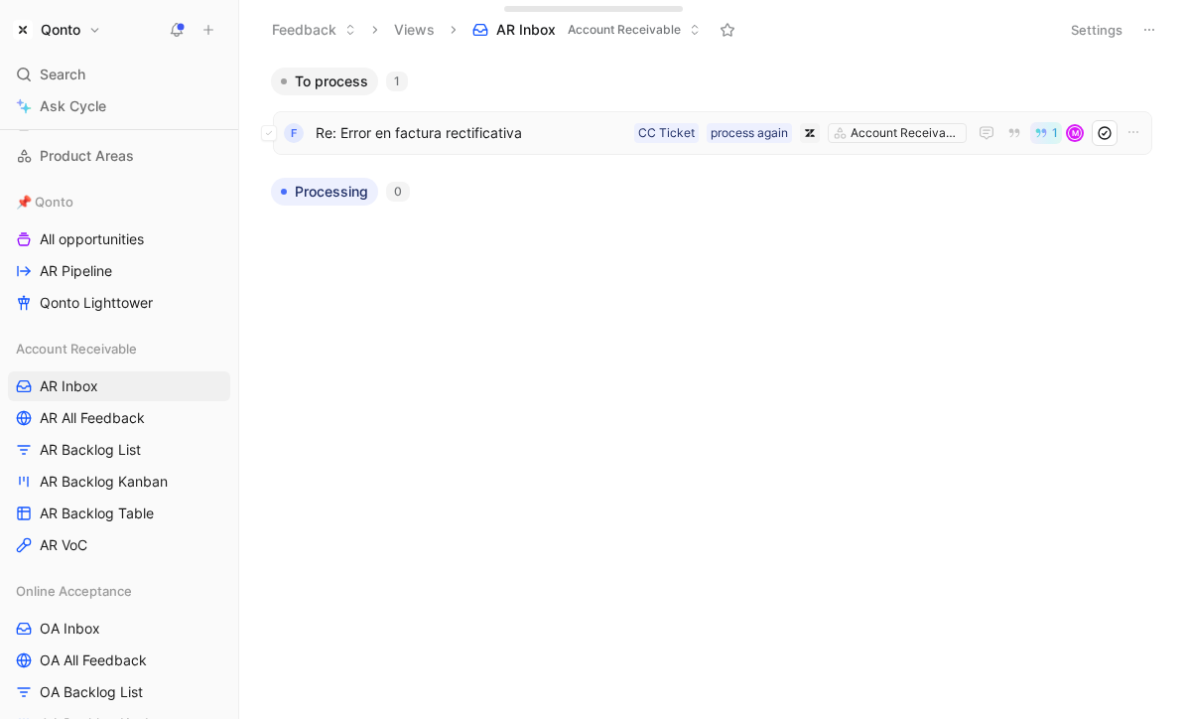
click at [520, 132] on span "Re: Error en factura rectificativa" at bounding box center [471, 133] width 311 height 24
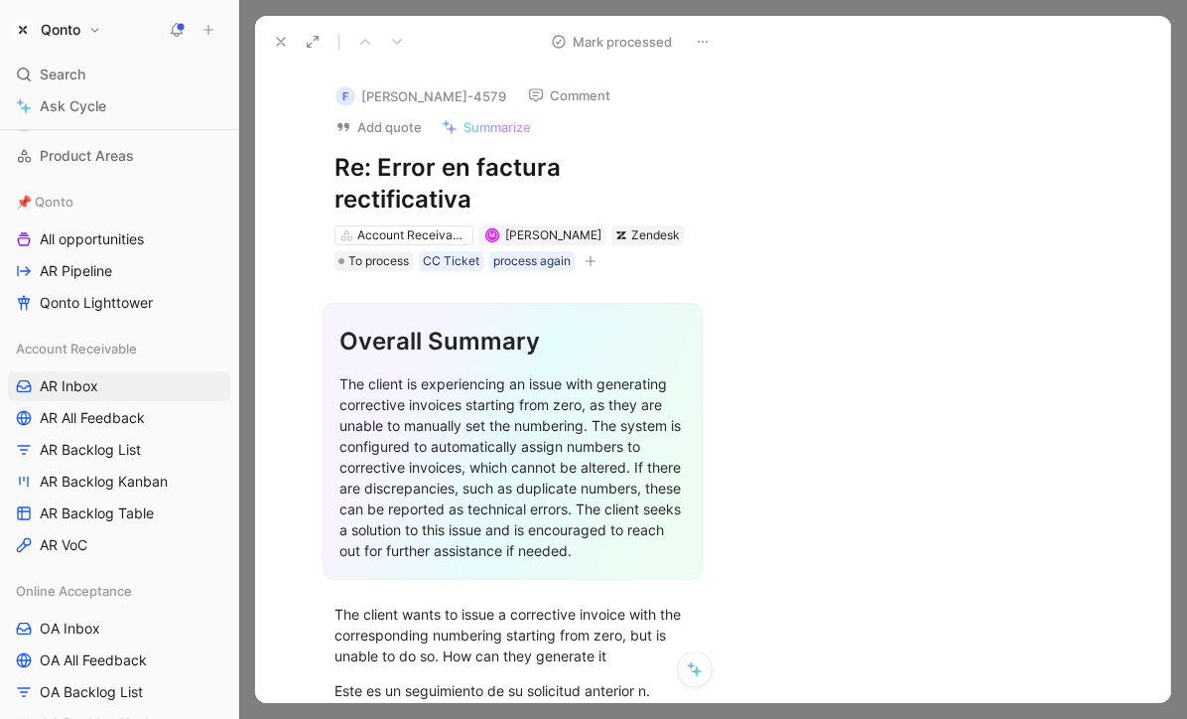
click at [271, 31] on button at bounding box center [281, 42] width 28 height 28
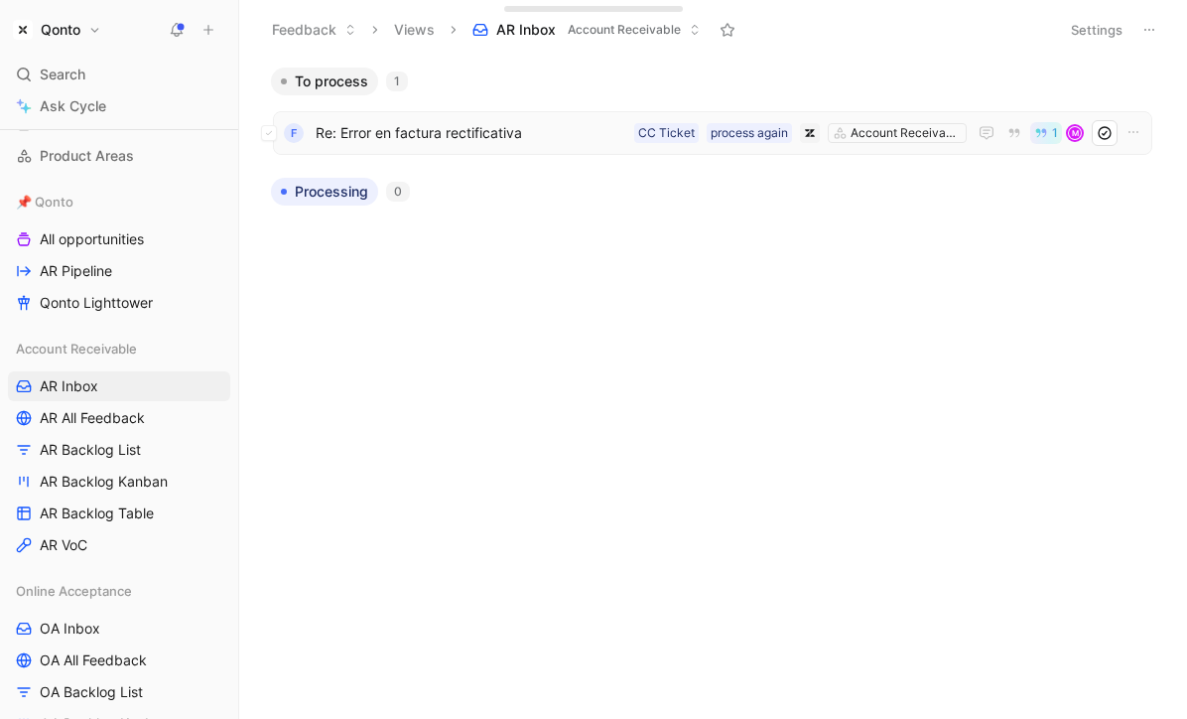
click at [457, 135] on span "Re: Error en factura rectificativa" at bounding box center [471, 133] width 311 height 24
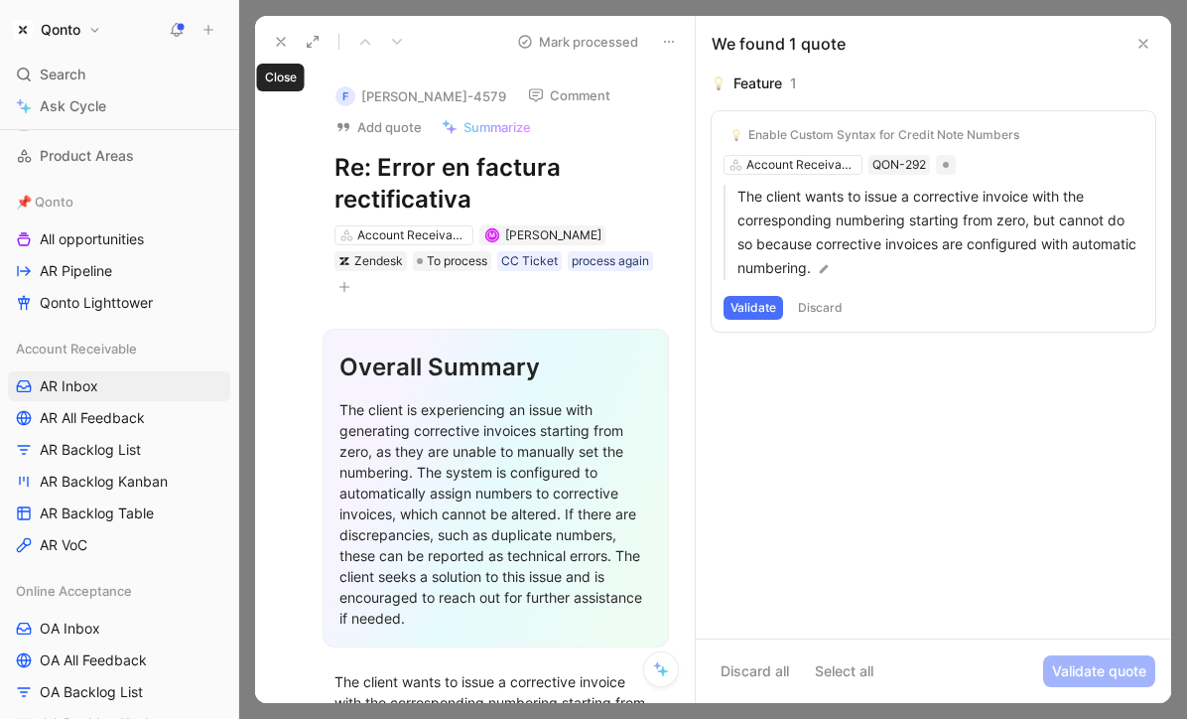
click at [283, 35] on icon at bounding box center [281, 42] width 16 height 16
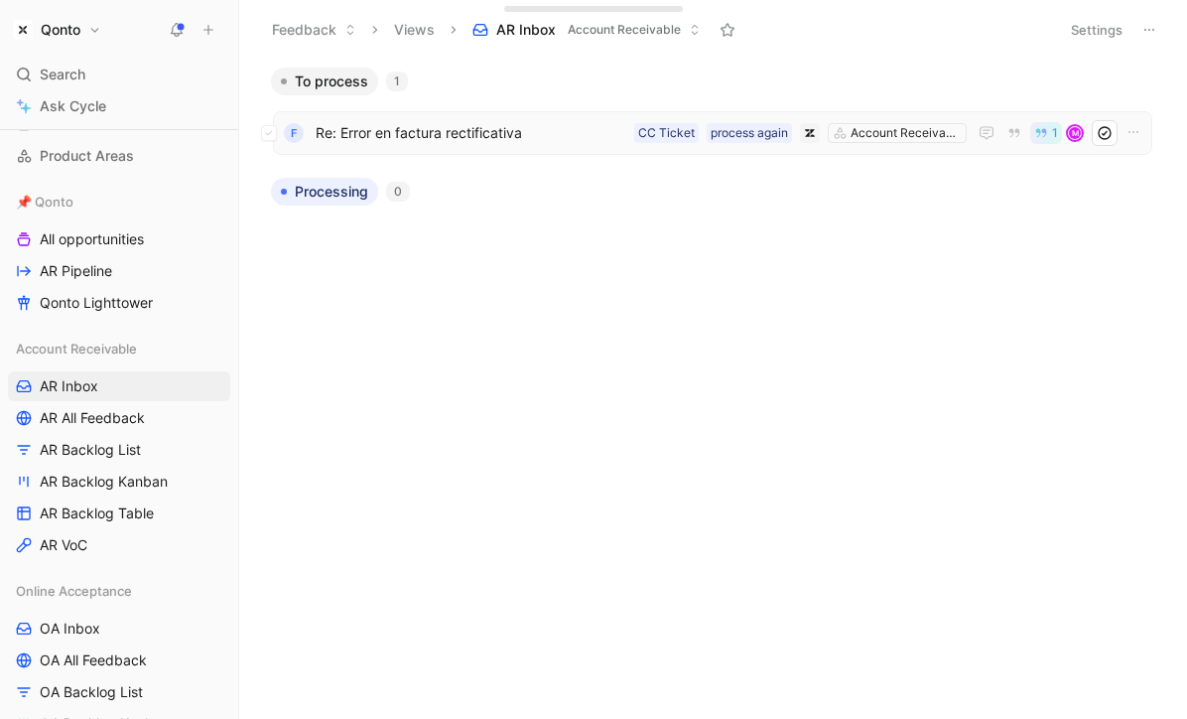
click at [434, 130] on span "Re: Error en factura rectificativa" at bounding box center [471, 133] width 311 height 24
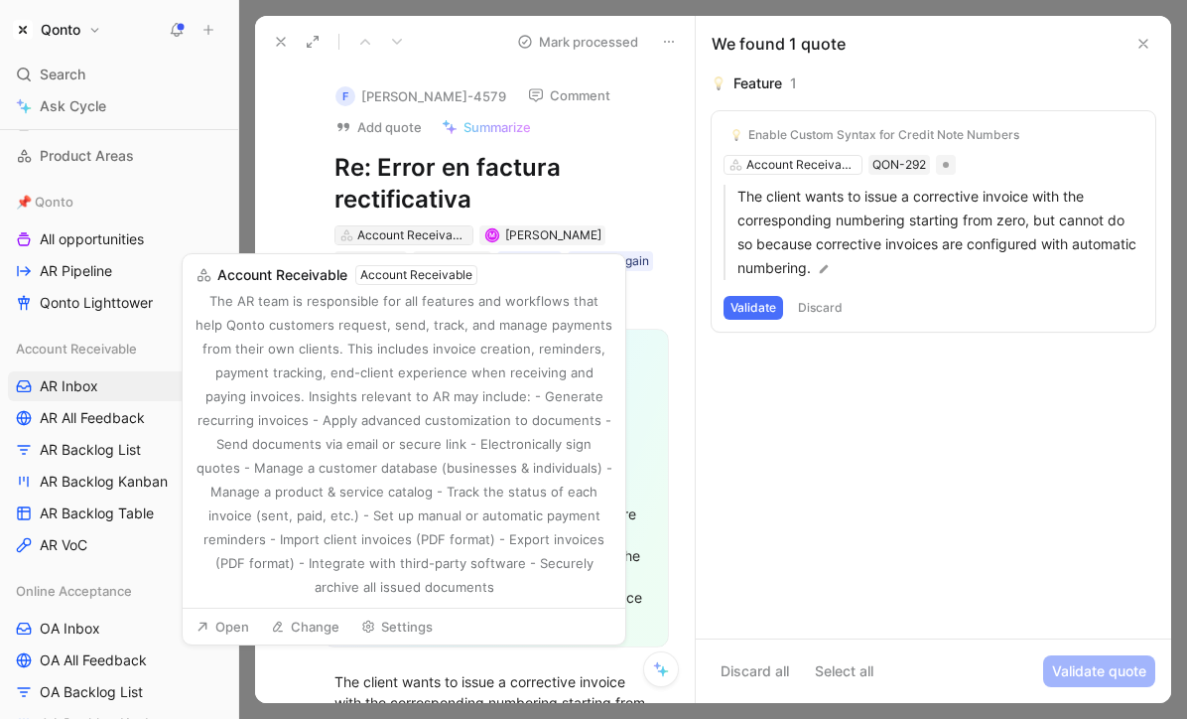
click at [425, 239] on div "Account Receivable" at bounding box center [412, 235] width 111 height 20
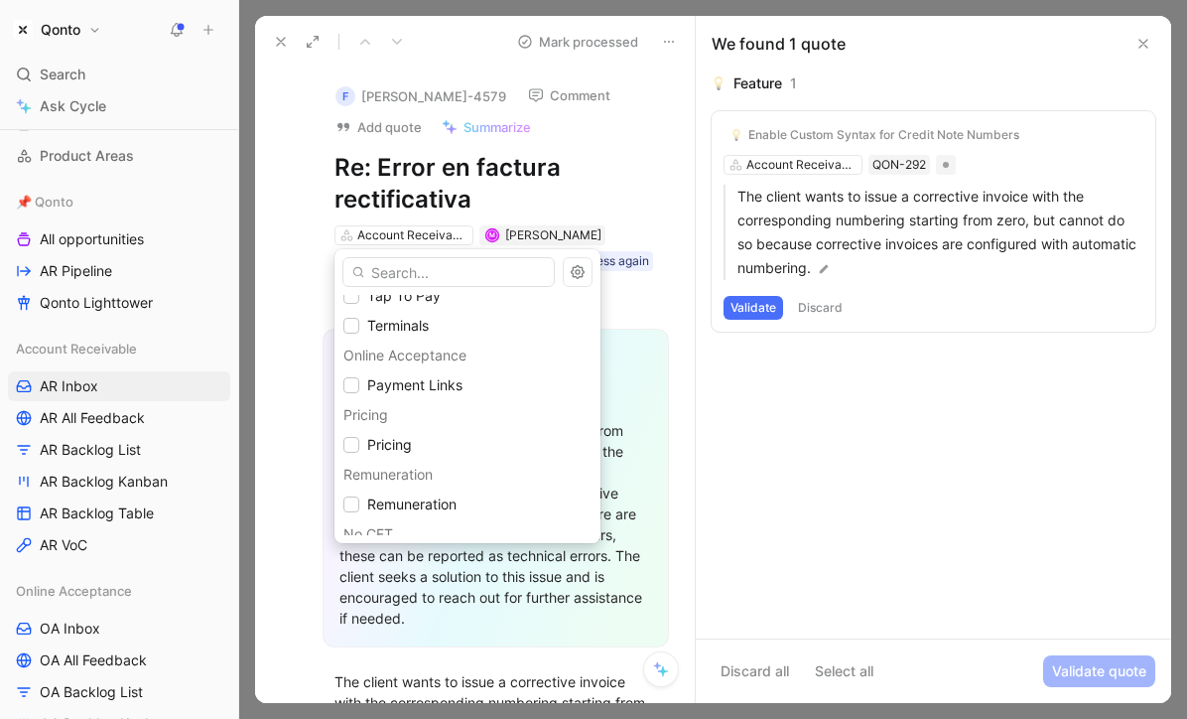
scroll to position [283, 0]
click at [398, 498] on span "Remuneration" at bounding box center [411, 502] width 89 height 17
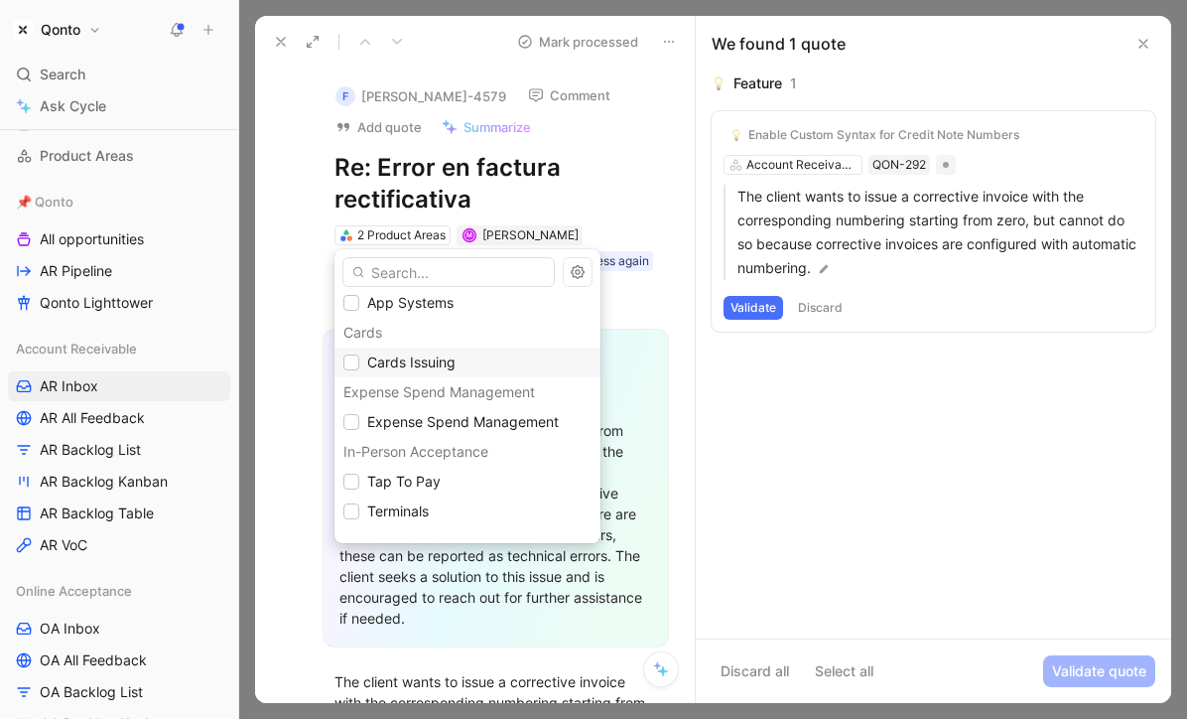
scroll to position [293, 0]
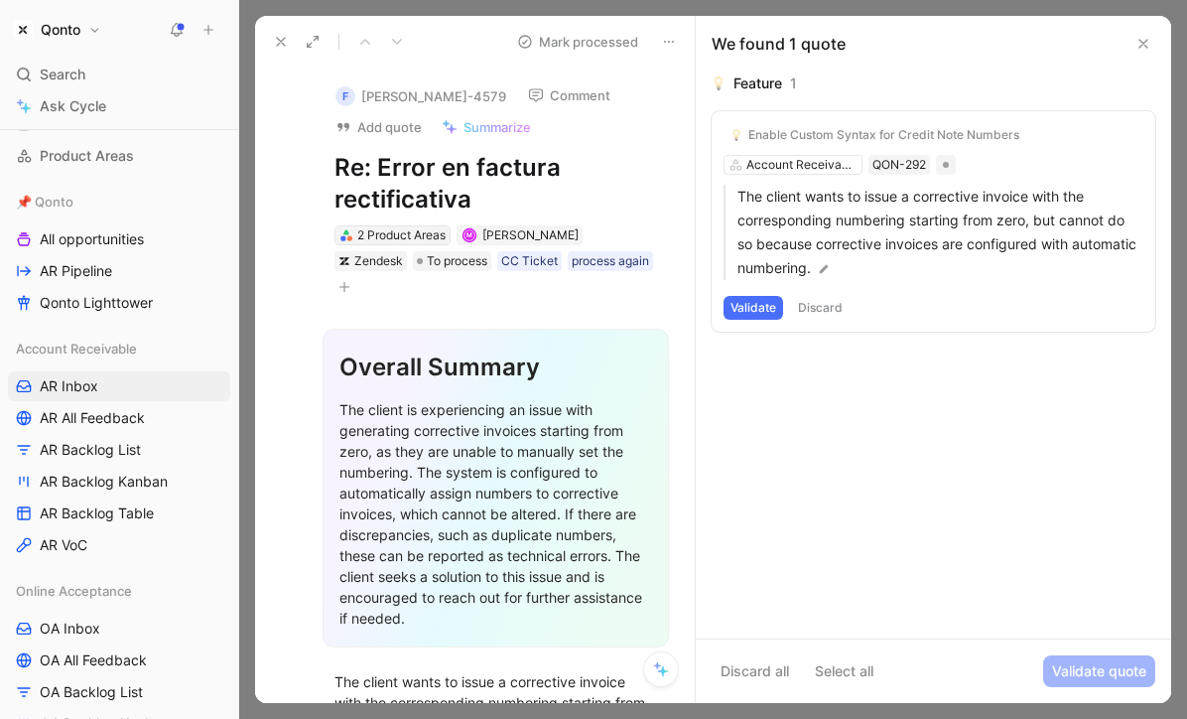
click at [404, 237] on div "2 Product Areas" at bounding box center [401, 235] width 88 height 20
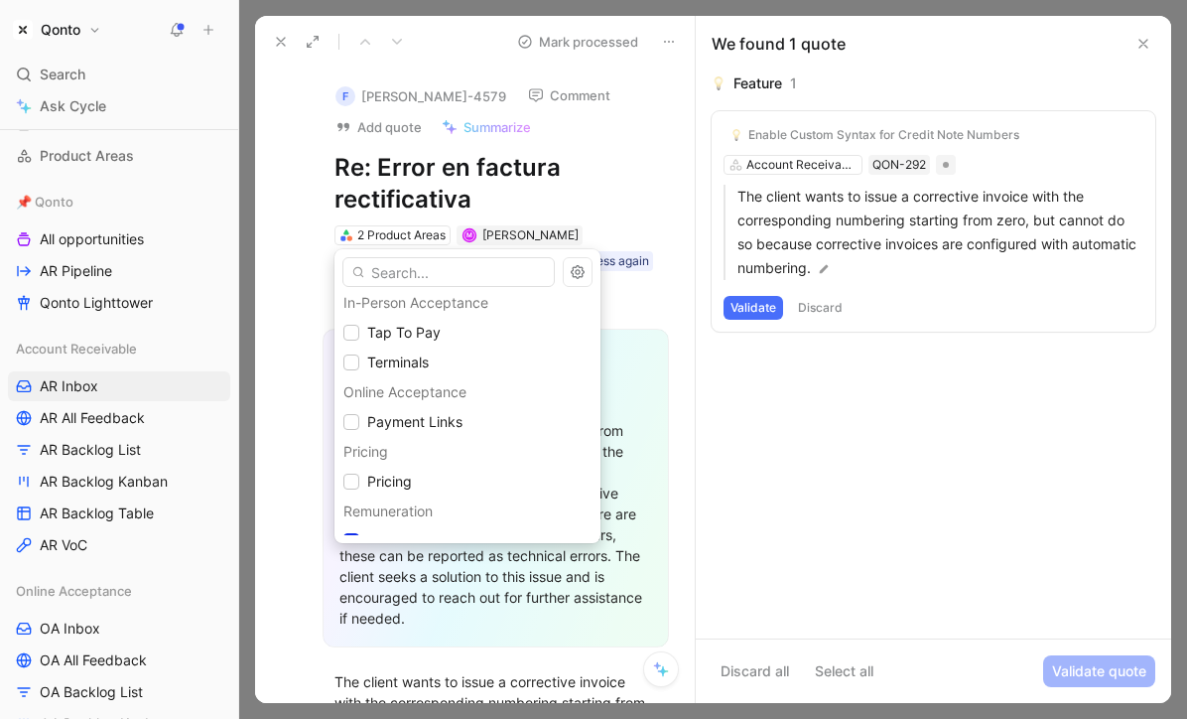
scroll to position [296, 0]
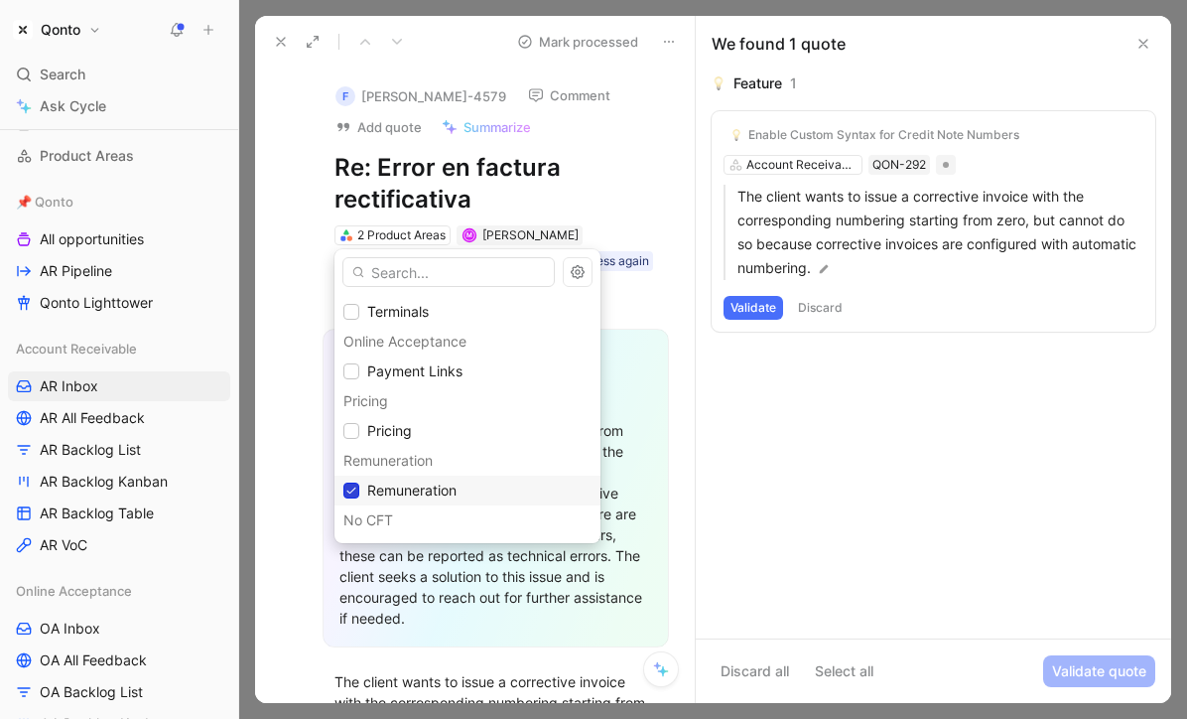
click at [354, 486] on icon at bounding box center [351, 490] width 12 height 12
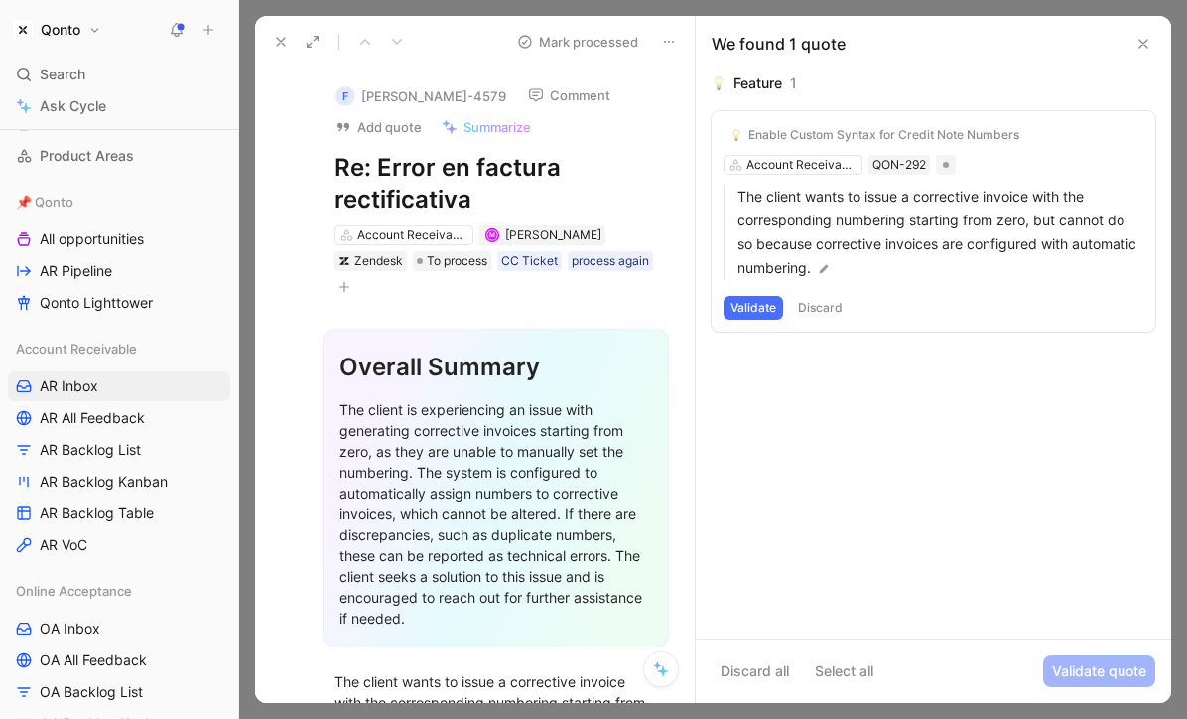
click at [281, 46] on icon at bounding box center [281, 42] width 16 height 16
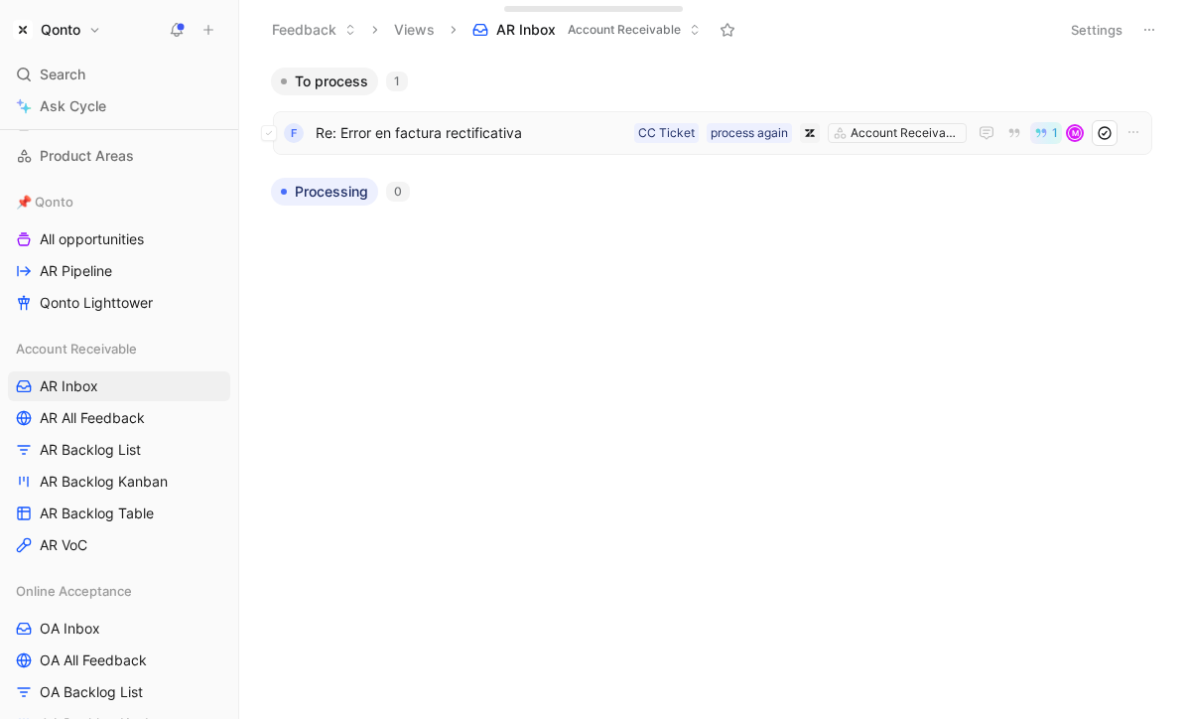
click at [498, 133] on span "Re: Error en factura rectificativa" at bounding box center [471, 133] width 311 height 24
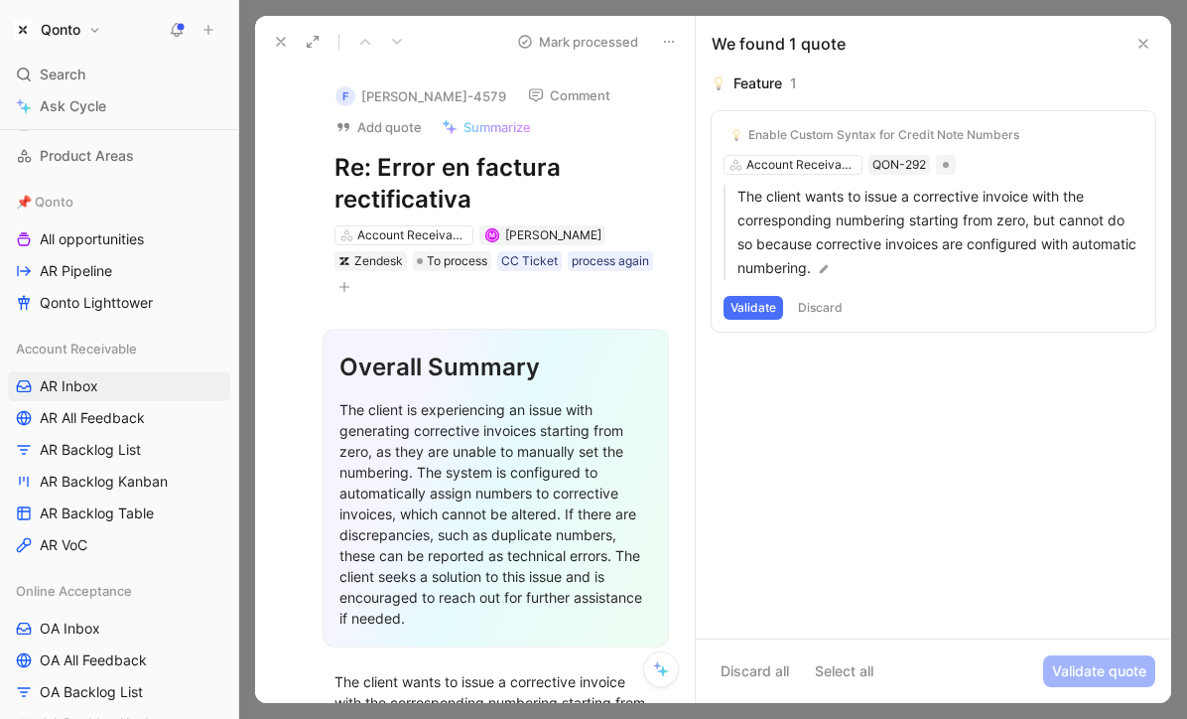
click at [1139, 51] on icon at bounding box center [1144, 44] width 16 height 16
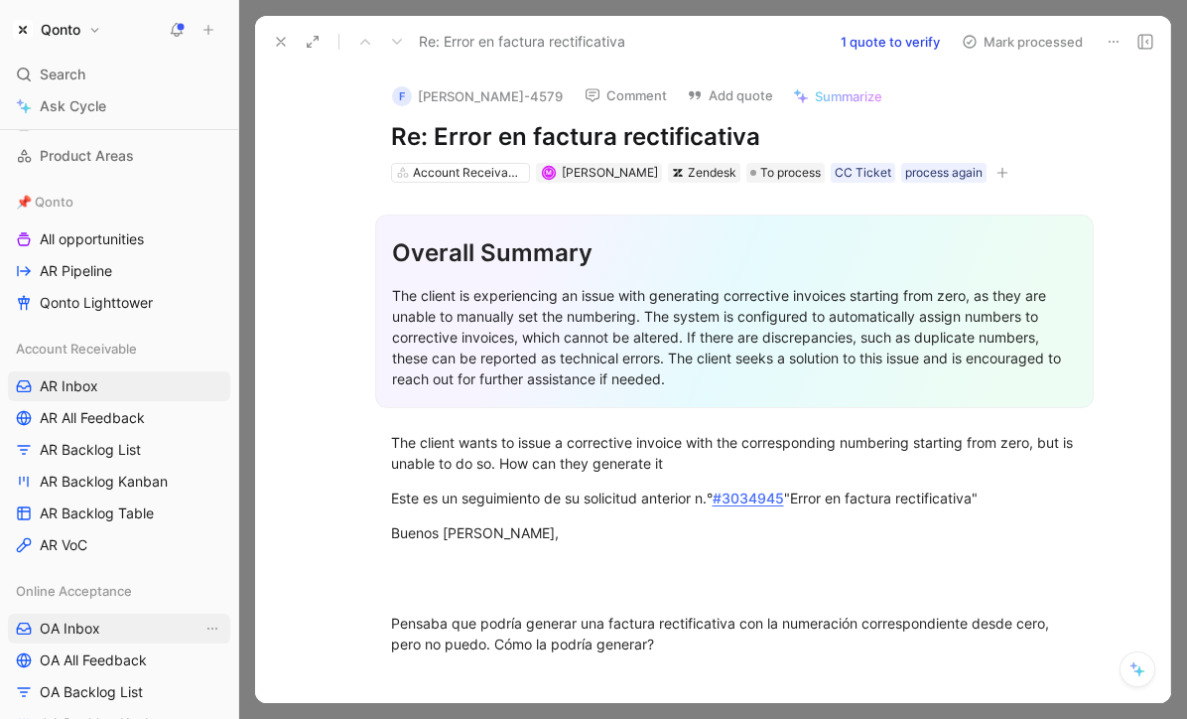
click at [115, 627] on link "OA Inbox" at bounding box center [119, 629] width 222 height 30
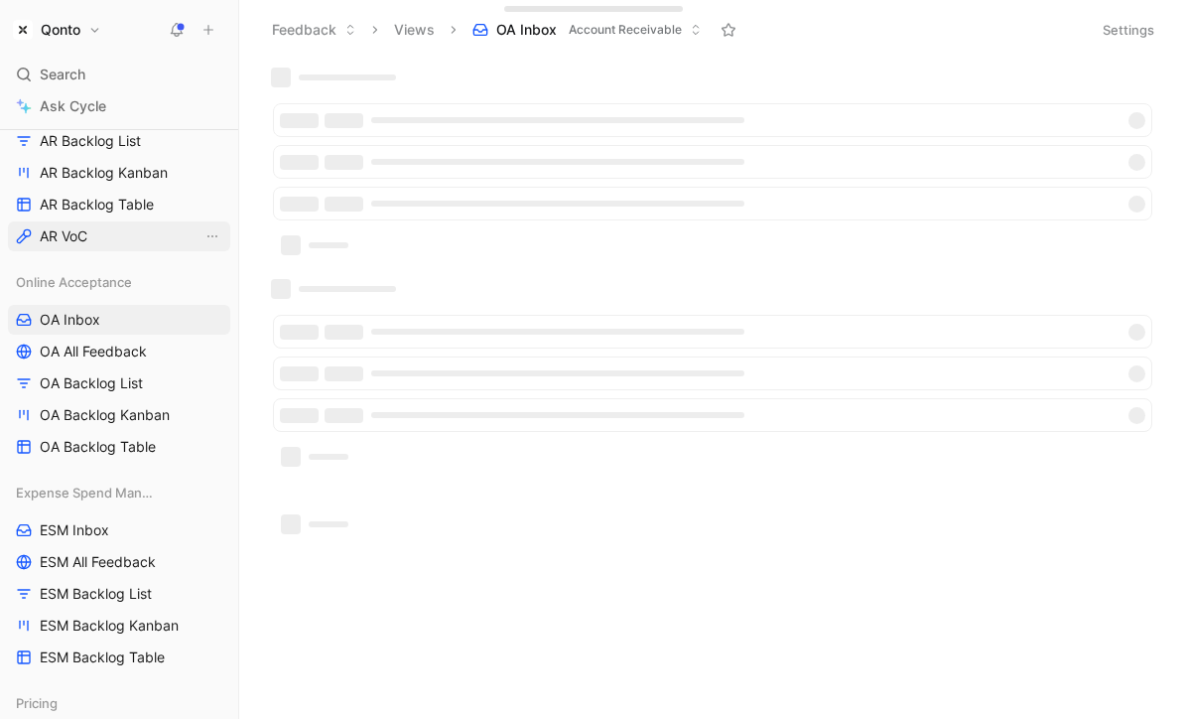
scroll to position [497, 0]
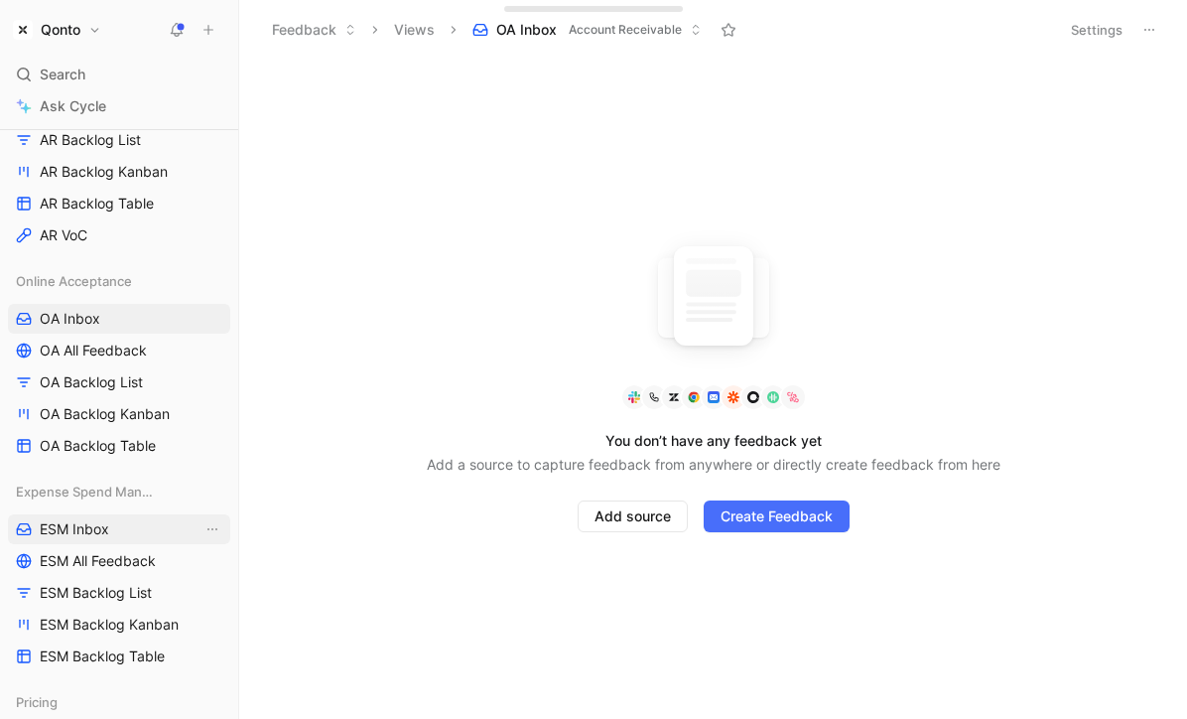
click at [69, 533] on span "ESM Inbox" at bounding box center [74, 529] width 69 height 20
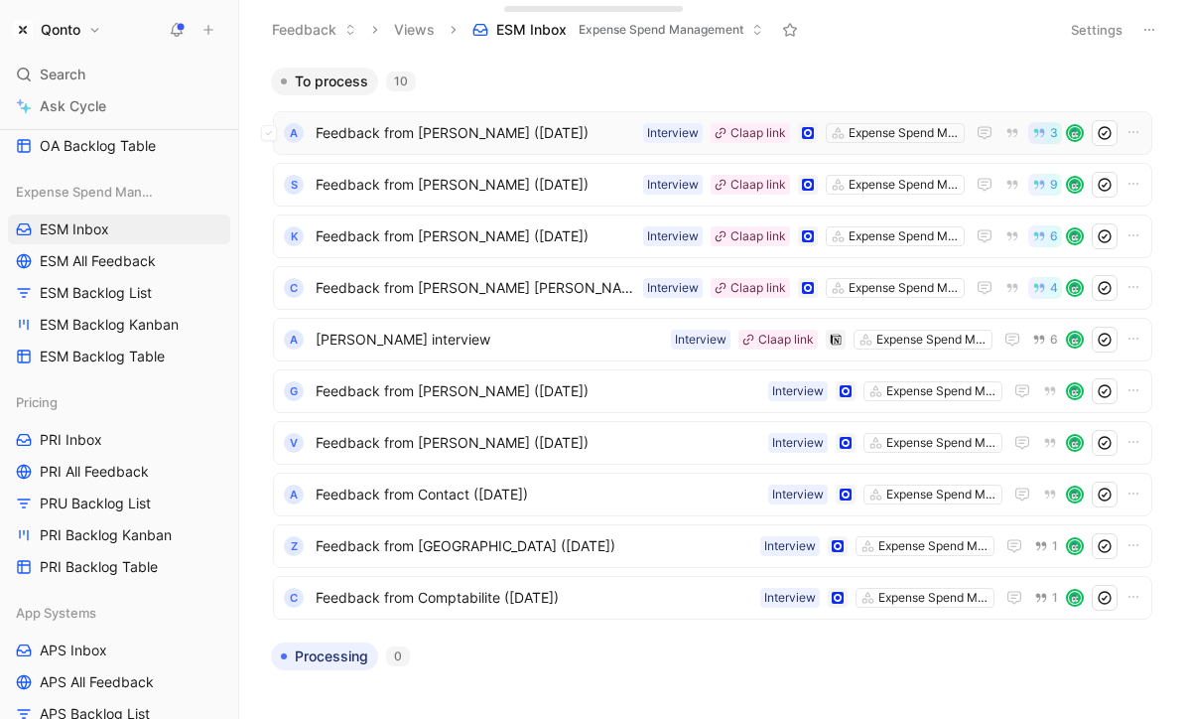
click at [484, 135] on span "Feedback from [PERSON_NAME] ([DATE])" at bounding box center [476, 133] width 320 height 24
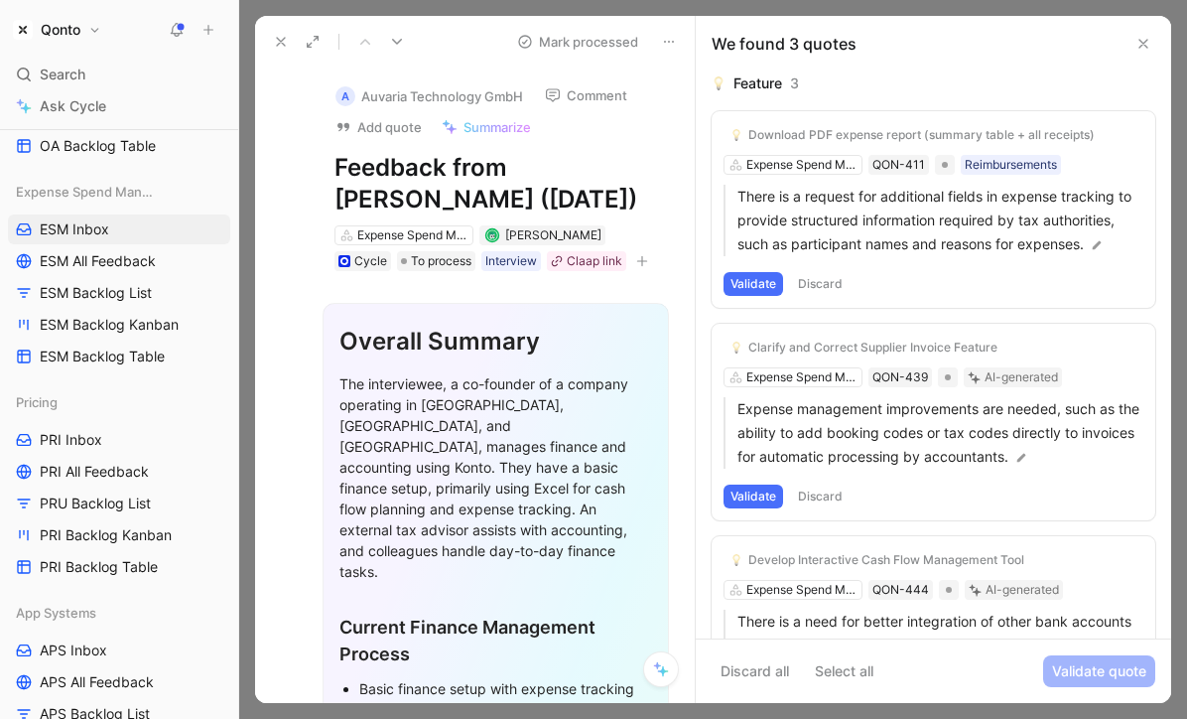
click at [275, 41] on icon at bounding box center [281, 42] width 16 height 16
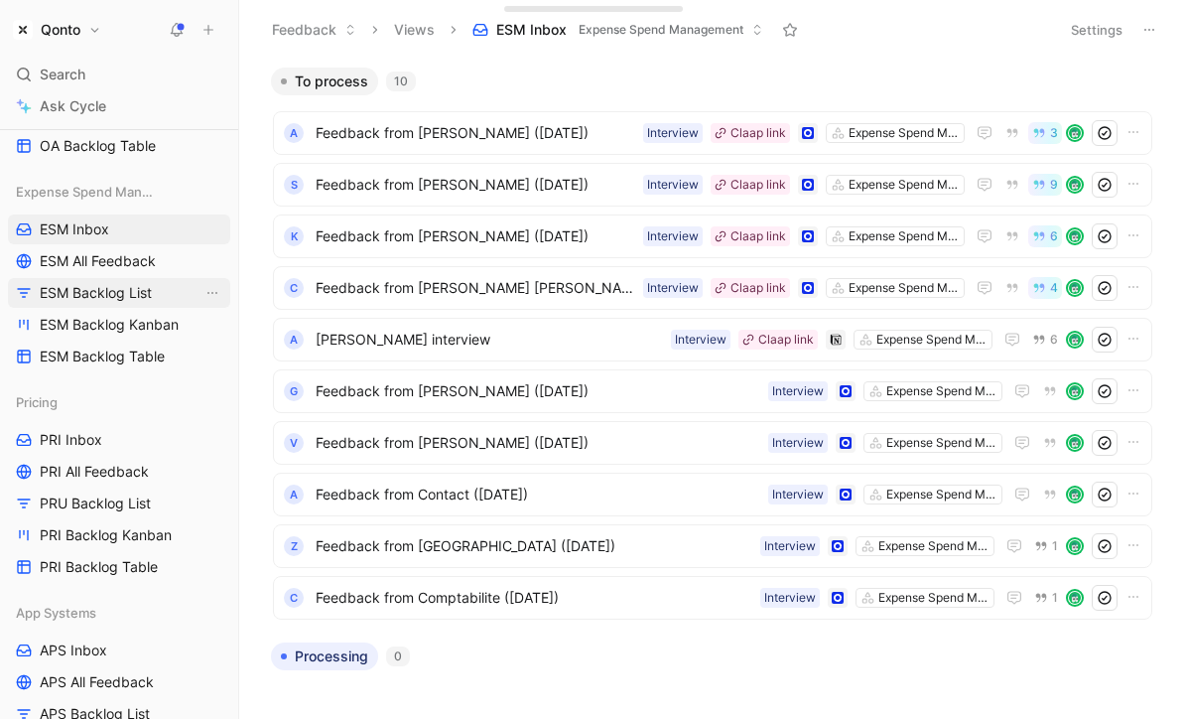
click at [141, 300] on span "ESM Backlog List" at bounding box center [96, 293] width 112 height 20
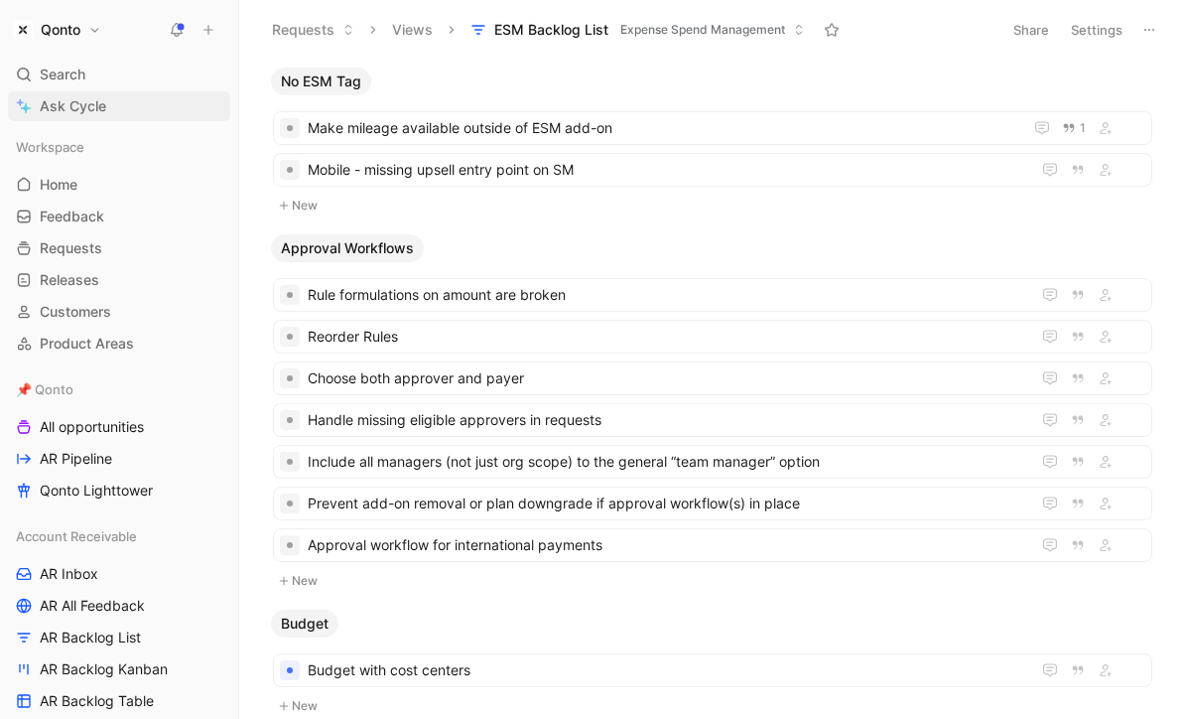
click at [117, 96] on link "Ask Cycle" at bounding box center [119, 106] width 222 height 30
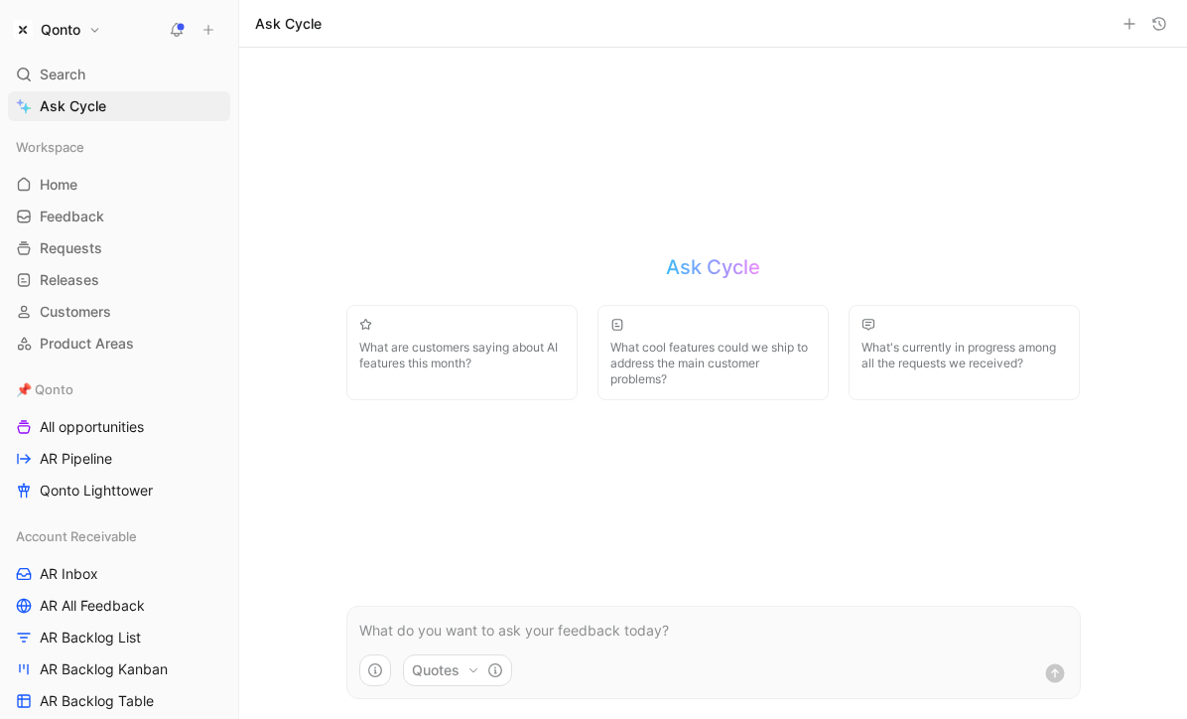
click at [528, 624] on p at bounding box center [713, 631] width 709 height 24
click at [443, 679] on button "Quotes" at bounding box center [457, 670] width 109 height 32
drag, startPoint x: 427, startPoint y: 553, endPoint x: 482, endPoint y: 553, distance: 55.6
click at [482, 553] on div "Quotes" at bounding box center [455, 550] width 70 height 24
click at [750, 601] on html "Qonto Search ⌘ K Ask Cycle Workspace Home G then H Feedback G then F Requests G…" at bounding box center [593, 359] width 1187 height 719
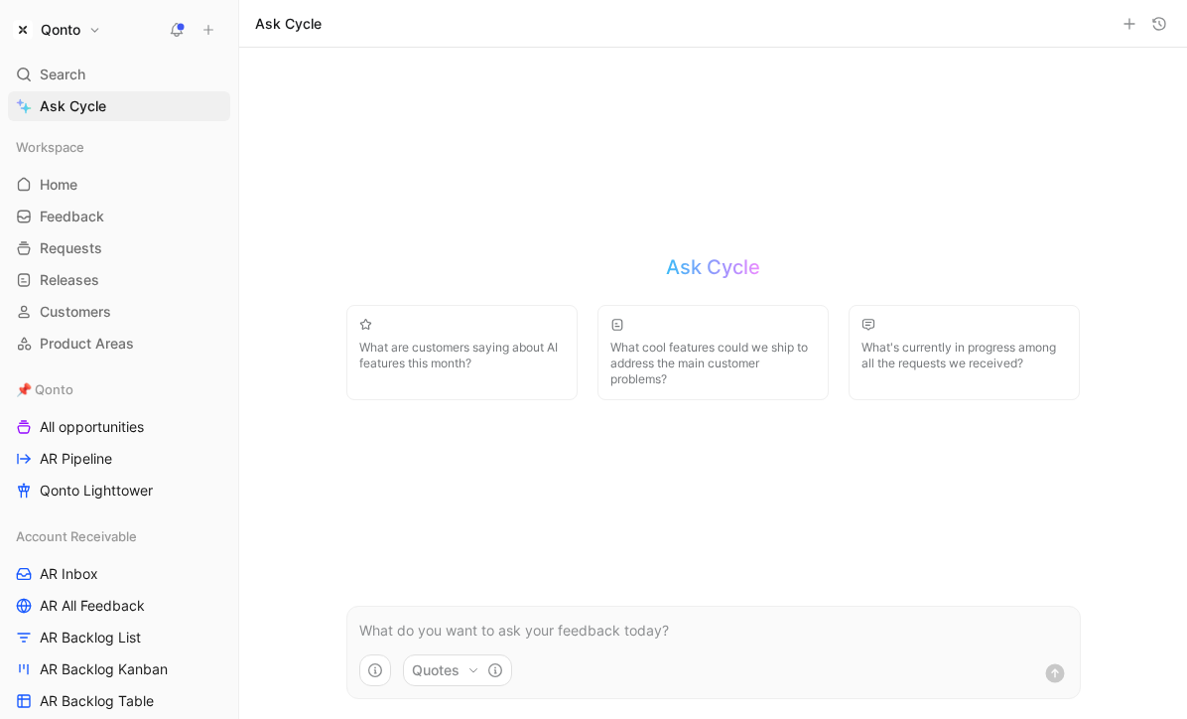
click at [682, 637] on p at bounding box center [713, 631] width 709 height 24
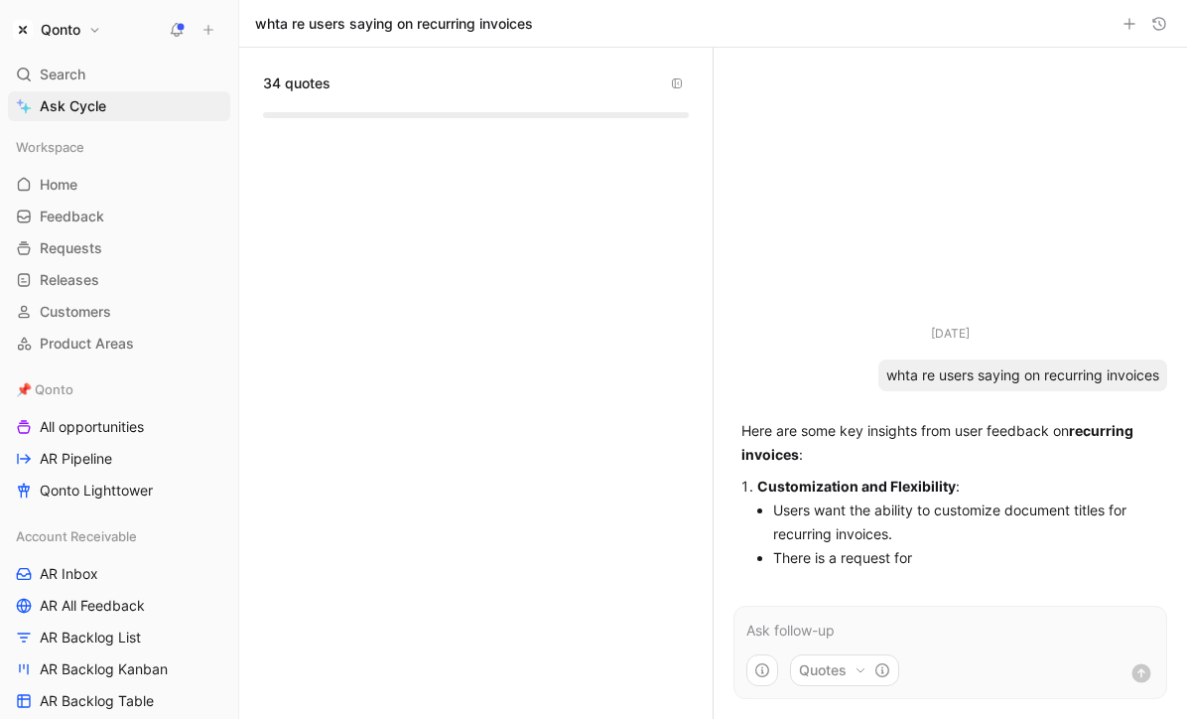
drag, startPoint x: 272, startPoint y: 85, endPoint x: 304, endPoint y: 85, distance: 31.8
click at [304, 85] on span "34 quotes" at bounding box center [297, 83] width 68 height 24
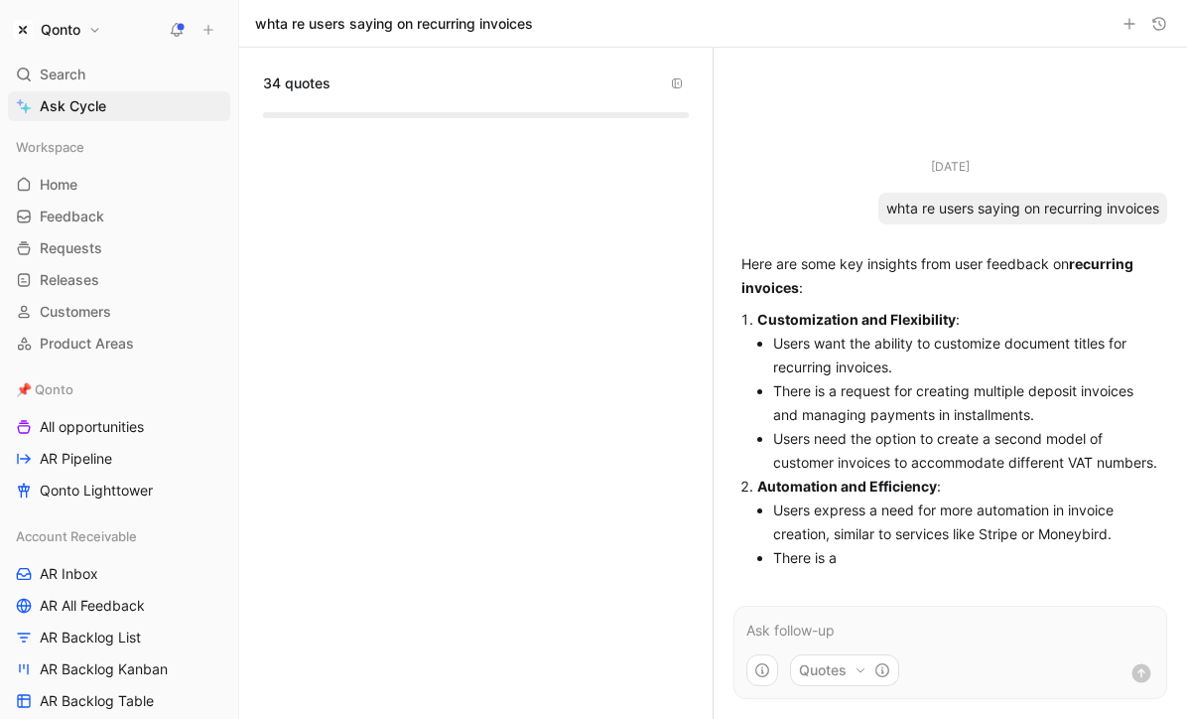
click at [265, 67] on div "34 quotes" at bounding box center [476, 72] width 474 height 48
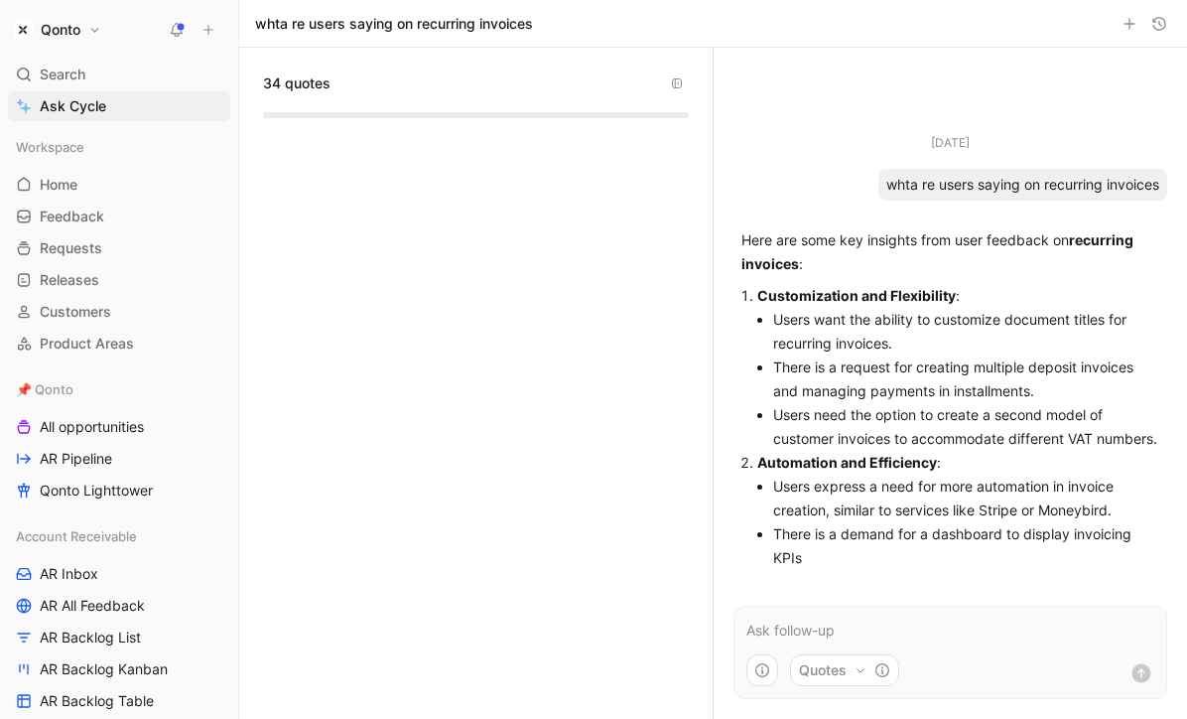
click at [284, 81] on span "34 quotes" at bounding box center [297, 83] width 68 height 24
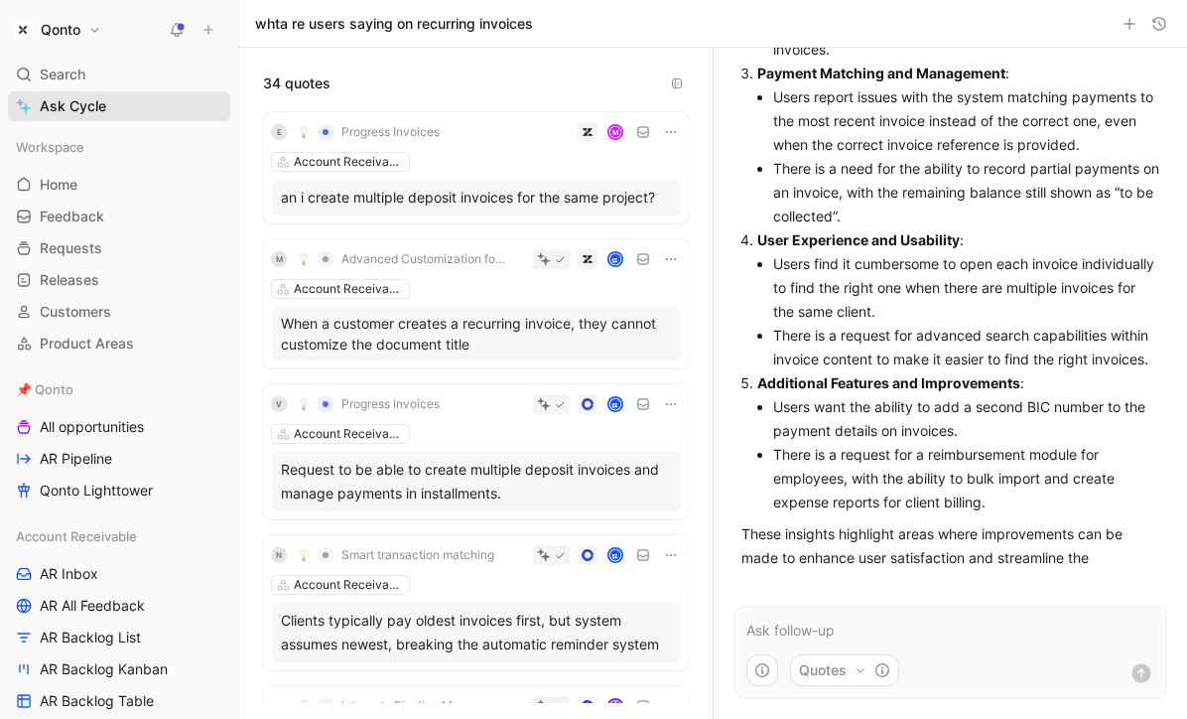
scroll to position [486, 0]
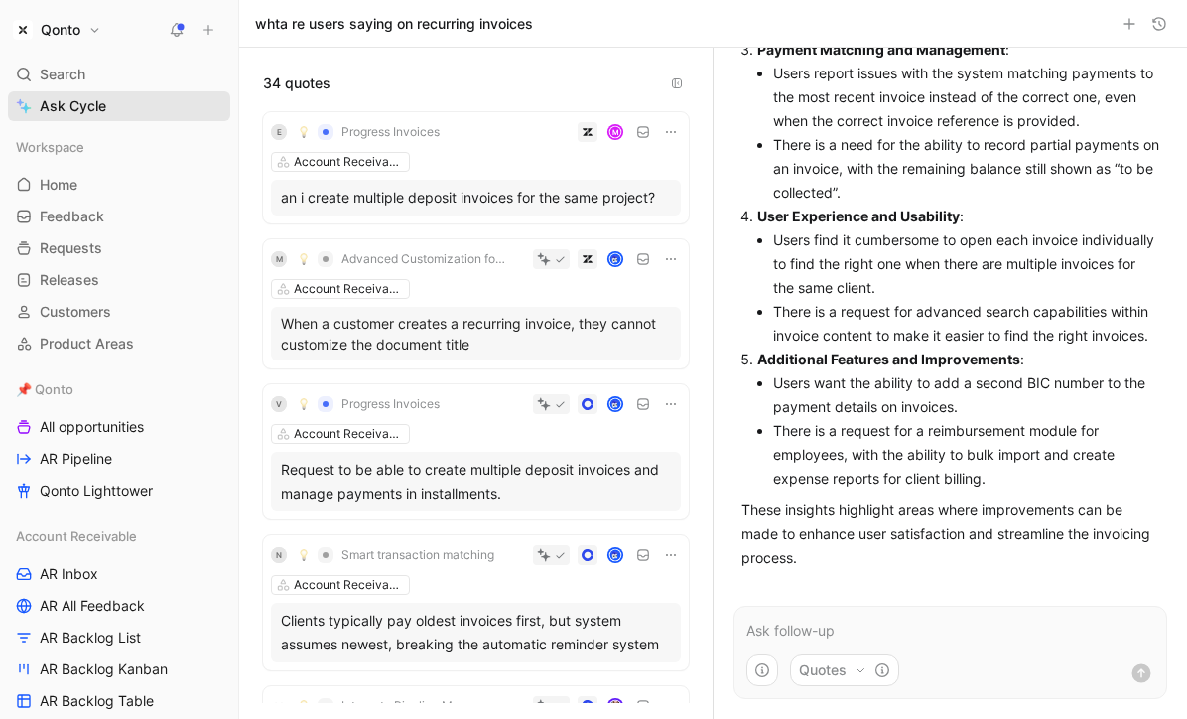
click at [66, 99] on span "Ask Cycle" at bounding box center [73, 106] width 67 height 24
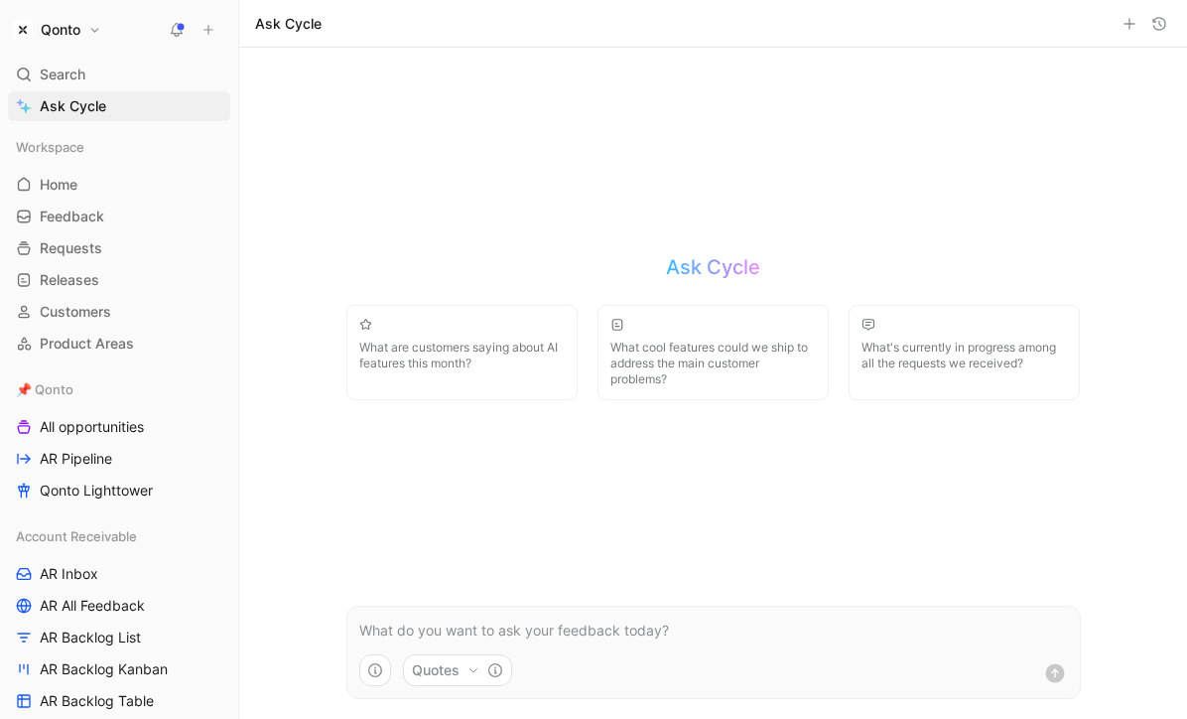
click at [471, 671] on icon "button" at bounding box center [474, 670] width 12 height 12
click at [445, 613] on div "Requests" at bounding box center [462, 614] width 84 height 24
drag, startPoint x: 445, startPoint y: 613, endPoint x: 492, endPoint y: 613, distance: 47.7
click at [492, 613] on div "Requests" at bounding box center [462, 614] width 84 height 24
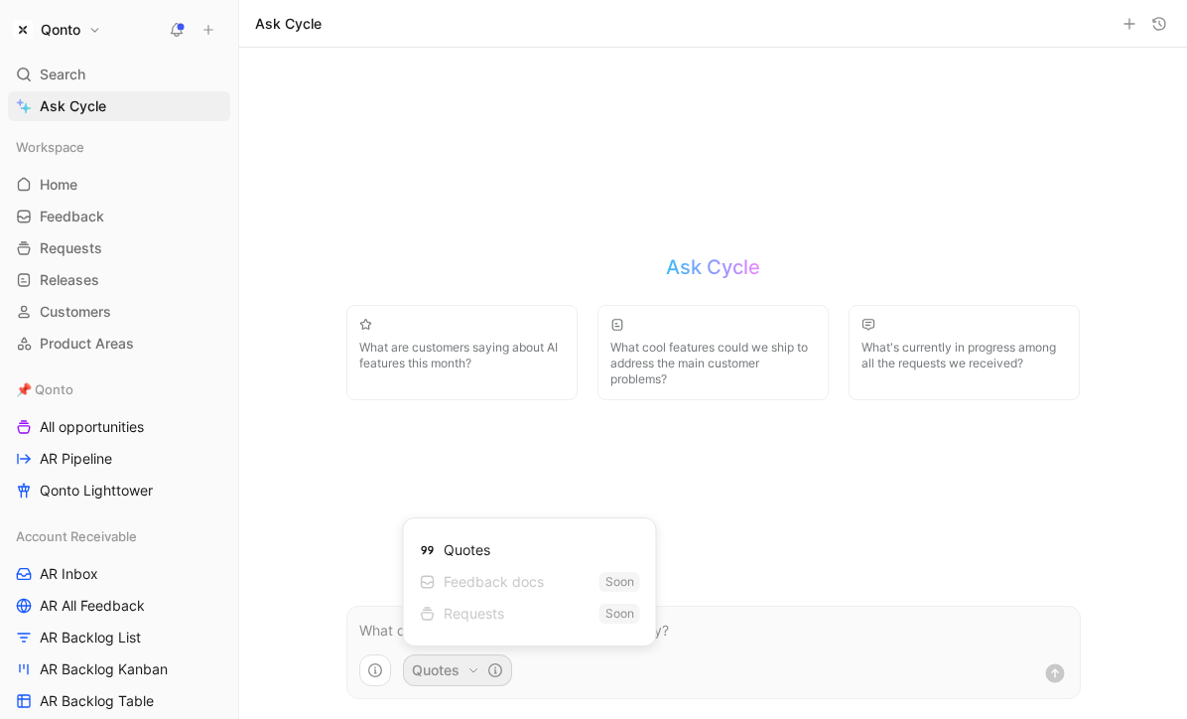
click at [492, 613] on div "Requests" at bounding box center [462, 614] width 84 height 24
click at [454, 503] on html "Qonto Search ⌘ K Ask Cycle Workspace Home G then H Feedback G then F Requests G…" at bounding box center [593, 359] width 1187 height 719
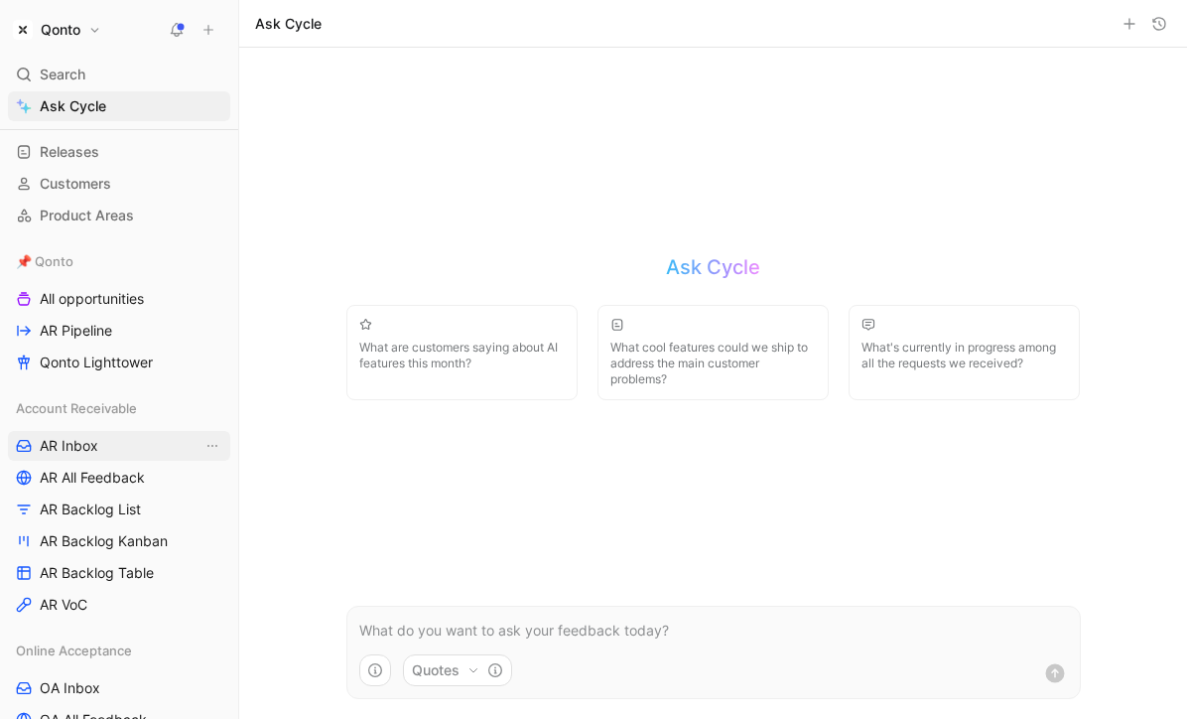
scroll to position [147, 0]
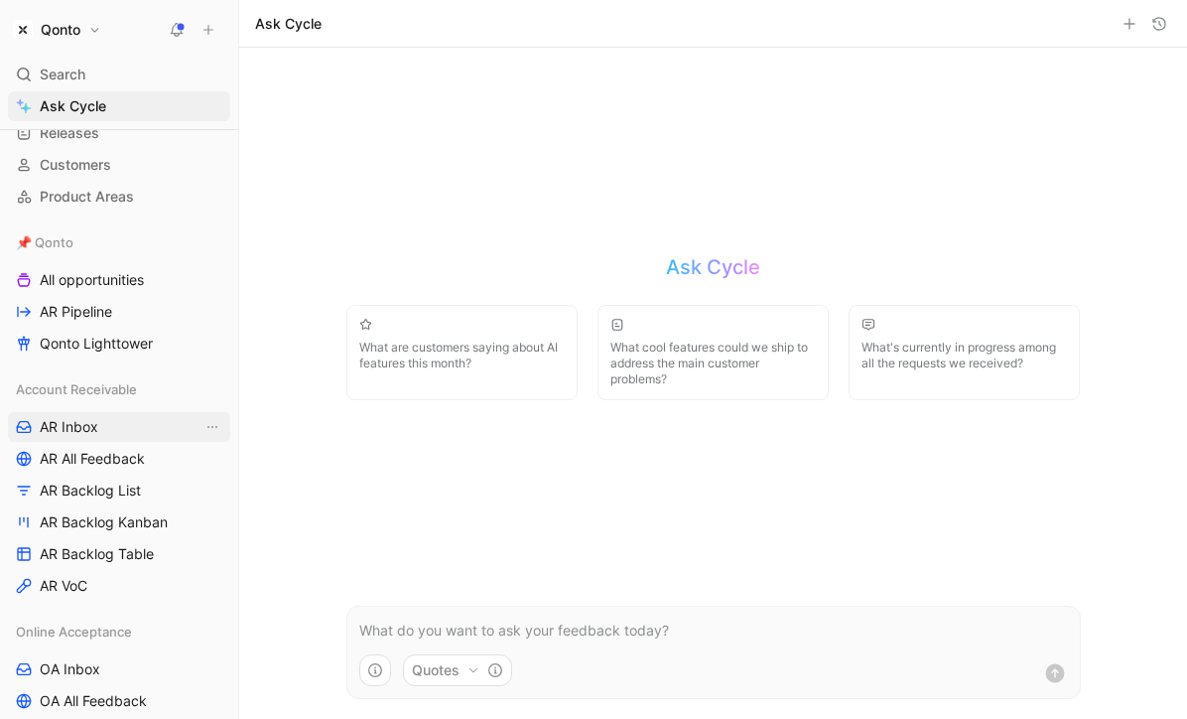
click at [96, 428] on span "AR Inbox" at bounding box center [69, 427] width 59 height 20
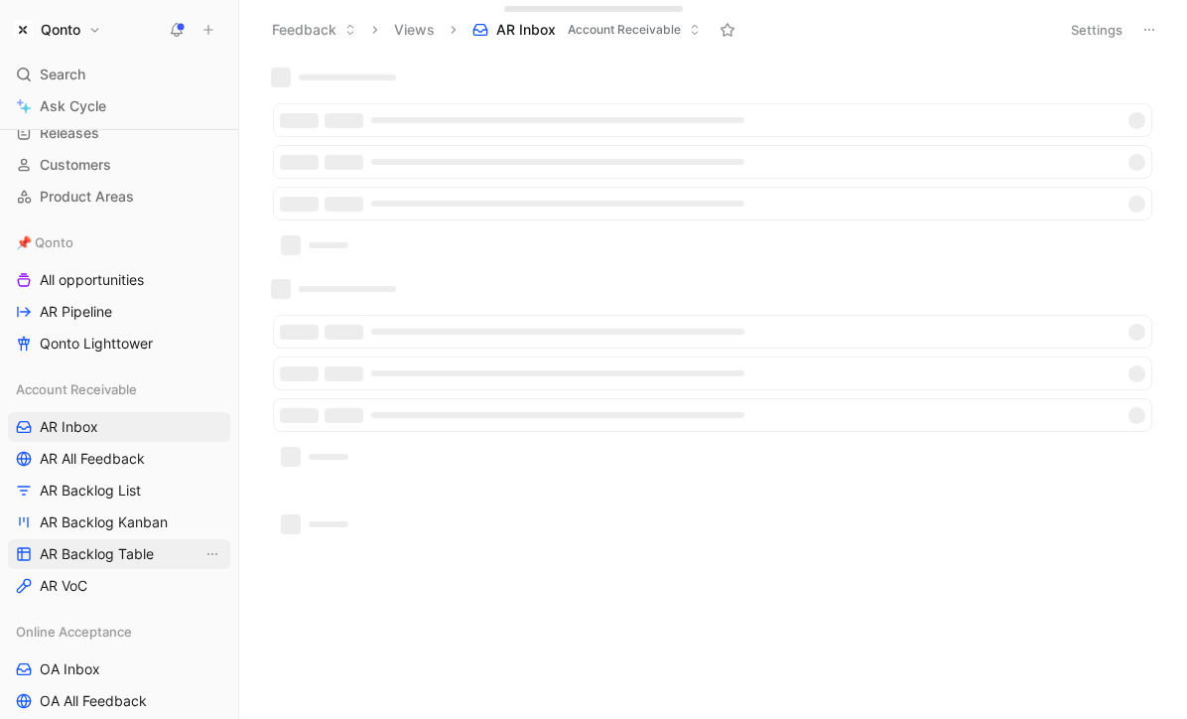
click at [75, 561] on span "AR Backlog Table" at bounding box center [97, 554] width 114 height 20
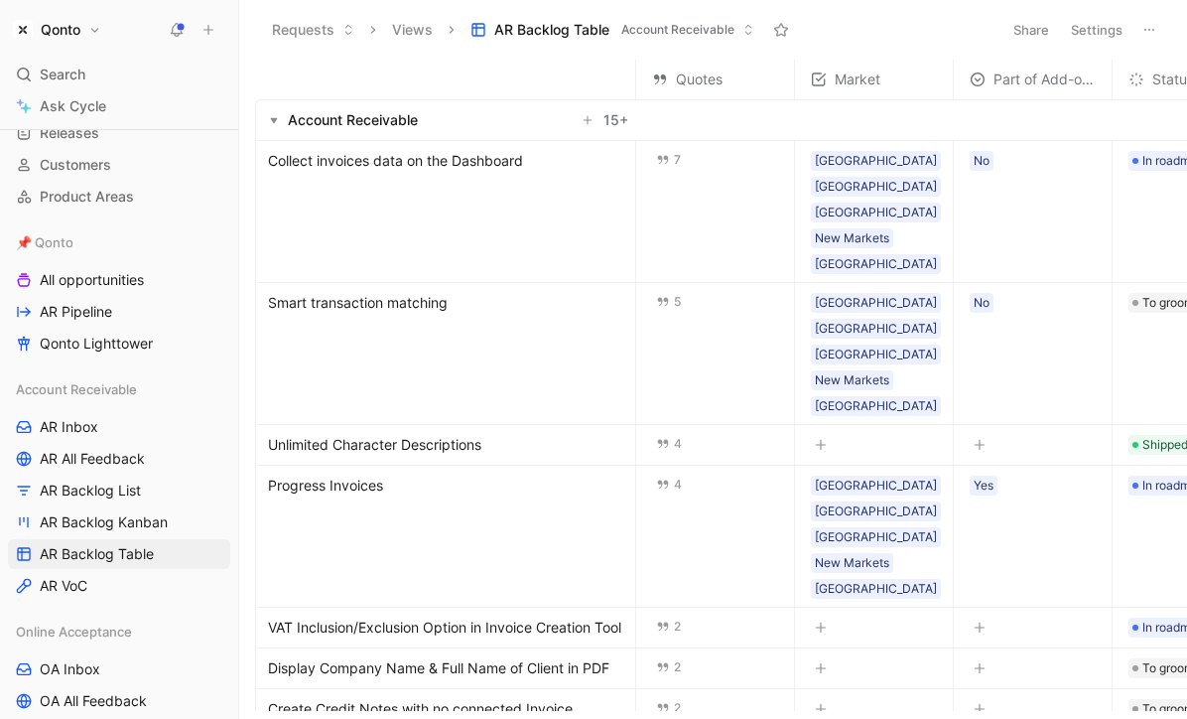
click at [421, 157] on span "Collect invoices data on the Dashboard" at bounding box center [395, 161] width 255 height 24
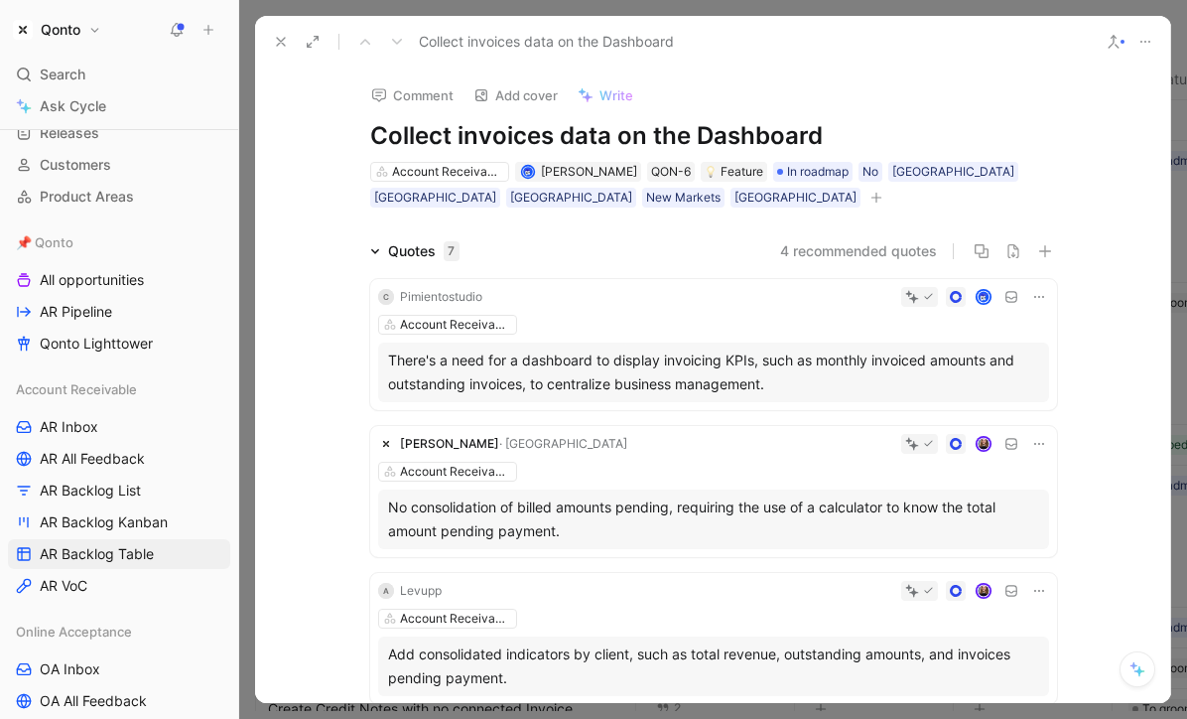
click at [377, 254] on icon at bounding box center [375, 251] width 10 height 10
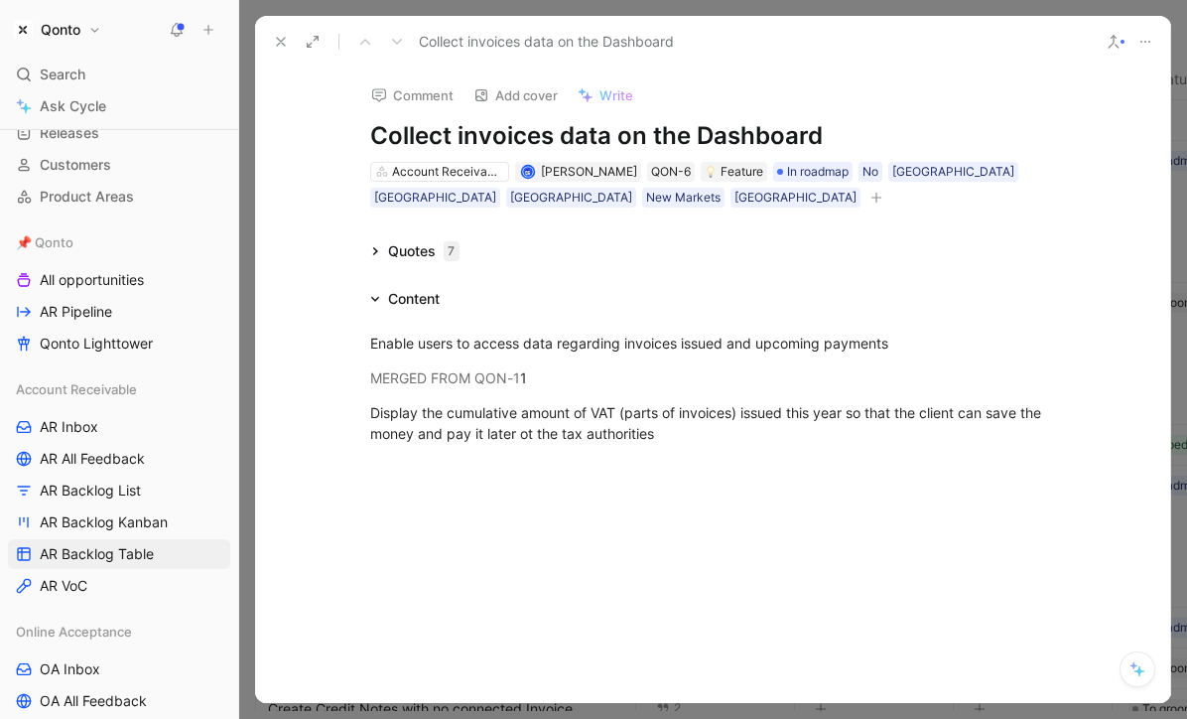
click at [1145, 668] on icon at bounding box center [1138, 669] width 16 height 16
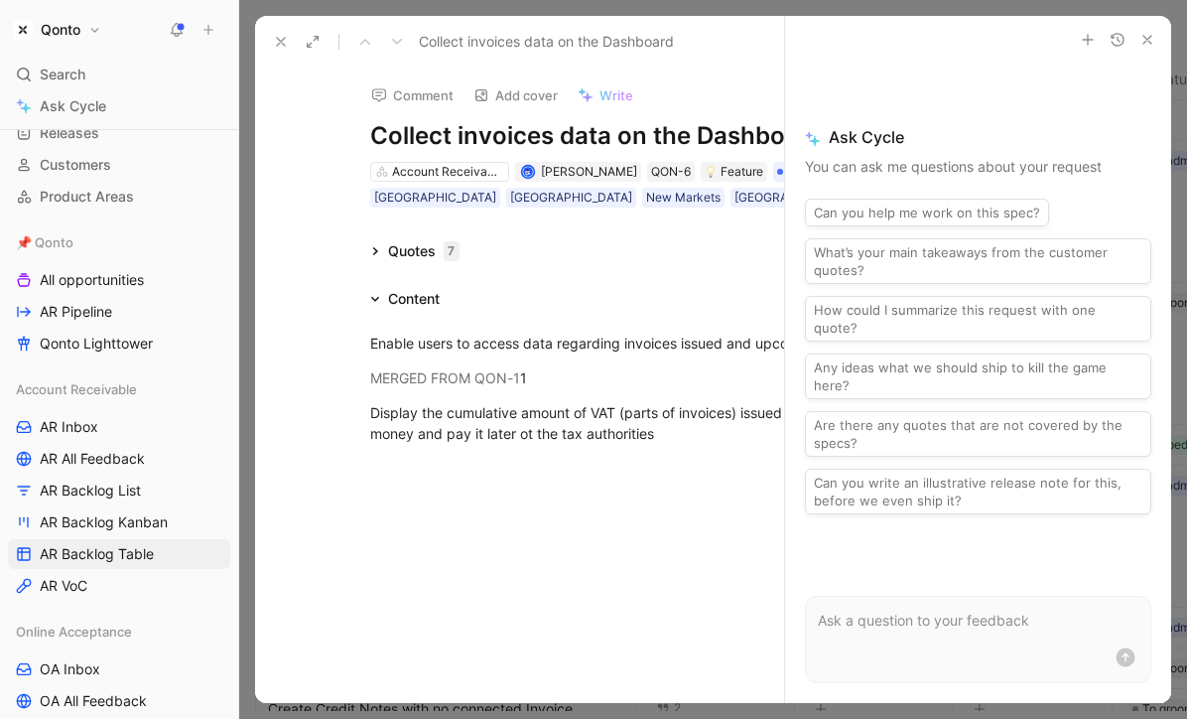
click at [1153, 41] on icon "button" at bounding box center [1148, 40] width 16 height 16
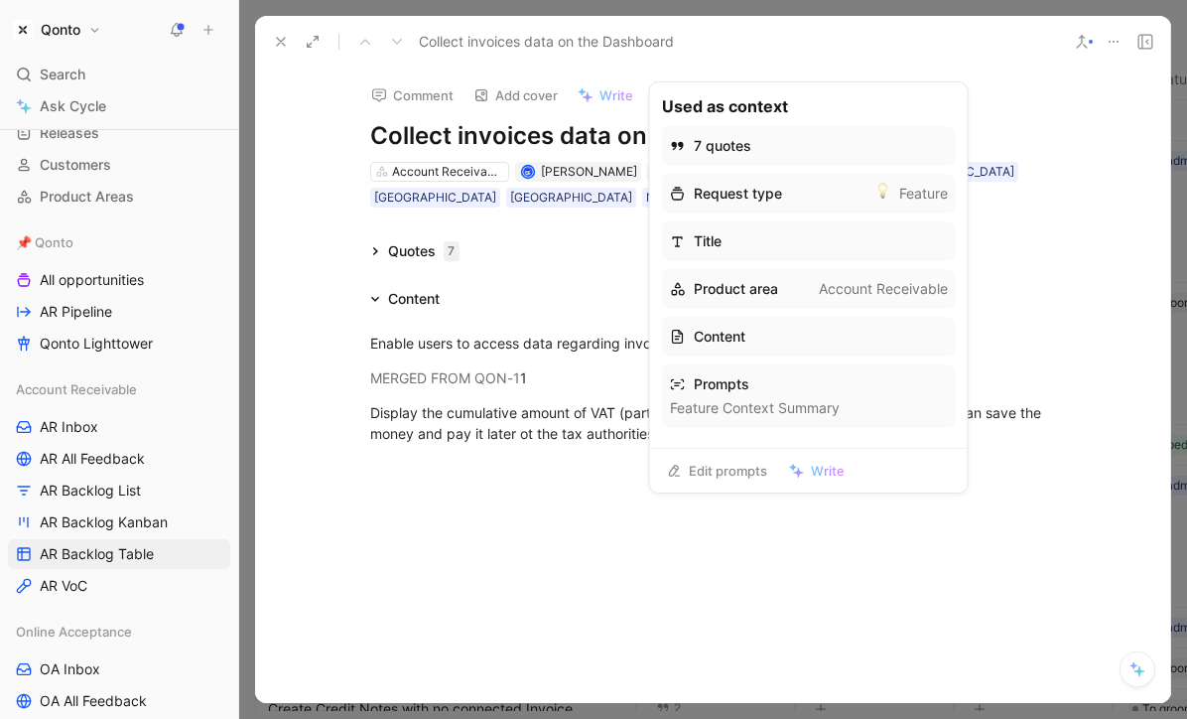
click at [722, 461] on link "Edit prompts" at bounding box center [717, 471] width 118 height 28
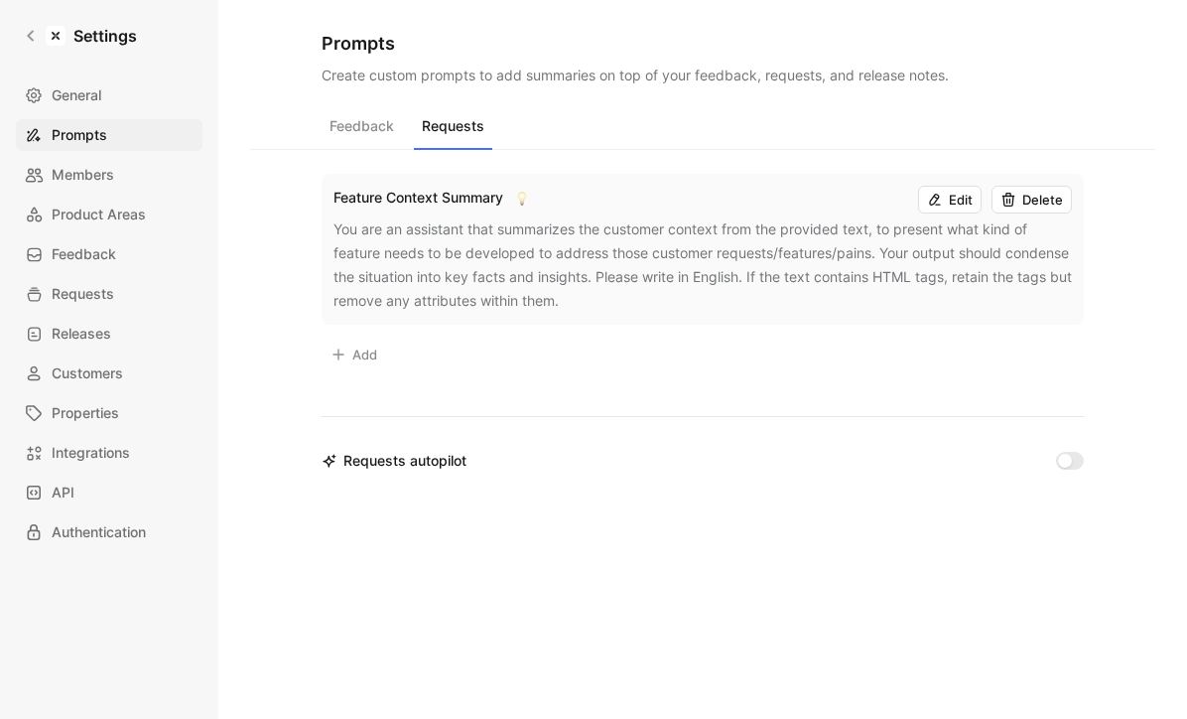
drag, startPoint x: 437, startPoint y: 211, endPoint x: 437, endPoint y: 291, distance: 79.4
click at [437, 291] on div "Feature Context Summary Edit Delete You are an assistant that summarizes the cu…" at bounding box center [703, 249] width 762 height 151
click at [437, 291] on div "You are an assistant that summarizes the customer context from the provided tex…" at bounding box center [703, 264] width 739 height 95
drag, startPoint x: 475, startPoint y: 245, endPoint x: 602, endPoint y: 290, distance: 134.7
click at [602, 290] on div "You are an assistant that summarizes the customer context from the provided tex…" at bounding box center [703, 264] width 739 height 95
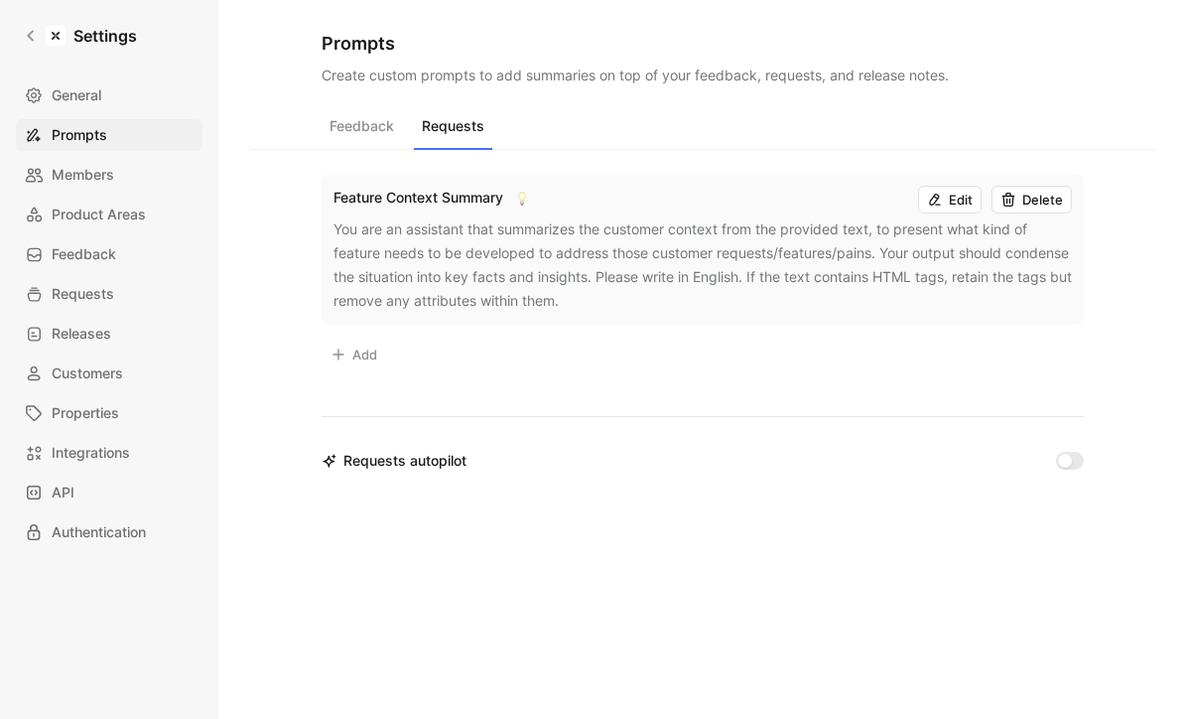
click at [342, 115] on button "Feedback" at bounding box center [362, 131] width 80 height 38
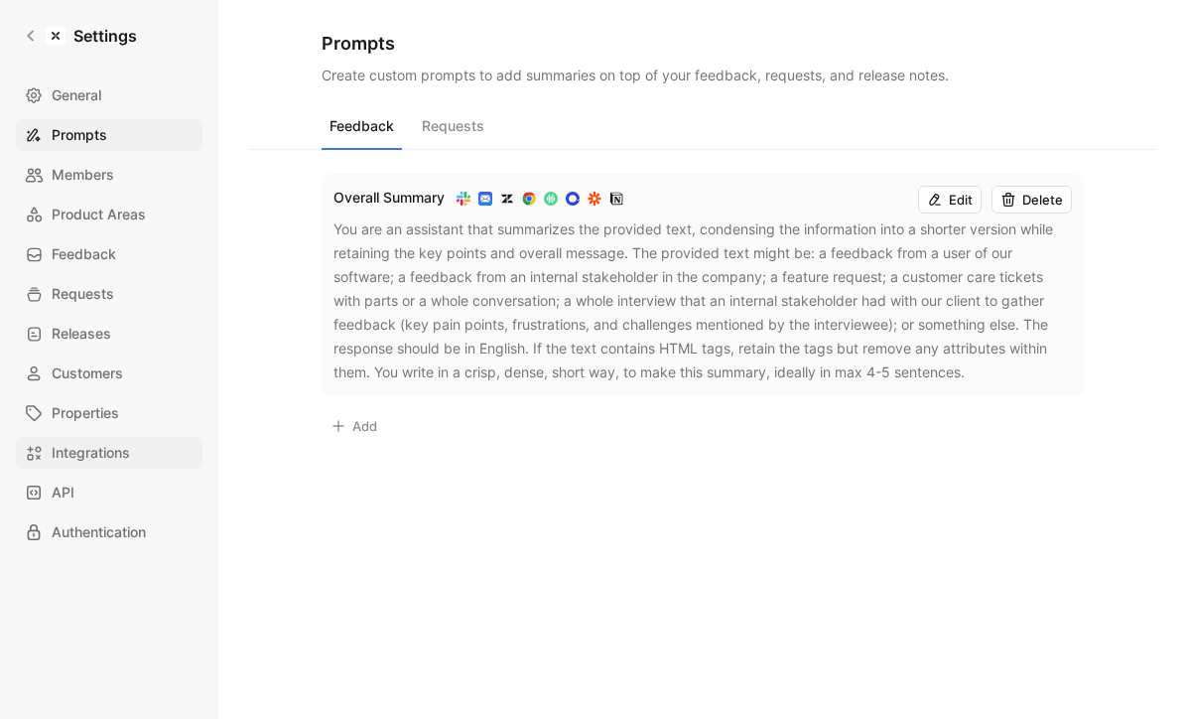
click at [124, 453] on span "Integrations" at bounding box center [91, 453] width 78 height 24
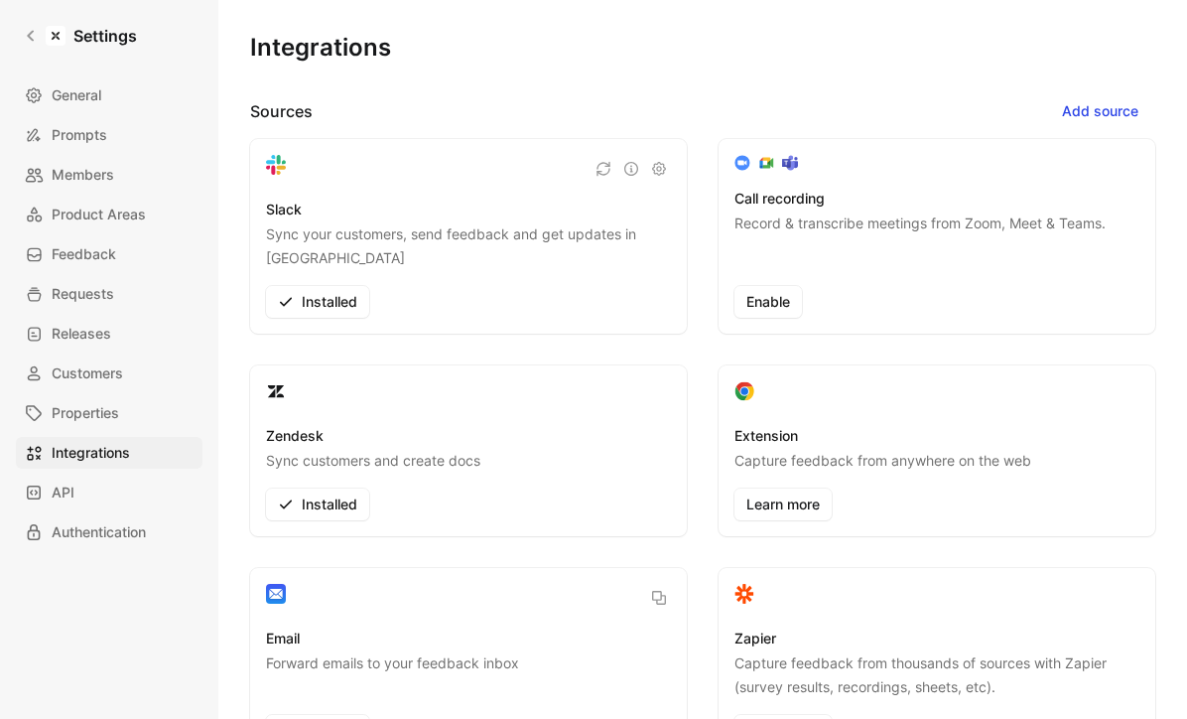
scroll to position [248, 0]
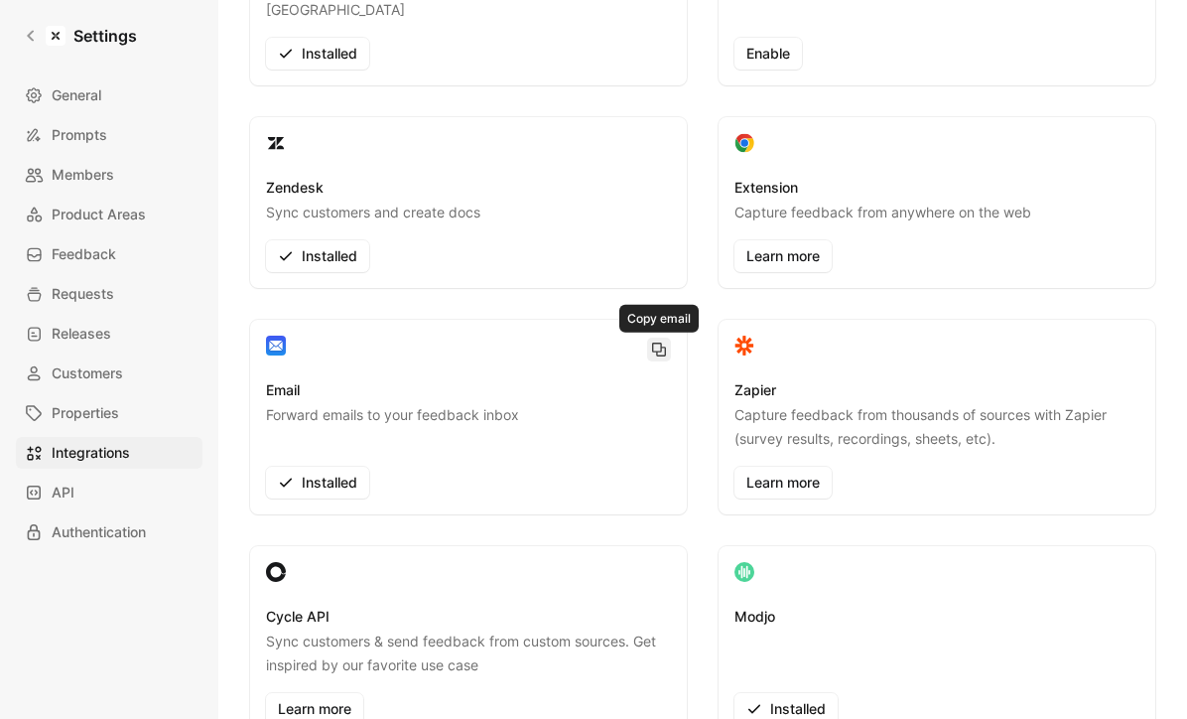
click at [654, 353] on icon "button" at bounding box center [659, 350] width 16 height 16
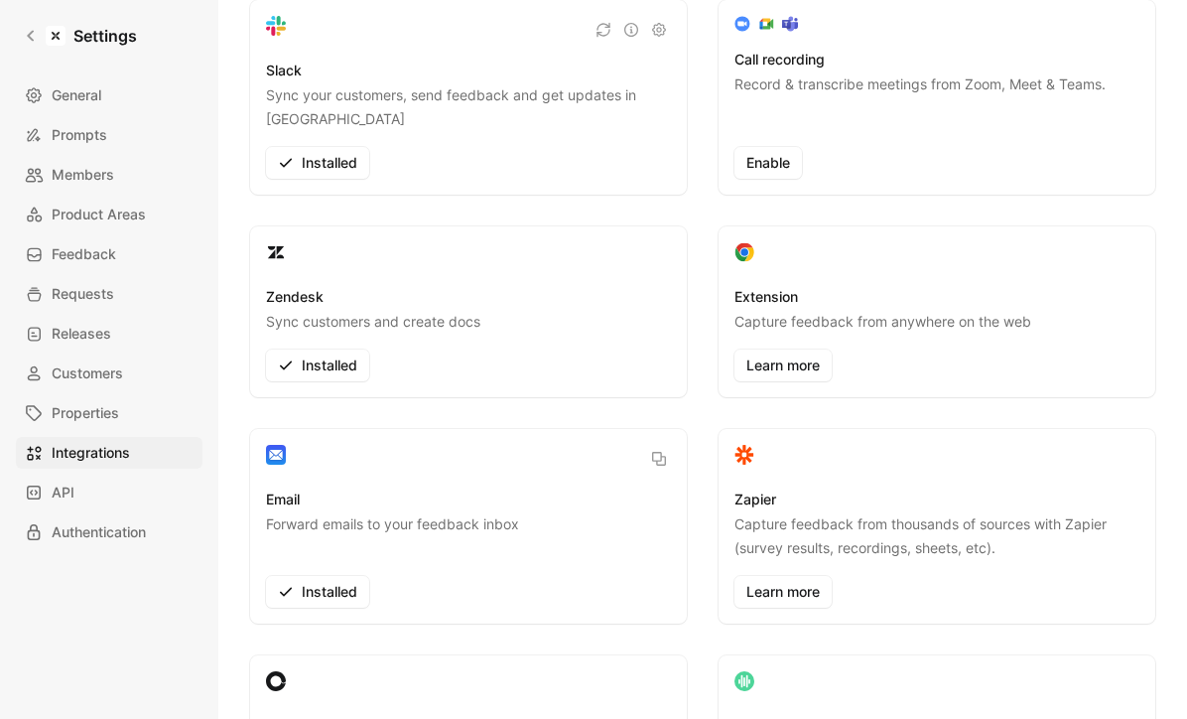
scroll to position [0, 0]
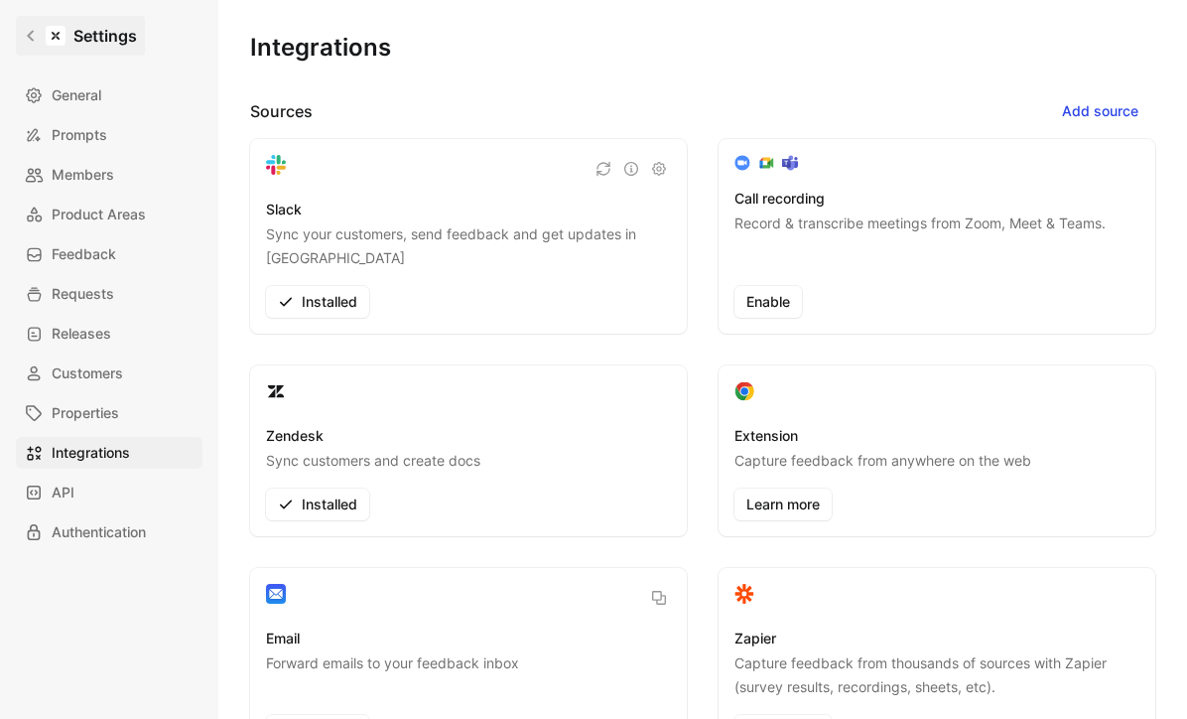
click at [24, 35] on icon at bounding box center [31, 36] width 14 height 14
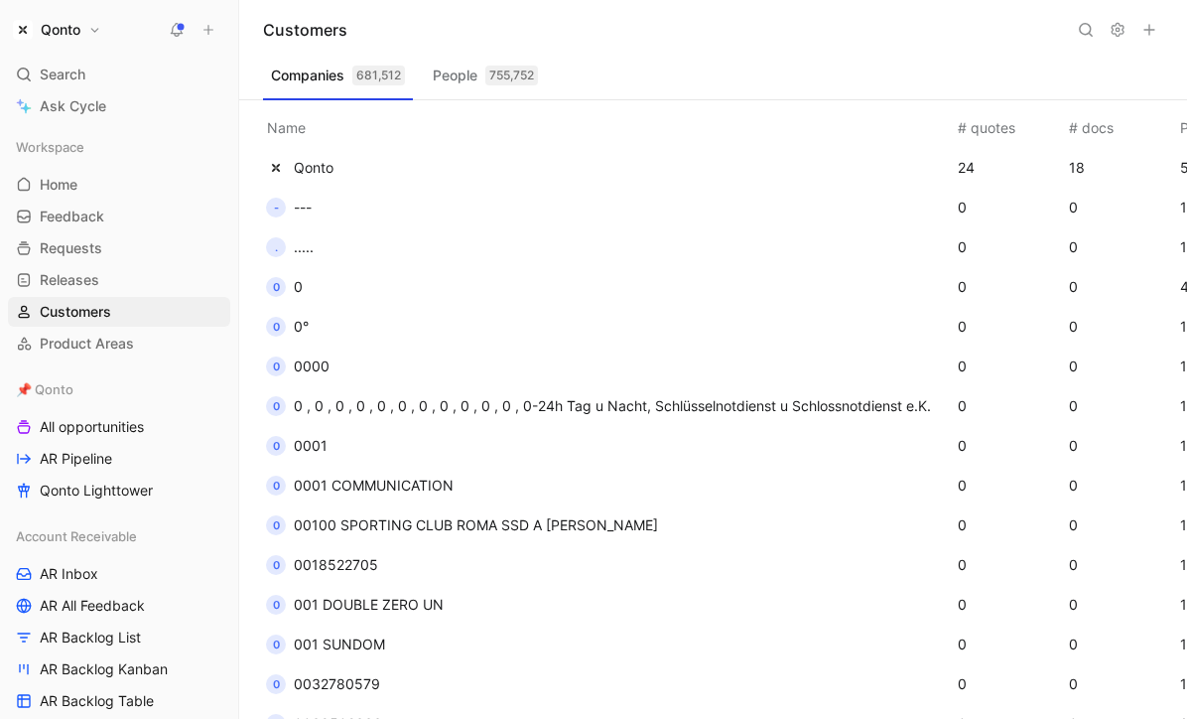
click at [69, 30] on h1 "Qonto" at bounding box center [61, 30] width 40 height 18
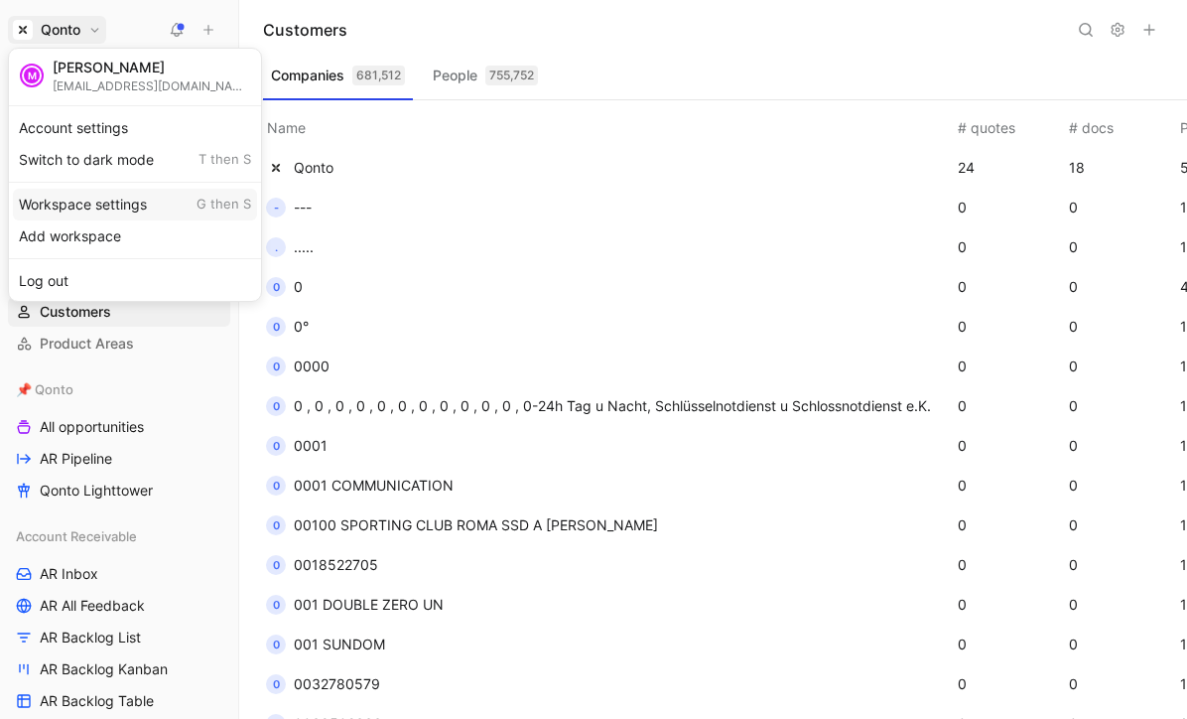
click at [76, 198] on div "Workspace settings G then S" at bounding box center [135, 205] width 244 height 32
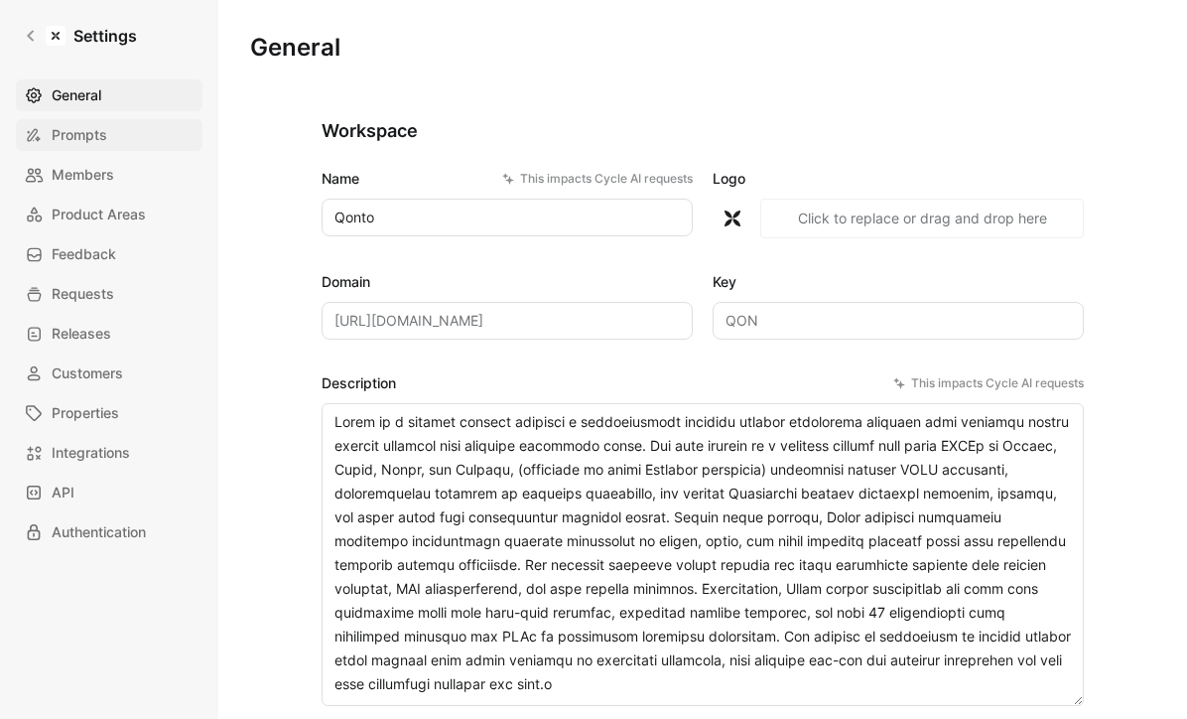
click at [74, 133] on span "Prompts" at bounding box center [80, 135] width 56 height 24
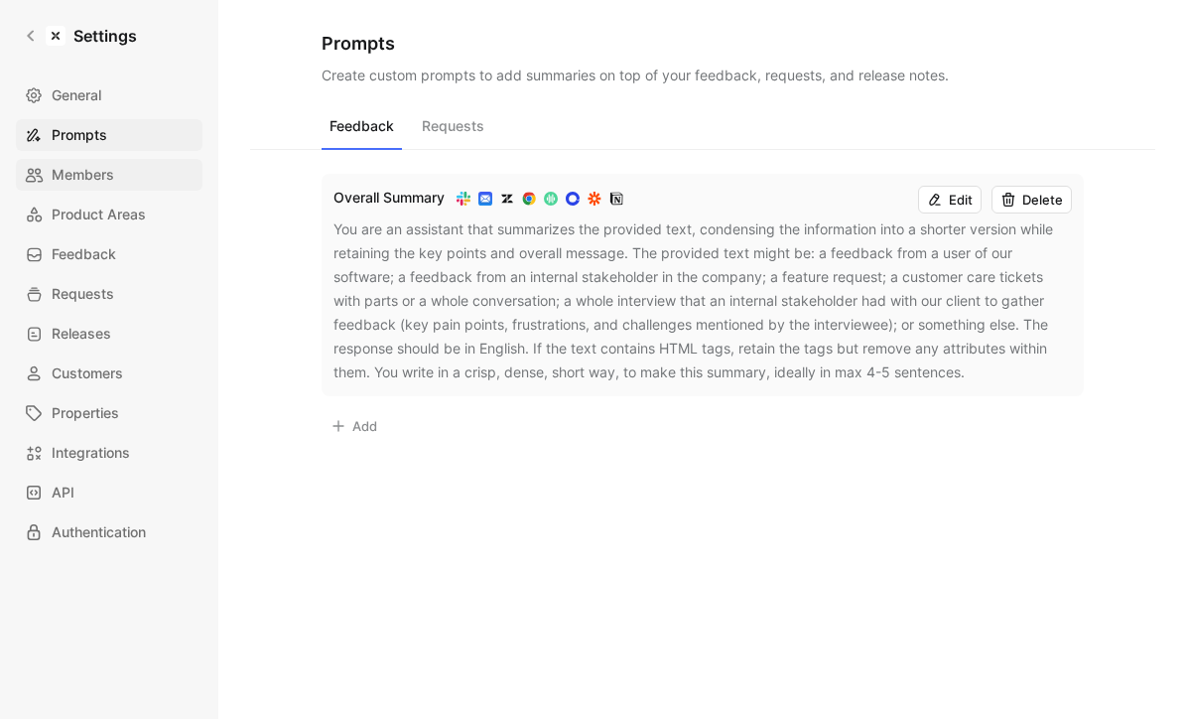
click at [88, 180] on span "Members" at bounding box center [83, 175] width 63 height 24
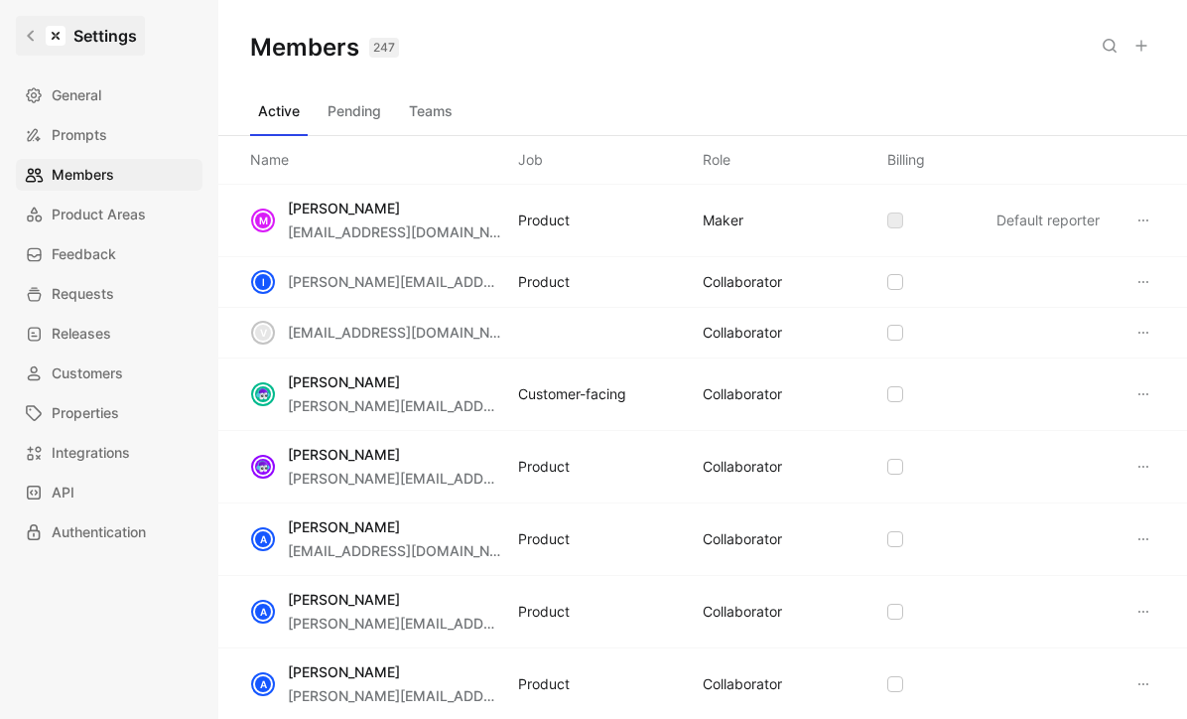
click at [18, 32] on link "Settings" at bounding box center [80, 36] width 129 height 40
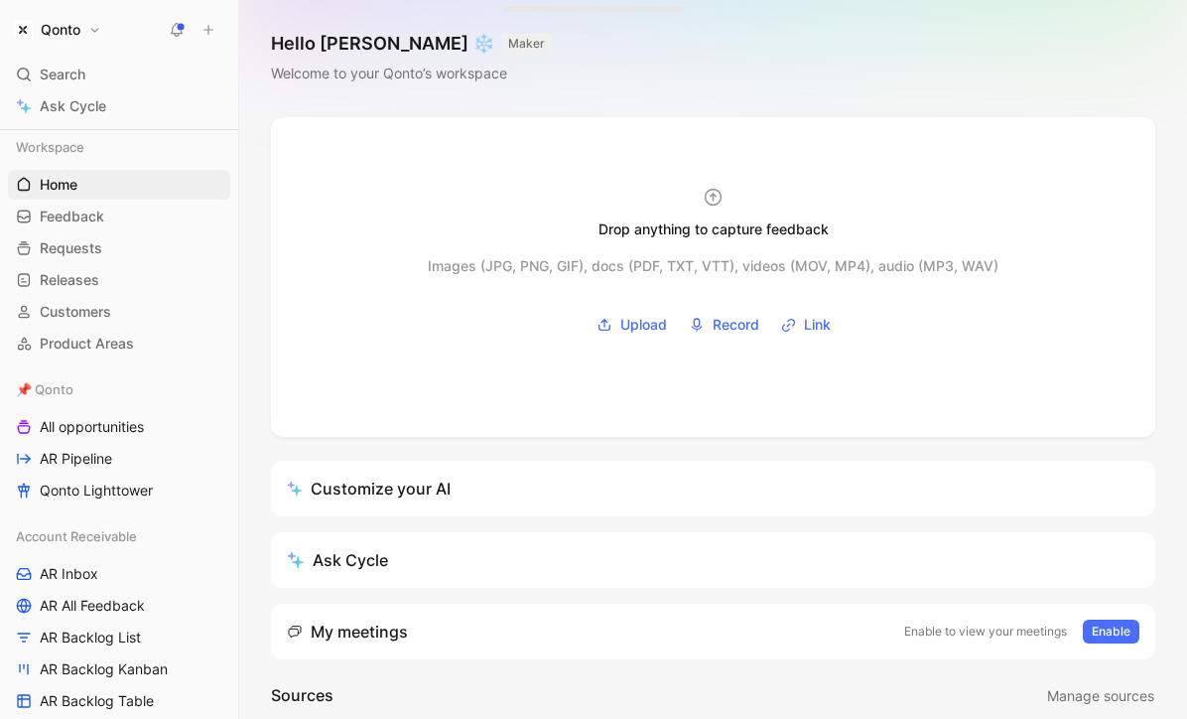
scroll to position [1411, 0]
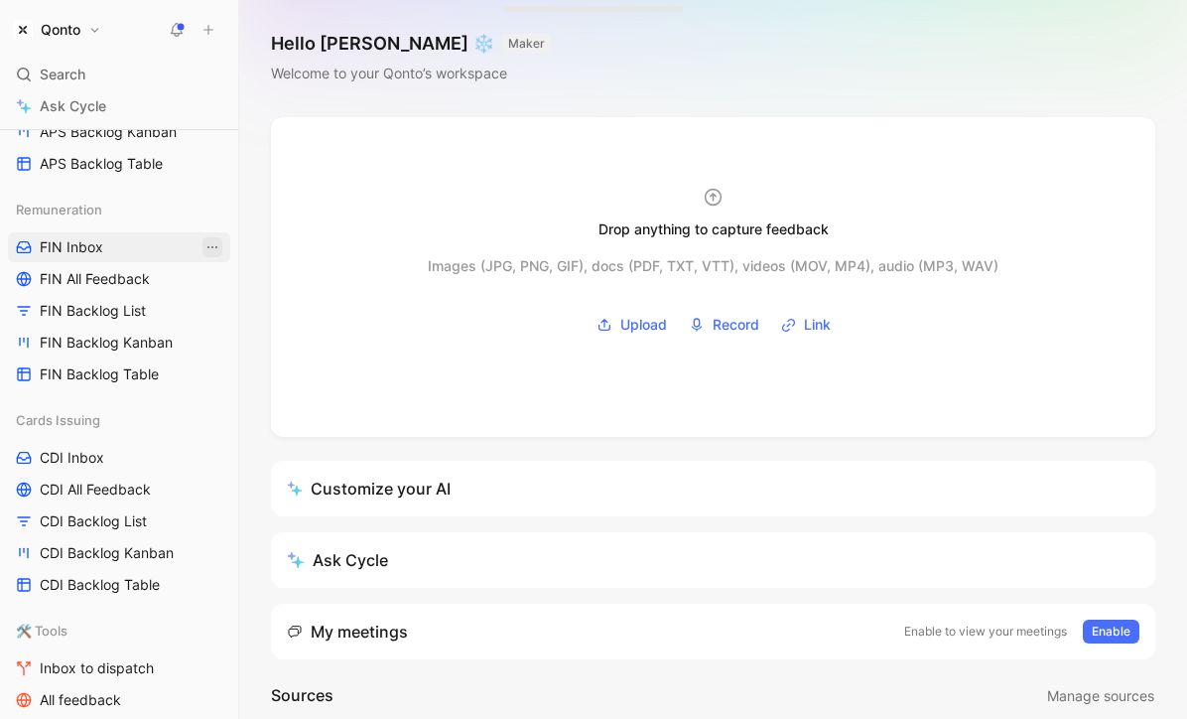
click at [206, 241] on icon "View actions" at bounding box center [213, 247] width 16 height 16
click at [92, 252] on span "FIN Inbox" at bounding box center [72, 247] width 64 height 20
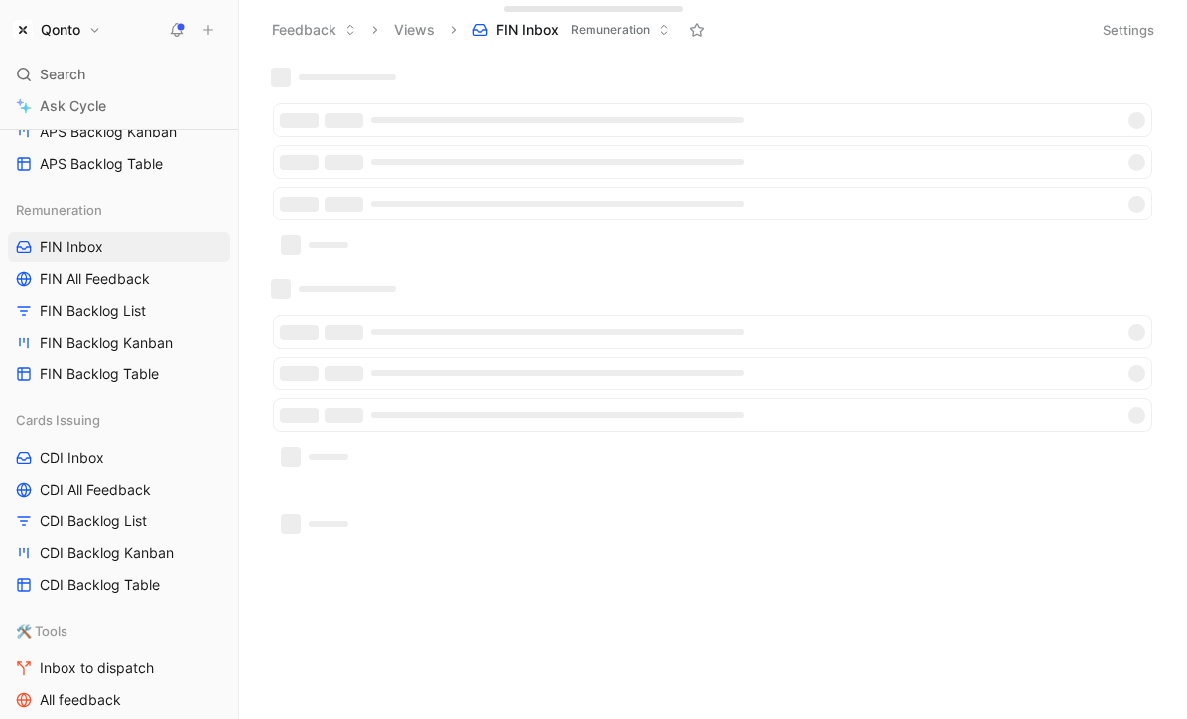
click at [1134, 36] on div "Settings" at bounding box center [1128, 30] width 69 height 28
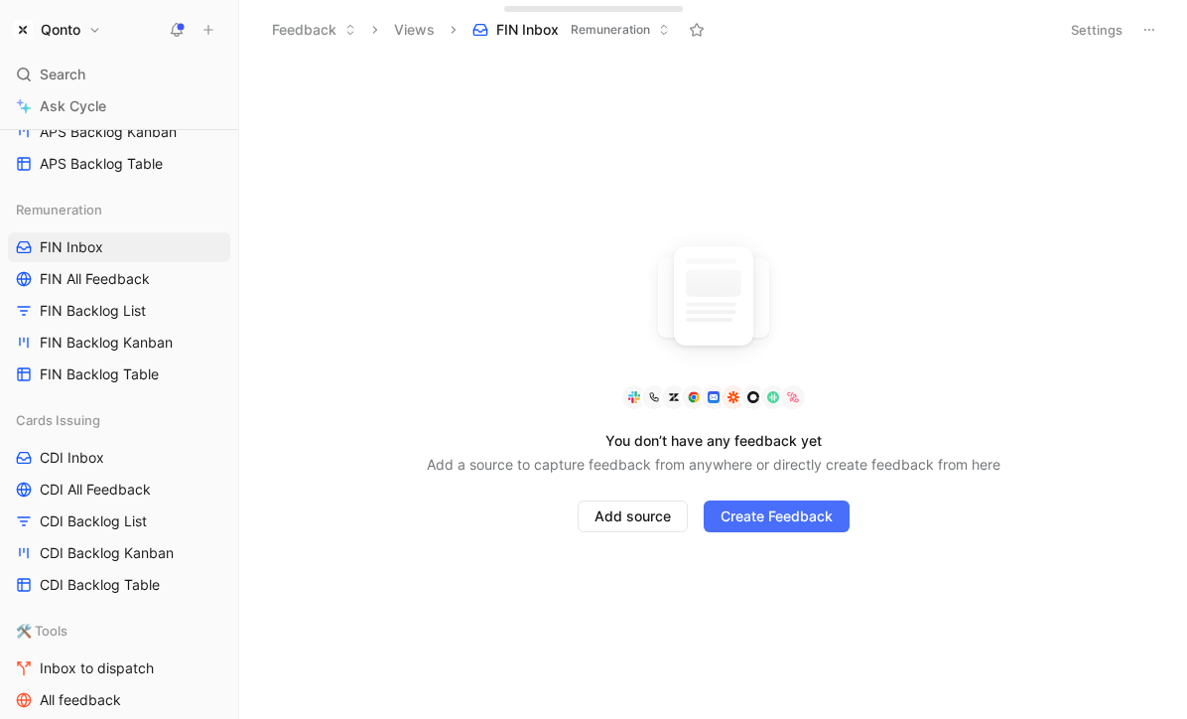
click at [1091, 30] on button "Settings" at bounding box center [1096, 30] width 69 height 28
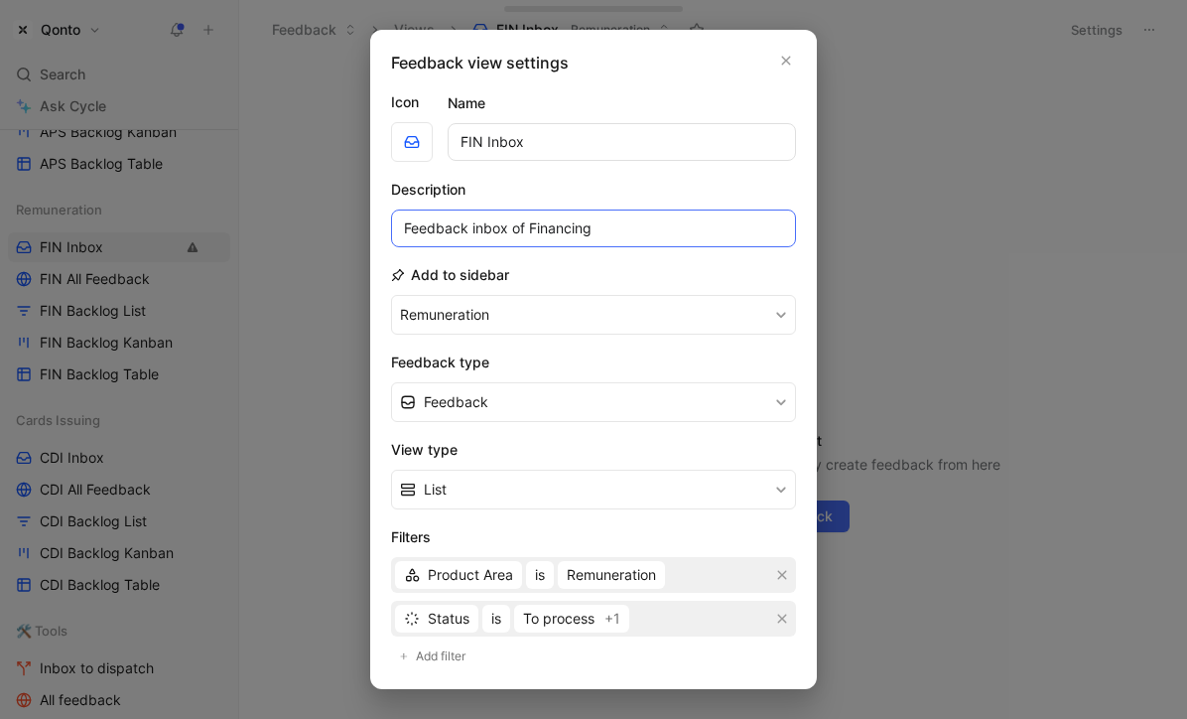
click at [558, 220] on input "Feedback inbox of Financing" at bounding box center [593, 228] width 405 height 38
type input "Feedback inbox of Remuneration"
click at [479, 140] on input "FIN Inbox" at bounding box center [622, 142] width 348 height 38
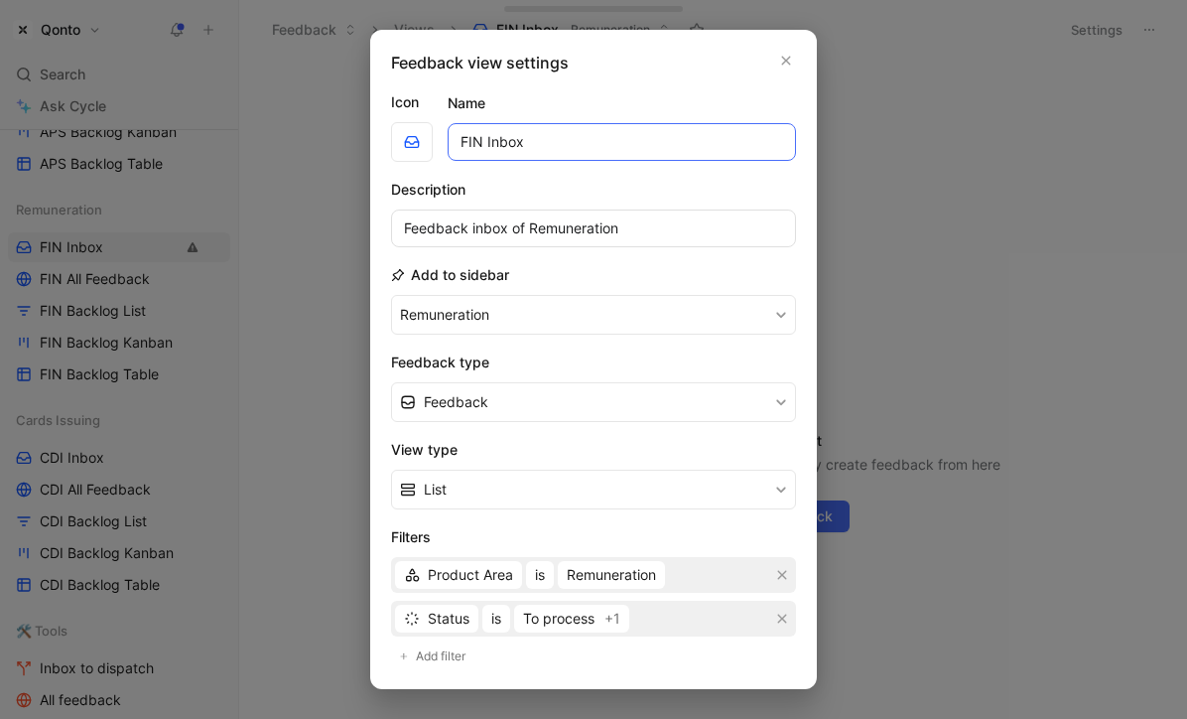
click at [470, 140] on input "FIN Inbox" at bounding box center [622, 142] width 348 height 38
type input "REM Inbox"
click at [555, 109] on div "Name REM Inbox" at bounding box center [622, 125] width 348 height 69
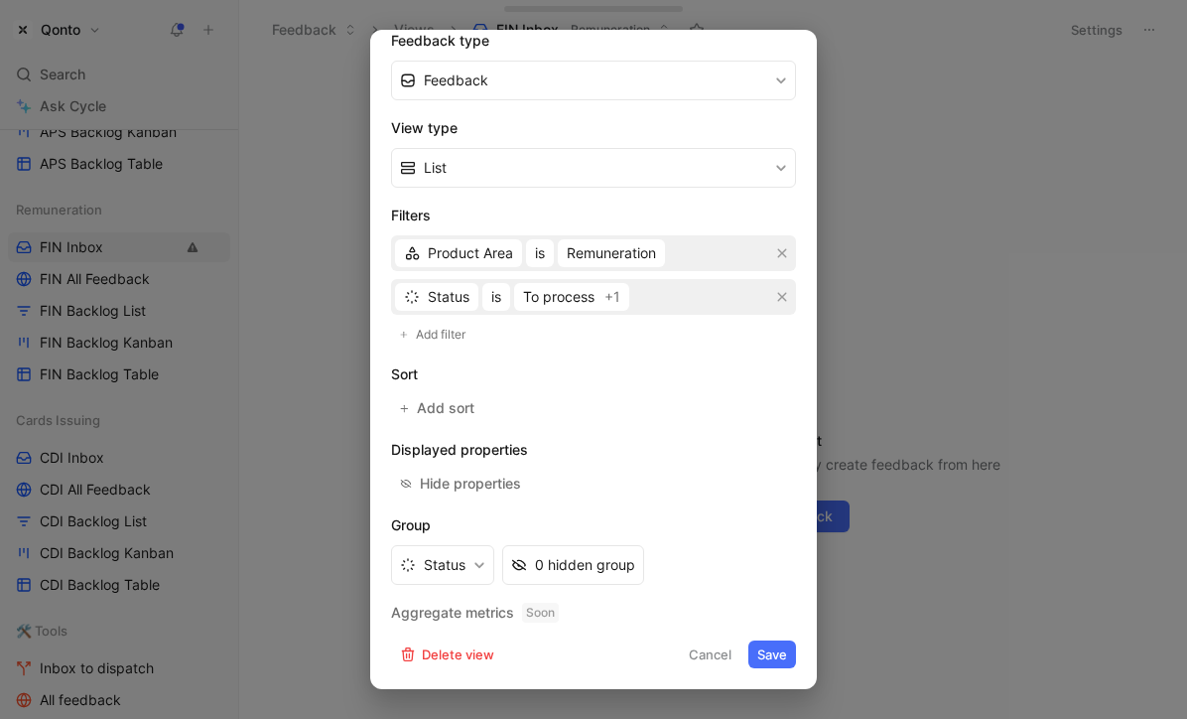
click at [766, 648] on button "Save" at bounding box center [773, 654] width 48 height 28
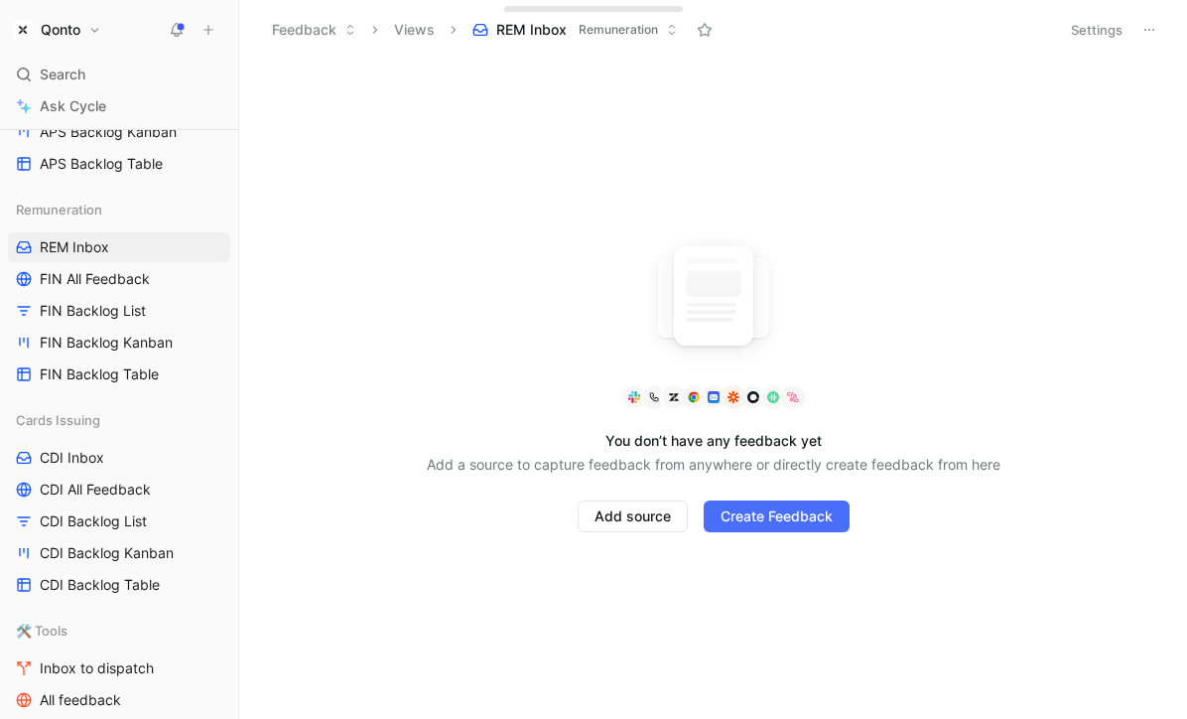
click at [113, 287] on span "FIN All Feedback" at bounding box center [95, 279] width 110 height 20
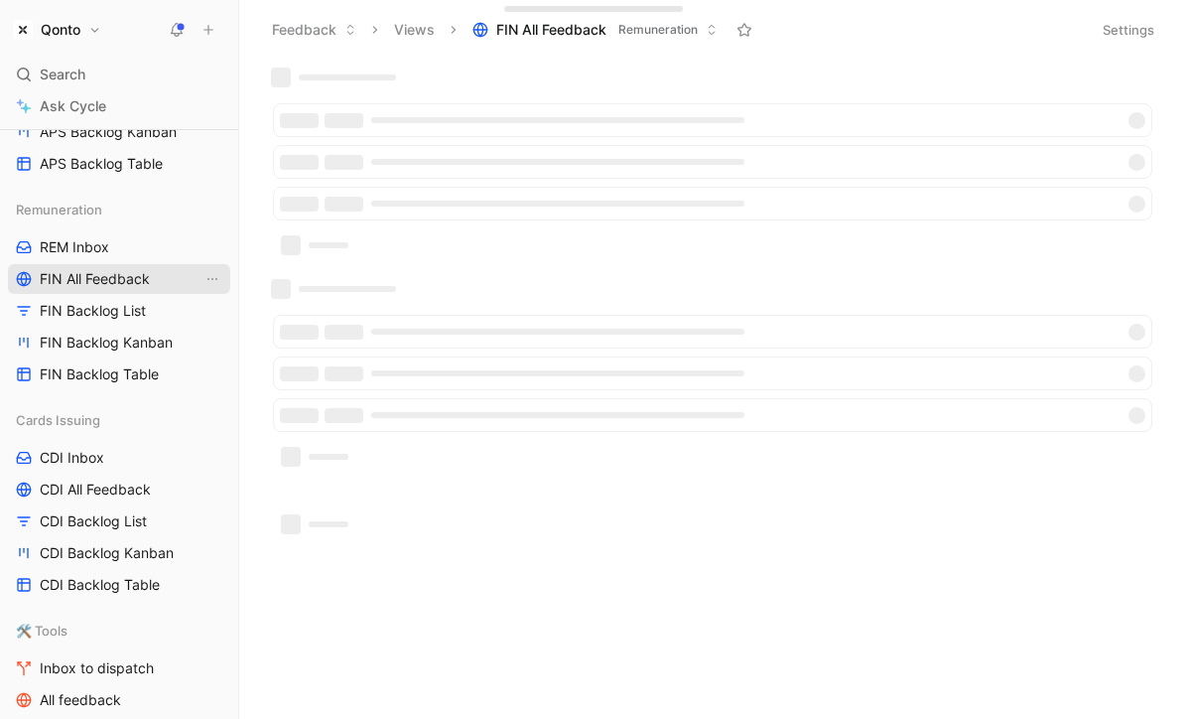
click at [113, 280] on span "FIN All Feedback" at bounding box center [95, 279] width 110 height 20
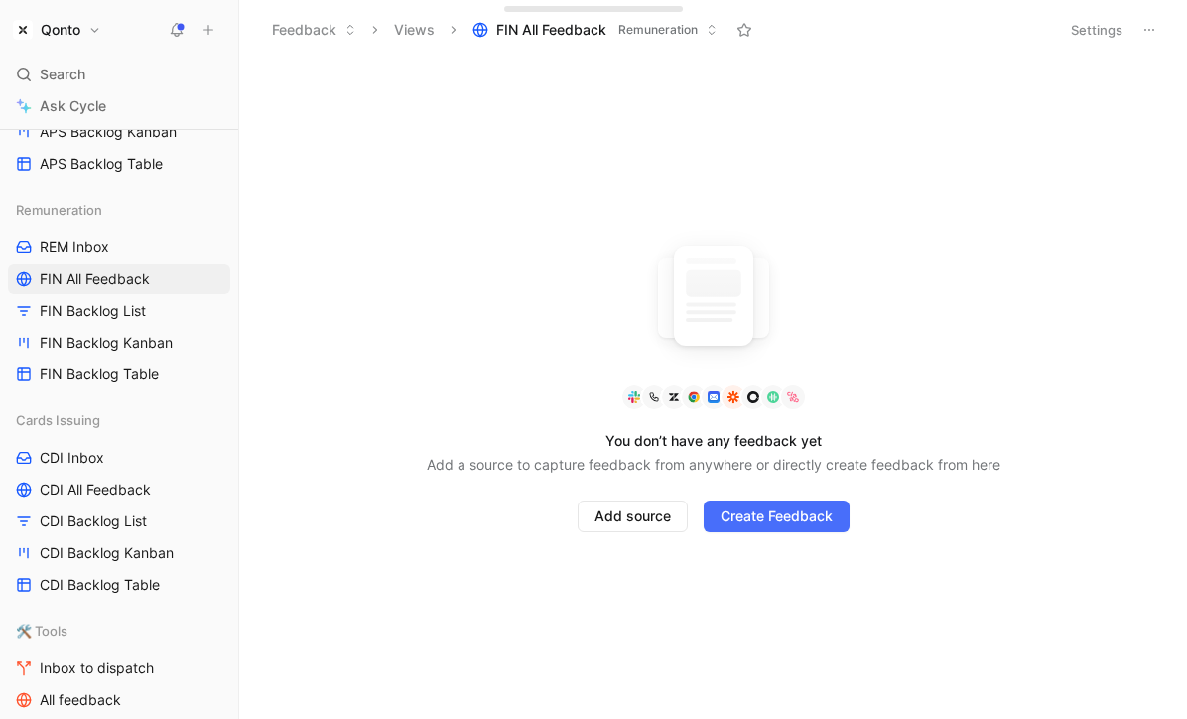
click at [1096, 30] on button "Settings" at bounding box center [1096, 30] width 69 height 28
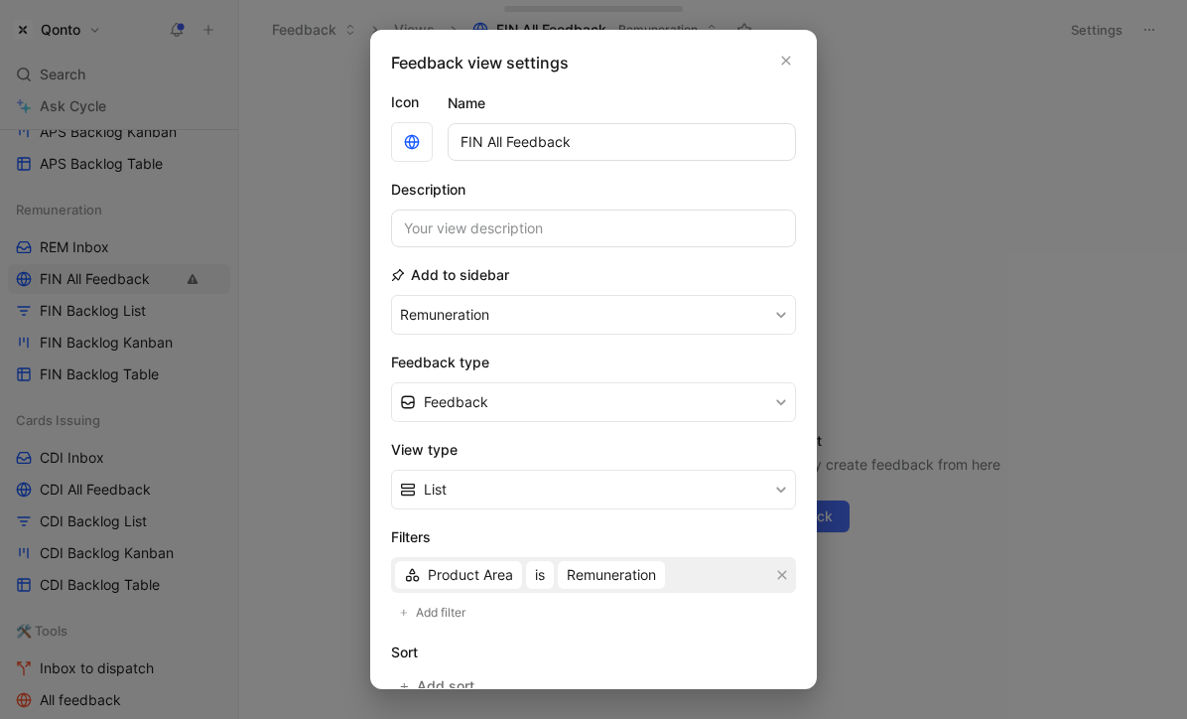
click at [468, 145] on input "FIN All Feedback" at bounding box center [622, 142] width 348 height 38
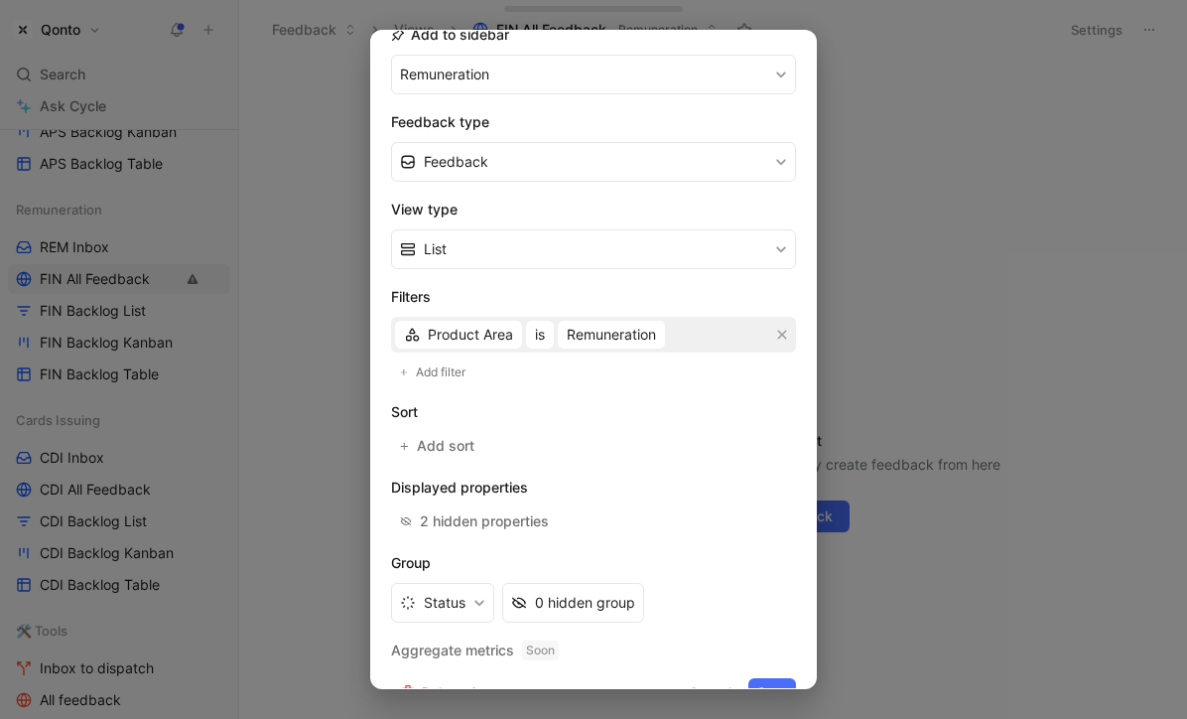
scroll to position [278, 0]
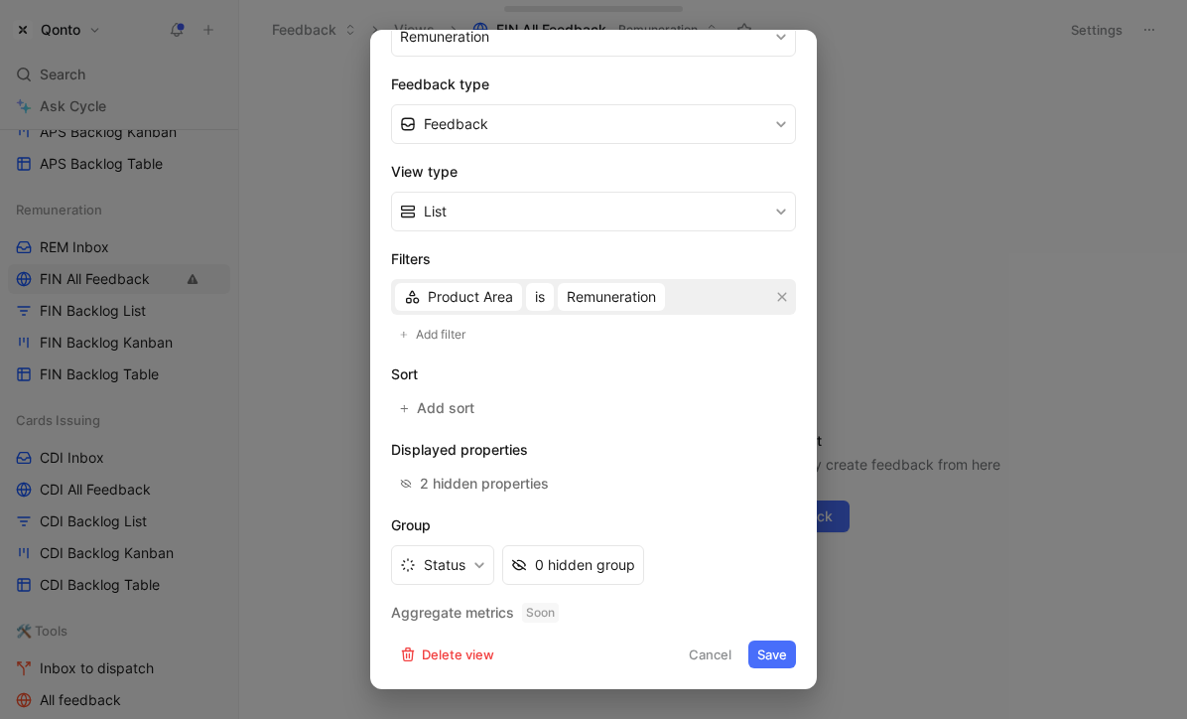
type input "REM All Feedback"
click at [774, 644] on button "Save" at bounding box center [773, 654] width 48 height 28
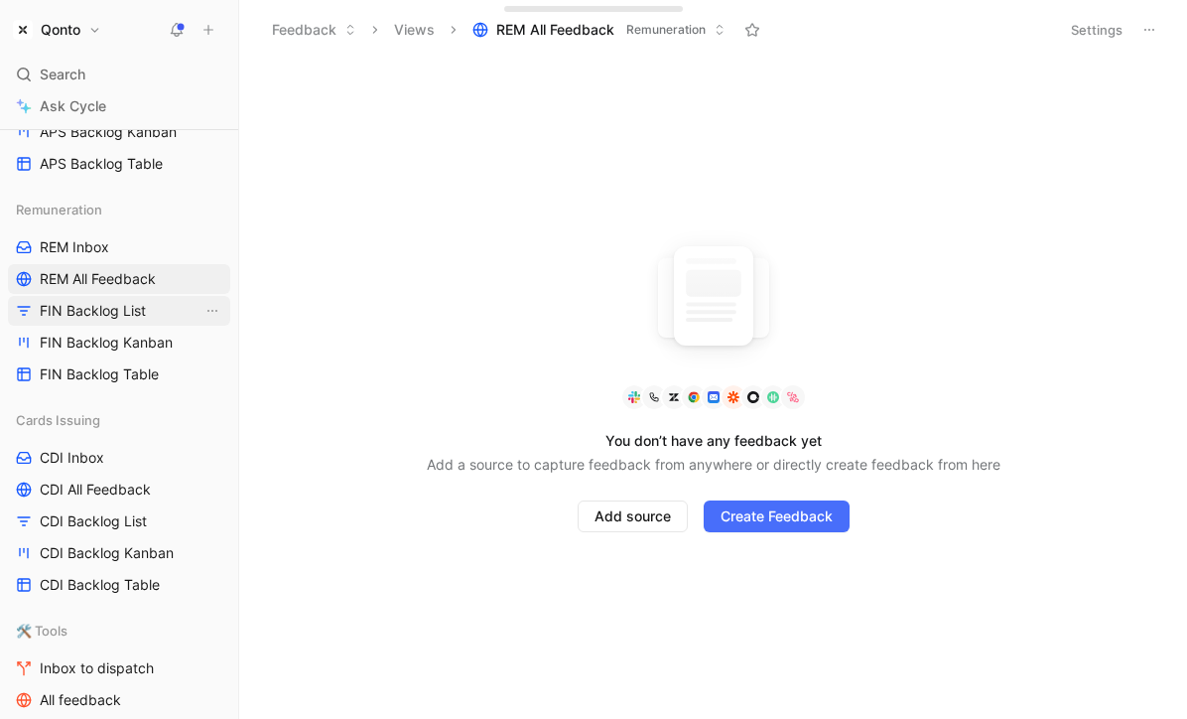
click at [118, 320] on span "FIN Backlog List" at bounding box center [93, 311] width 106 height 20
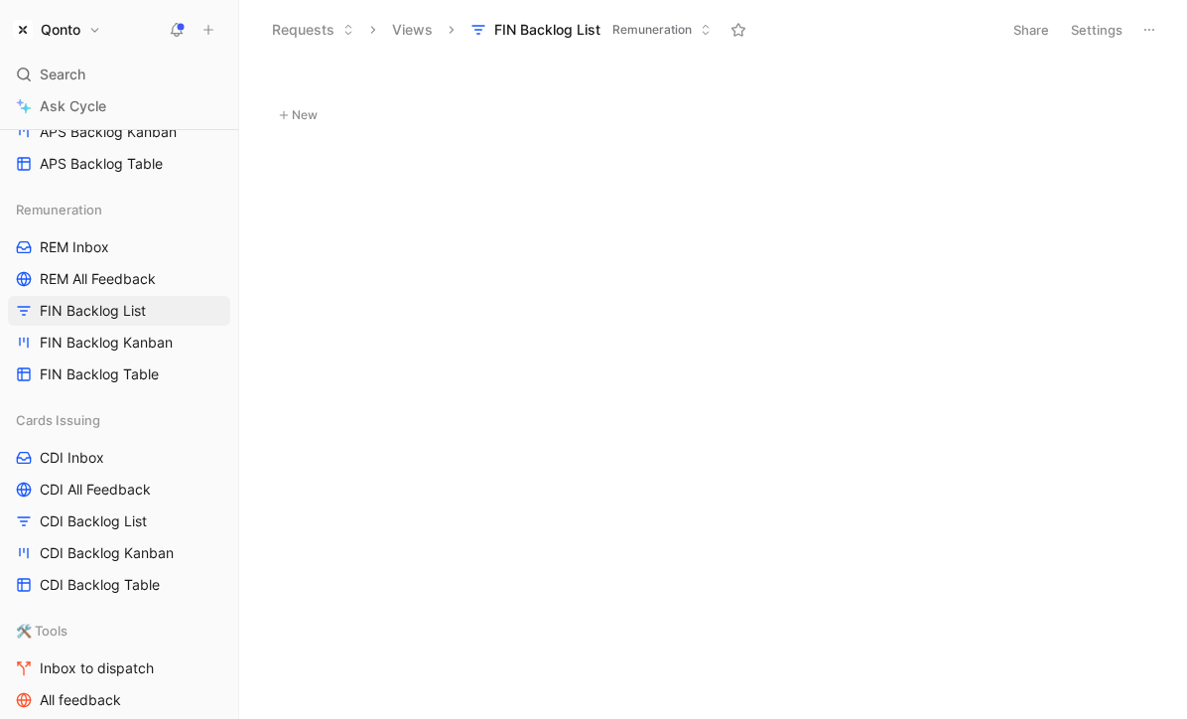
click at [1082, 36] on button "Settings" at bounding box center [1096, 30] width 69 height 28
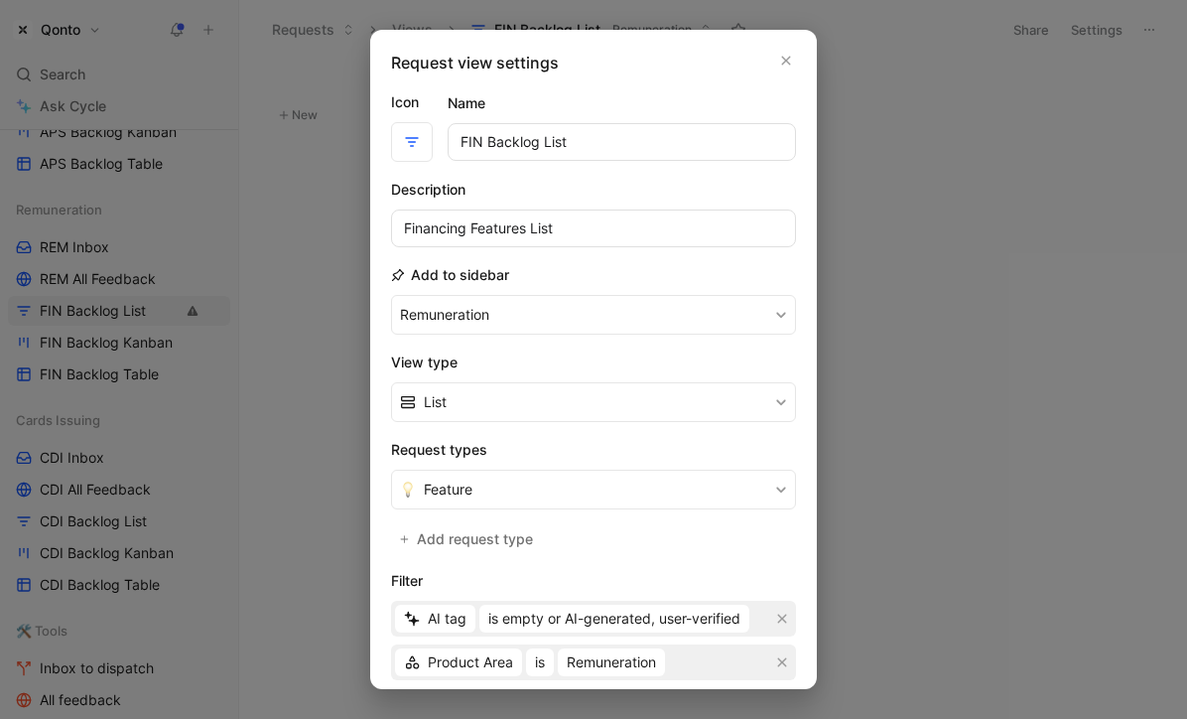
click at [469, 150] on input "FIN Backlog List" at bounding box center [622, 142] width 348 height 38
type input "REM Backlog List"
click at [436, 226] on input "Financing Features List" at bounding box center [593, 228] width 405 height 38
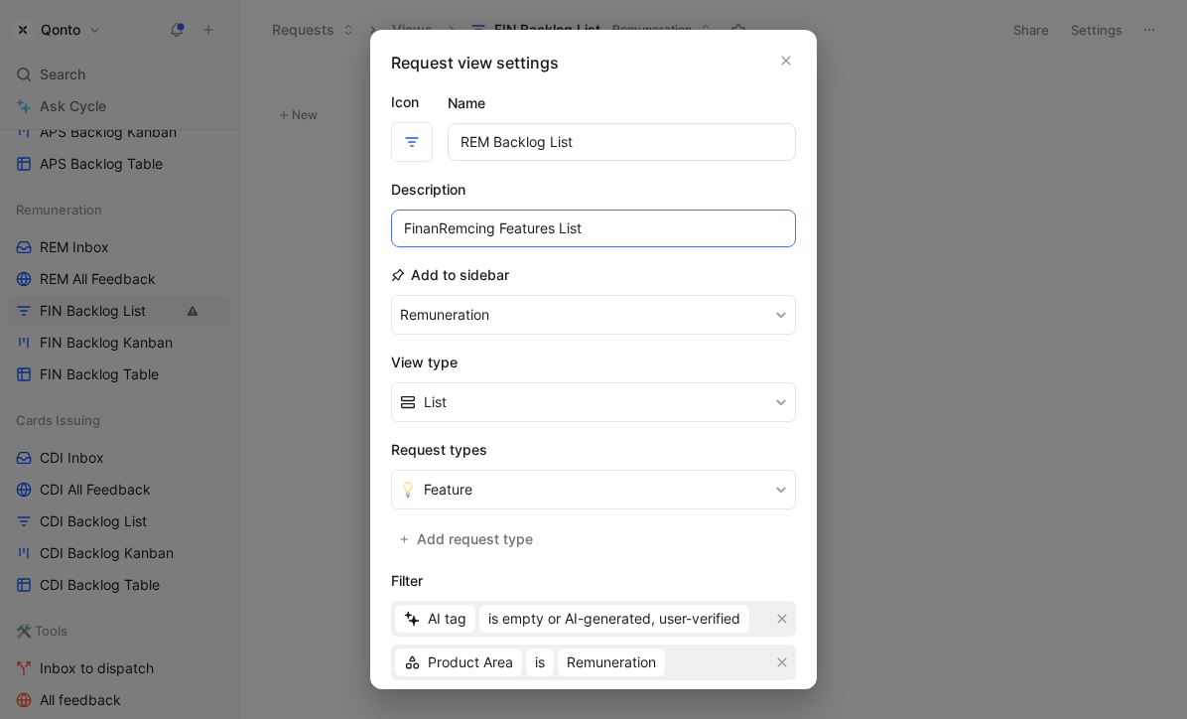
click at [436, 226] on input "FinanRemcing Features List" at bounding box center [593, 228] width 405 height 38
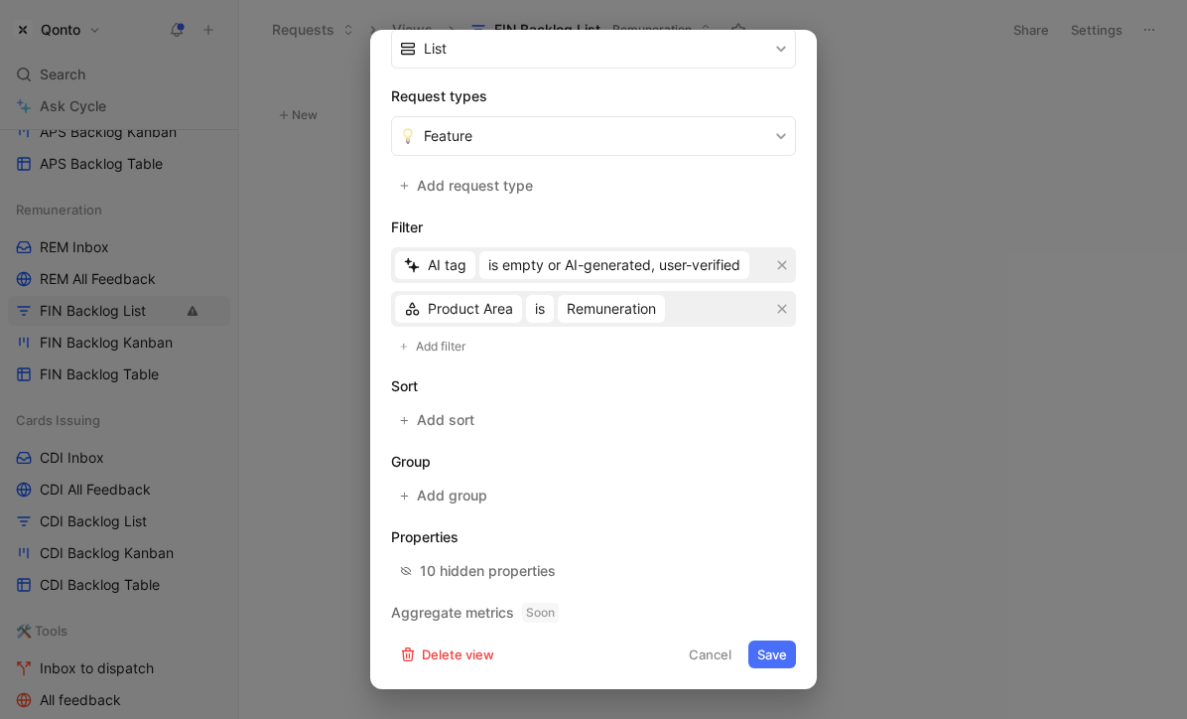
type input "Remuneration Features List"
click at [762, 649] on button "Save" at bounding box center [773, 654] width 48 height 28
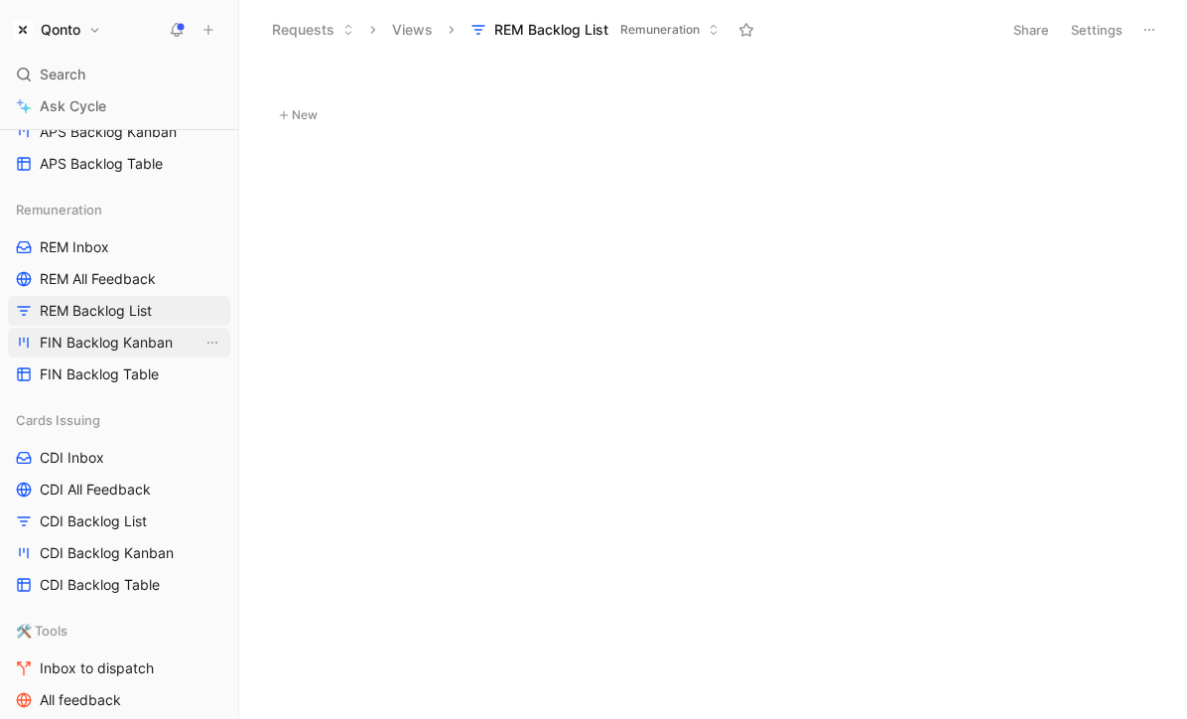
click at [120, 345] on span "FIN Backlog Kanban" at bounding box center [106, 343] width 133 height 20
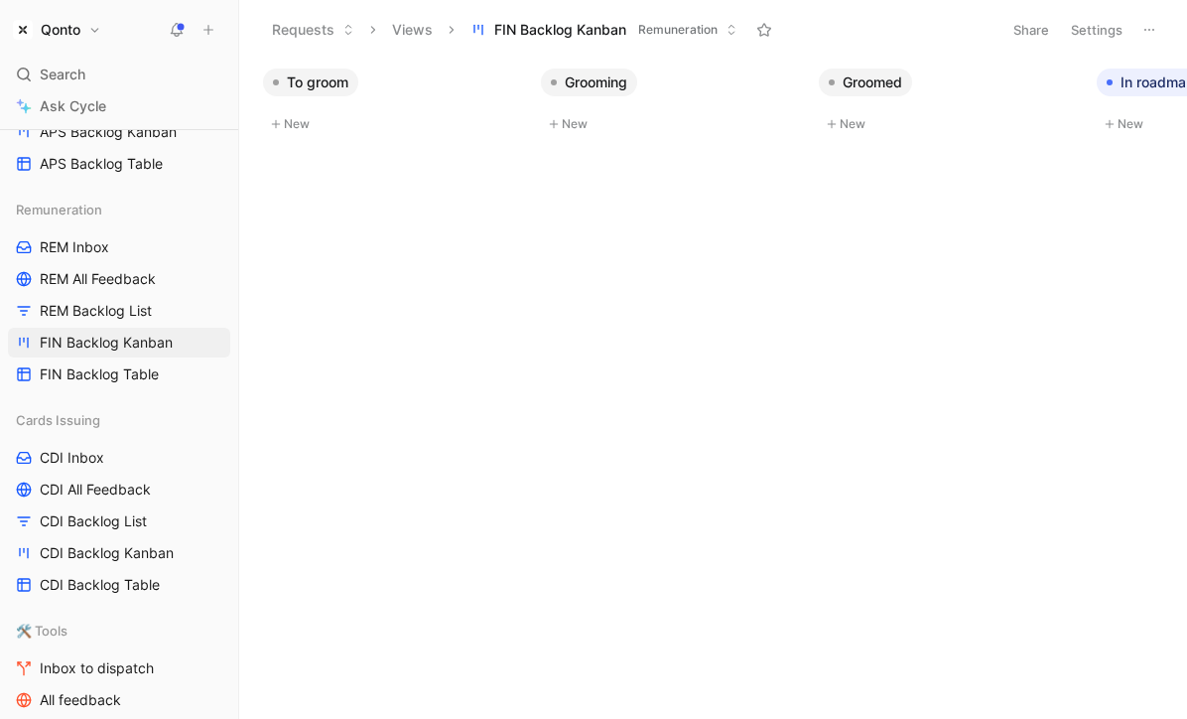
click at [1101, 25] on button "Settings" at bounding box center [1096, 30] width 69 height 28
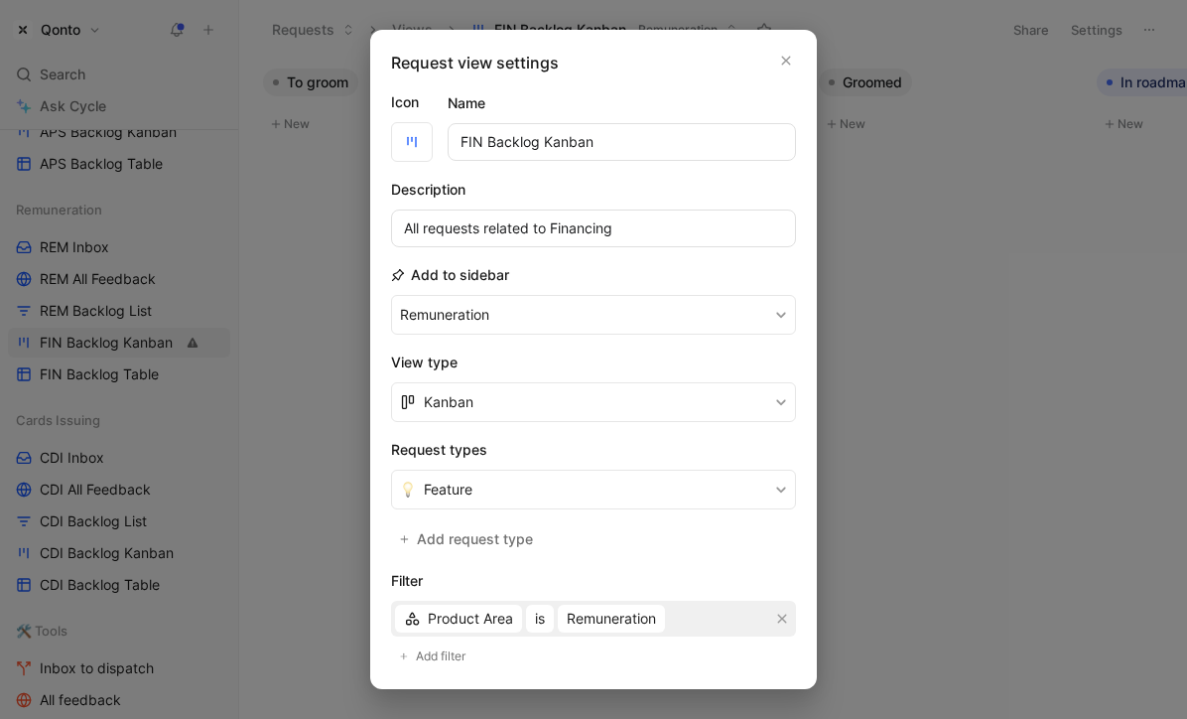
click at [471, 144] on input "FIN Backlog Kanban" at bounding box center [622, 142] width 348 height 38
type input "REM Backlog Kanban"
click at [594, 236] on input "All requests related to Financing" at bounding box center [593, 228] width 405 height 38
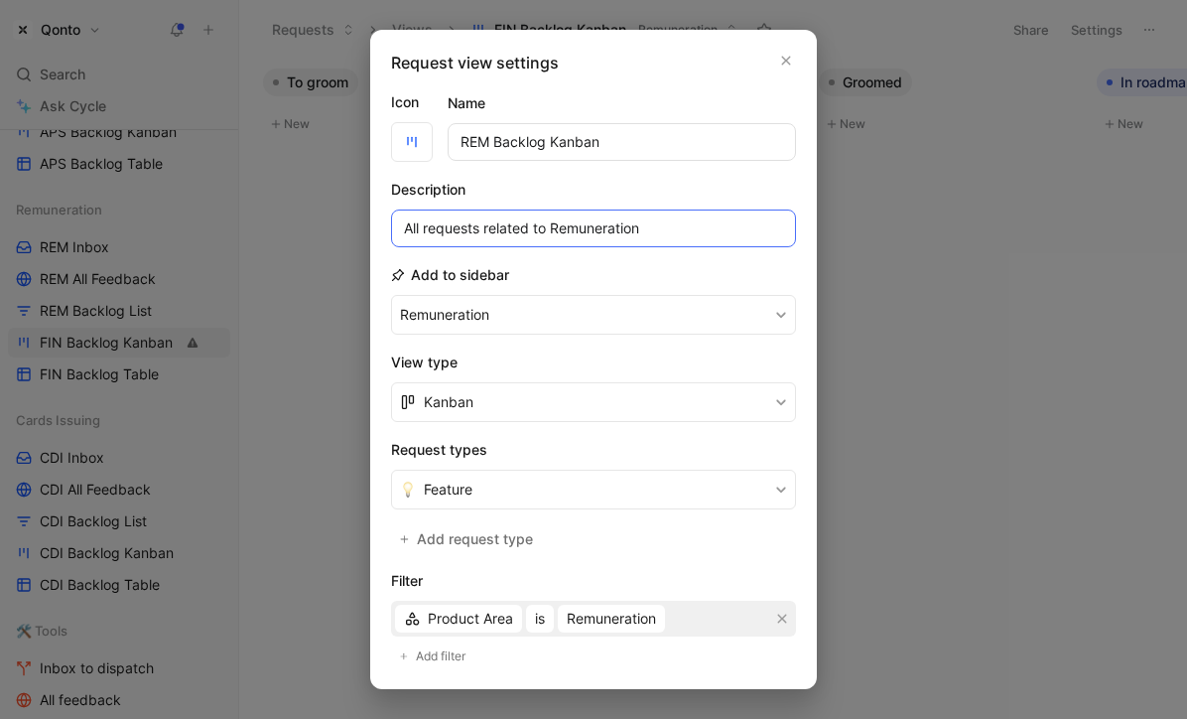
scroll to position [397, 0]
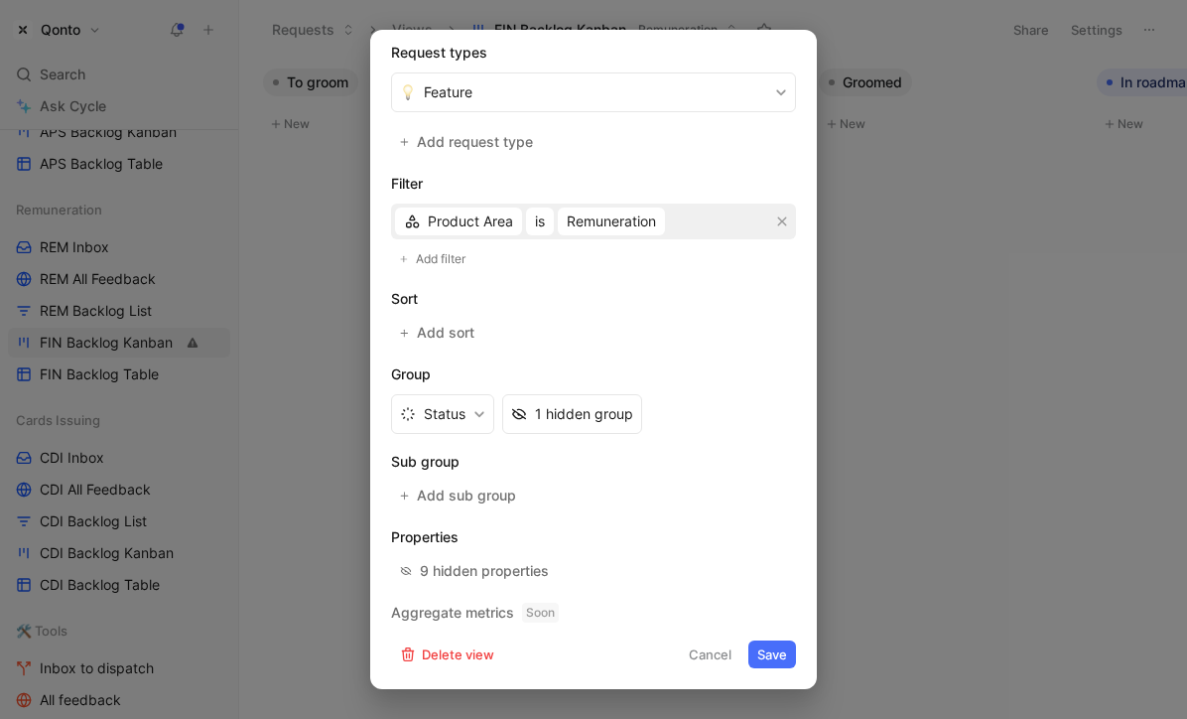
type input "All requests related to Remuneration"
click at [764, 650] on button "Save" at bounding box center [773, 654] width 48 height 28
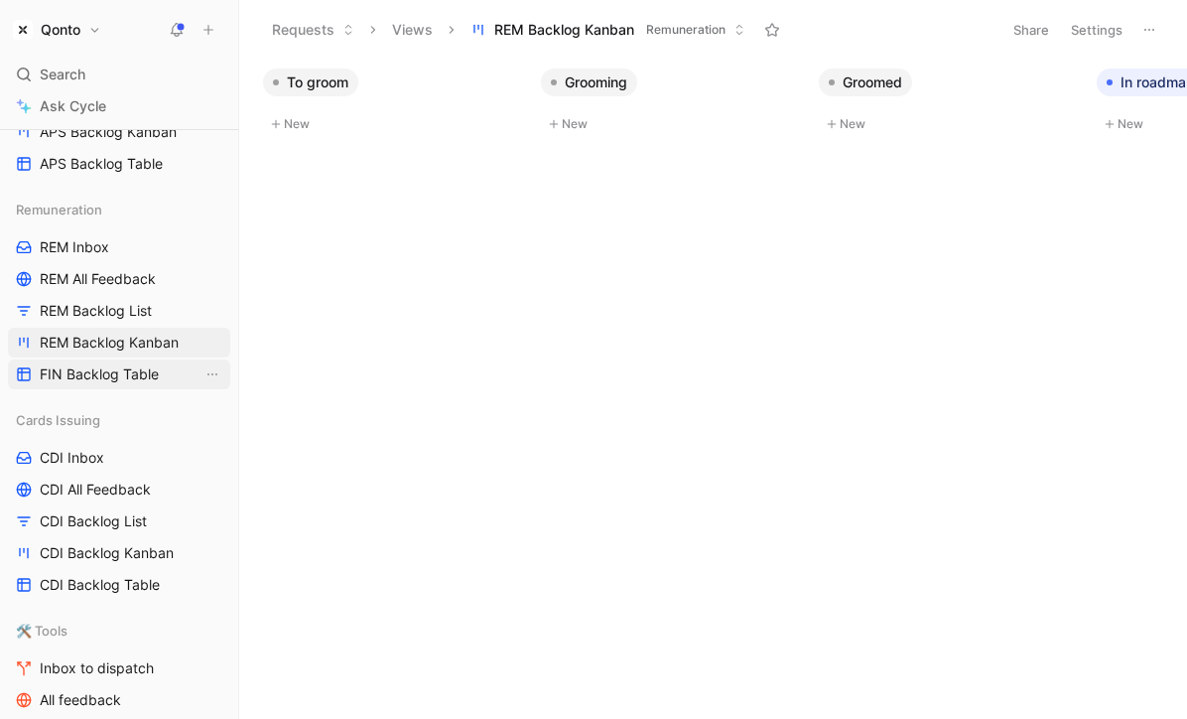
click at [127, 374] on span "FIN Backlog Table" at bounding box center [99, 374] width 119 height 20
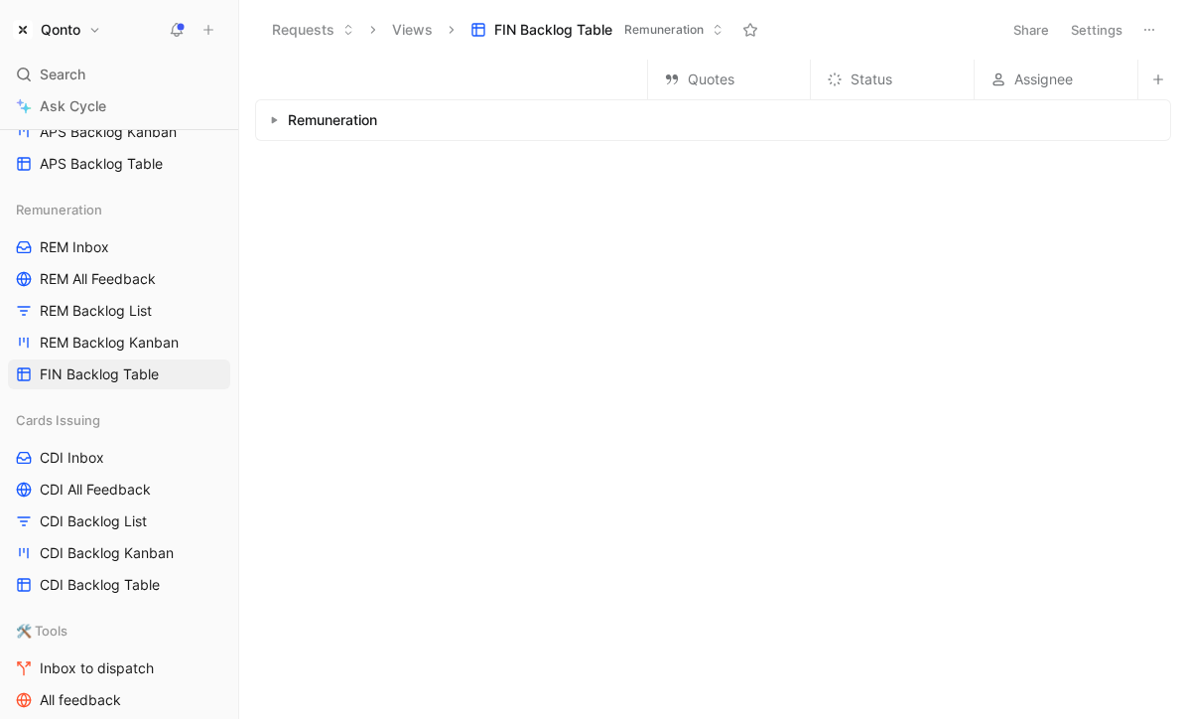
click at [1098, 35] on button "Settings" at bounding box center [1096, 30] width 69 height 28
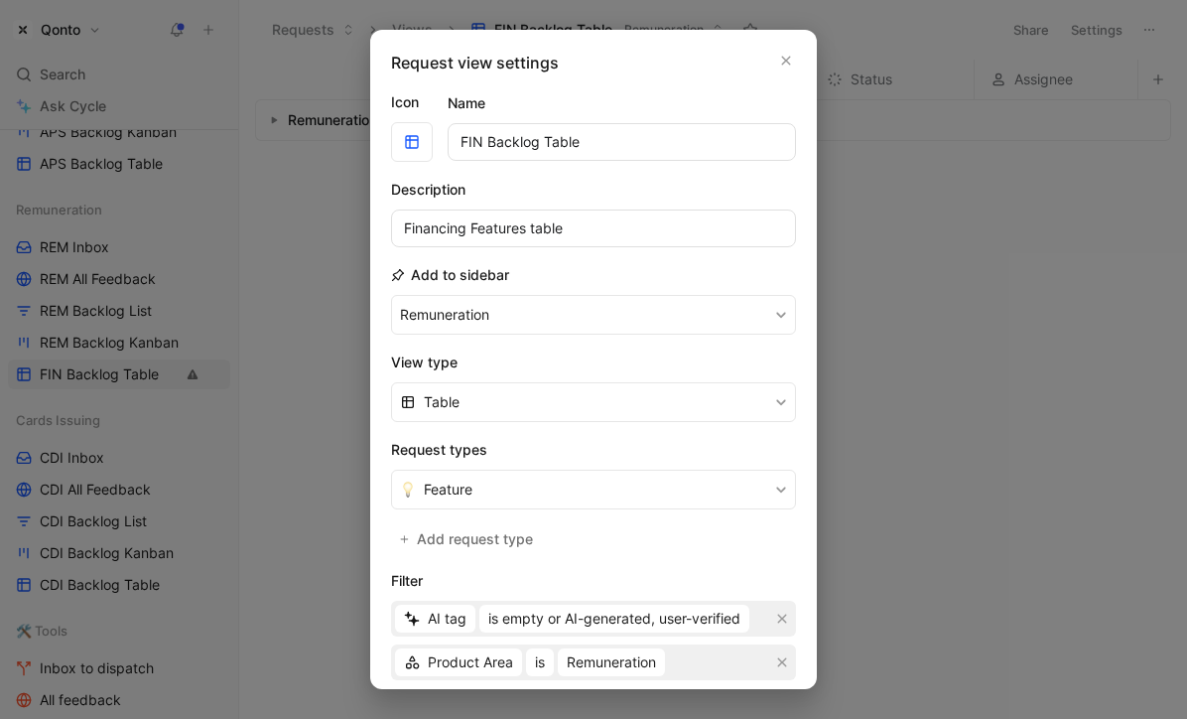
click at [465, 139] on input "FIN Backlog Table" at bounding box center [622, 142] width 348 height 38
type input "REM Backlog Table"
click at [440, 227] on input "Financing Features table" at bounding box center [593, 228] width 405 height 38
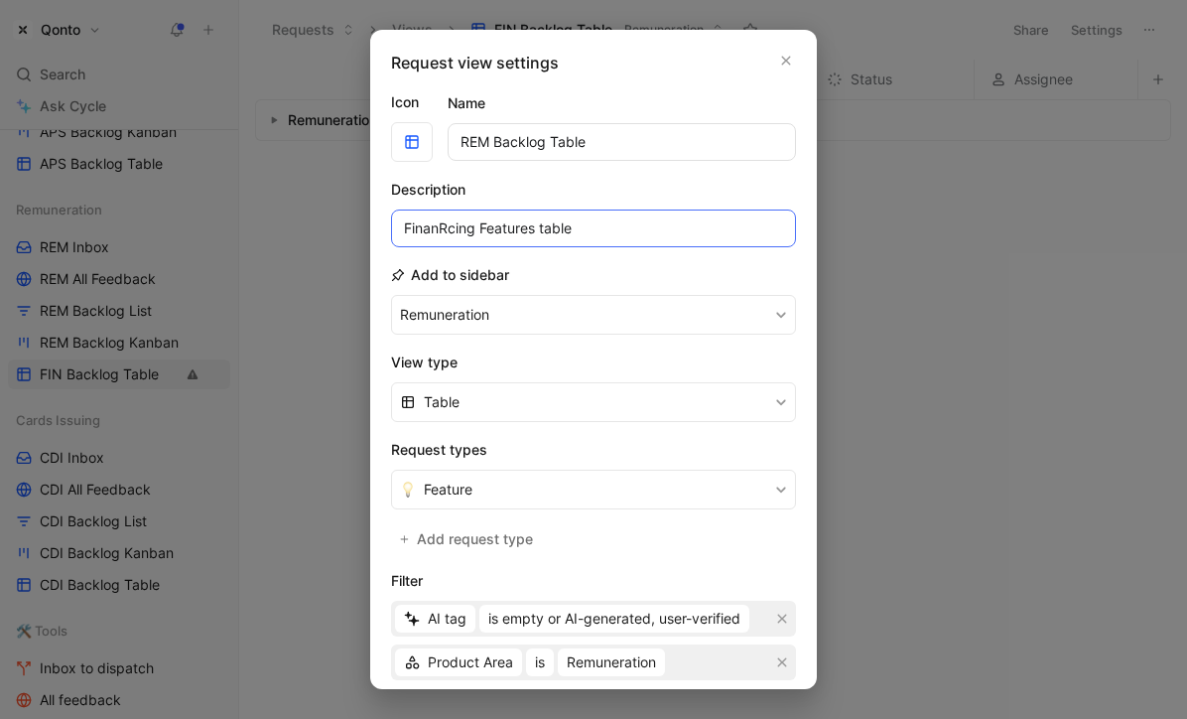
click at [435, 232] on input "FinanRcing Features table" at bounding box center [593, 228] width 405 height 38
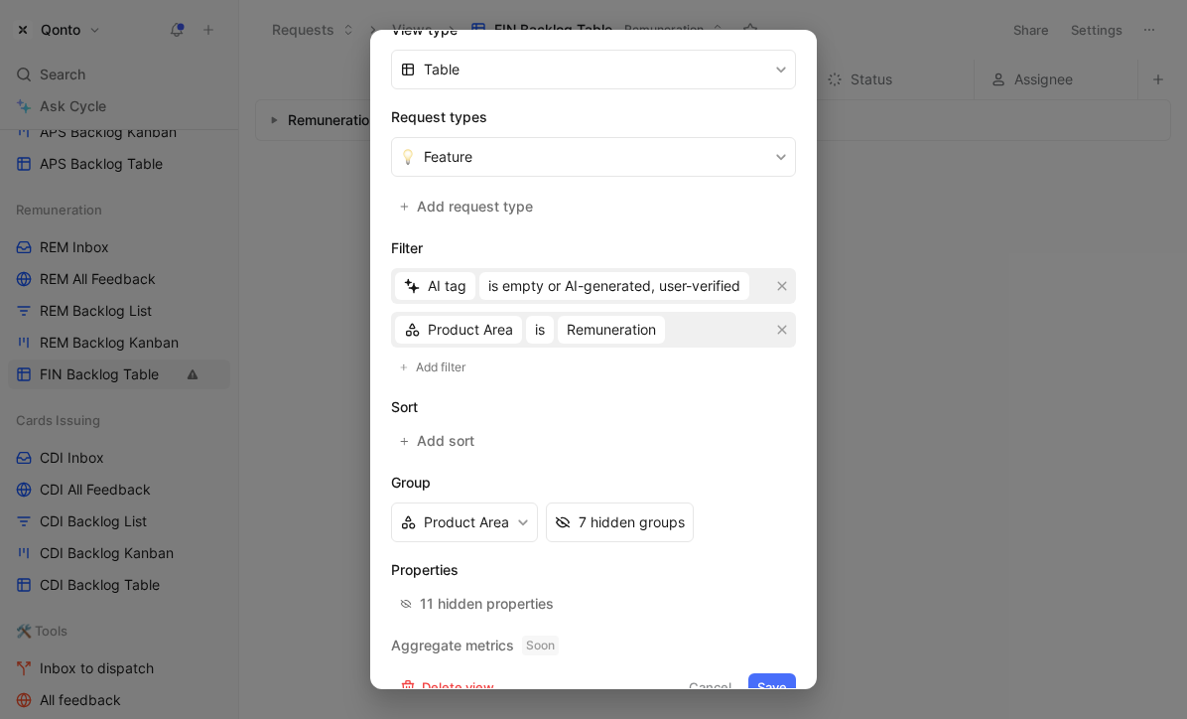
scroll to position [365, 0]
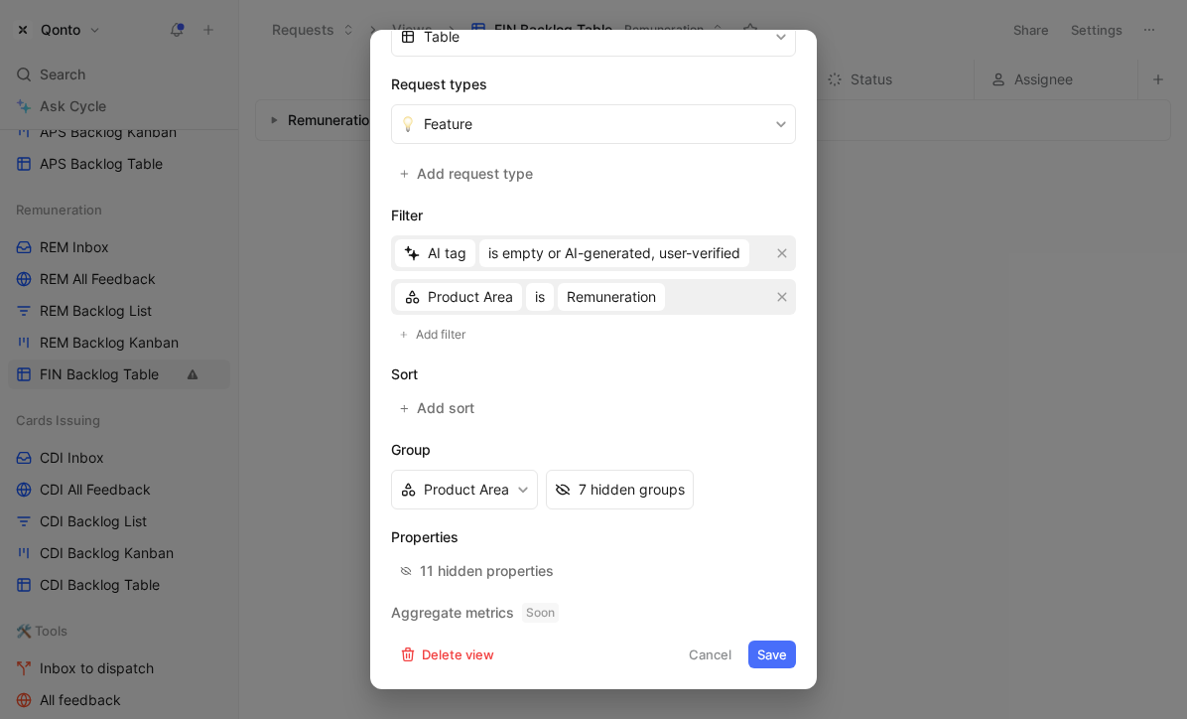
type input "Remuneration Features table"
click at [764, 649] on button "Save" at bounding box center [773, 654] width 48 height 28
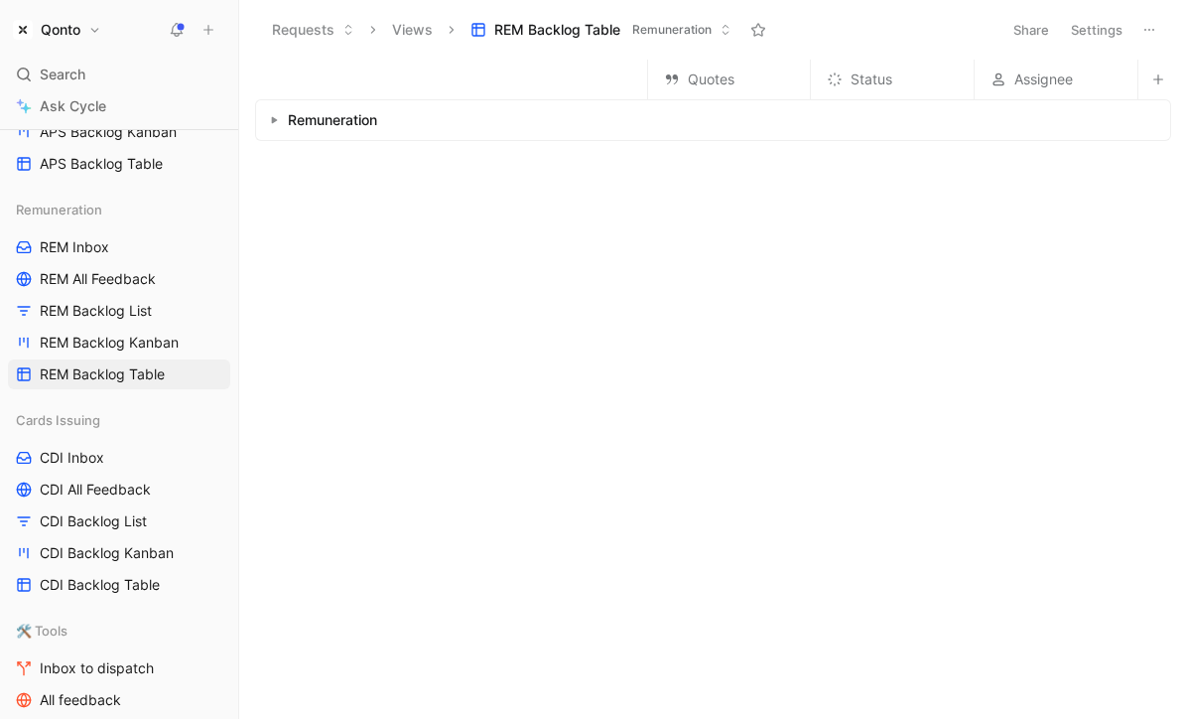
click at [84, 34] on button "Qonto" at bounding box center [57, 30] width 98 height 28
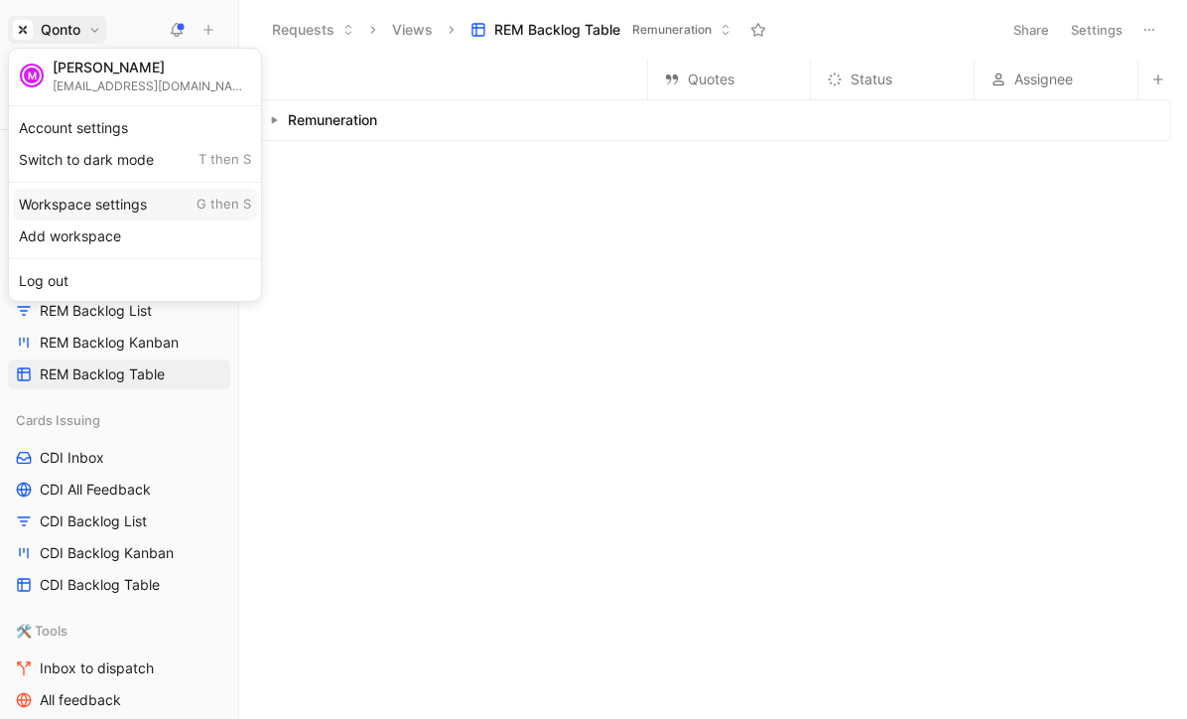
click at [83, 197] on div "Workspace settings G then S" at bounding box center [135, 205] width 244 height 32
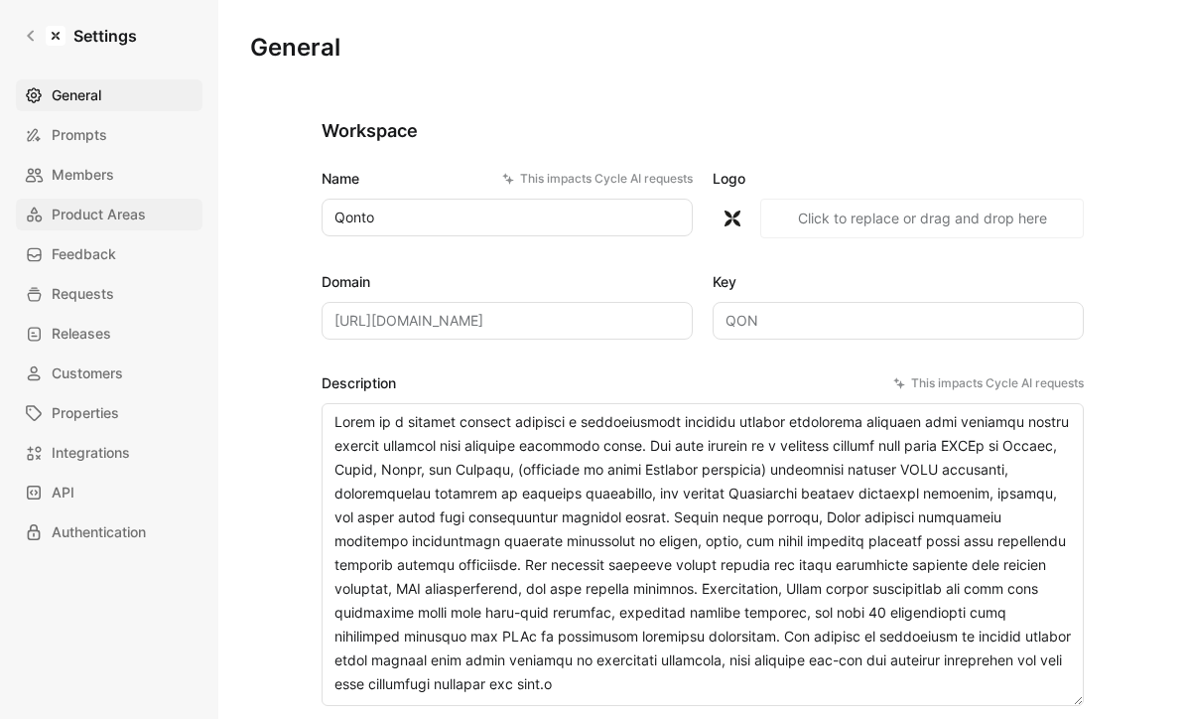
click at [98, 207] on span "Product Areas" at bounding box center [99, 215] width 94 height 24
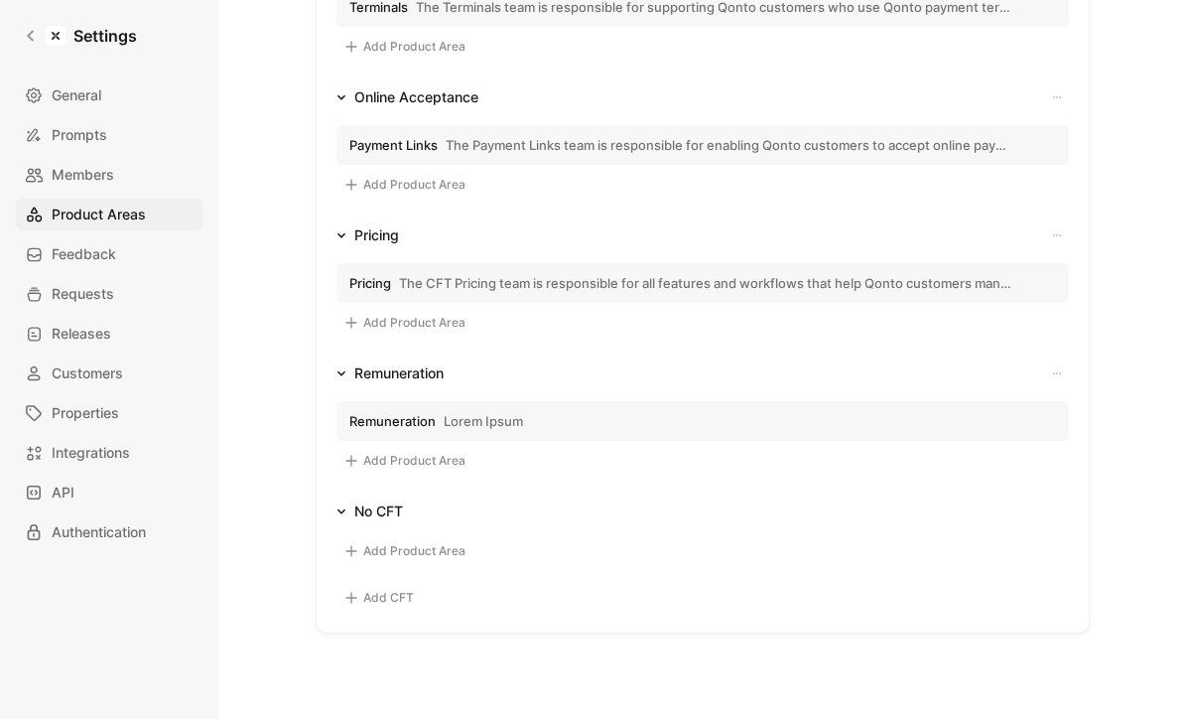
scroll to position [1022, 0]
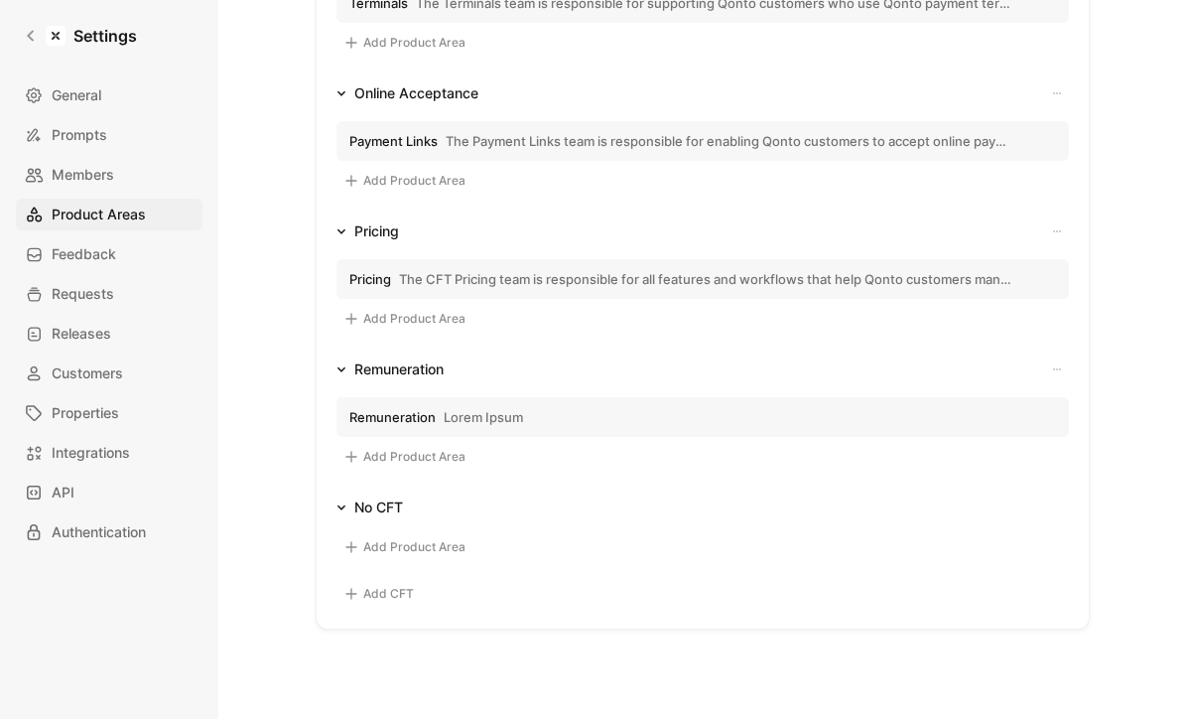
click at [499, 424] on span "Lorem Ipsum" at bounding box center [483, 417] width 79 height 18
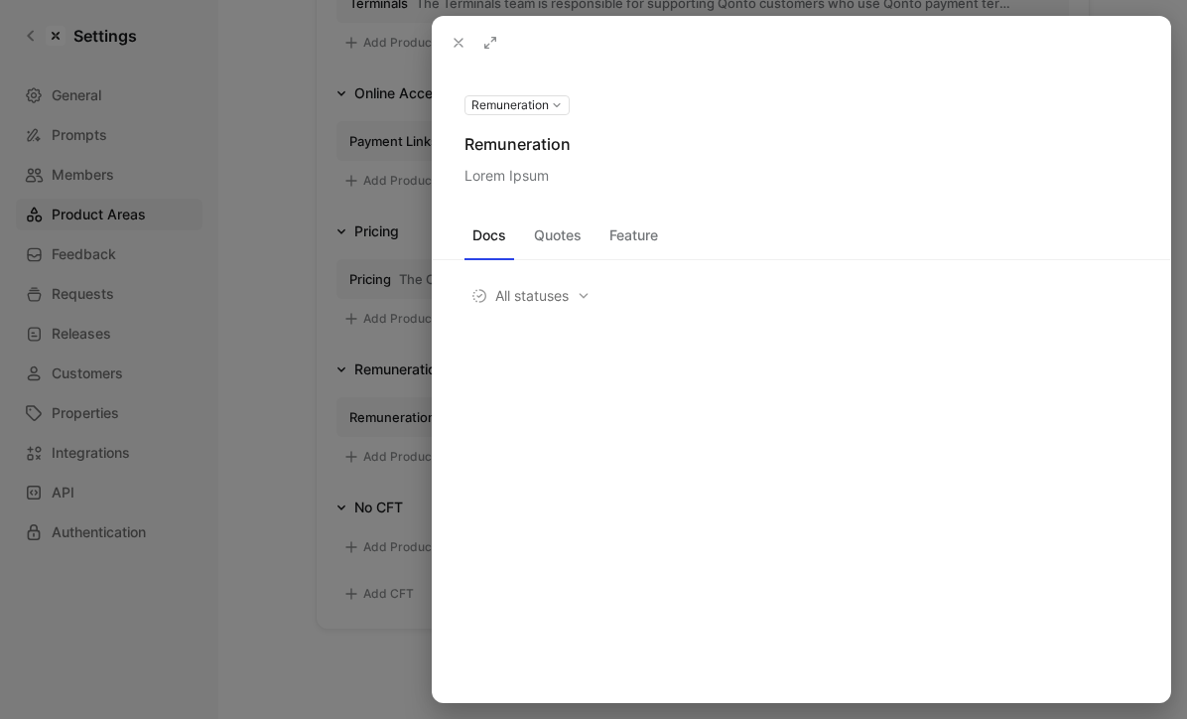
click at [0, 0] on button at bounding box center [0, 0] width 0 height 0
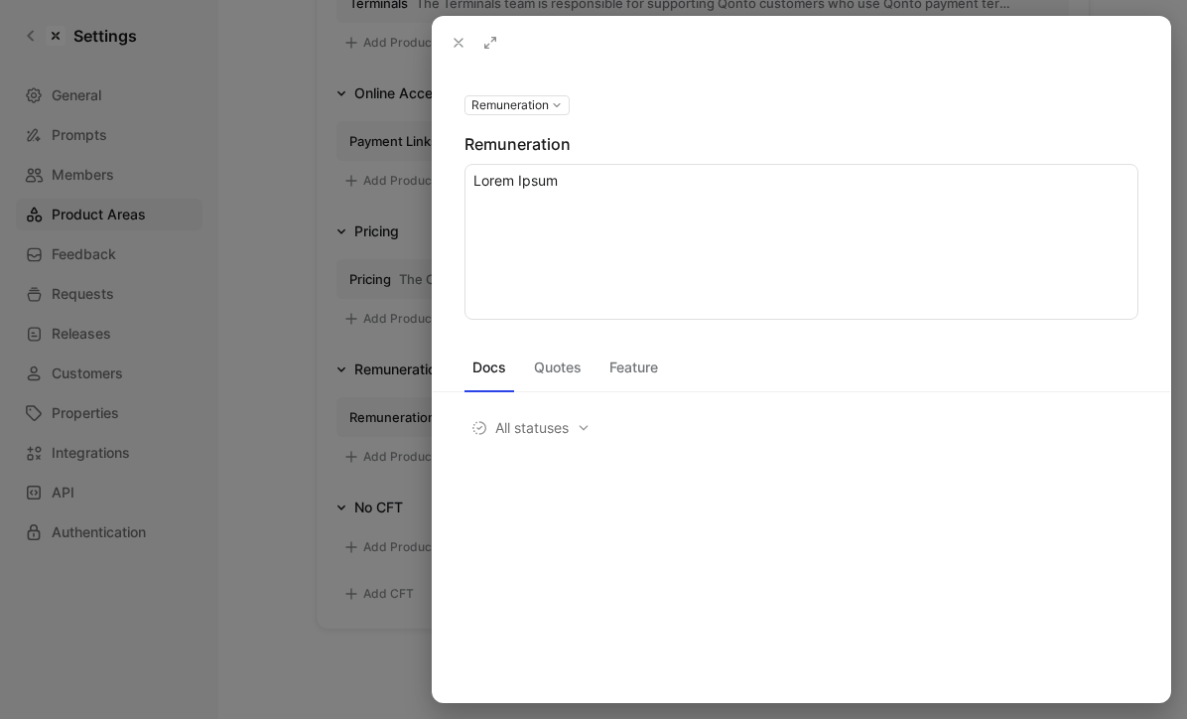
click at [552, 185] on textarea "Lorem Ipsum" at bounding box center [802, 242] width 674 height 156
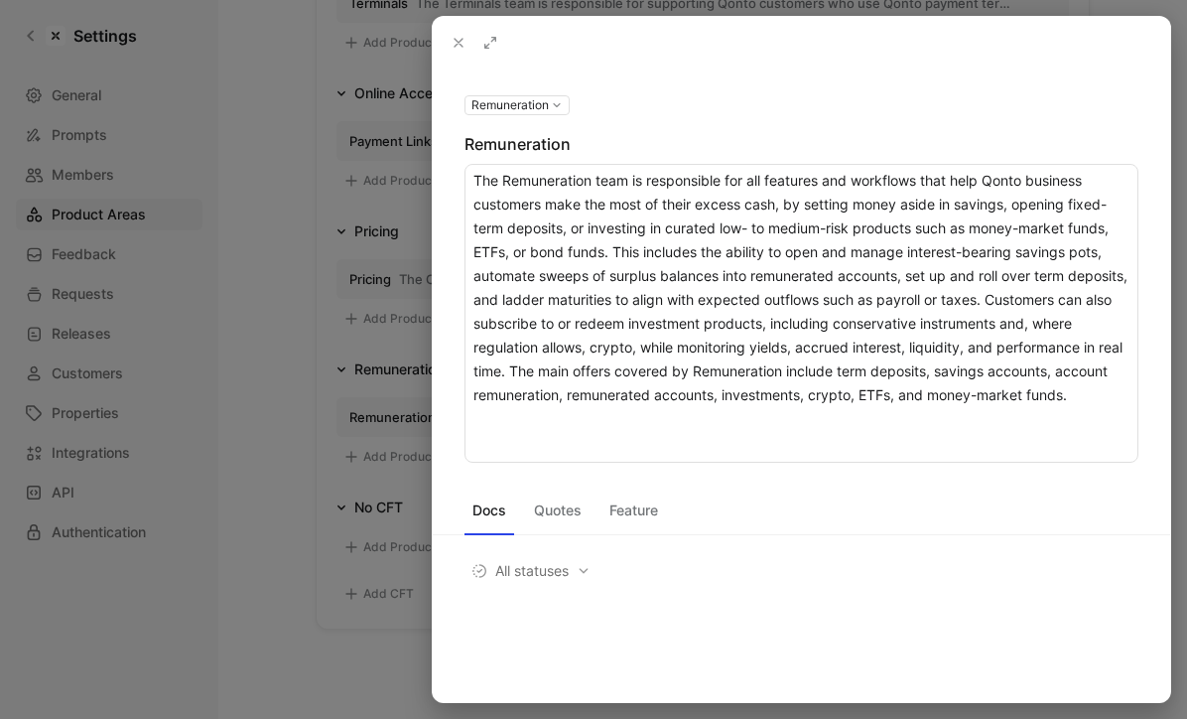
type textarea "The Remuneration team is responsible for all features and workflows that help Q…"
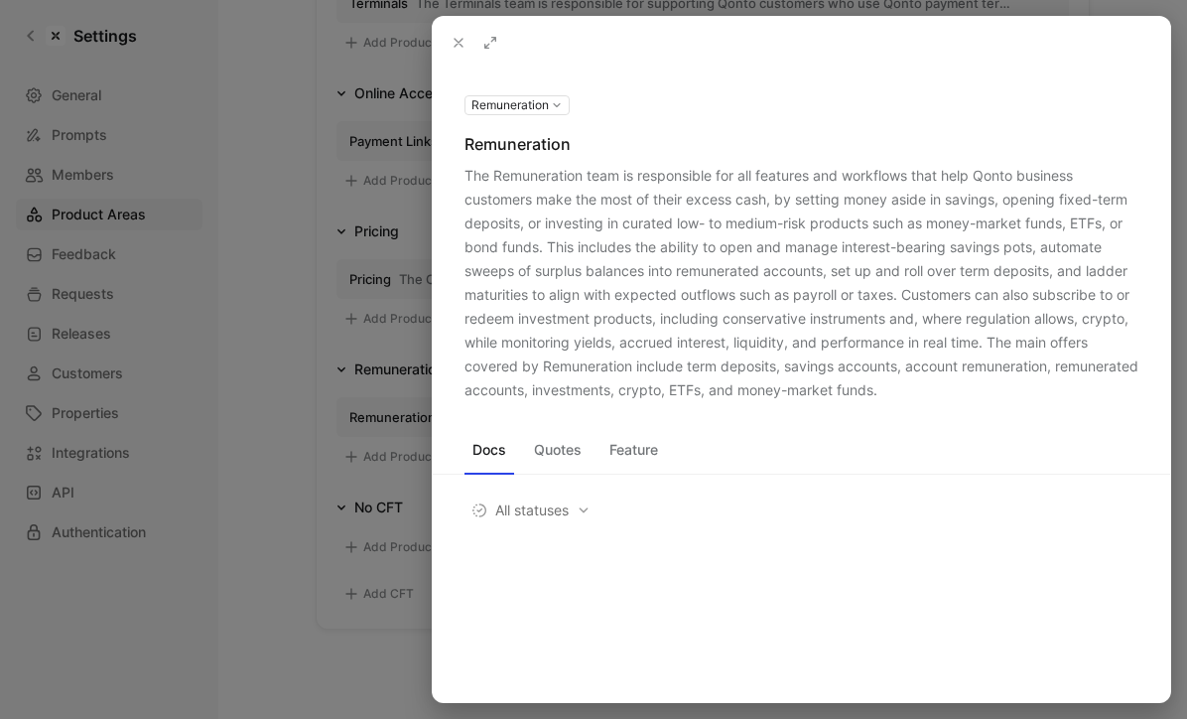
click at [752, 589] on div at bounding box center [802, 571] width 738 height 64
click at [453, 43] on icon at bounding box center [459, 43] width 16 height 16
